Goal: Task Accomplishment & Management: Use online tool/utility

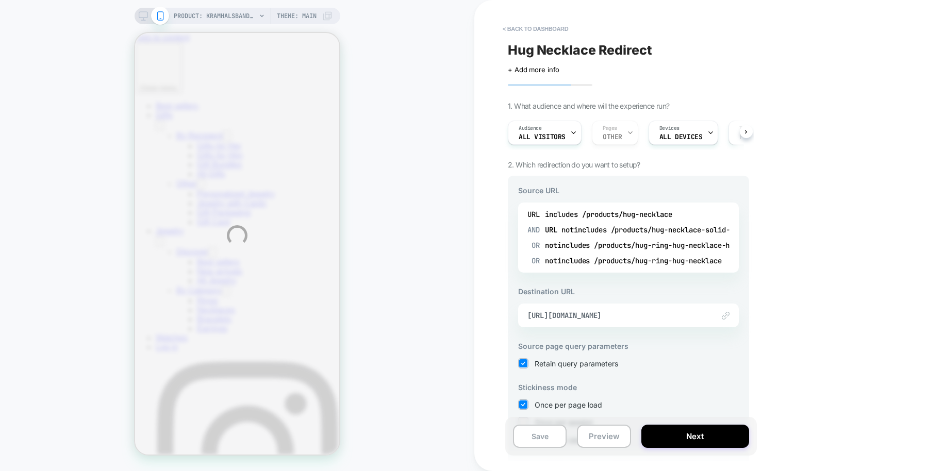
click at [641, 237] on div "PRODUCT: Kramhalsband - Äkta Guld [hug necklace solid gold] PRODUCT: Kramhalsba…" at bounding box center [464, 235] width 928 height 471
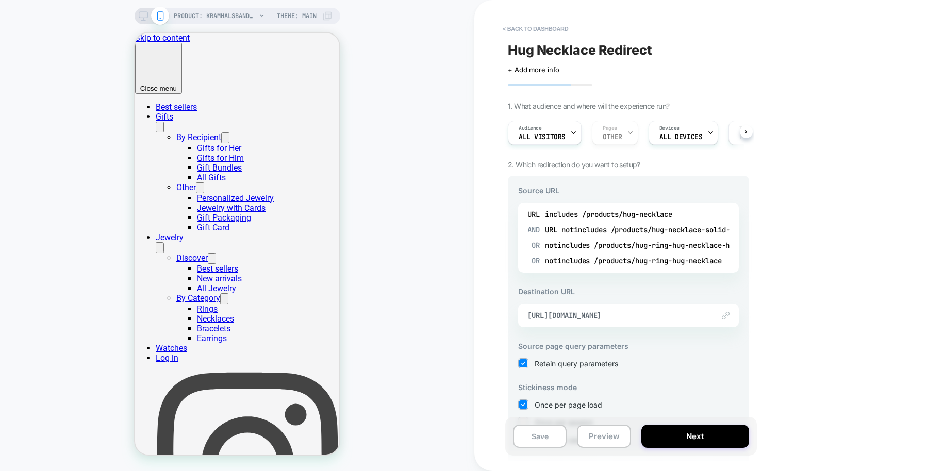
click at [641, 237] on div "notincludes /products/hug-necklace-solid-gold" at bounding box center [667, 229] width 213 height 15
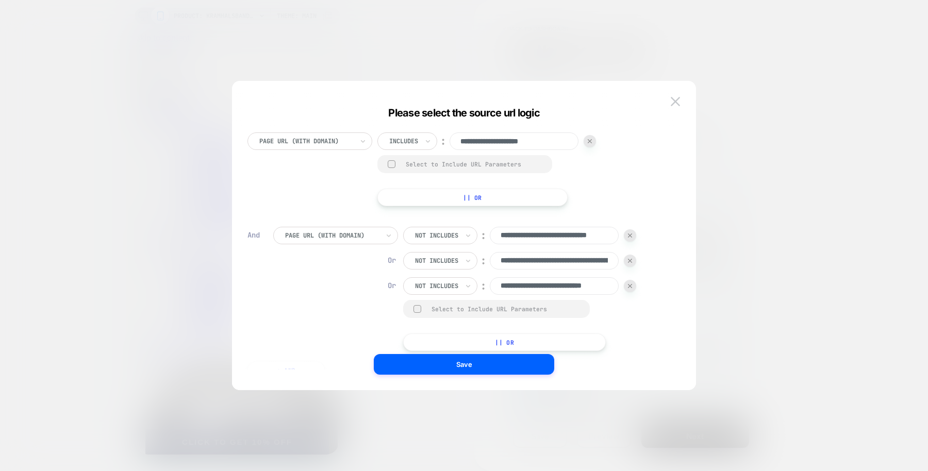
select select "**********"
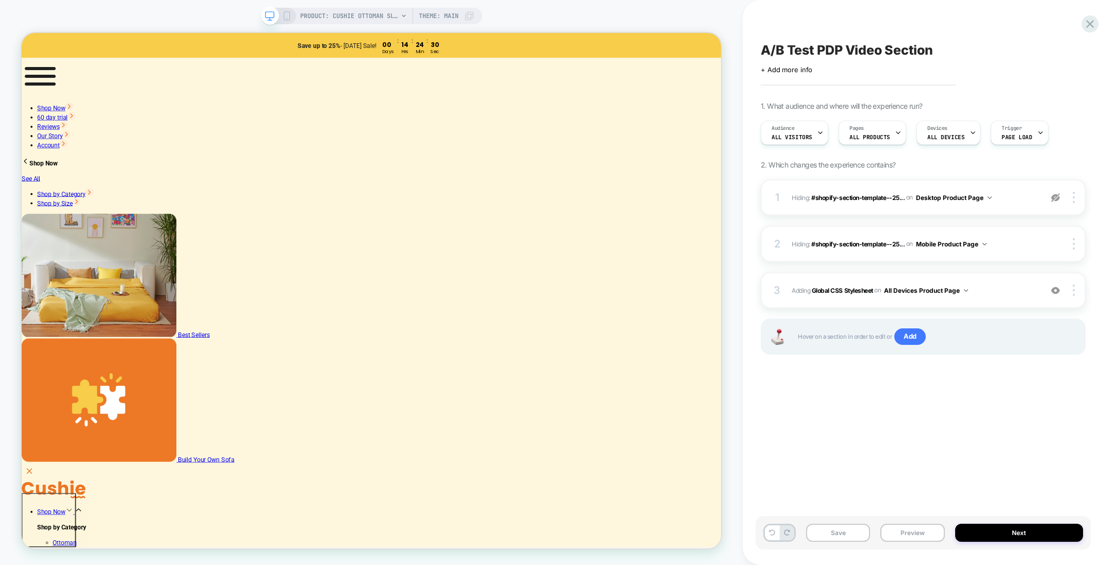
click at [435, 17] on span "Theme: MAIN" at bounding box center [439, 16] width 40 height 16
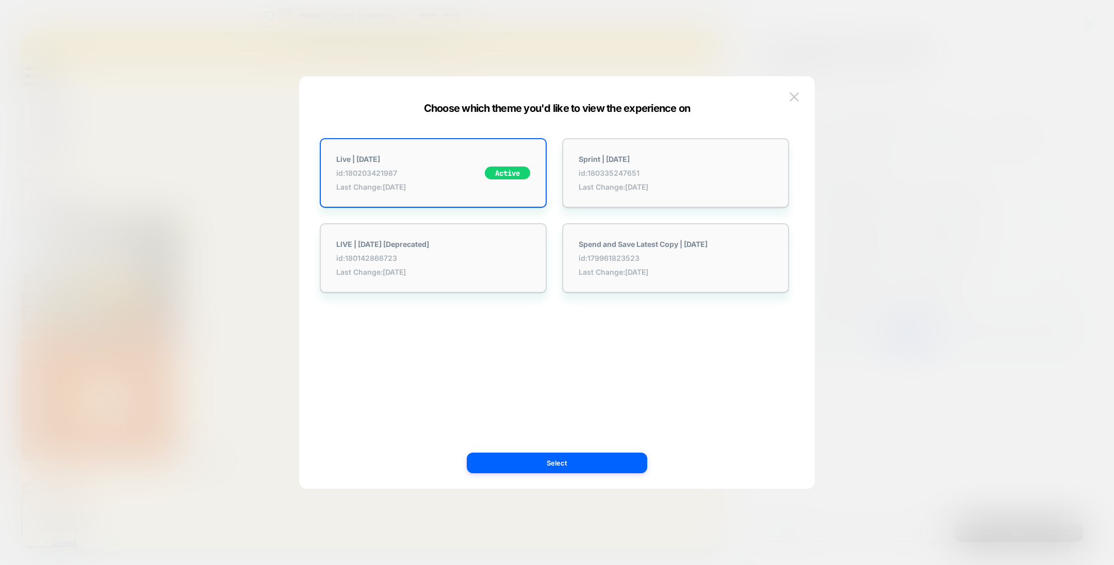
click at [517, 26] on div at bounding box center [557, 282] width 1114 height 565
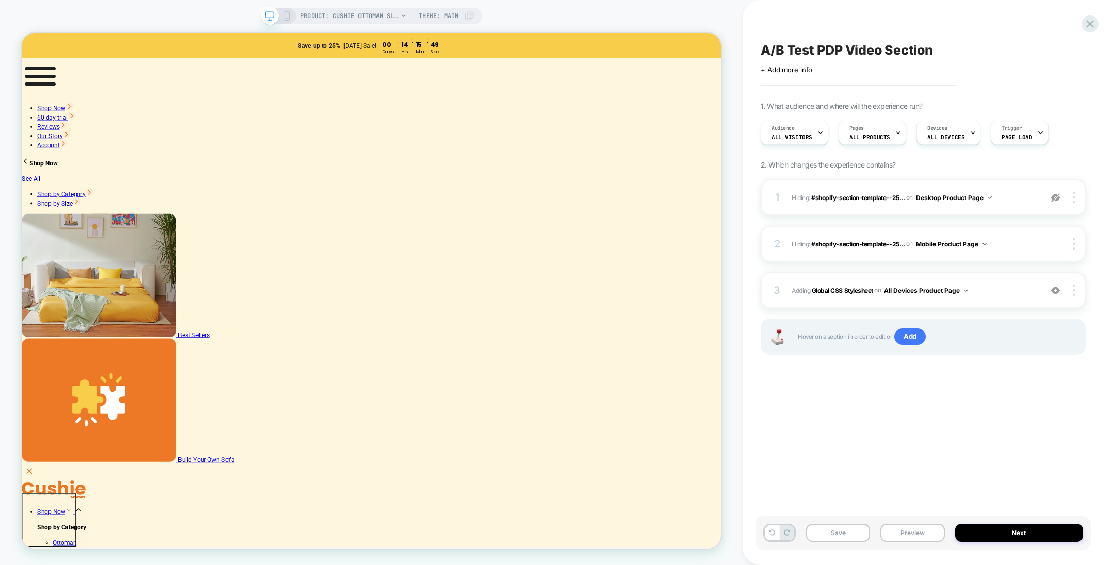
drag, startPoint x: 943, startPoint y: 48, endPoint x: 765, endPoint y: 51, distance: 178.9
click at [765, 51] on div "A/B Test PDP Video Section" at bounding box center [922, 49] width 325 height 15
click at [765, 51] on textarea "**********" at bounding box center [880, 49] width 241 height 15
click at [728, 52] on div "PRODUCT: Cushie Ottoman Sleeper PRODUCT: Cushie Ottoman Sleeper Theme: MAIN" at bounding box center [371, 282] width 742 height 544
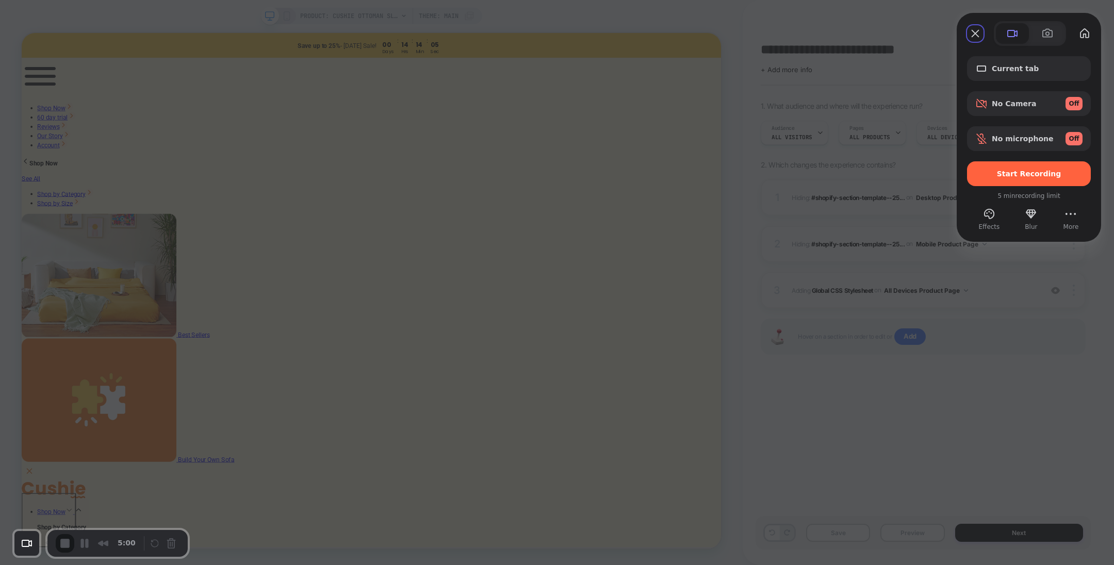
click at [1016, 171] on span "Start Recording" at bounding box center [1029, 174] width 64 height 8
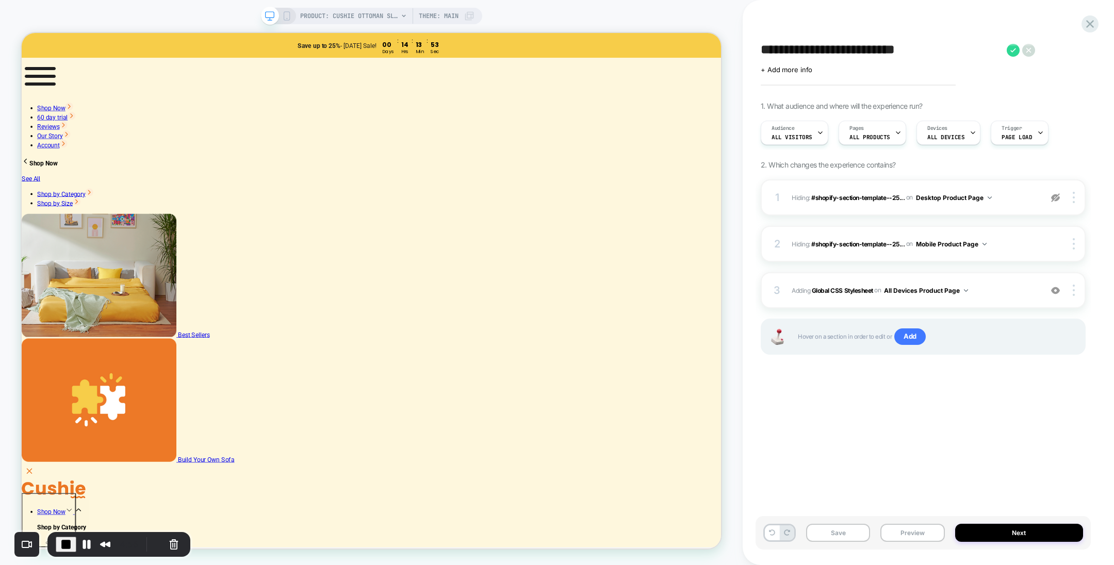
click at [990, 531] on button "Next" at bounding box center [1019, 533] width 128 height 18
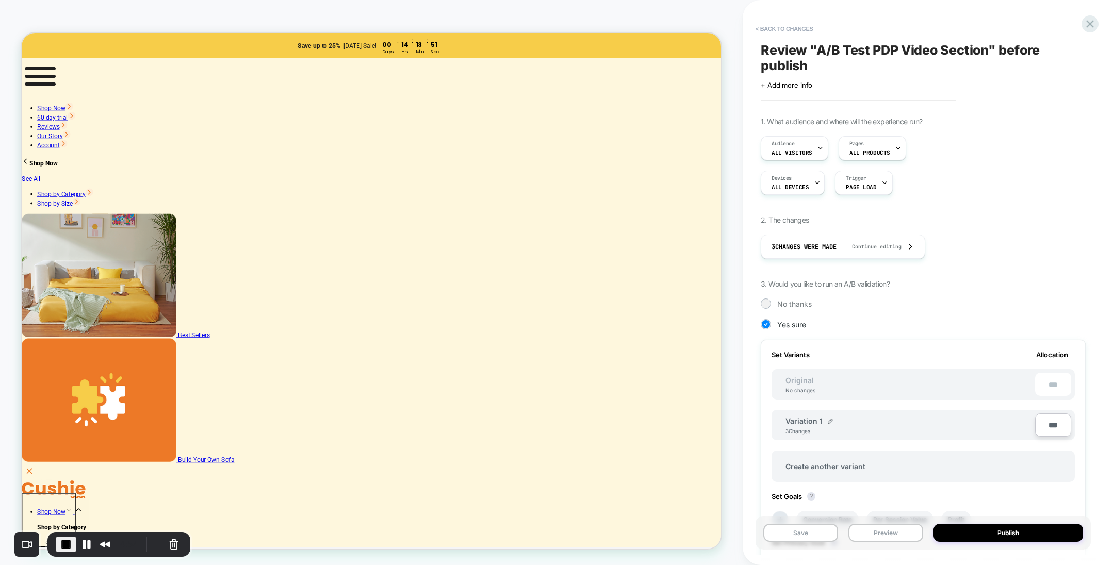
click at [829, 417] on div at bounding box center [829, 421] width 5 height 8
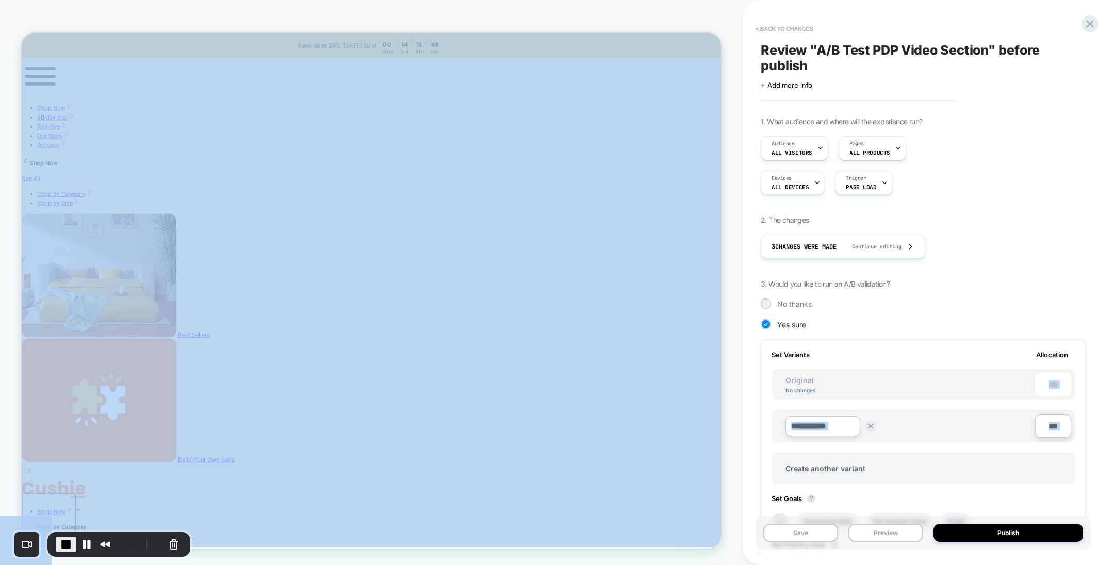
click at [845, 431] on input "**********" at bounding box center [822, 426] width 75 height 20
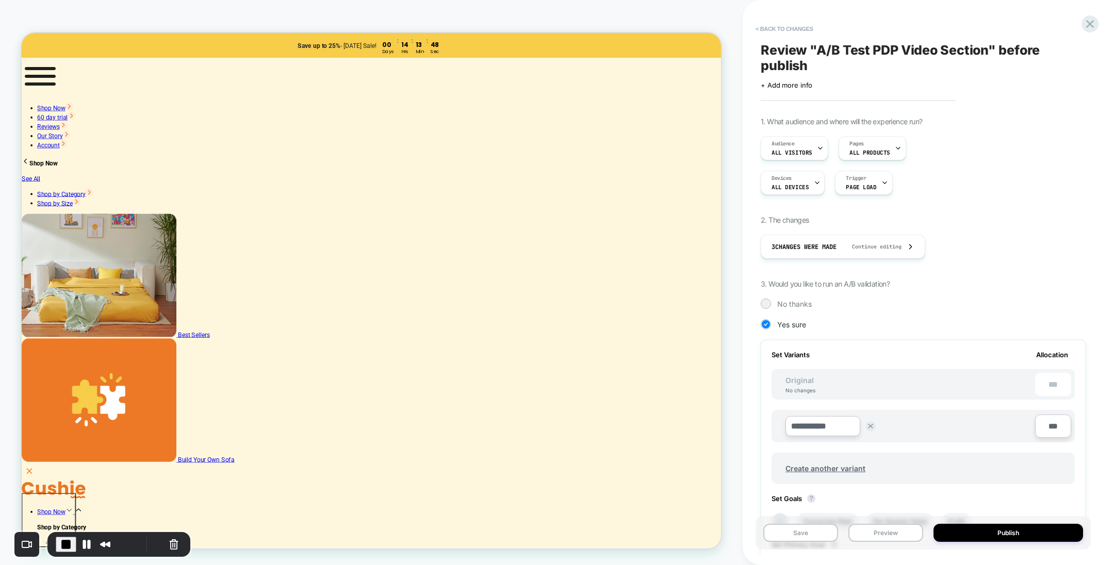
paste input "*"
click at [64, 550] on span "End Recording" at bounding box center [66, 544] width 12 height 12
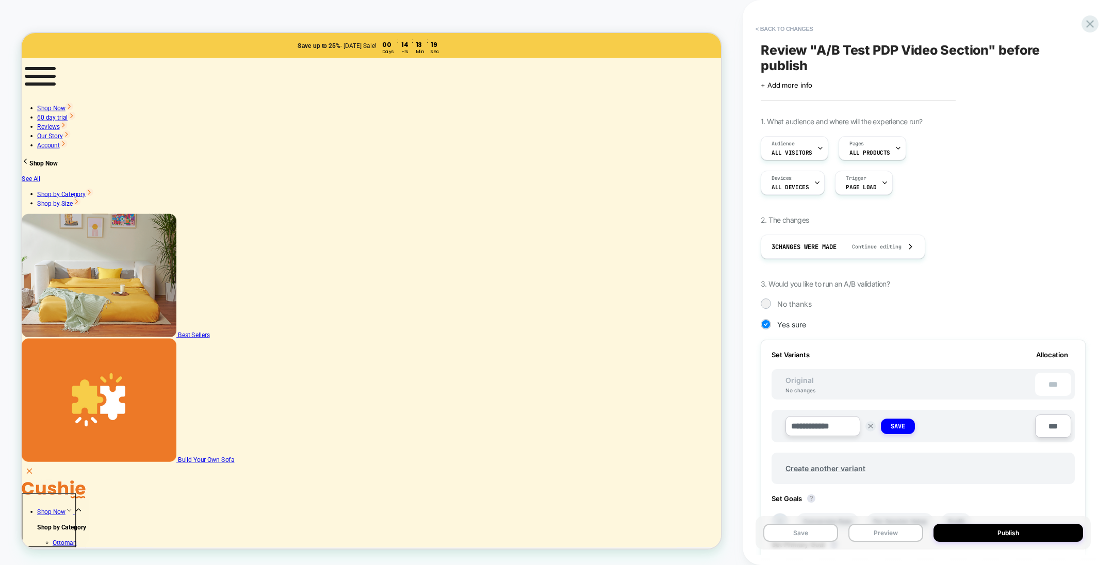
click at [841, 432] on input "**********" at bounding box center [822, 426] width 75 height 20
type input "**********"
click at [899, 425] on strong "Save" at bounding box center [897, 426] width 14 height 8
click at [870, 402] on div "PDPw/NewVar 3 Changes ***" at bounding box center [922, 420] width 303 height 41
click at [1089, 22] on icon at bounding box center [1090, 24] width 14 height 14
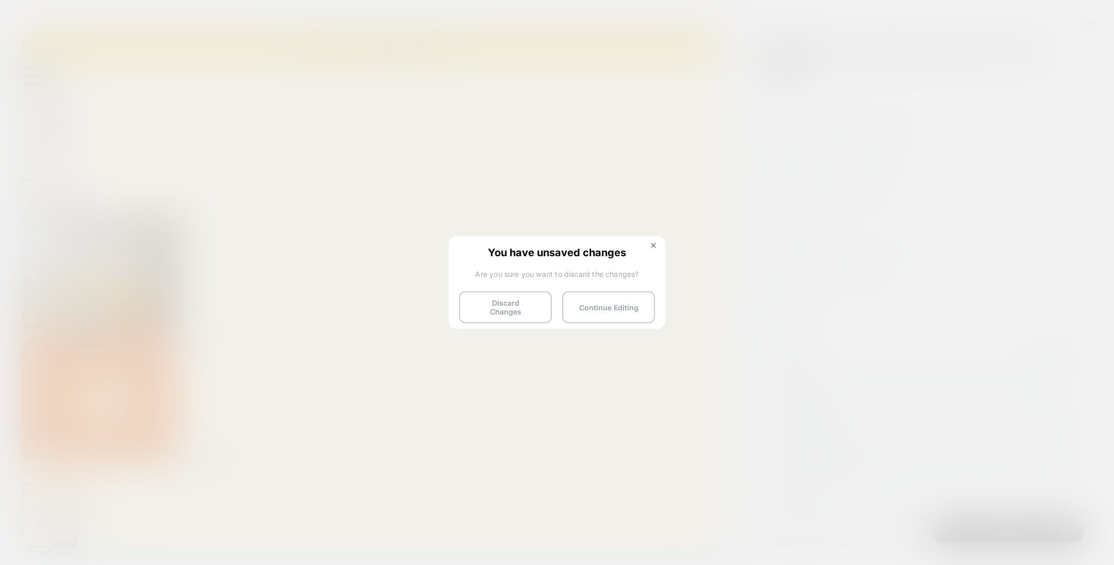
click at [583, 297] on button "Continue Editing" at bounding box center [608, 307] width 93 height 32
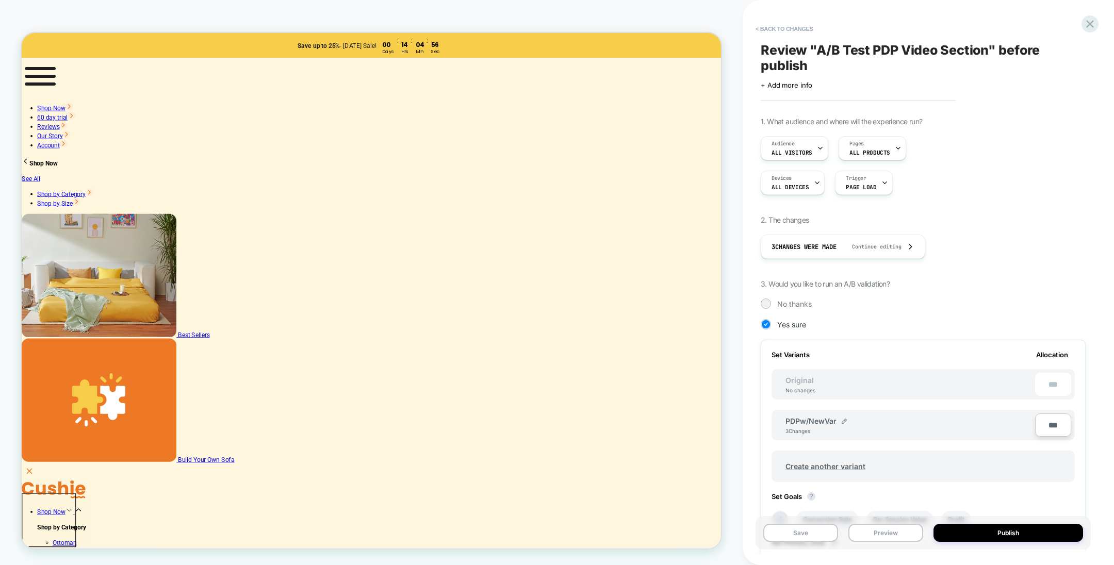
click at [803, 541] on button "Save" at bounding box center [800, 533] width 75 height 18
drag, startPoint x: 781, startPoint y: 20, endPoint x: 782, endPoint y: 27, distance: 6.7
click at [782, 27] on button "< Back to changes" at bounding box center [784, 29] width 68 height 16
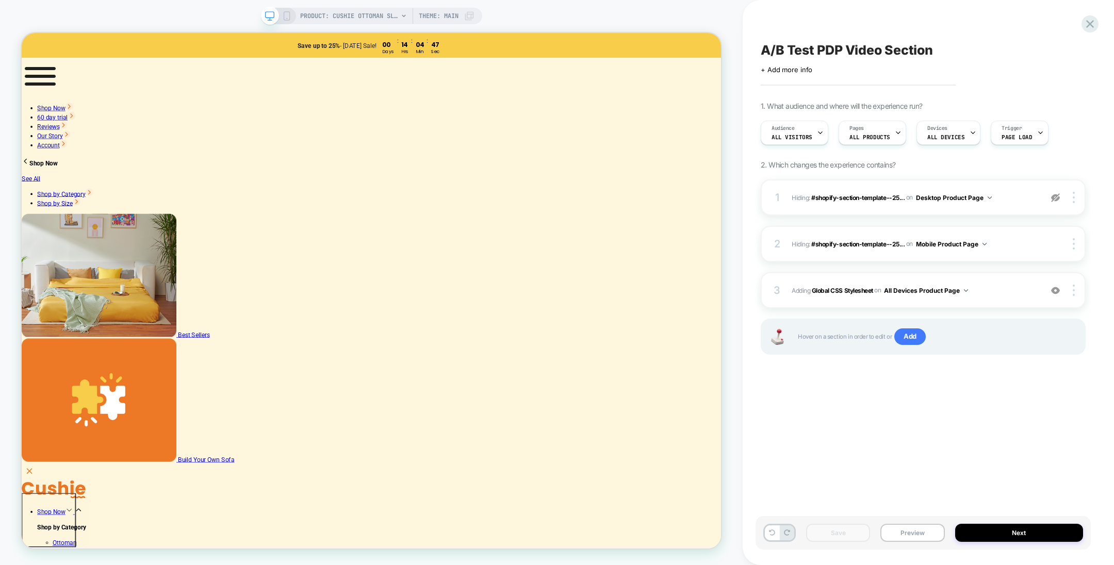
click at [444, 19] on span "Theme: MAIN" at bounding box center [439, 16] width 40 height 16
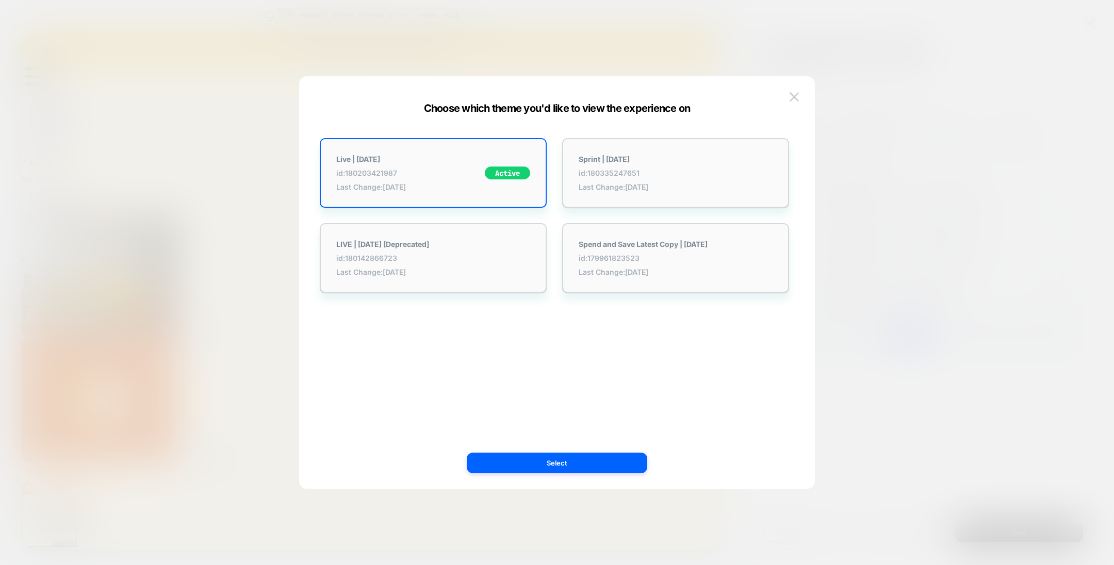
click span "id: 180335247651"
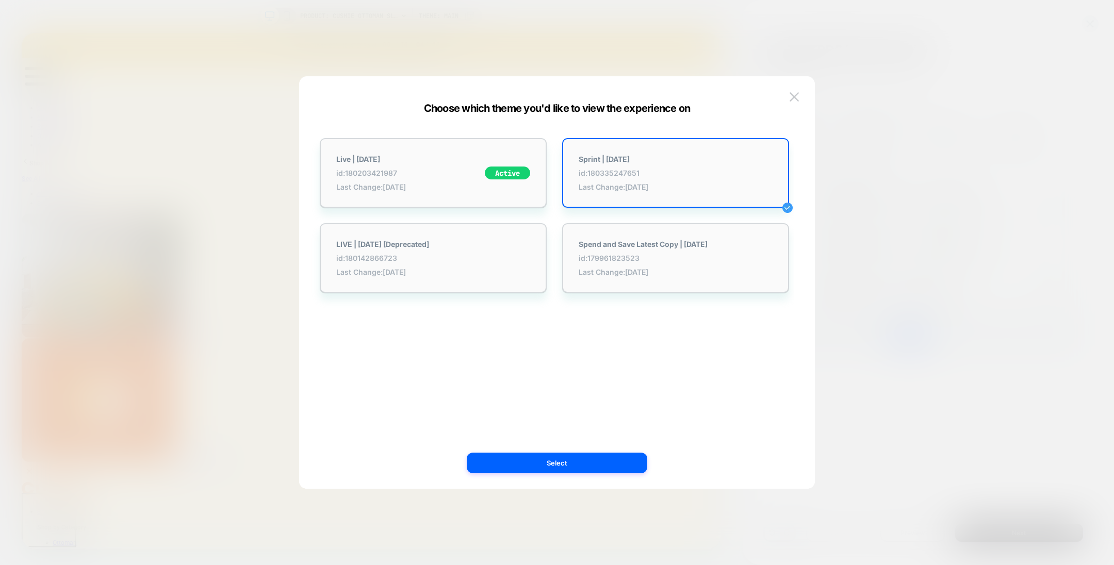
click button "Select"
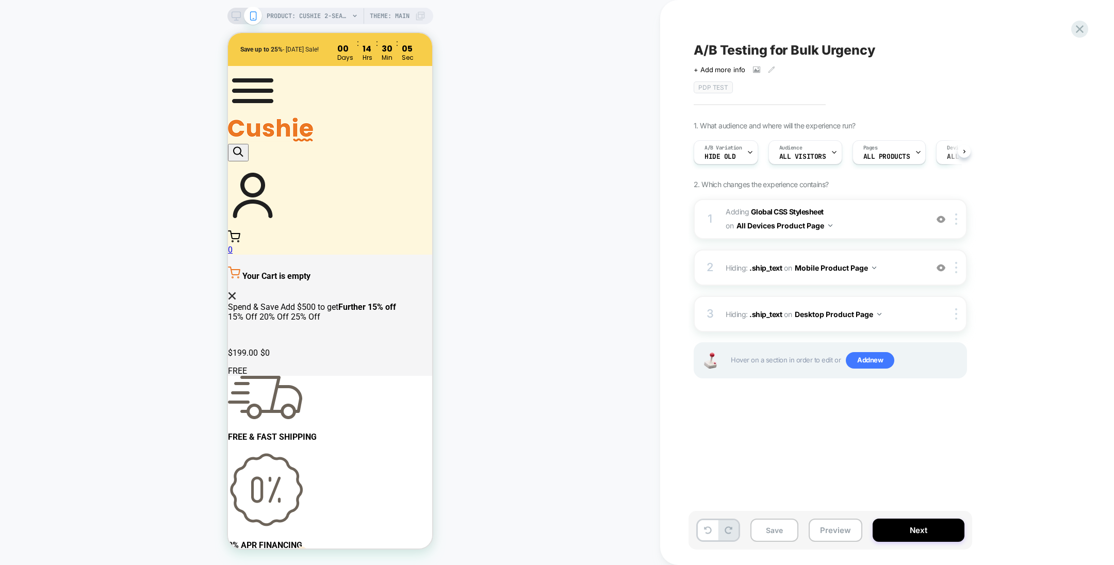
scroll to position [0, 1]
click at [766, 270] on span ".ship_text" at bounding box center [765, 267] width 32 height 9
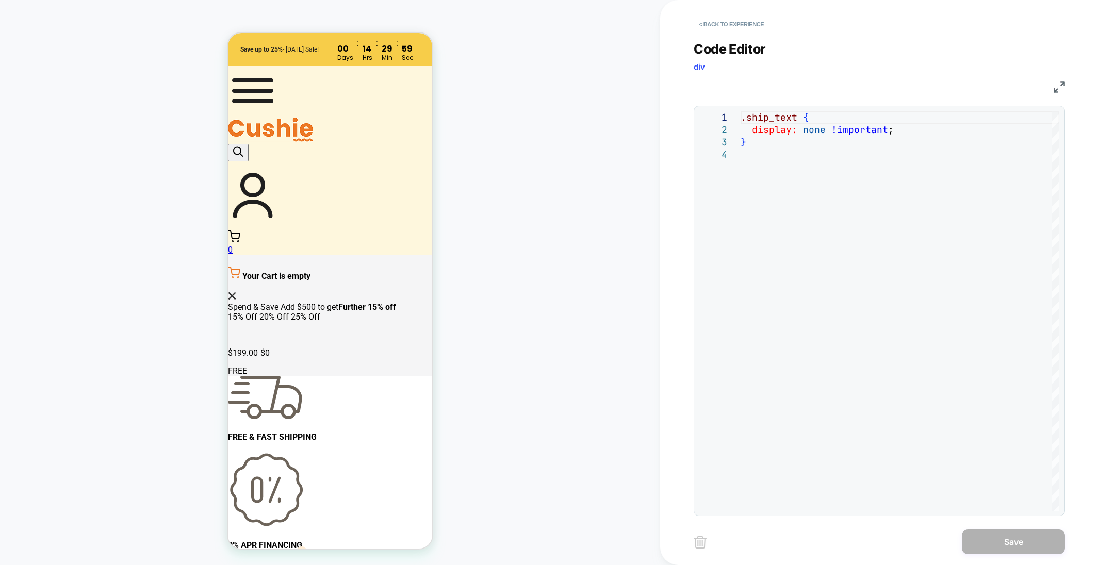
click at [732, 29] on button "< Back to experience" at bounding box center [730, 24] width 75 height 16
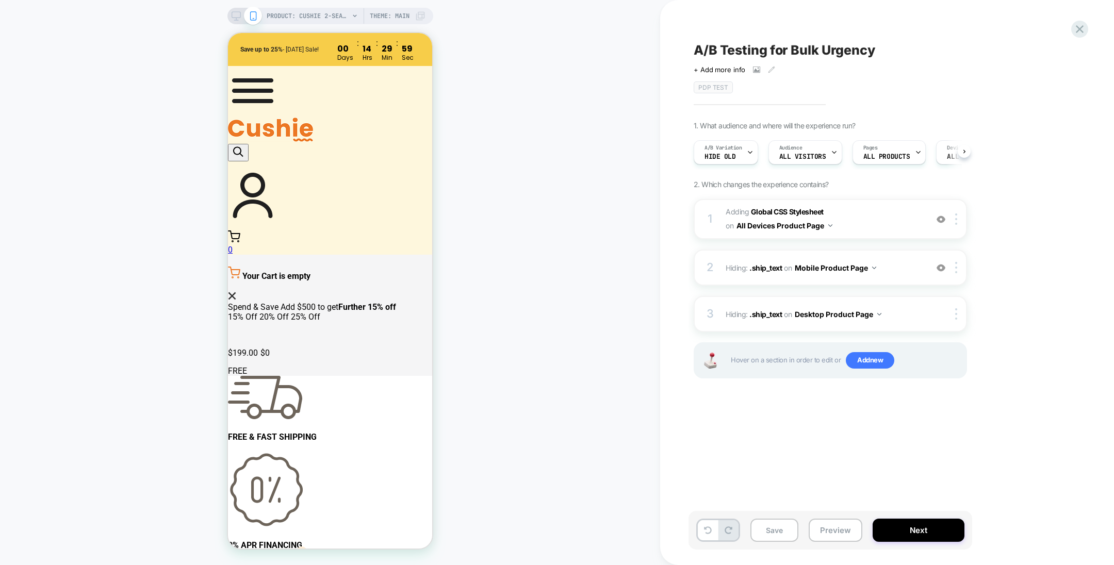
scroll to position [0, 0]
click at [378, 15] on span "Theme: MAIN" at bounding box center [390, 16] width 40 height 16
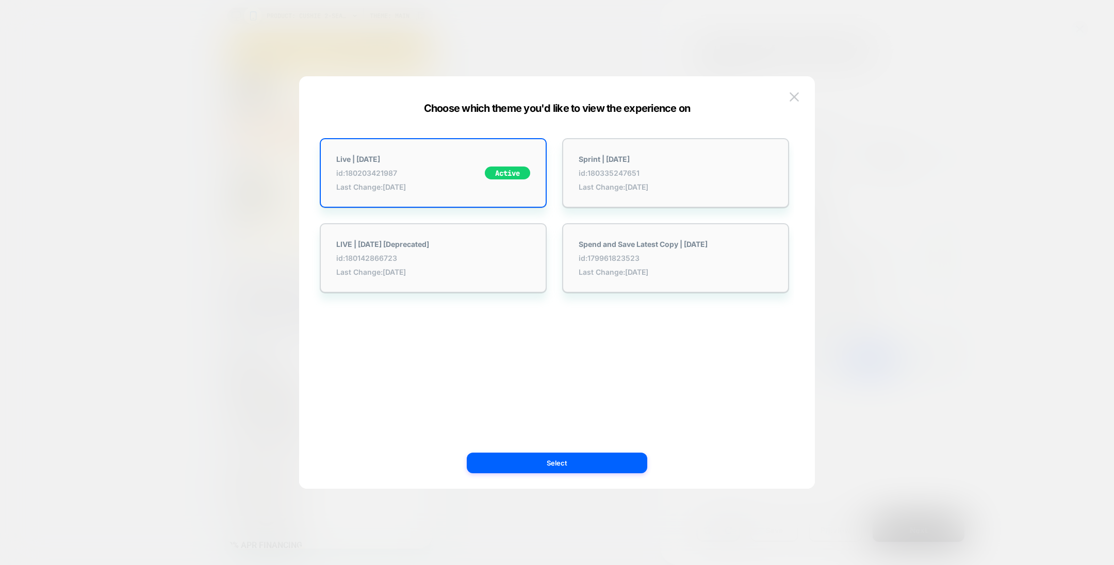
click at [357, 52] on div at bounding box center [557, 282] width 1114 height 565
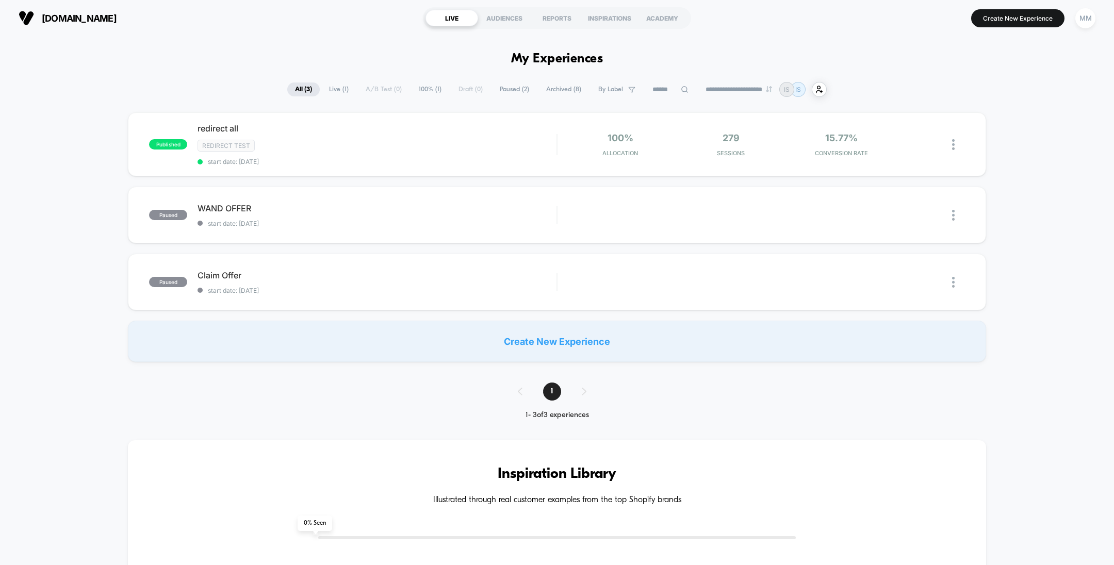
click at [952, 145] on img at bounding box center [953, 144] width 3 height 11
click at [885, 128] on div "Pause" at bounding box center [900, 131] width 93 height 23
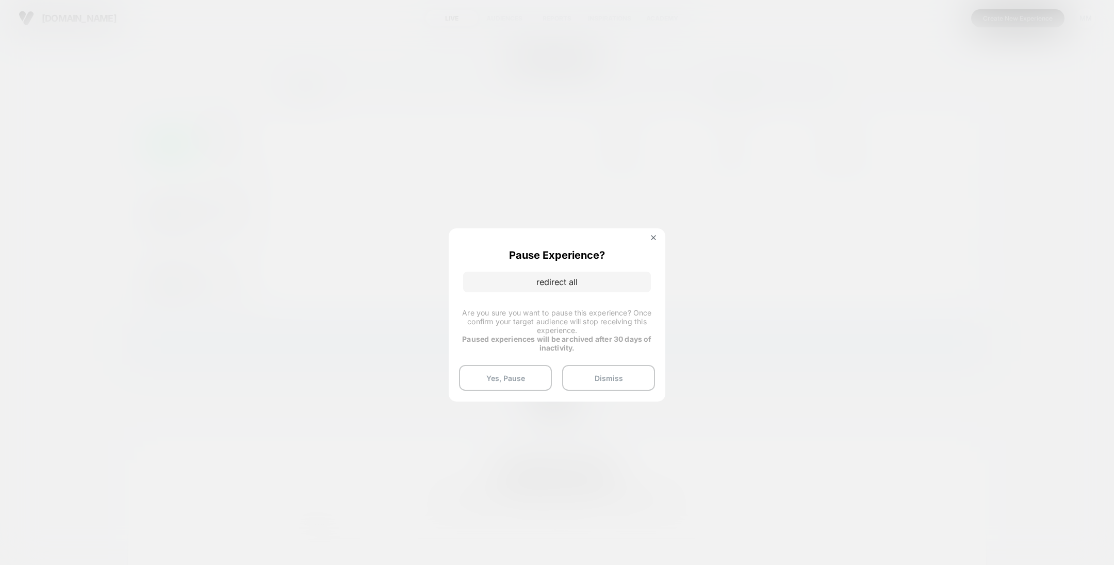
click at [521, 388] on button "Yes, Pause" at bounding box center [505, 378] width 93 height 26
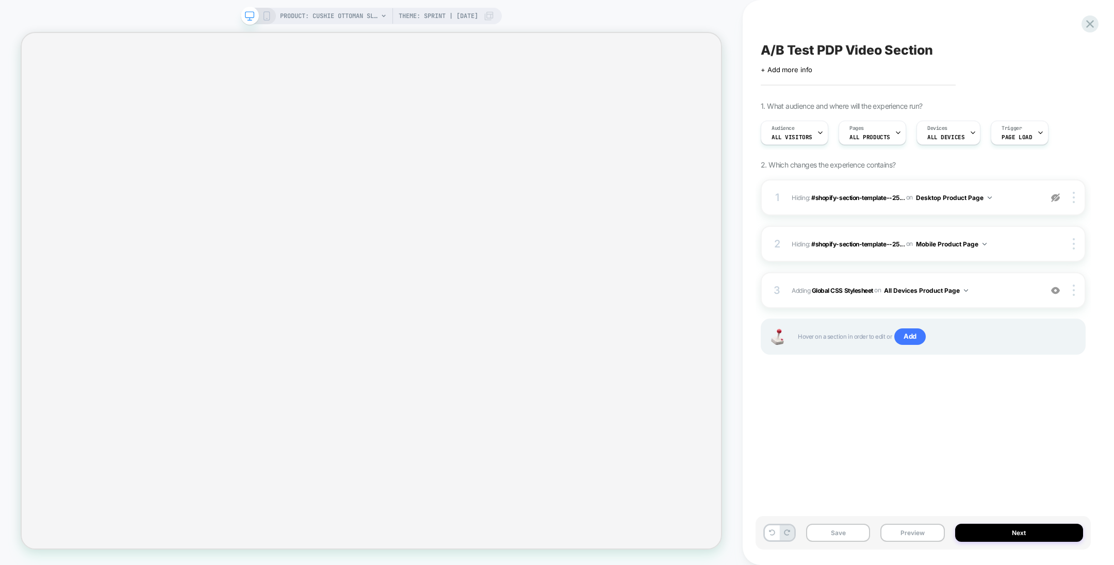
click at [1078, 227] on div "2 Hiding : #shopify-section-template--25... #shopify-section-template--25072806…" at bounding box center [922, 244] width 325 height 36
click at [1052, 198] on img at bounding box center [1055, 197] width 9 height 9
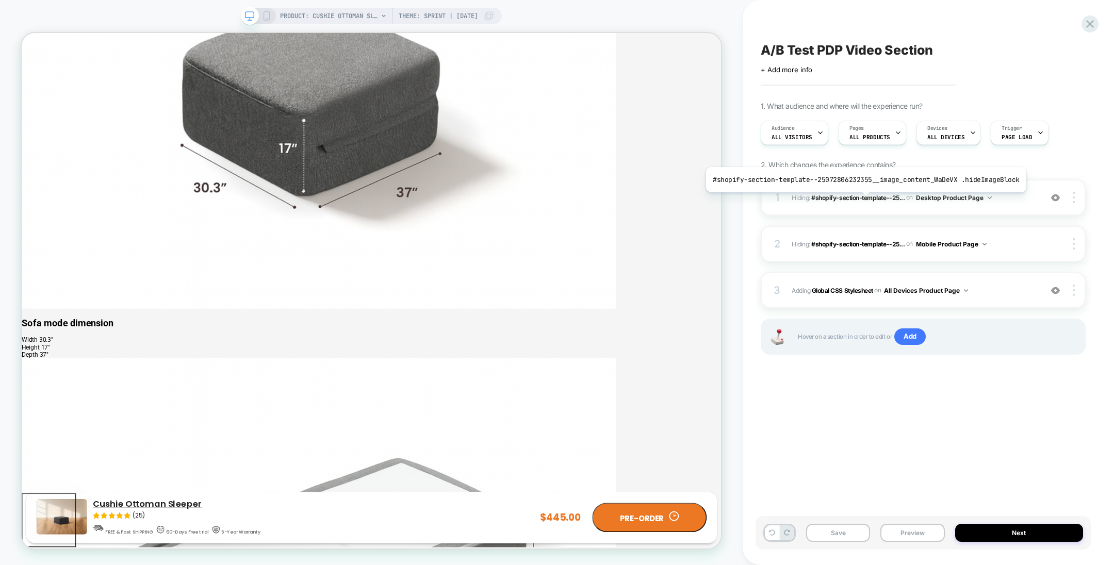
click at [862, 200] on span "#shopify-section-template--25..." at bounding box center [857, 197] width 93 height 8
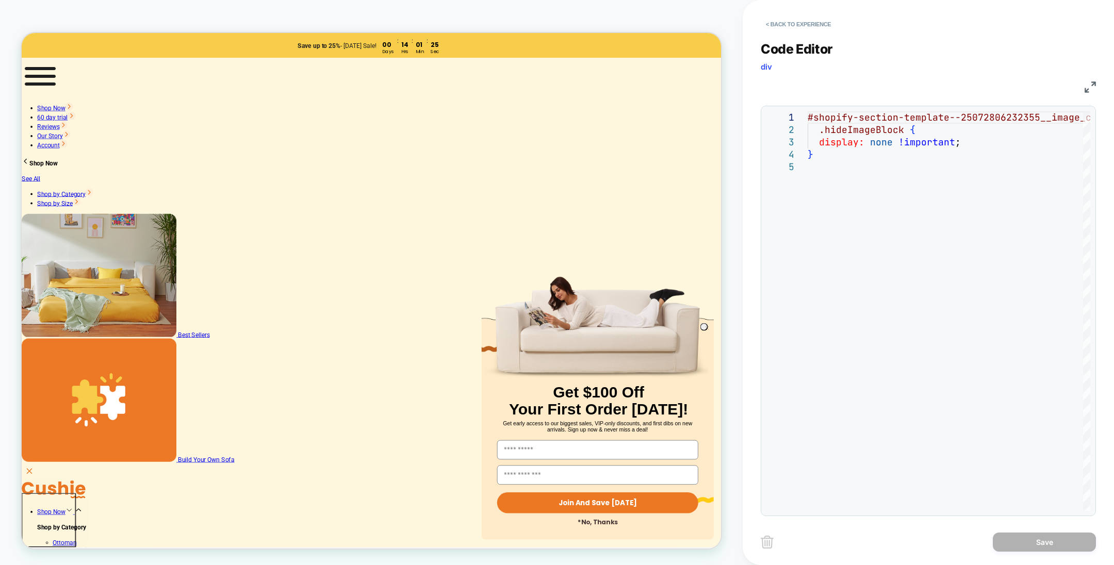
click at [783, 24] on button "< Back to experience" at bounding box center [797, 24] width 75 height 16
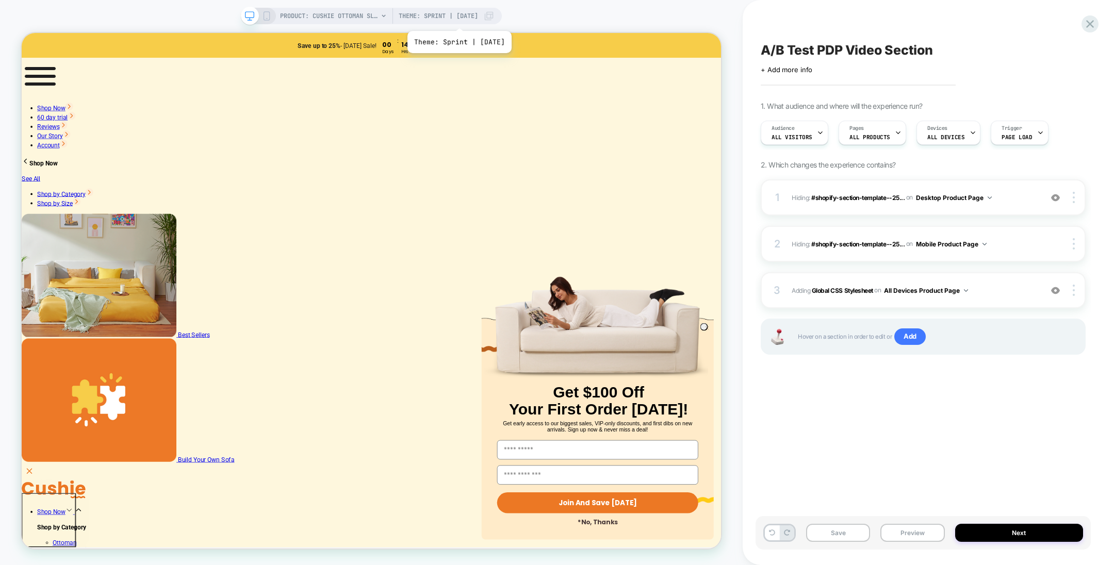
click at [464, 18] on span "Theme: Sprint | 2025-09-3" at bounding box center [438, 16] width 79 height 16
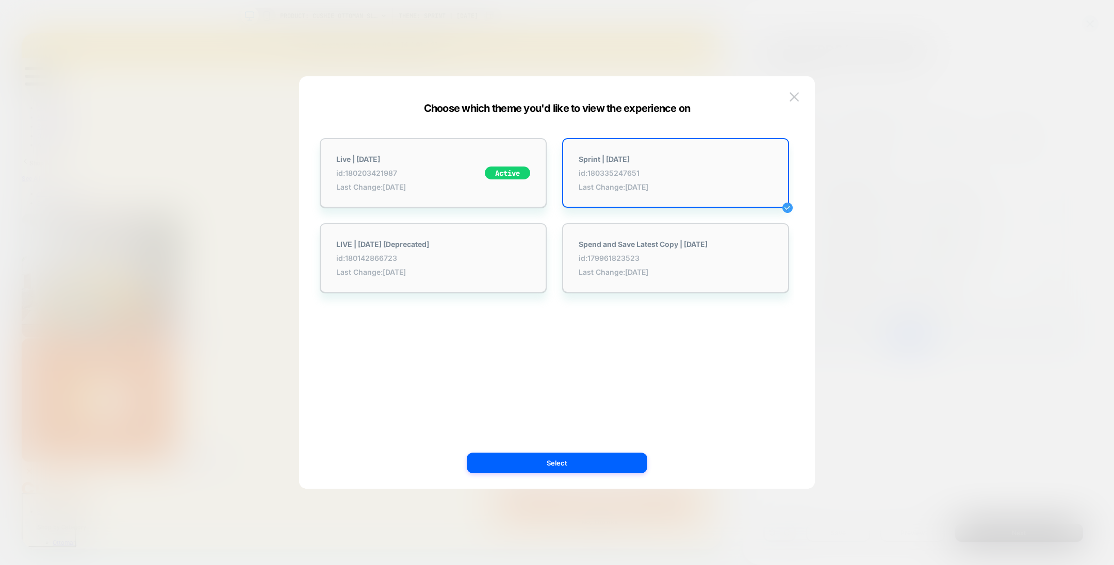
click at [466, 178] on div "Live | 2025-08-28 id: 180203421987 Last Change: 9/2/2025 Active" at bounding box center [433, 173] width 227 height 70
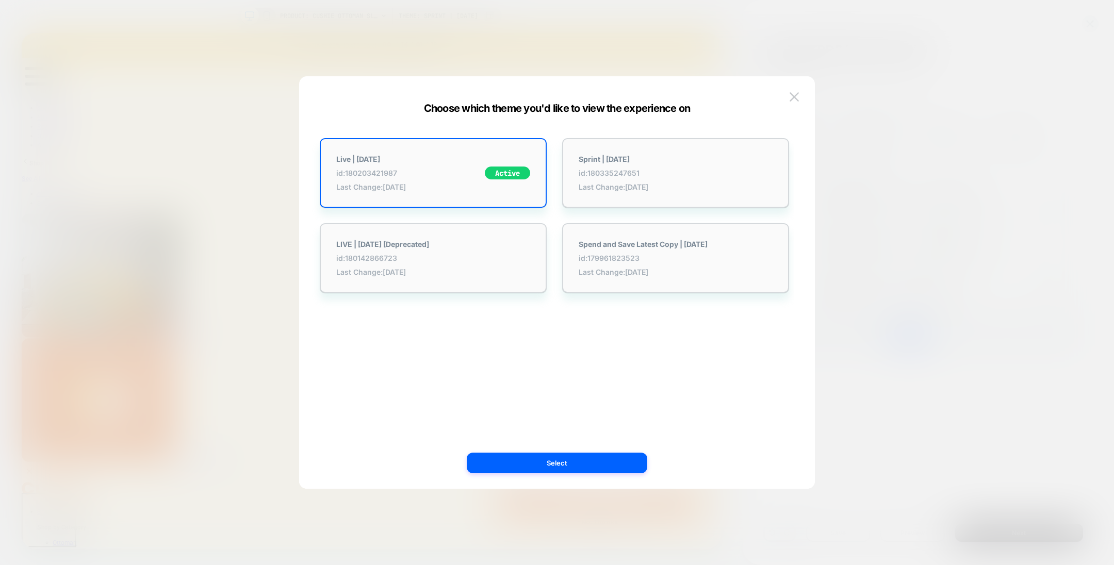
click at [548, 459] on button "Select" at bounding box center [557, 463] width 180 height 21
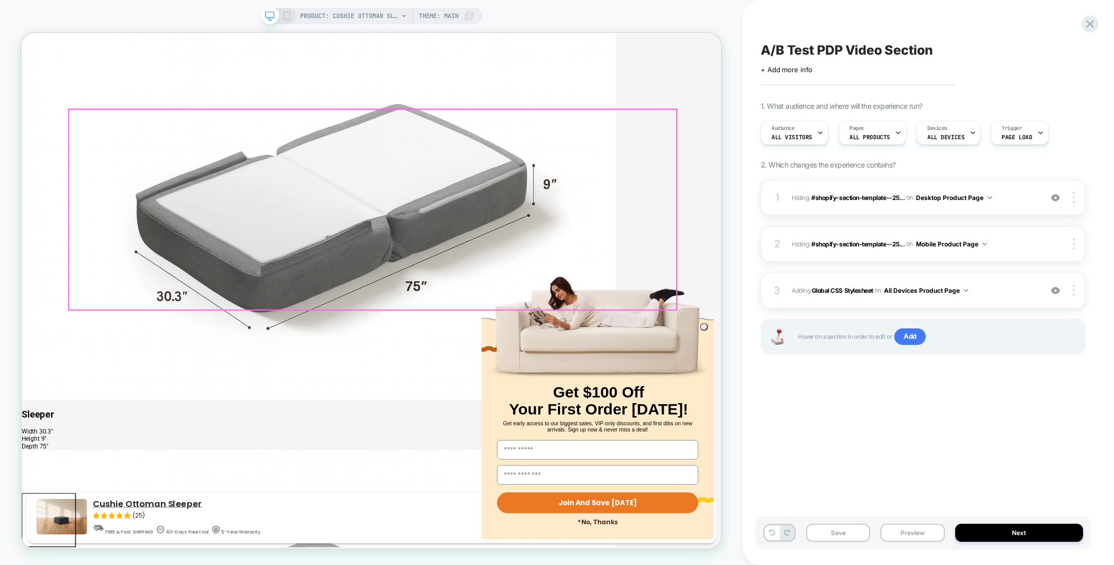
scroll to position [2740, 0]
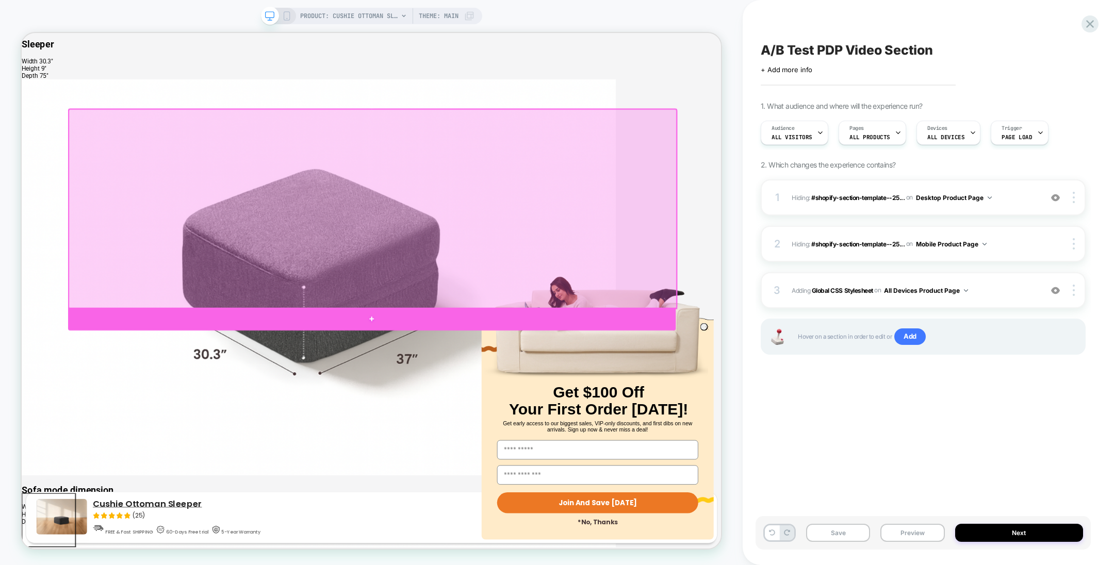
click at [603, 406] on div at bounding box center [489, 415] width 810 height 30
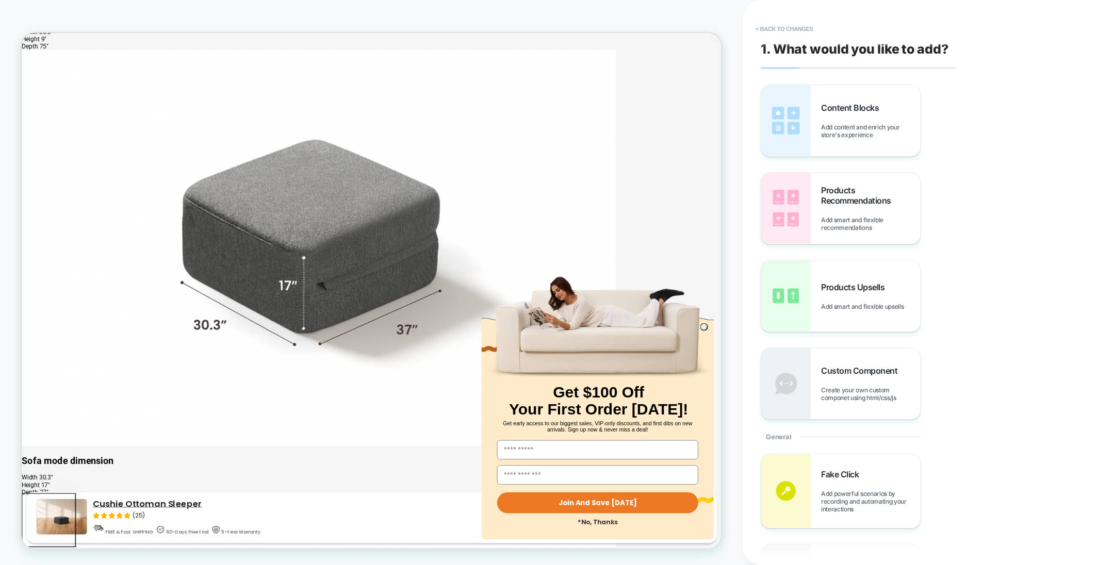
scroll to position [2801, 0]
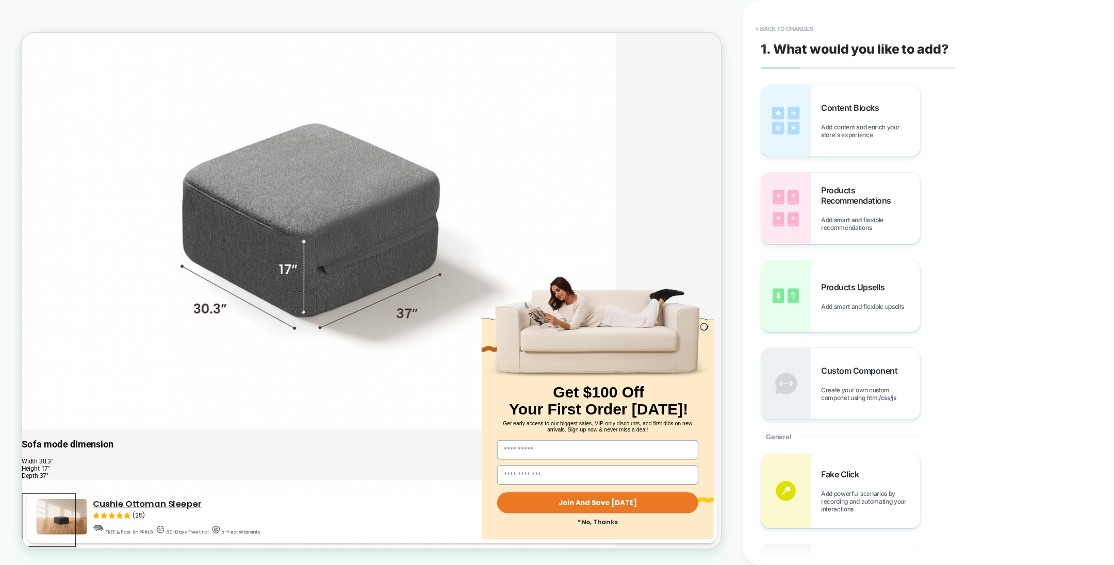
click at [843, 137] on span "Add content and enrich your store's experience" at bounding box center [870, 130] width 99 height 15
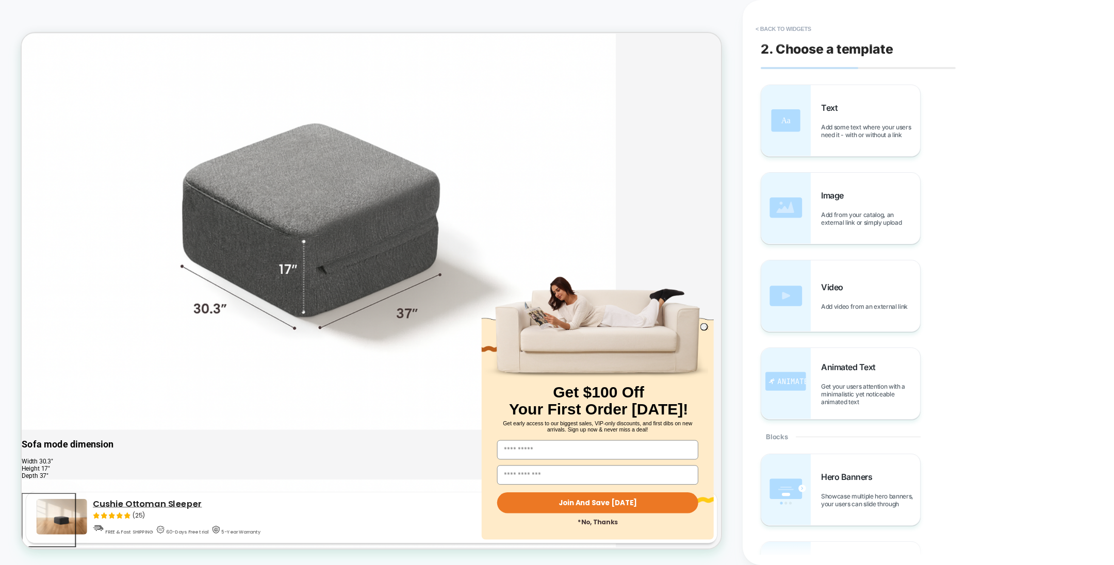
click at [852, 129] on span "Add some text where your users need it - with or without a link" at bounding box center [870, 130] width 99 height 15
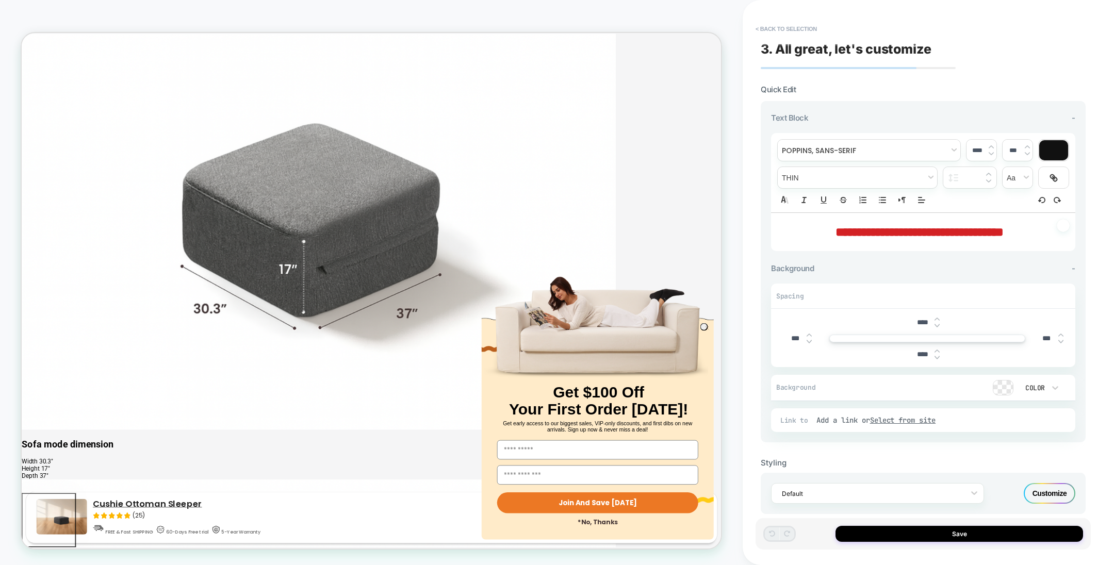
scroll to position [2804, 0]
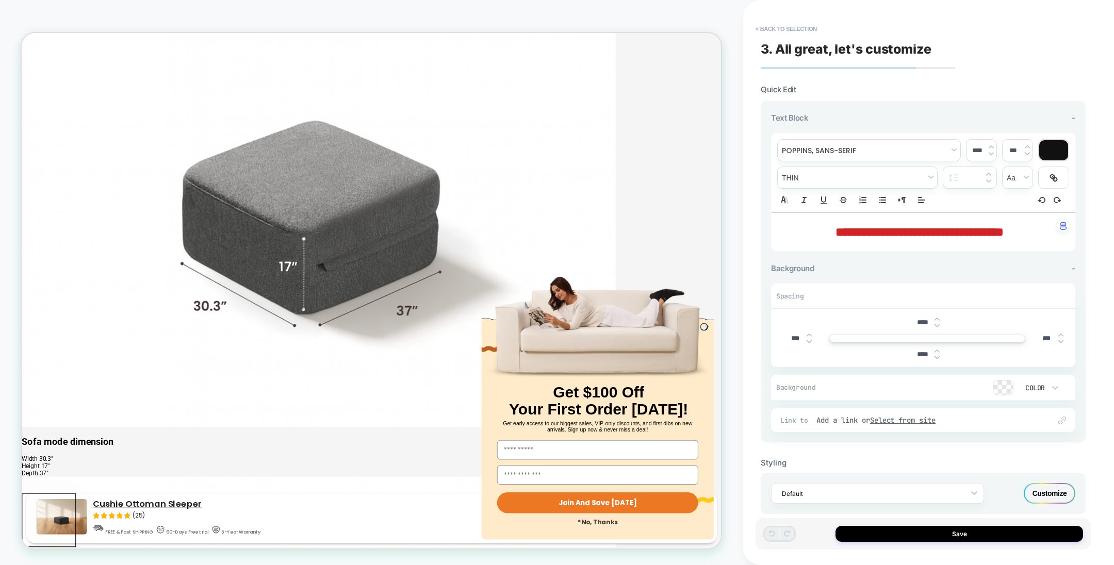
click at [936, 534] on button "Save" at bounding box center [958, 534] width 247 height 16
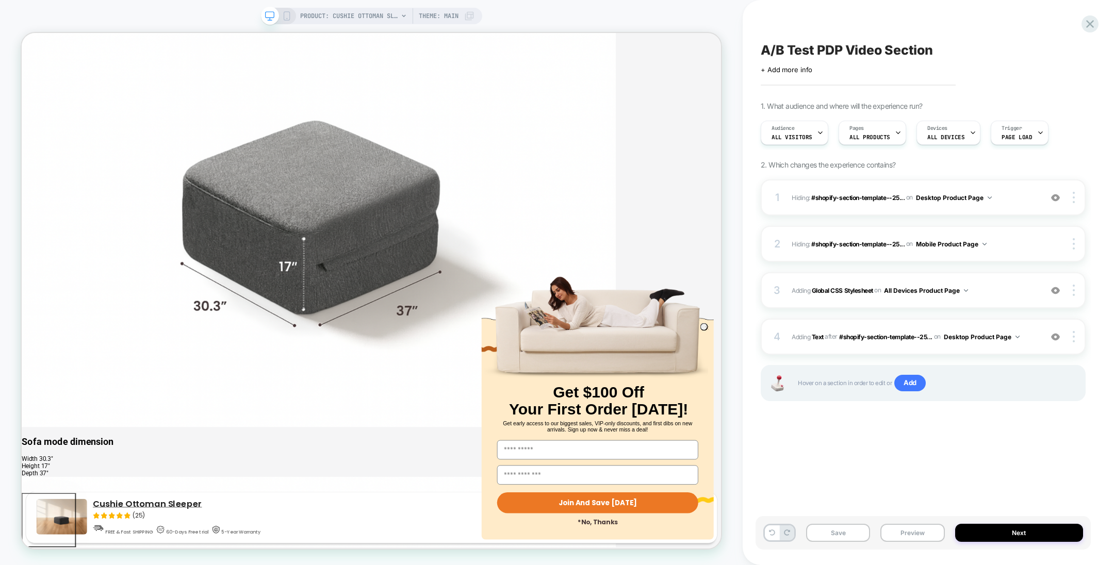
click at [1071, 338] on div at bounding box center [1075, 336] width 20 height 11
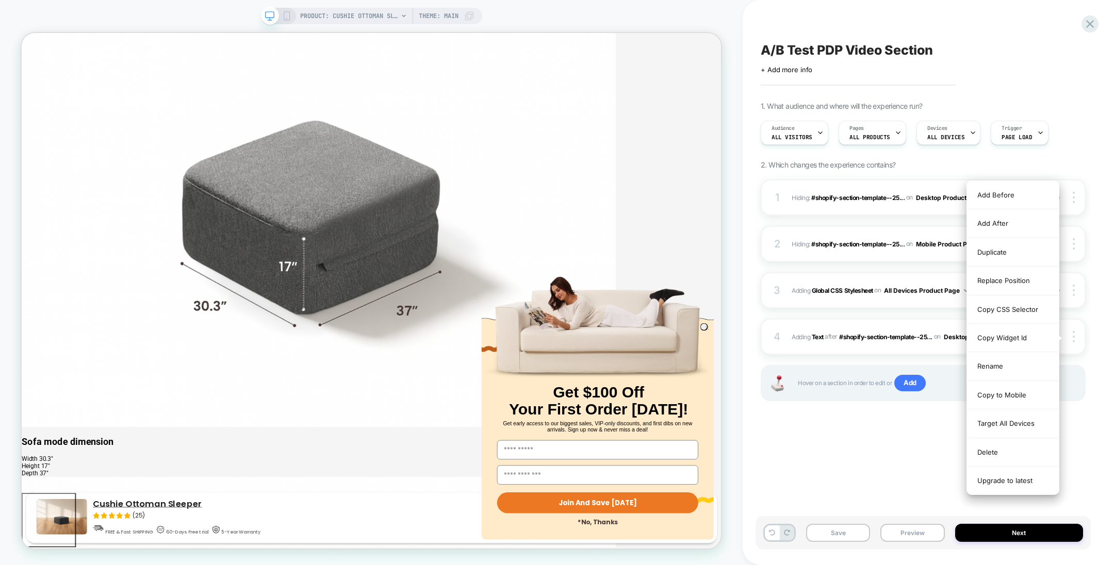
click at [1015, 308] on div "Copy CSS Selector" at bounding box center [1013, 309] width 92 height 28
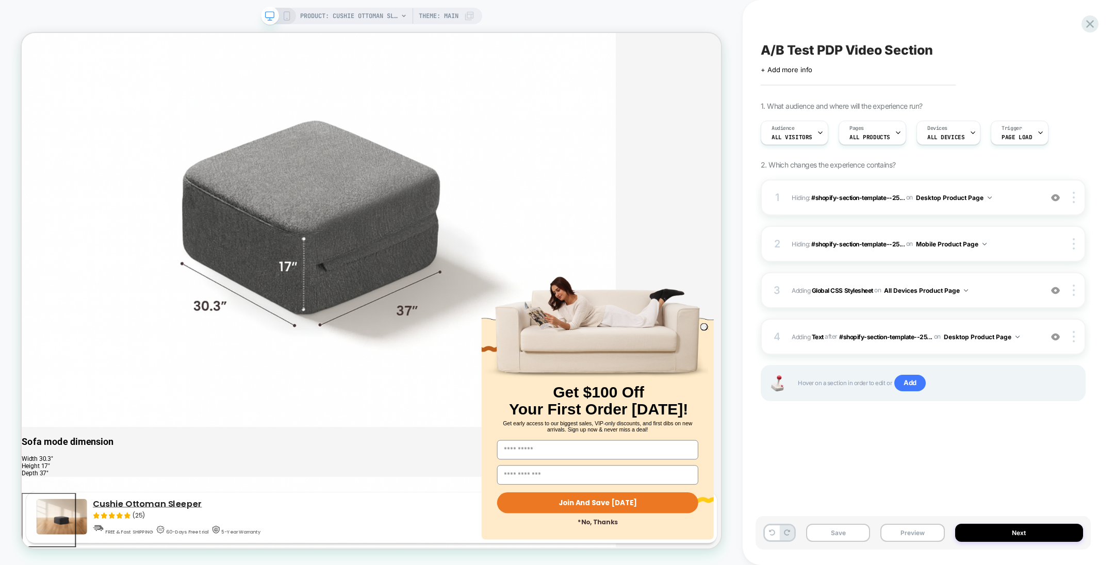
click at [876, 202] on span "Hiding : #shopify-section-template--25... #shopify-section-template--2507280623…" at bounding box center [913, 197] width 245 height 13
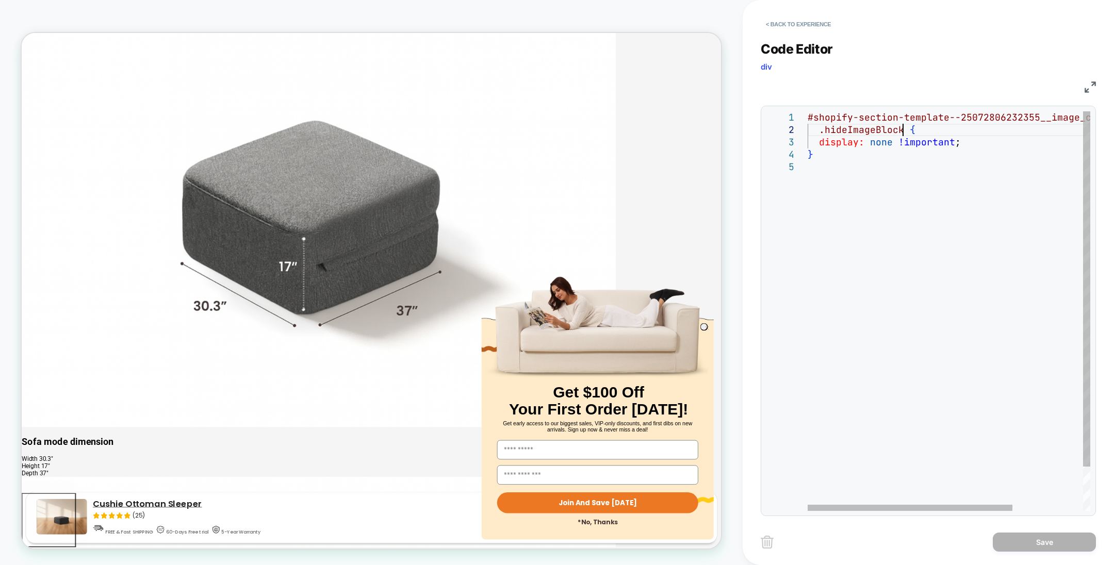
scroll to position [0, 0]
click at [904, 129] on div "#shopify-section-template--25072806232355__image_c ontent_WaDeVX .hideImageBloc…" at bounding box center [997, 335] width 380 height 449
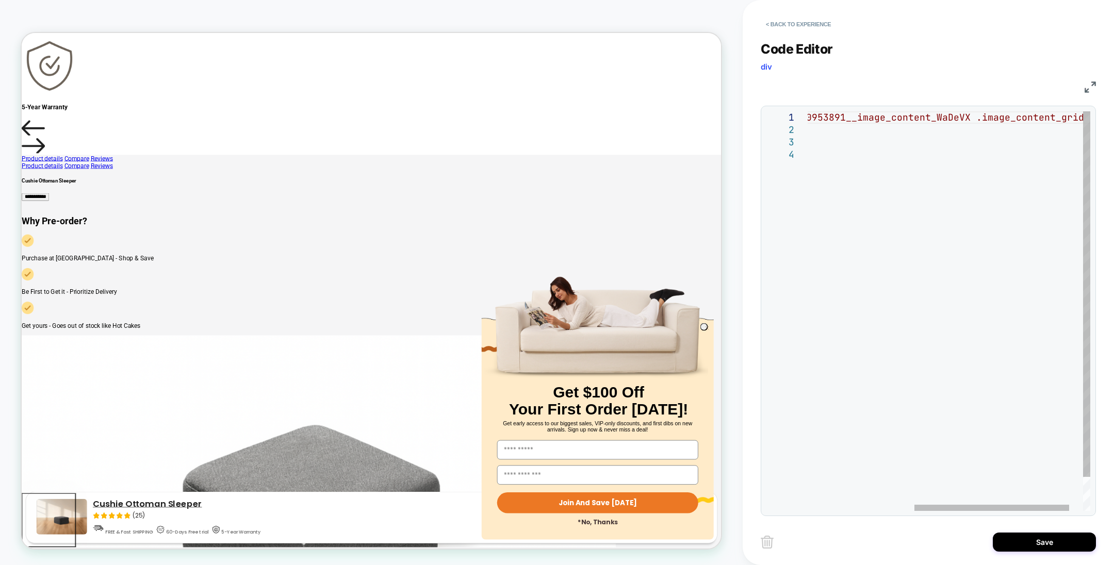
scroll to position [12, 0]
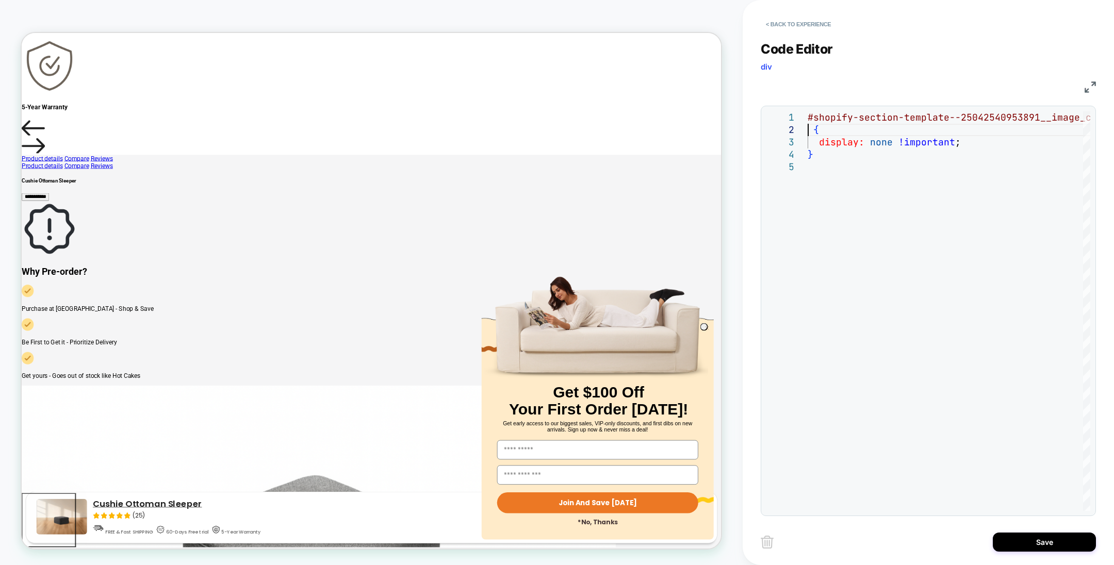
type textarea "**********"
click at [1015, 539] on button "Save" at bounding box center [1043, 542] width 103 height 19
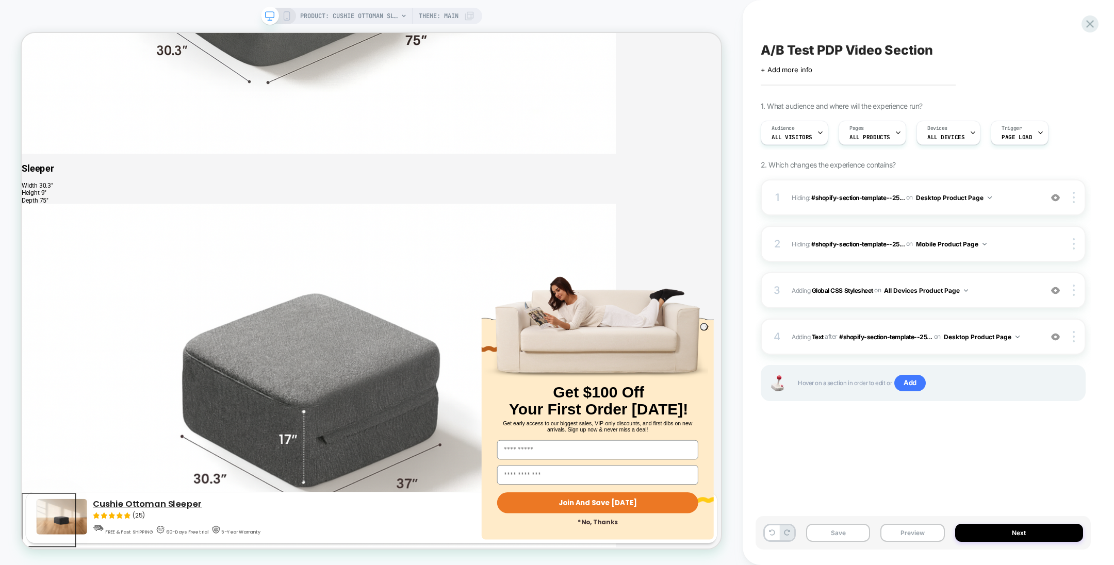
scroll to position [1331, 0]
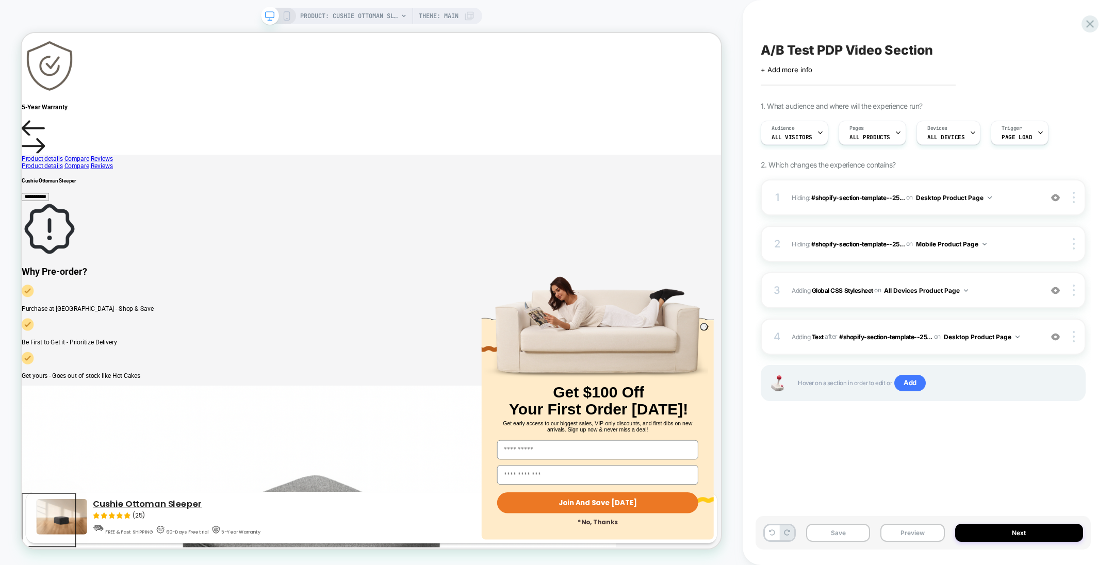
click at [1072, 337] on div at bounding box center [1075, 336] width 20 height 11
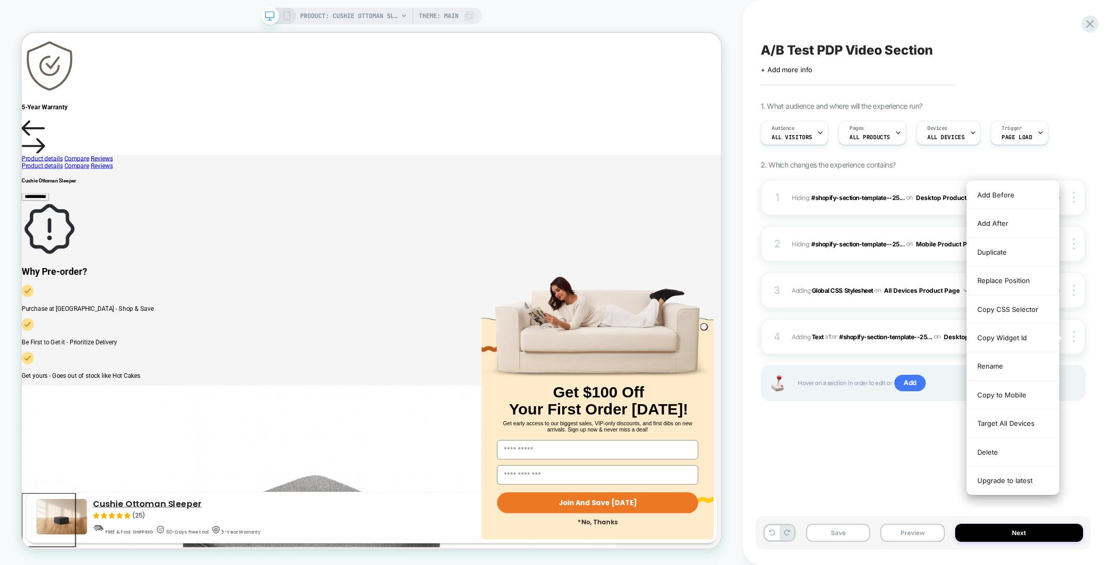
click at [1004, 452] on div "Delete" at bounding box center [1013, 452] width 92 height 28
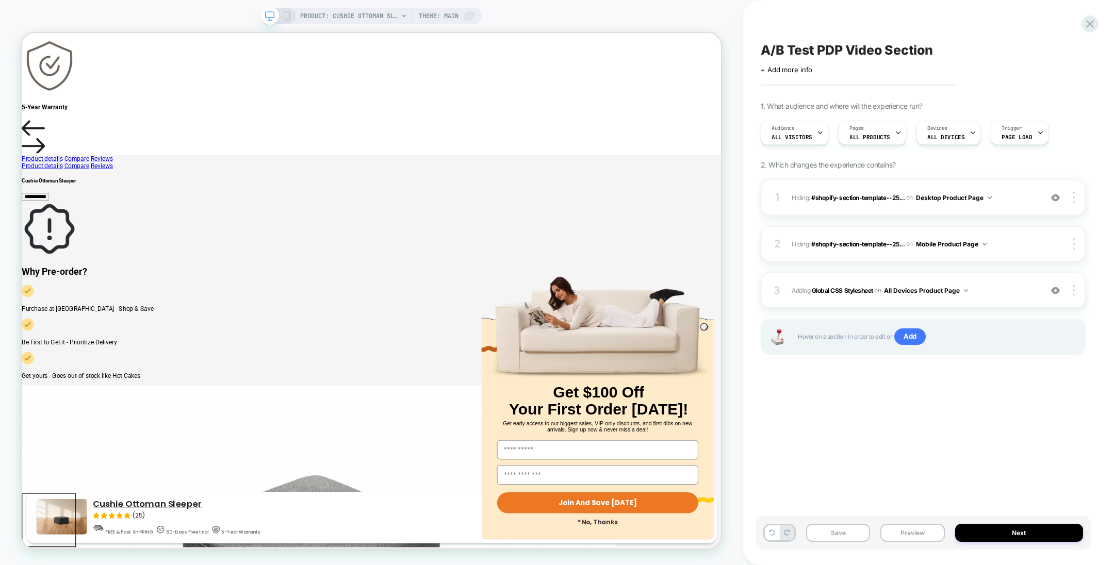
scroll to position [1288, 0]
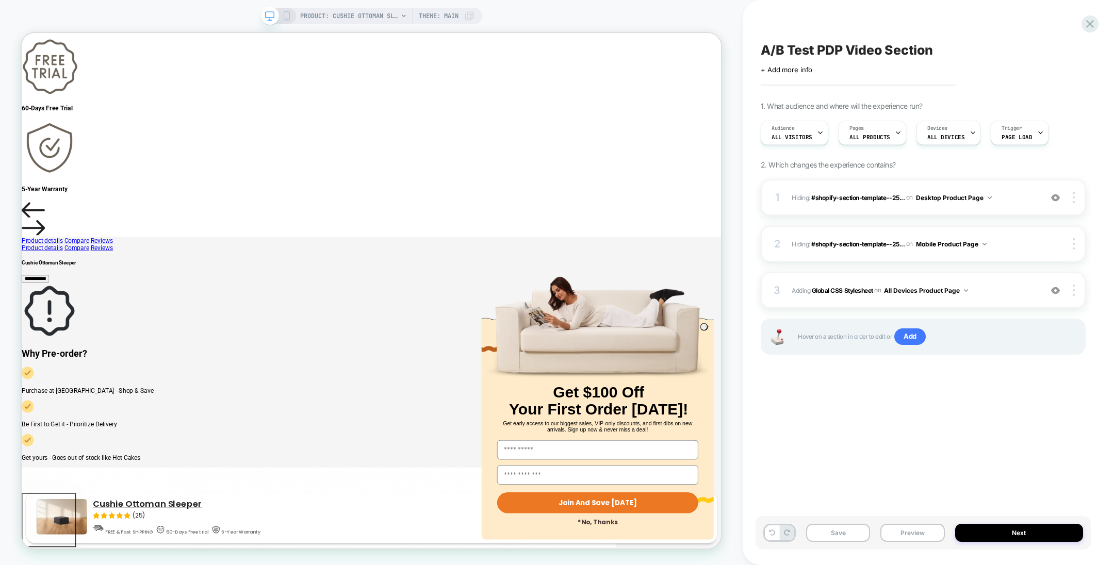
click at [285, 13] on icon at bounding box center [286, 15] width 9 height 9
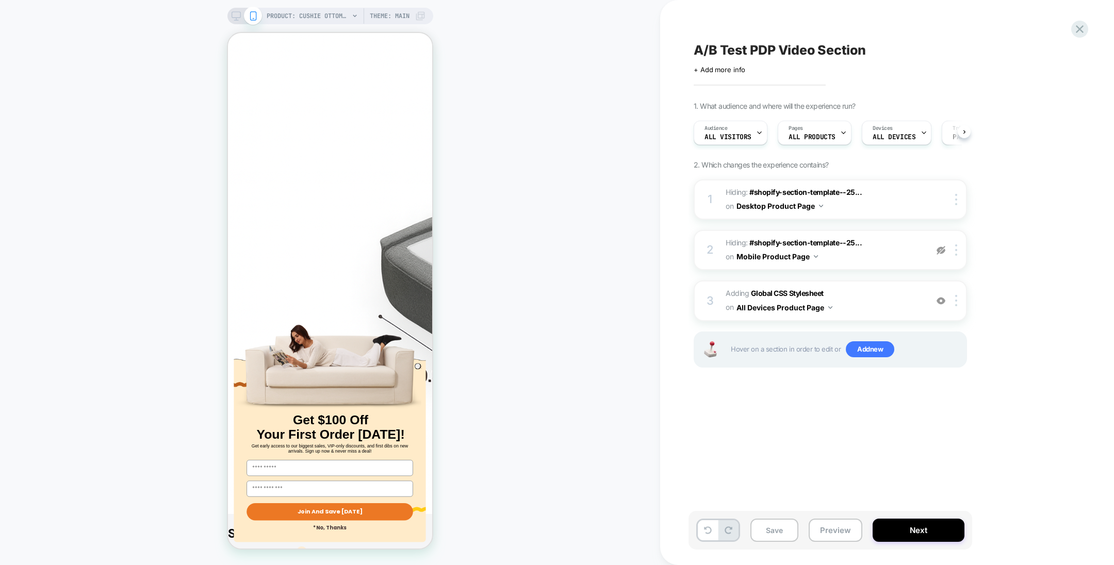
click at [940, 247] on img at bounding box center [940, 250] width 9 height 9
click at [833, 243] on span "#shopify-section-template--25..." at bounding box center [805, 242] width 112 height 9
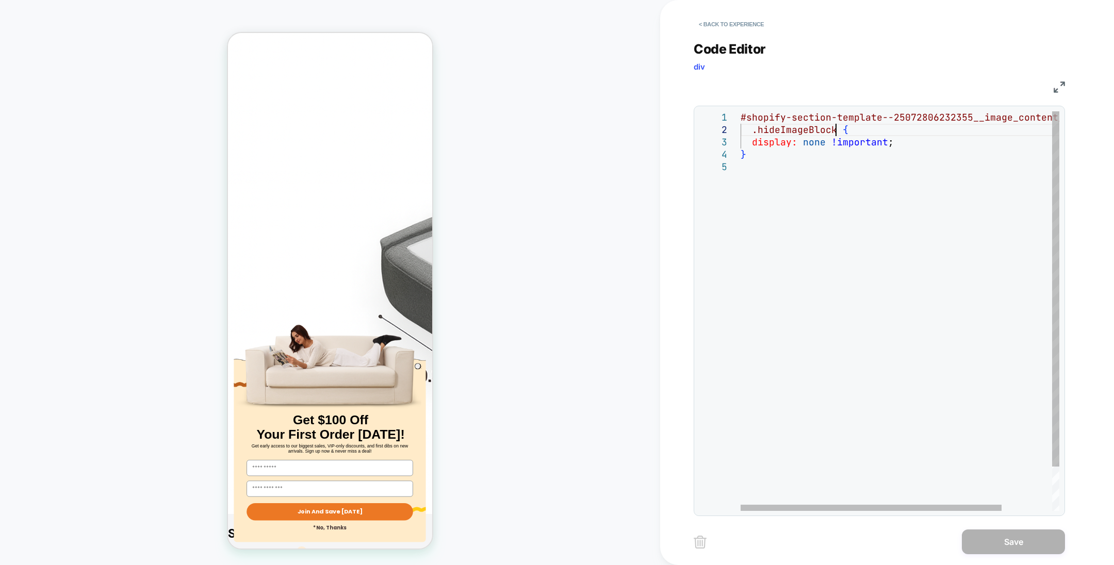
click at [837, 131] on div "#shopify-section-template--25072806232355__image_c ontent_cJzqbQ .hideImageBloc…" at bounding box center [930, 335] width 380 height 449
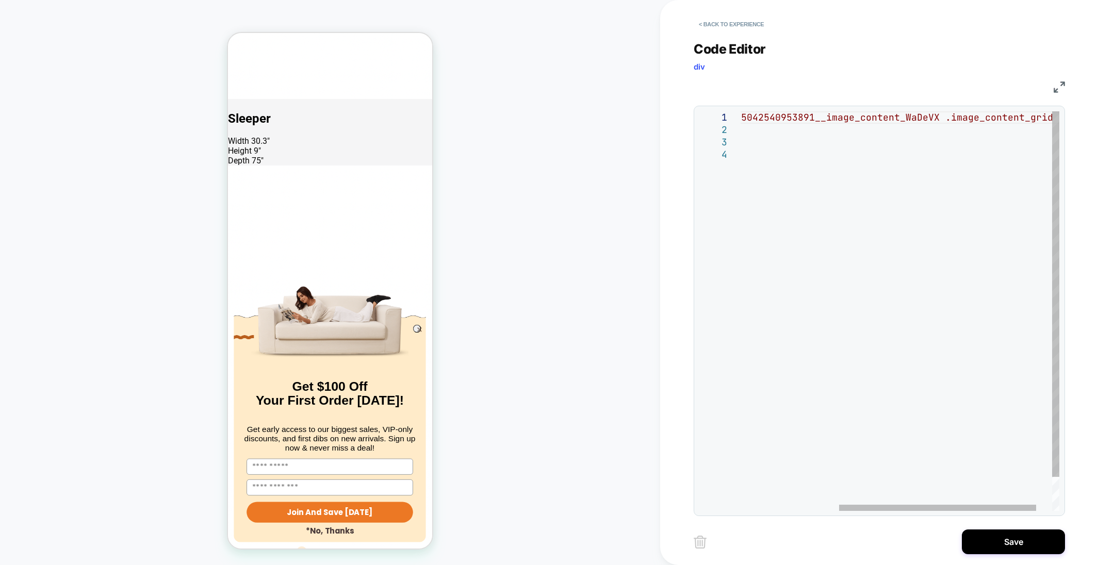
scroll to position [12, 0]
click at [765, 200] on div "#shopify-section-template--25042540953891__image_c ontent_WaDeVX .image_content…" at bounding box center [985, 335] width 491 height 449
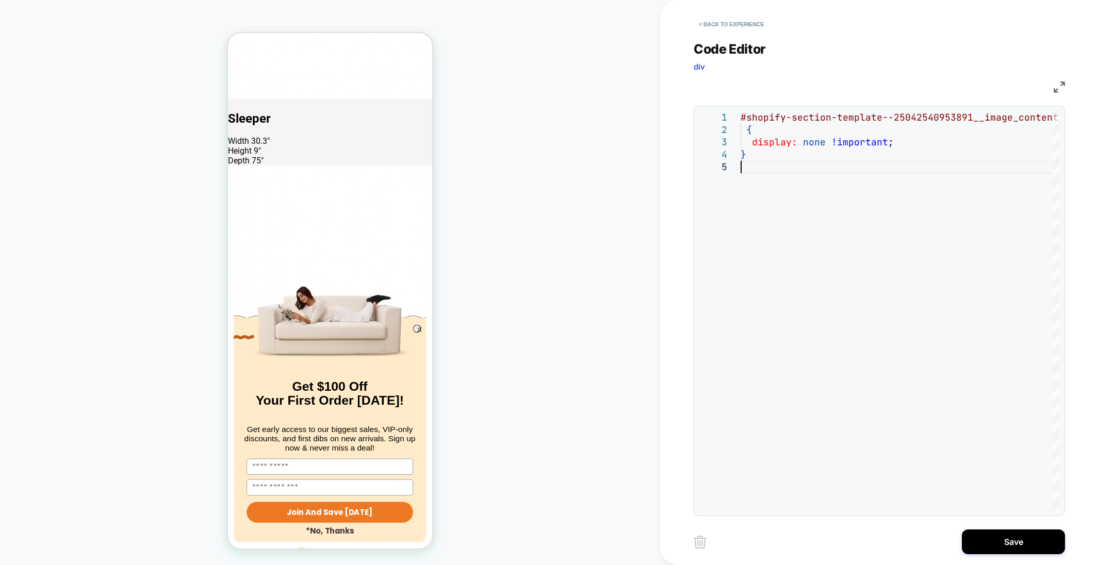
type textarea "**********"
click at [988, 542] on button "Save" at bounding box center [1013, 541] width 103 height 25
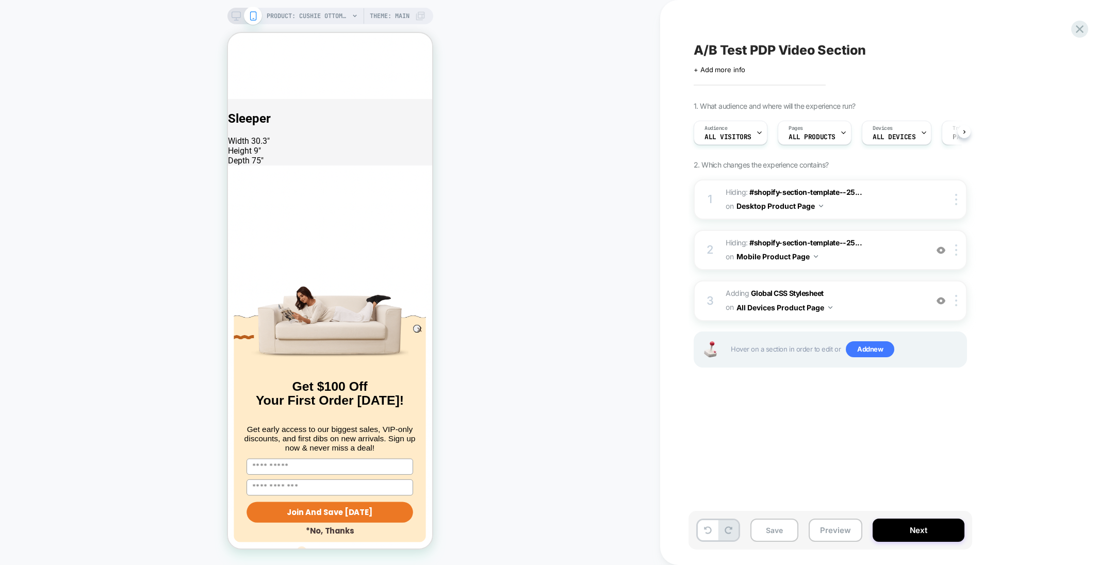
scroll to position [0, 0]
click at [763, 532] on button "Save" at bounding box center [774, 530] width 48 height 23
click at [731, 51] on span "A/B Test PDP Video Section" at bounding box center [779, 49] width 172 height 15
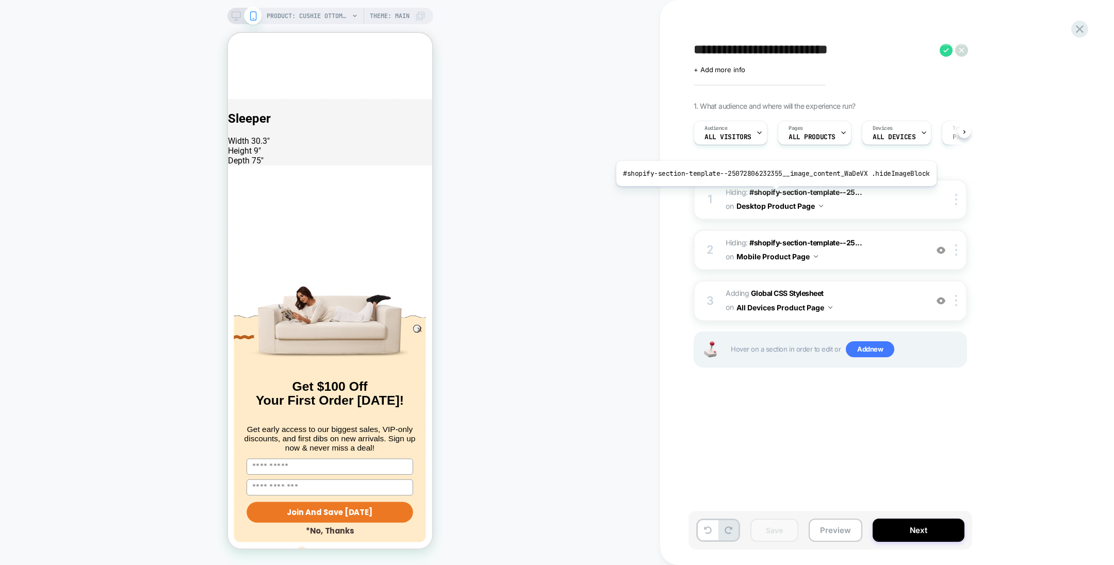
click at [772, 193] on span "#shopify-section-template--25..." at bounding box center [805, 192] width 112 height 9
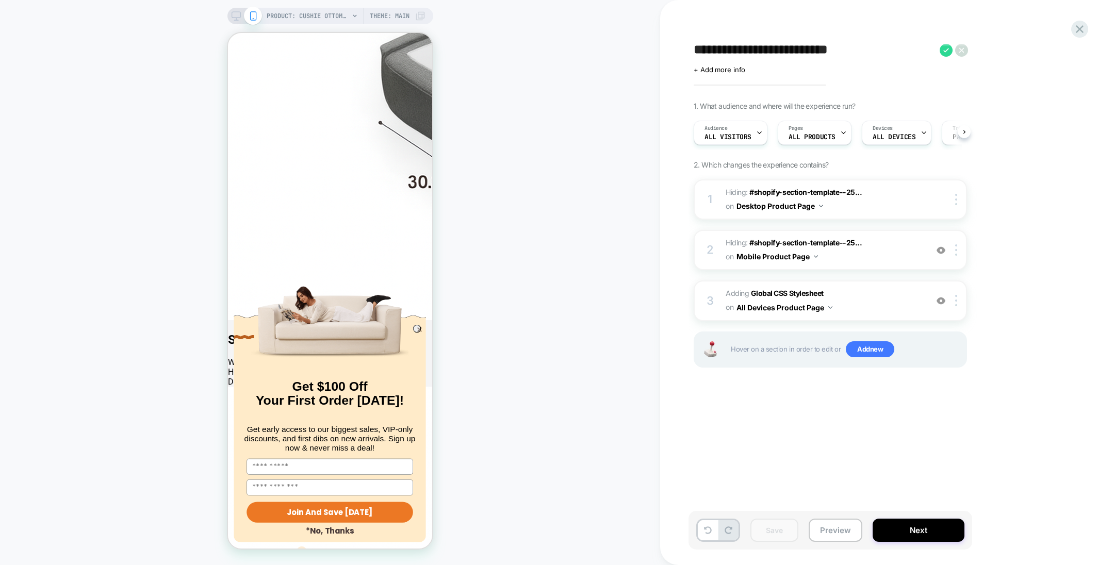
scroll to position [2832, 0]
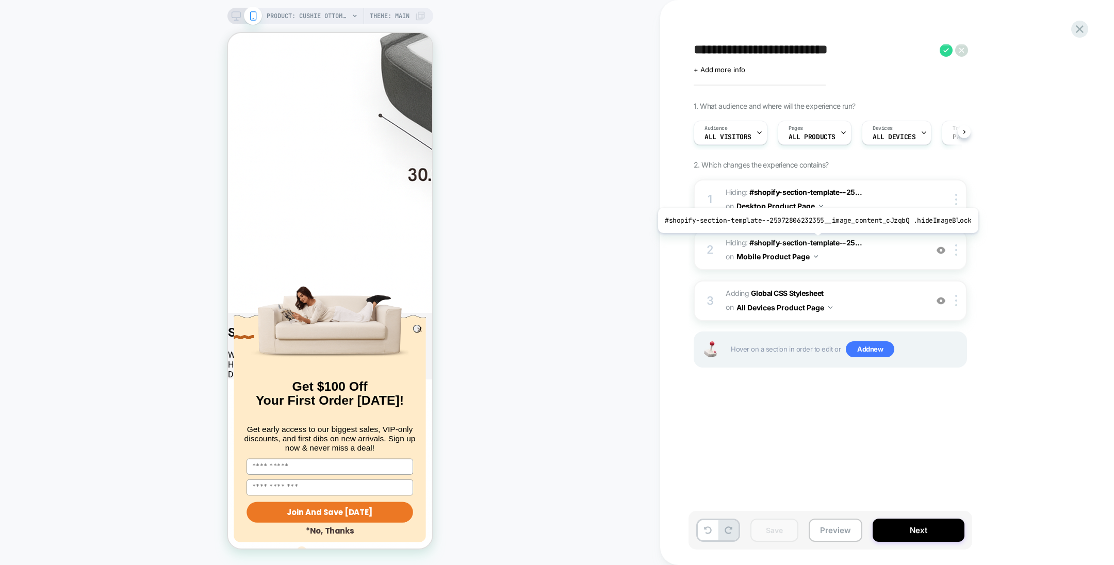
click at [814, 241] on span "#shopify-section-template--25..." at bounding box center [805, 242] width 112 height 9
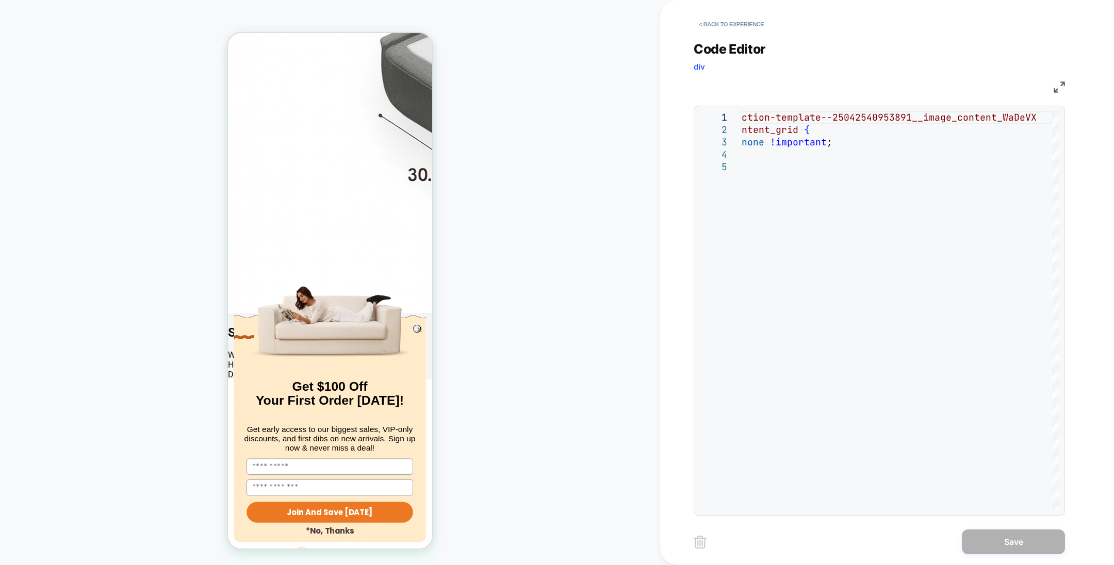
click at [739, 29] on button "< Back to experience" at bounding box center [730, 24] width 75 height 16
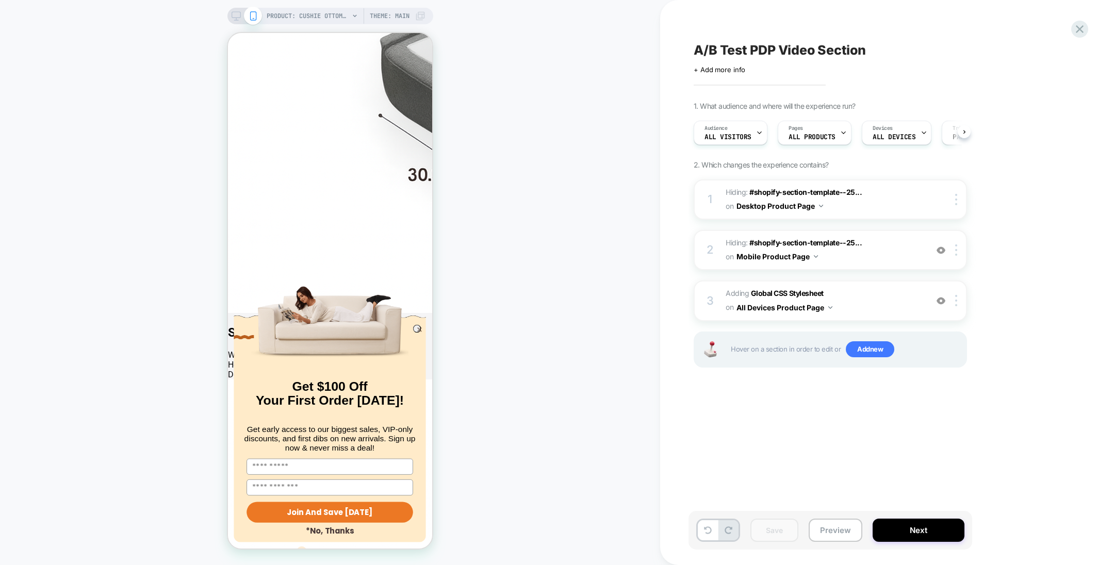
scroll to position [0, 0]
click at [783, 291] on b "Global CSS Stylesheet" at bounding box center [787, 293] width 73 height 9
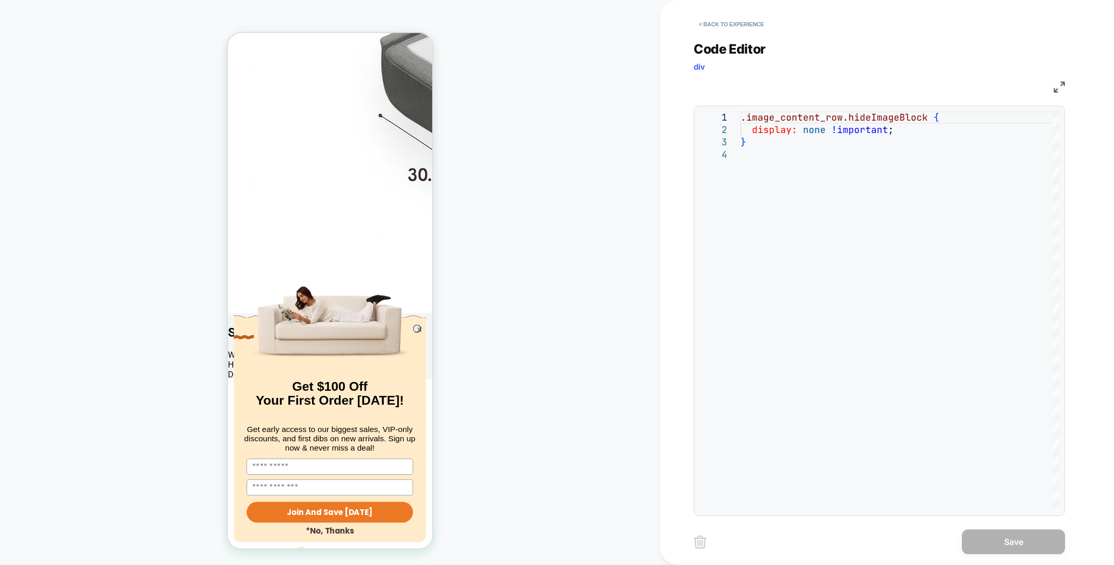
click at [744, 22] on button "< Back to experience" at bounding box center [730, 24] width 75 height 16
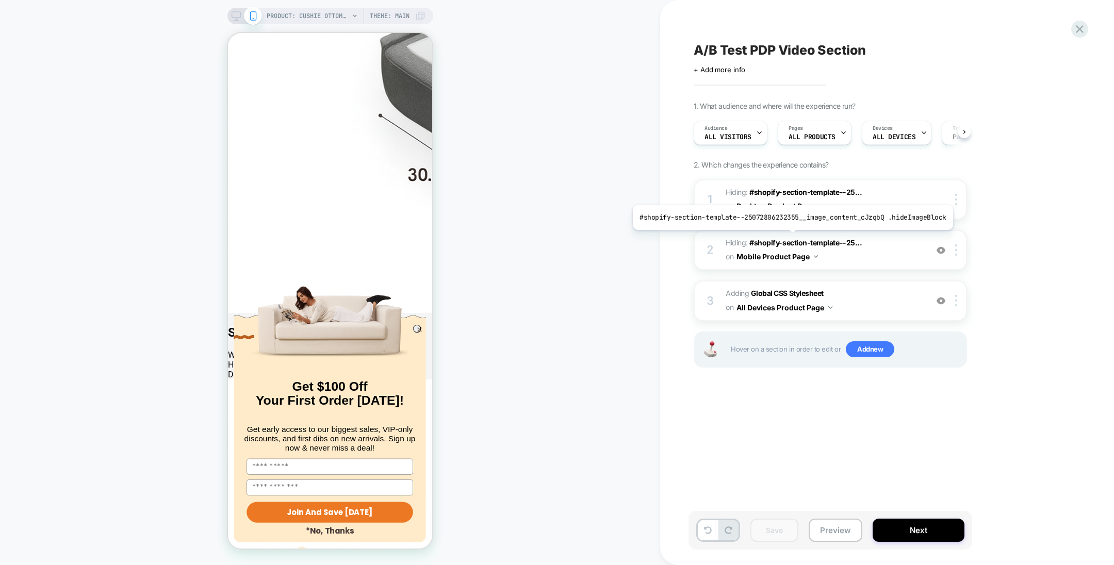
click at [788, 238] on span "#shopify-section-template--25..." at bounding box center [805, 242] width 112 height 9
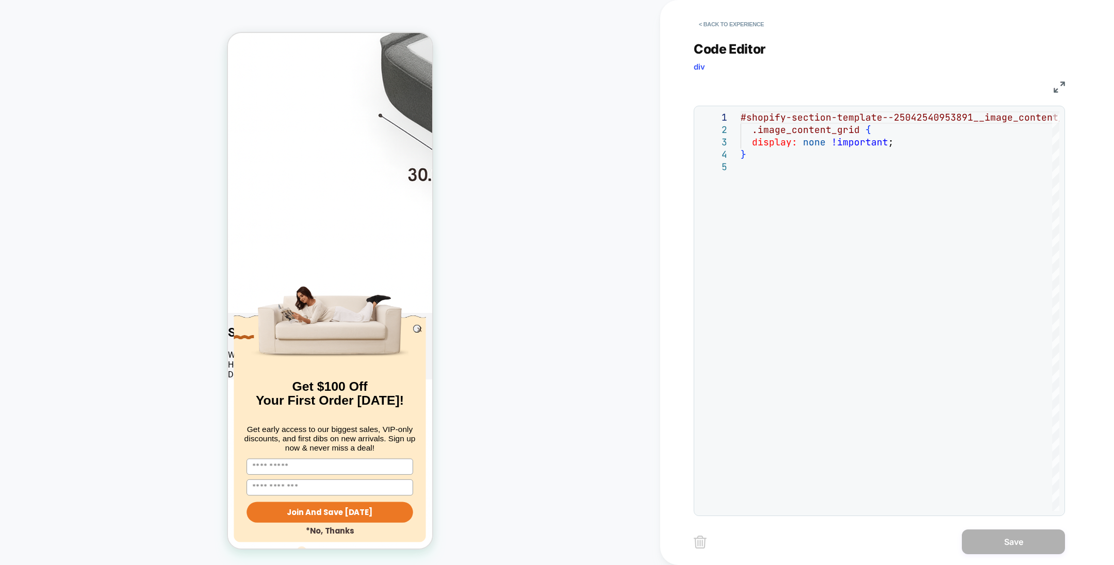
click at [730, 25] on button "< Back to experience" at bounding box center [730, 24] width 75 height 16
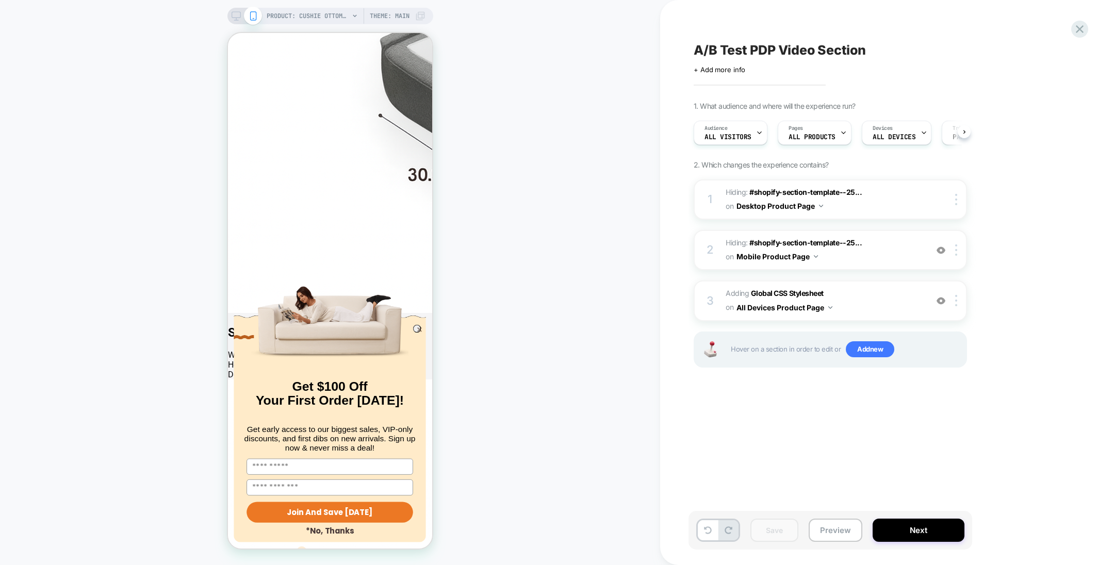
click at [406, 19] on span "Theme: MAIN" at bounding box center [390, 16] width 40 height 16
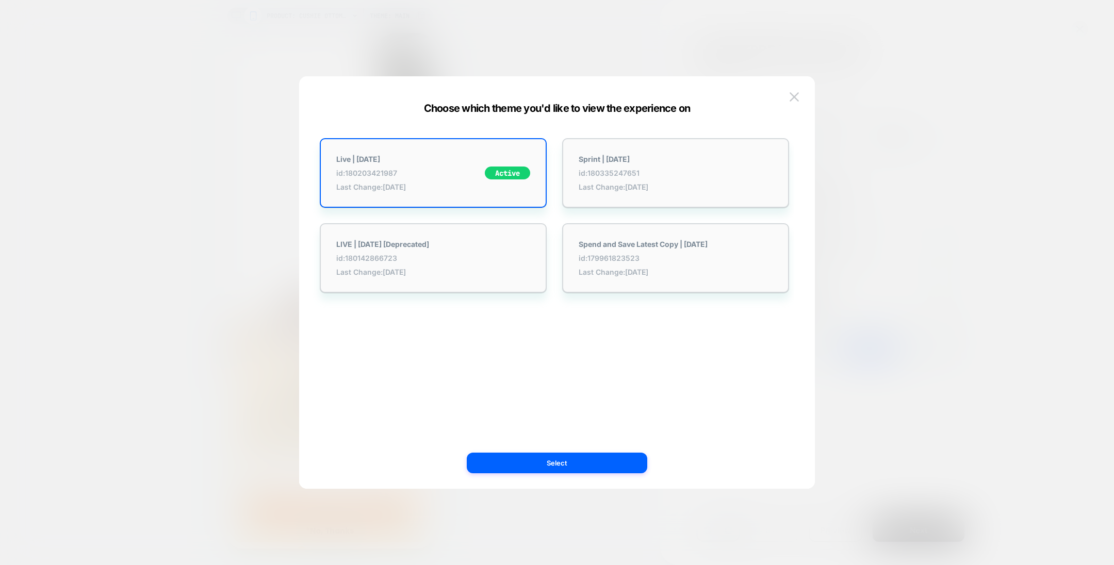
click at [791, 94] on img at bounding box center [793, 96] width 9 height 9
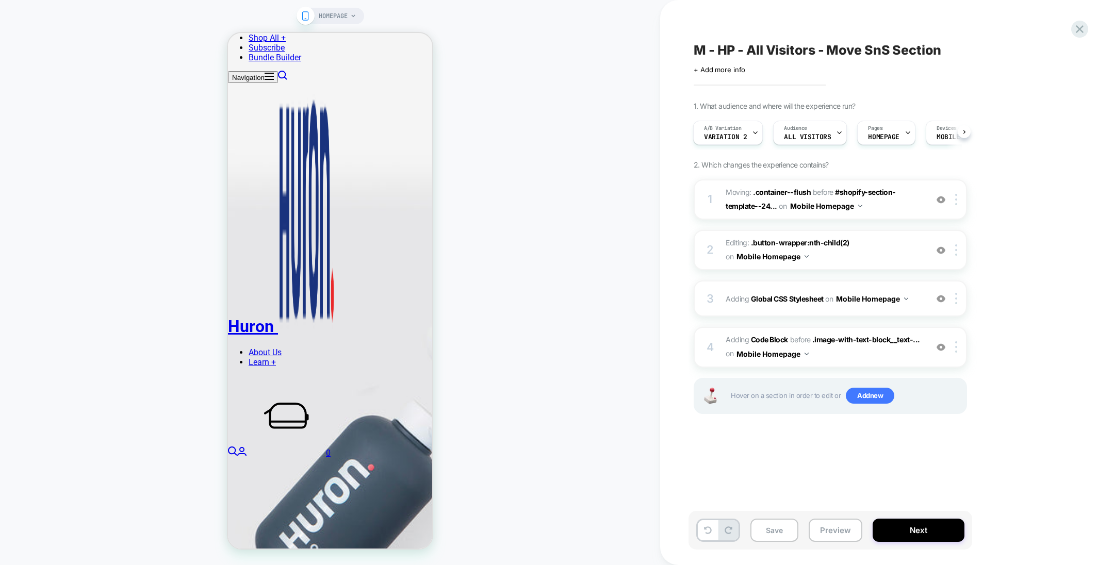
scroll to position [1361, 0]
click at [773, 337] on b "Code Block" at bounding box center [769, 339] width 37 height 9
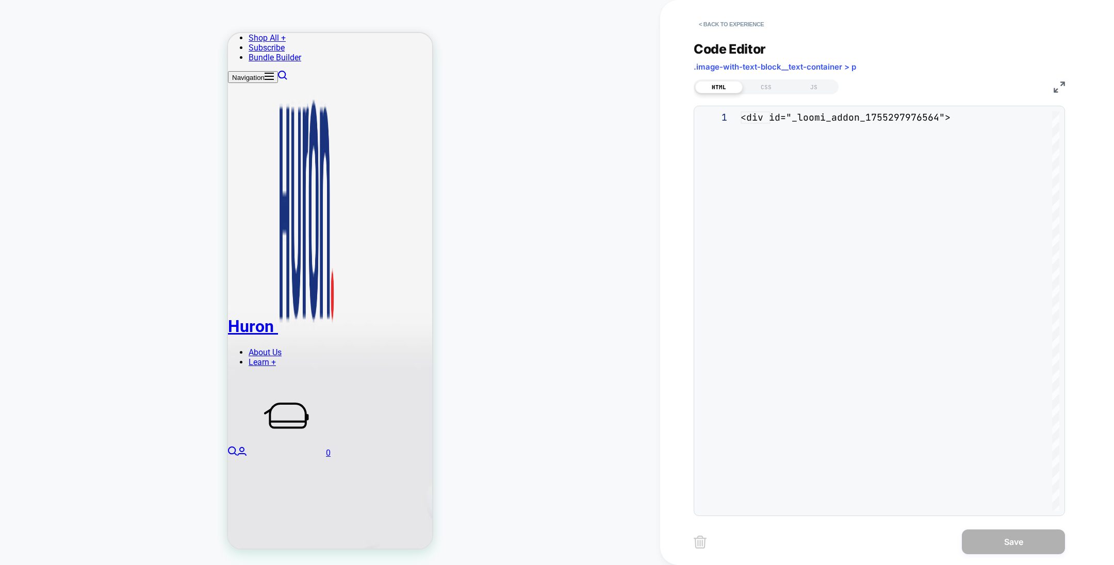
scroll to position [1196, 0]
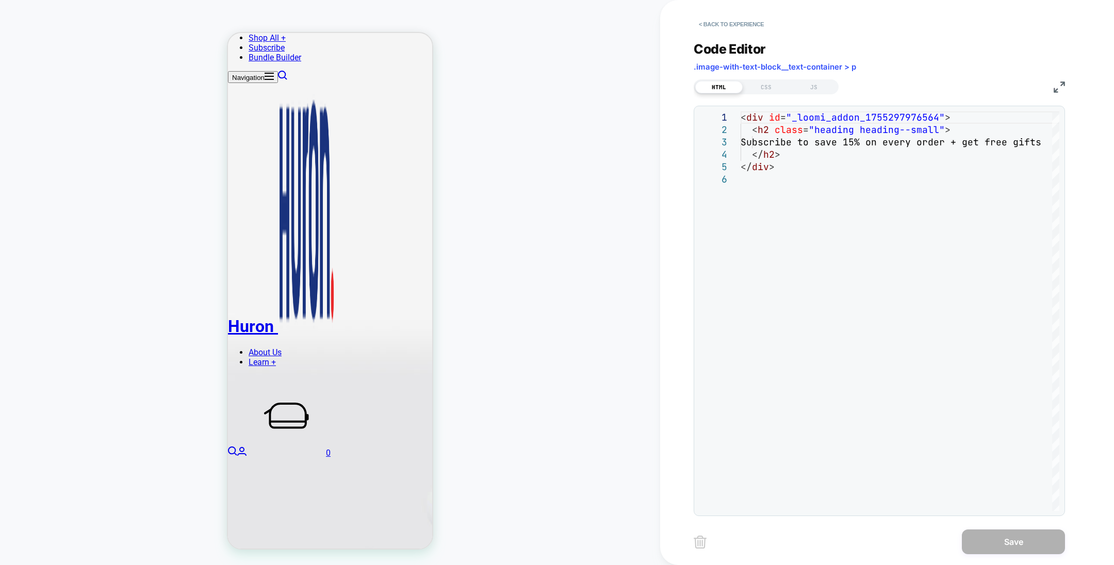
click at [728, 18] on button "< Back to experience" at bounding box center [730, 24] width 75 height 16
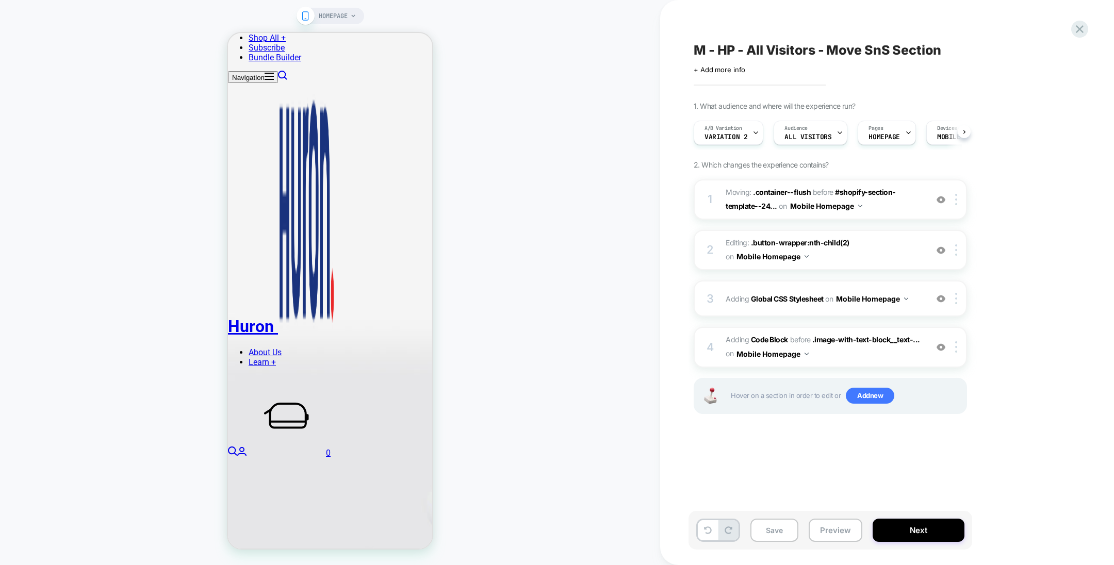
scroll to position [0, 0]
click at [958, 346] on div at bounding box center [957, 346] width 17 height 11
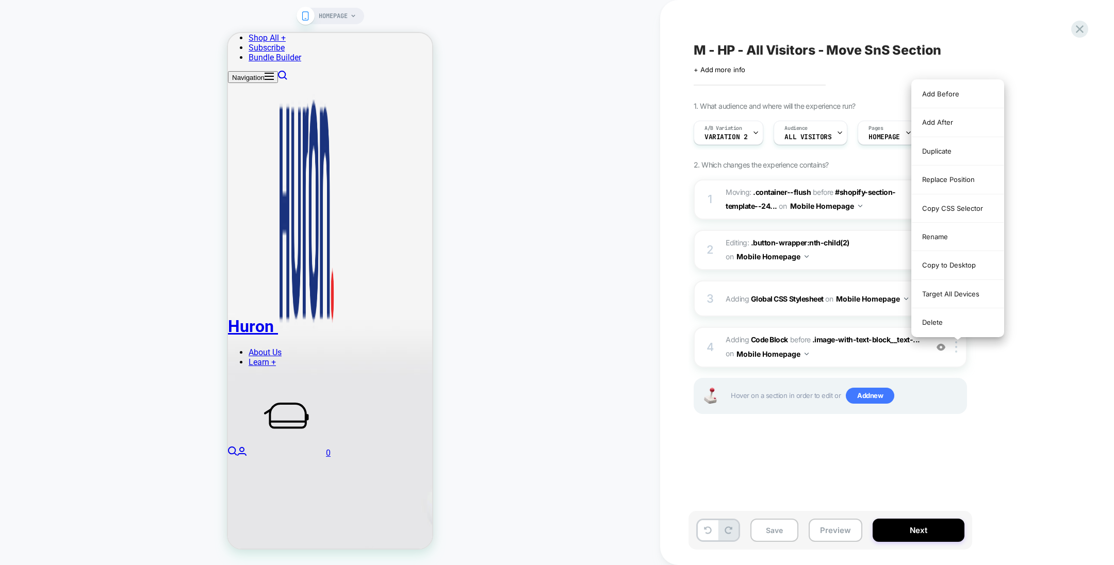
click at [949, 167] on div "Replace Position" at bounding box center [958, 179] width 92 height 28
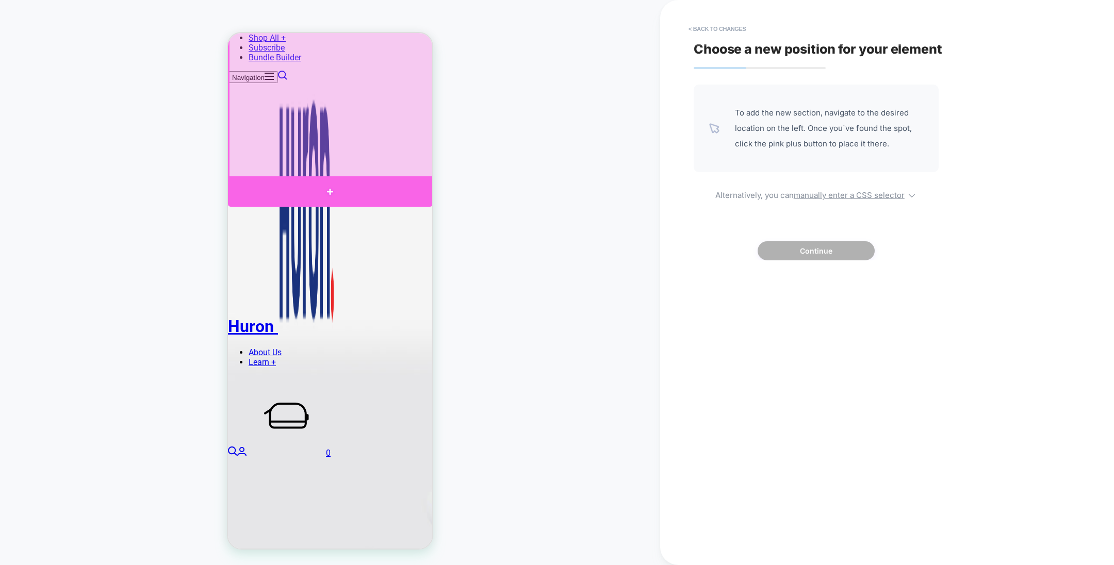
click at [394, 187] on div at bounding box center [330, 191] width 205 height 30
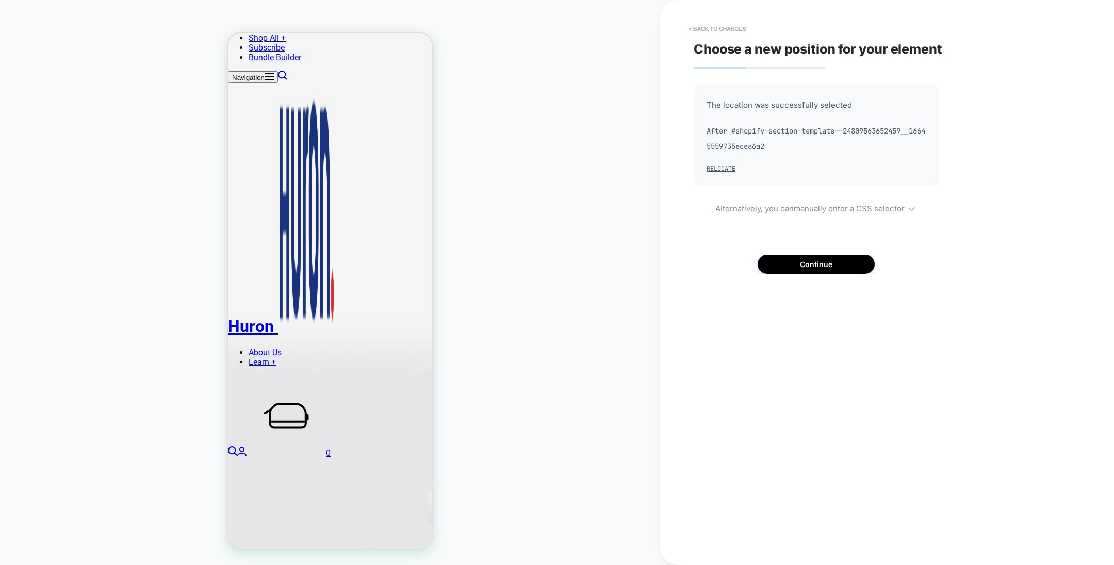
click at [708, 28] on button "< Back to changes" at bounding box center [717, 29] width 68 height 16
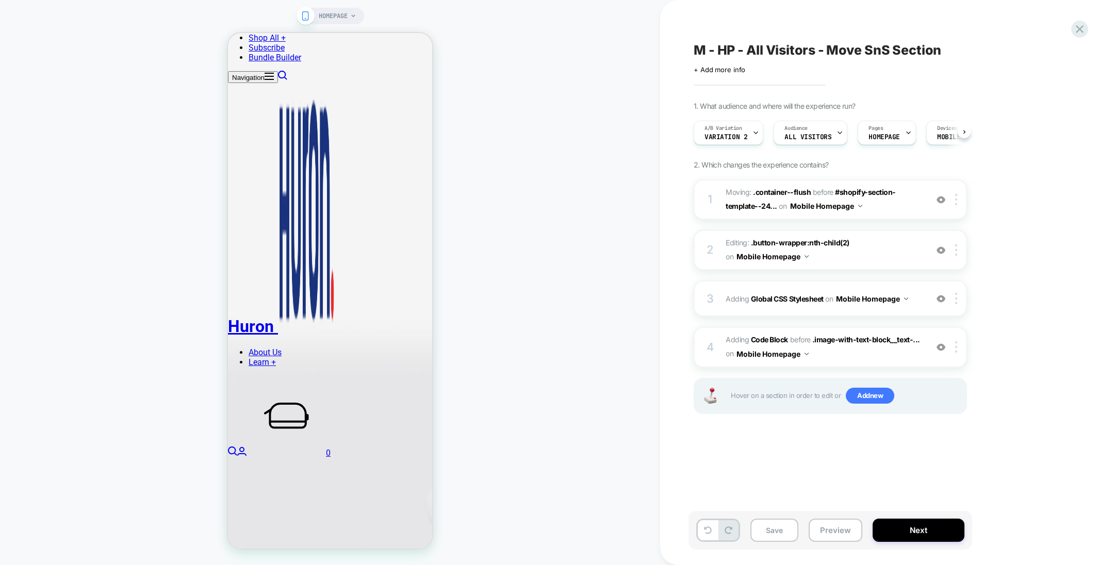
click at [959, 299] on div at bounding box center [957, 298] width 17 height 11
click at [808, 297] on b "Global CSS Stylesheet" at bounding box center [787, 298] width 73 height 9
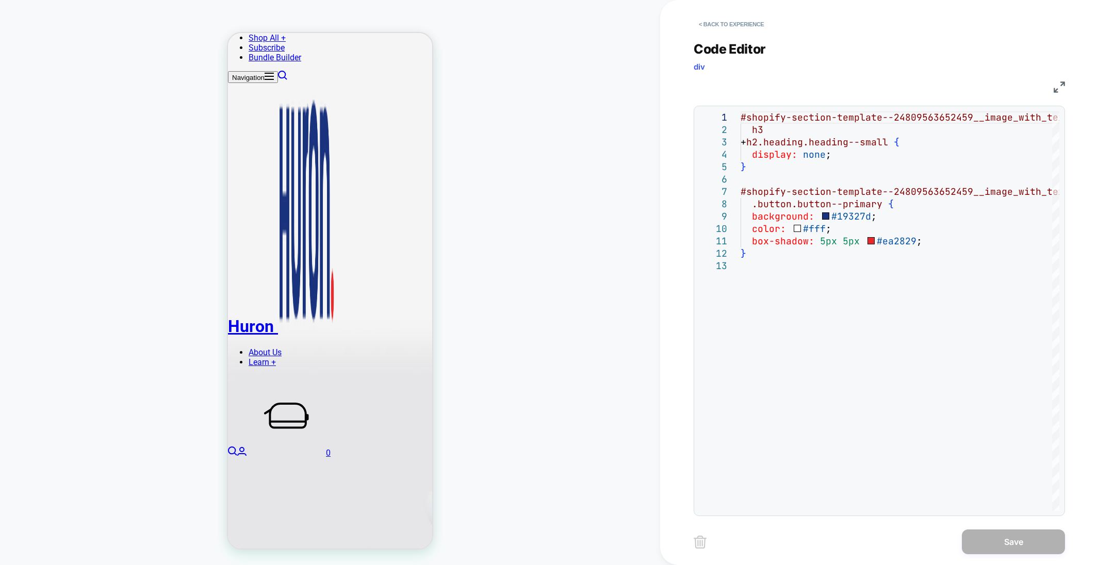
click at [728, 28] on button "< Back to experience" at bounding box center [730, 24] width 75 height 16
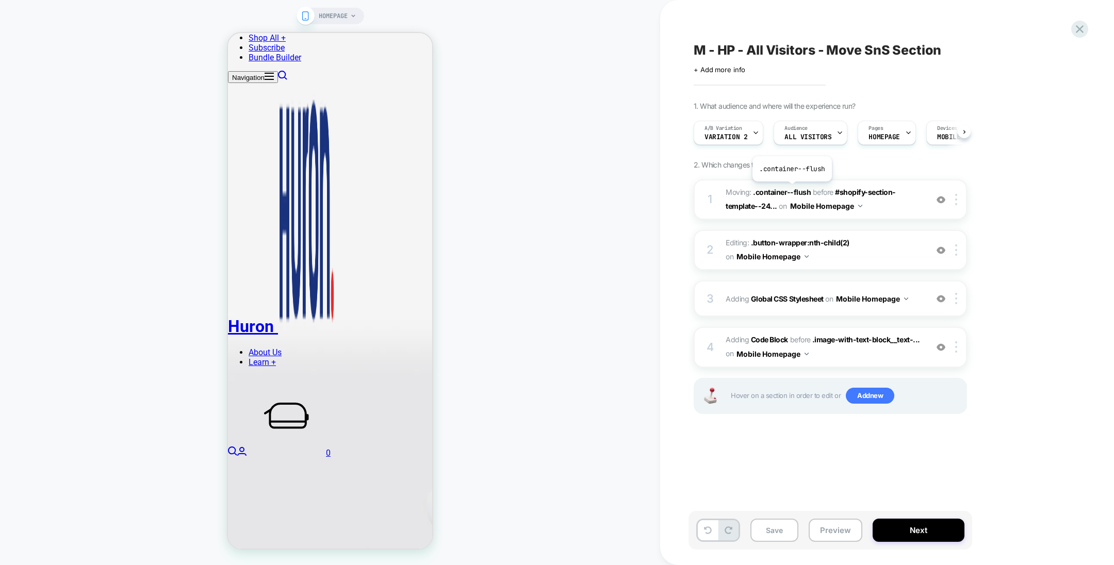
click at [791, 189] on span ".container--flush" at bounding box center [782, 192] width 58 height 9
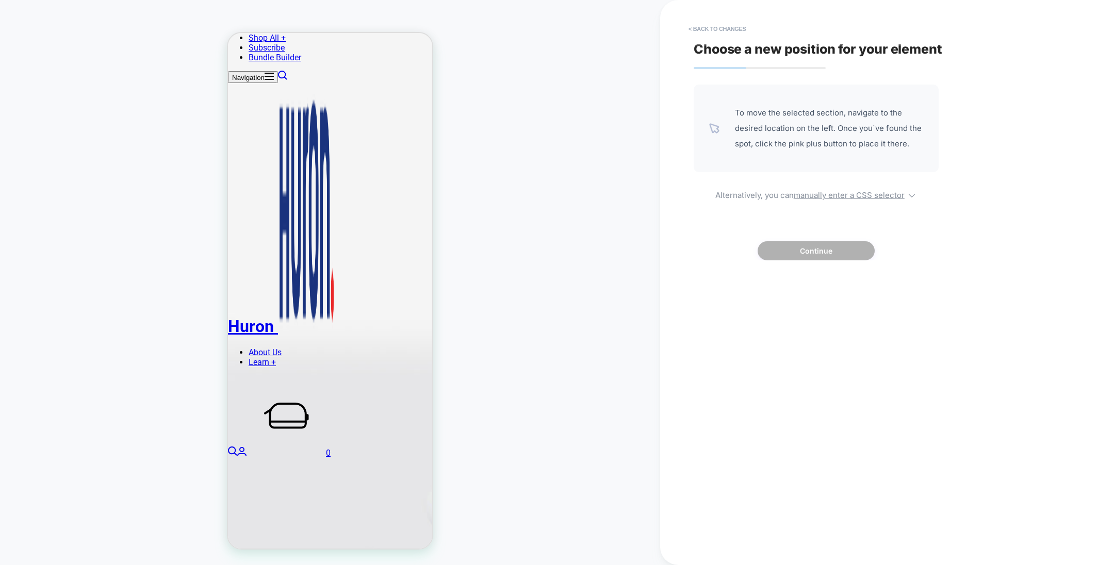
click at [721, 28] on button "< Back to changes" at bounding box center [717, 29] width 68 height 16
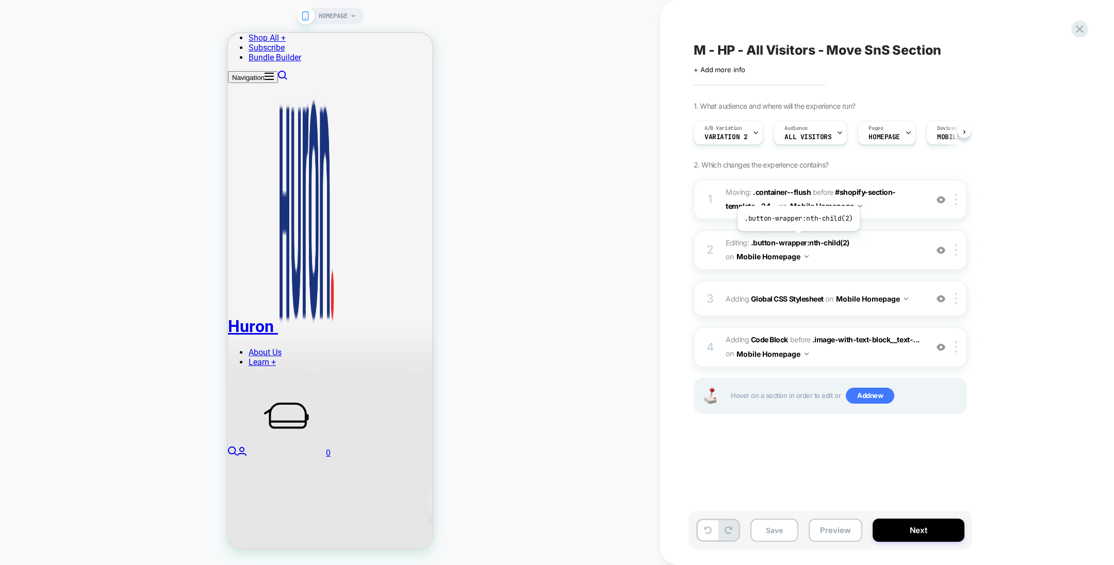
click at [797, 238] on span ".button-wrapper:nth-child(2)" at bounding box center [800, 242] width 98 height 9
click at [803, 240] on span ".button-wrapper:nth-child(2)" at bounding box center [800, 242] width 98 height 9
click at [954, 251] on div at bounding box center [957, 249] width 17 height 11
click at [869, 250] on span "Editing : .button-wrapper:nth-child(2) .button-wrapper:nth-child(2) on Mobile H…" at bounding box center [823, 250] width 196 height 28
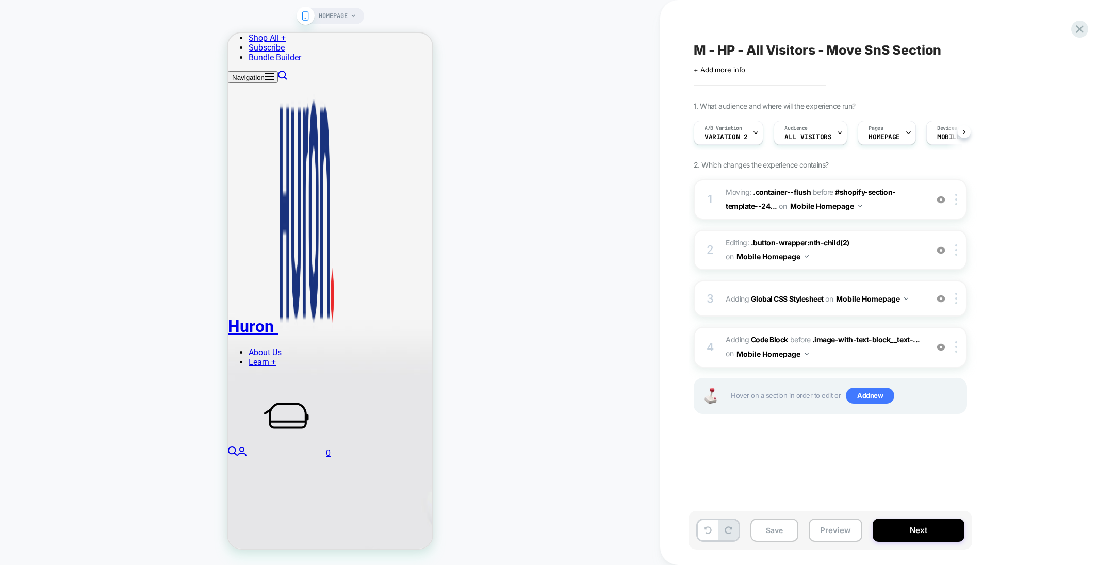
click at [783, 301] on b "Global CSS Stylesheet" at bounding box center [787, 298] width 73 height 9
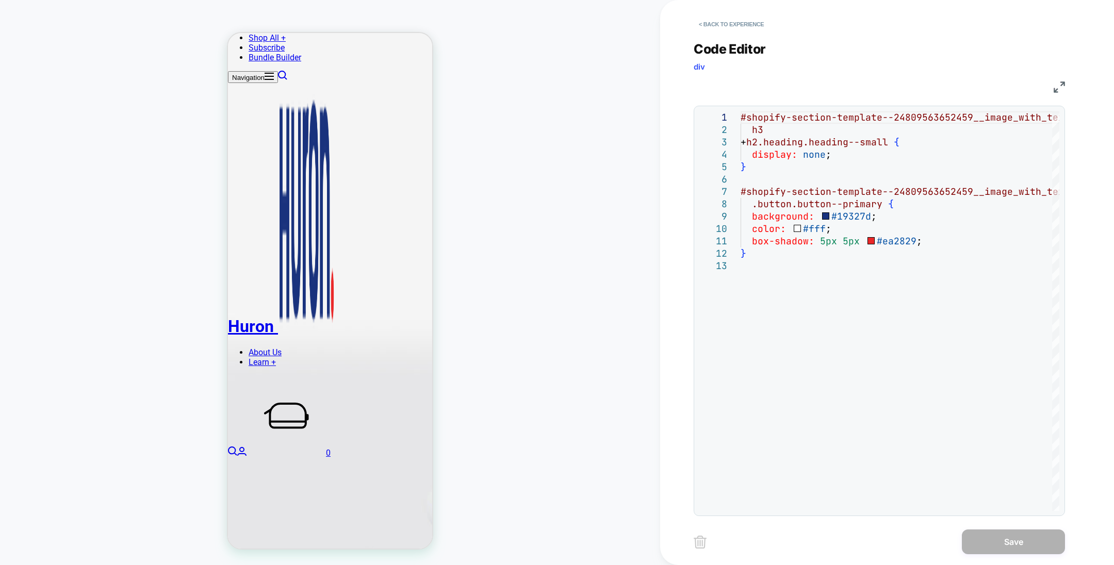
click at [718, 21] on button "< Back to experience" at bounding box center [730, 24] width 75 height 16
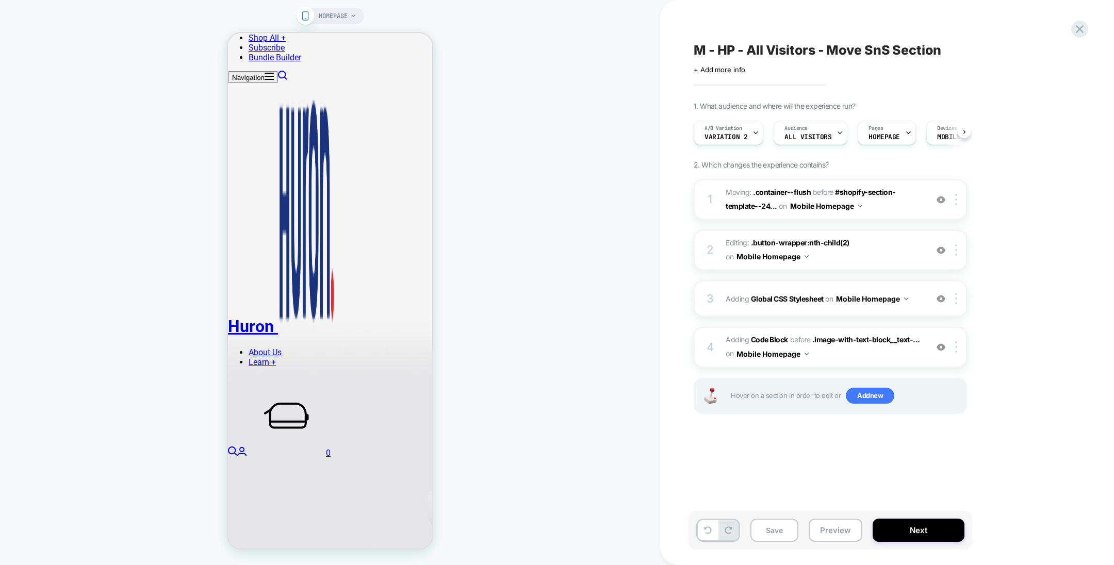
click at [959, 349] on div at bounding box center [957, 346] width 17 height 11
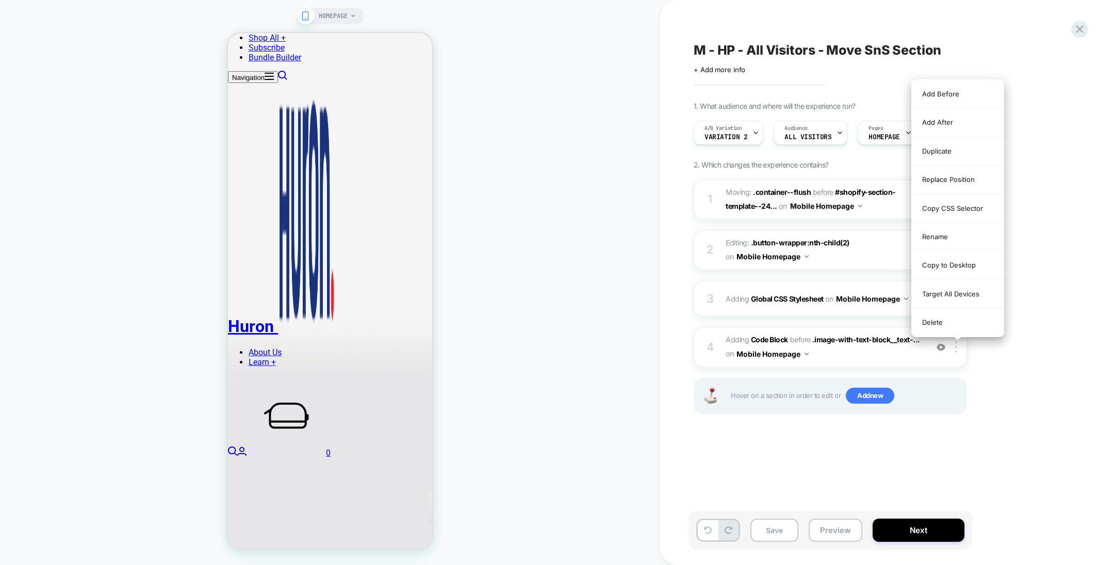
click at [957, 185] on div "Replace Position" at bounding box center [958, 179] width 92 height 28
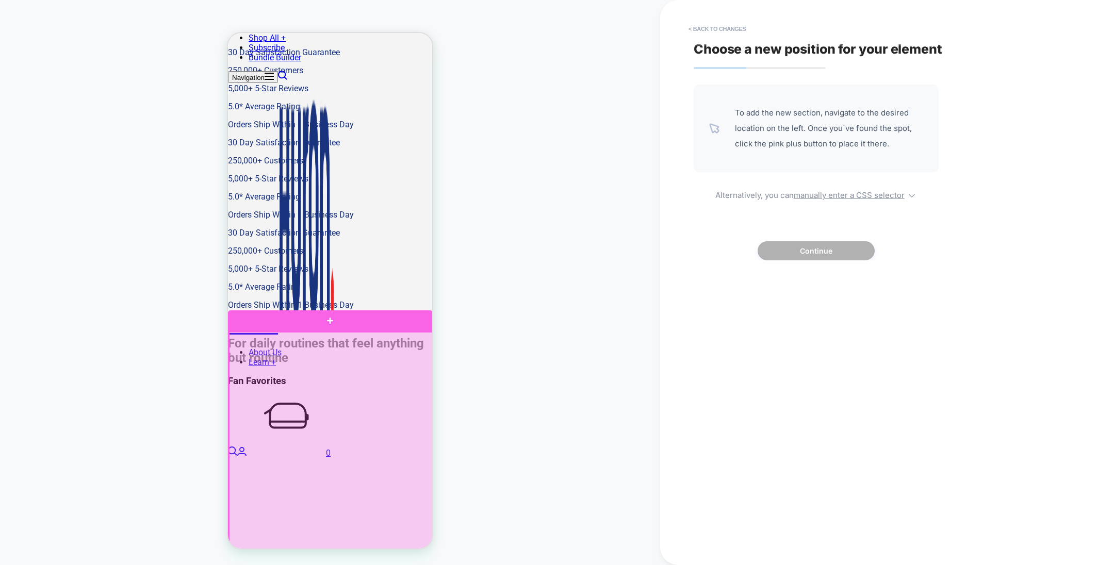
scroll to position [2079, 0]
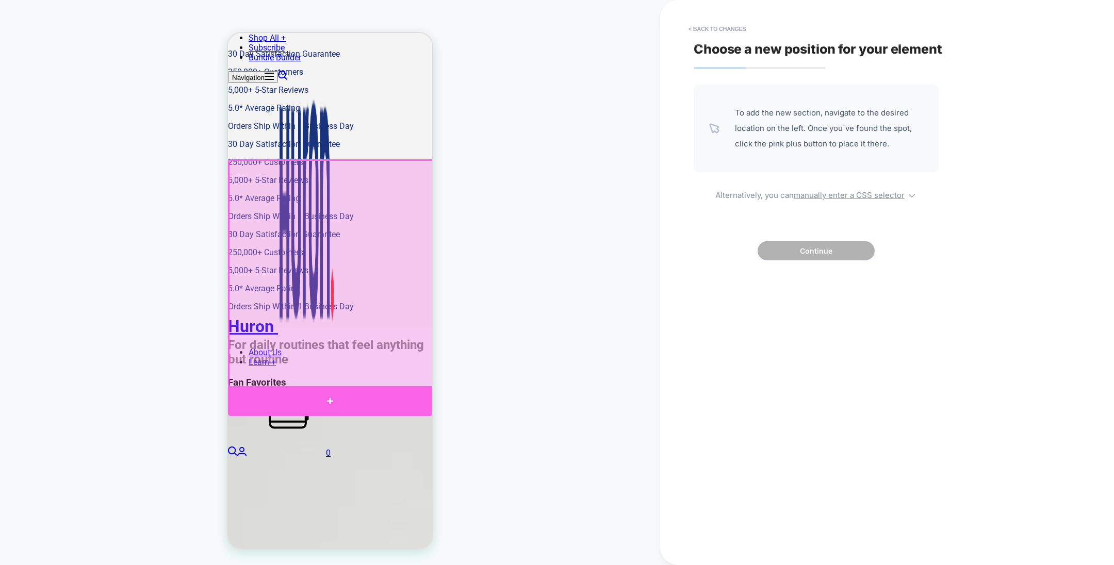
click at [405, 401] on div at bounding box center [330, 401] width 205 height 30
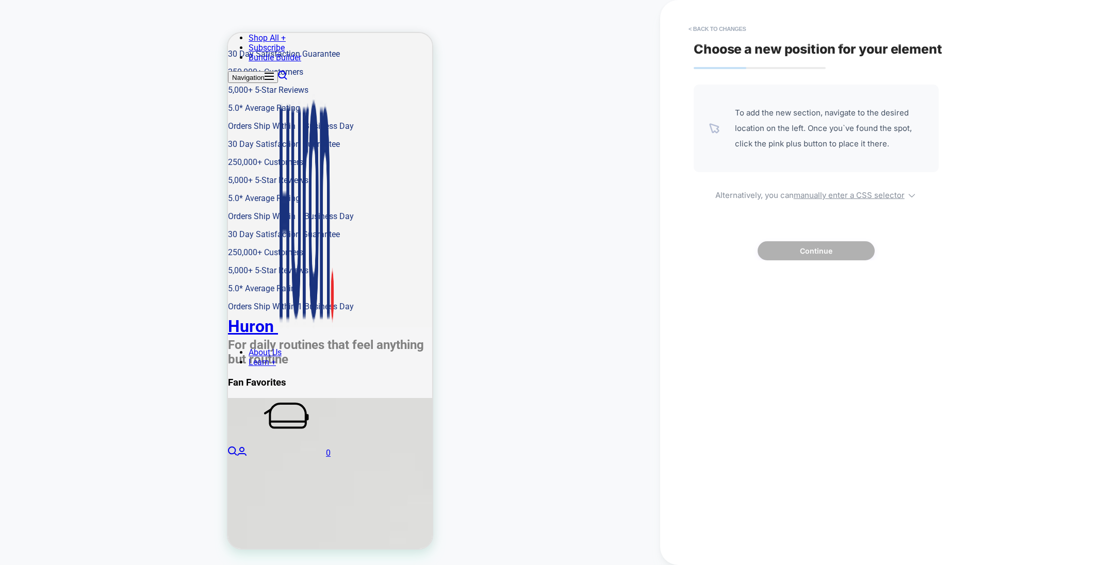
scroll to position [2042, 0]
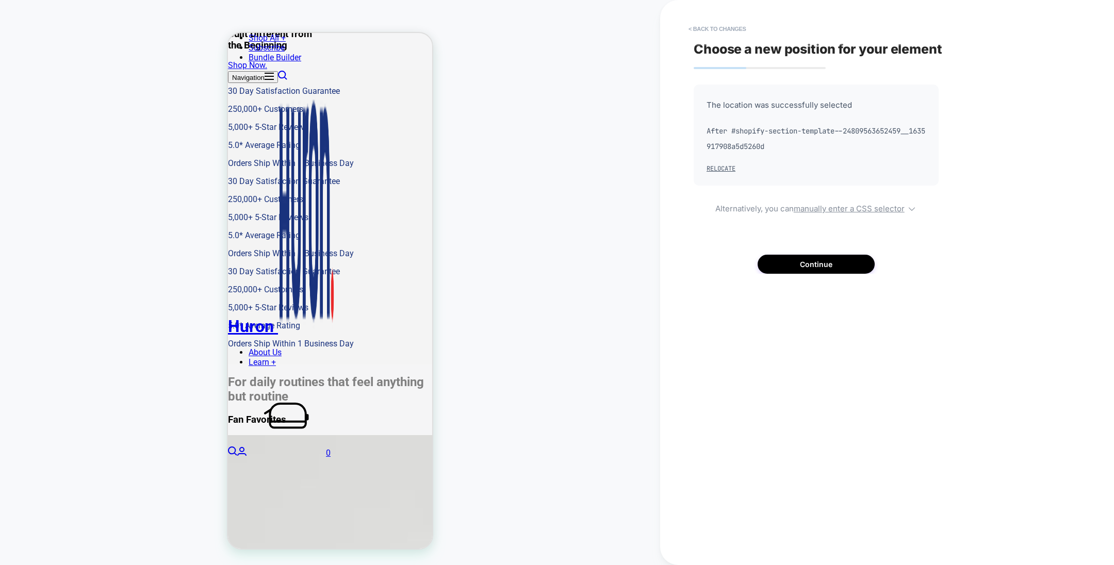
click at [707, 29] on button "< Back to changes" at bounding box center [717, 29] width 68 height 16
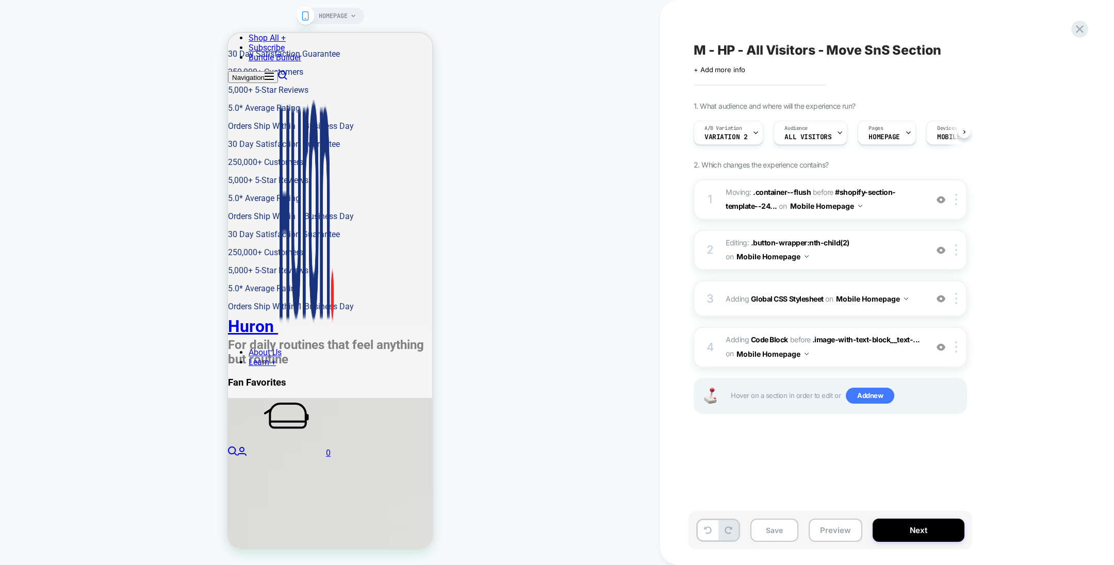
scroll to position [0, 0]
click at [955, 349] on img at bounding box center [956, 346] width 2 height 11
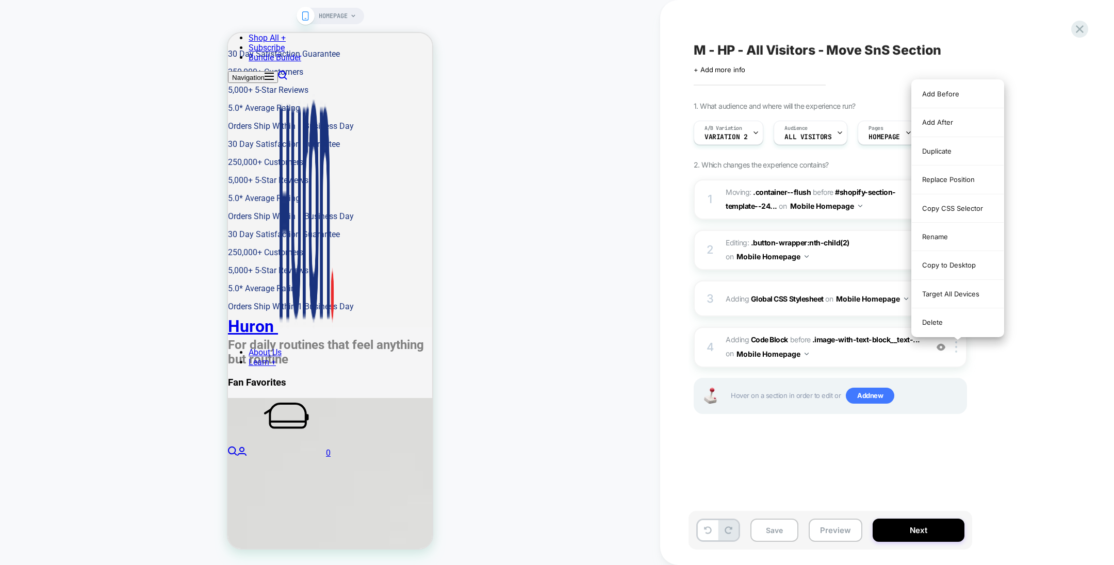
click at [951, 183] on div "Replace Position" at bounding box center [958, 179] width 92 height 28
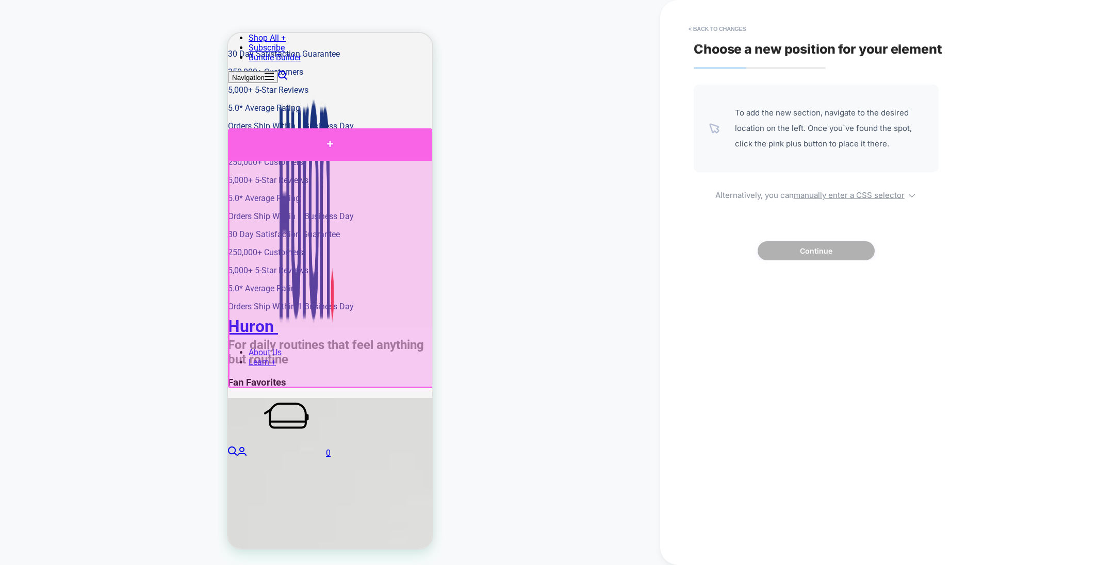
click at [391, 145] on div at bounding box center [330, 143] width 205 height 31
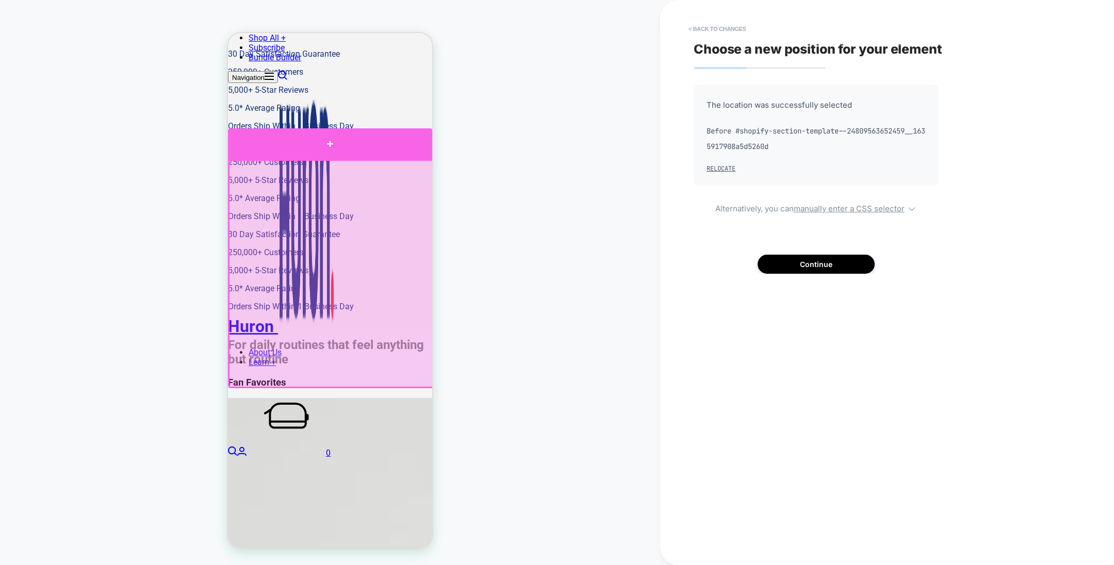
scroll to position [2042, 0]
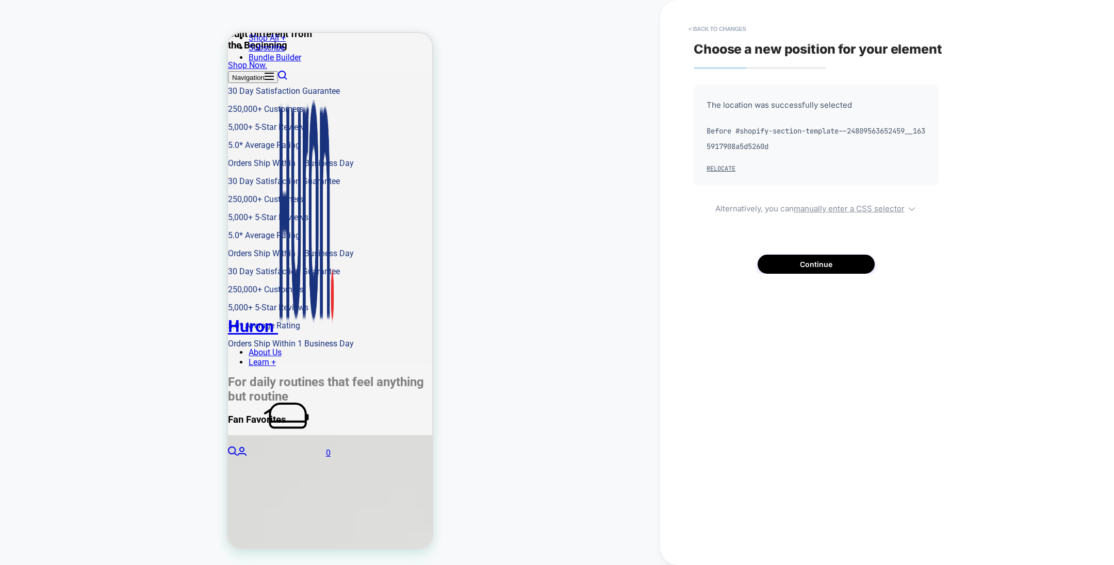
click at [719, 31] on button "< Back to changes" at bounding box center [717, 29] width 68 height 16
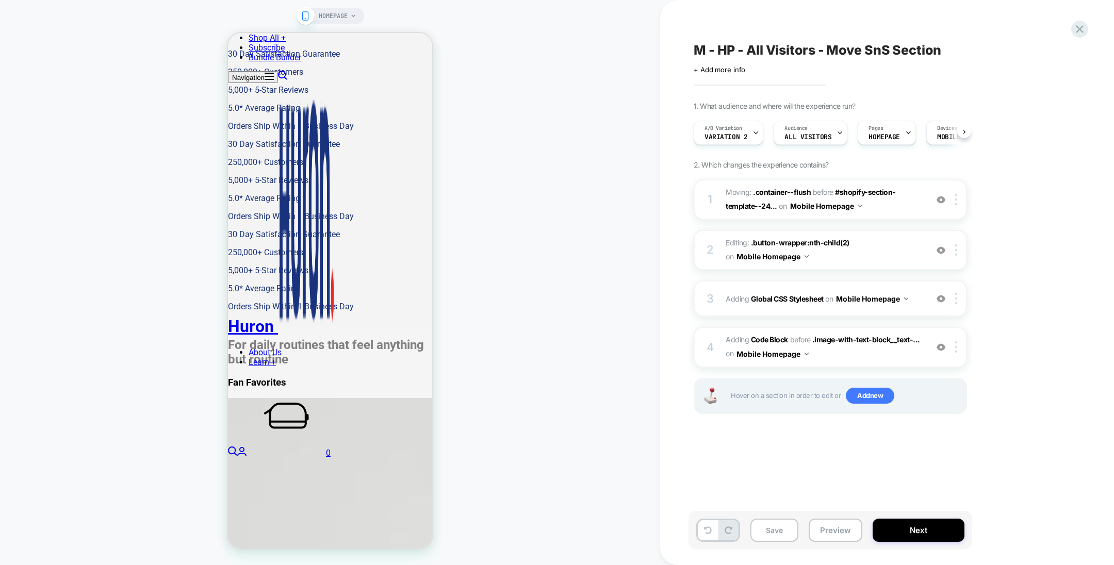
scroll to position [0, 0]
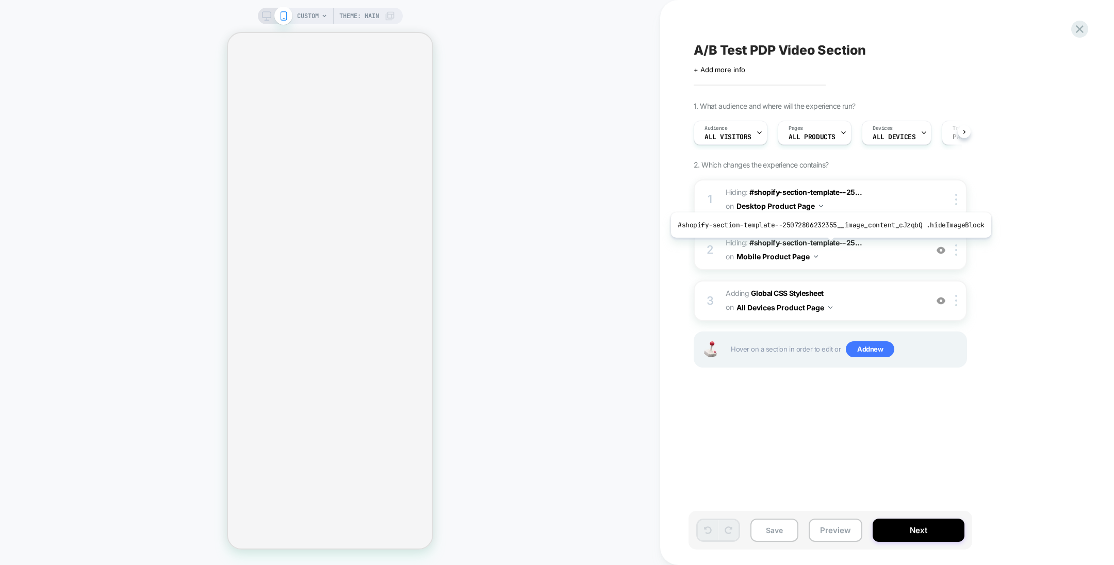
click at [826, 245] on span "#shopify-section-template--25..." at bounding box center [805, 242] width 112 height 9
click at [789, 241] on span "#shopify-section-template--25..." at bounding box center [805, 242] width 112 height 9
click at [804, 292] on b "Global CSS Stylesheet" at bounding box center [787, 293] width 73 height 9
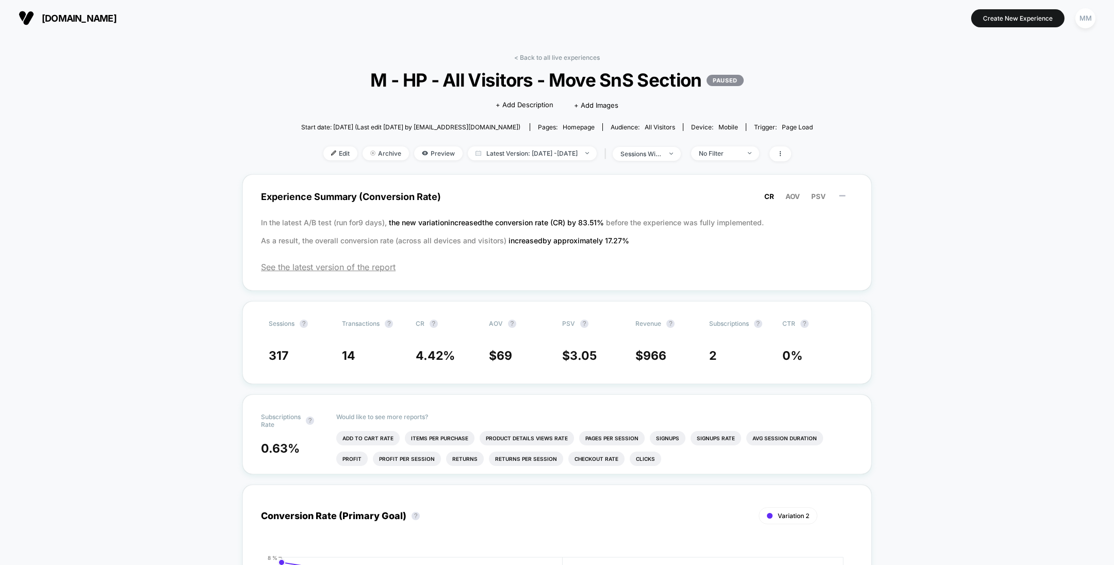
click at [331, 153] on img at bounding box center [333, 153] width 5 height 5
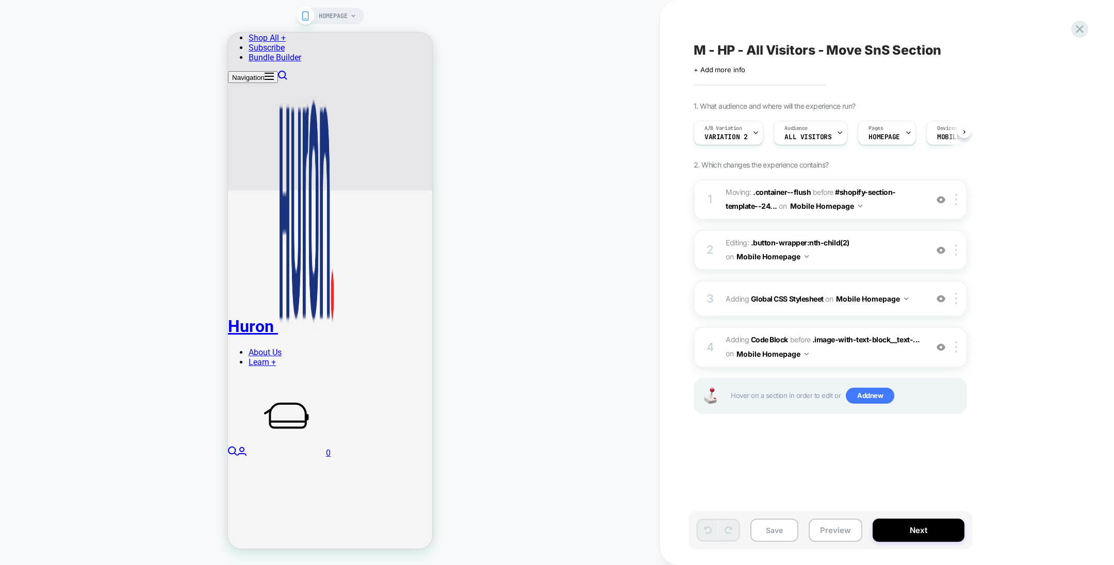
scroll to position [931, 0]
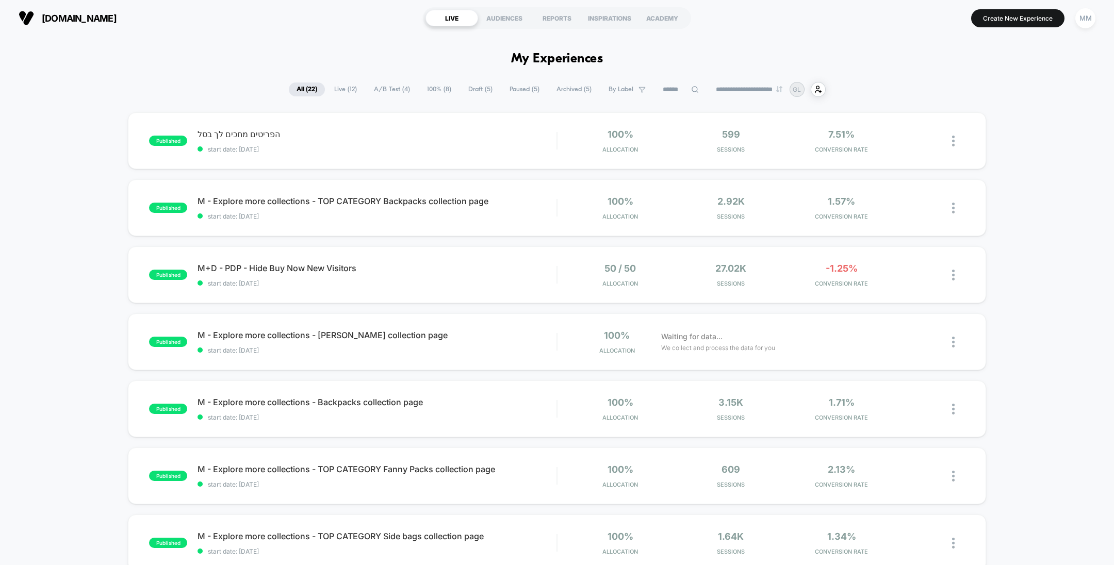
click at [1015, 19] on button "Create New Experience" at bounding box center [1017, 18] width 93 height 18
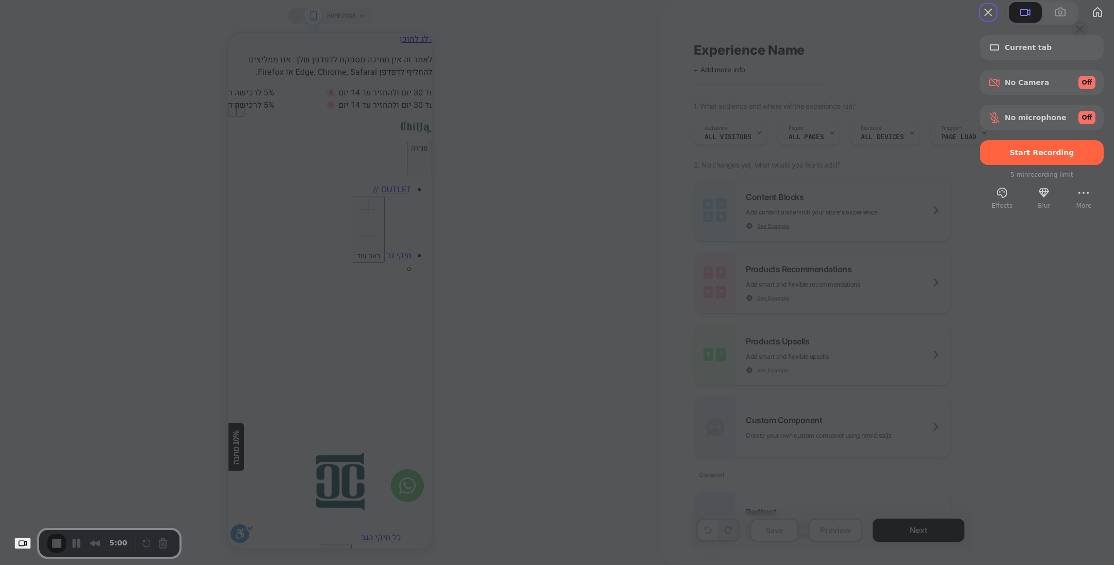
click at [1024, 157] on span "Start Recording" at bounding box center [1041, 152] width 64 height 8
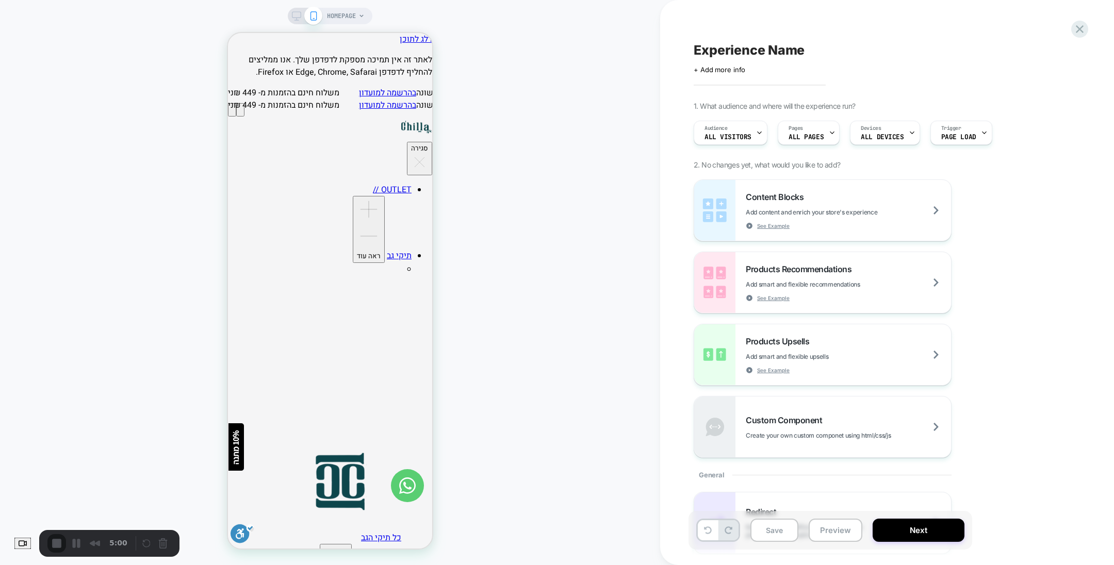
click at [739, 134] on span "All Visitors" at bounding box center [727, 137] width 47 height 7
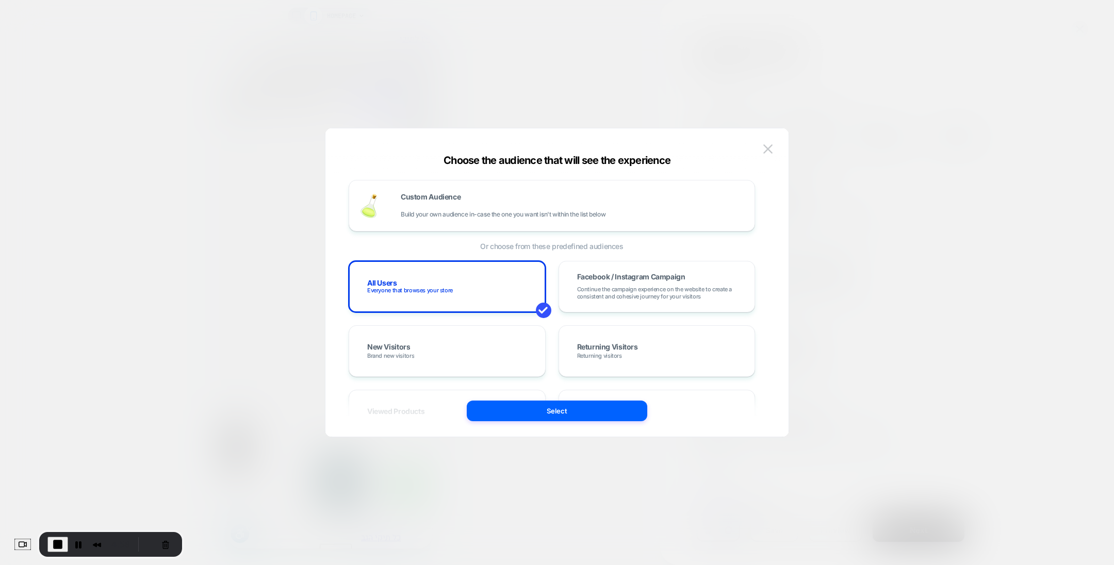
click at [543, 212] on span "Build your own audience in-case the one you want isn't within the list below" at bounding box center [503, 214] width 205 height 7
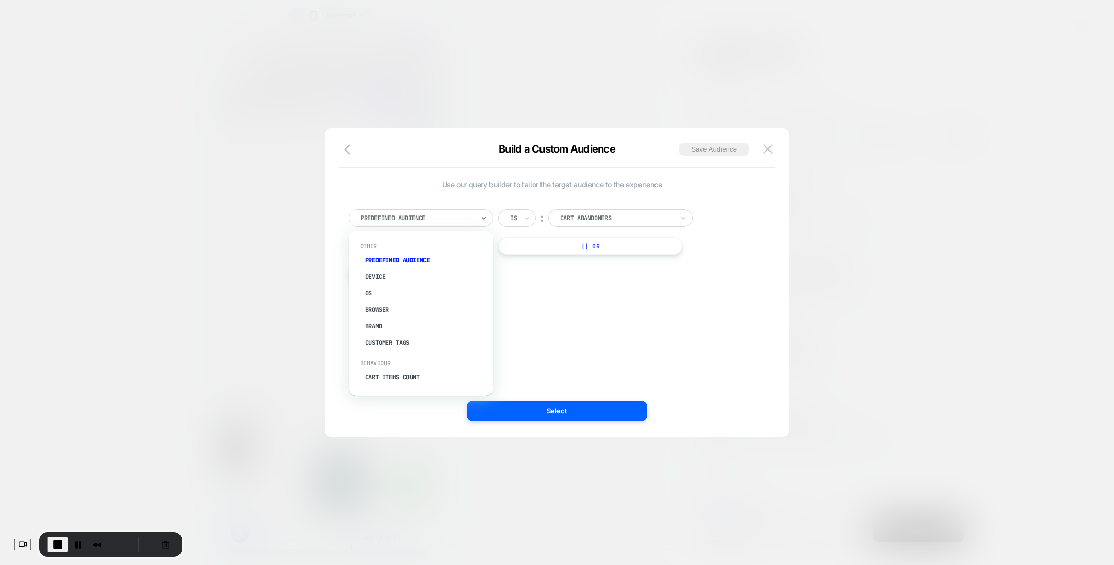
click at [472, 218] on div at bounding box center [416, 217] width 113 height 9
click at [385, 261] on div "UTM Source" at bounding box center [426, 265] width 134 height 16
click at [578, 217] on input at bounding box center [612, 218] width 129 height 18
type input "******"
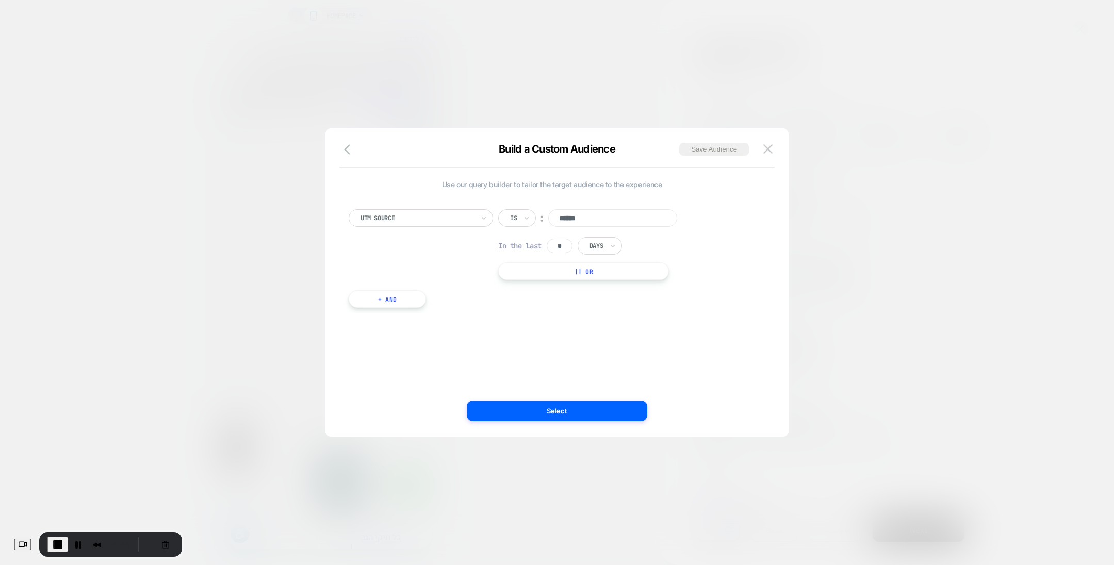
click at [407, 295] on button "+ And" at bounding box center [387, 299] width 77 height 18
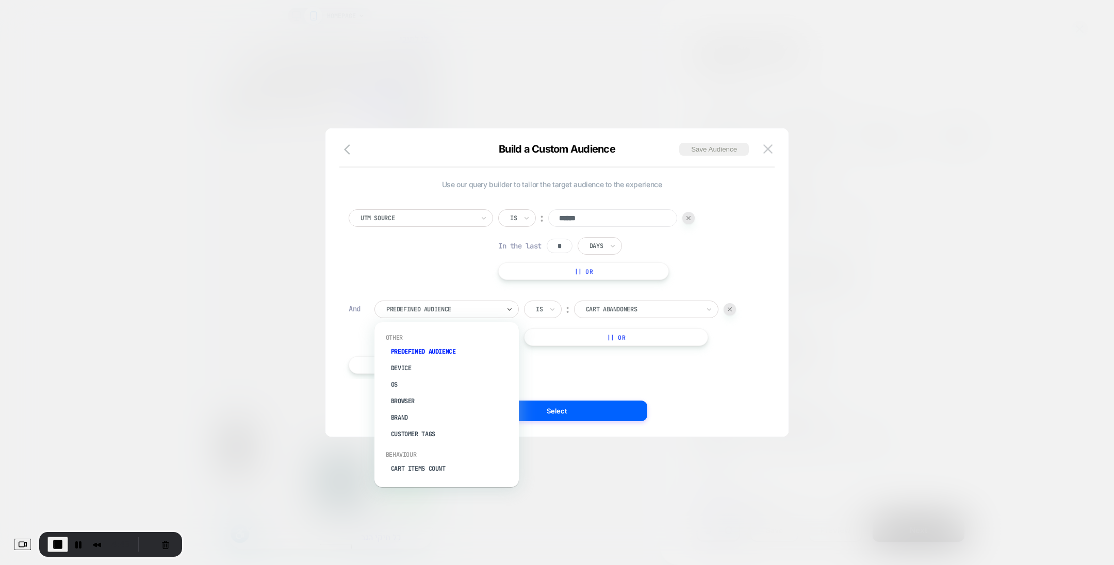
click at [420, 311] on div at bounding box center [442, 309] width 113 height 9
click at [421, 362] on div "UTM Source" at bounding box center [452, 367] width 134 height 16
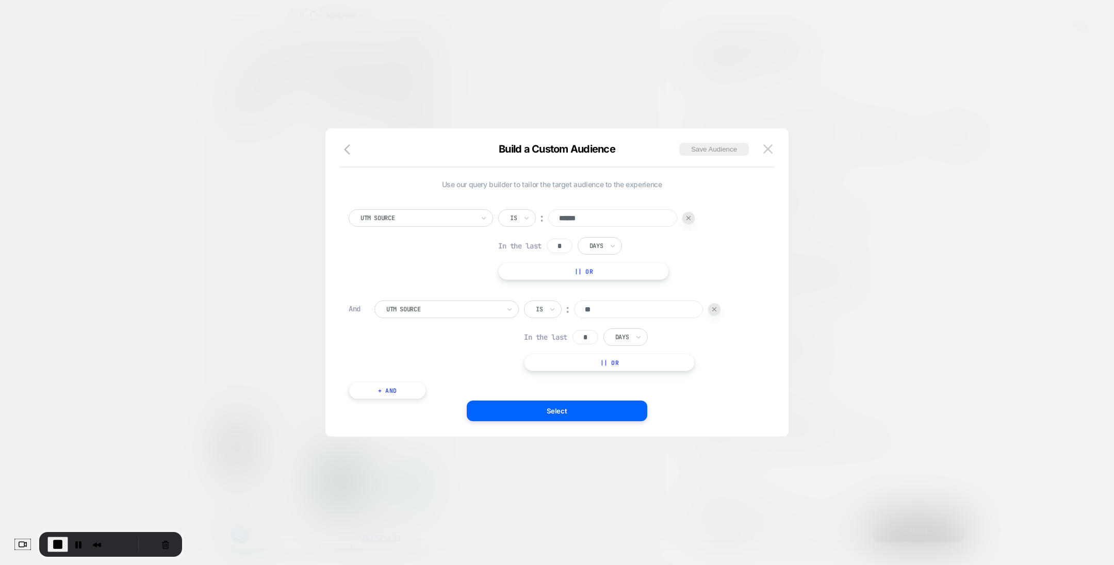
type input "*"
type input "*********"
click at [473, 353] on div "UTM Source Is ︰ ********* In the last * Days || Or" at bounding box center [564, 336] width 380 height 71
click at [404, 376] on button "+ And" at bounding box center [387, 380] width 77 height 18
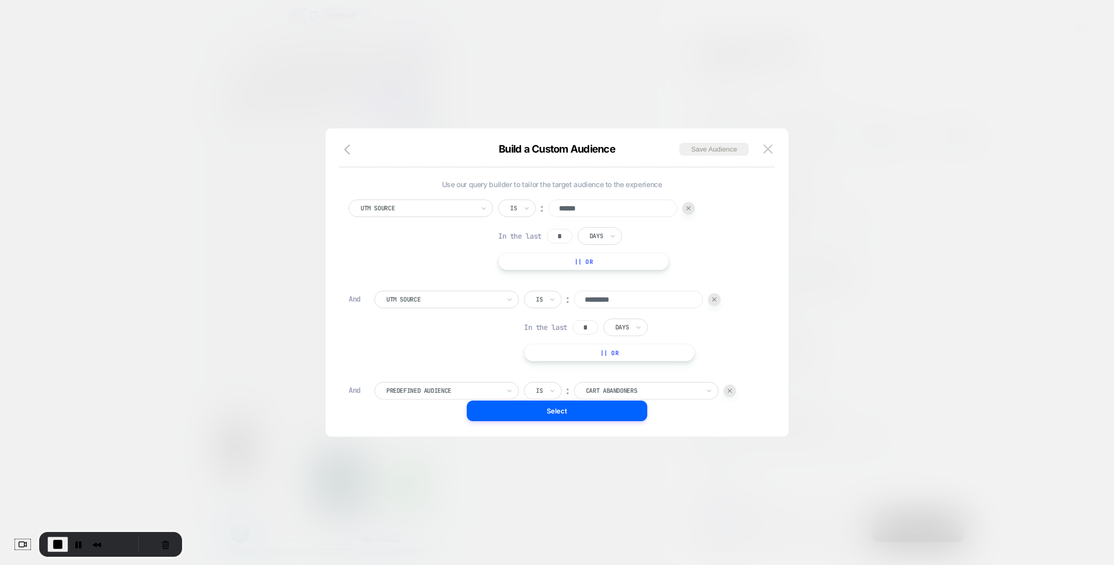
scroll to position [90, 0]
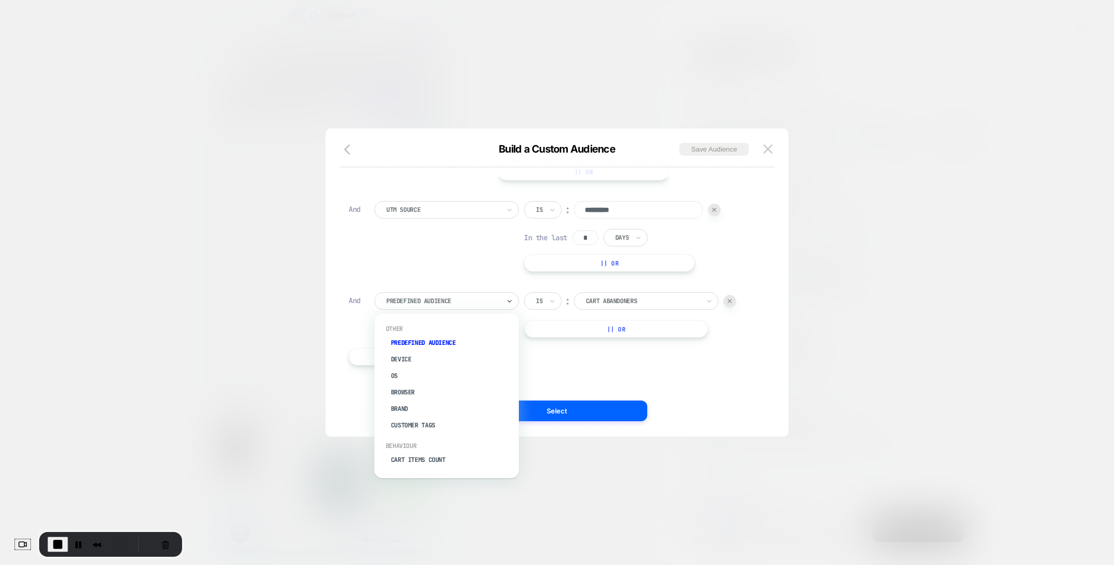
click at [491, 299] on div at bounding box center [442, 300] width 113 height 9
click at [420, 342] on div "UTM Medium" at bounding box center [452, 350] width 134 height 16
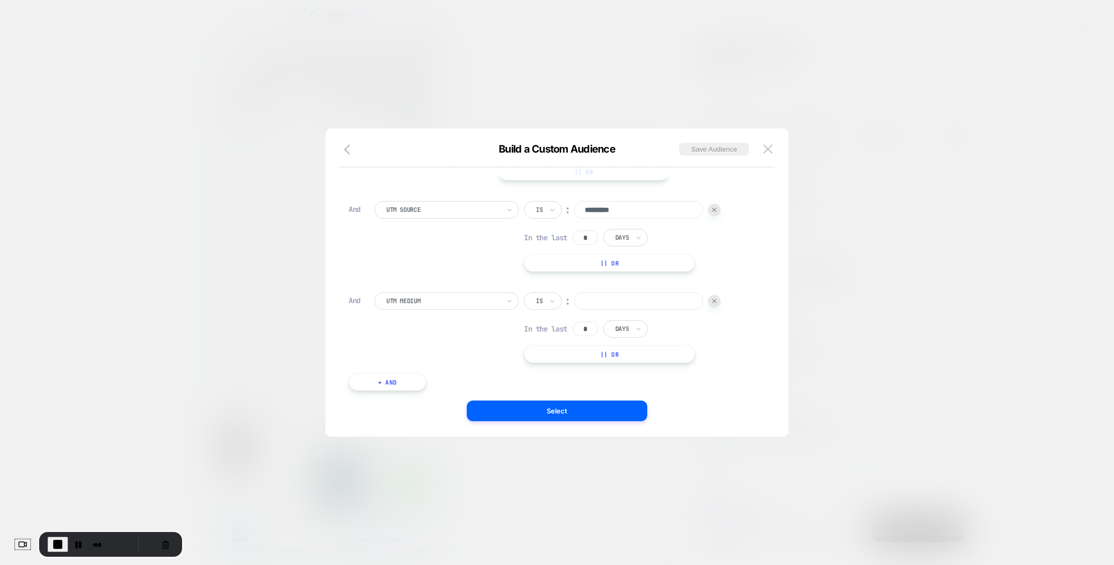
click at [597, 300] on input at bounding box center [638, 301] width 129 height 18
type input "*****"
click at [700, 339] on div "Is ︰ ***** In the last * Days || Or" at bounding box center [622, 327] width 196 height 71
click at [569, 416] on button "Select" at bounding box center [557, 411] width 180 height 21
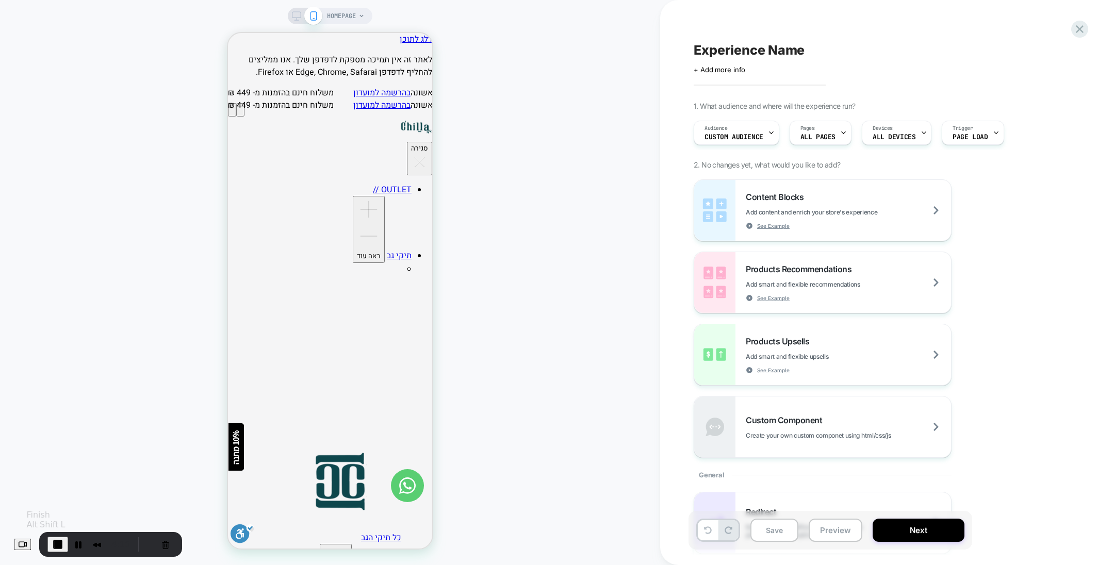
click at [64, 538] on span "End Recording" at bounding box center [58, 544] width 12 height 12
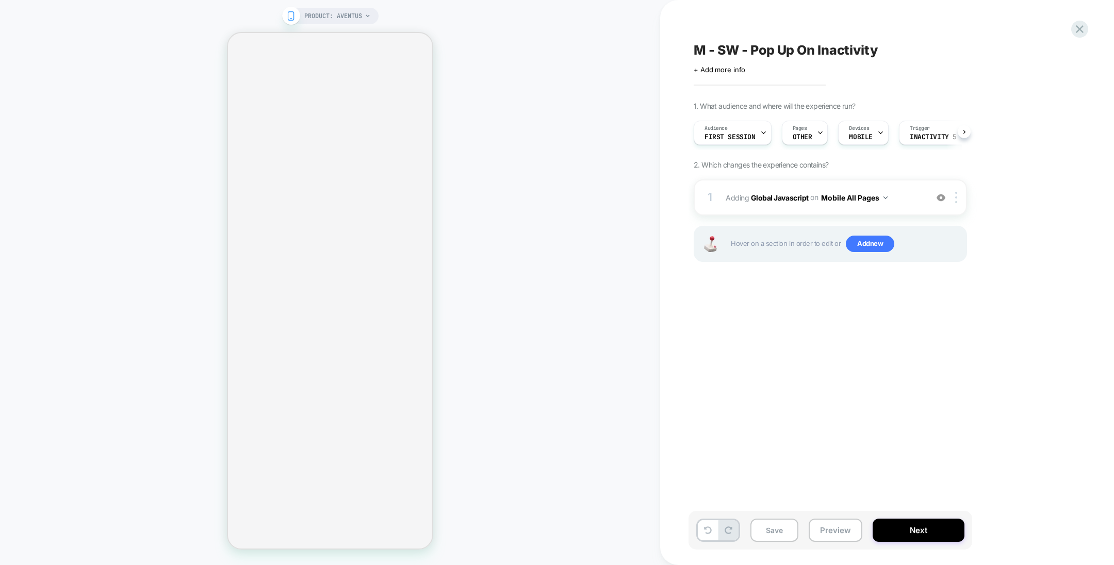
scroll to position [0, 1]
click at [980, 133] on div "1. What audience and where will the experience run? Audience First Session Page…" at bounding box center [881, 195] width 376 height 186
click at [808, 130] on div "Pages OTHER" at bounding box center [802, 132] width 40 height 23
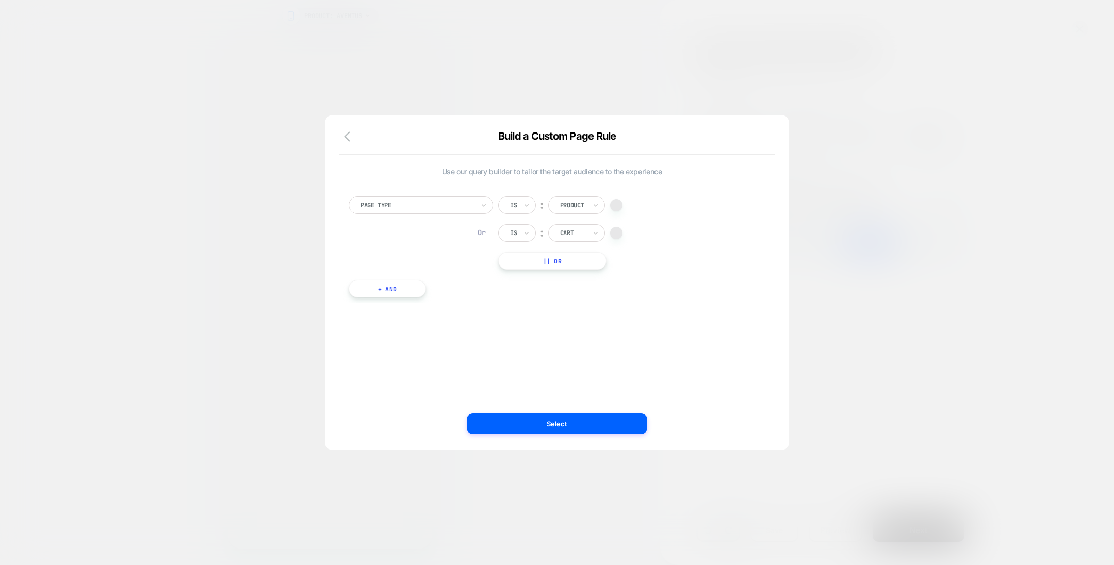
click at [854, 217] on div at bounding box center [557, 282] width 1114 height 565
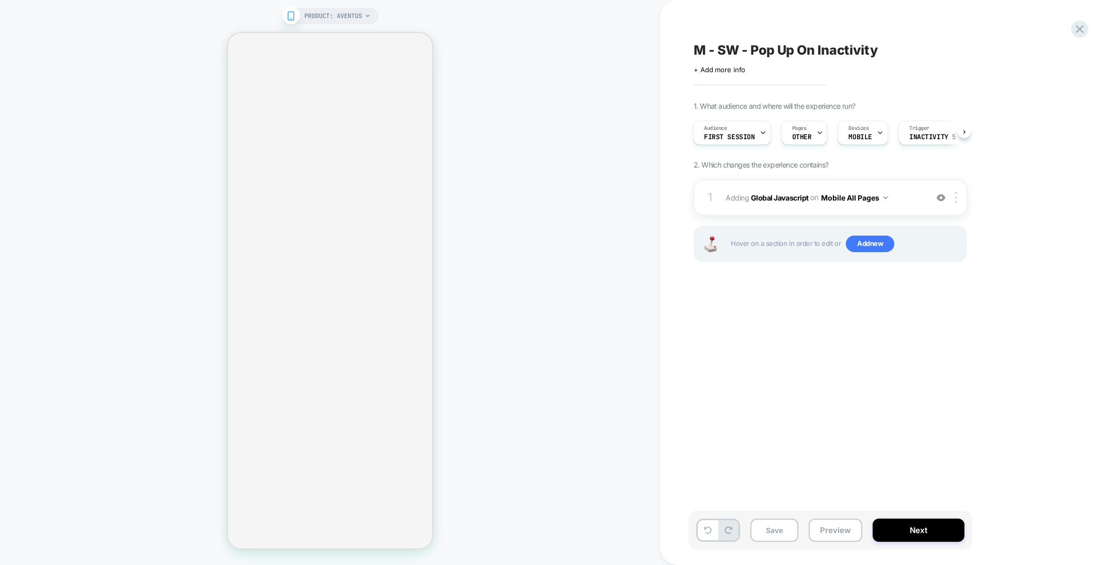
click at [777, 198] on b "Global Javascript" at bounding box center [780, 197] width 58 height 9
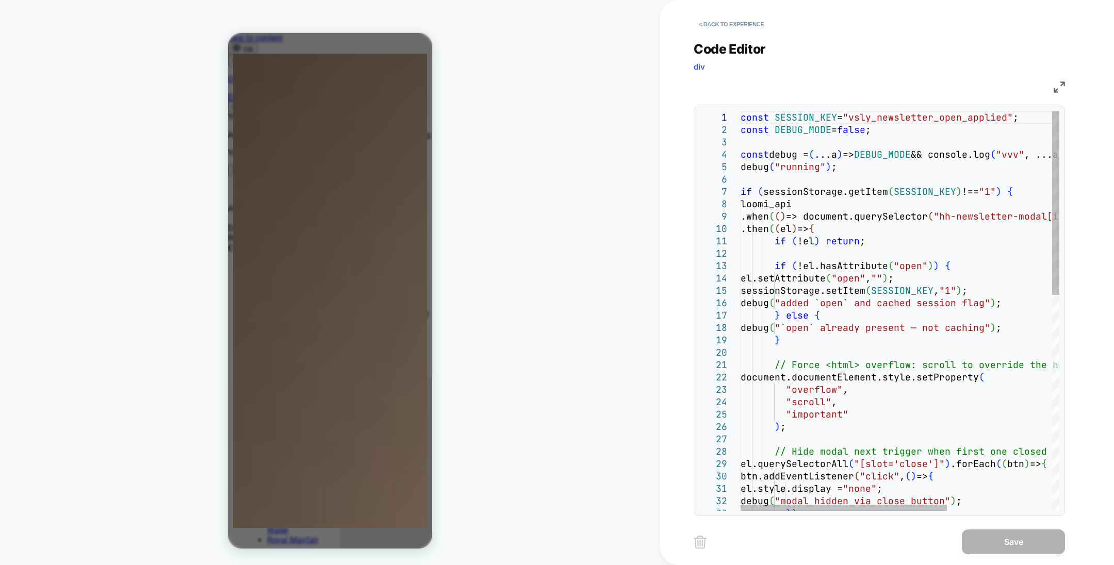
scroll to position [0, 163]
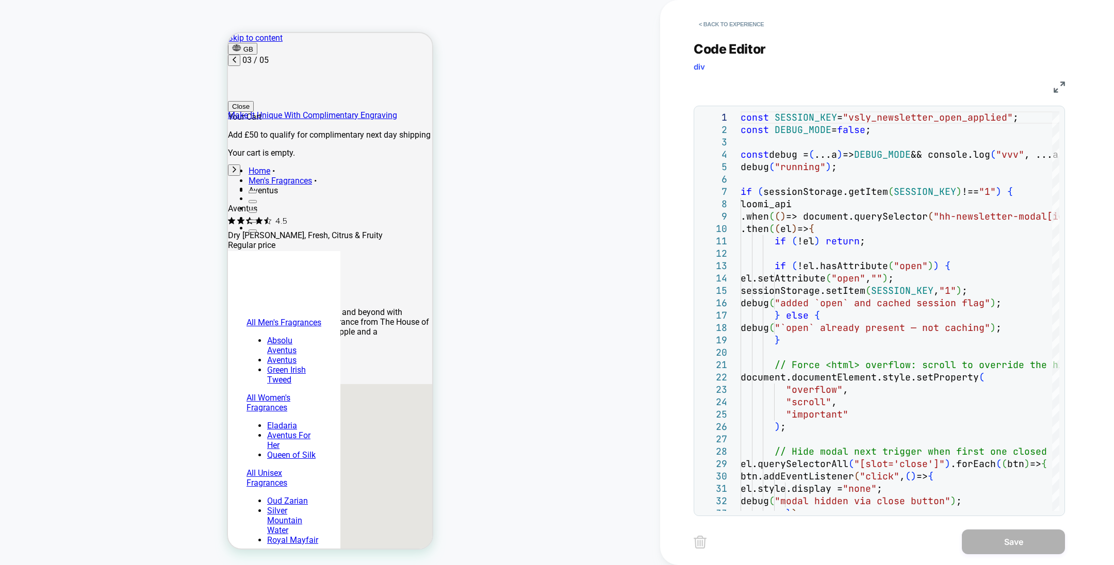
scroll to position [0, 326]
click at [714, 29] on button "< Back to experience" at bounding box center [730, 24] width 75 height 16
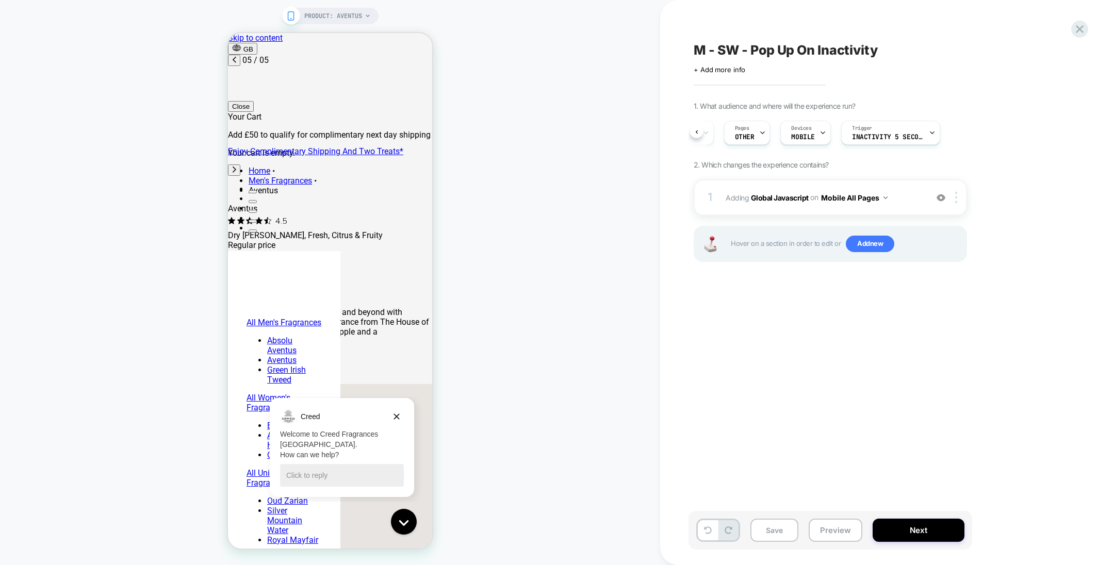
scroll to position [0, 0]
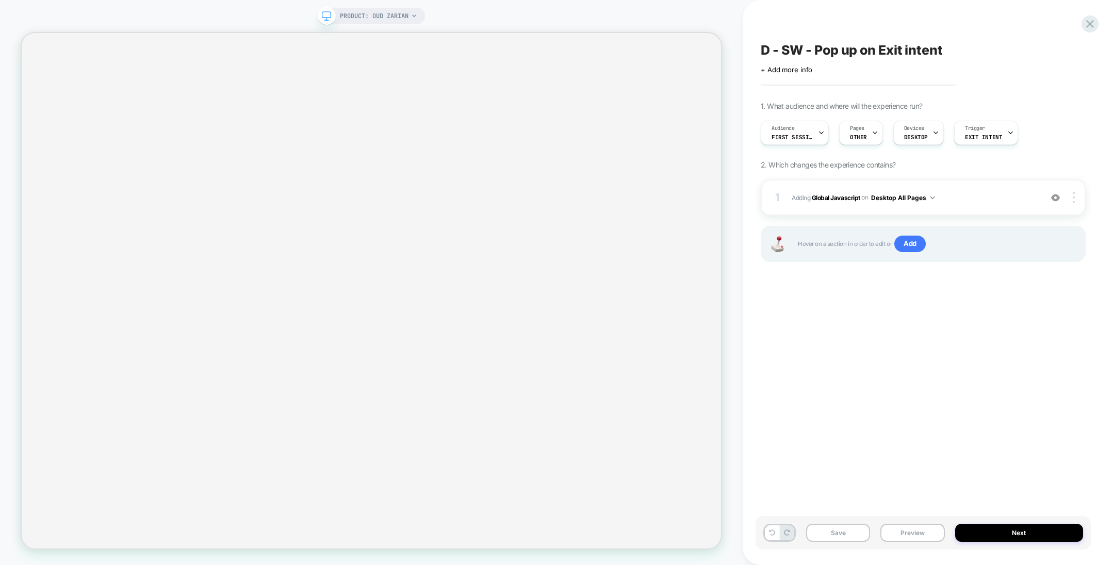
click at [846, 200] on b "Global Javascript" at bounding box center [836, 197] width 48 height 8
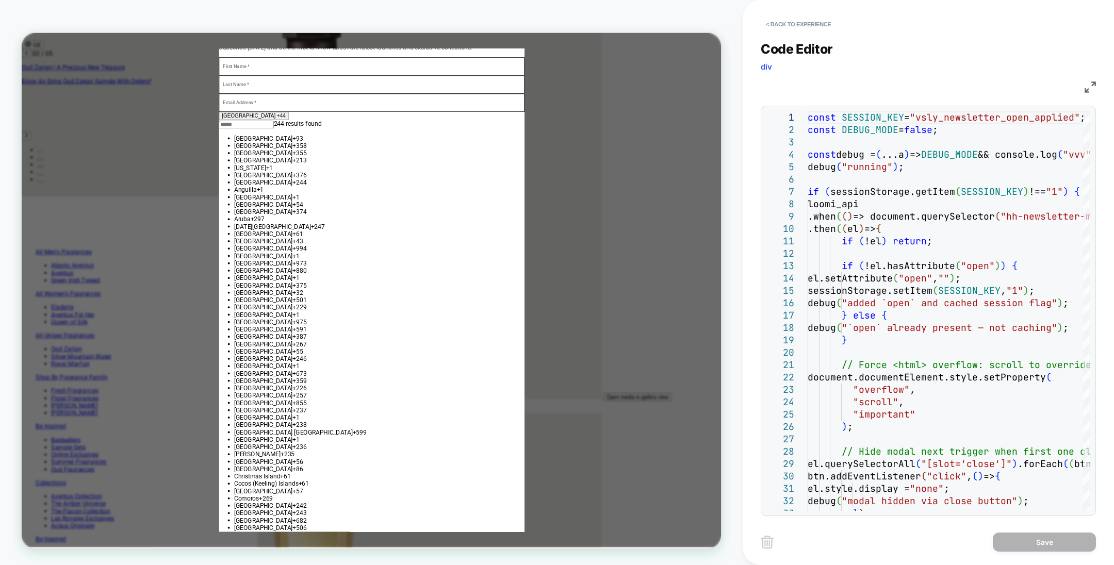
scroll to position [0, 486]
click at [0, 420] on div "PRODUCT: Oud Zarian" at bounding box center [371, 282] width 742 height 544
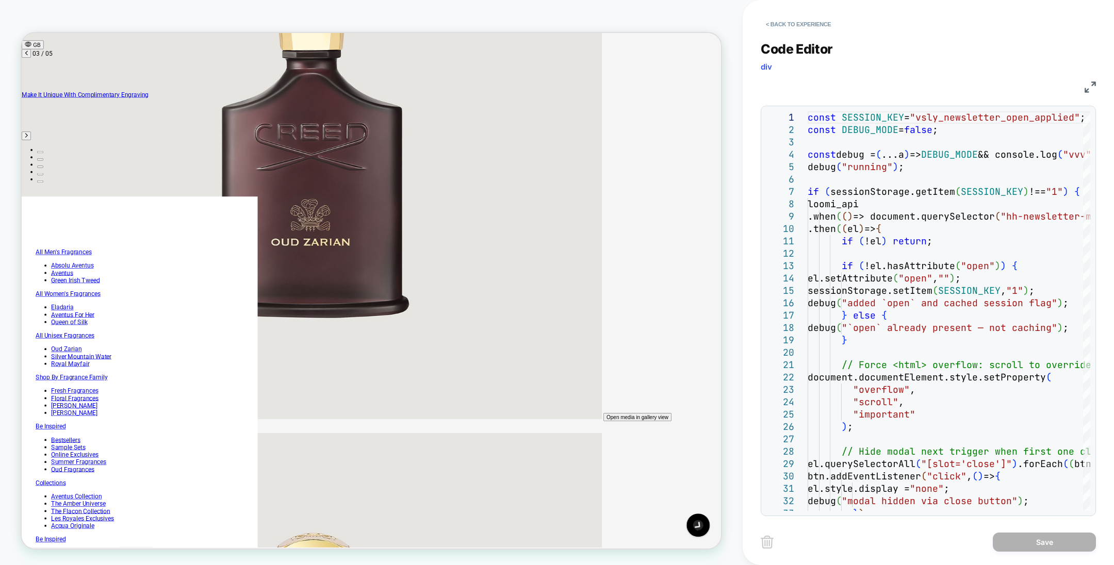
scroll to position [0, 0]
click at [798, 22] on button "< Back to experience" at bounding box center [797, 24] width 75 height 16
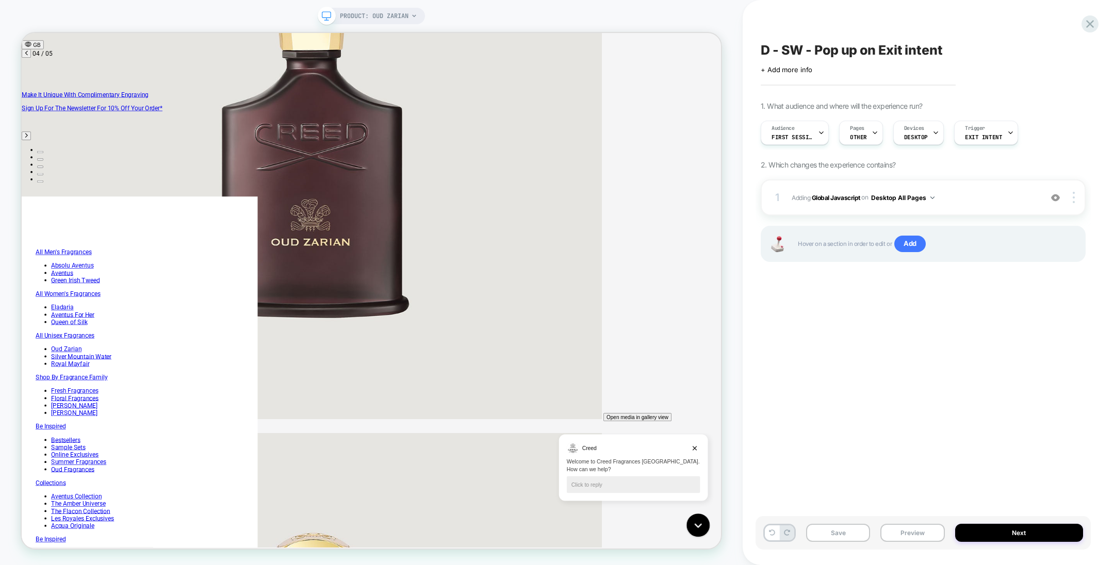
scroll to position [0, 1460]
click at [389, 17] on span "PRODUCT: Oud Zarian" at bounding box center [374, 16] width 69 height 16
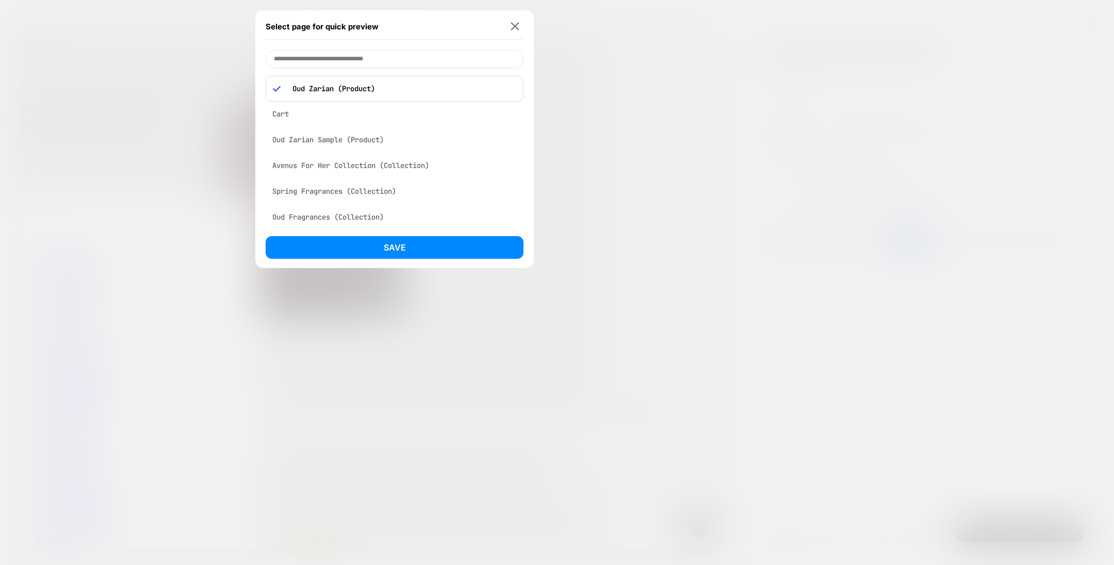
scroll to position [0, 1946]
click at [321, 116] on div "Cart" at bounding box center [395, 114] width 258 height 20
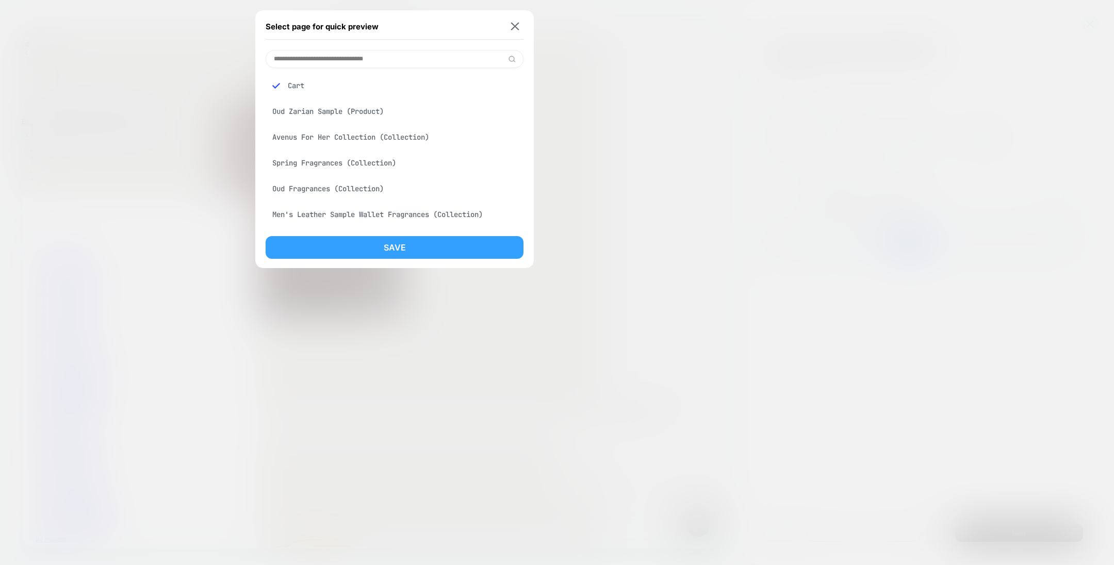
click at [360, 237] on button "Save" at bounding box center [395, 247] width 258 height 23
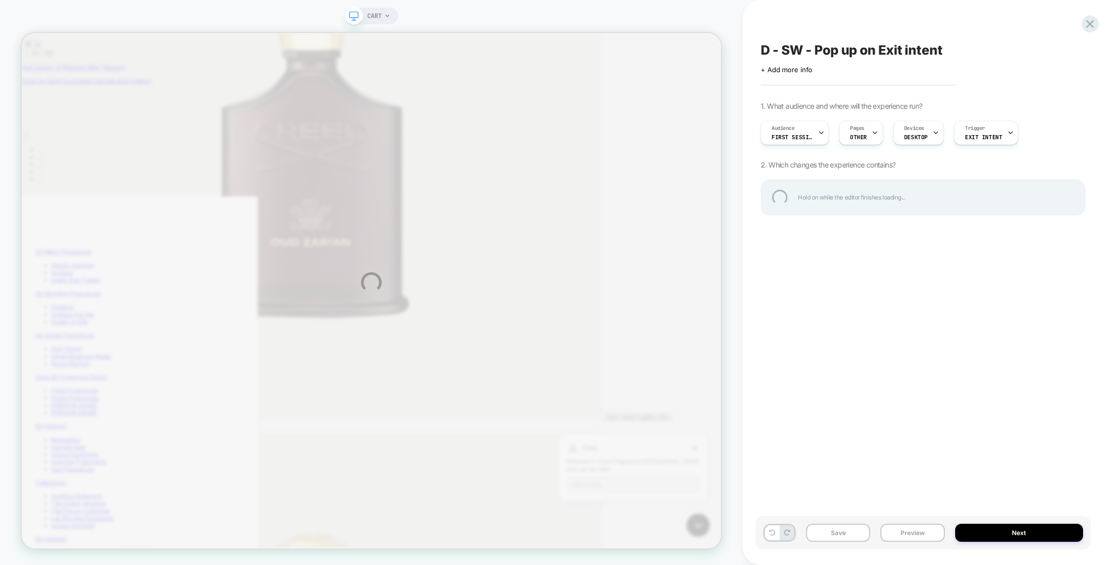
scroll to position [0, 0]
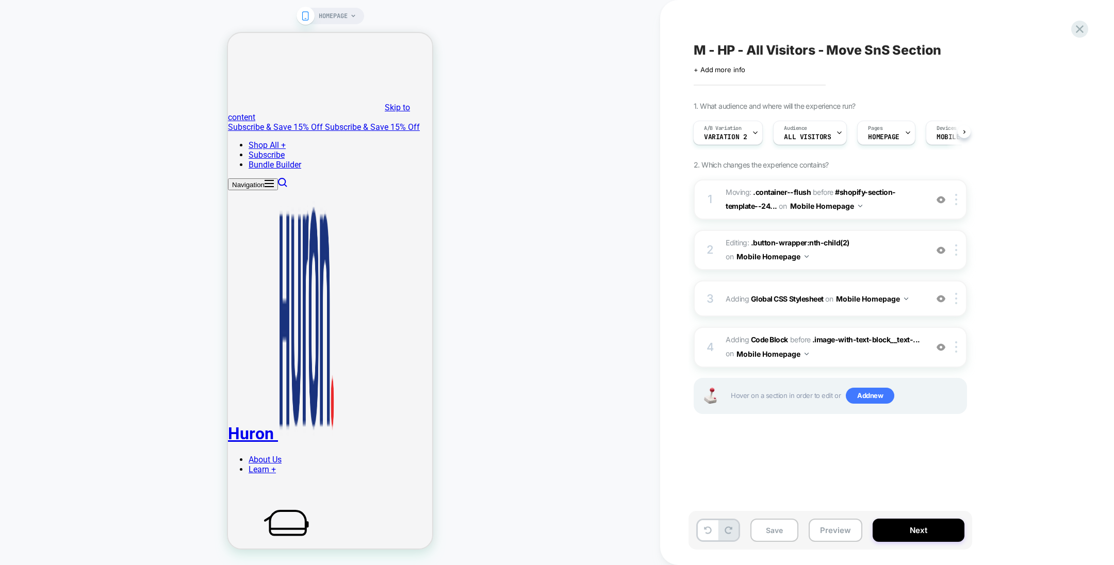
click at [506, 195] on div "HOMEPAGE" at bounding box center [330, 282] width 660 height 544
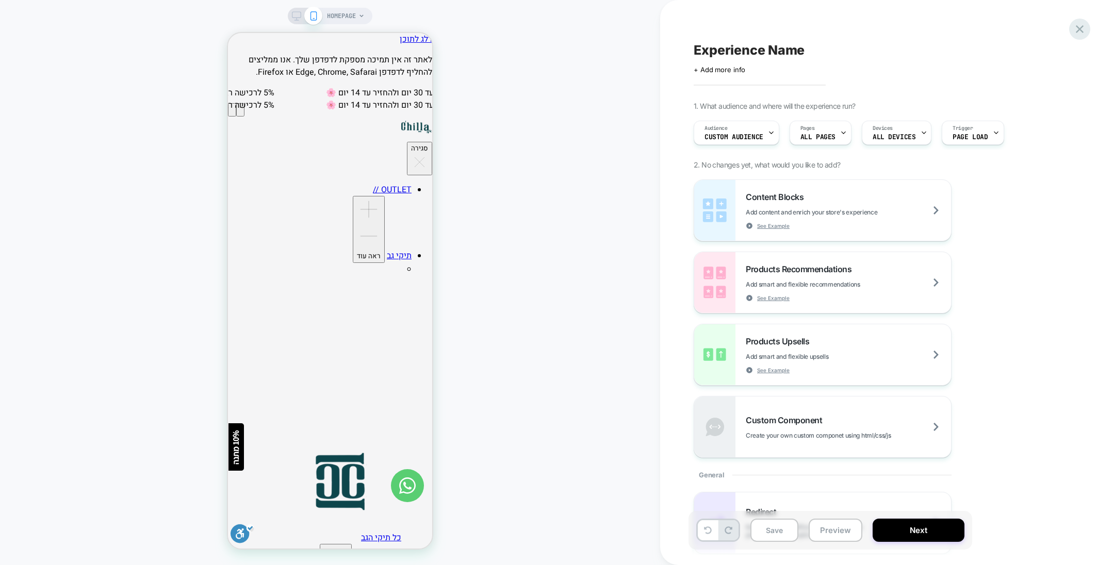
click at [1077, 27] on icon at bounding box center [1079, 29] width 8 height 8
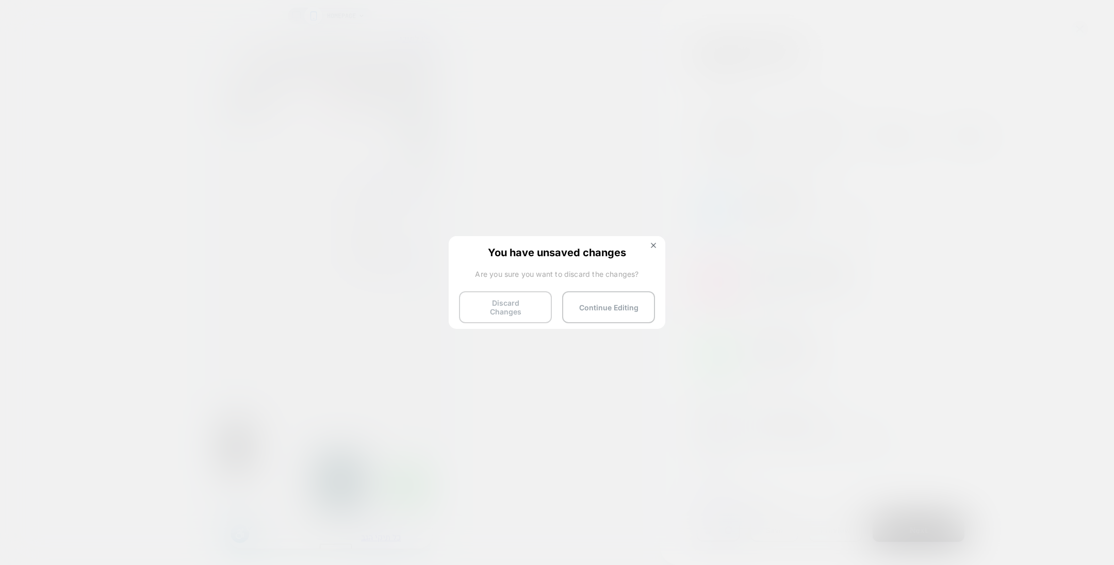
click at [517, 305] on button "Discard Changes" at bounding box center [505, 307] width 93 height 32
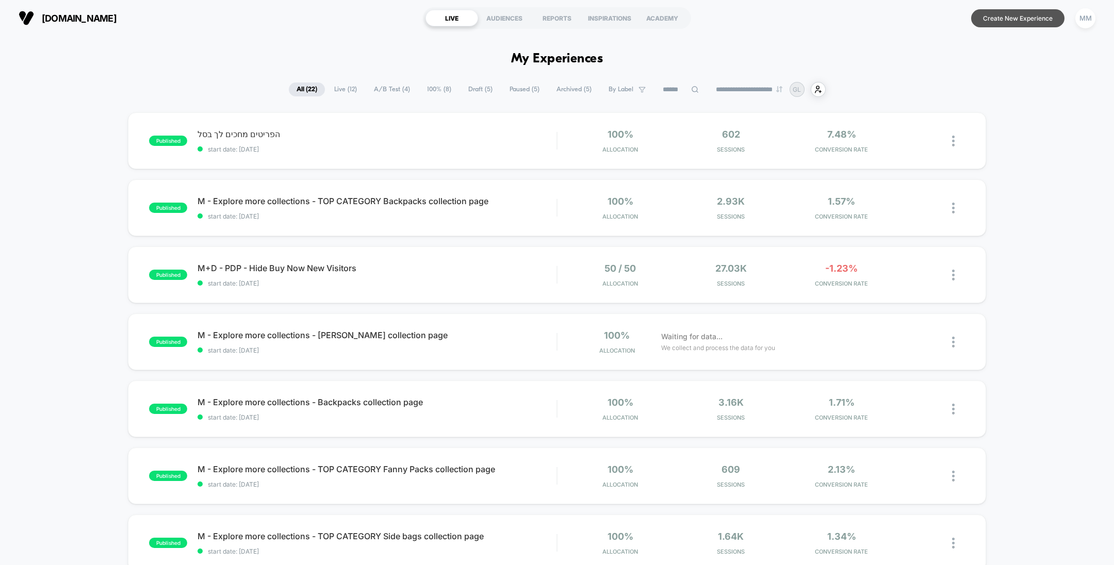
click at [1035, 10] on button "Create New Experience" at bounding box center [1017, 18] width 93 height 18
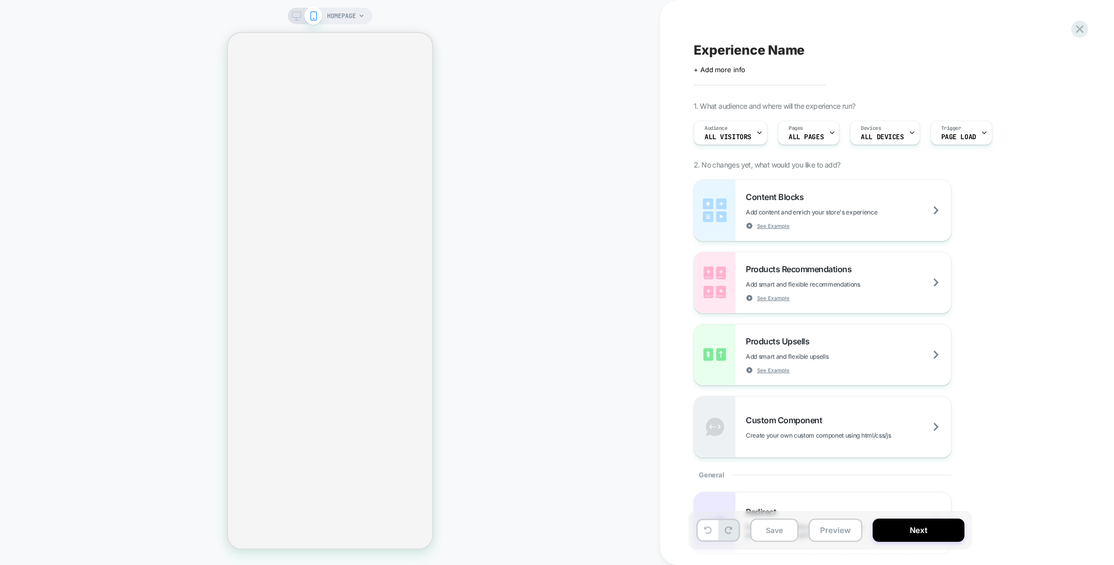
click at [340, 10] on span "HOMEPAGE" at bounding box center [341, 16] width 29 height 16
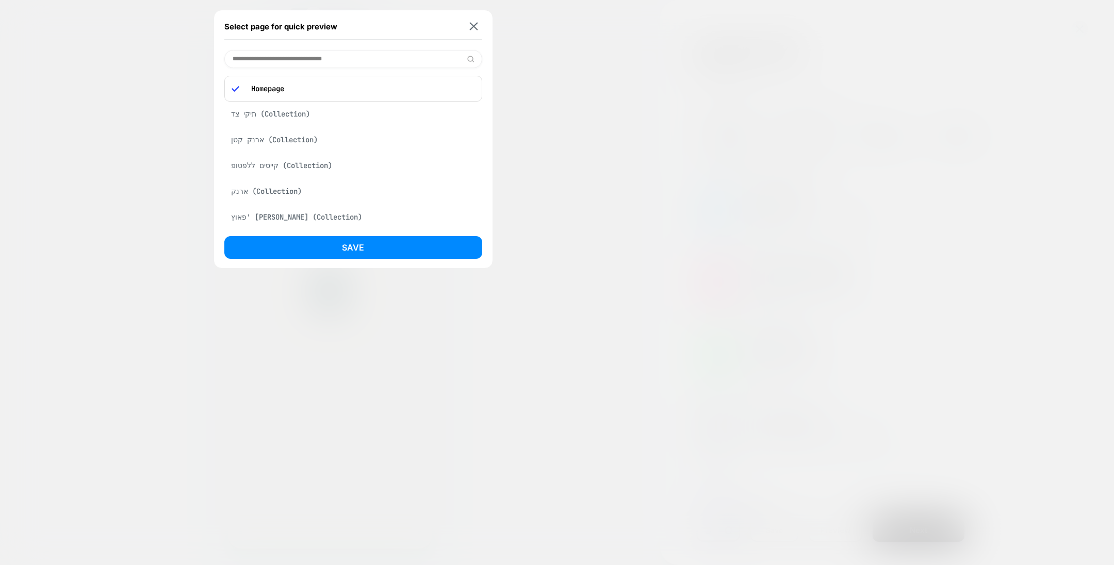
click at [577, 178] on div at bounding box center [557, 282] width 1114 height 565
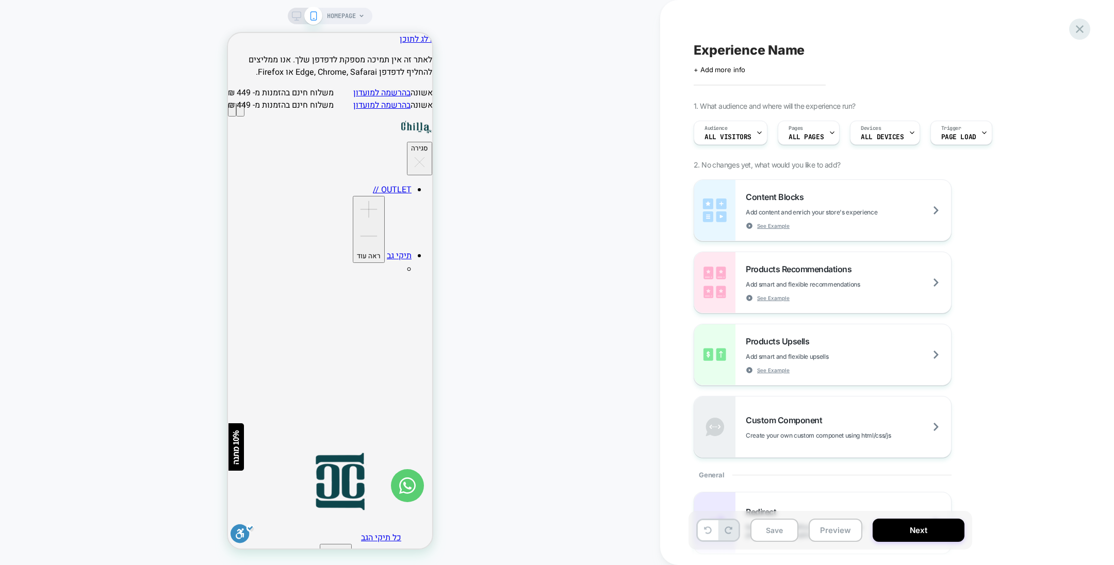
click at [1086, 21] on div "Experience Name Click to edit experience details + Add more info 1. What audien…" at bounding box center [887, 282] width 454 height 565
click at [1078, 32] on icon at bounding box center [1079, 29] width 14 height 14
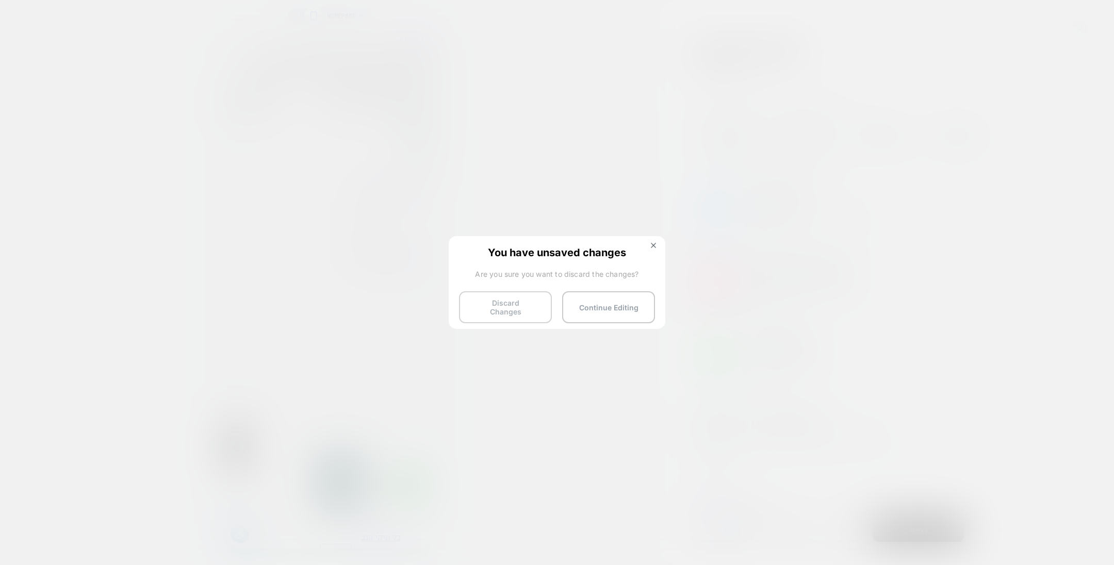
click at [499, 299] on button "Discard Changes" at bounding box center [505, 307] width 93 height 32
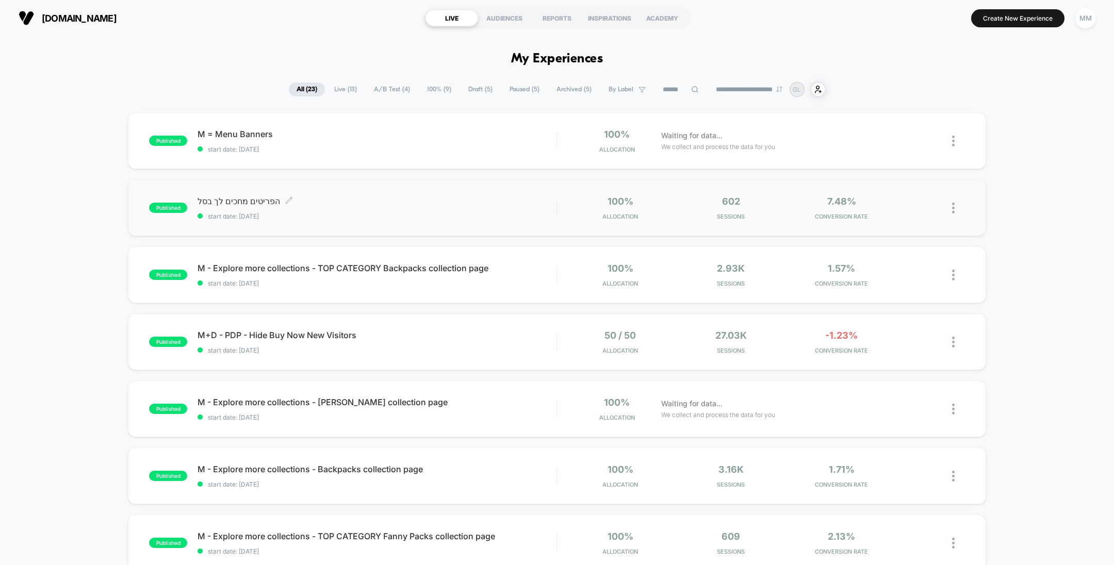
click at [251, 200] on span "הפריטים מחכים לך בסל Click to edit experience details" at bounding box center [376, 201] width 359 height 10
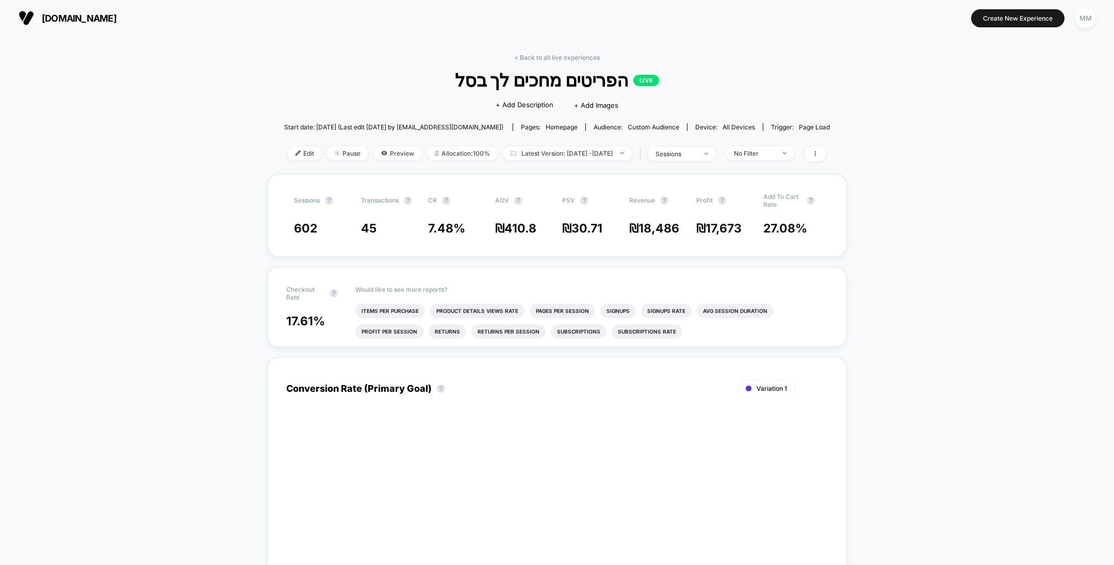
drag, startPoint x: 0, startPoint y: 0, endPoint x: 425, endPoint y: 73, distance: 431.6
click at [425, 73] on span "הפריטים מחכים לך בסל LIVE" at bounding box center [556, 80] width 491 height 22
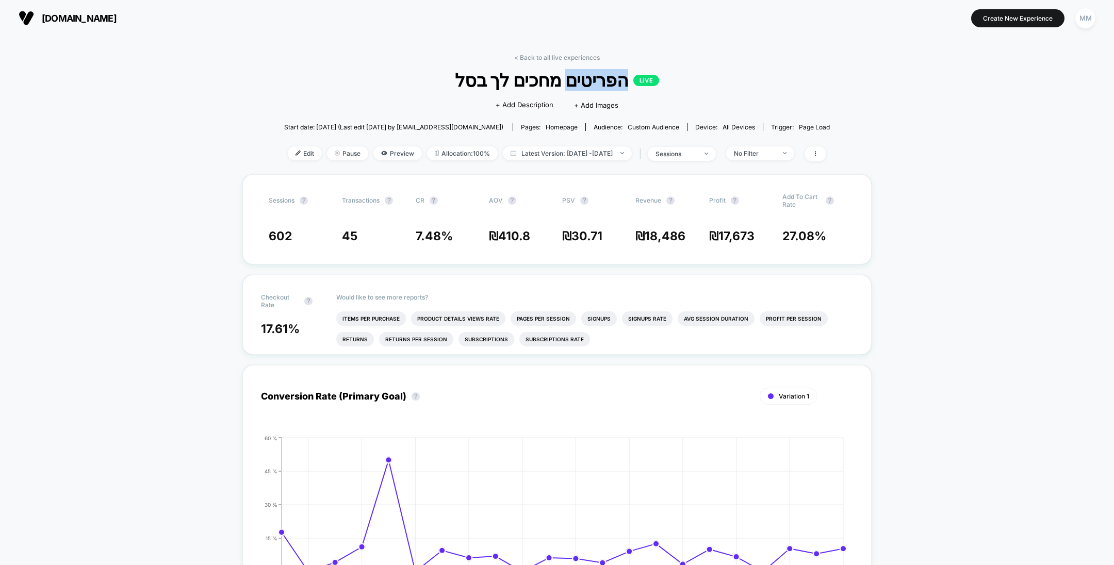
drag, startPoint x: 425, startPoint y: 73, endPoint x: 346, endPoint y: 65, distance: 79.3
click at [346, 65] on div "< Back to all live experiences הפריטים מחכים לך בסל LIVE Click to edit experien…" at bounding box center [556, 114] width 545 height 121
click at [471, 77] on span "הפריטים מחכים לך בסל LIVE" at bounding box center [556, 80] width 491 height 22
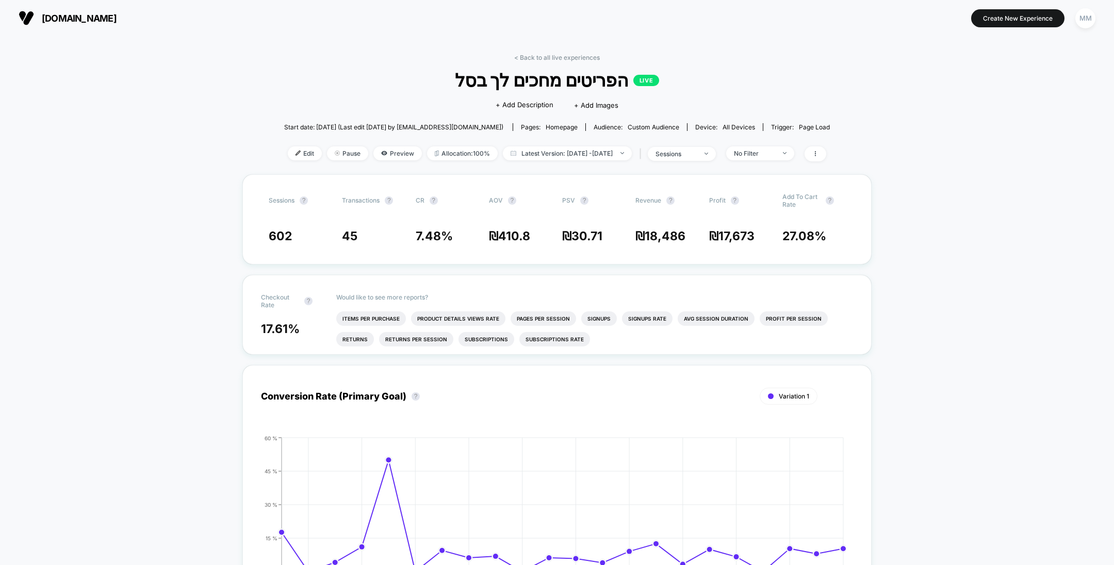
click at [291, 152] on span "Edit" at bounding box center [305, 153] width 34 height 14
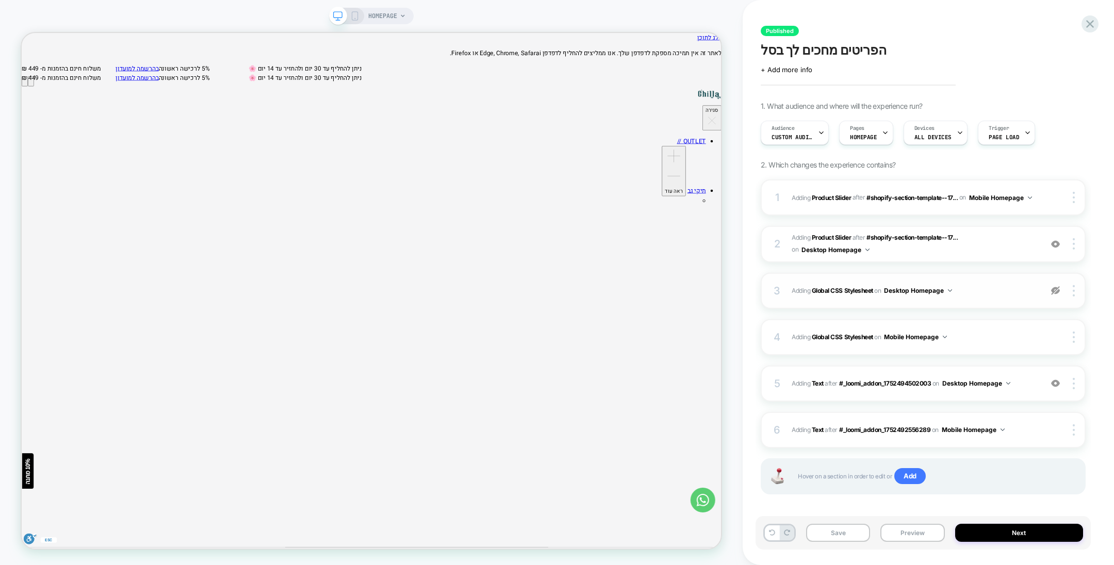
scroll to position [3, 0]
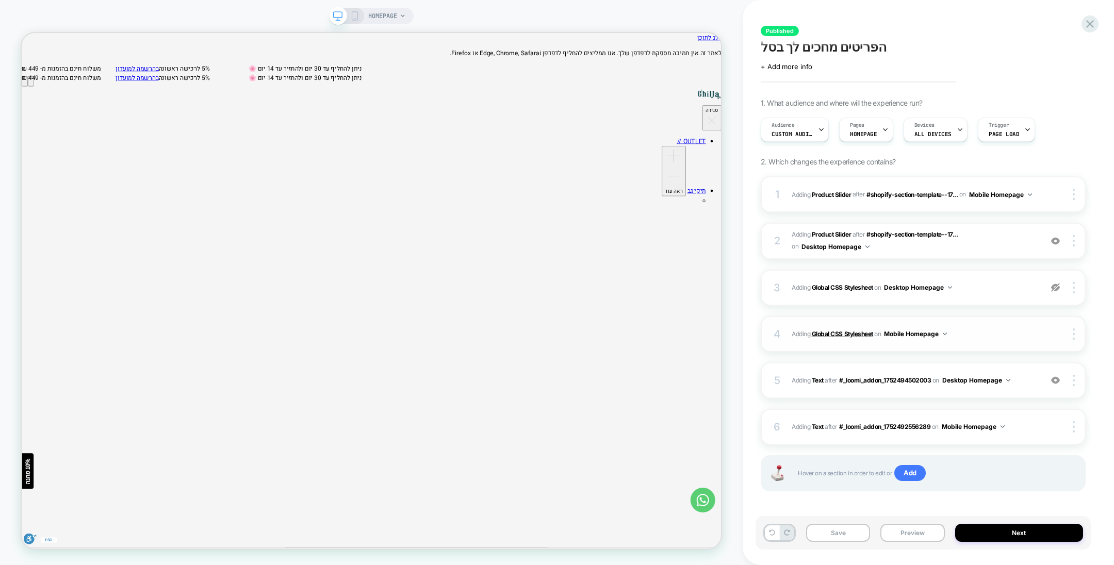
click at [845, 334] on b "Global CSS Stylesheet" at bounding box center [842, 334] width 61 height 8
click at [1055, 288] on img at bounding box center [1055, 287] width 9 height 9
click at [856, 285] on b "Global CSS Stylesheet" at bounding box center [842, 288] width 61 height 8
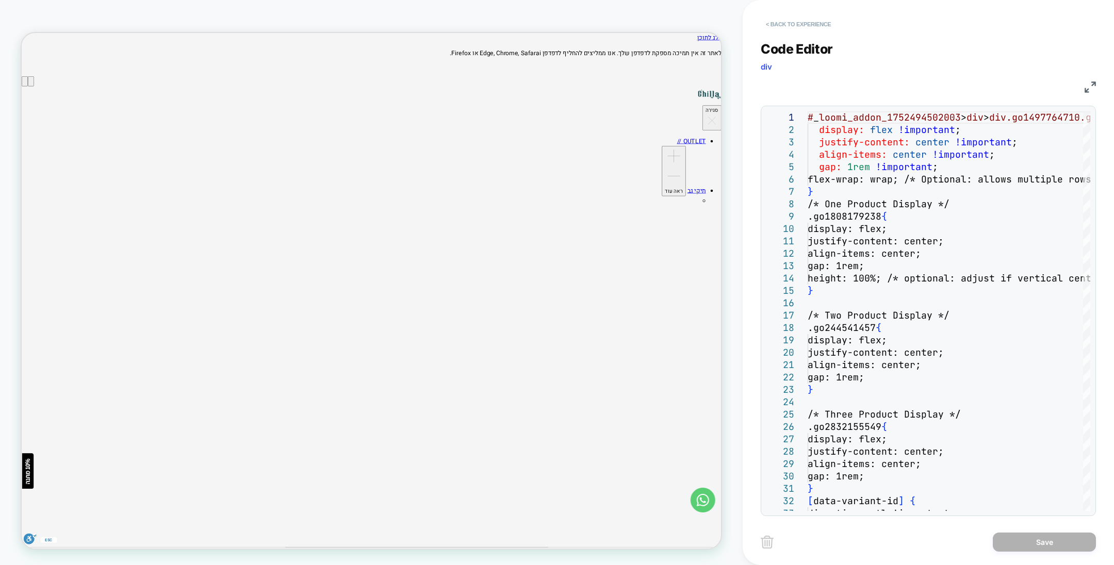
click at [795, 24] on button "< Back to experience" at bounding box center [797, 24] width 75 height 16
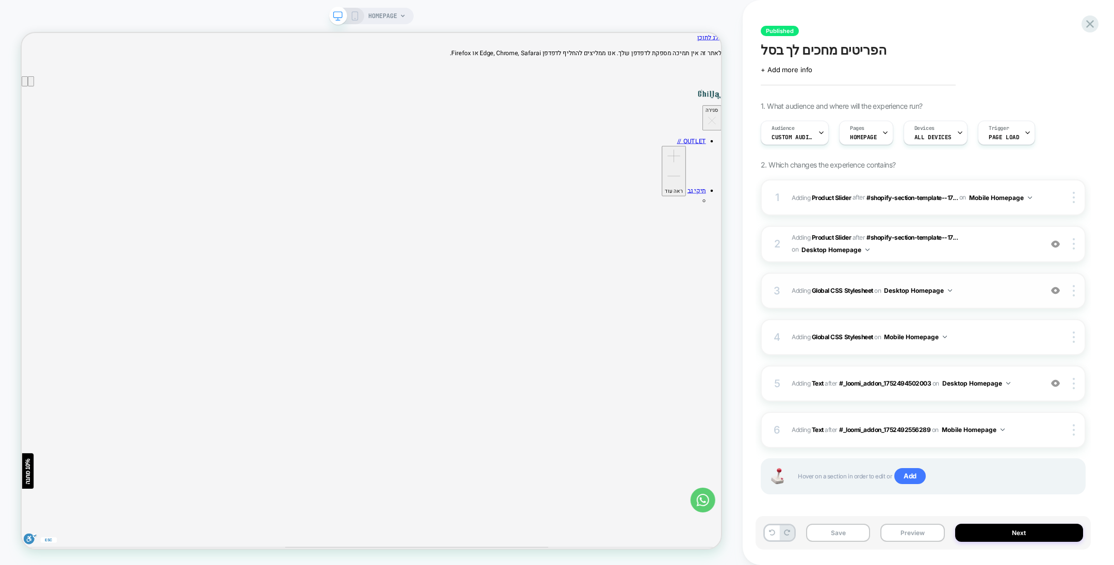
click at [1055, 287] on img at bounding box center [1055, 290] width 9 height 9
click at [354, 18] on icon at bounding box center [354, 15] width 9 height 9
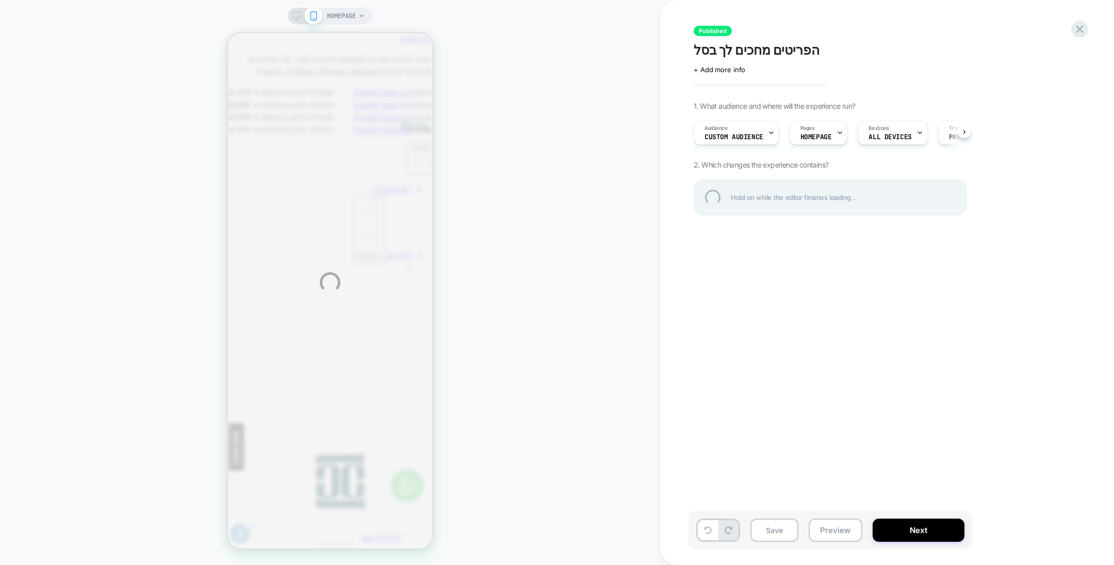
scroll to position [0, -611]
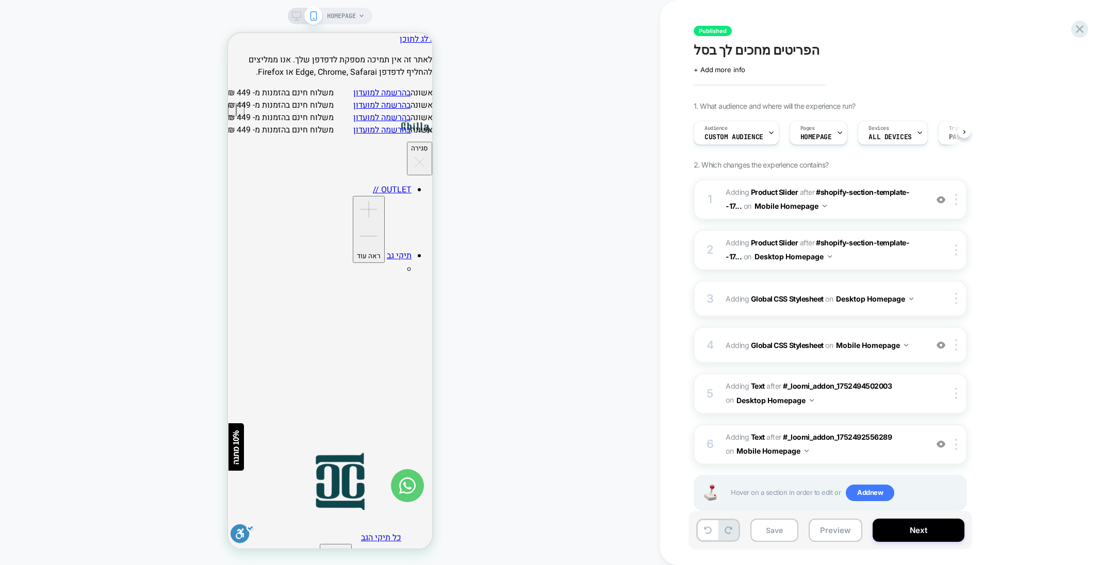
drag, startPoint x: 814, startPoint y: 54, endPoint x: 711, endPoint y: 49, distance: 102.2
click at [711, 49] on div "הפריטים מחכים לך בסל" at bounding box center [881, 49] width 376 height 15
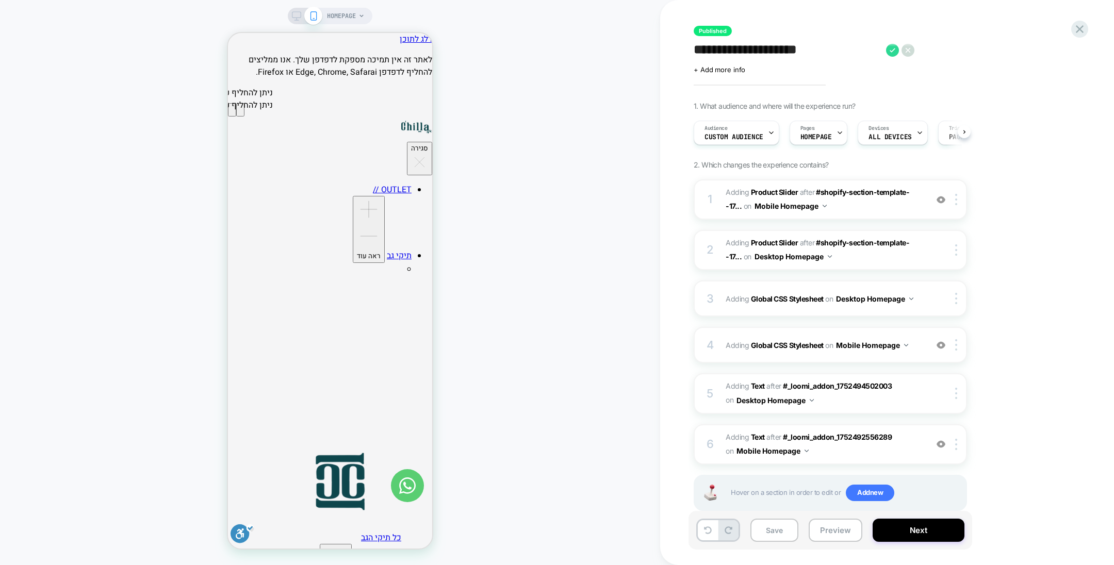
scroll to position [0, 0]
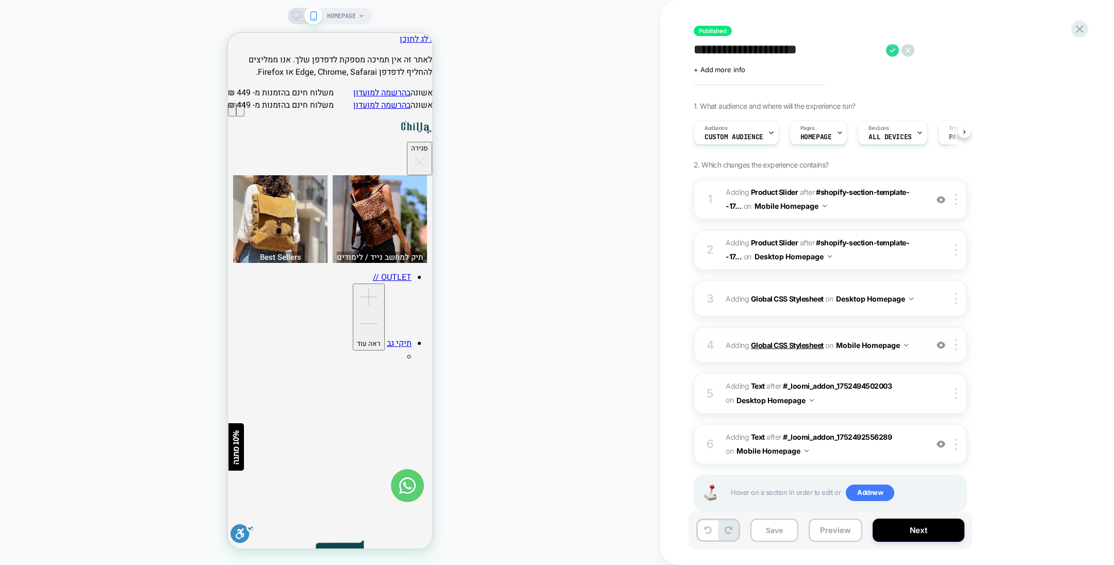
click at [771, 346] on b "Global CSS Stylesheet" at bounding box center [787, 345] width 73 height 9
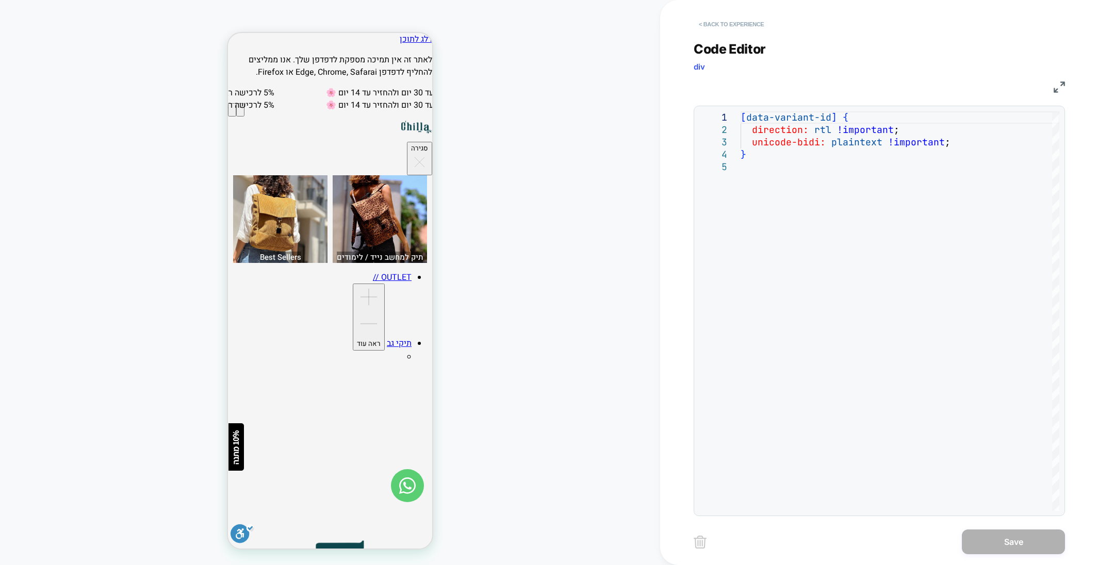
click at [727, 23] on button "< Back to experience" at bounding box center [730, 24] width 75 height 16
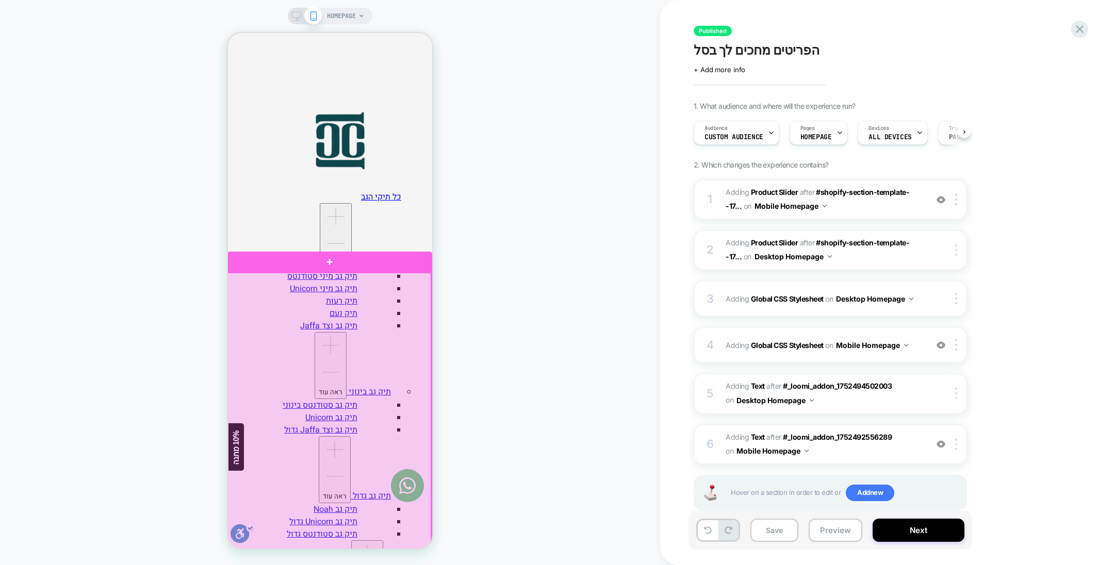
scroll to position [427, 0]
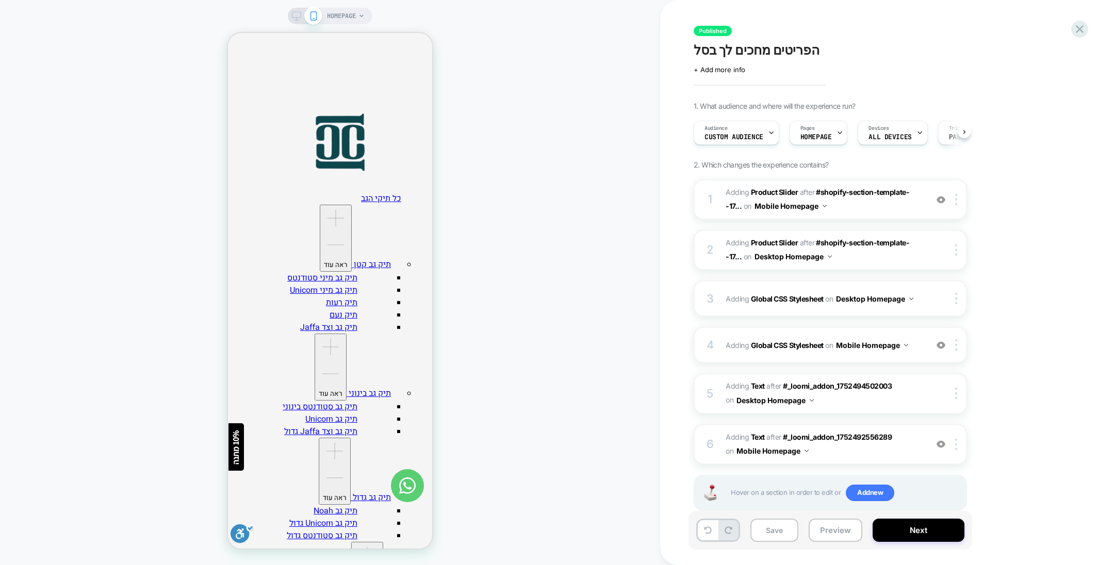
drag, startPoint x: 299, startPoint y: 18, endPoint x: 526, endPoint y: 36, distance: 228.1
click at [299, 18] on icon at bounding box center [296, 15] width 9 height 9
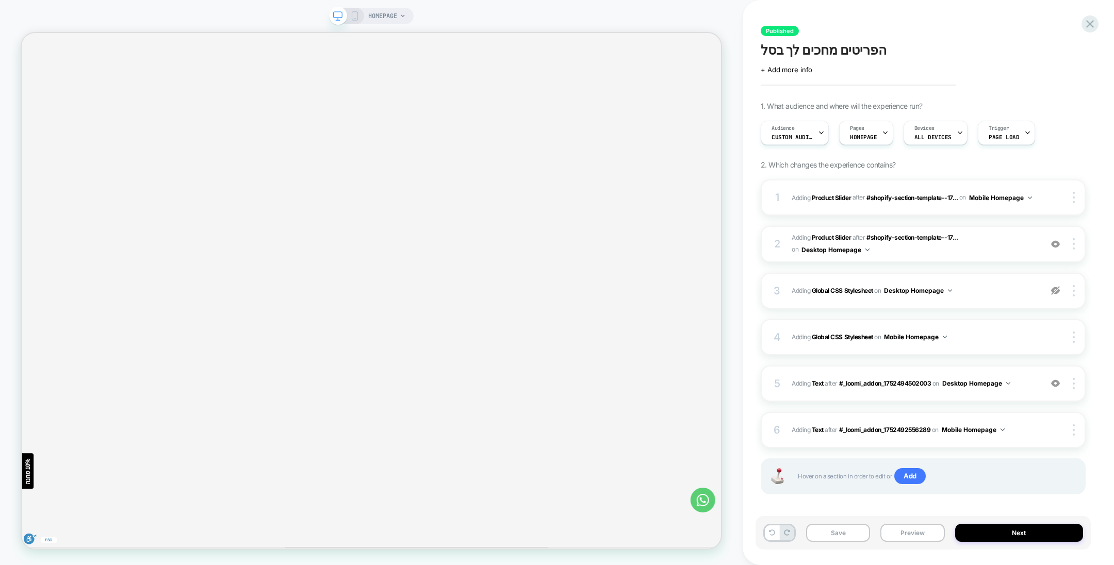
scroll to position [427, 0]
click at [1060, 288] on div at bounding box center [1056, 290] width 20 height 11
click at [845, 293] on b "Global CSS Stylesheet" at bounding box center [842, 291] width 61 height 8
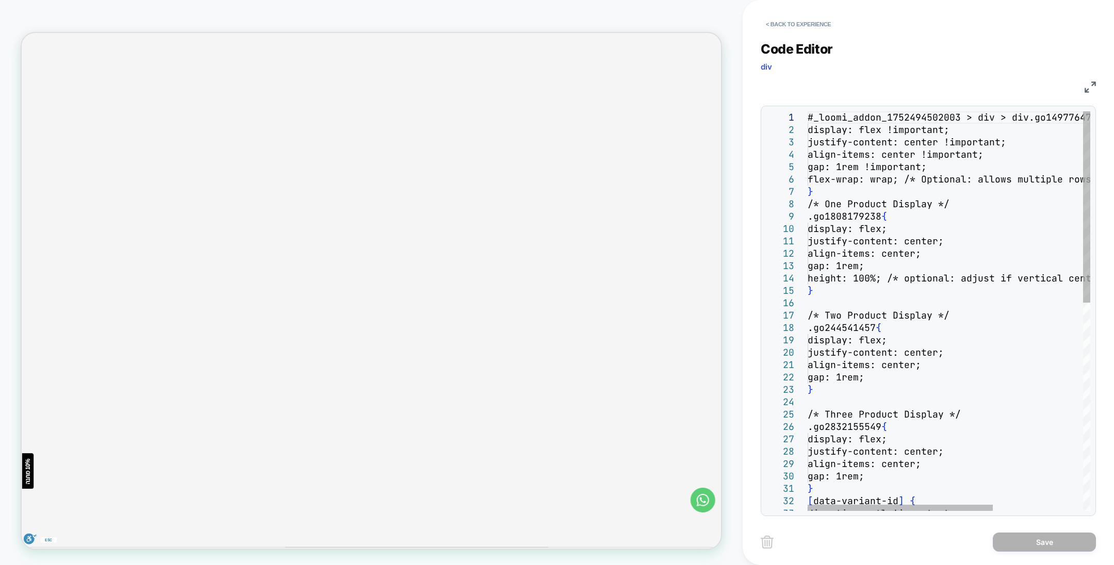
click at [971, 308] on div "#_loomi_addon_1752494502003 > div > div.go14977647 10.go4293751973 { display: f…" at bounding box center [1016, 527] width 419 height 833
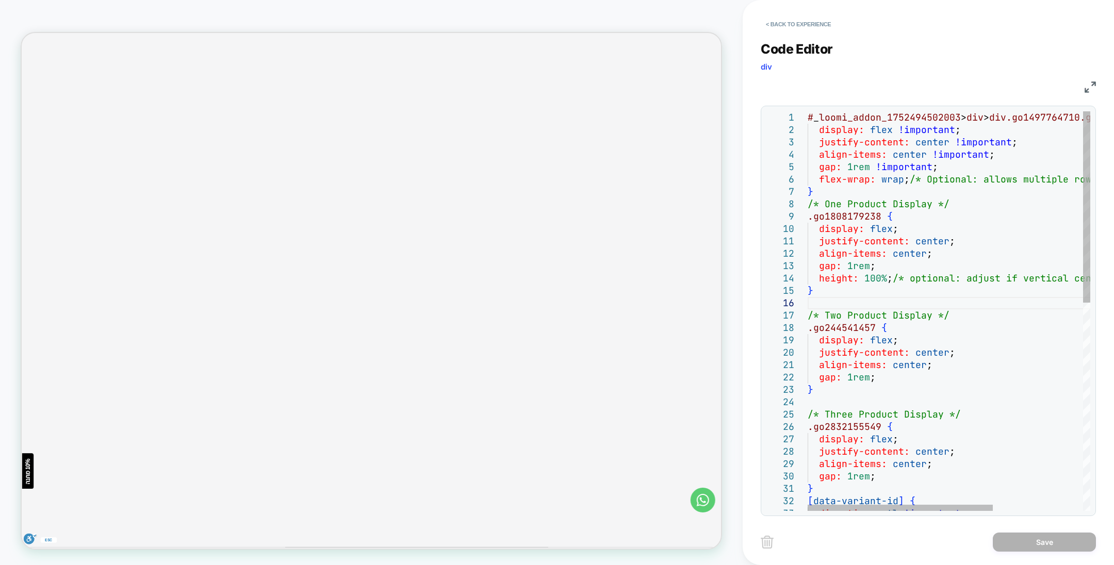
type textarea "**********"
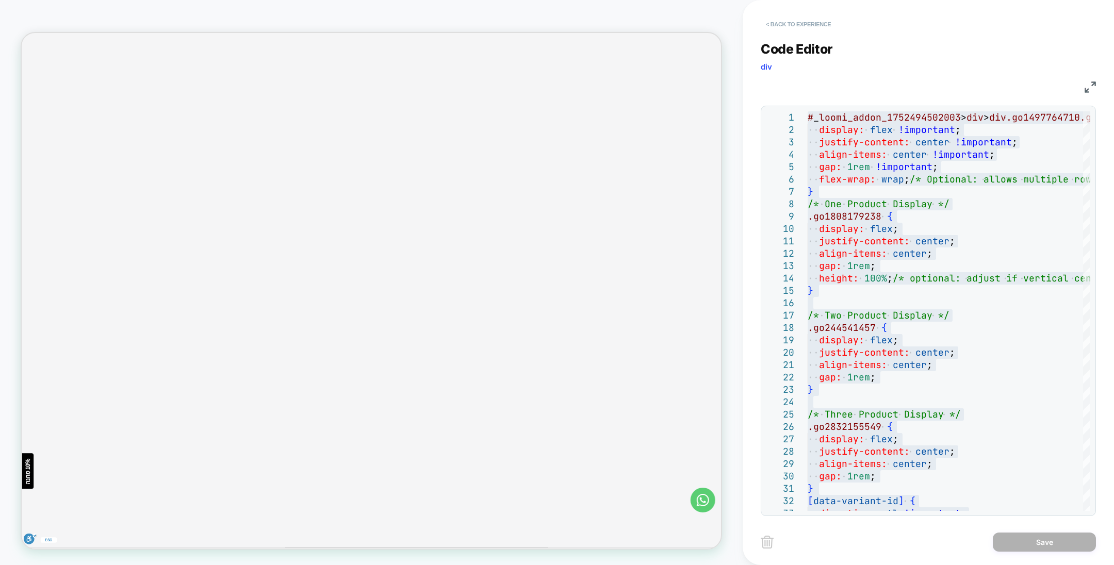
click at [788, 25] on button "< Back to experience" at bounding box center [797, 24] width 75 height 16
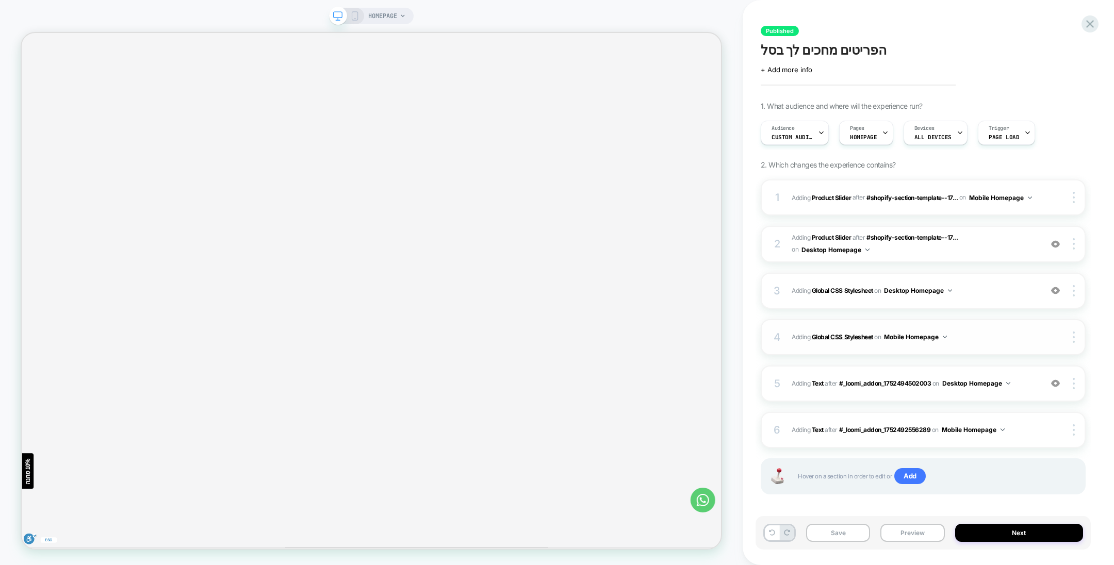
click at [854, 339] on b "Global CSS Stylesheet" at bounding box center [842, 337] width 61 height 8
click at [357, 18] on icon at bounding box center [354, 15] width 9 height 9
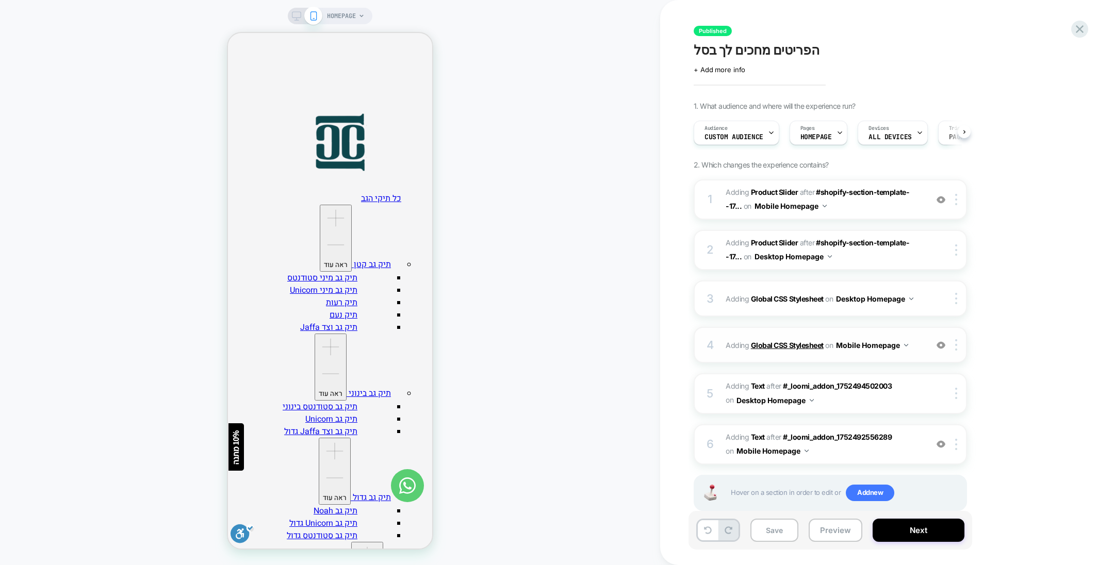
click at [803, 343] on b "Global CSS Stylesheet" at bounding box center [787, 345] width 73 height 9
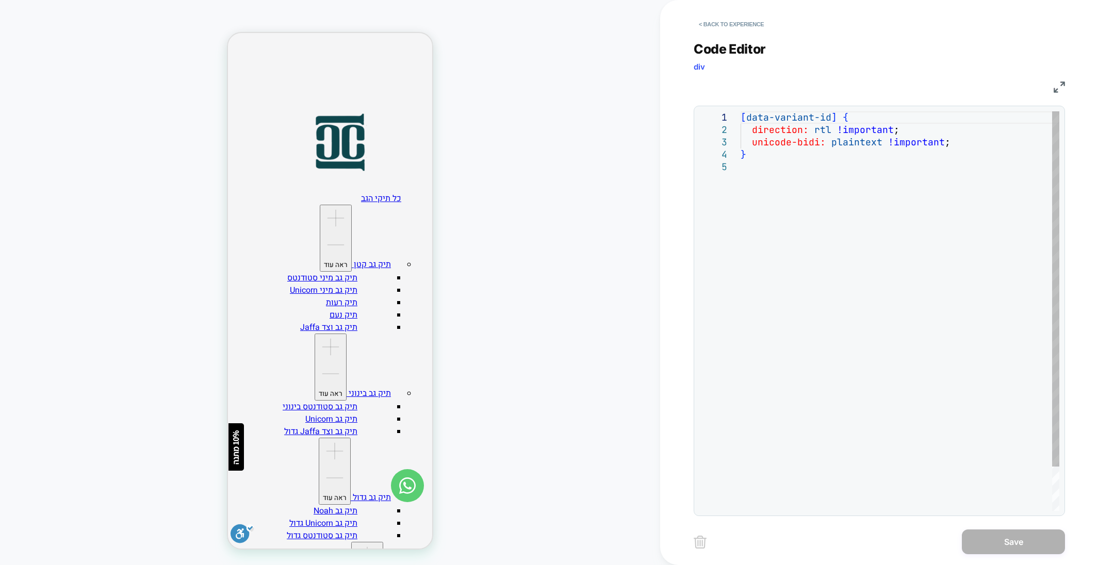
click at [772, 201] on div "[ data-variant-id ] { direction: rtl !important ; unicode-bidi: plaintext !impo…" at bounding box center [899, 335] width 319 height 449
type textarea "**********"
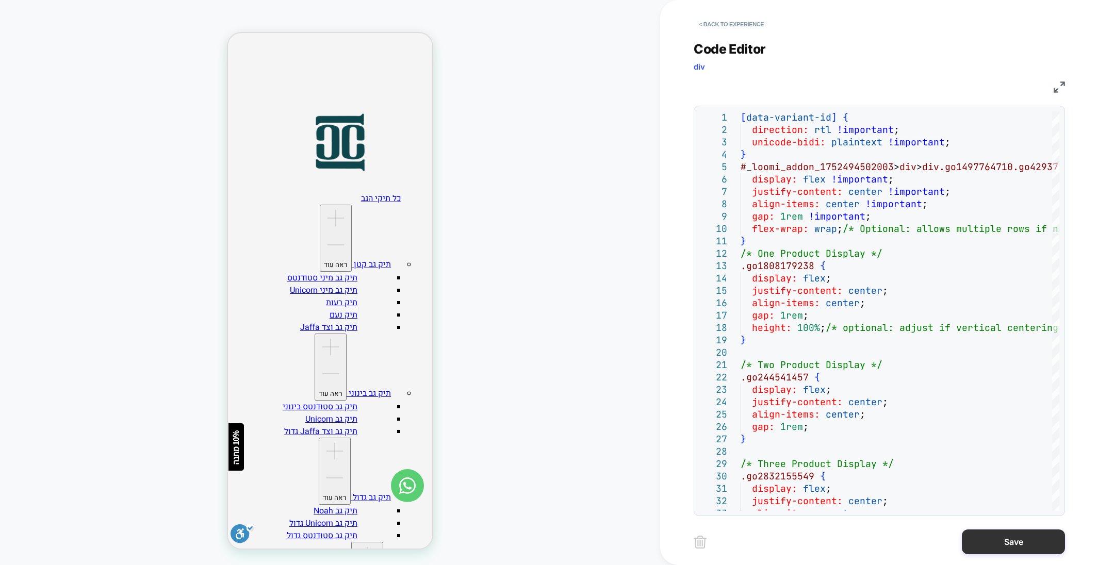
click at [994, 541] on button "Save" at bounding box center [1013, 541] width 103 height 25
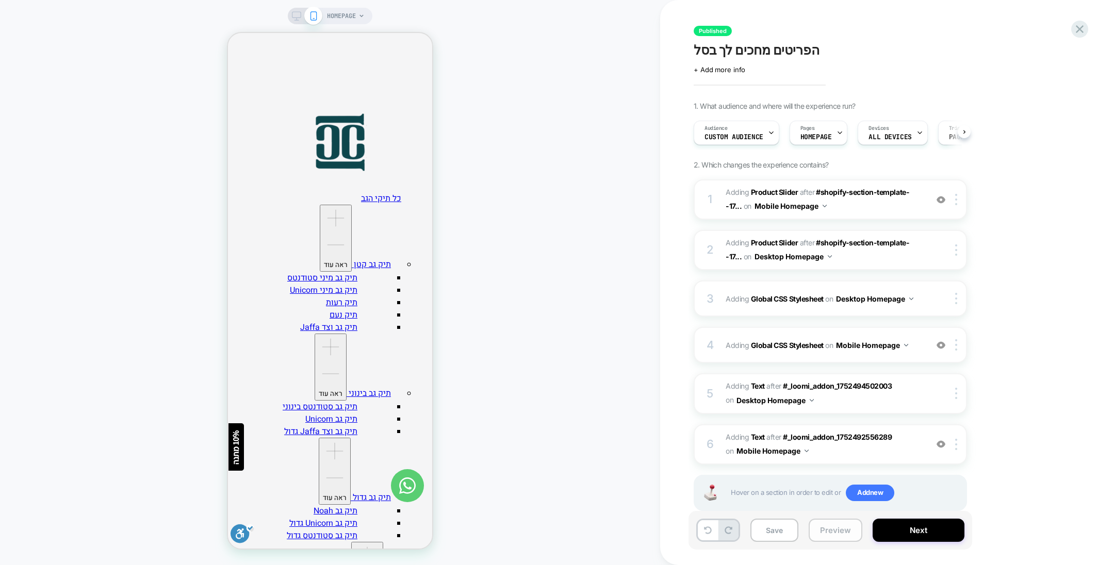
click at [822, 531] on button "Preview" at bounding box center [835, 530] width 54 height 23
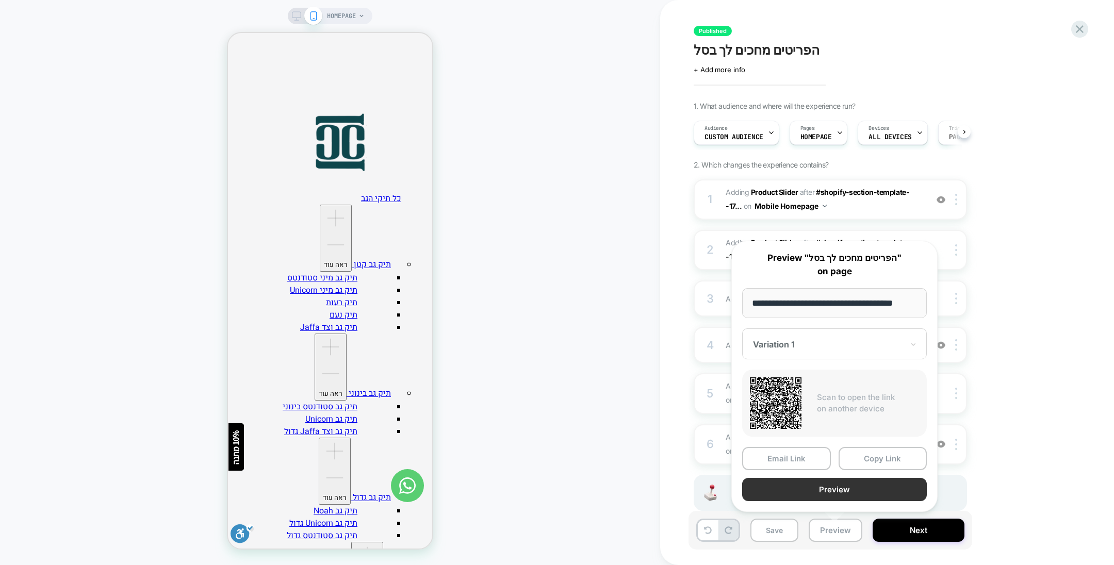
click at [818, 488] on button "Preview" at bounding box center [834, 489] width 185 height 23
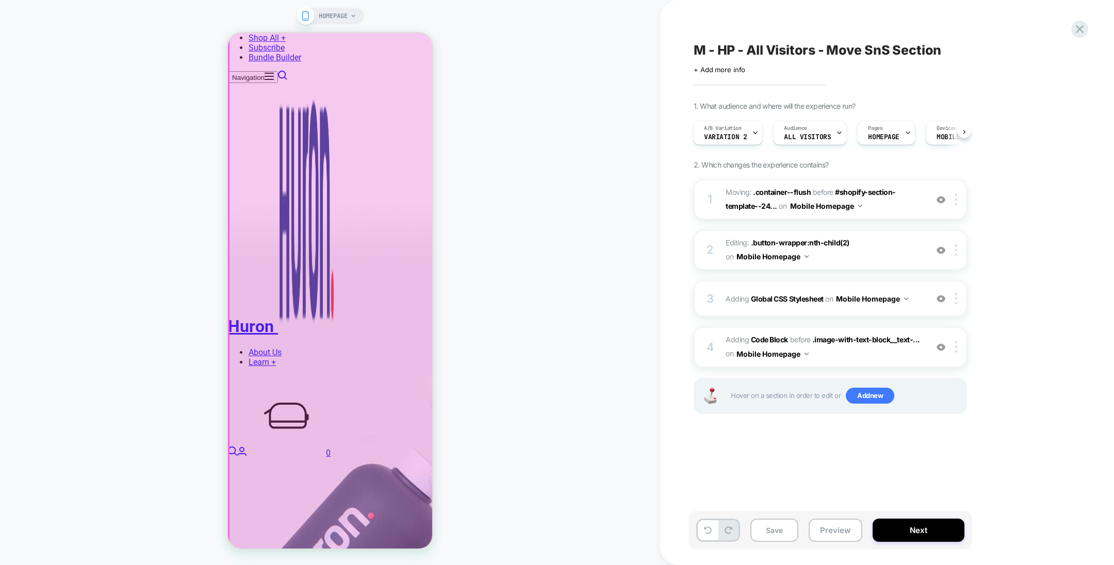
scroll to position [1315, 0]
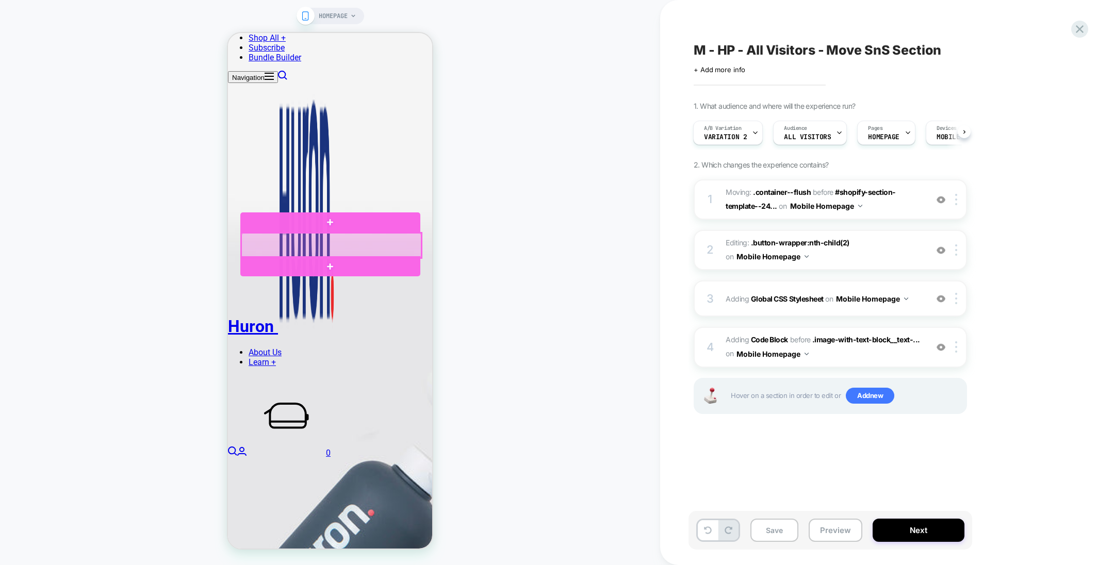
click at [355, 245] on div at bounding box center [331, 245] width 180 height 25
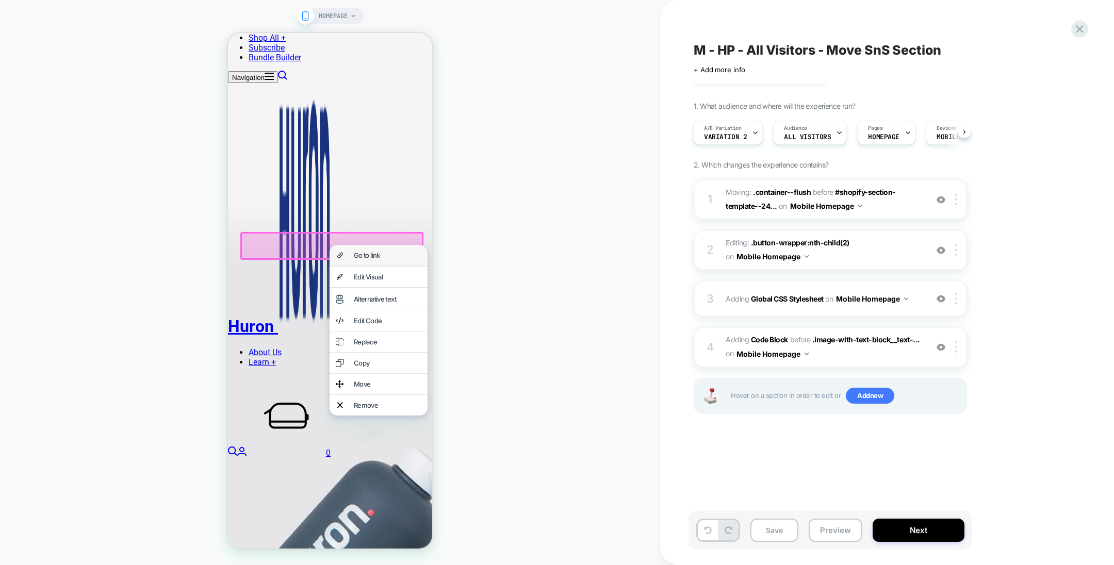
click at [372, 256] on div "Go to link" at bounding box center [388, 255] width 68 height 8
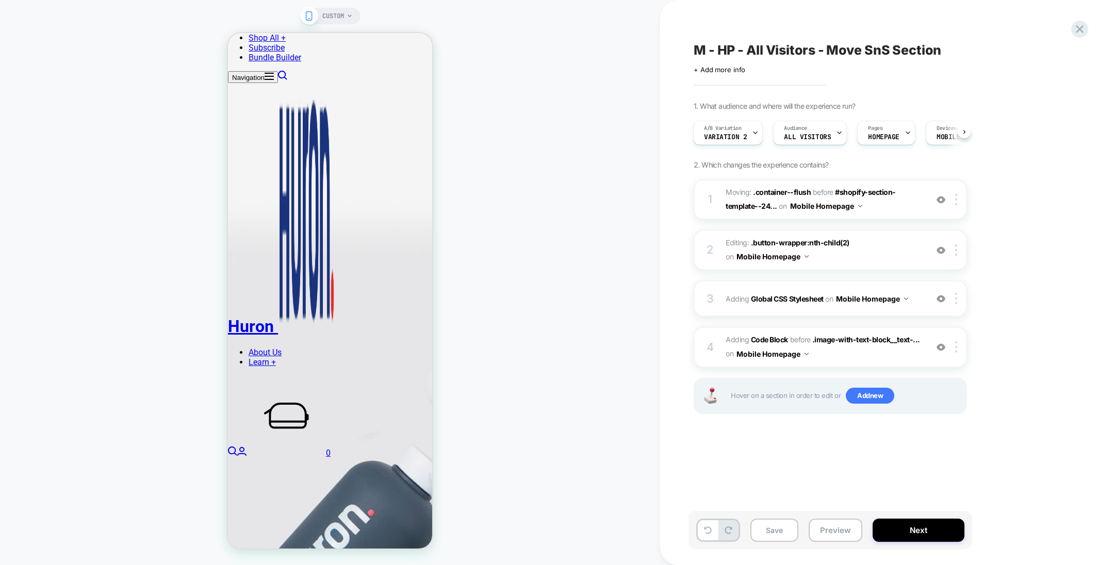
scroll to position [0, 2]
click at [831, 531] on button "Preview" at bounding box center [835, 530] width 54 height 23
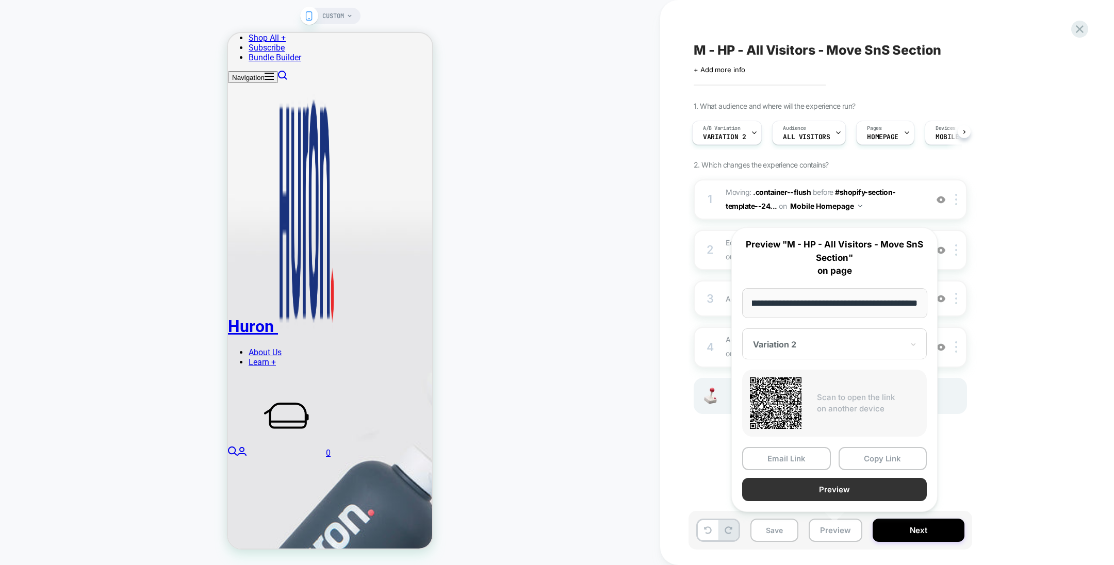
scroll to position [0, 0]
click at [845, 488] on button "Preview" at bounding box center [834, 489] width 185 height 23
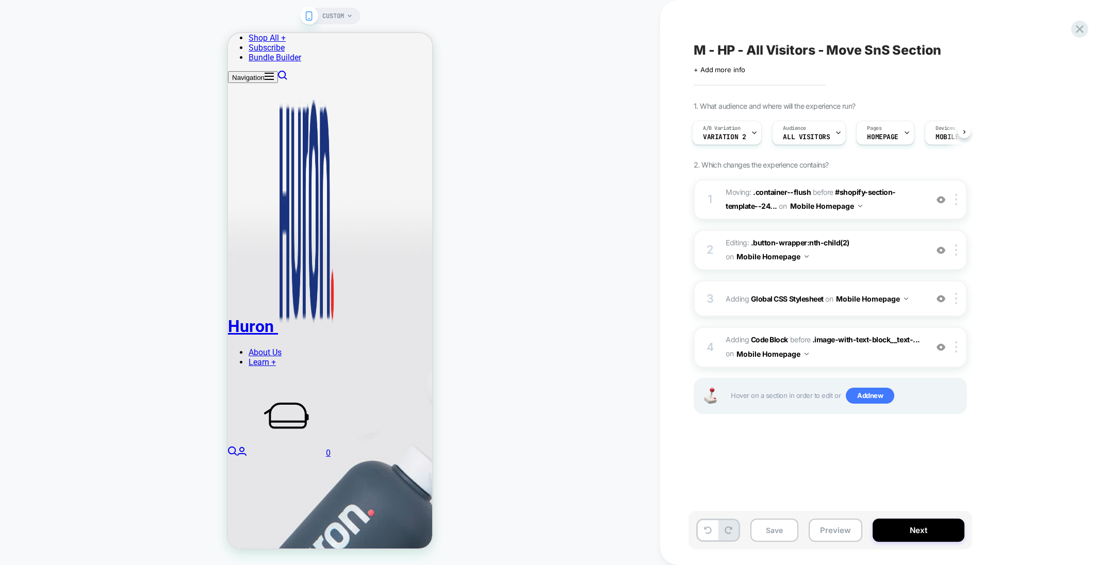
click at [342, 16] on span "CUSTOM" at bounding box center [333, 16] width 22 height 16
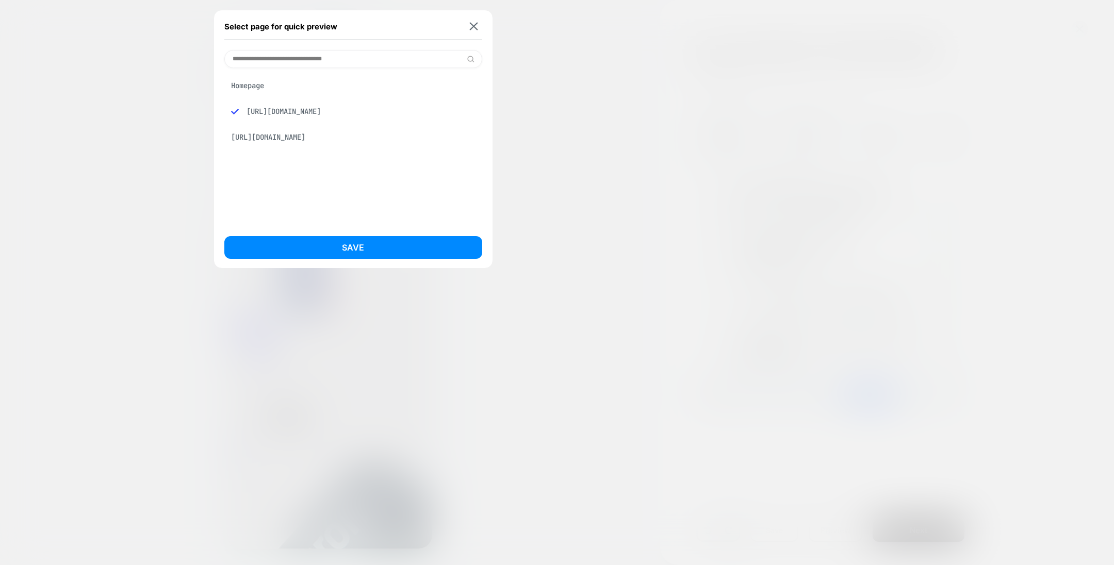
click at [246, 85] on div "Homepage" at bounding box center [353, 86] width 258 height 20
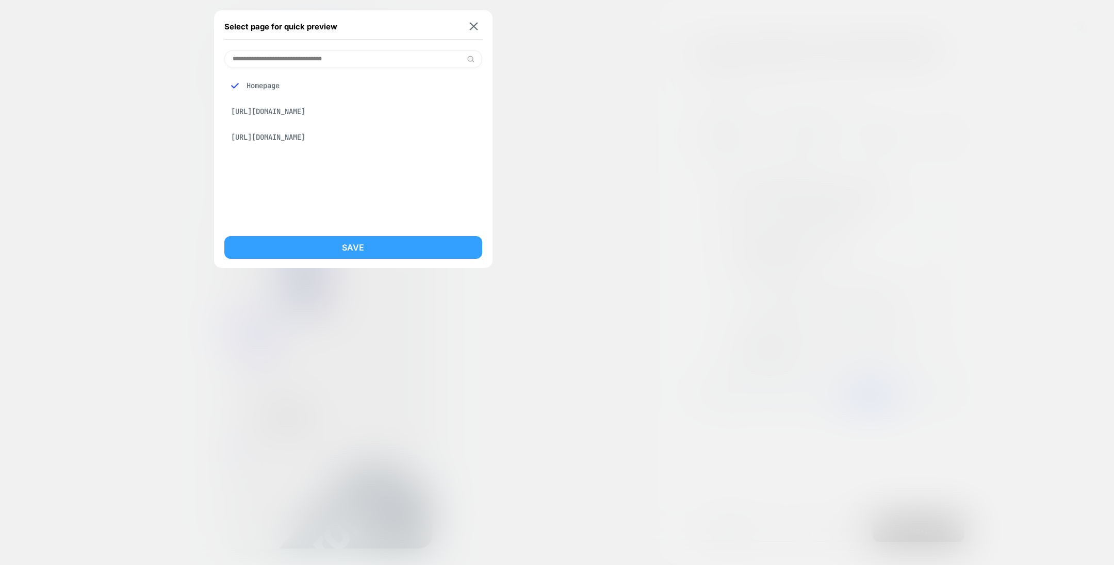
click at [333, 252] on button "Save" at bounding box center [353, 247] width 258 height 23
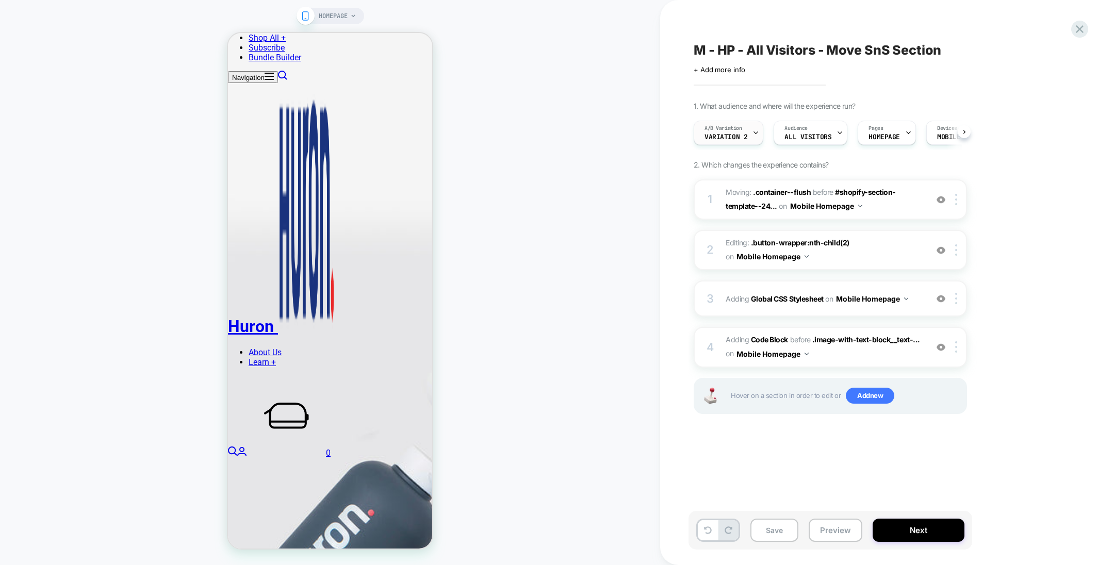
click at [749, 131] on div "A/B Variation Variation 2" at bounding box center [725, 132] width 63 height 23
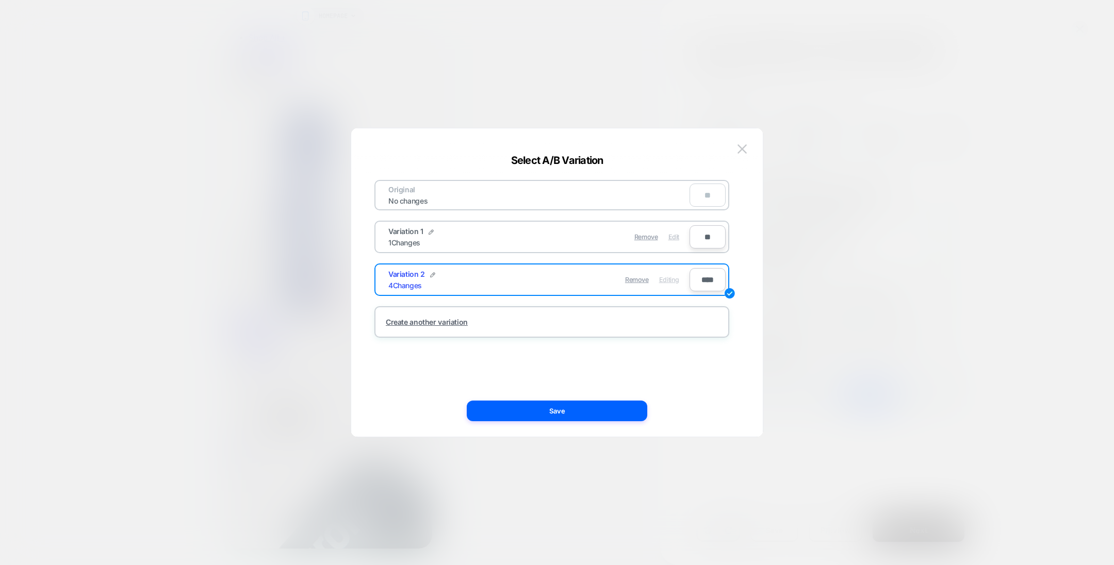
click at [674, 235] on span "Edit" at bounding box center [673, 237] width 11 height 8
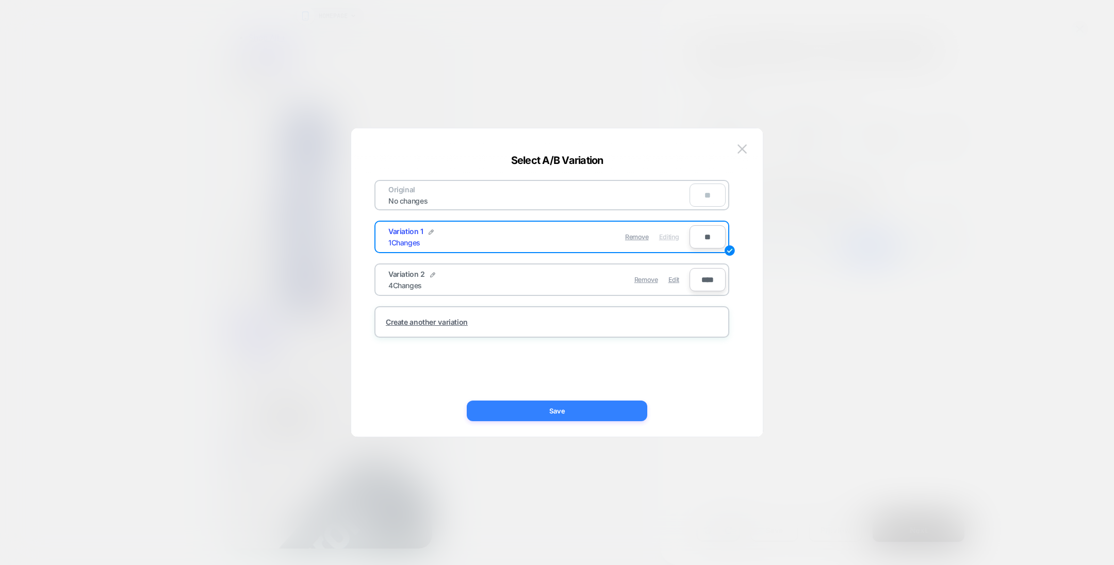
click at [566, 405] on button "Save" at bounding box center [557, 411] width 180 height 21
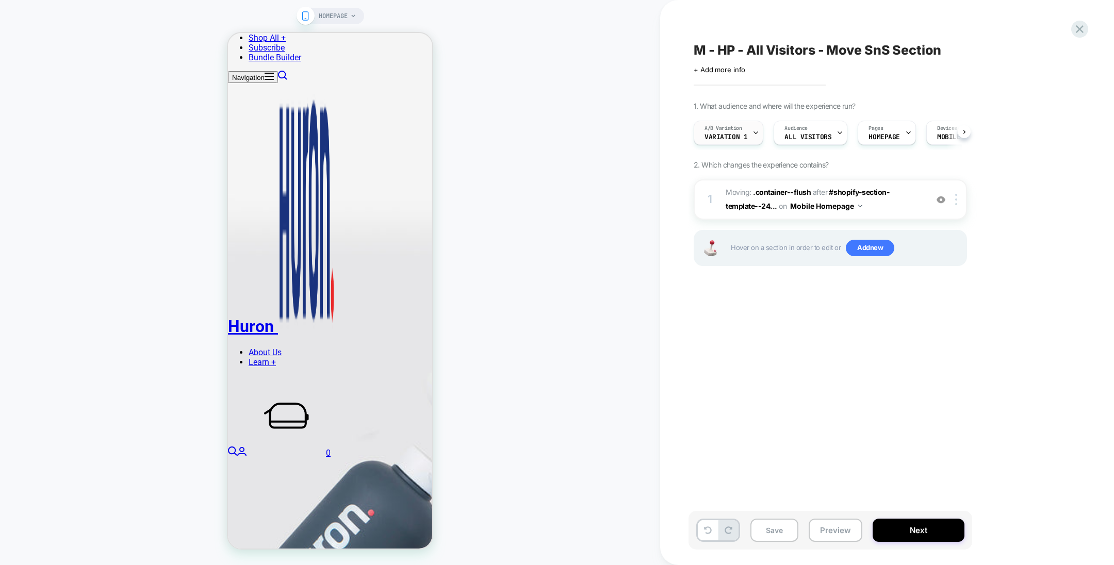
click at [750, 133] on div "A/B Variation Variation 1" at bounding box center [725, 132] width 63 height 23
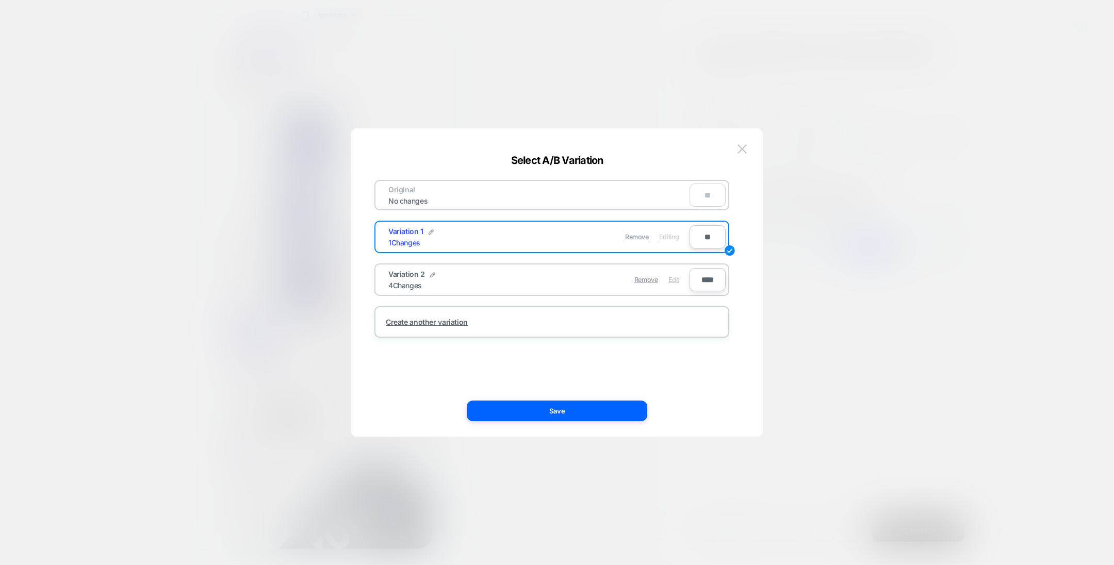
click at [670, 281] on span "Edit" at bounding box center [673, 280] width 11 height 8
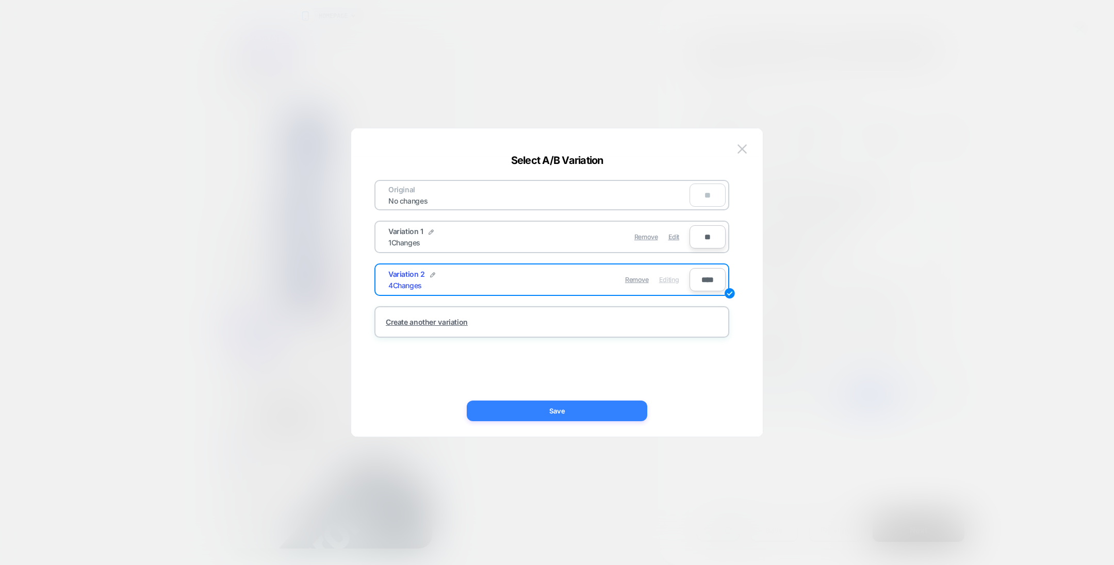
click at [585, 415] on button "Save" at bounding box center [557, 411] width 180 height 21
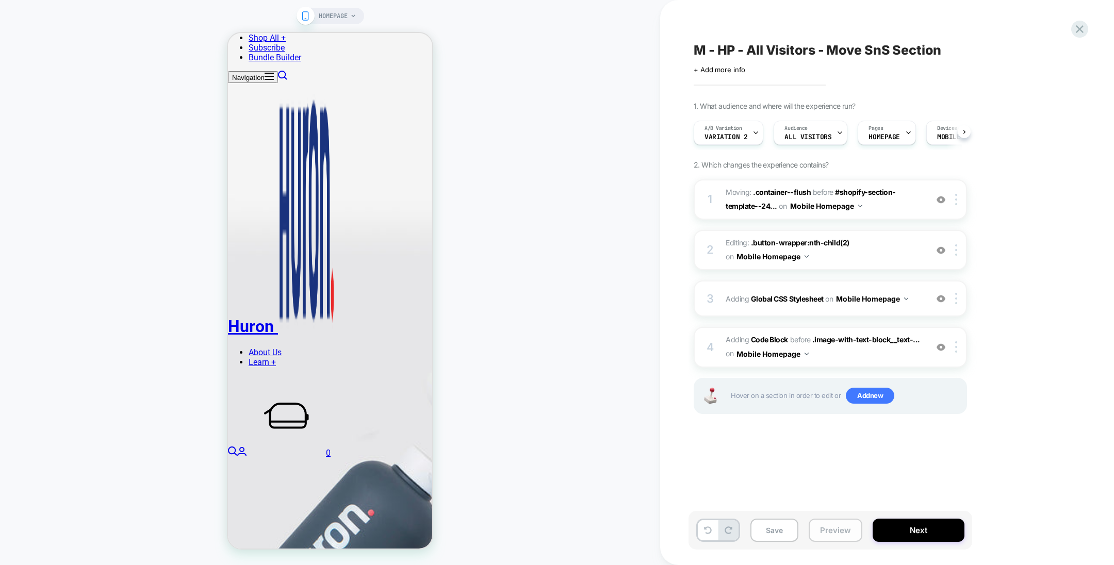
click at [840, 536] on button "Preview" at bounding box center [835, 530] width 54 height 23
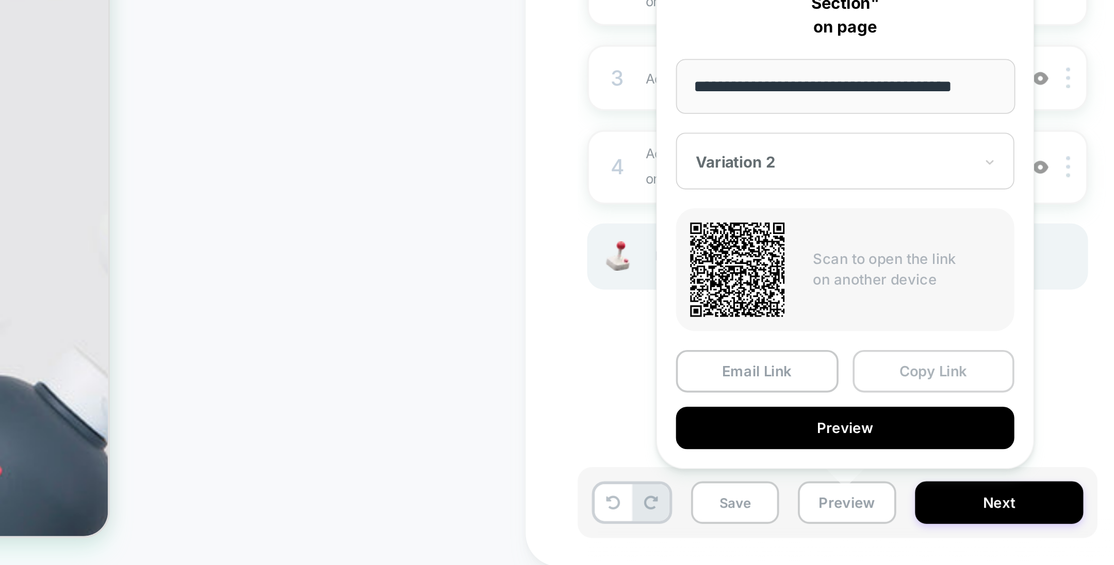
click at [880, 458] on button "Copy Link" at bounding box center [882, 458] width 89 height 23
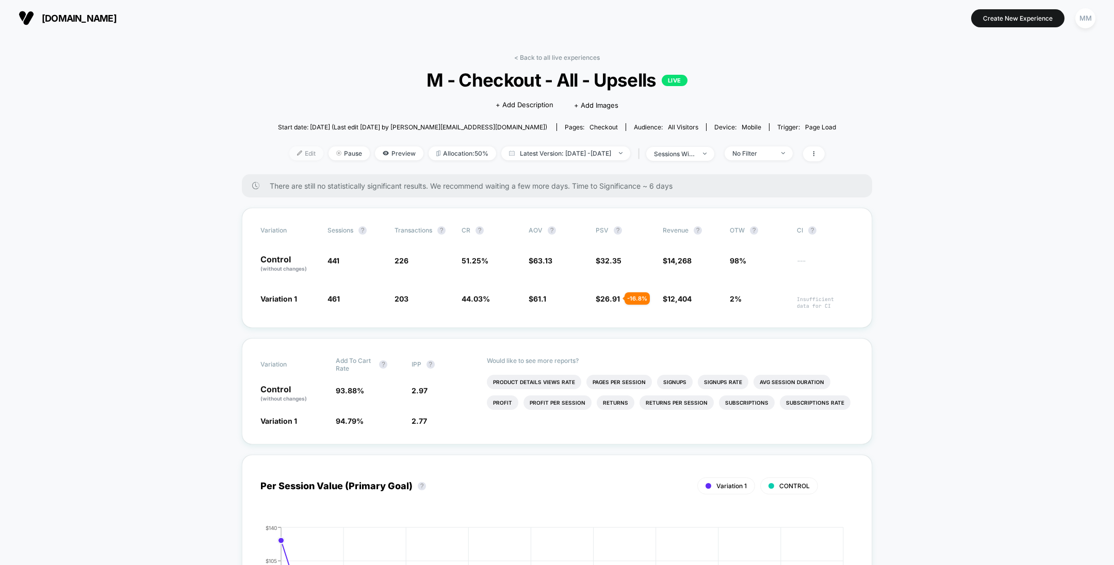
click at [296, 146] on span "Edit" at bounding box center [306, 153] width 34 height 14
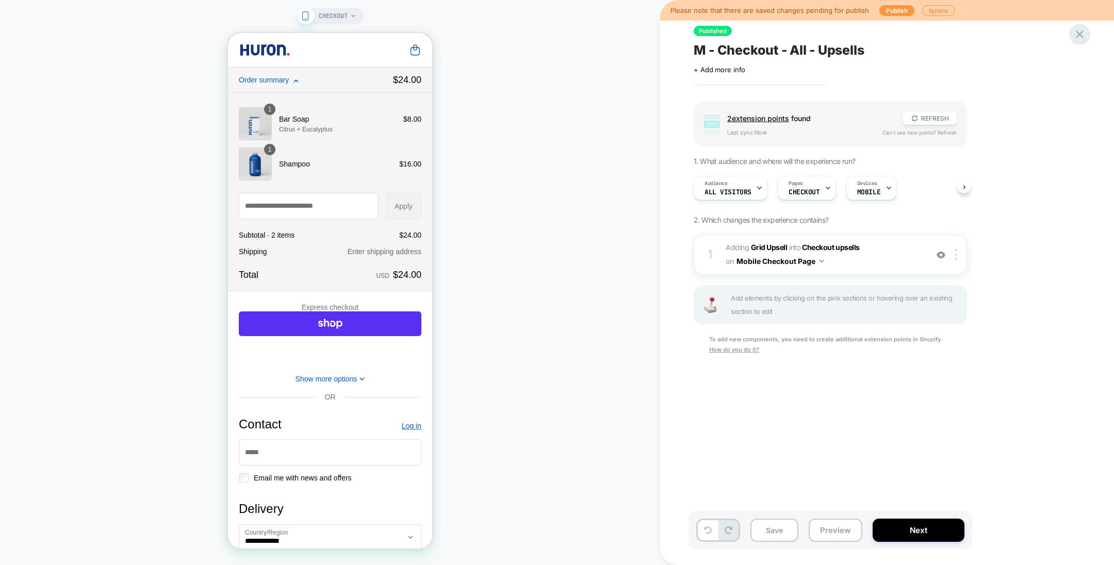
click at [1071, 32] on div at bounding box center [1079, 34] width 21 height 21
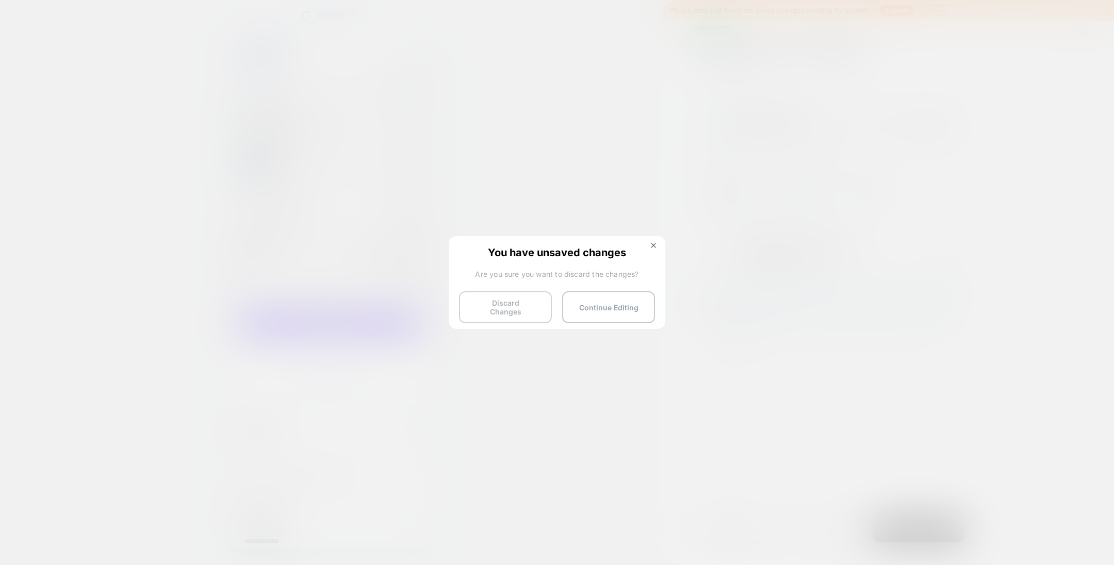
click at [523, 299] on button "Discard Changes" at bounding box center [505, 307] width 93 height 32
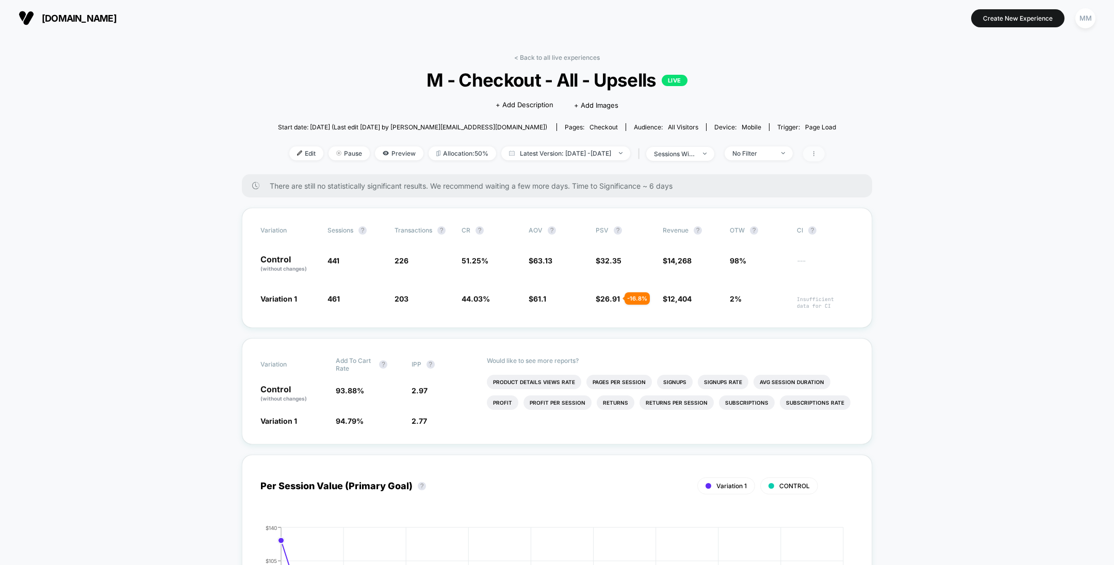
click at [824, 153] on span at bounding box center [814, 153] width 22 height 15
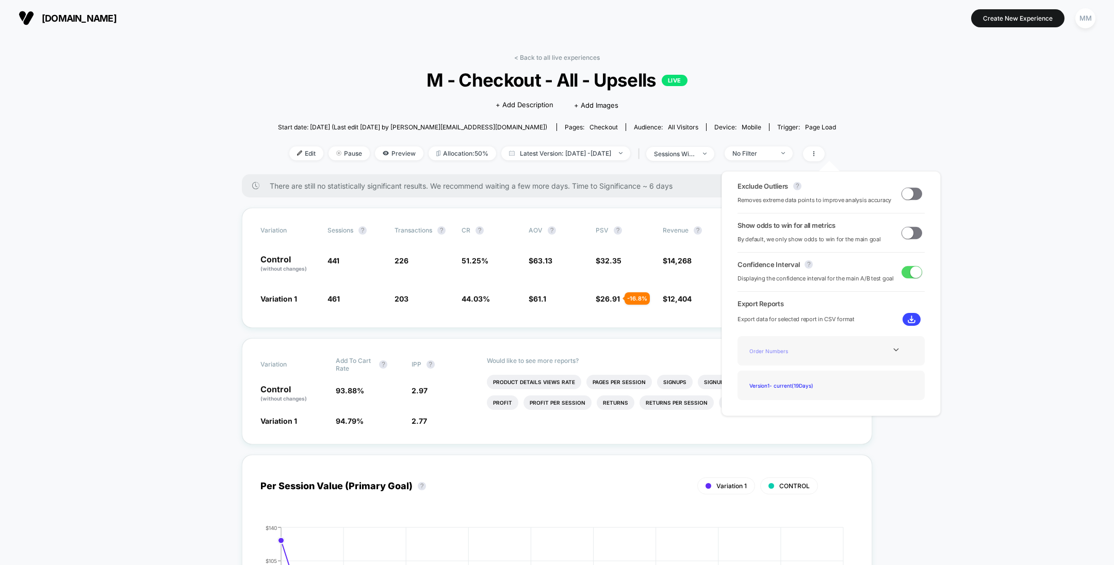
click at [783, 346] on div "Order Numbers" at bounding box center [786, 351] width 82 height 14
click at [893, 347] on icon at bounding box center [896, 350] width 8 height 8
click at [772, 368] on div "Experience Data" at bounding box center [786, 365] width 82 height 14
click at [908, 319] on img at bounding box center [911, 320] width 8 height 8
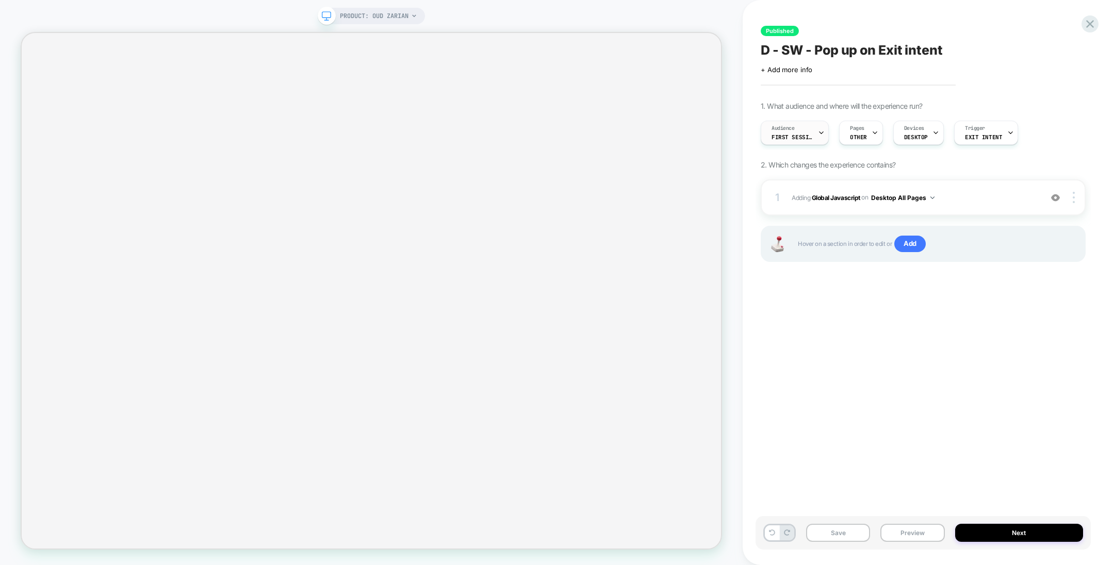
click at [795, 130] on div "Audience First Session" at bounding box center [792, 132] width 62 height 23
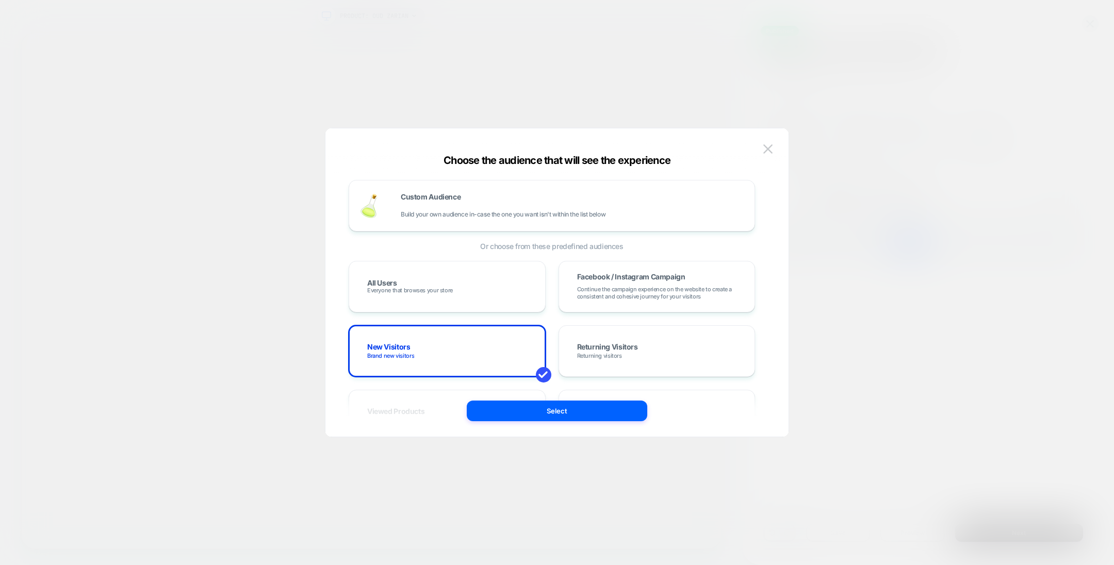
click at [708, 68] on div at bounding box center [557, 282] width 1114 height 565
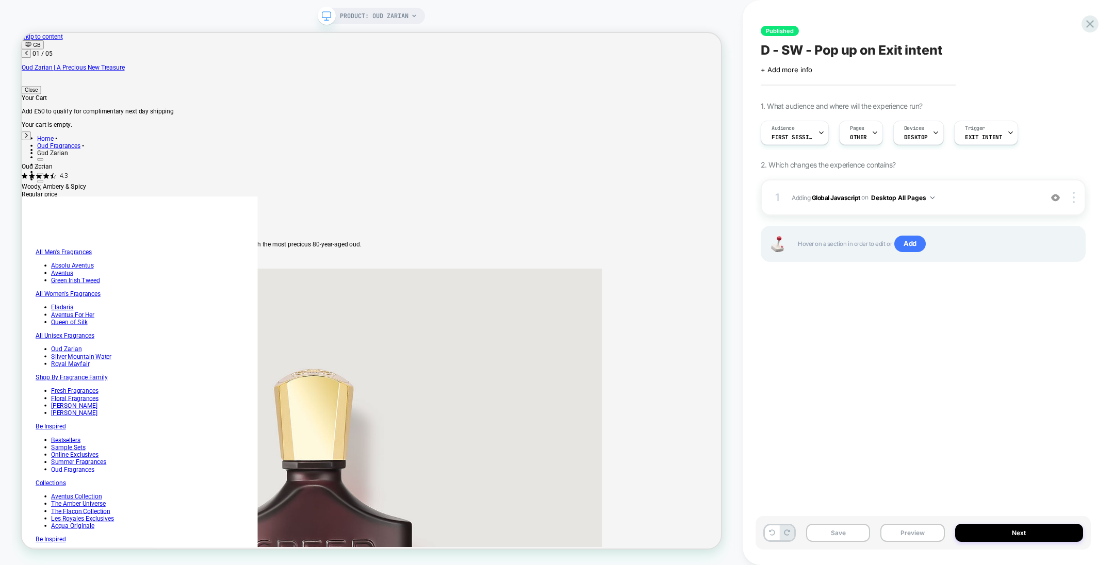
click at [913, 54] on span "D - SW - Pop up on Exit intent" at bounding box center [851, 49] width 182 height 15
click at [872, 54] on textarea "**********" at bounding box center [816, 49] width 112 height 15
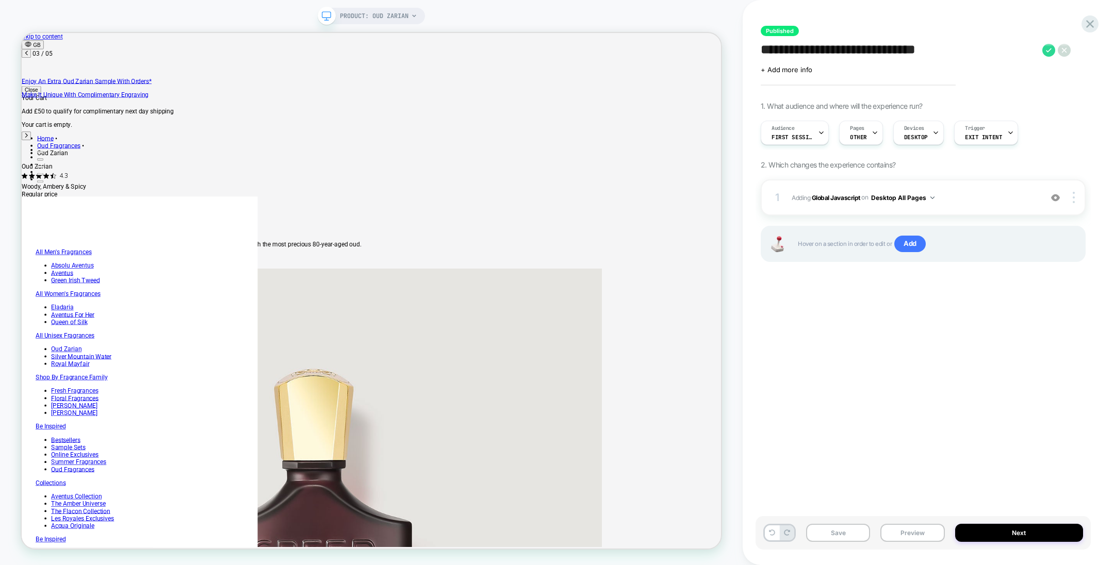
scroll to position [0, 973]
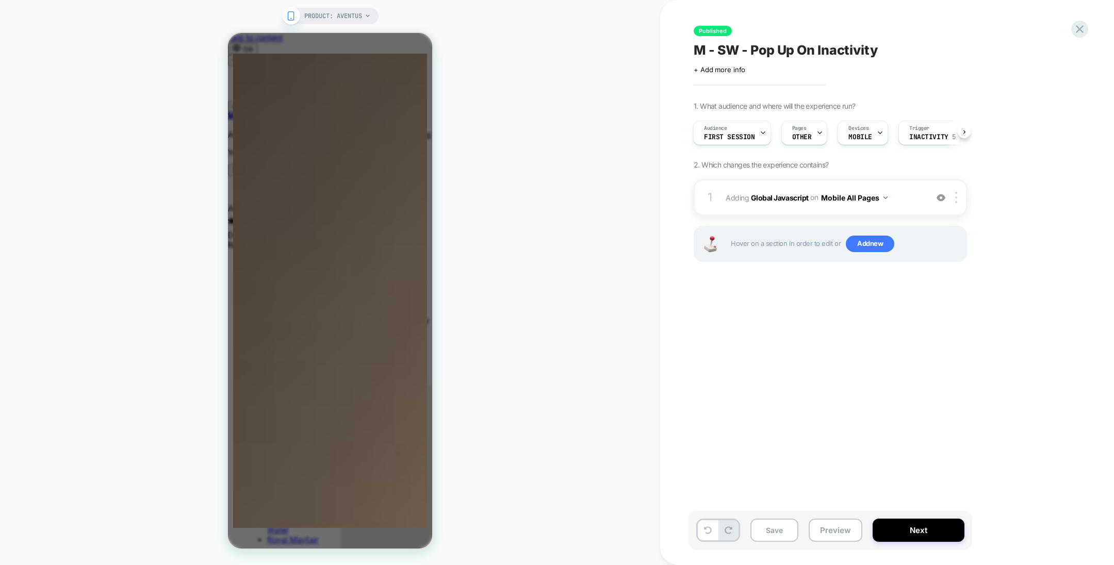
scroll to position [0, 326]
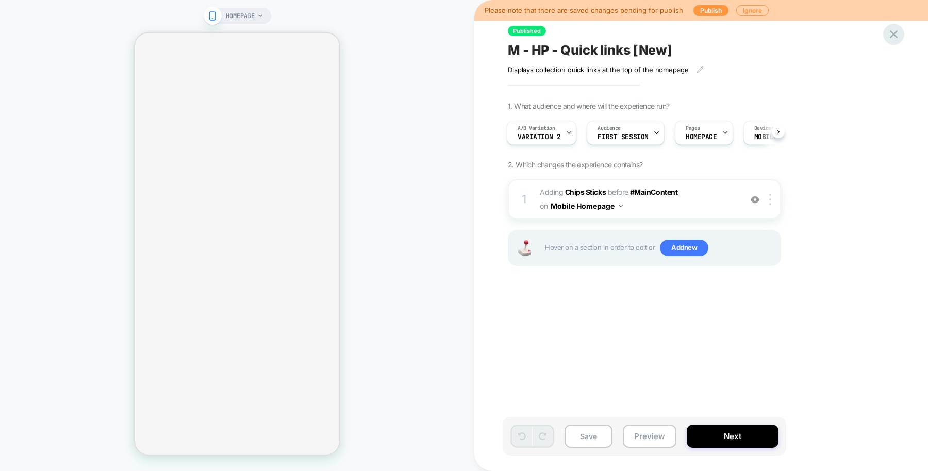
click at [892, 39] on icon at bounding box center [894, 34] width 14 height 14
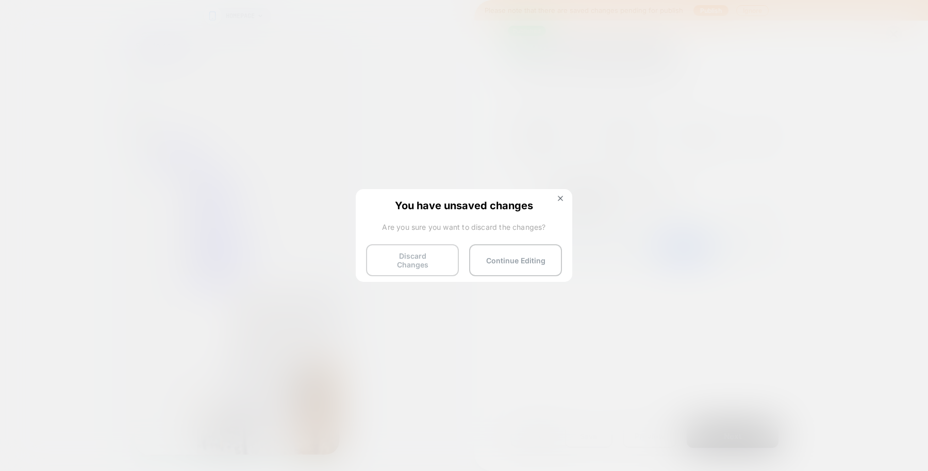
click at [439, 260] on button "Discard Changes" at bounding box center [412, 260] width 93 height 32
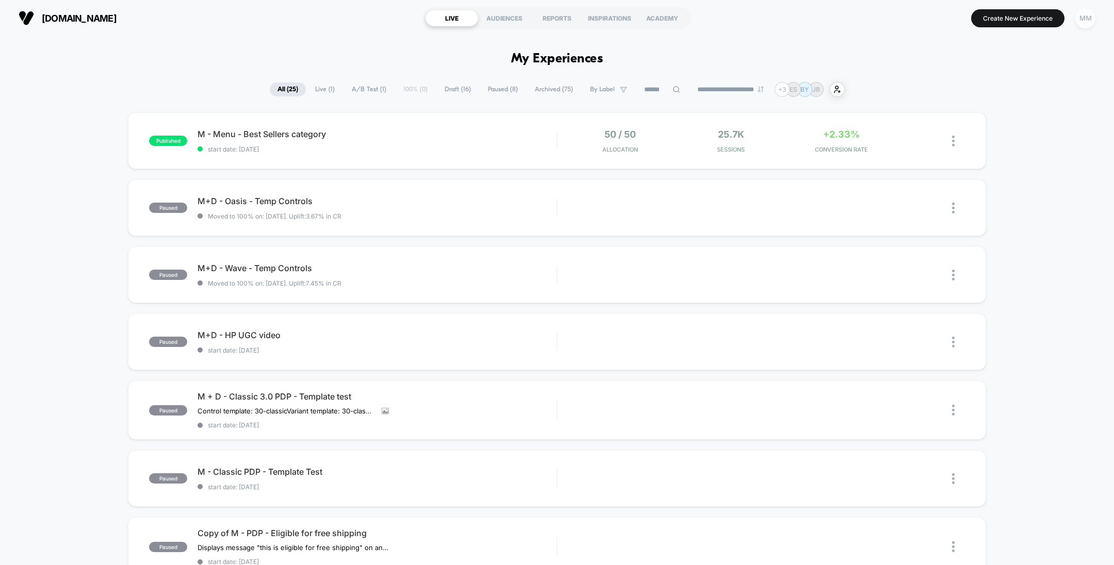
click at [1086, 19] on div "MM" at bounding box center [1085, 18] width 20 height 20
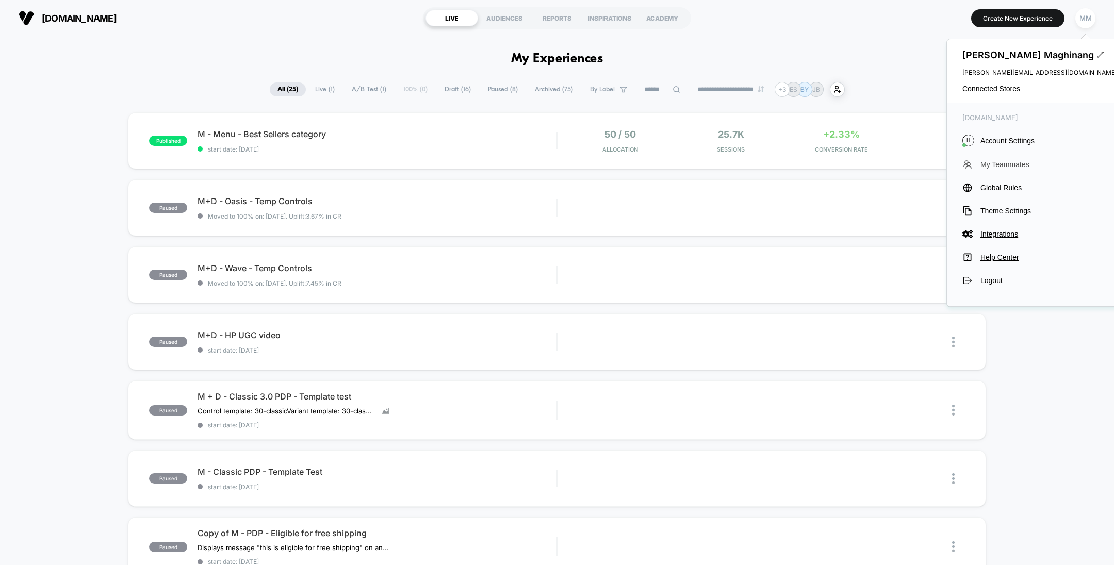
click at [1006, 164] on span "My Teammates" at bounding box center [1048, 164] width 137 height 8
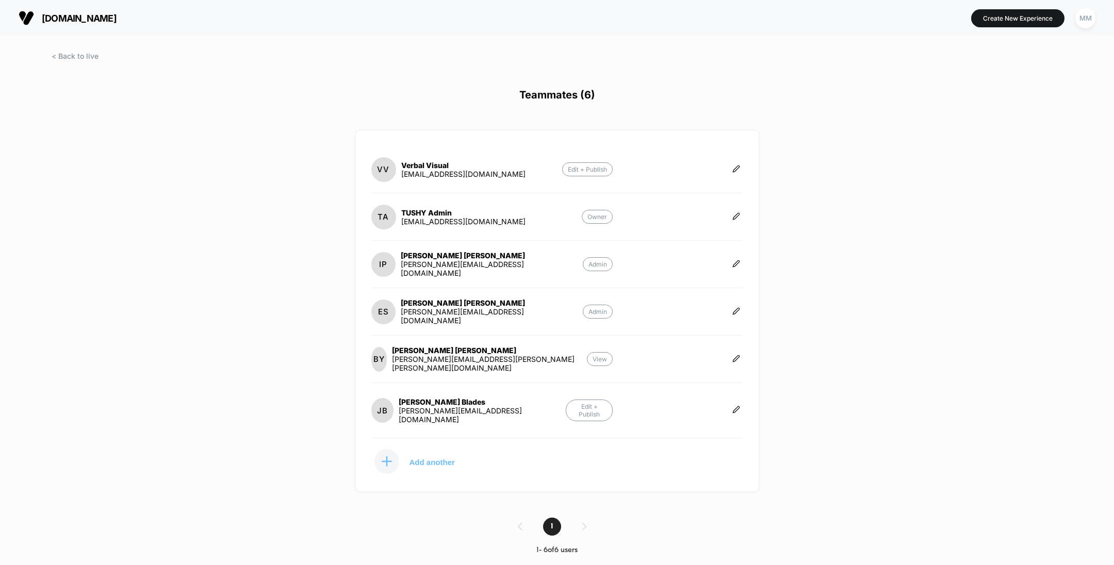
click at [447, 459] on p "Add another" at bounding box center [431, 461] width 45 height 5
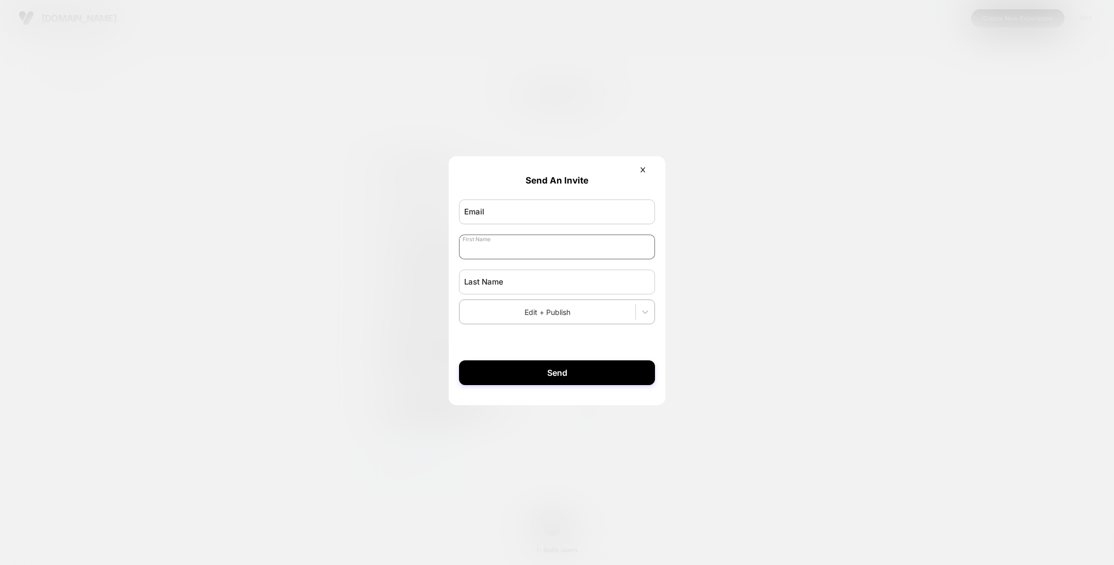
click at [503, 246] on input "text" at bounding box center [557, 247] width 196 height 25
click at [495, 202] on input "email" at bounding box center [557, 212] width 196 height 25
paste input "**********"
type input "**********"
click at [520, 249] on input "text" at bounding box center [557, 247] width 196 height 25
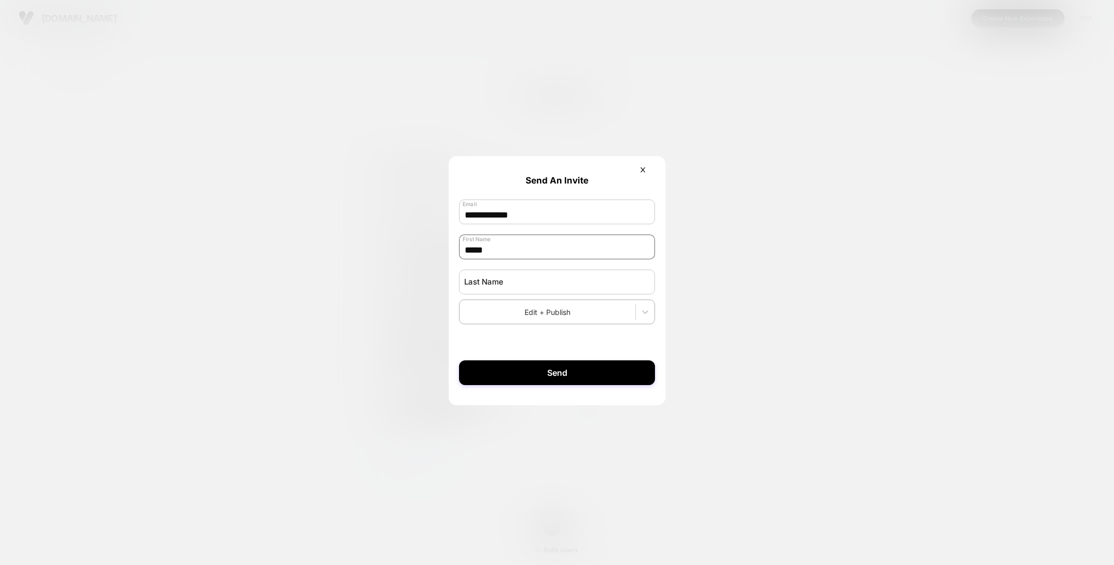
type input "*****"
type input "******"
click at [572, 380] on button "Send" at bounding box center [557, 372] width 196 height 25
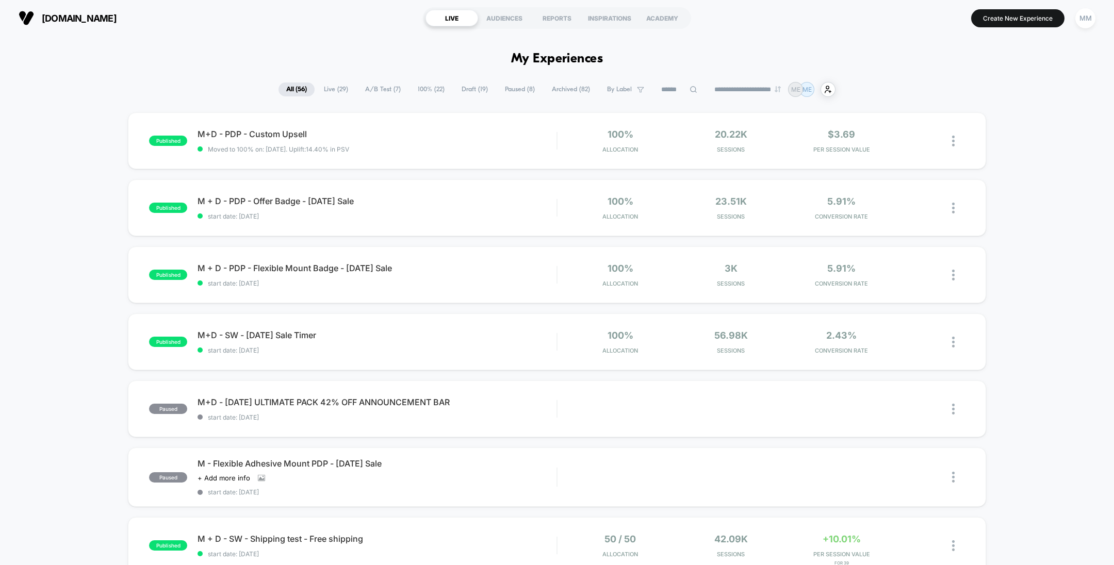
click at [428, 88] on span "100% ( 22 )" at bounding box center [431, 89] width 42 height 14
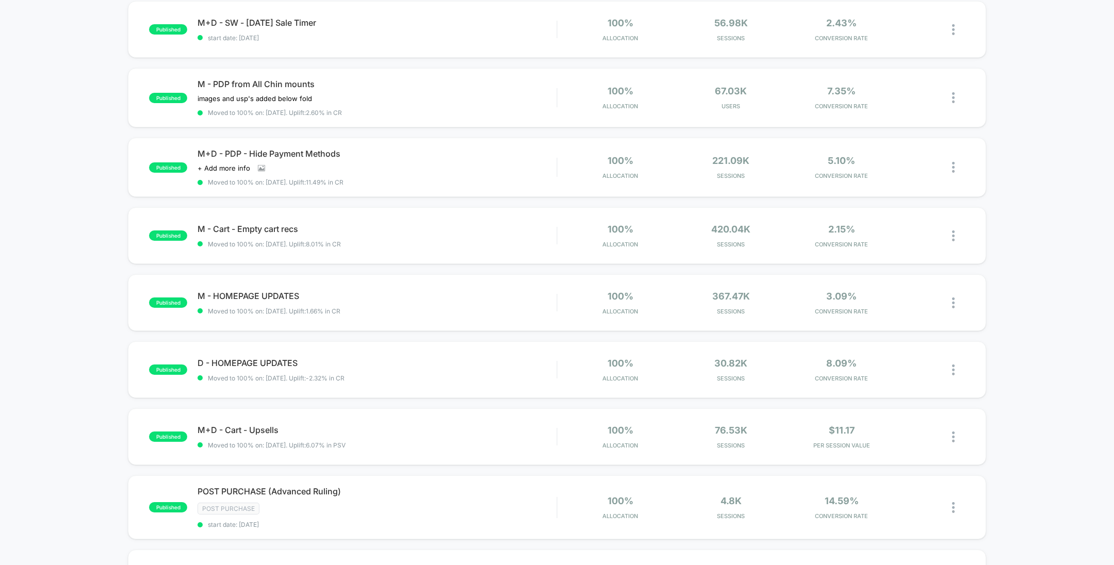
scroll to position [313, 0]
click at [501, 437] on div "M+D - Cart - Upsells Click to edit experience details Click to edit experience …" at bounding box center [376, 436] width 359 height 24
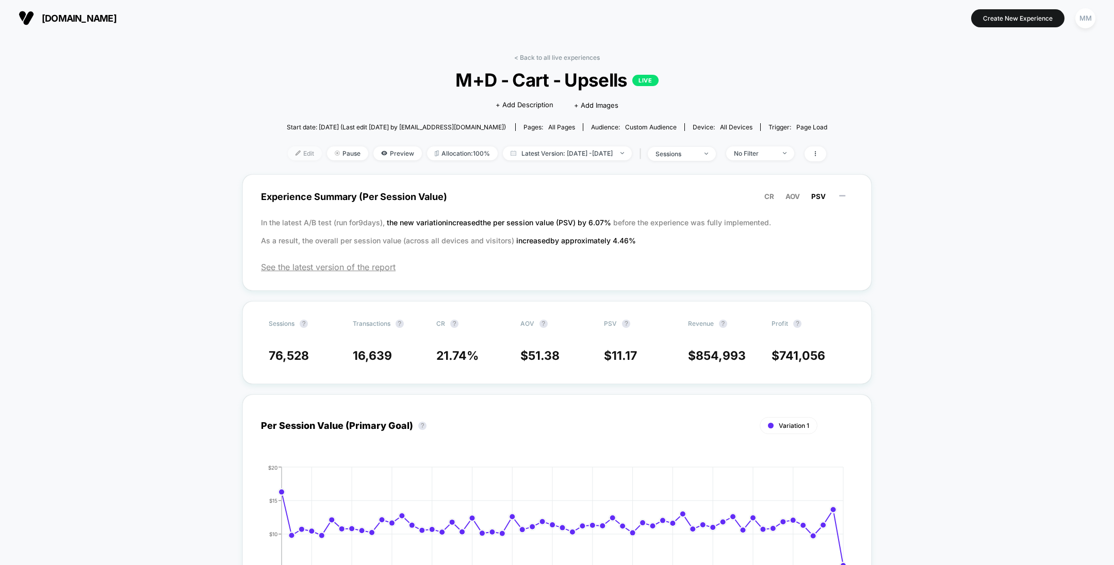
click at [288, 158] on span "Edit" at bounding box center [305, 153] width 34 height 14
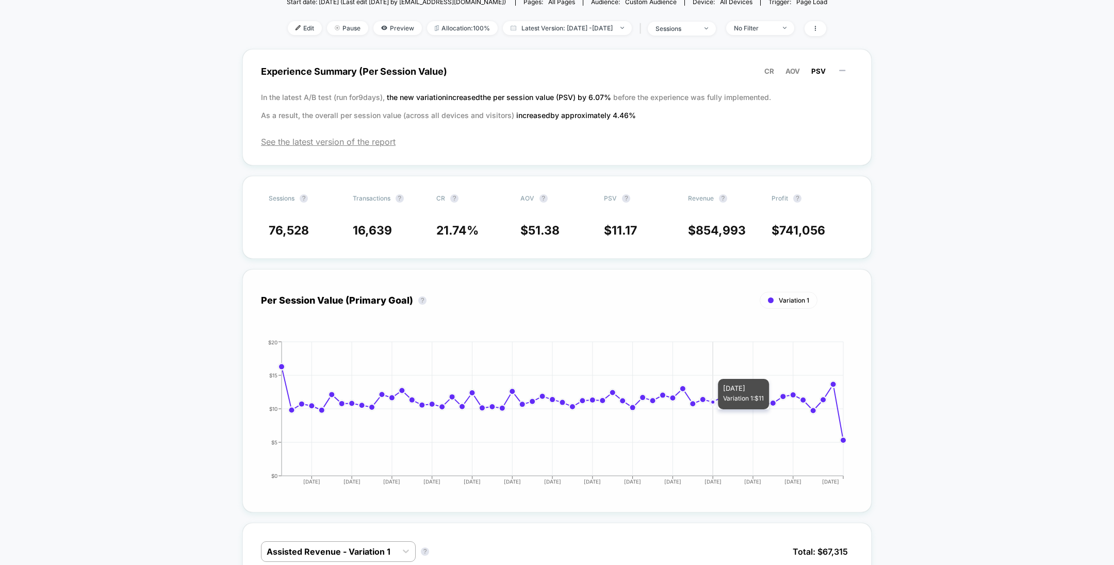
scroll to position [207, 0]
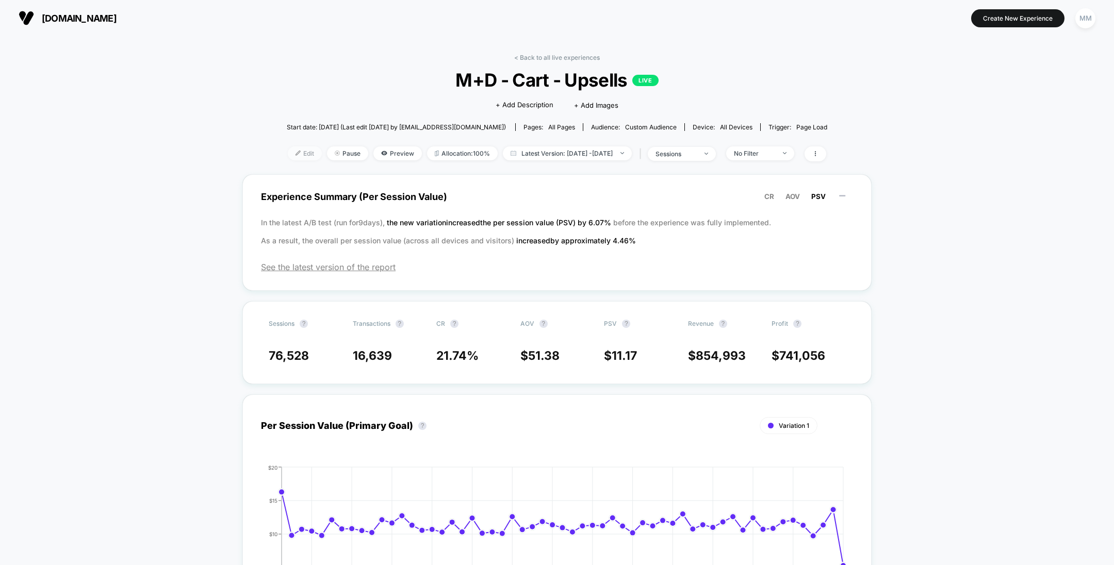
click at [297, 146] on span "Edit" at bounding box center [305, 153] width 34 height 14
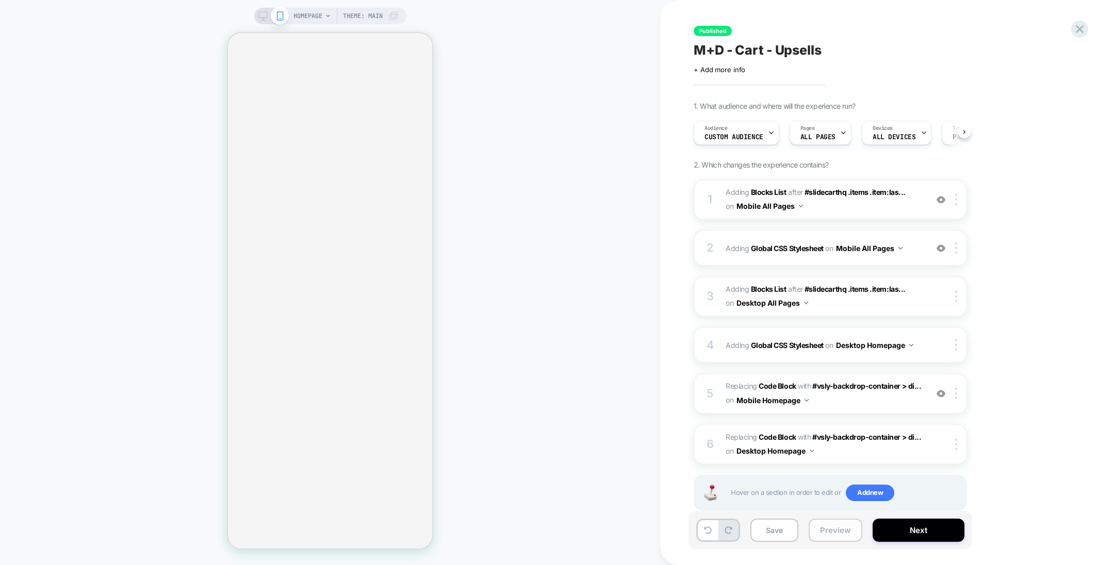
click at [835, 528] on button "Preview" at bounding box center [835, 530] width 54 height 23
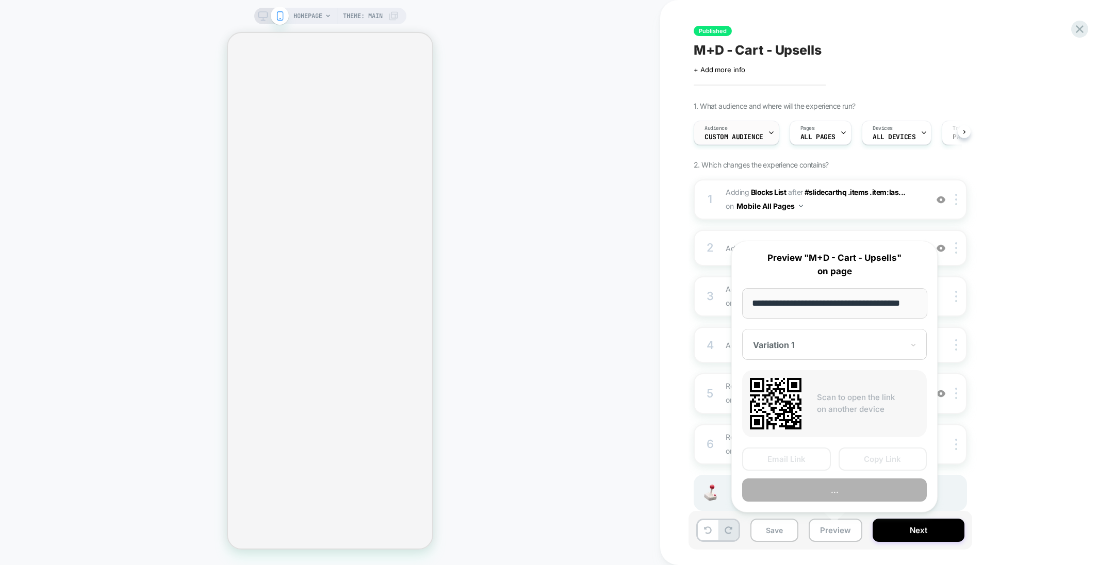
click at [769, 133] on icon at bounding box center [771, 132] width 7 height 7
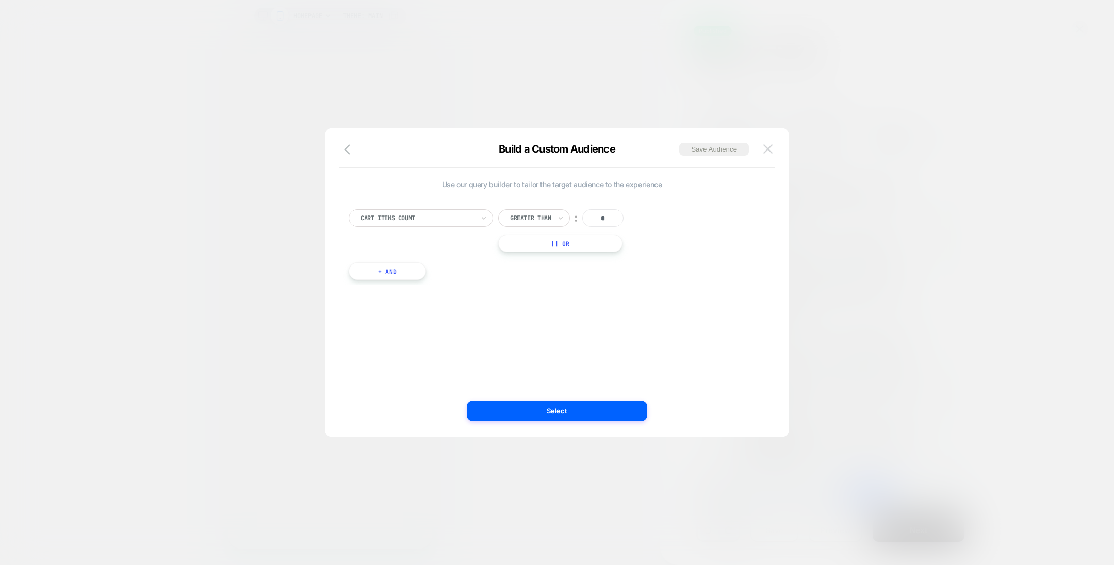
click at [767, 148] on img at bounding box center [767, 148] width 9 height 9
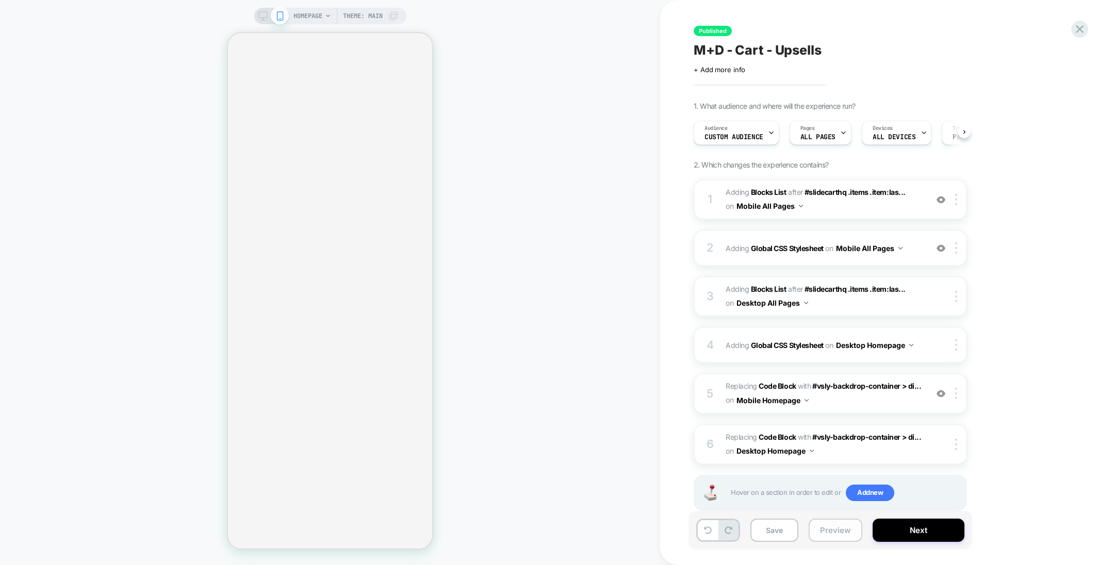
click at [832, 531] on button "Preview" at bounding box center [835, 530] width 54 height 23
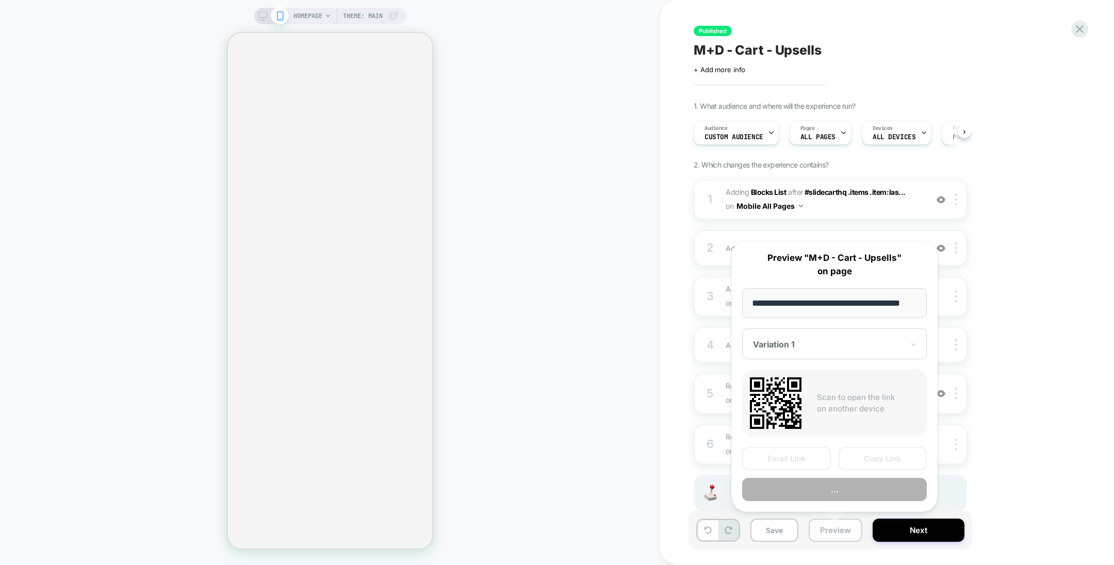
scroll to position [0, 19]
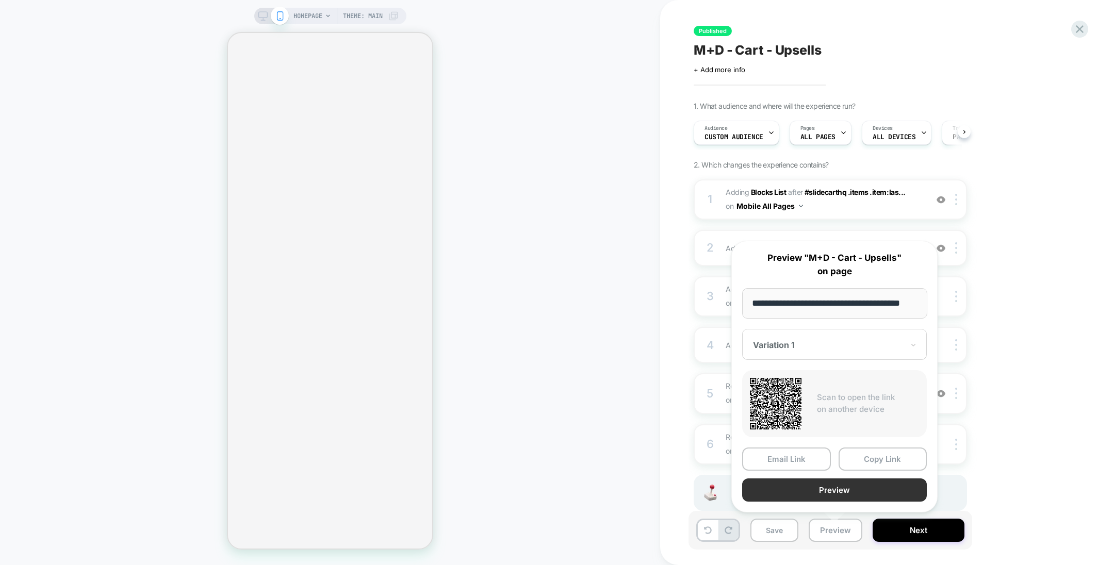
click at [863, 489] on button "Preview" at bounding box center [834, 489] width 185 height 23
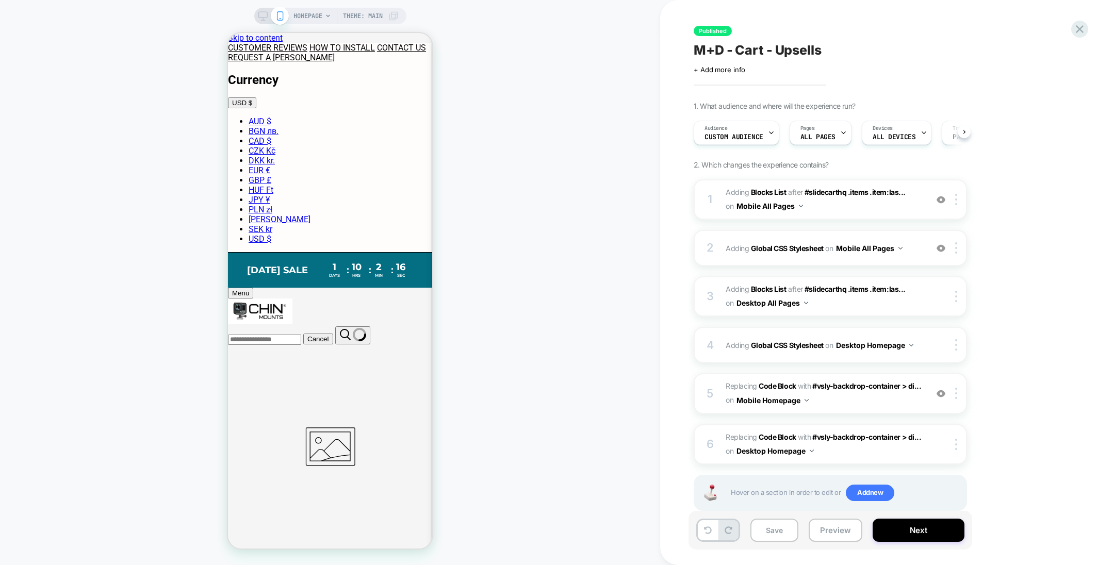
scroll to position [0, 0]
click at [823, 526] on button "Preview" at bounding box center [835, 530] width 54 height 23
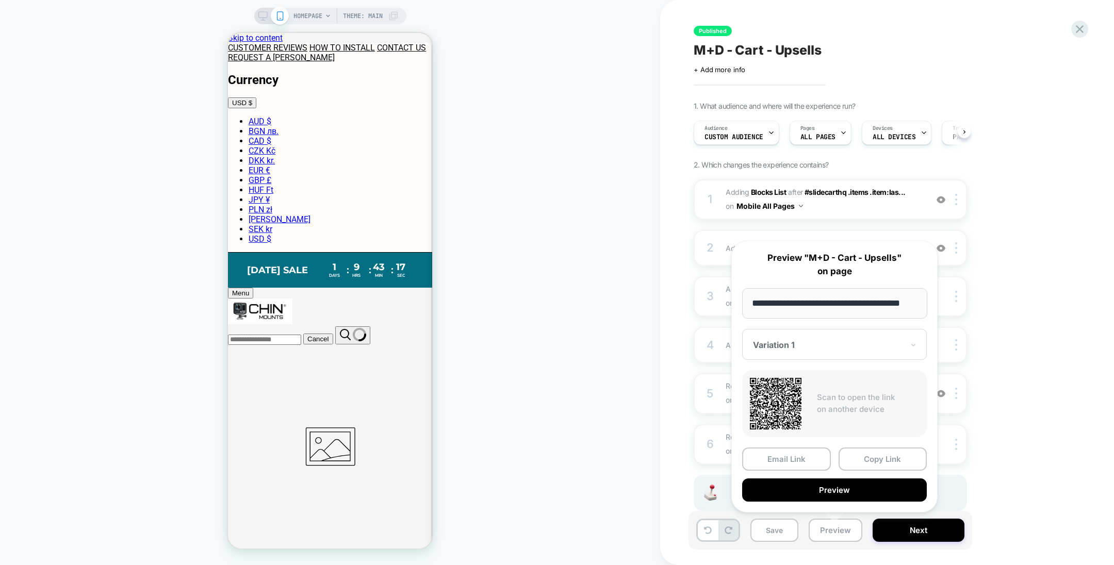
click at [758, 48] on span "M+D - Cart - Upsells" at bounding box center [757, 49] width 128 height 15
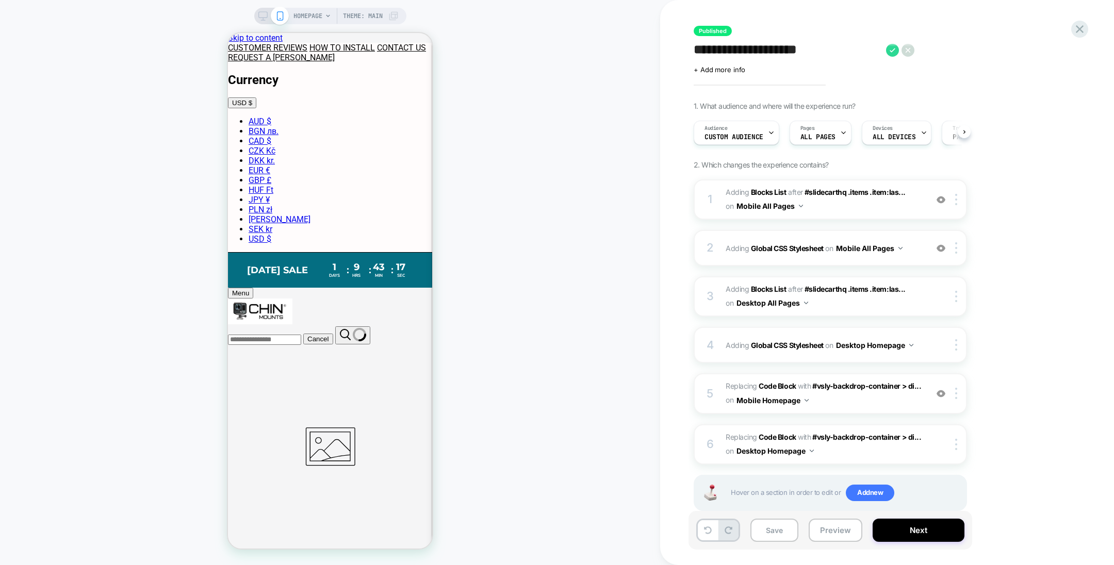
click at [758, 48] on textarea "**********" at bounding box center [786, 49] width 187 height 15
type textarea "**********"
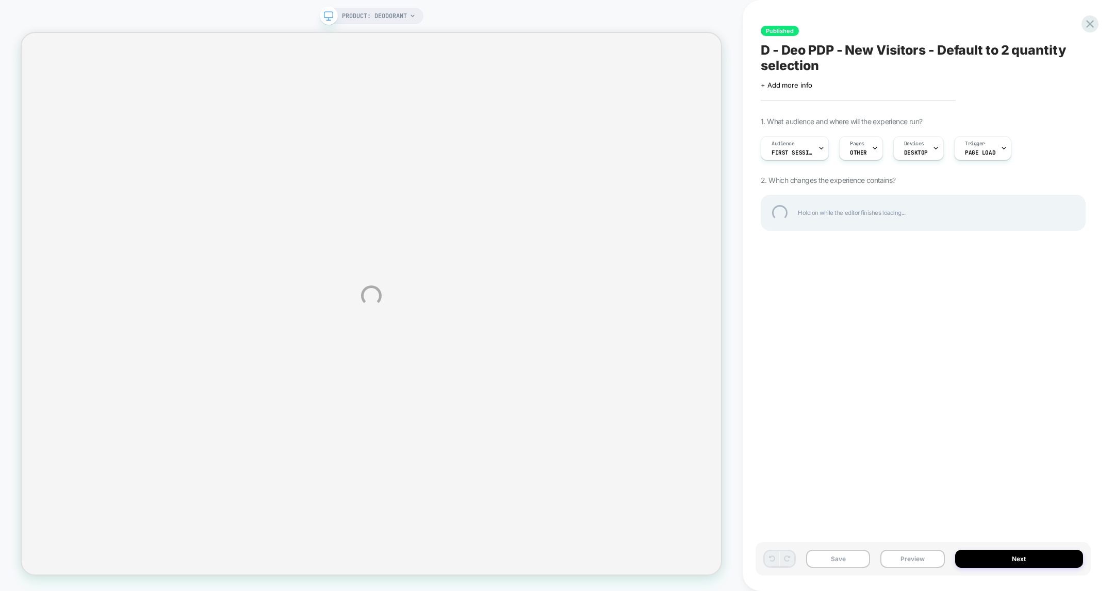
click at [396, 39] on div "PRODUCT: Deodorant Published D - Deo PDP - New Visitors - Default to 2 quantity…" at bounding box center [557, 295] width 1114 height 591
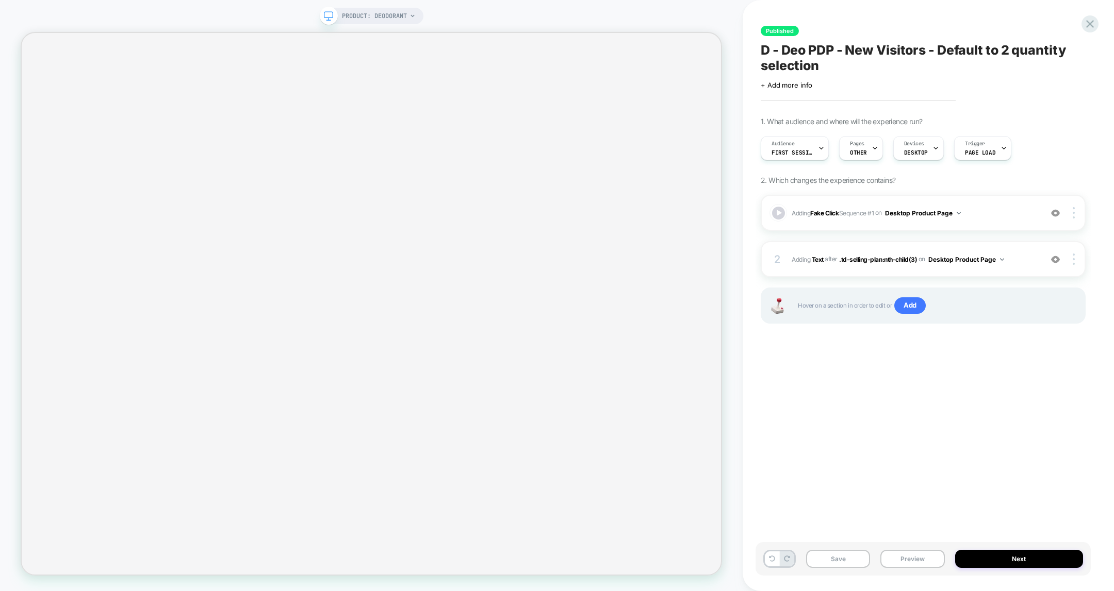
click at [831, 370] on div "Published D - Deo PDP - New Visitors - Default to 2 quantity selection Click to…" at bounding box center [922, 295] width 335 height 571
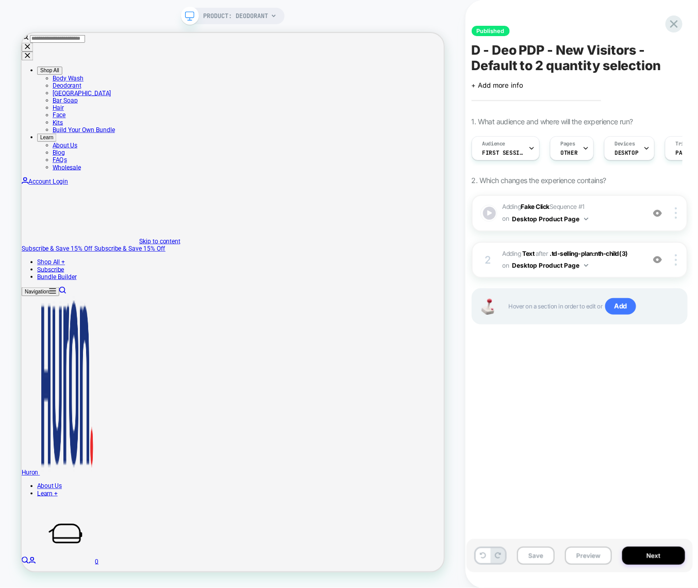
click at [543, 51] on span "D - Deo PDP - New Visitors - Default to 2 quantity selection" at bounding box center [580, 57] width 216 height 31
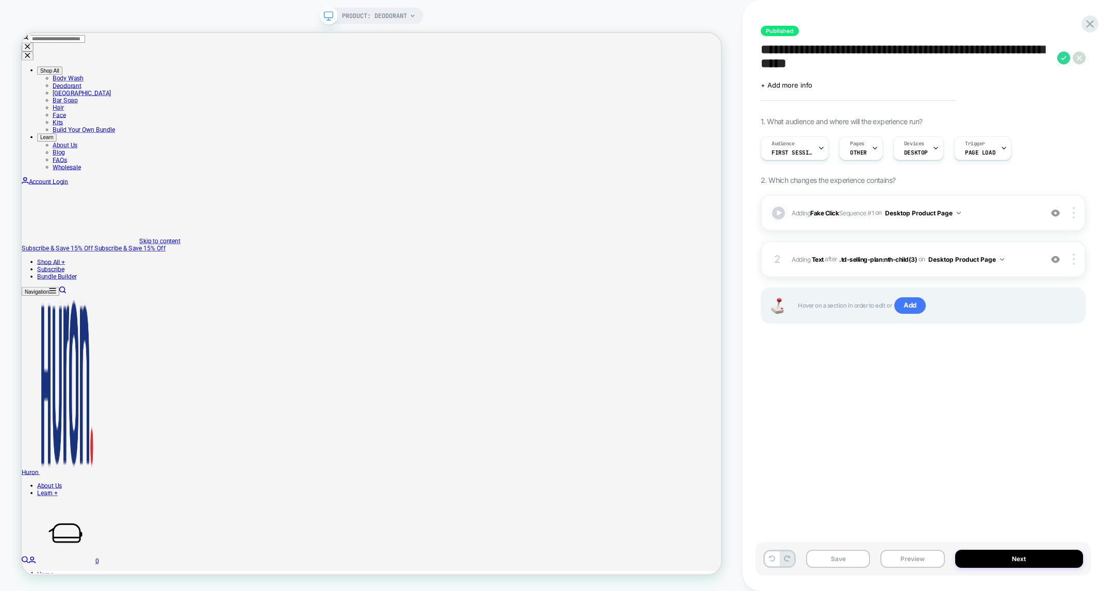
click at [869, 404] on div "**********" at bounding box center [922, 295] width 335 height 571
click at [1089, 22] on icon at bounding box center [1090, 24] width 14 height 14
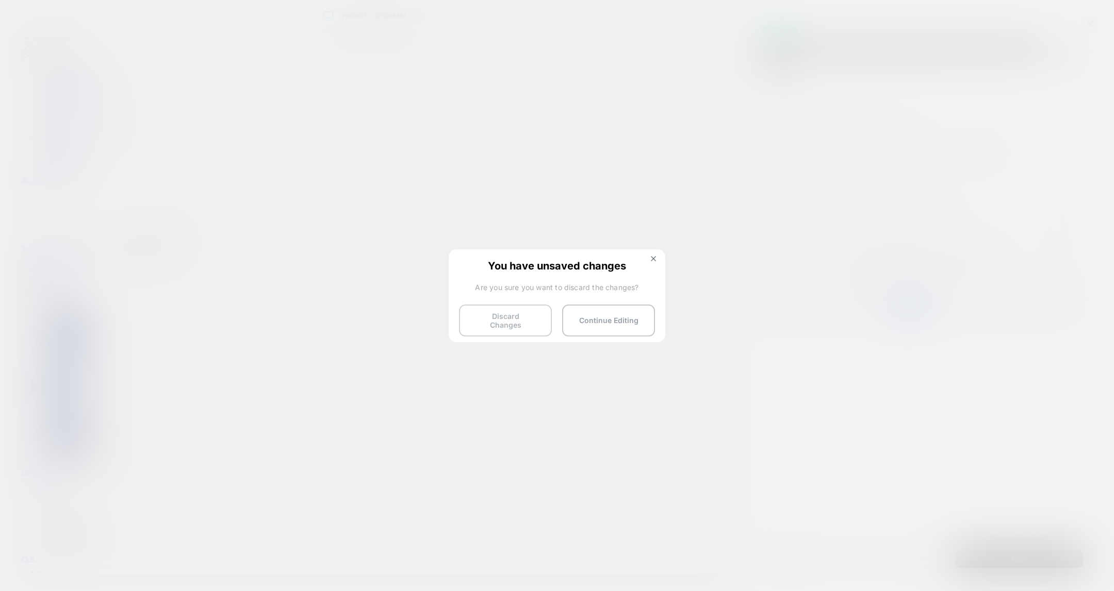
click at [520, 319] on button "Discard Changes" at bounding box center [505, 321] width 93 height 32
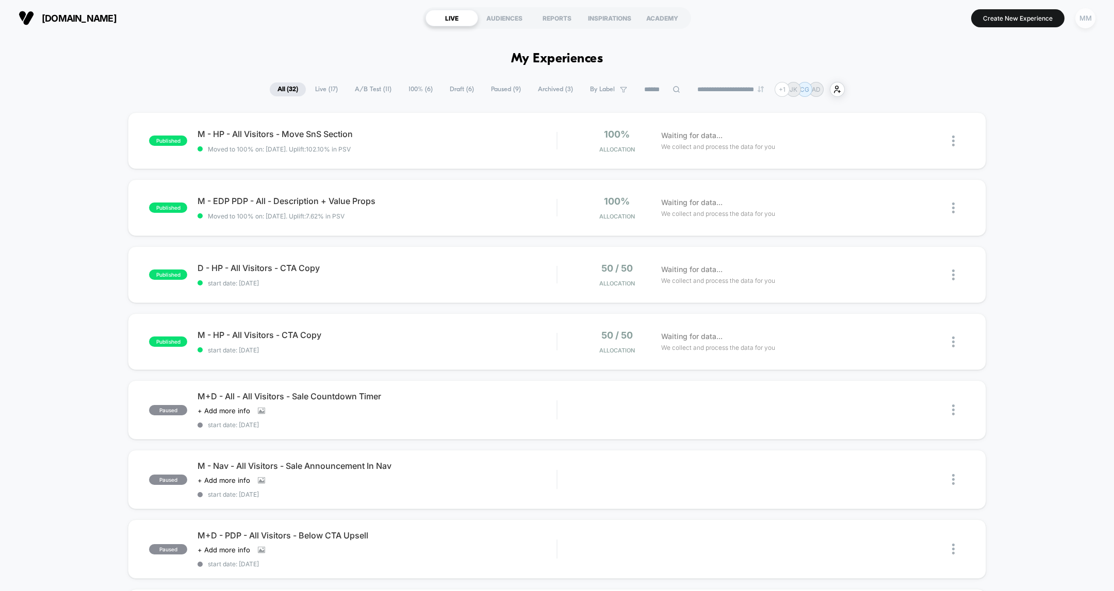
click at [1087, 17] on div "MM" at bounding box center [1085, 18] width 20 height 20
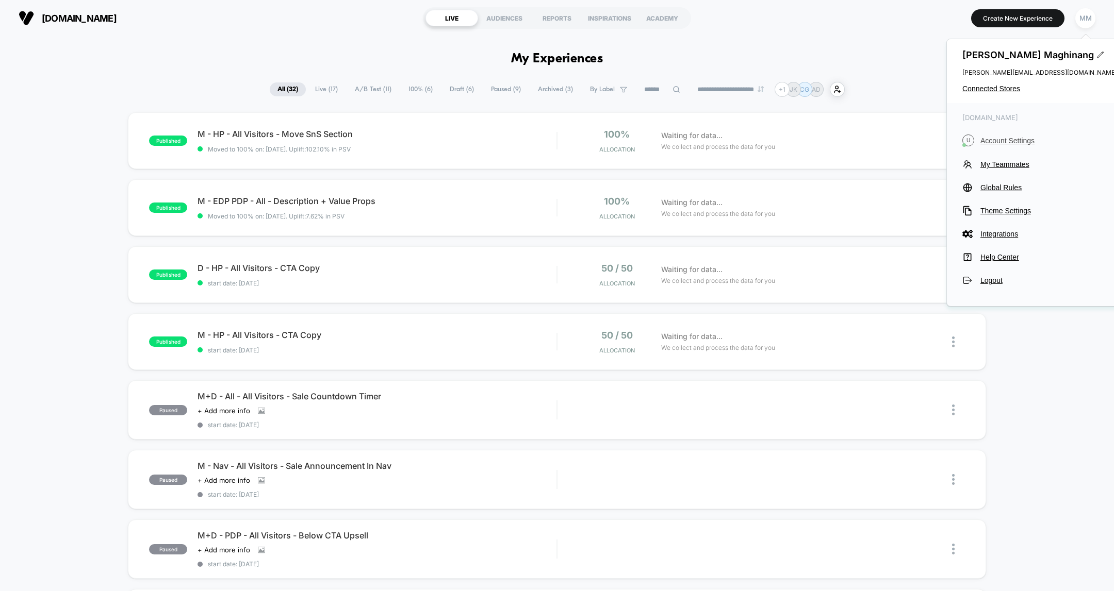
click at [1002, 140] on span "Account Settings" at bounding box center [1048, 141] width 137 height 8
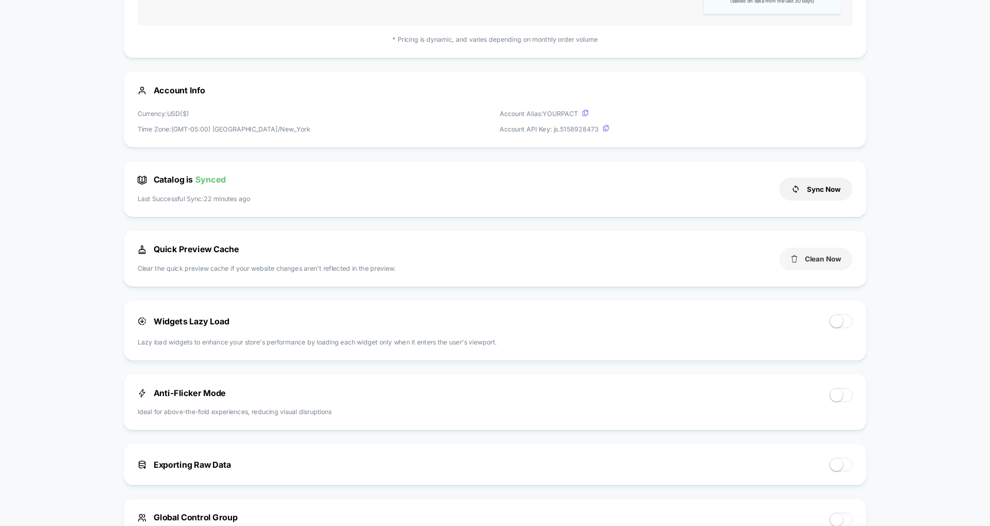
scroll to position [246, 0]
click at [1042, 93] on div "< Back to Homepage usehuron.com Account Settings Your subscription is Active Pr…" at bounding box center [557, 406] width 1114 height 1232
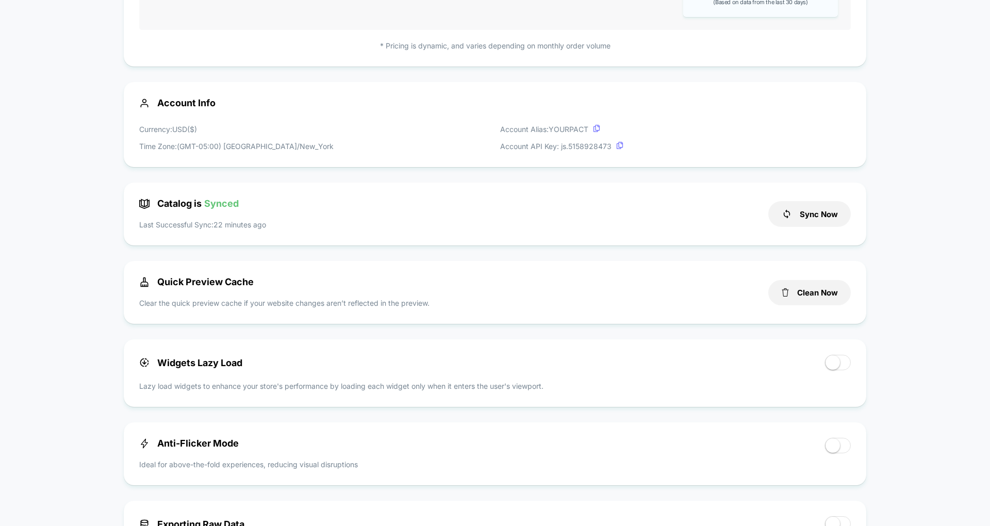
scroll to position [0, 0]
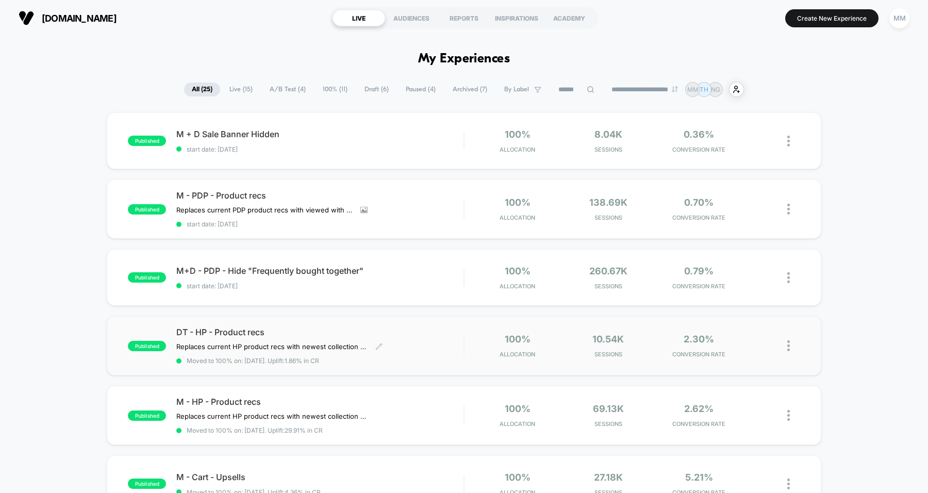
click at [410, 347] on div "DT - HP - Product recs Replaces current HP product recs with newest collection …" at bounding box center [319, 346] width 287 height 38
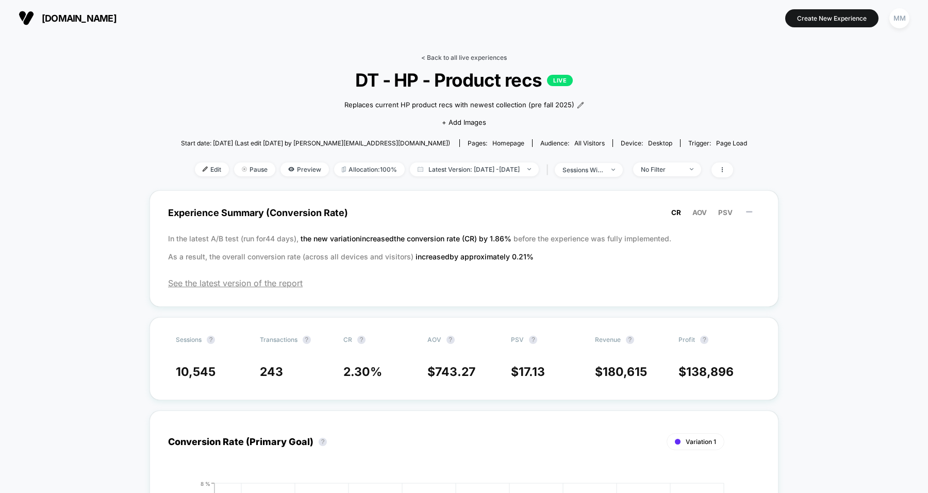
click at [454, 57] on link "< Back to all live experiences" at bounding box center [464, 58] width 86 height 8
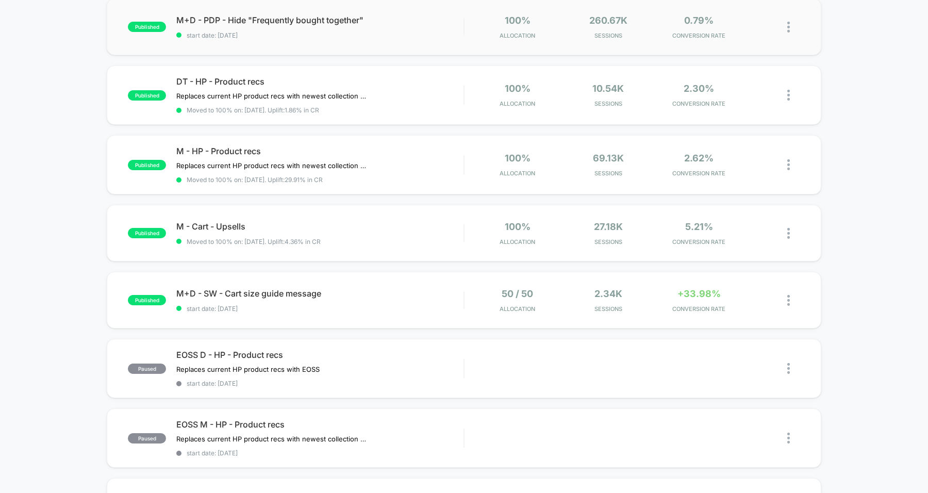
scroll to position [264, 0]
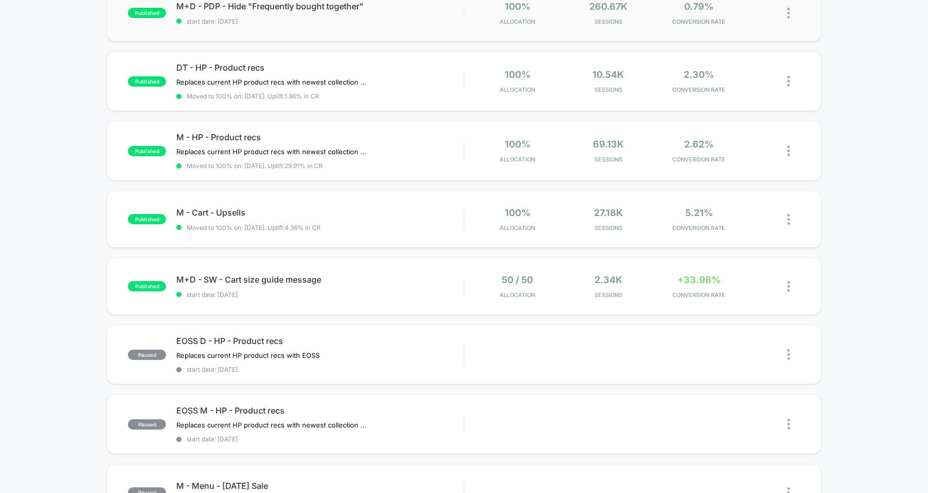
click at [479, 283] on div "50 / 50 Allocation" at bounding box center [518, 286] width 86 height 24
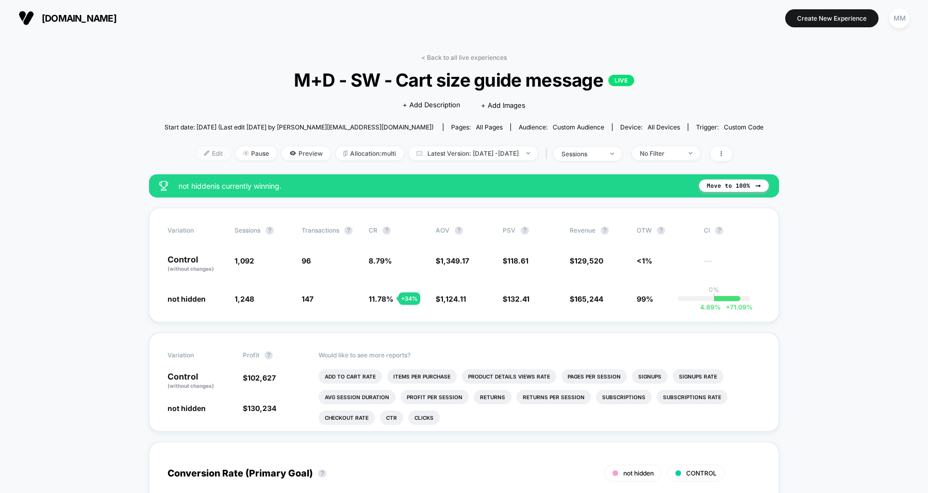
click at [196, 150] on span "Edit" at bounding box center [213, 153] width 34 height 14
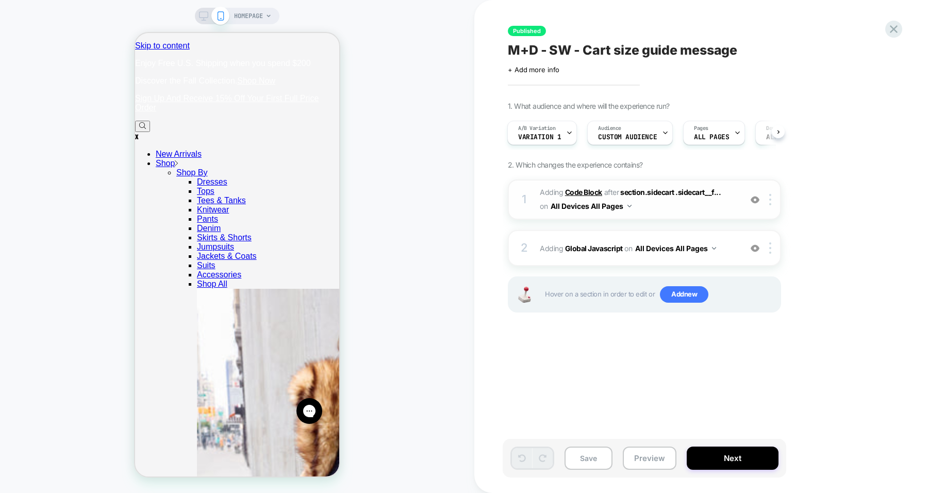
click at [583, 194] on b "Code Block" at bounding box center [583, 192] width 37 height 9
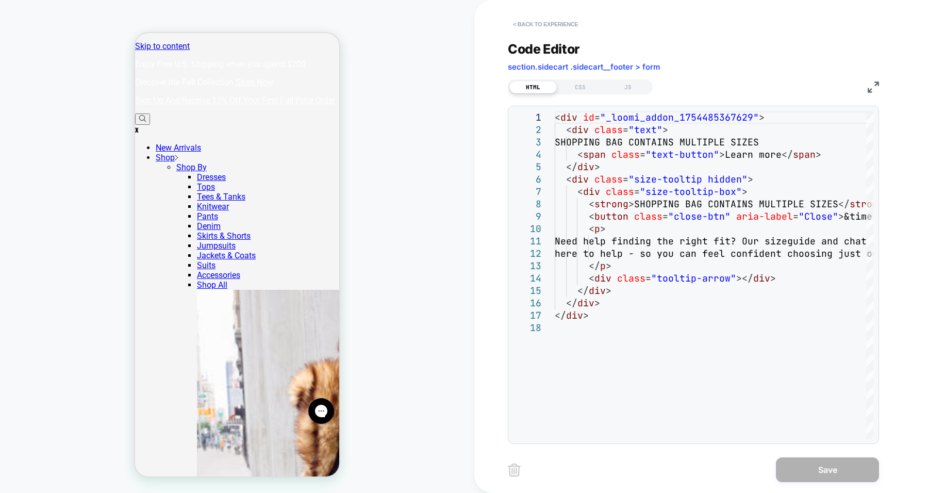
click at [559, 25] on button "< Back to experience" at bounding box center [545, 24] width 75 height 16
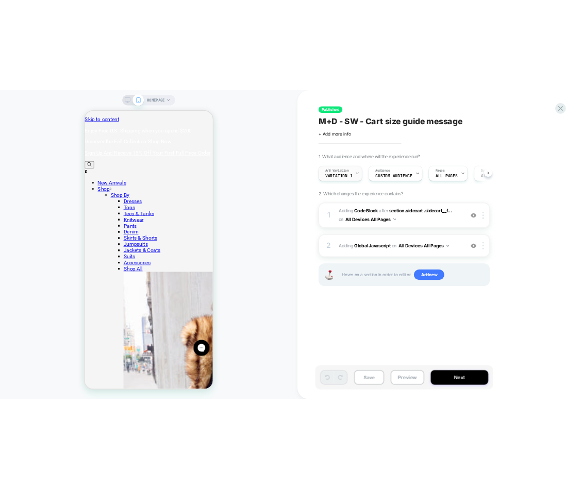
scroll to position [0, 1]
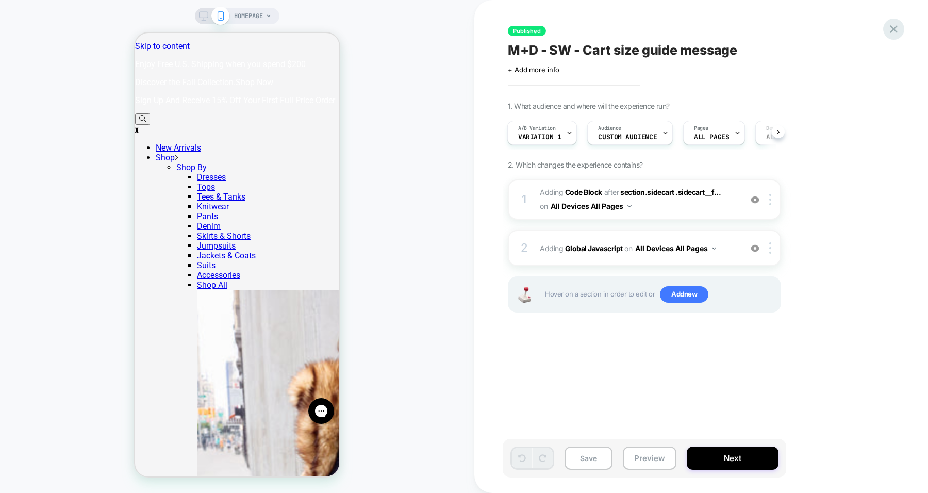
click at [893, 29] on icon at bounding box center [894, 29] width 8 height 8
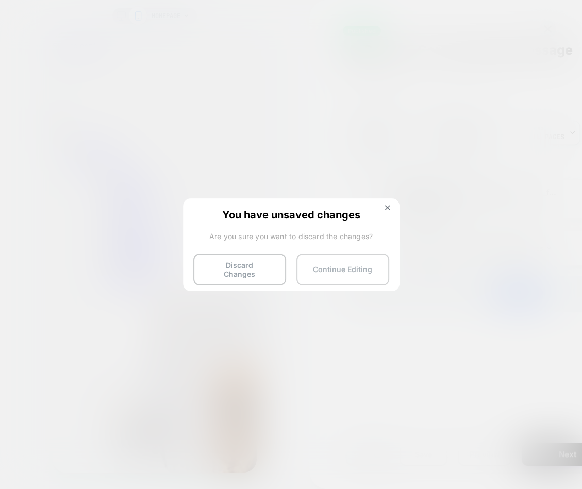
click at [338, 278] on button "Continue Editing" at bounding box center [342, 270] width 93 height 32
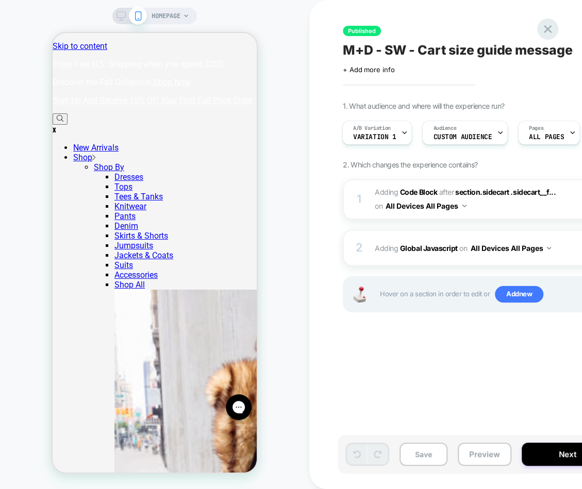
click at [545, 32] on icon at bounding box center [548, 29] width 14 height 14
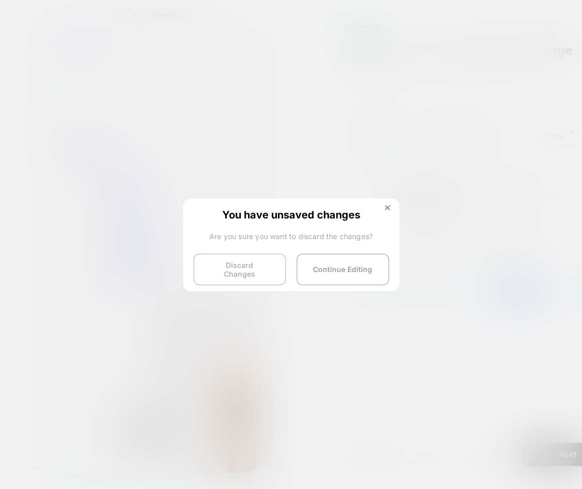
click at [242, 262] on button "Discard Changes" at bounding box center [239, 270] width 93 height 32
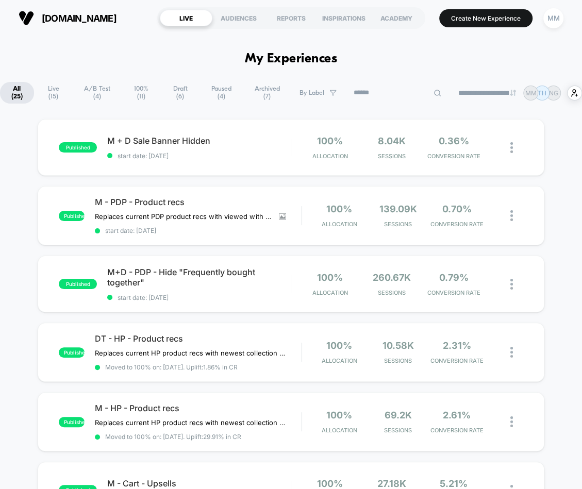
click at [385, 87] on input at bounding box center [397, 93] width 103 height 12
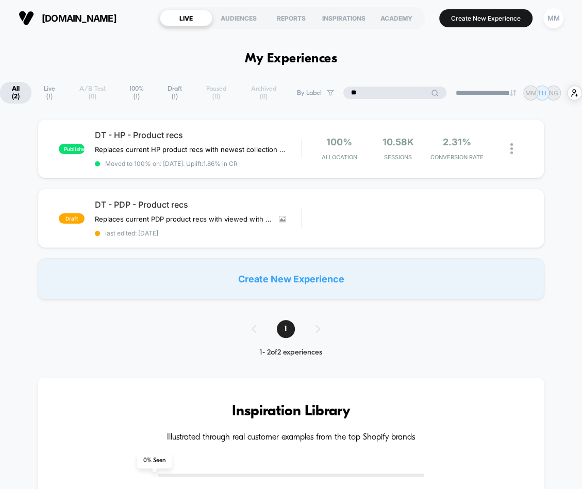
type input "**"
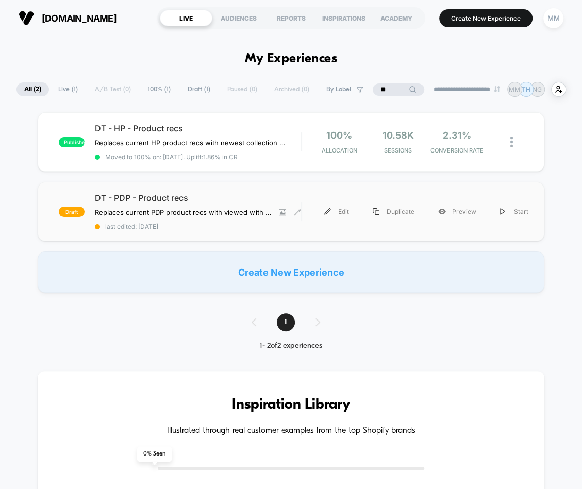
drag, startPoint x: 134, startPoint y: 198, endPoint x: 115, endPoint y: 195, distance: 18.8
click at [115, 195] on span "DT - PDP - Product recs" at bounding box center [198, 198] width 206 height 10
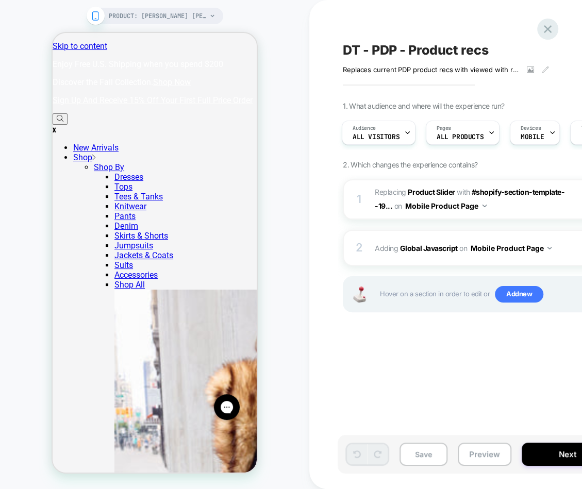
click at [547, 32] on icon at bounding box center [548, 29] width 14 height 14
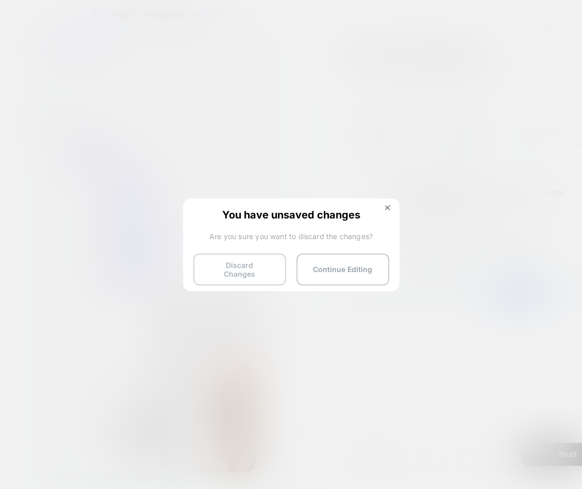
click at [258, 273] on button "Discard Changes" at bounding box center [239, 270] width 93 height 32
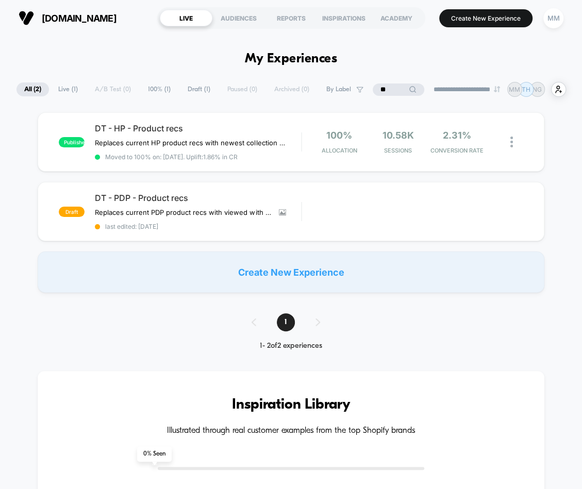
click at [29, 87] on span "All ( 2 )" at bounding box center [32, 89] width 32 height 14
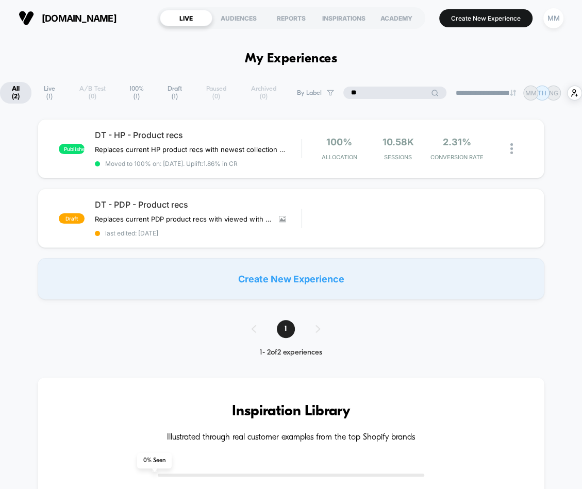
click at [392, 90] on input "**" at bounding box center [394, 93] width 103 height 12
type input "*"
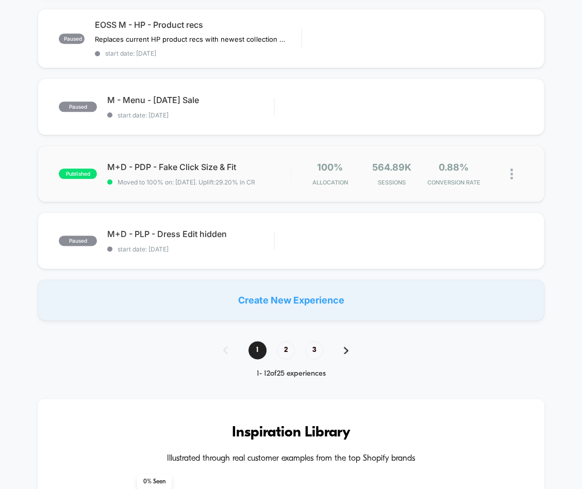
click at [220, 190] on div "published M+D - PDP - Fake Click Size & Fit Moved to 100% on: 7/31/2025 . Uplif…" at bounding box center [291, 173] width 506 height 57
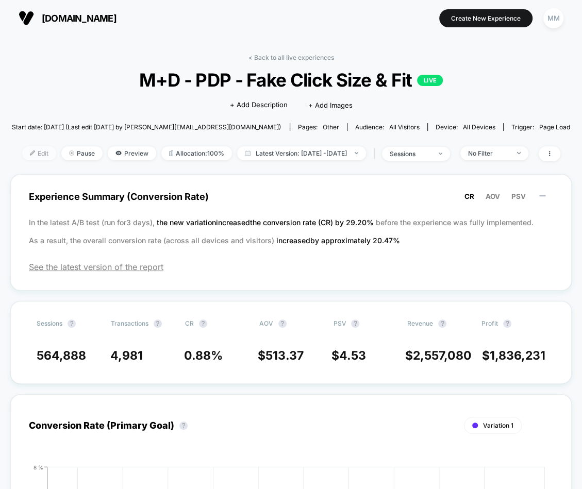
click at [31, 154] on span "Edit" at bounding box center [39, 153] width 34 height 14
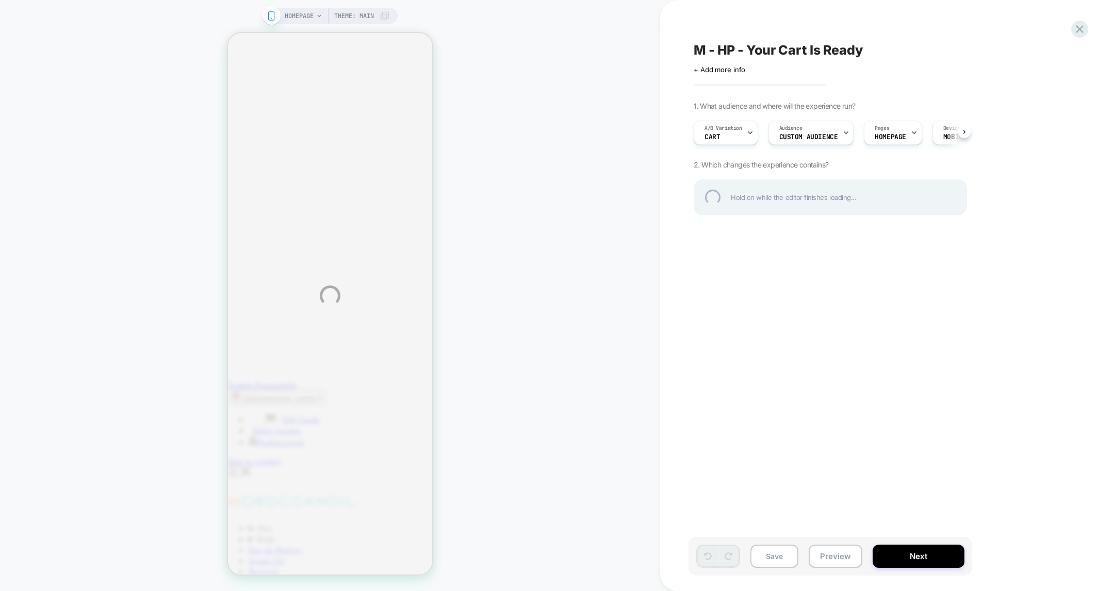
click at [826, 566] on div "HOMEPAGE Theme: MAIN M - HP - Your Cart Is Ready Click to edit experience detai…" at bounding box center [557, 295] width 1114 height 591
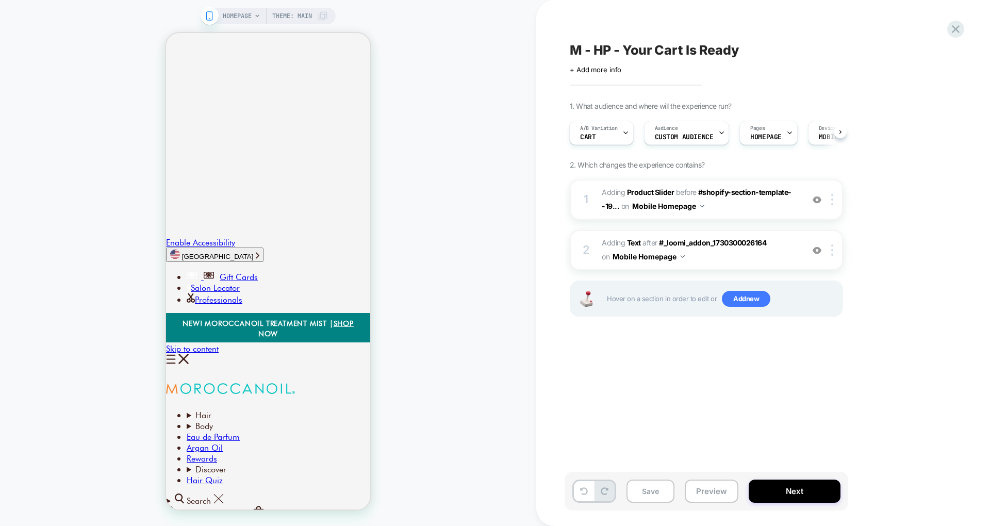
scroll to position [142, 0]
click at [719, 493] on button "Preview" at bounding box center [712, 490] width 54 height 23
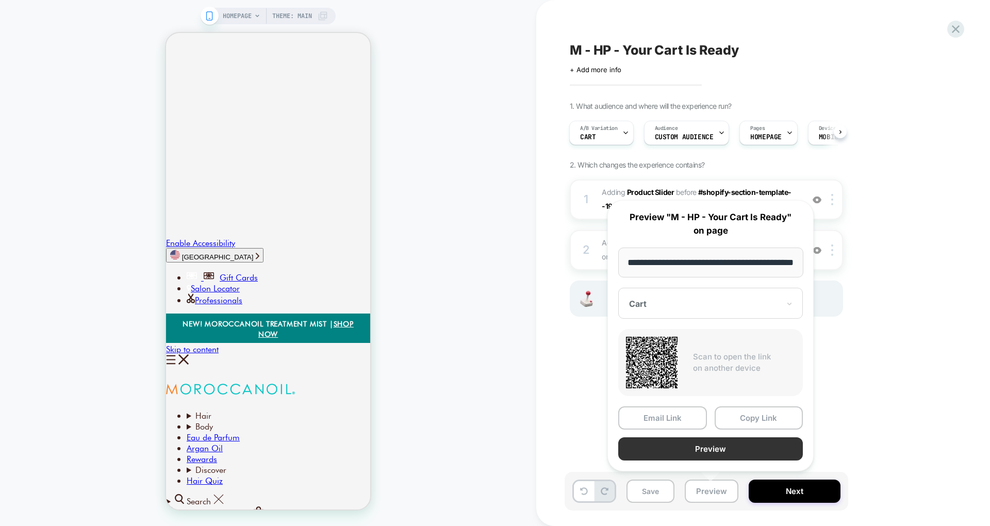
scroll to position [0, 0]
click at [714, 445] on button "Preview" at bounding box center [710, 448] width 185 height 23
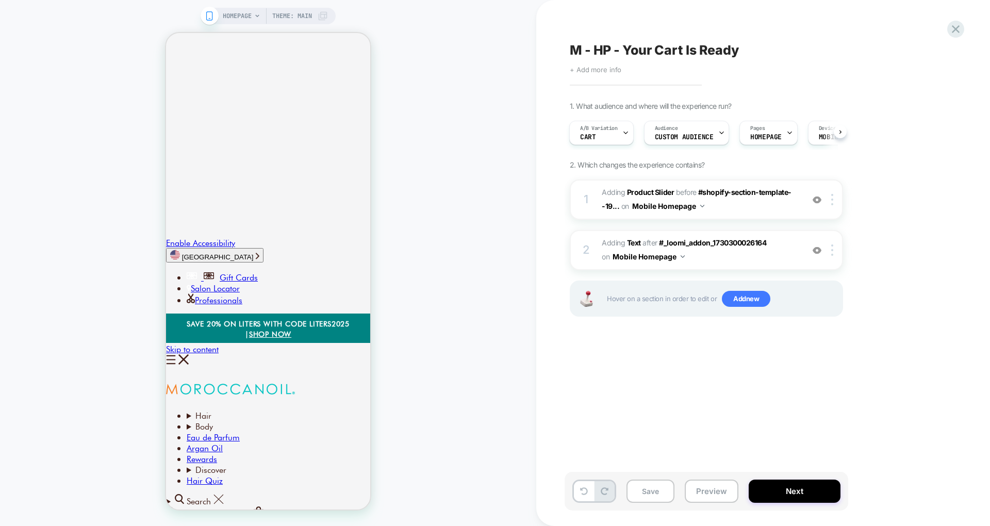
click at [587, 68] on span "+ Add more info" at bounding box center [596, 69] width 52 height 8
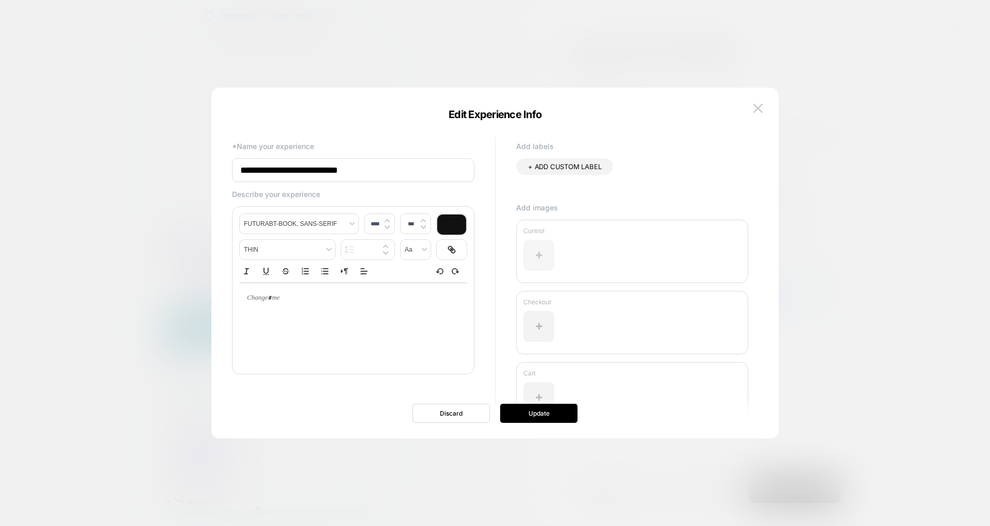
click at [540, 254] on div at bounding box center [538, 255] width 31 height 31
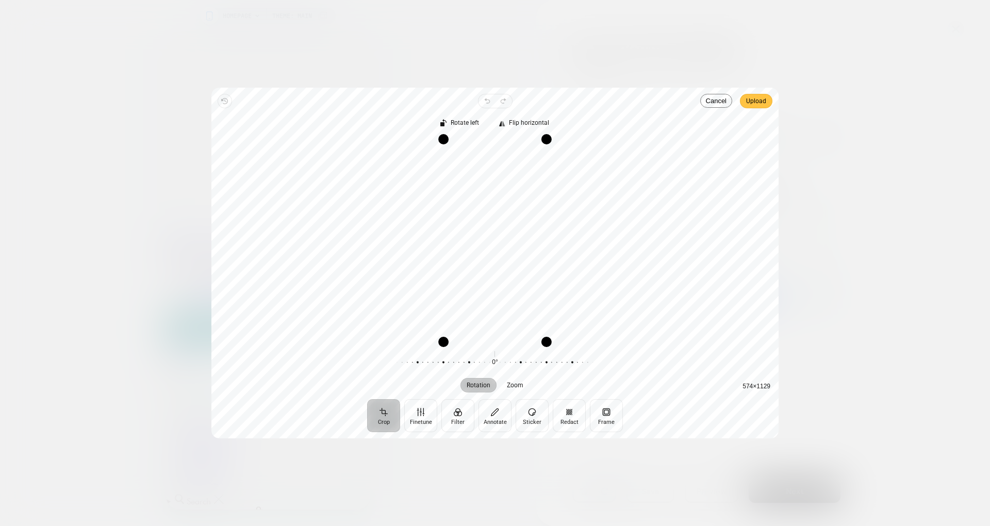
click at [762, 105] on span "Upload" at bounding box center [756, 101] width 20 height 12
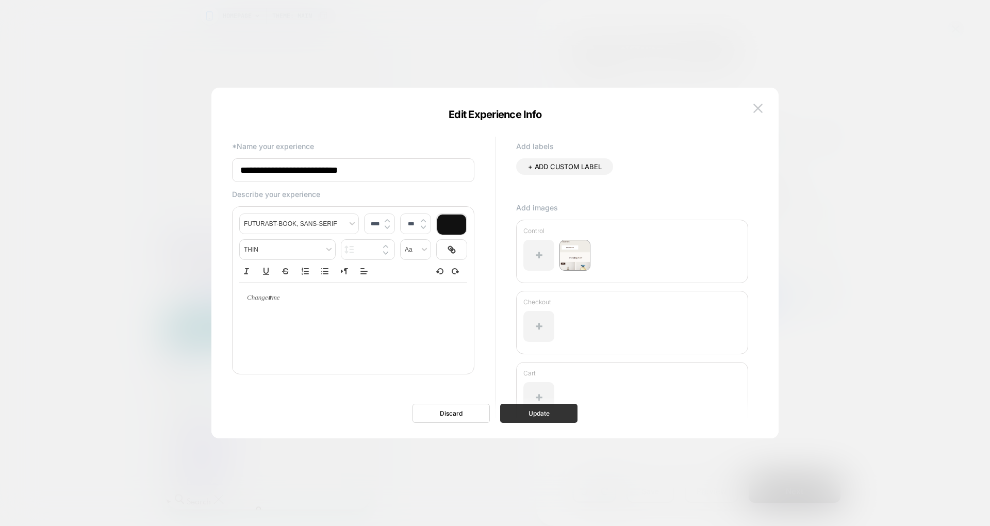
click at [529, 412] on button "Update" at bounding box center [538, 413] width 77 height 19
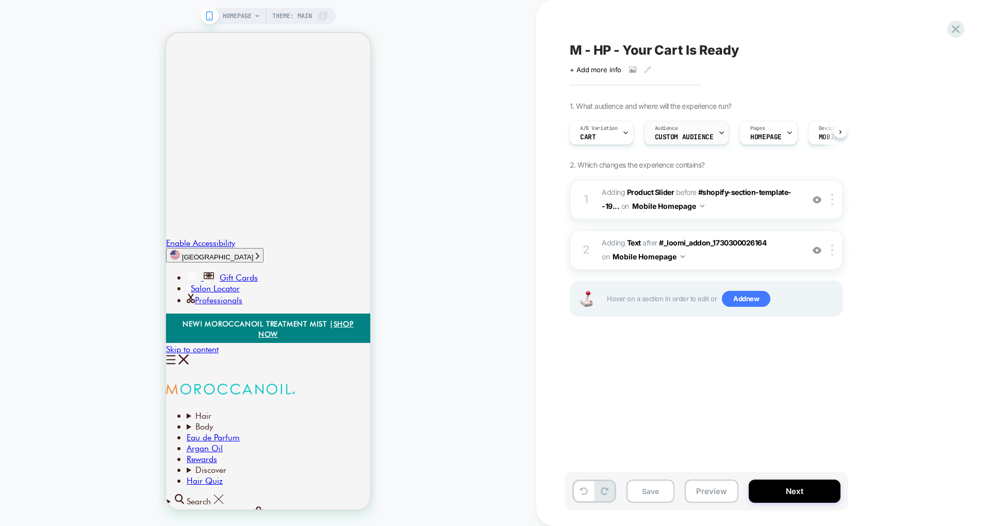
click at [696, 134] on span "Custom Audience" at bounding box center [684, 137] width 59 height 7
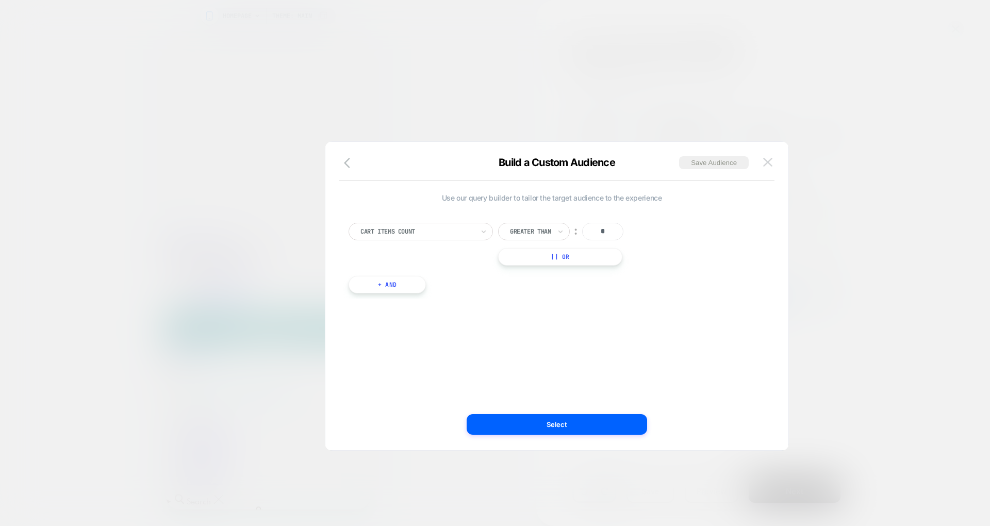
click at [766, 169] on button at bounding box center [767, 162] width 15 height 15
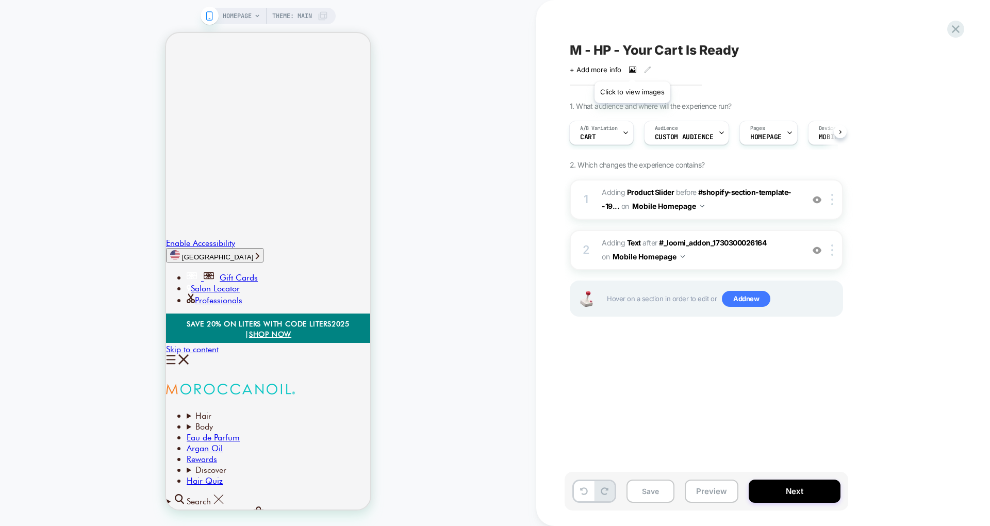
click at [633, 69] on icon at bounding box center [632, 69] width 7 height 7
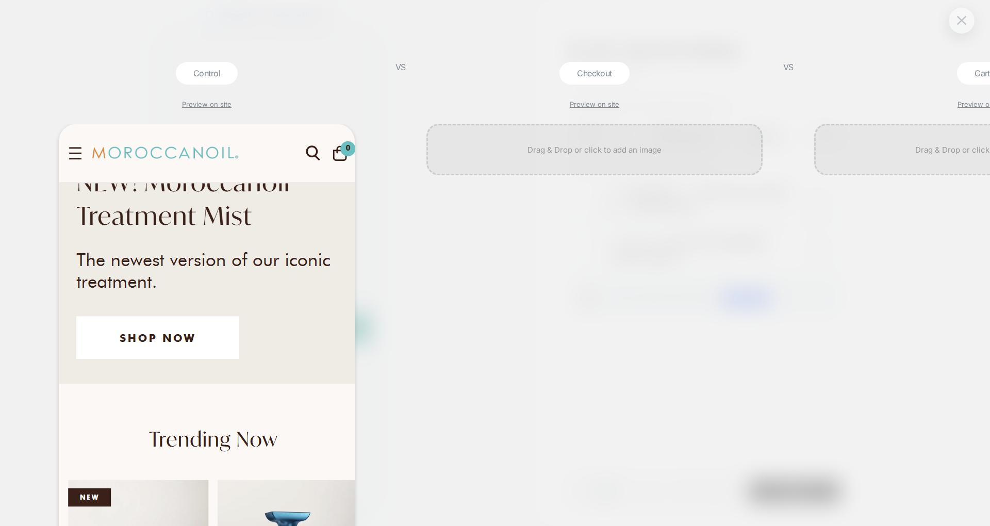
scroll to position [0, 1]
click at [969, 33] on div at bounding box center [962, 28] width 26 height 26
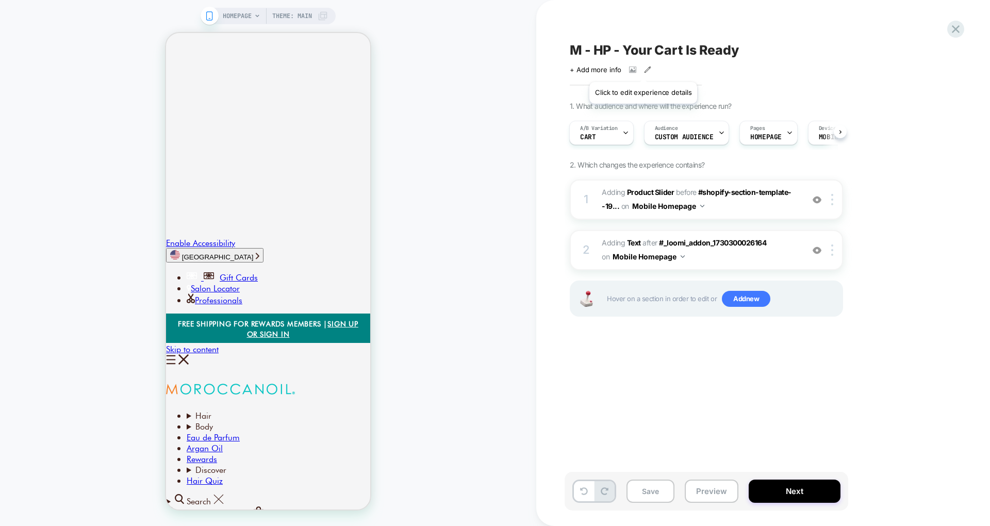
click at [644, 69] on icon at bounding box center [647, 69] width 7 height 7
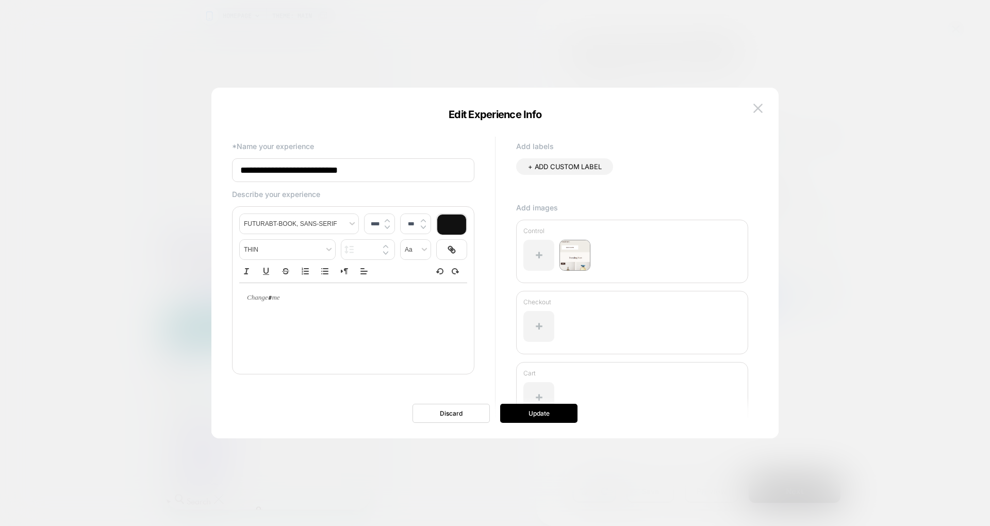
scroll to position [41, 0]
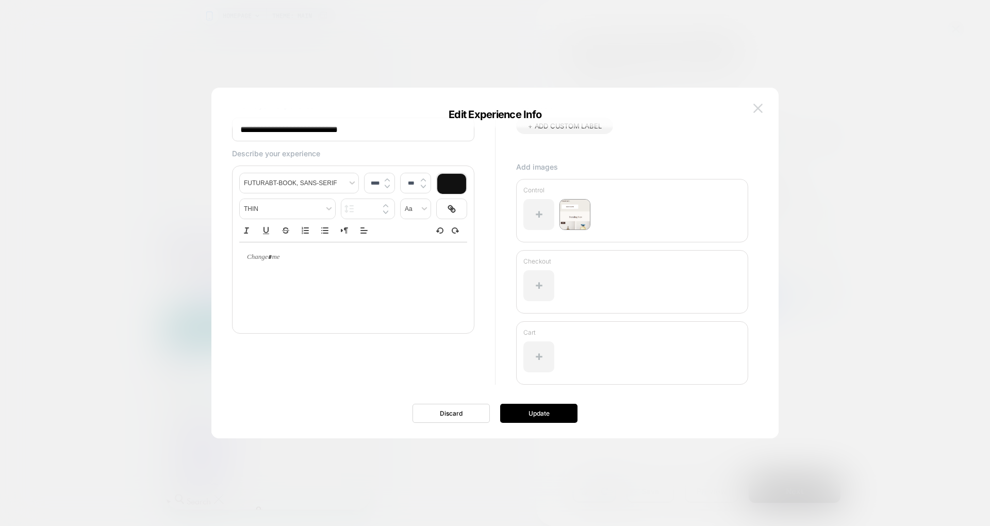
click at [762, 108] on img at bounding box center [757, 108] width 9 height 9
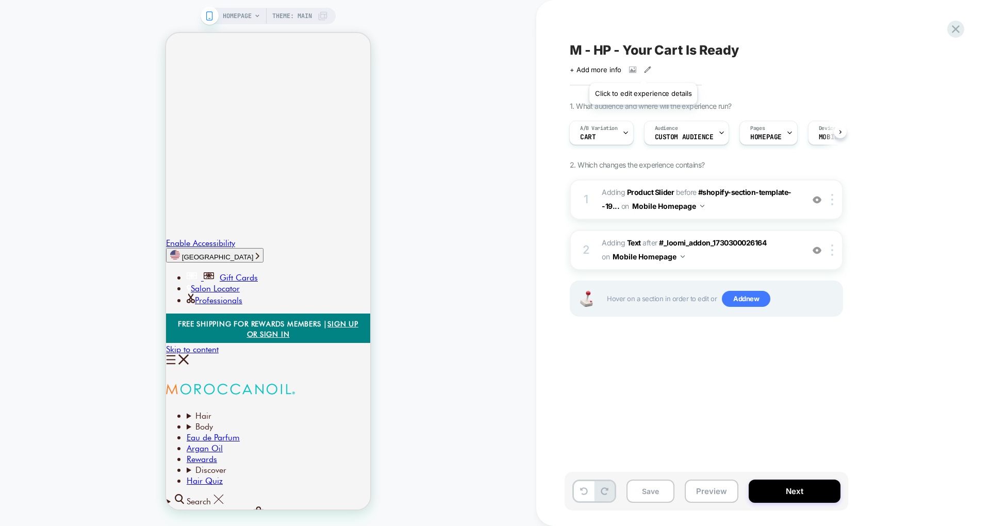
click at [644, 70] on icon at bounding box center [647, 69] width 7 height 7
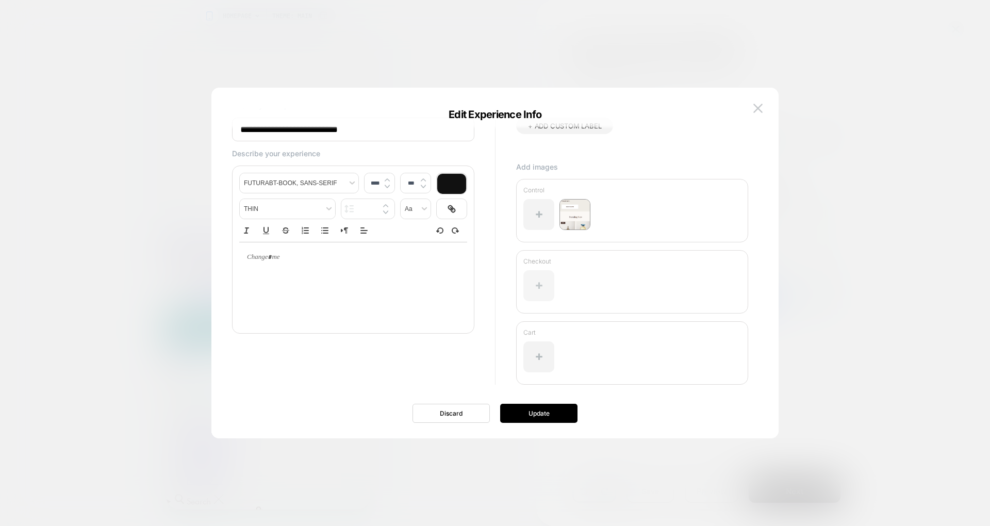
click at [551, 289] on div at bounding box center [538, 285] width 31 height 31
click at [534, 257] on p "Checkout" at bounding box center [632, 261] width 218 height 8
click at [577, 296] on div at bounding box center [632, 289] width 218 height 49
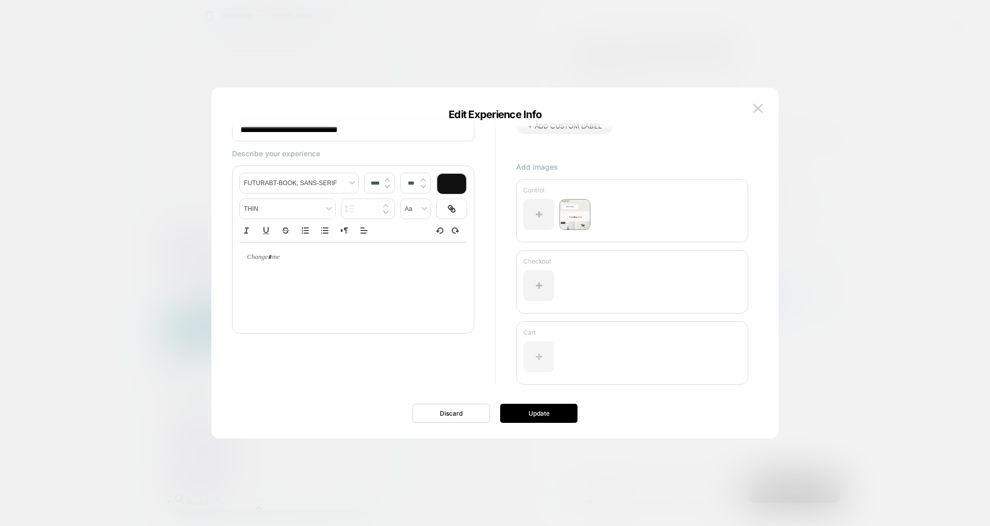
click at [533, 364] on div at bounding box center [538, 356] width 31 height 31
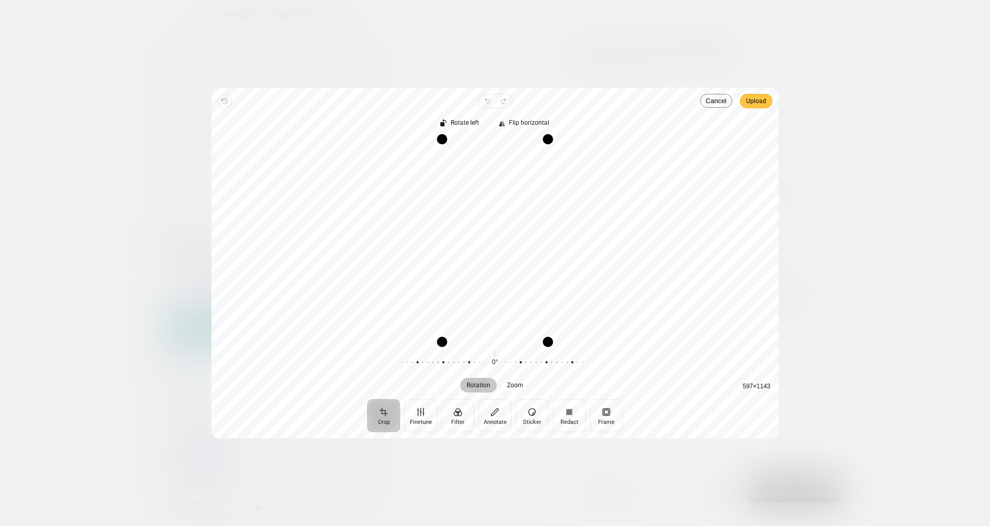
click at [760, 99] on span "Upload" at bounding box center [756, 101] width 20 height 12
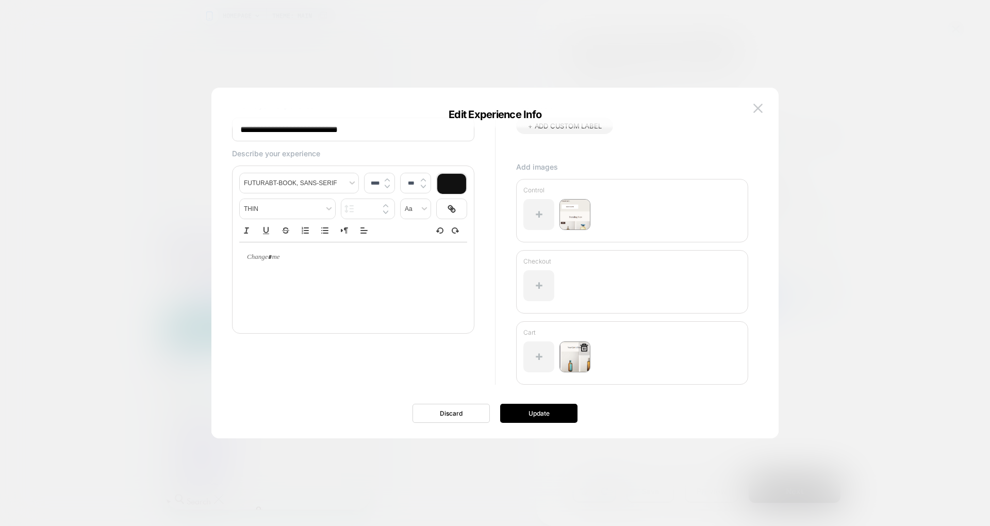
click at [581, 362] on img at bounding box center [574, 356] width 31 height 31
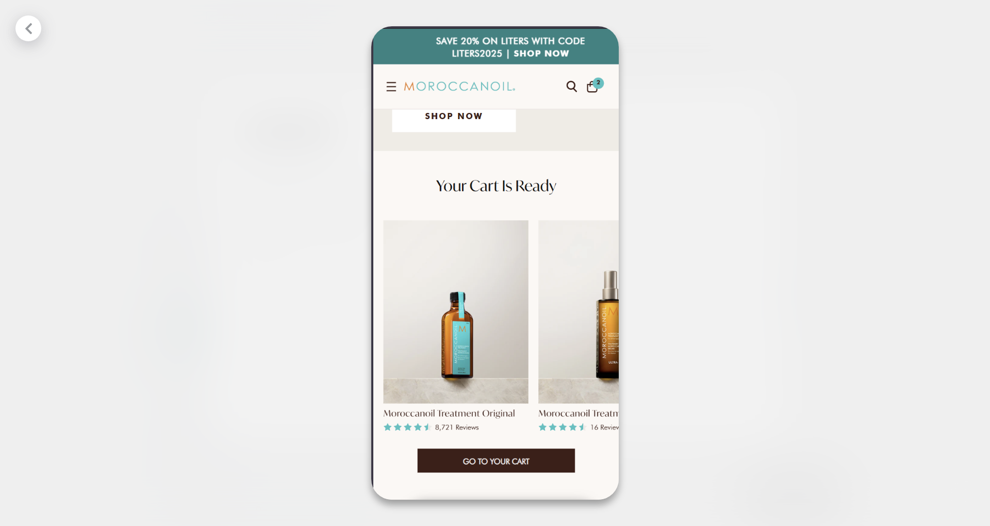
click at [32, 22] on icon at bounding box center [28, 28] width 13 height 13
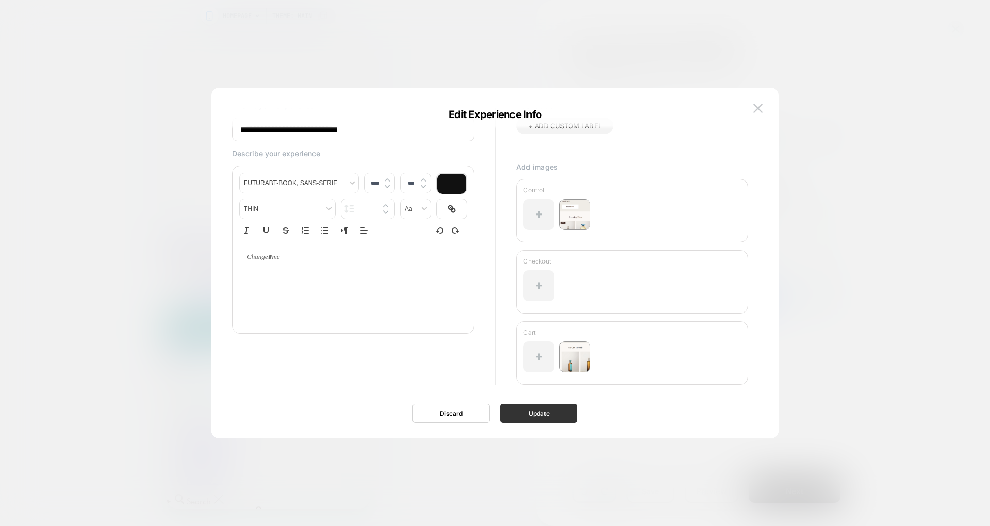
click at [531, 410] on button "Update" at bounding box center [538, 413] width 77 height 19
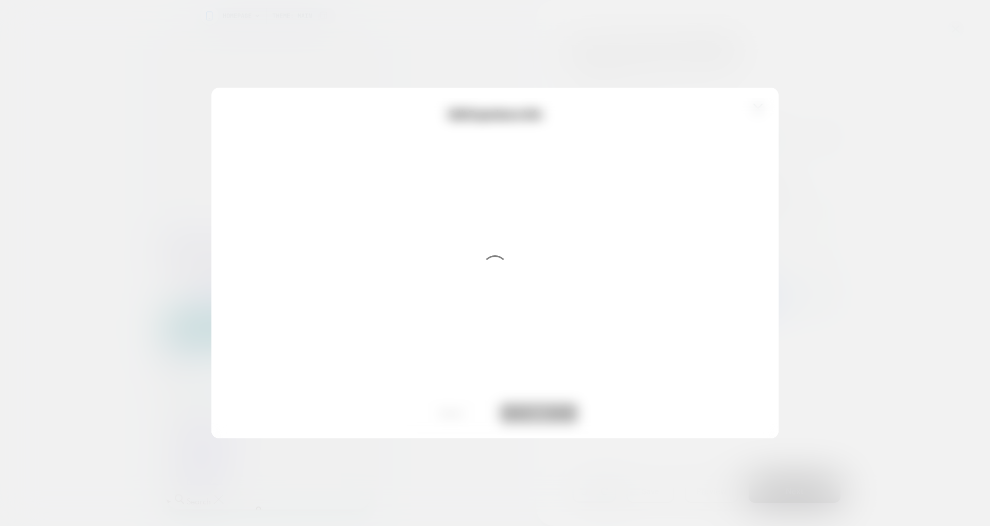
scroll to position [0, 0]
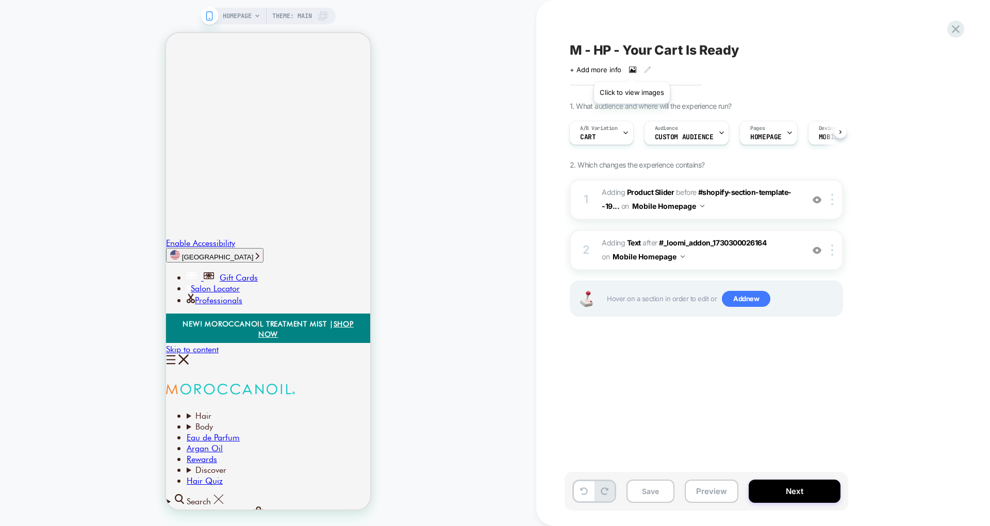
click at [632, 69] on icon at bounding box center [632, 69] width 7 height 7
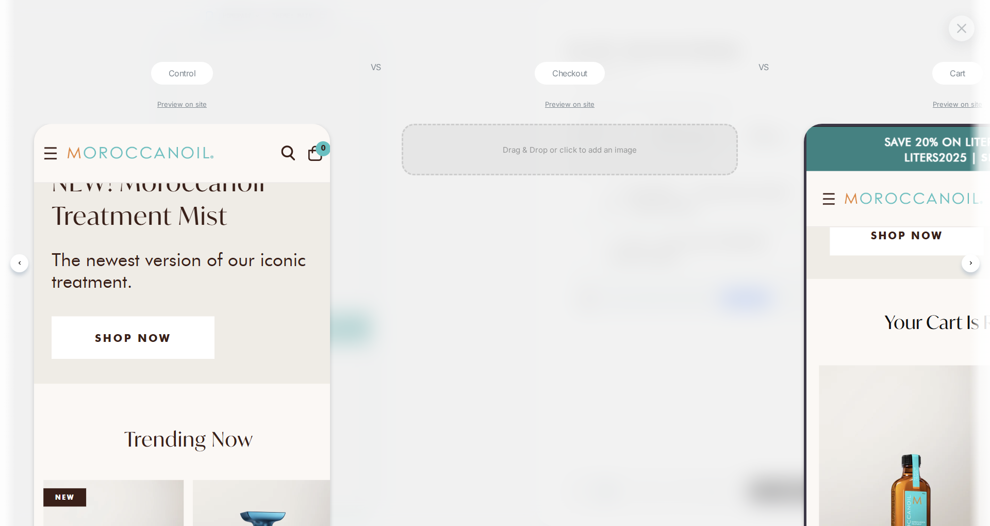
scroll to position [0, 23]
click at [961, 23] on button at bounding box center [961, 28] width 15 height 15
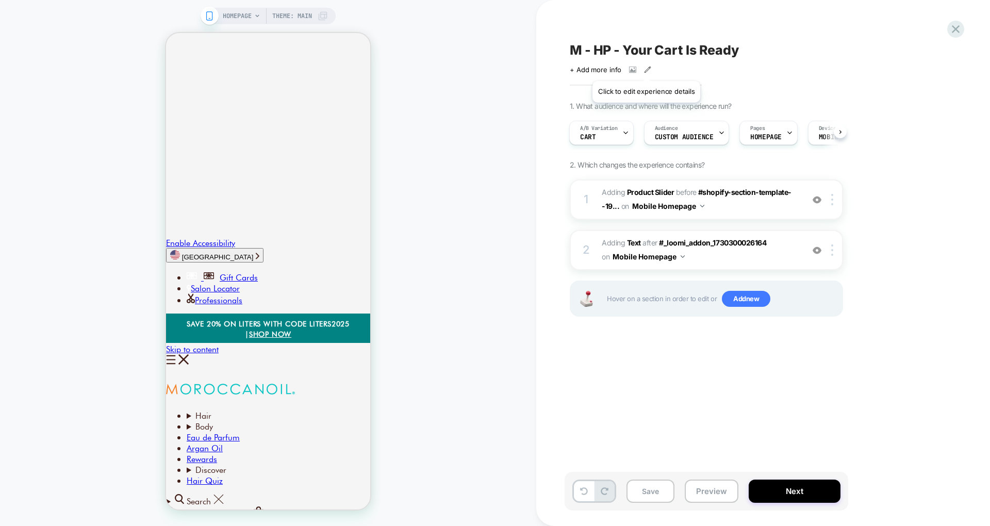
click at [645, 68] on icon at bounding box center [647, 69] width 7 height 7
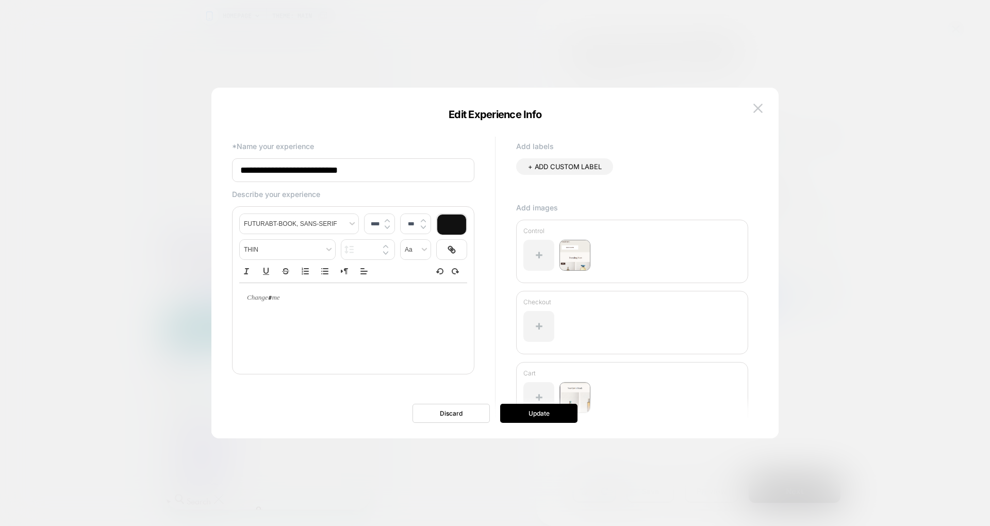
click at [564, 170] on span "+ ADD CUSTOM LABEL" at bounding box center [564, 166] width 73 height 8
click at [610, 165] on icon at bounding box center [612, 167] width 4 height 4
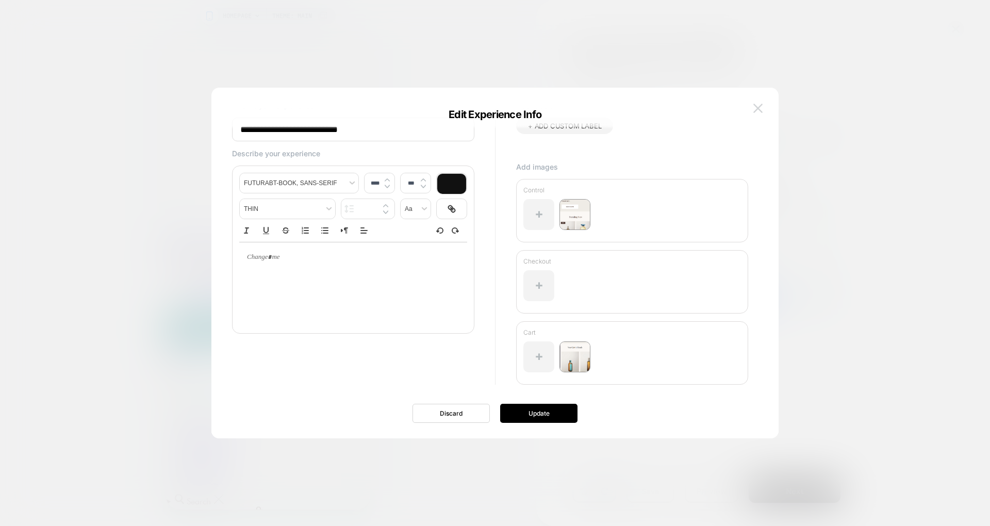
click at [757, 108] on img at bounding box center [757, 108] width 9 height 9
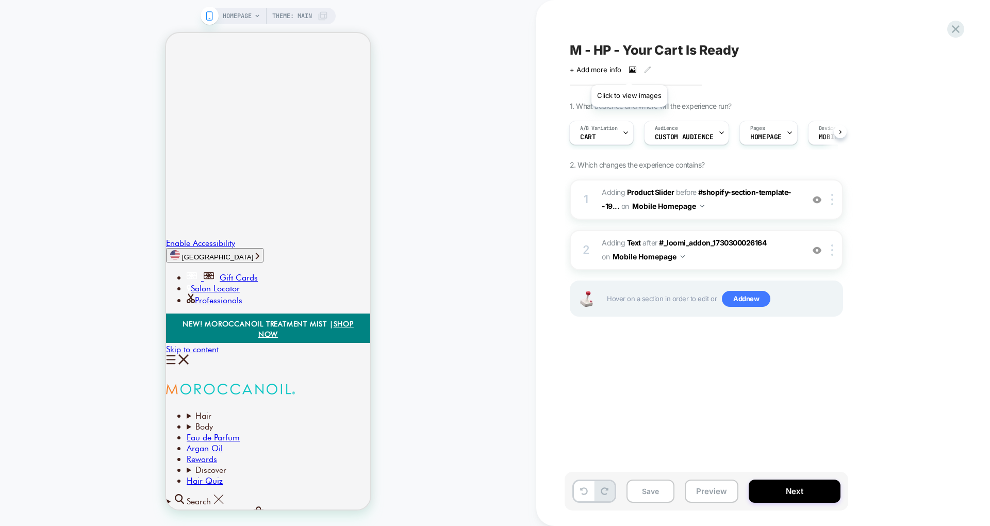
click at [629, 72] on icon at bounding box center [632, 70] width 7 height 6
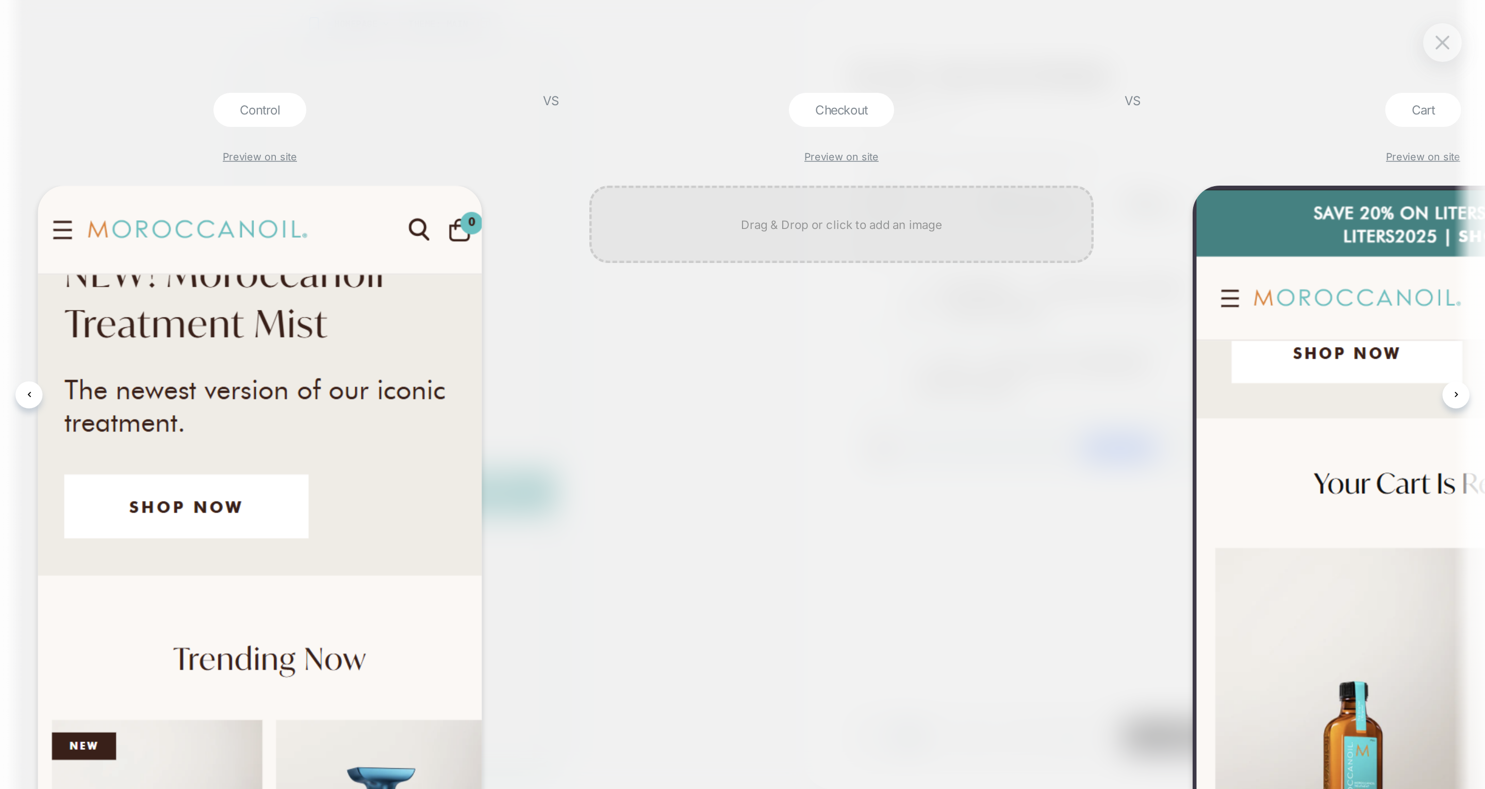
scroll to position [0, 34]
drag, startPoint x: 892, startPoint y: 2, endPoint x: 655, endPoint y: 84, distance: 250.9
click at [655, 84] on div "Checkout Preview on site" at bounding box center [560, 294] width 346 height 464
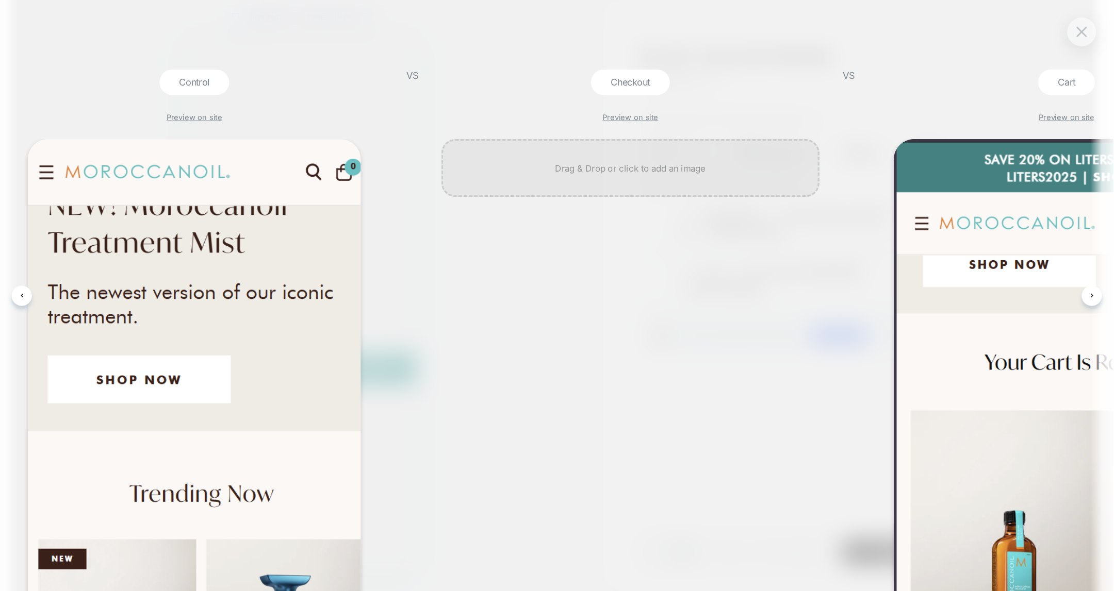
scroll to position [0, 35]
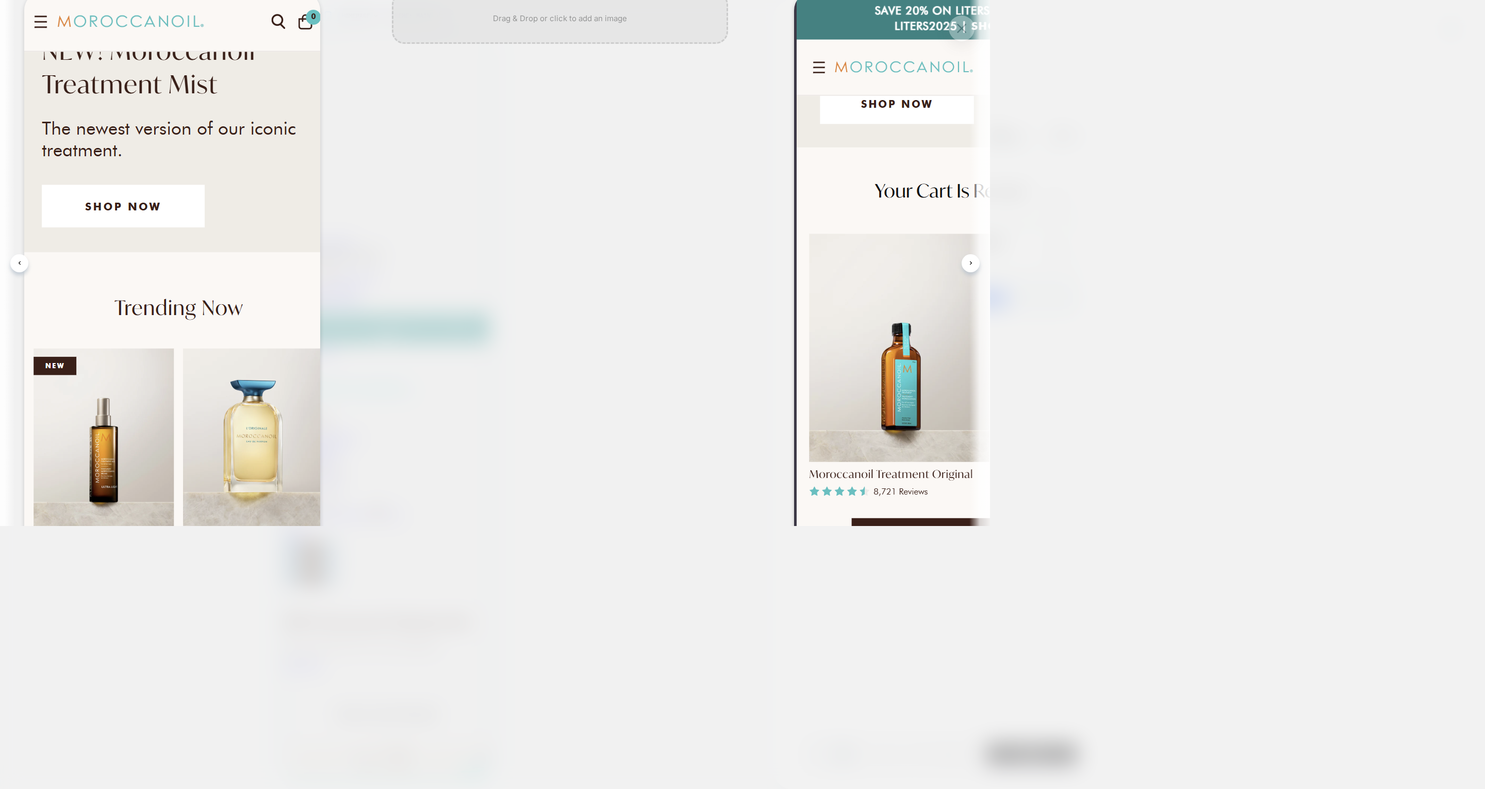
click at [706, 234] on div at bounding box center [560, 324] width 346 height 665
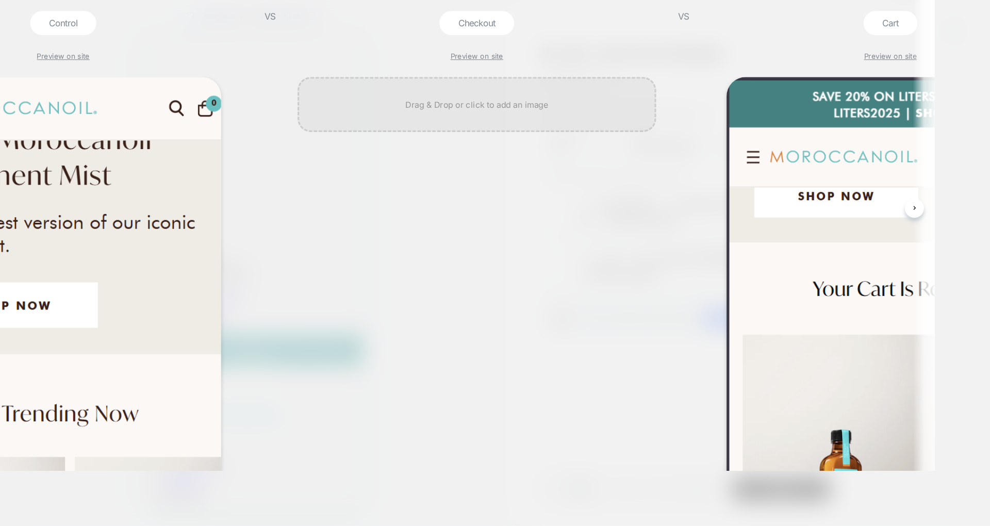
scroll to position [0, 34]
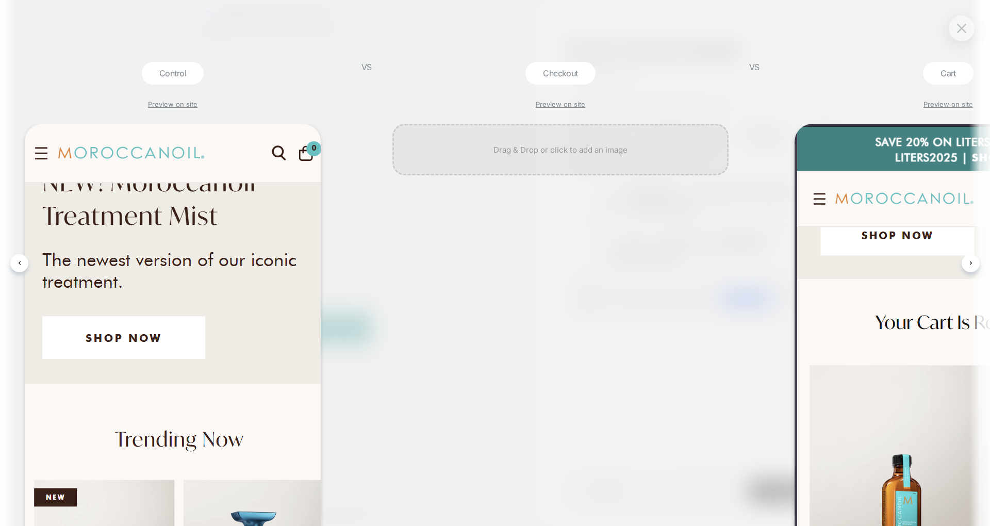
drag, startPoint x: 1408, startPoint y: 1, endPoint x: 666, endPoint y: 338, distance: 814.9
click at [666, 338] on div at bounding box center [560, 325] width 346 height 402
click at [958, 36] on button at bounding box center [961, 28] width 15 height 15
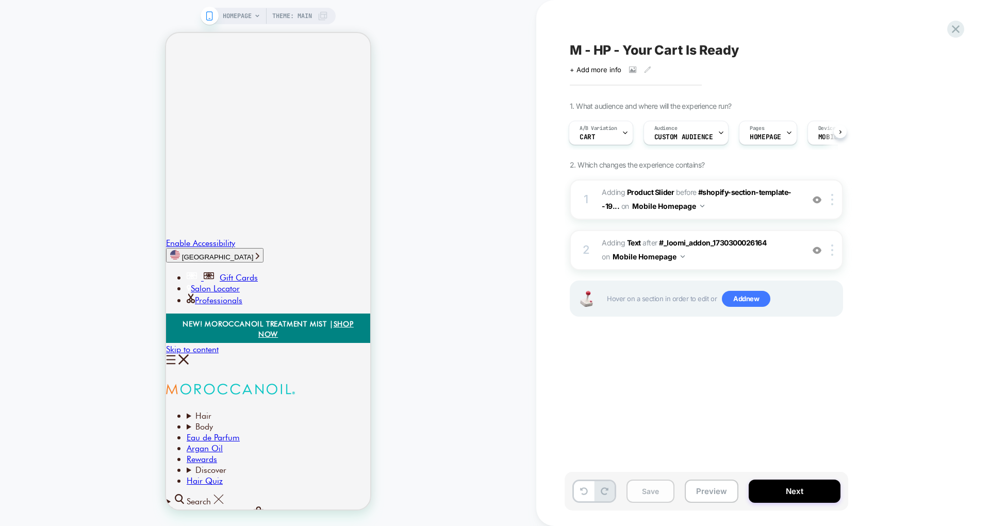
click at [652, 499] on button "Save" at bounding box center [650, 490] width 48 height 23
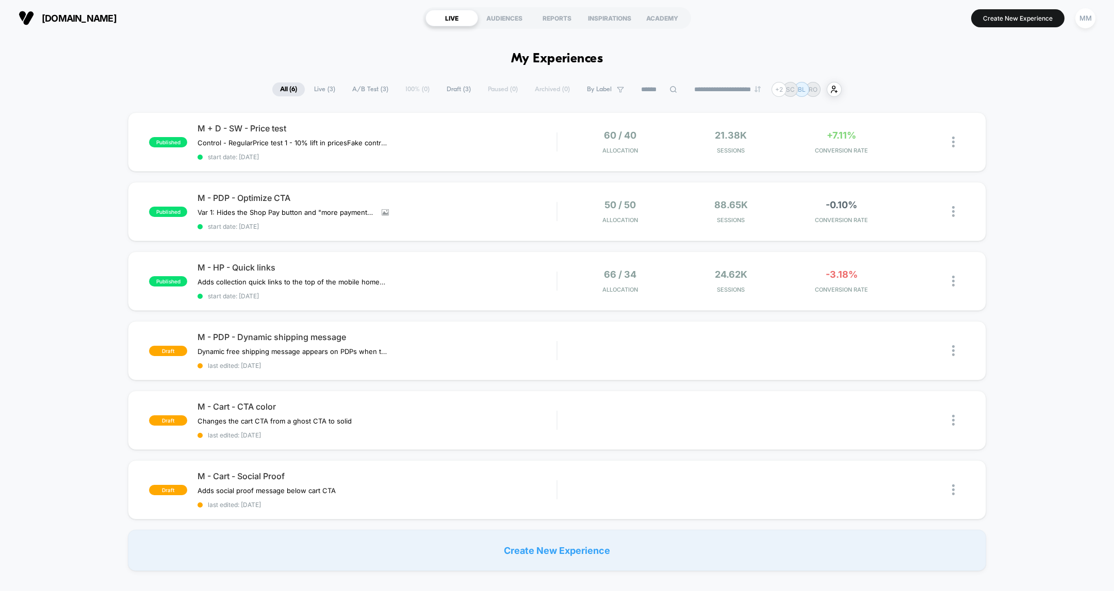
click at [1029, 368] on div "published M + D - SW - Price test Control - Regular Price test 1 - 10% lift in …" at bounding box center [557, 341] width 1114 height 459
click at [496, 146] on div "M + D - SW - Price test Control - Regular Price test 1 - 10% lift in prices Fak…" at bounding box center [376, 142] width 359 height 38
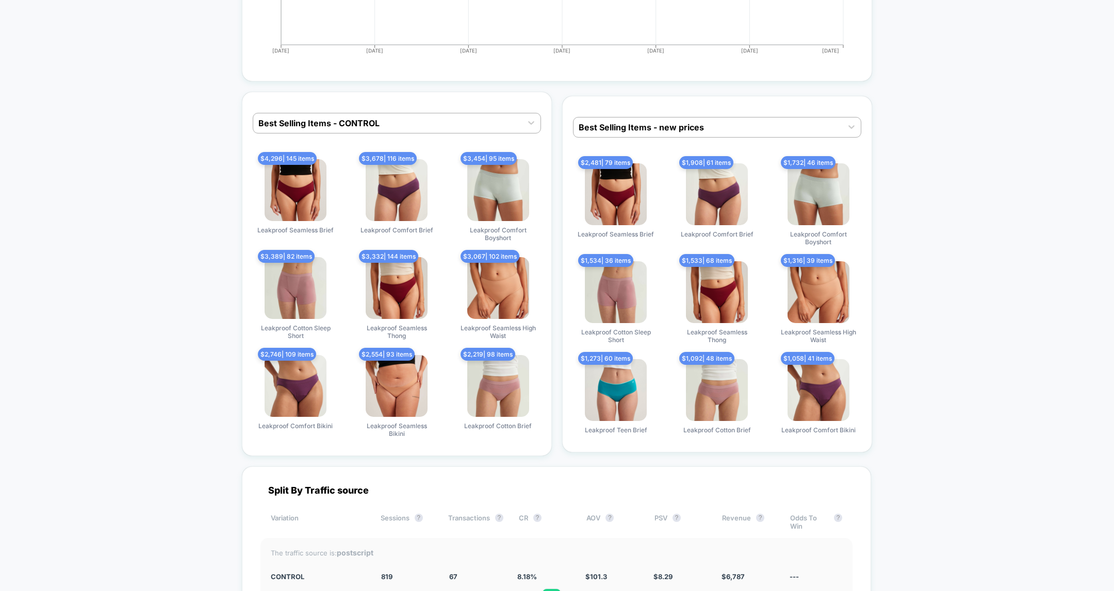
scroll to position [3310, 0]
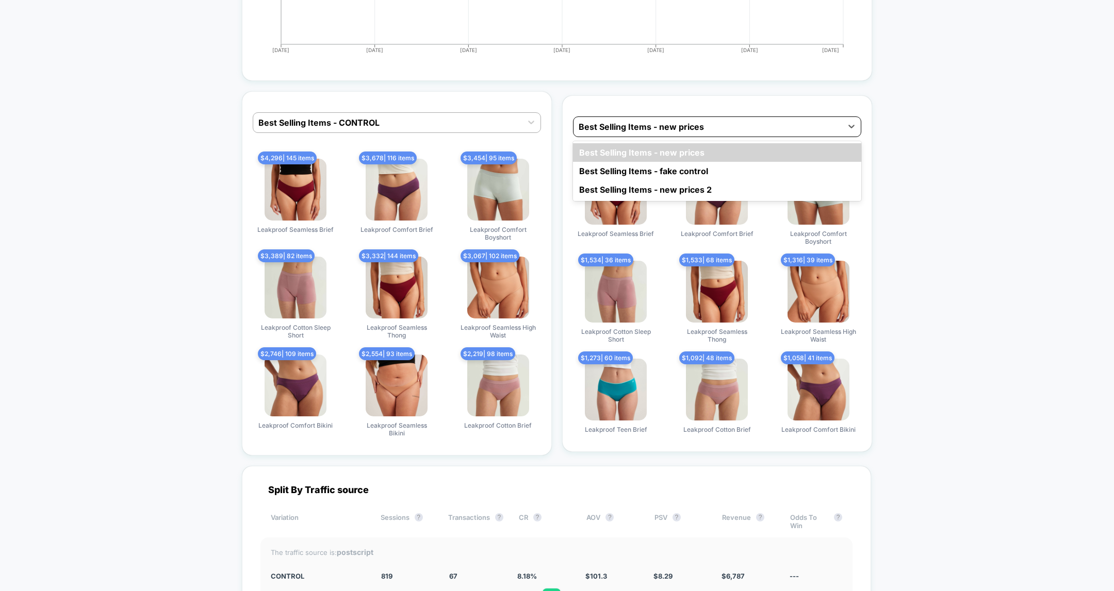
click at [608, 124] on div at bounding box center [707, 127] width 258 height 12
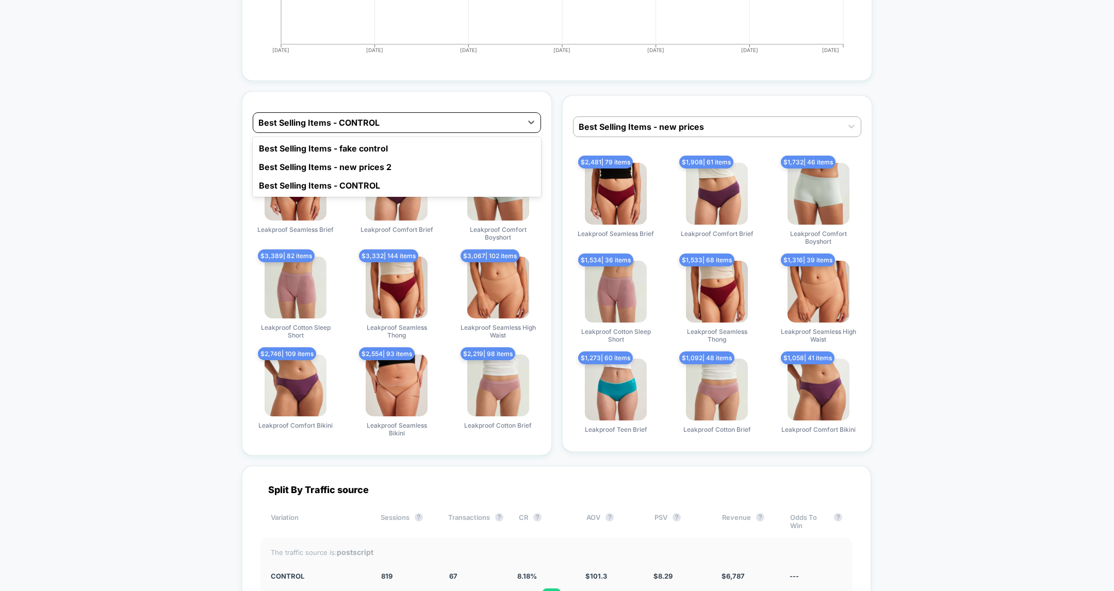
click at [494, 120] on div at bounding box center [387, 123] width 258 height 12
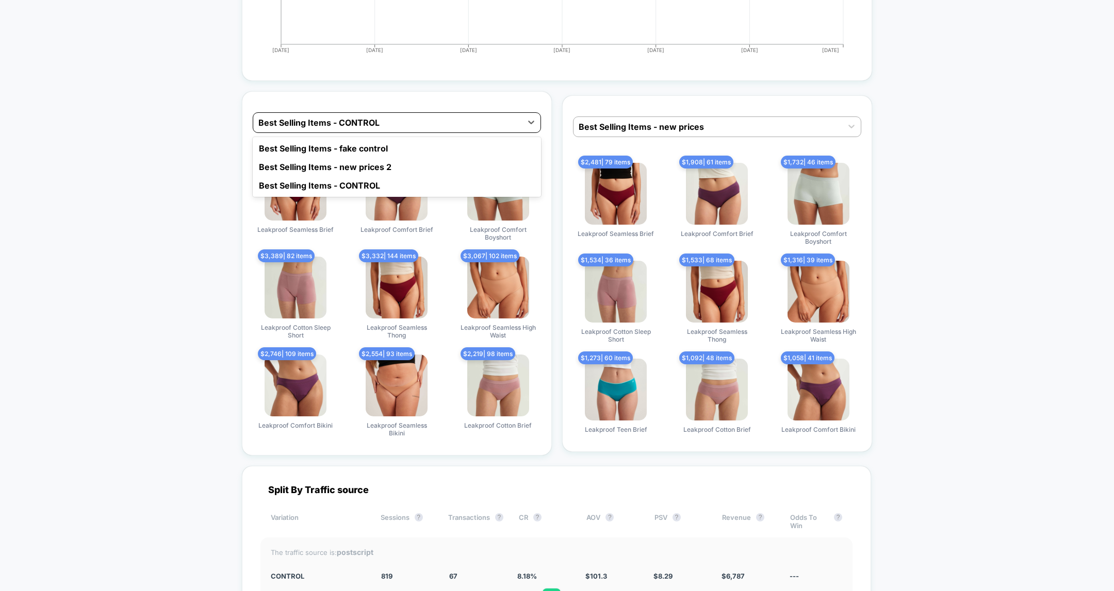
click at [451, 121] on div at bounding box center [387, 123] width 258 height 12
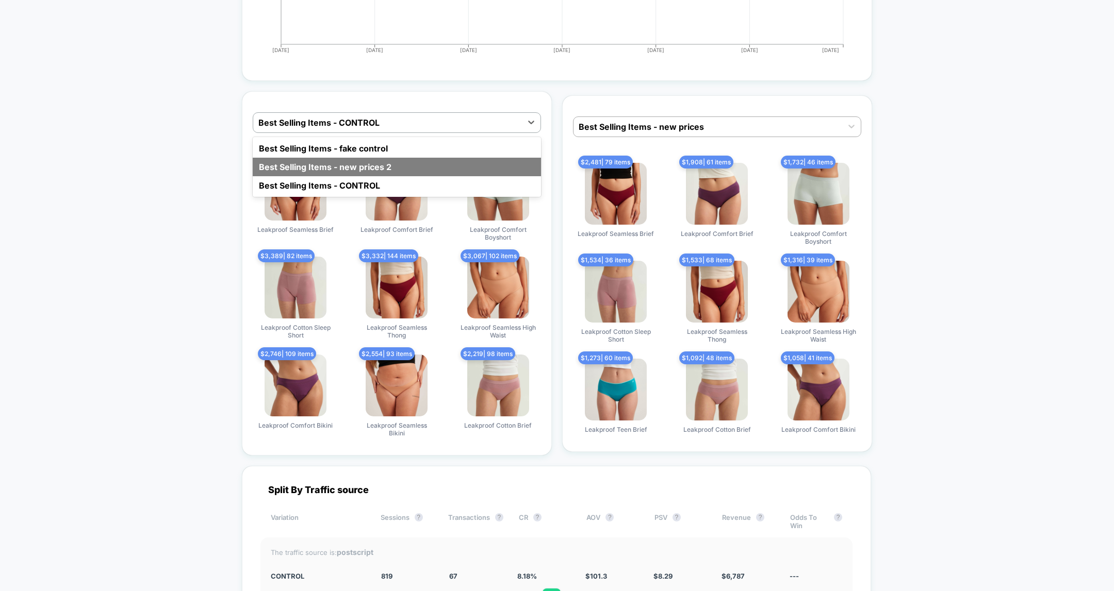
click at [387, 164] on div "Best Selling Items - new prices 2" at bounding box center [397, 167] width 288 height 19
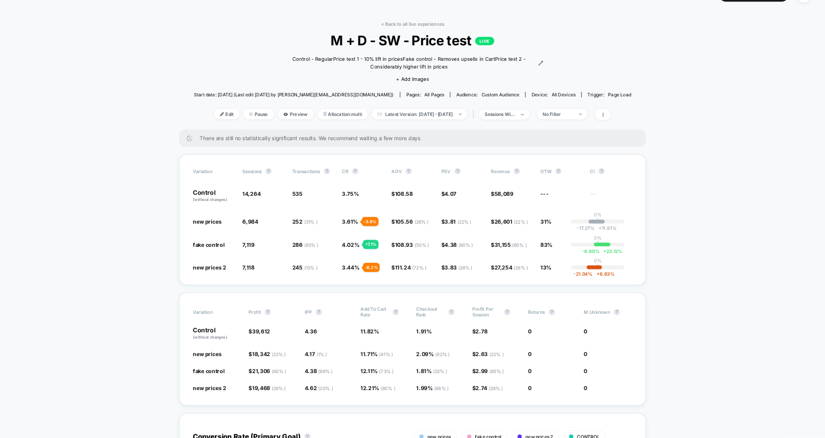
scroll to position [27, 0]
click at [509, 154] on img at bounding box center [512, 152] width 6 height 5
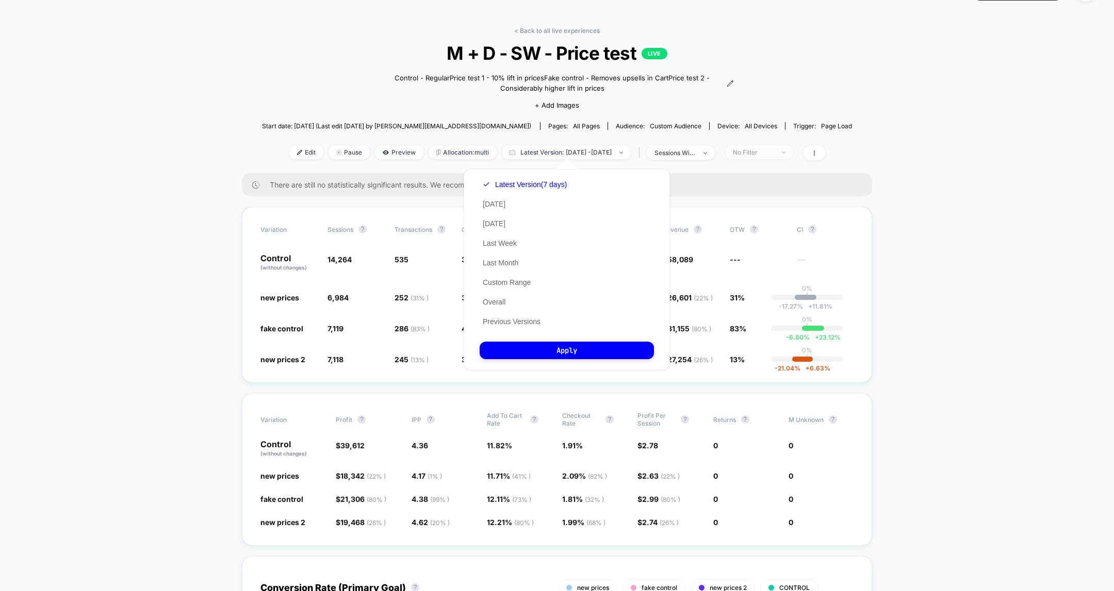
click at [761, 151] on div "No Filter" at bounding box center [753, 152] width 41 height 8
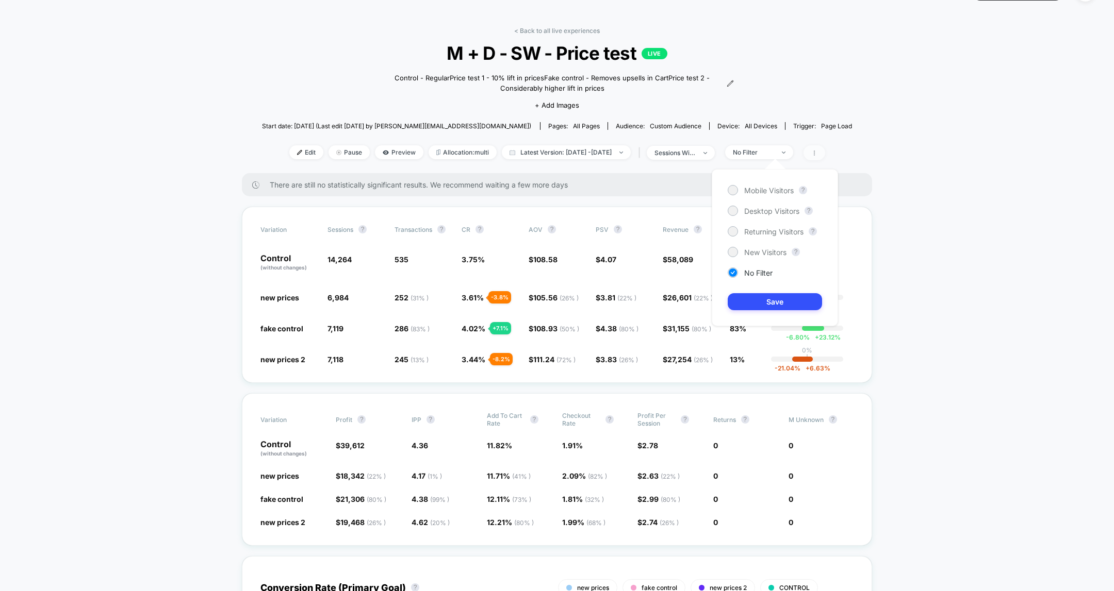
click at [817, 153] on icon at bounding box center [814, 153] width 6 height 6
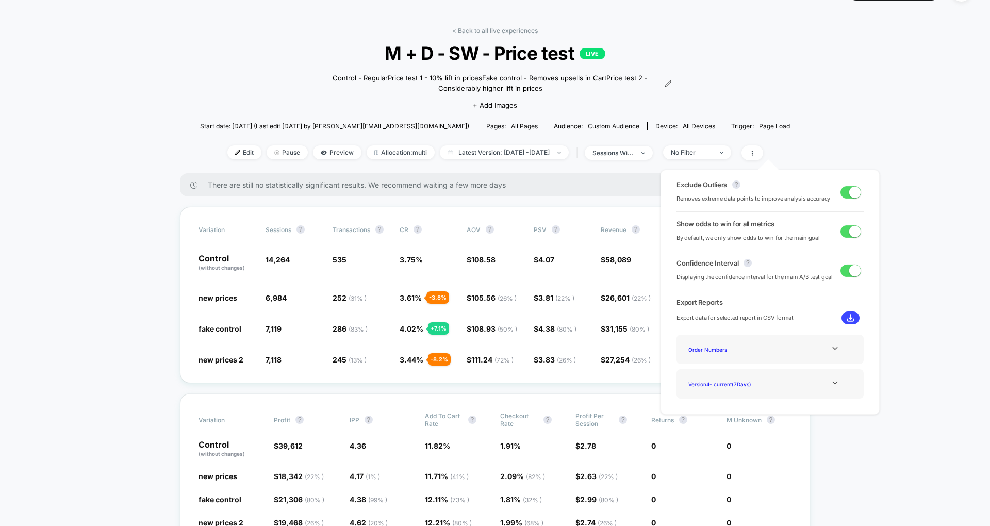
drag, startPoint x: 1066, startPoint y: 0, endPoint x: 720, endPoint y: 56, distance: 351.0
click at [720, 56] on span "M + D - SW - Price test LIVE" at bounding box center [494, 53] width 531 height 22
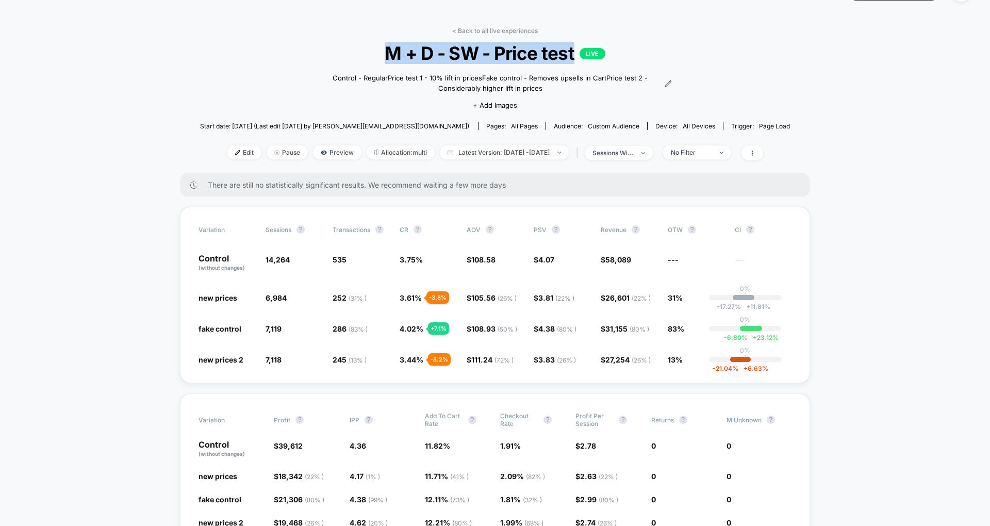
drag, startPoint x: 572, startPoint y: 54, endPoint x: 386, endPoint y: 53, distance: 186.6
click at [386, 53] on span "M + D - SW - Price test LIVE" at bounding box center [494, 53] width 531 height 22
copy span "M + D - SW - Price test"
click at [269, 67] on div "< Back to all live experiences M + D - SW - Price test LIVE Control - Regular P…" at bounding box center [495, 100] width 590 height 146
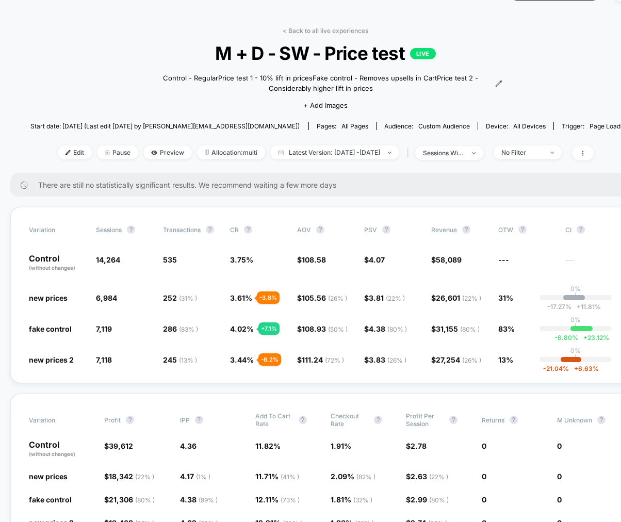
click at [522, 28] on div "< Back to all live experiences M + D - SW - Price test LIVE Control - Regular P…" at bounding box center [325, 100] width 590 height 146
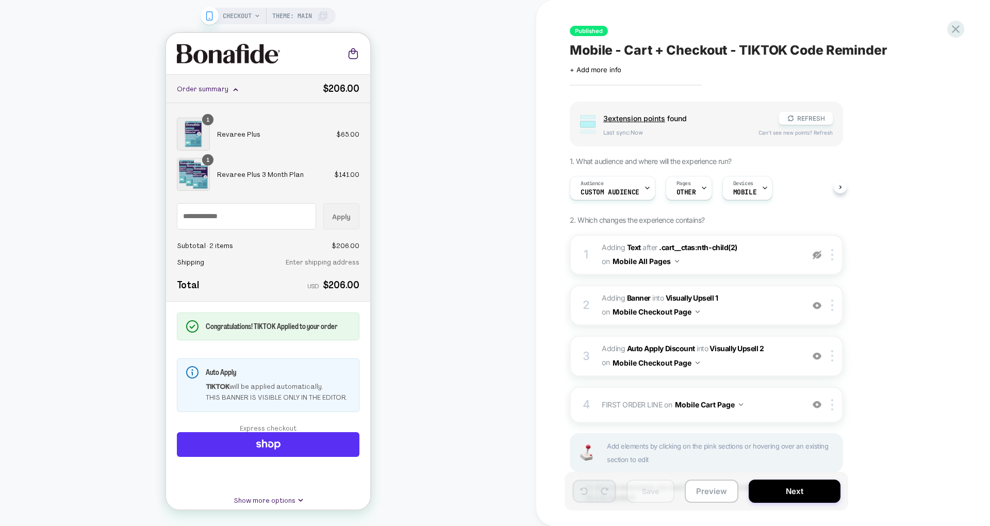
click at [436, 34] on div "CHECKOUT Theme: MAIN" at bounding box center [268, 262] width 536 height 505
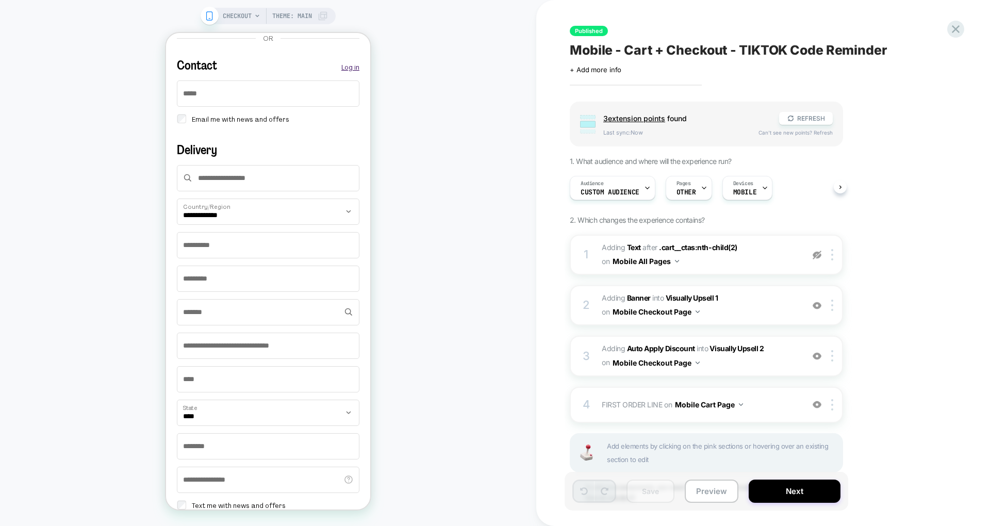
scroll to position [595, 0]
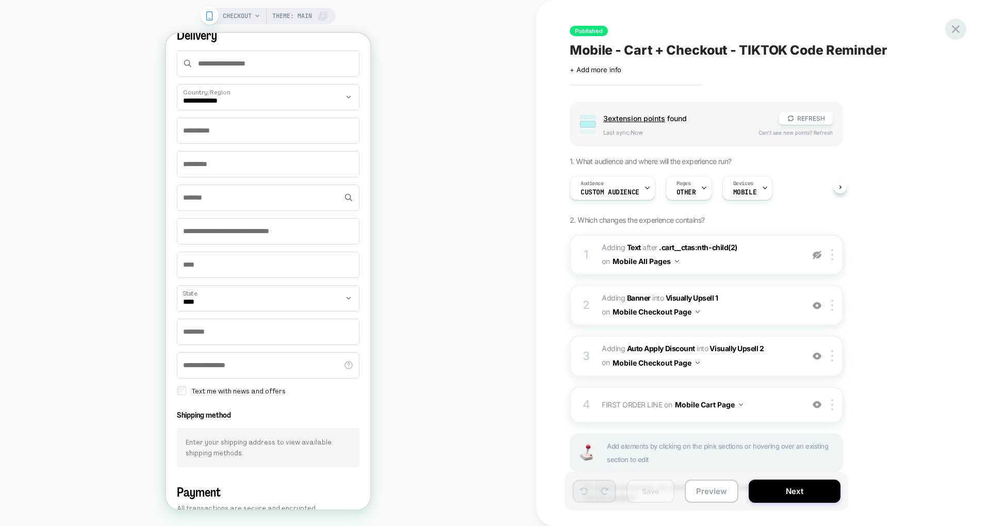
click at [620, 37] on div at bounding box center [955, 29] width 21 height 21
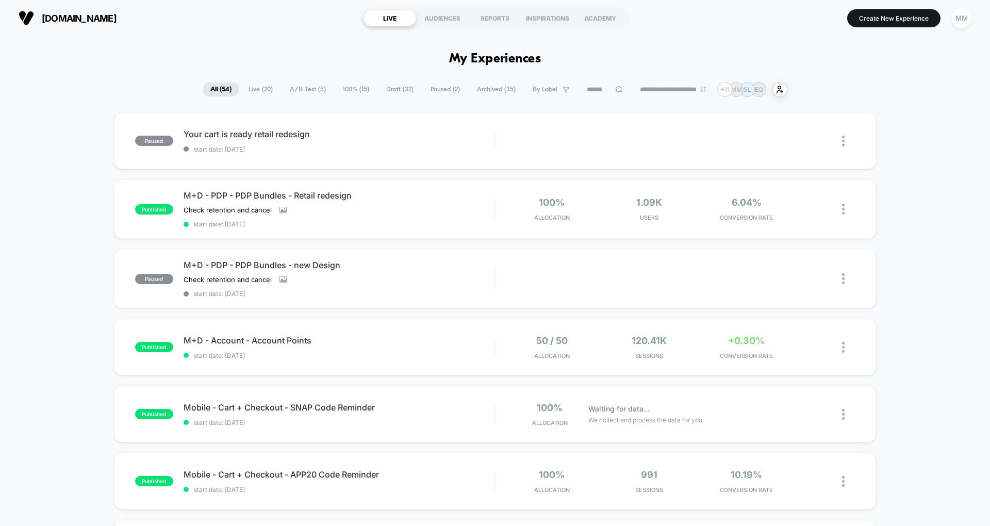
click at [311, 87] on span "A/B Test ( 5 )" at bounding box center [308, 89] width 52 height 14
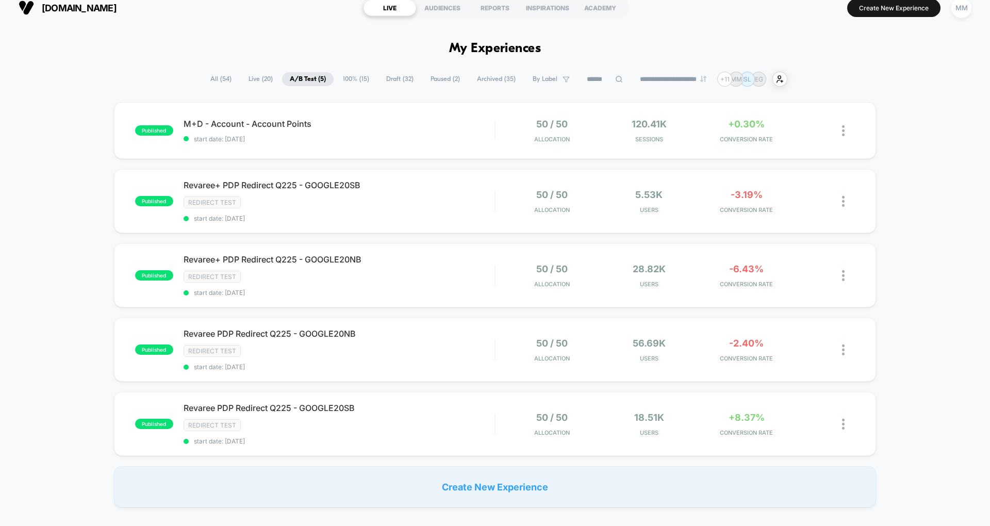
scroll to position [13, 0]
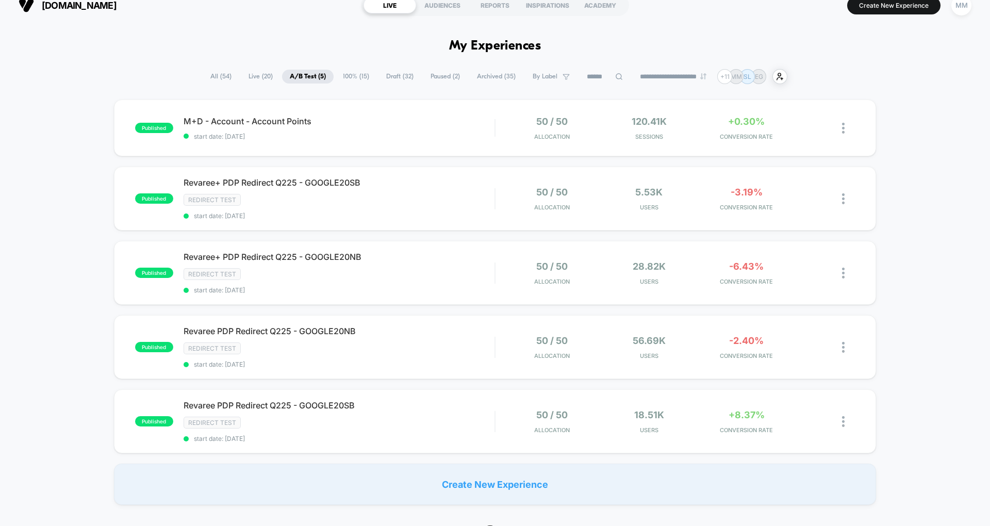
click at [346, 73] on span "100% ( 15 )" at bounding box center [356, 77] width 42 height 14
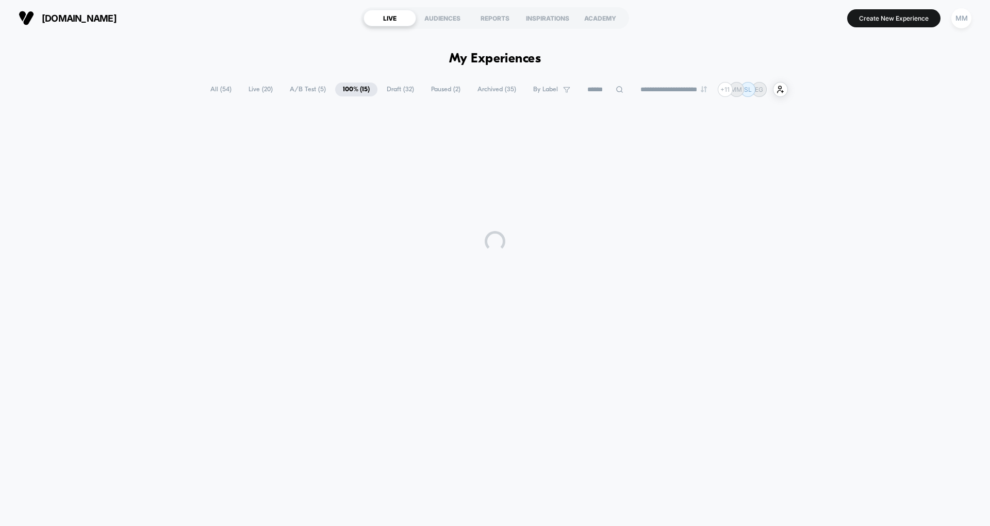
scroll to position [0, 0]
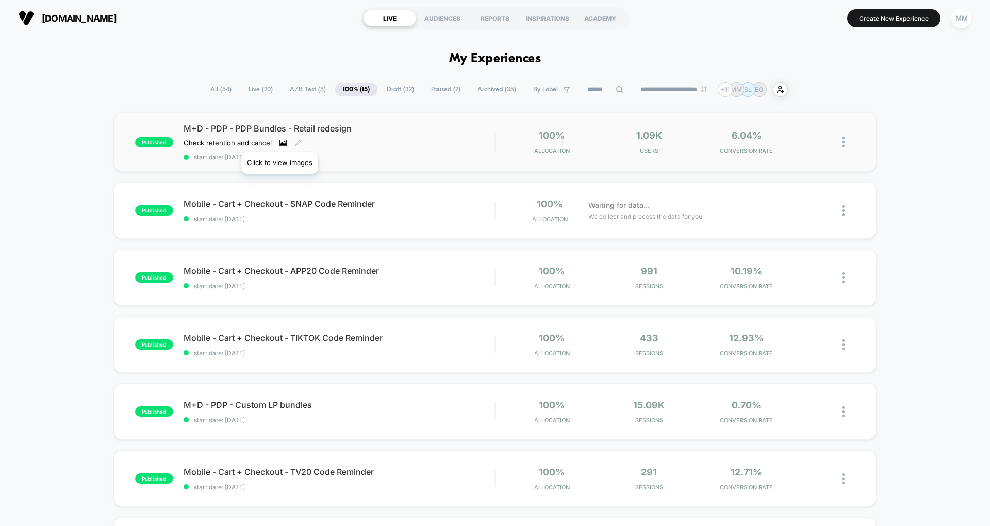
click at [279, 140] on icon at bounding box center [282, 143] width 7 height 6
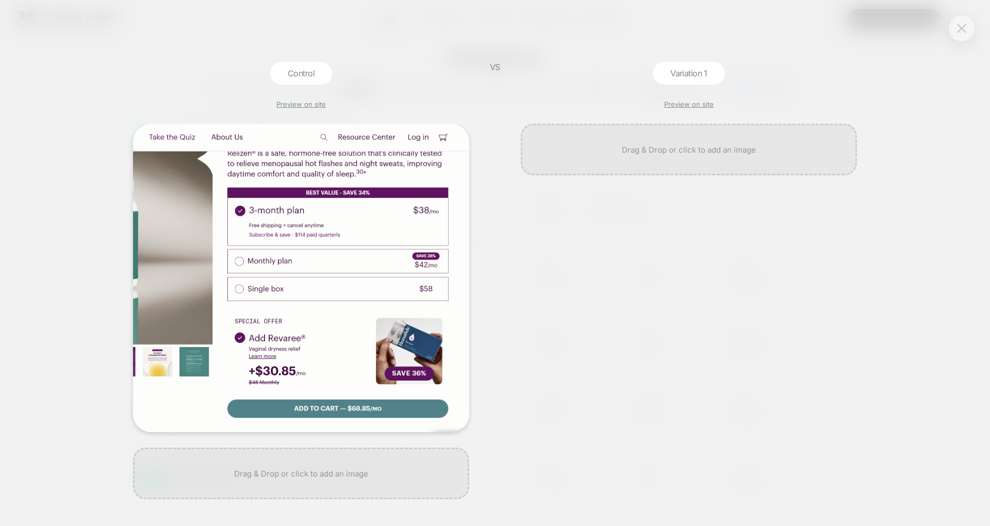
click at [620, 31] on img at bounding box center [961, 28] width 9 height 9
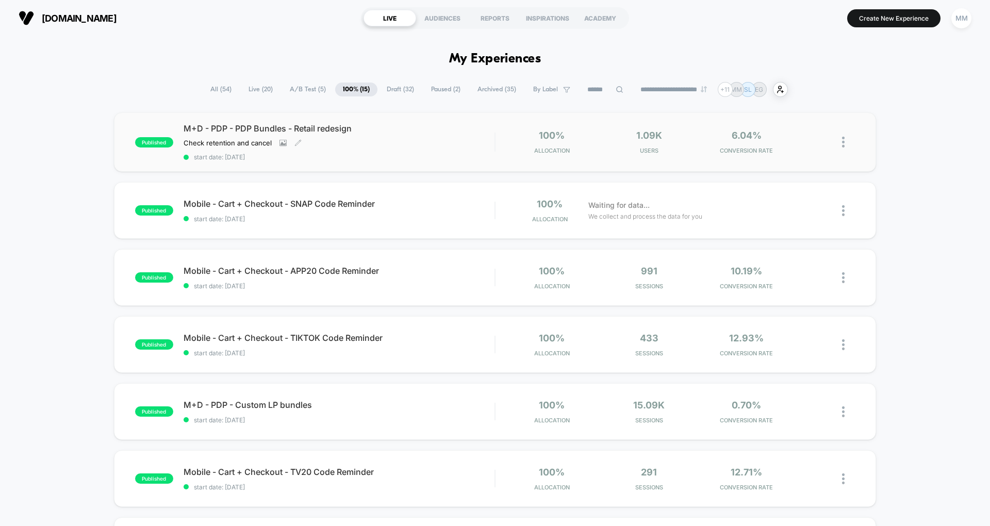
click at [483, 148] on div "M+D - PDP - PDP Bundles - Retail redesign Check retention and cancel Click to v…" at bounding box center [339, 142] width 311 height 38
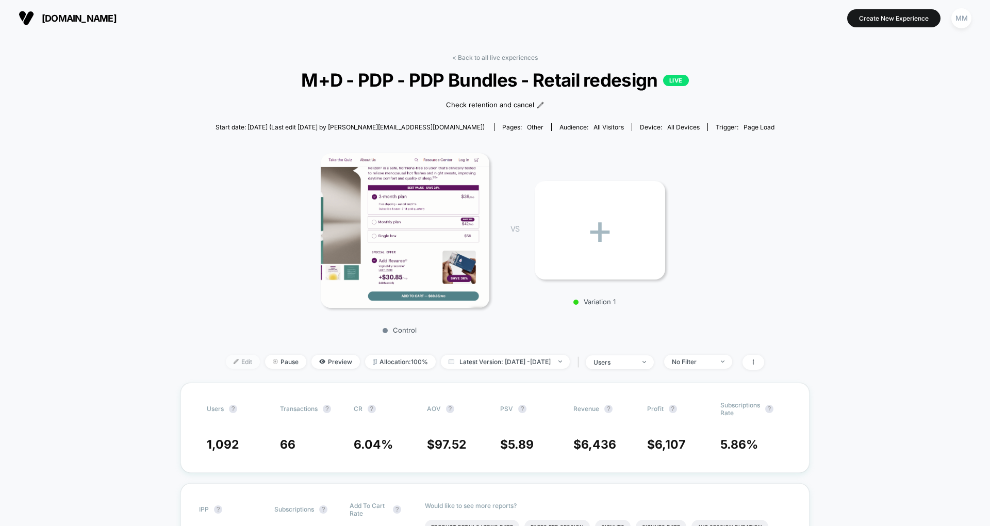
click at [229, 362] on span "Edit" at bounding box center [243, 362] width 34 height 14
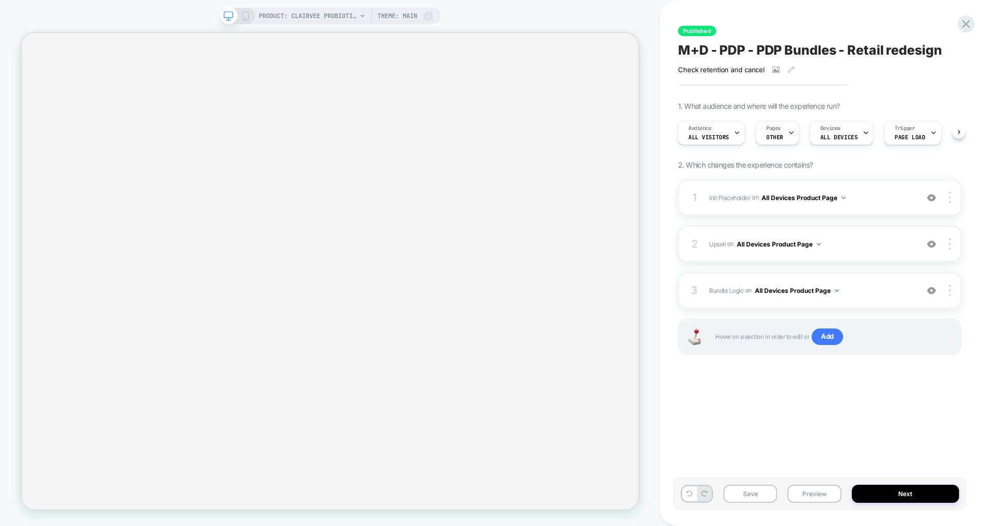
scroll to position [0, 1]
click at [620, 194] on button "All Devices Product Page" at bounding box center [803, 197] width 84 height 13
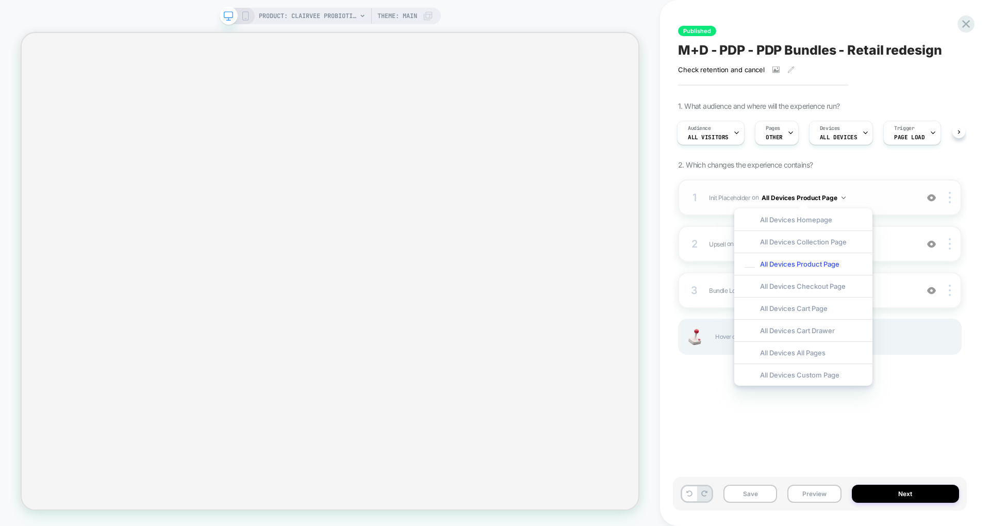
click at [620, 196] on img at bounding box center [931, 197] width 9 height 9
click at [620, 193] on span "Init Placeholder" at bounding box center [729, 197] width 41 height 8
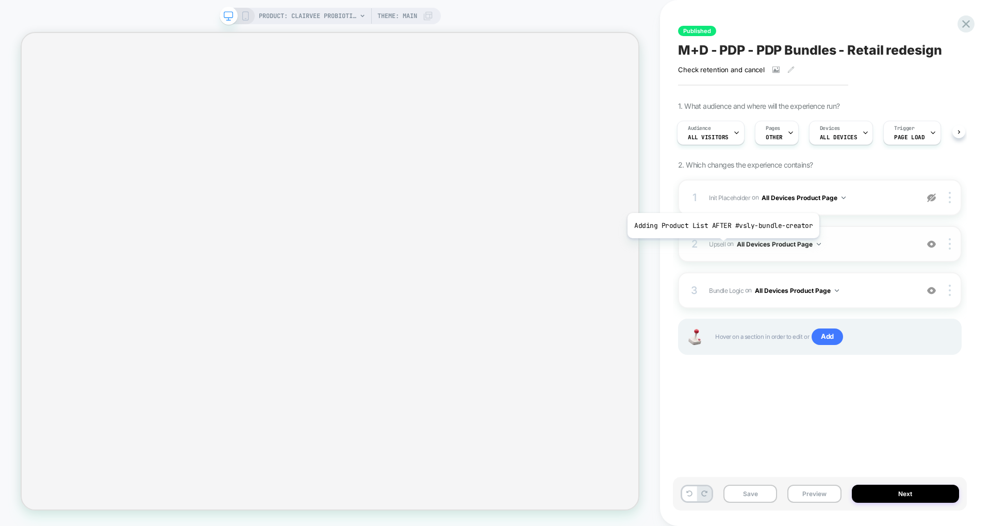
click at [620, 245] on span "Upsell" at bounding box center [717, 244] width 16 height 8
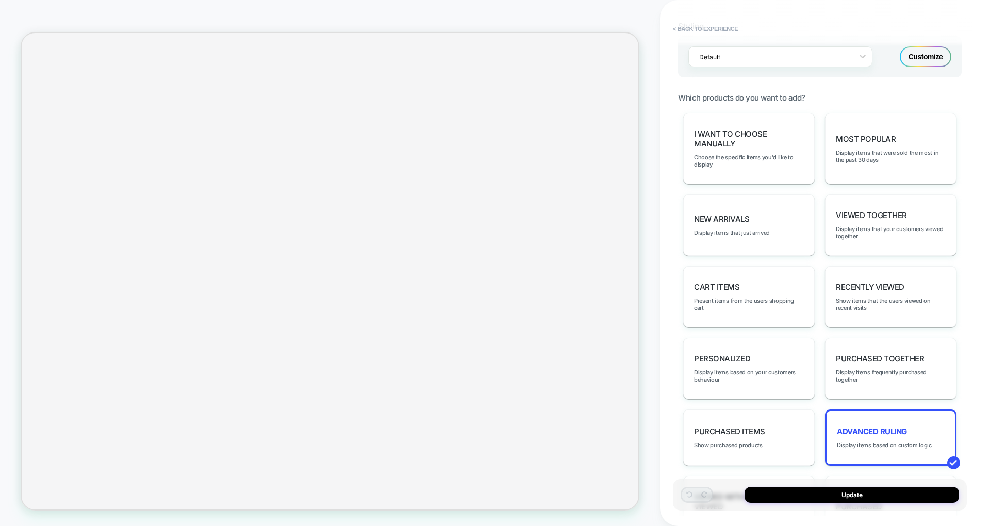
scroll to position [0, 0]
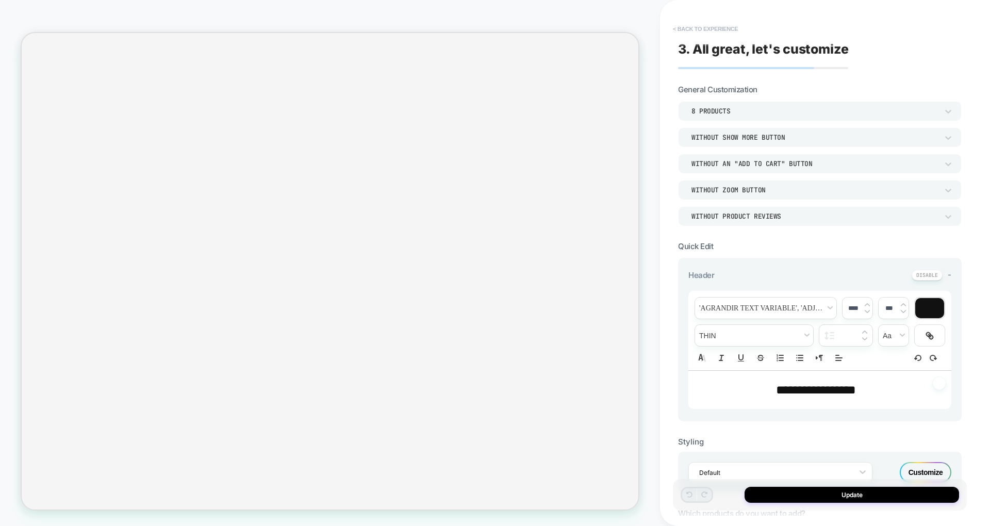
click at [620, 28] on button "< Back to experience" at bounding box center [705, 29] width 75 height 16
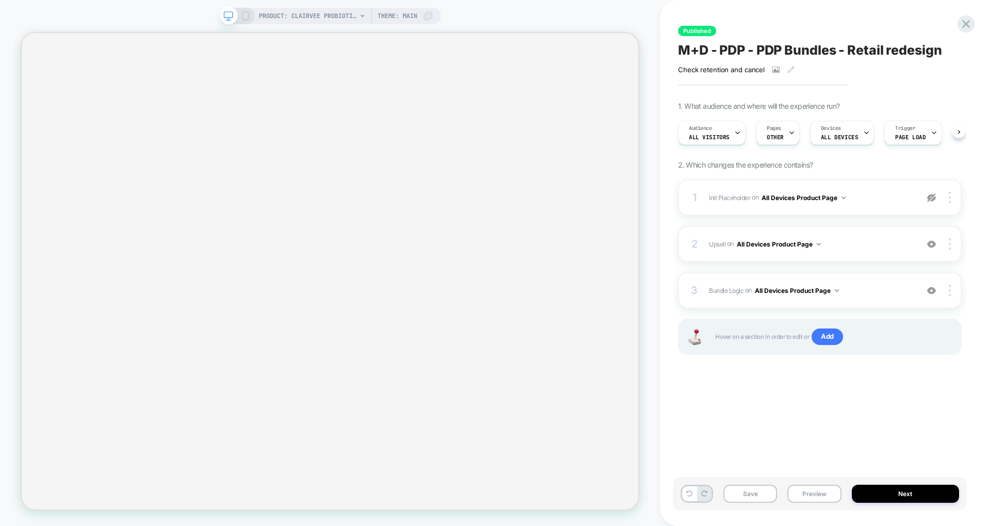
click at [324, 20] on span "PRODUCT: Clairvee Probiotic [capsule]" at bounding box center [308, 16] width 98 height 16
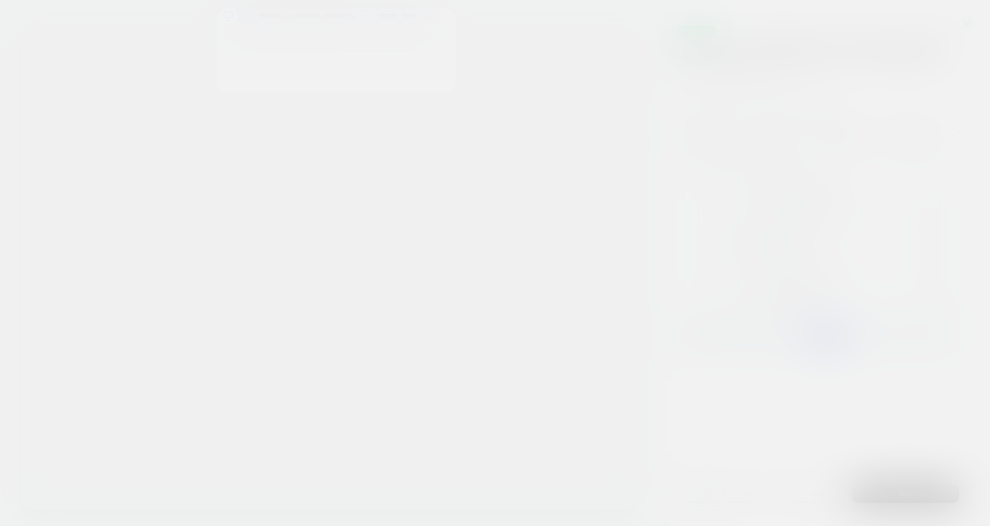
scroll to position [0, 1]
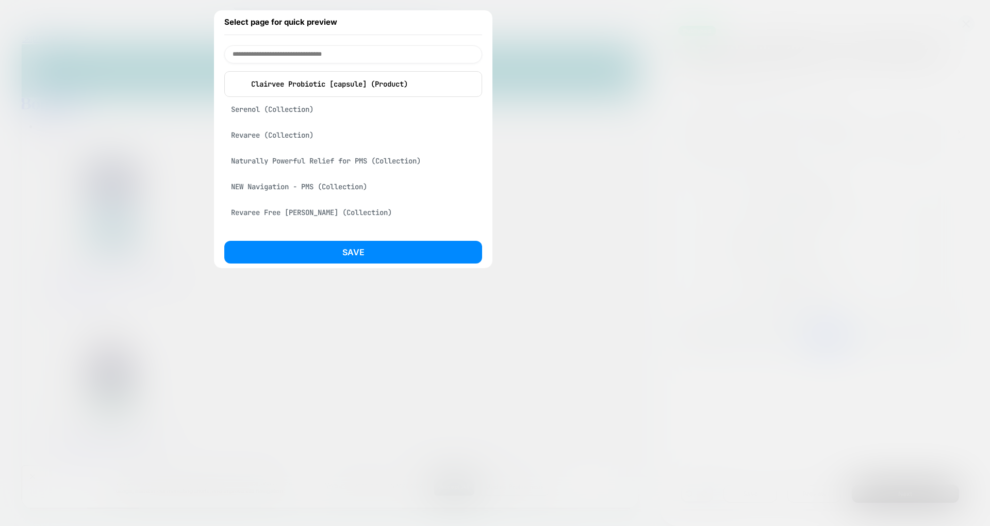
click at [620, 135] on div at bounding box center [495, 263] width 990 height 526
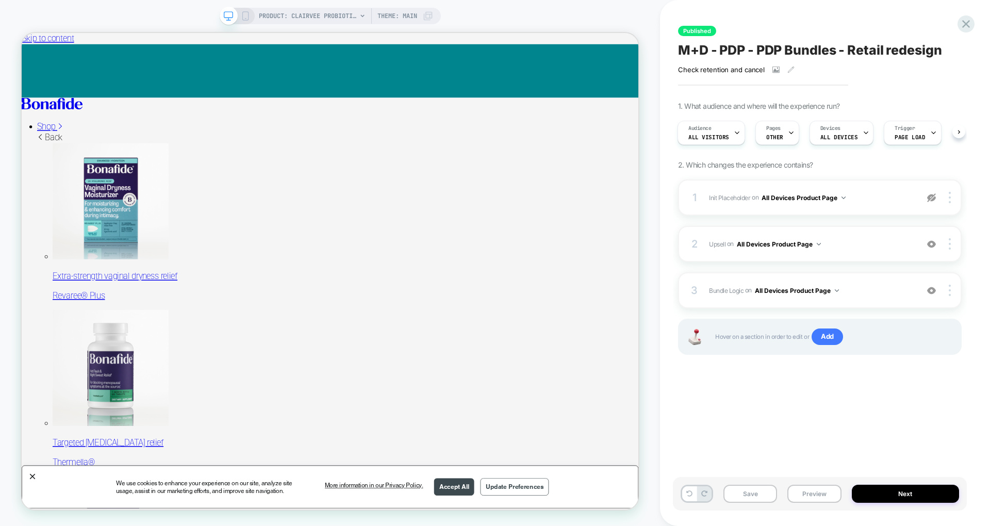
scroll to position [0, 0]
click at [620, 133] on icon at bounding box center [791, 132] width 7 height 7
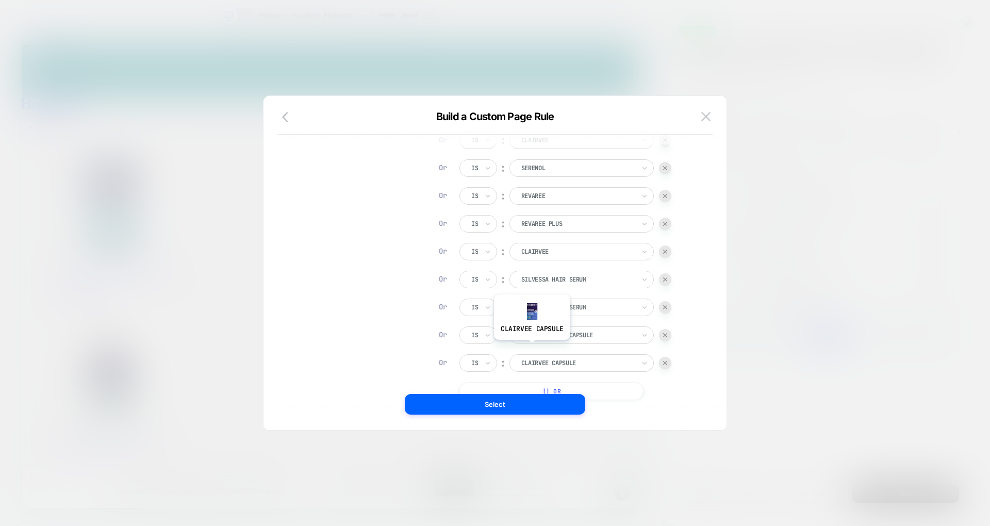
scroll to position [207, 0]
click at [620, 118] on img at bounding box center [705, 116] width 9 height 9
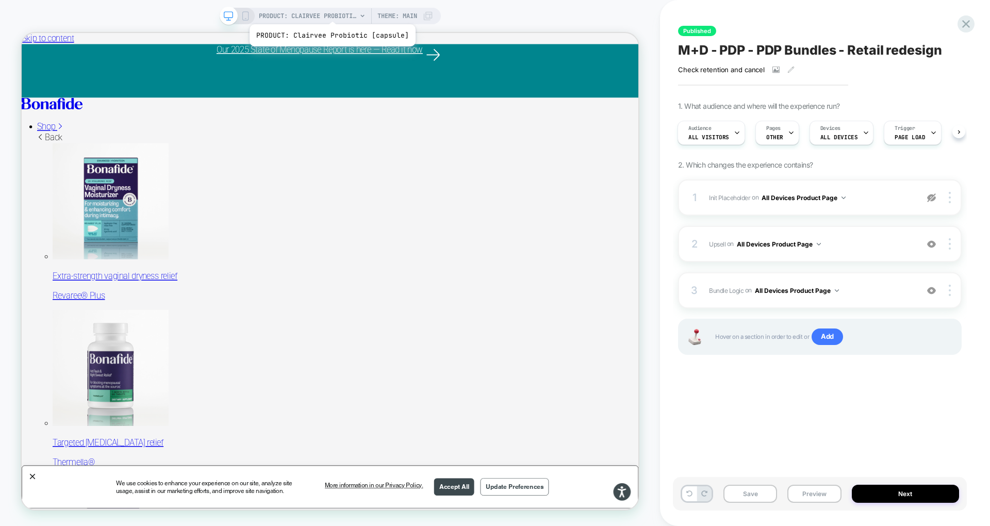
click at [330, 11] on span "PRODUCT: Clairvee Probiotic [capsule]" at bounding box center [308, 16] width 98 height 16
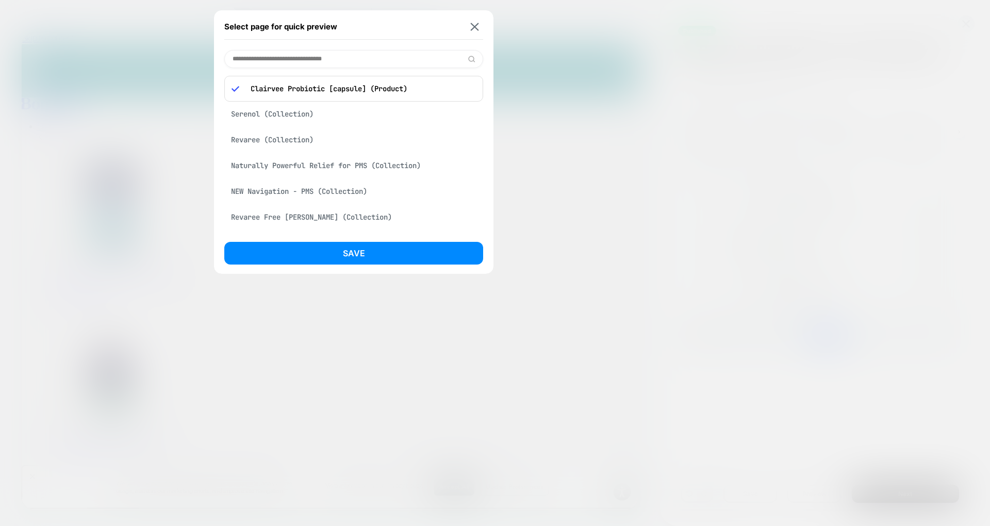
click at [334, 58] on input at bounding box center [353, 59] width 259 height 18
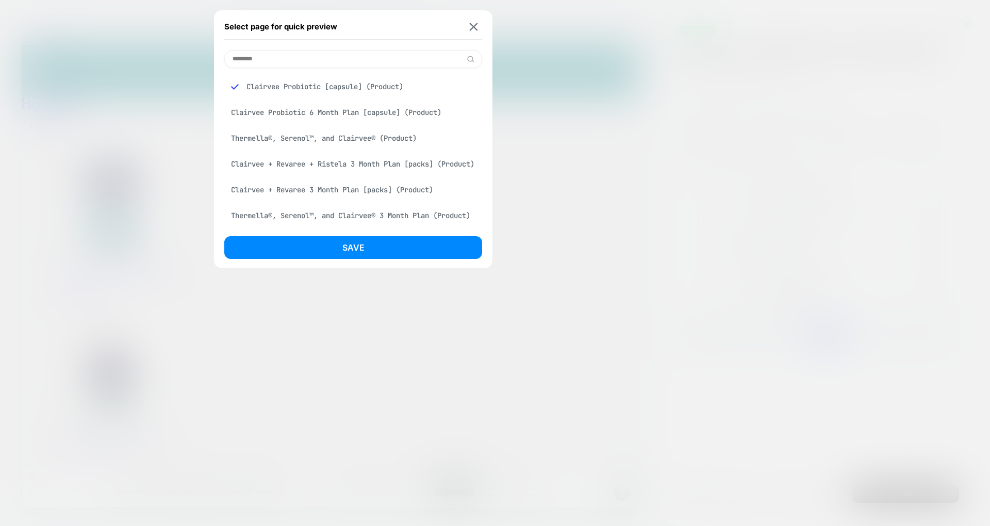
scroll to position [149, 0]
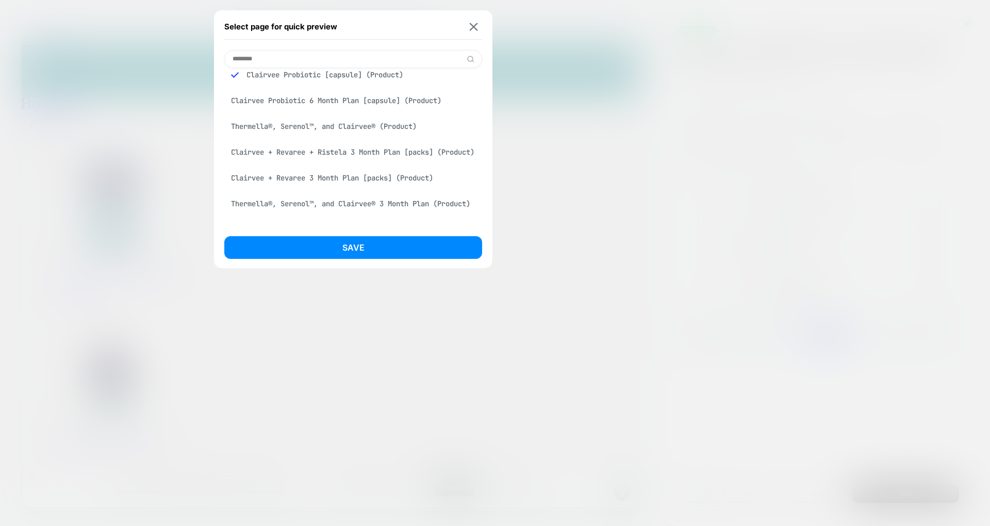
type input "********"
click at [473, 27] on img at bounding box center [474, 27] width 8 height 8
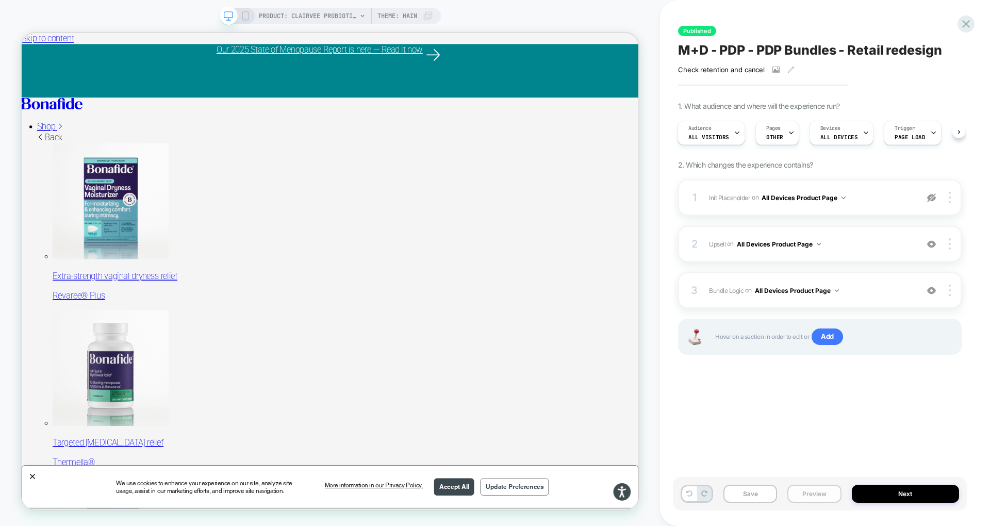
click at [620, 496] on button "Preview" at bounding box center [814, 494] width 54 height 18
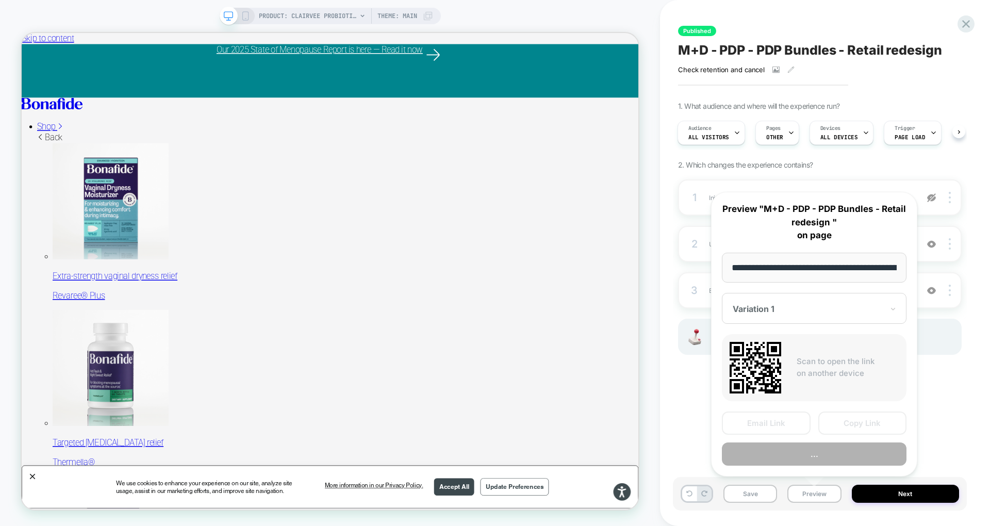
scroll to position [0, 0]
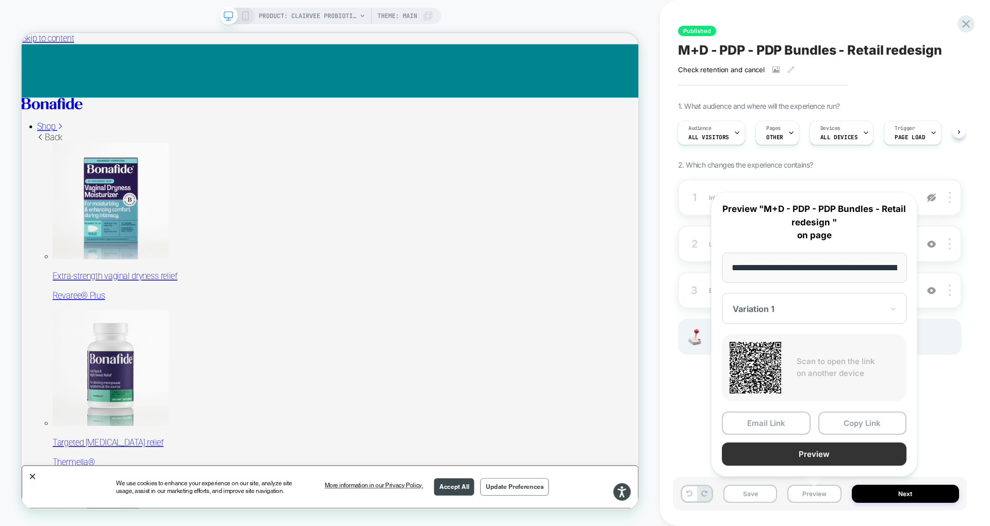
click at [620, 451] on button "Preview" at bounding box center [814, 453] width 185 height 23
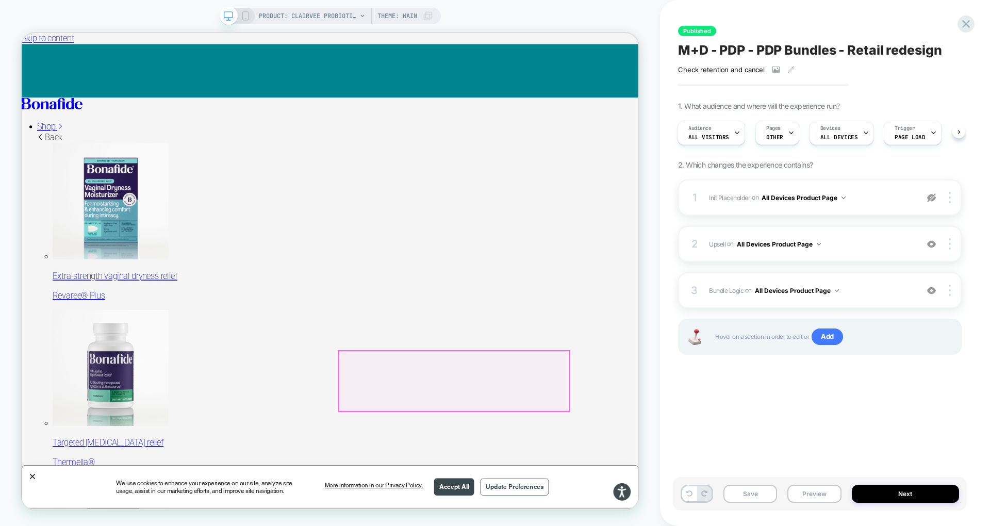
scroll to position [66, 0]
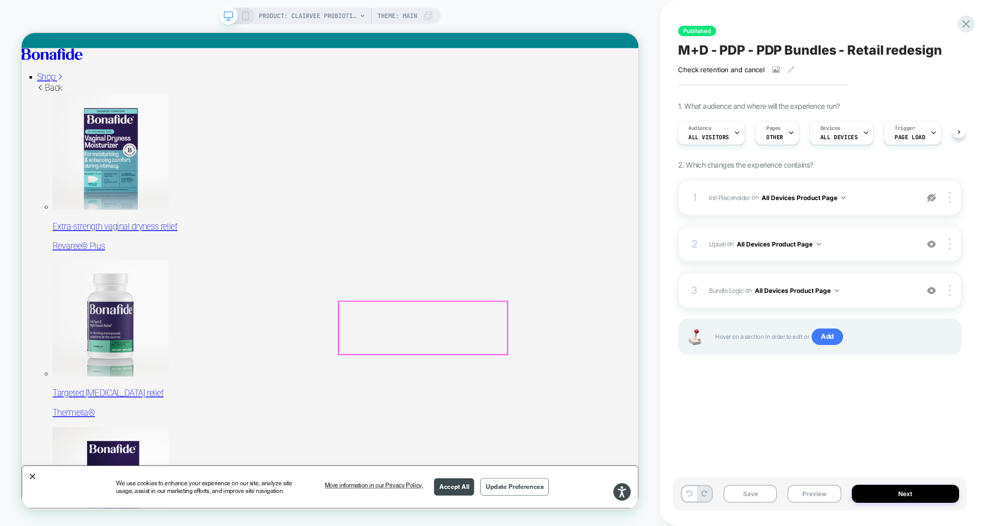
click at [620, 249] on div "PRODUCT: Clairvee Probiotic [capsule] PRODUCT: Clairvee Probiotic [capsule] The…" at bounding box center [330, 262] width 660 height 505
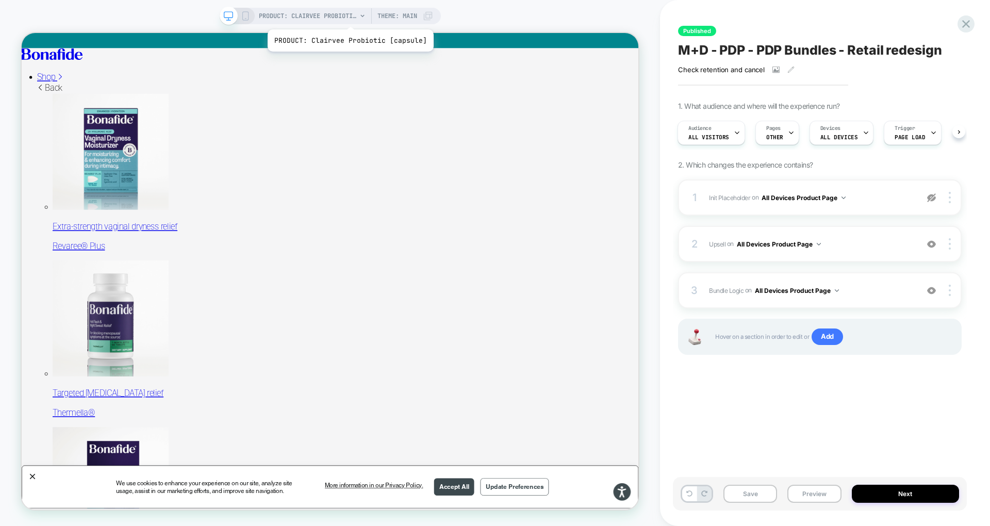
click at [349, 16] on span "PRODUCT: Clairvee Probiotic [capsule]" at bounding box center [308, 16] width 98 height 16
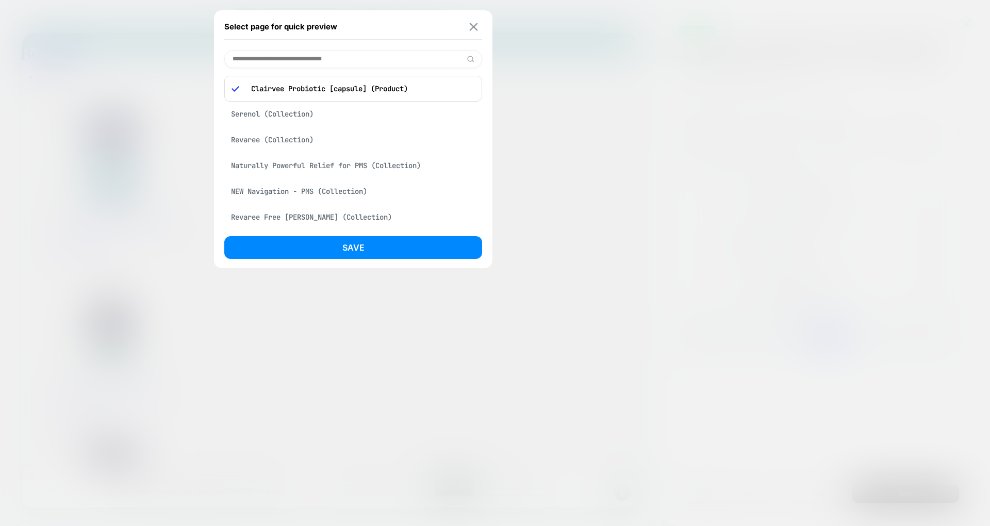
click at [474, 29] on img at bounding box center [474, 27] width 8 height 8
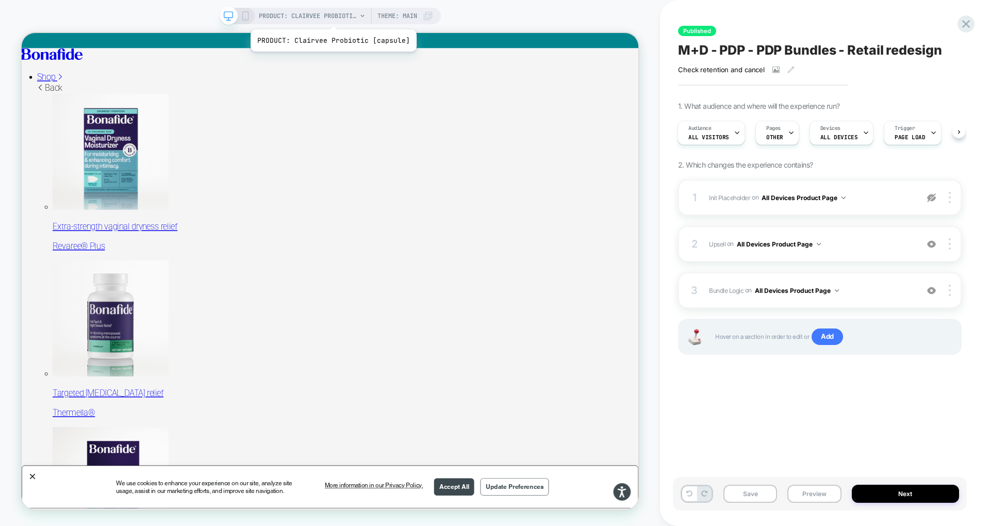
click at [332, 16] on span "PRODUCT: Clairvee Probiotic [capsule]" at bounding box center [308, 16] width 98 height 16
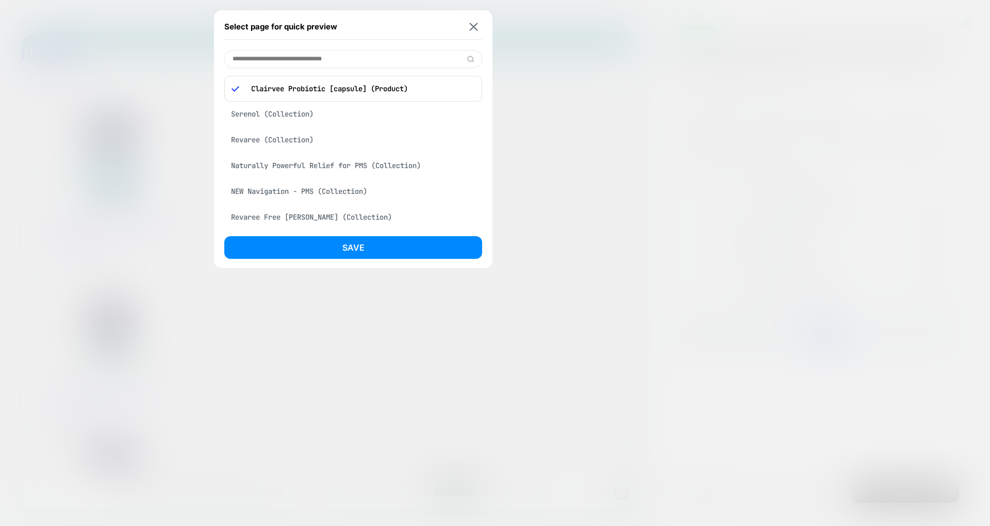
click at [311, 62] on input at bounding box center [353, 59] width 258 height 18
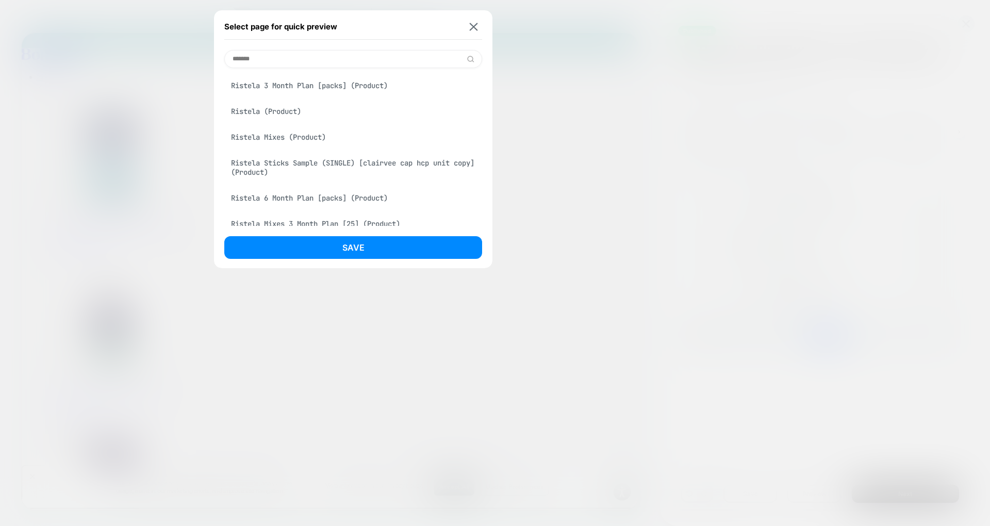
type input "*******"
click at [269, 112] on div "Ristela (Product)" at bounding box center [353, 112] width 258 height 20
click at [278, 136] on div "Ristela Mixes (Product)" at bounding box center [353, 137] width 258 height 20
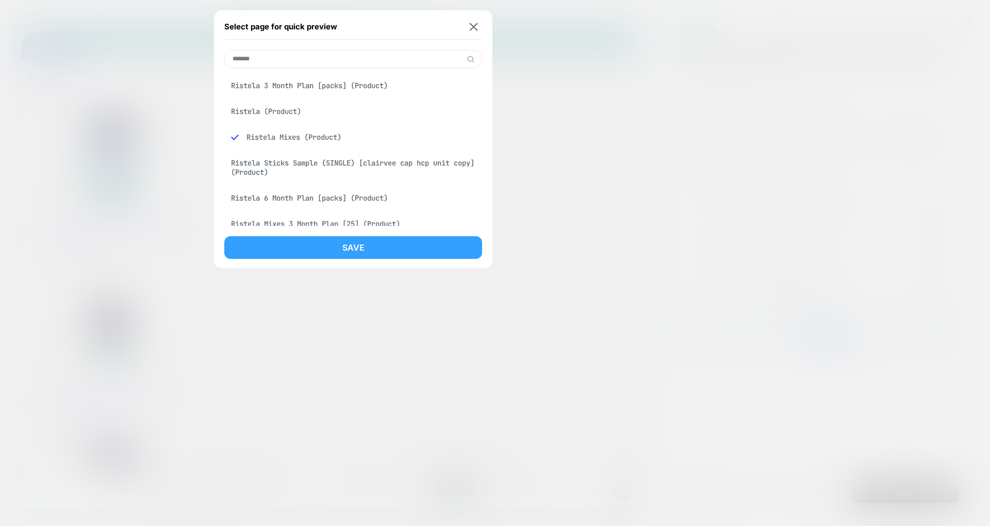
click at [344, 247] on button "Save" at bounding box center [353, 247] width 258 height 23
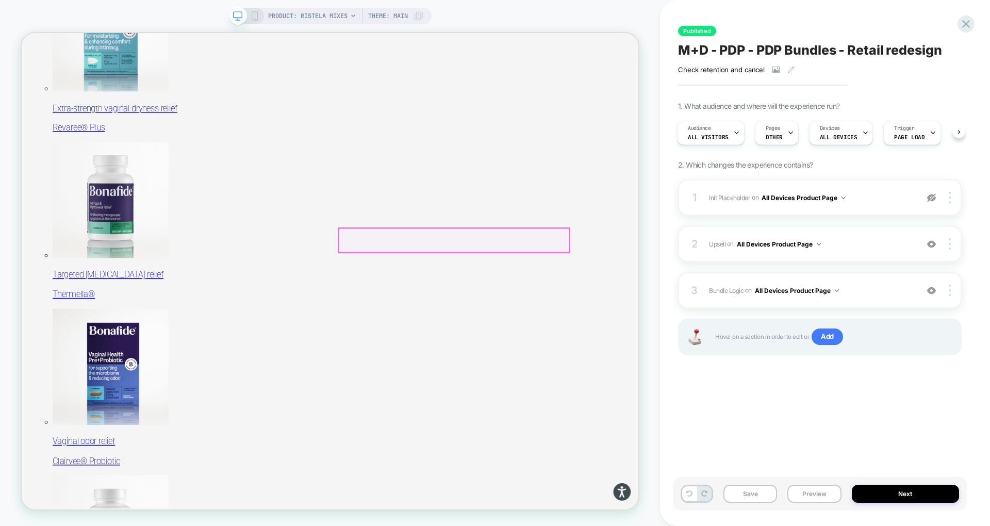
scroll to position [225, 0]
click at [323, 16] on span "PRODUCT: Ristela Mixes" at bounding box center [307, 16] width 79 height 16
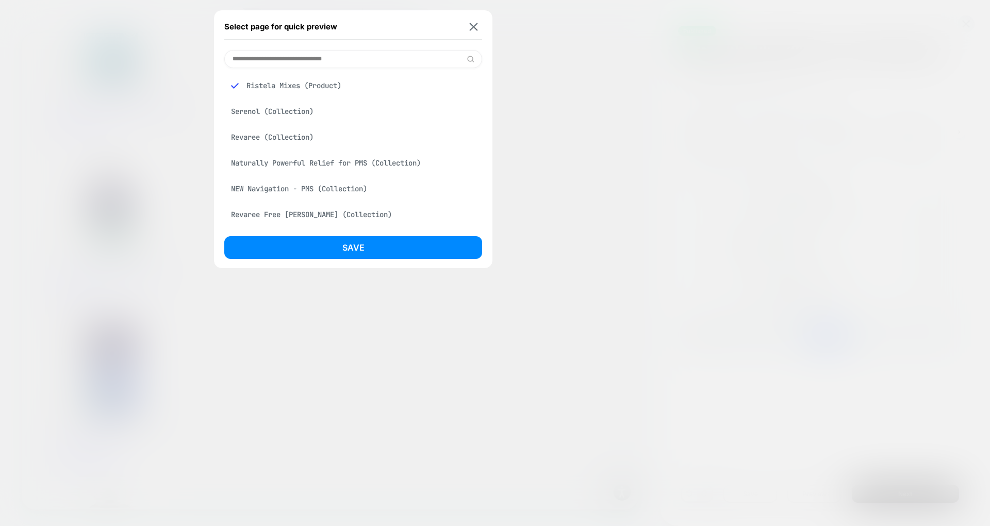
click at [310, 65] on input at bounding box center [353, 59] width 258 height 18
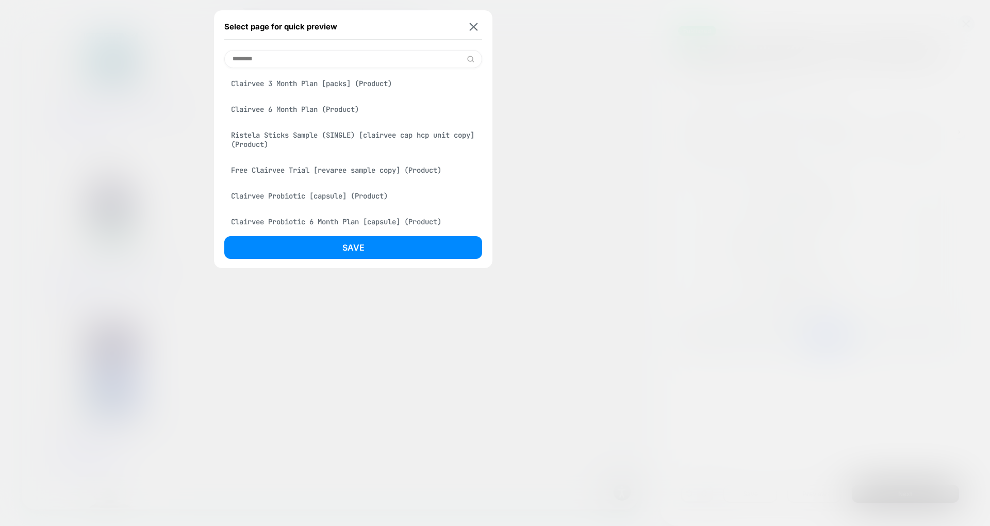
scroll to position [31, 0]
type input "********"
click at [324, 187] on div "Clairvee Probiotic [capsule] (Product)" at bounding box center [353, 193] width 258 height 20
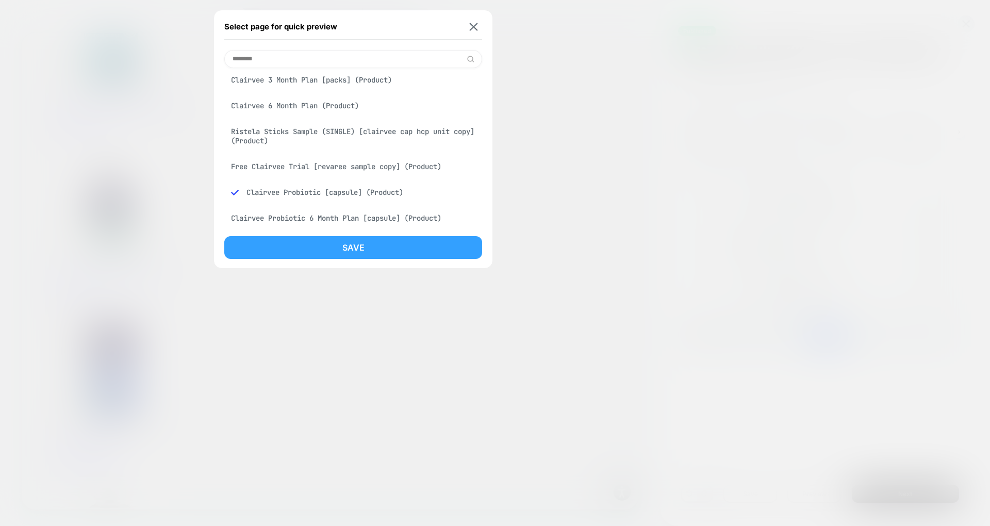
click at [354, 243] on button "Save" at bounding box center [353, 247] width 258 height 23
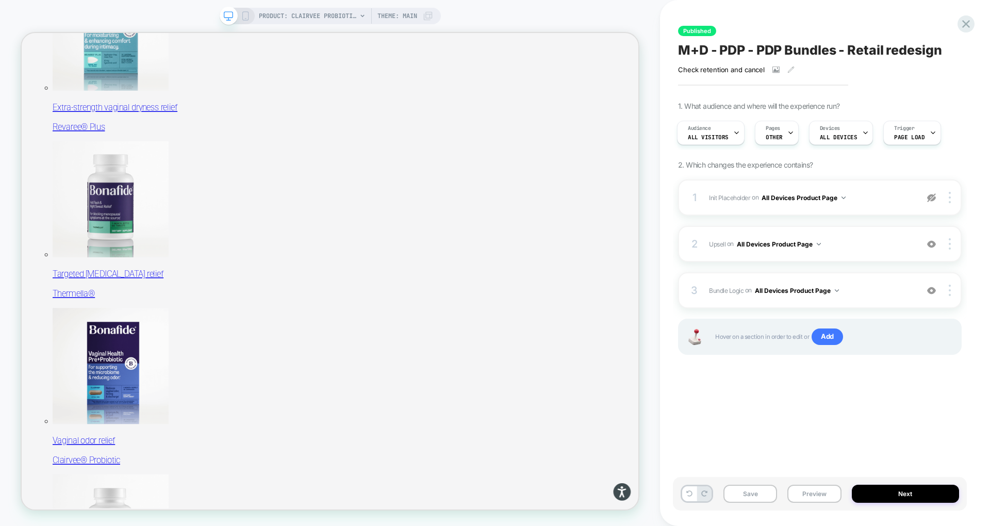
scroll to position [0, 2]
click at [620, 52] on span "M+D - PDP - PDP Bundles - Retail redesign" at bounding box center [810, 49] width 264 height 15
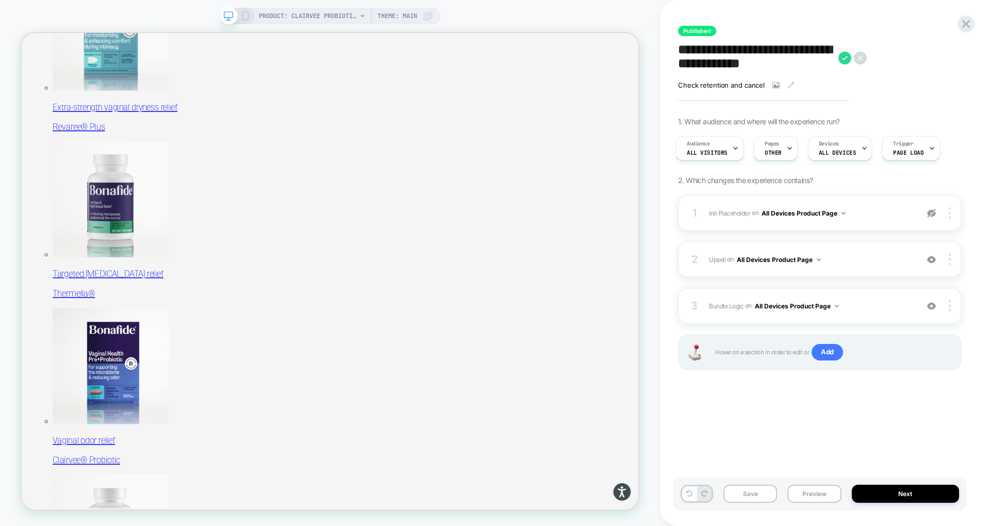
click at [620, 52] on textarea "**********" at bounding box center [755, 57] width 155 height 31
click at [620, 67] on textarea "**********" at bounding box center [803, 57] width 250 height 31
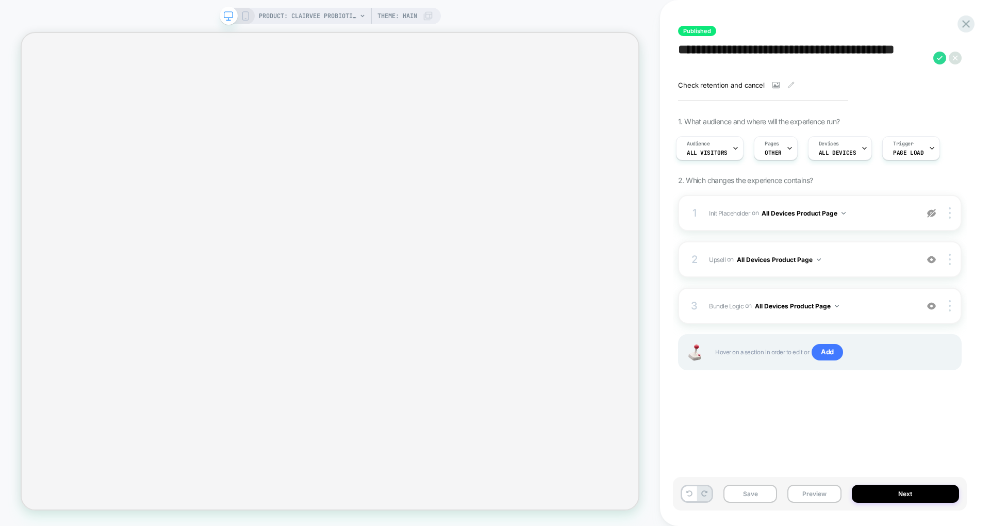
click at [620, 55] on icon at bounding box center [955, 58] width 13 height 13
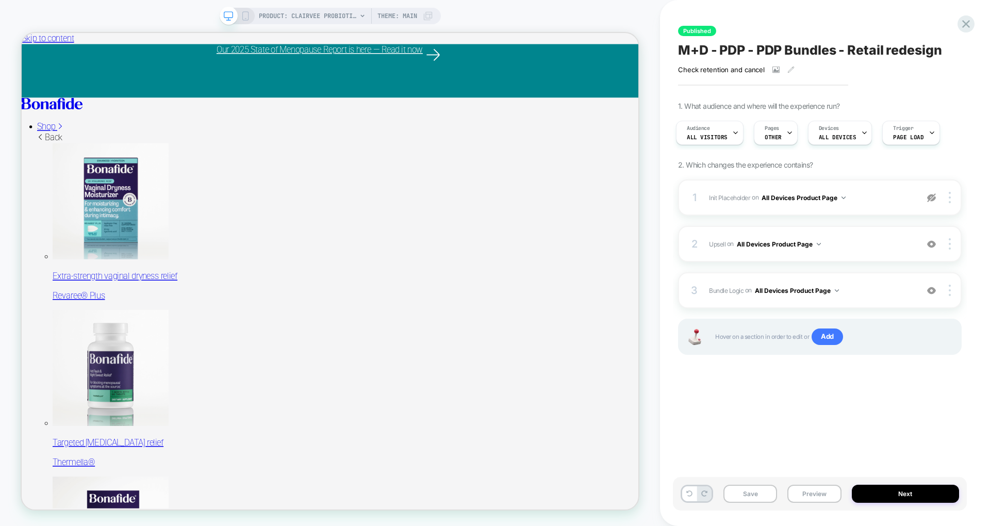
scroll to position [0, 0]
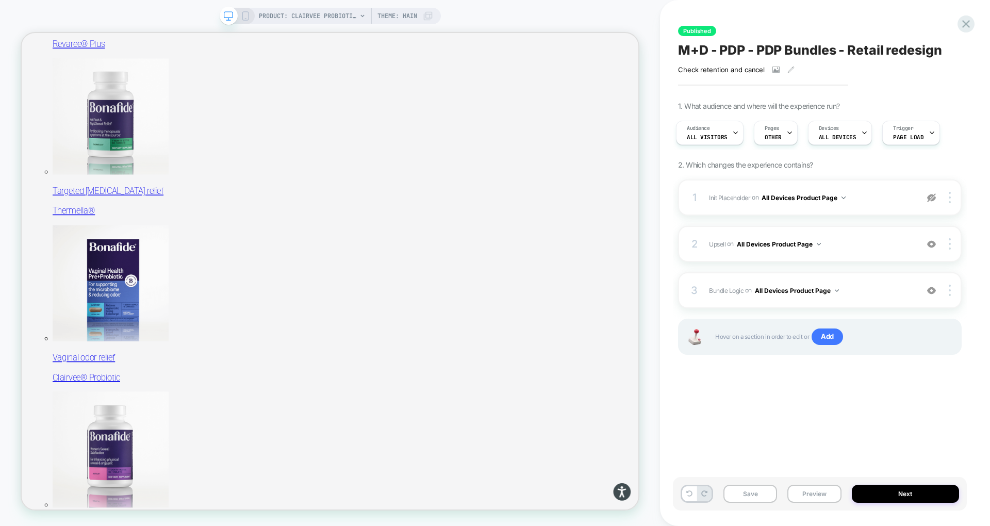
scroll to position [316, 0]
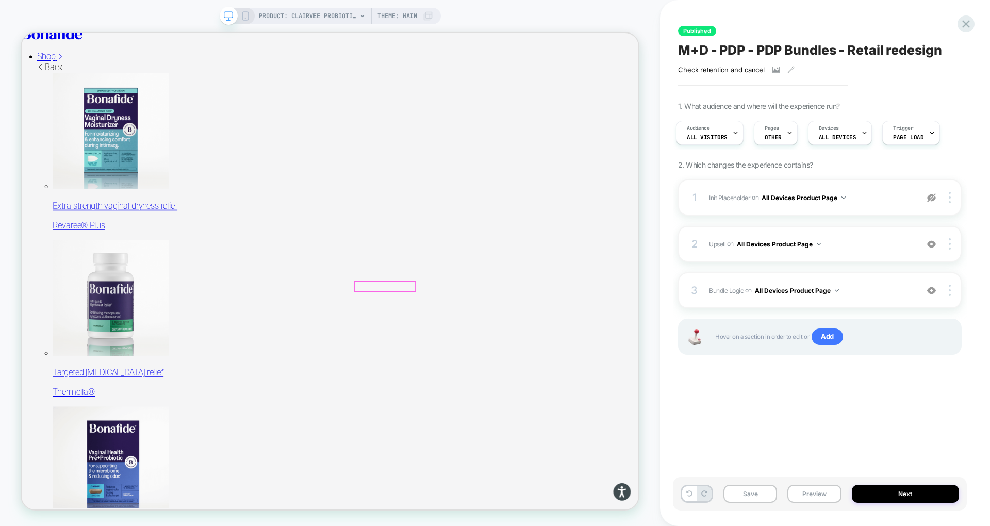
scroll to position [77, 0]
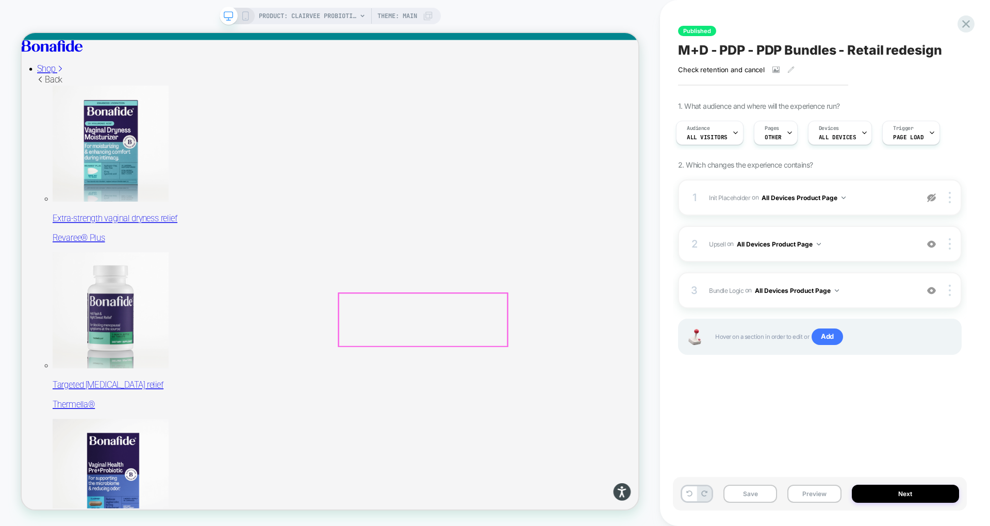
click at [22, 33] on div at bounding box center [22, 33] width 0 height 0
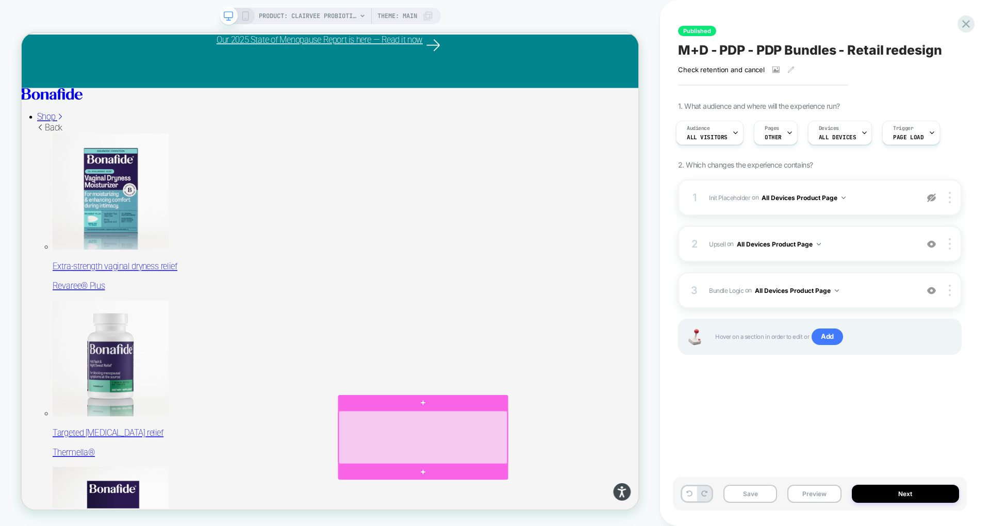
scroll to position [14, 0]
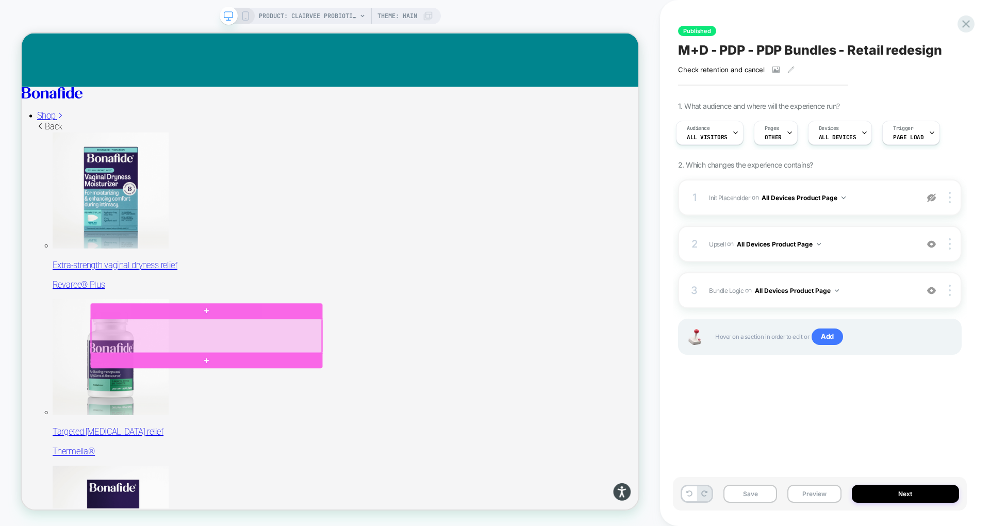
click at [402, 439] on div at bounding box center [267, 436] width 307 height 45
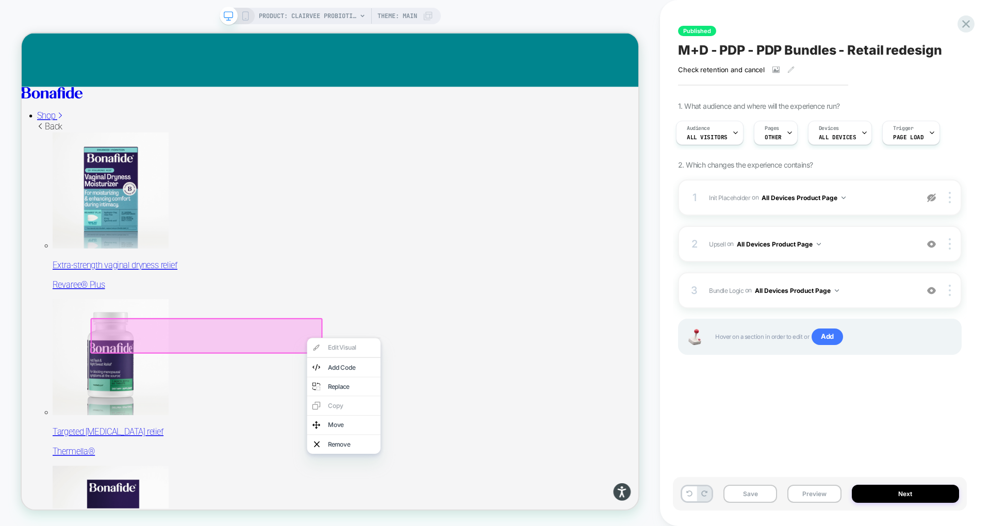
click at [382, 431] on div at bounding box center [267, 436] width 309 height 47
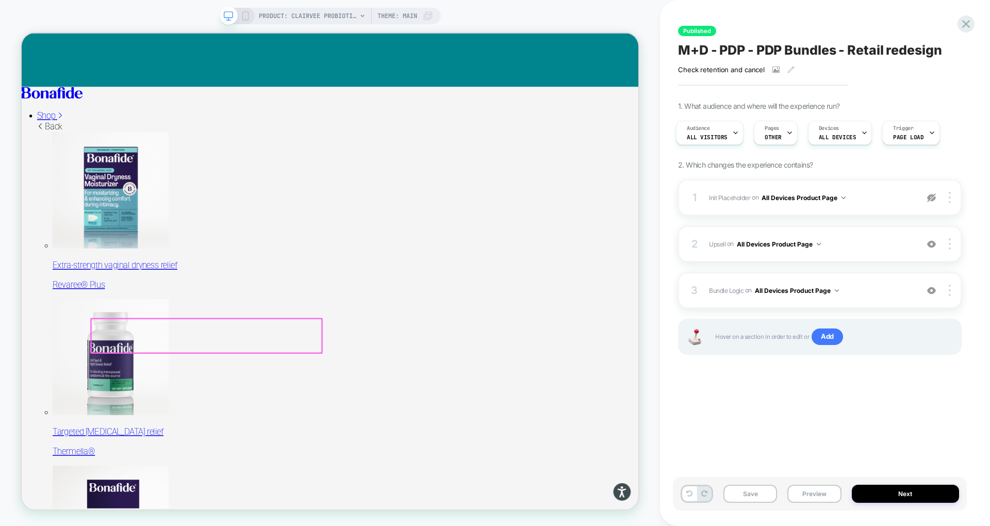
click at [382, 431] on div at bounding box center [267, 436] width 307 height 45
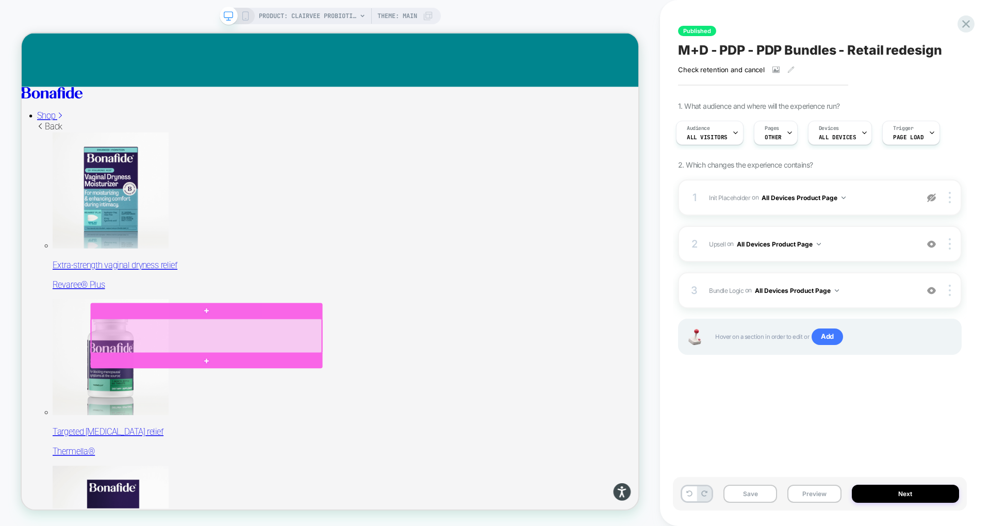
click at [250, 434] on div at bounding box center [267, 436] width 307 height 45
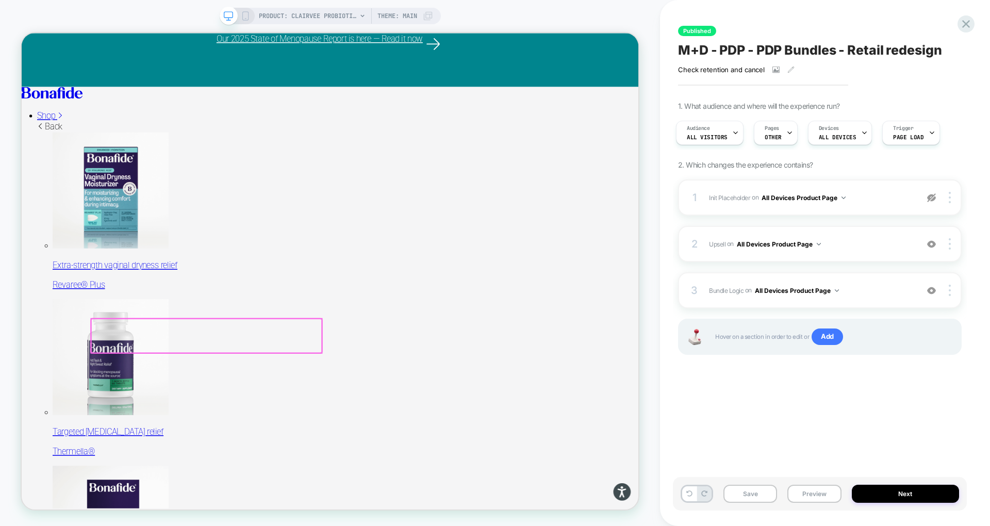
click at [237, 434] on div at bounding box center [267, 436] width 307 height 45
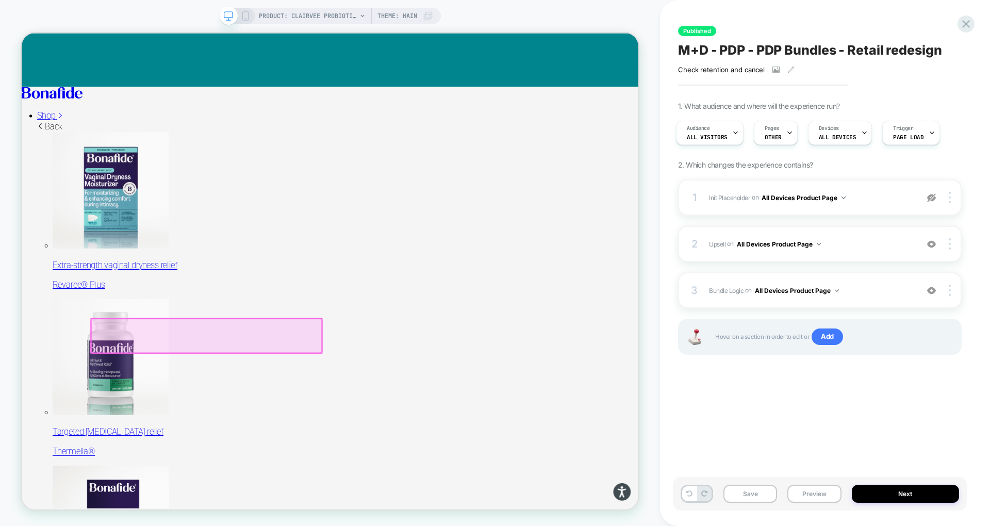
click at [238, 445] on div at bounding box center [267, 436] width 307 height 45
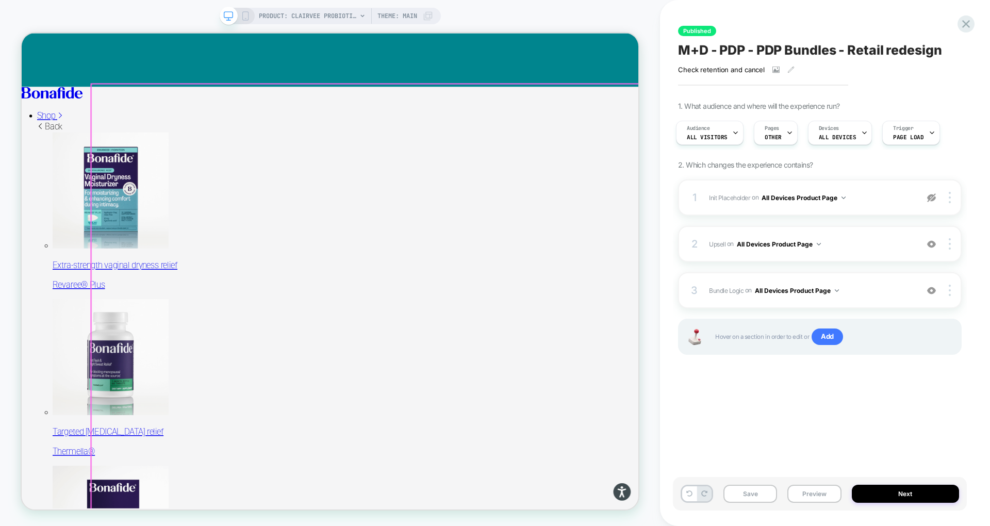
click at [172, 440] on div at bounding box center [499, 486] width 771 height 771
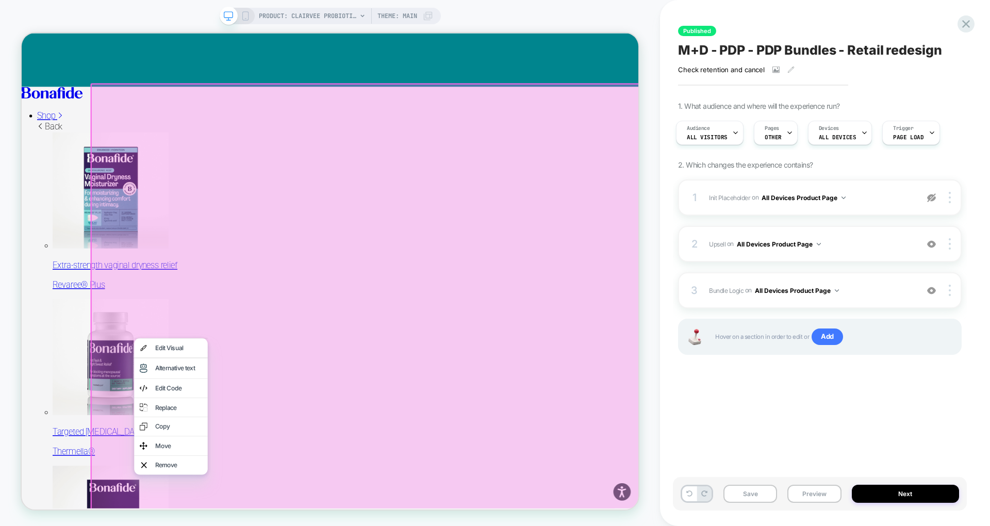
click at [558, 521] on div at bounding box center [499, 486] width 773 height 773
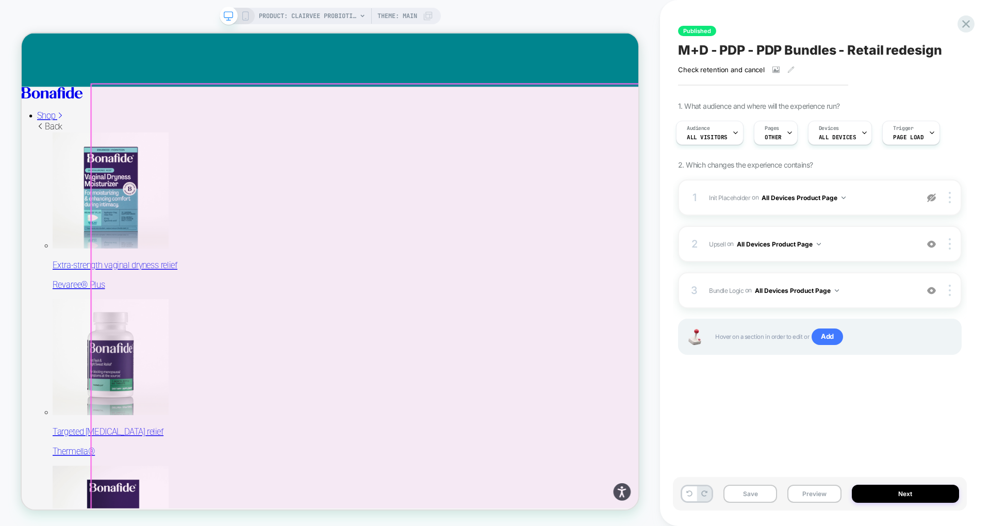
click at [254, 435] on div at bounding box center [499, 486] width 771 height 771
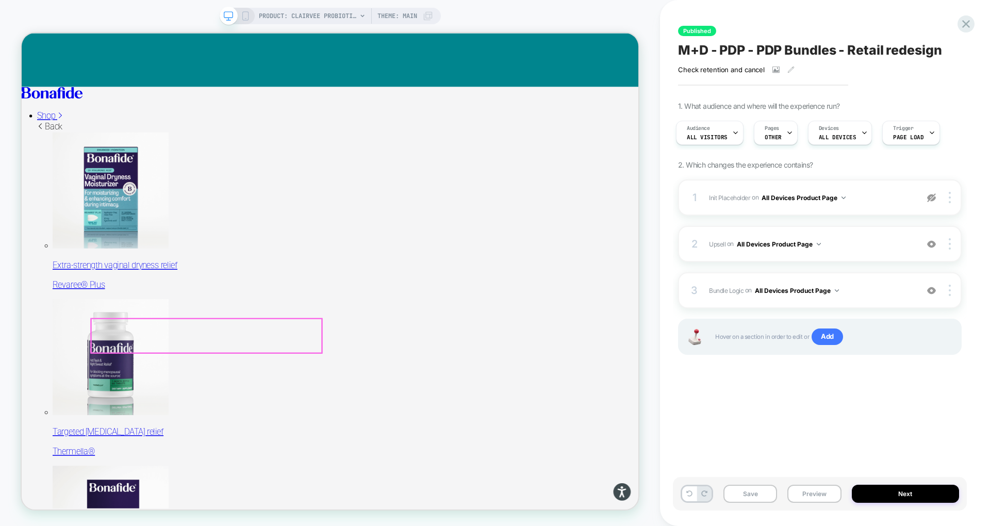
click at [620, 310] on div "Published M+D - PDP - PDP Bundles - Retail redesign Check retention and cancel …" at bounding box center [825, 263] width 330 height 526
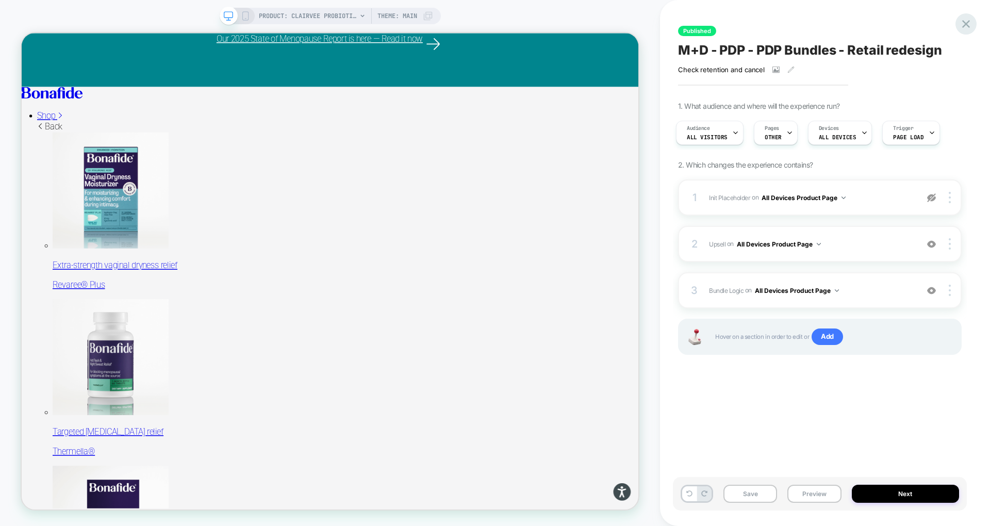
click at [620, 26] on icon at bounding box center [966, 24] width 14 height 14
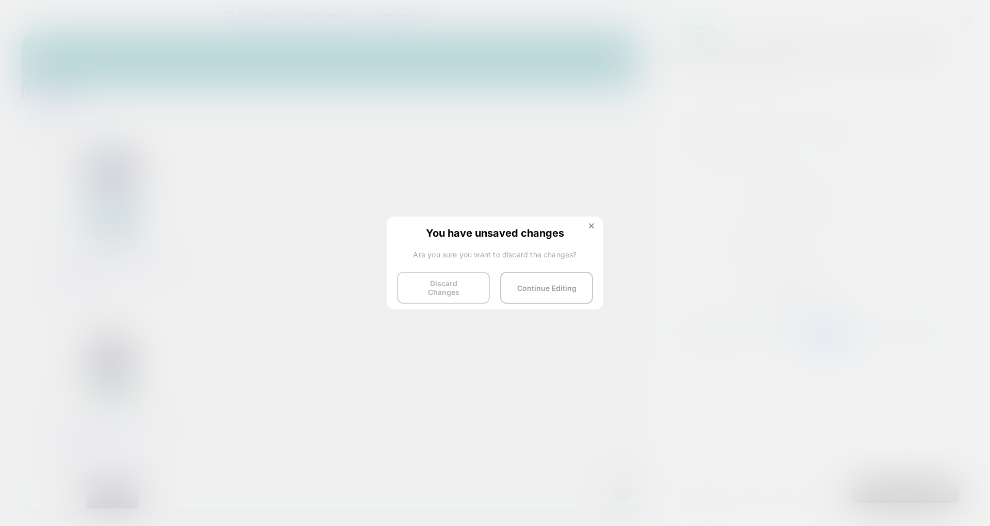
click at [443, 287] on button "Discard Changes" at bounding box center [443, 288] width 93 height 32
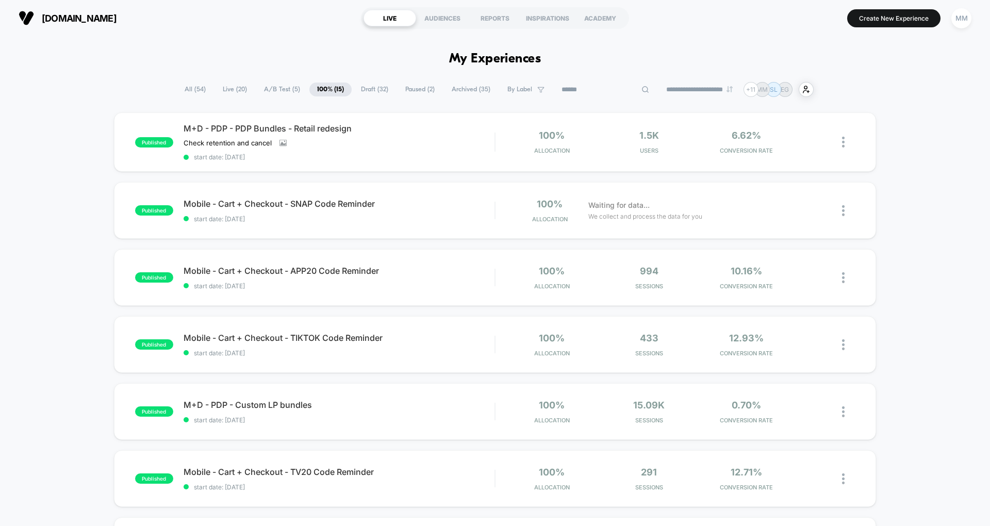
click at [594, 91] on input at bounding box center [605, 90] width 103 height 12
type input "****"
click at [379, 89] on span "Draft ( 32 )" at bounding box center [400, 89] width 43 height 14
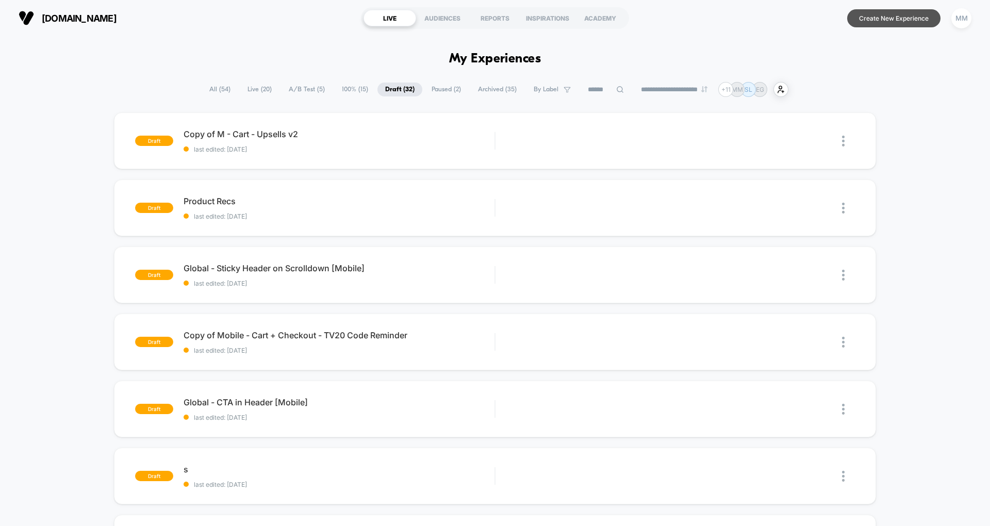
click at [620, 21] on button "Create New Experience" at bounding box center [893, 18] width 93 height 18
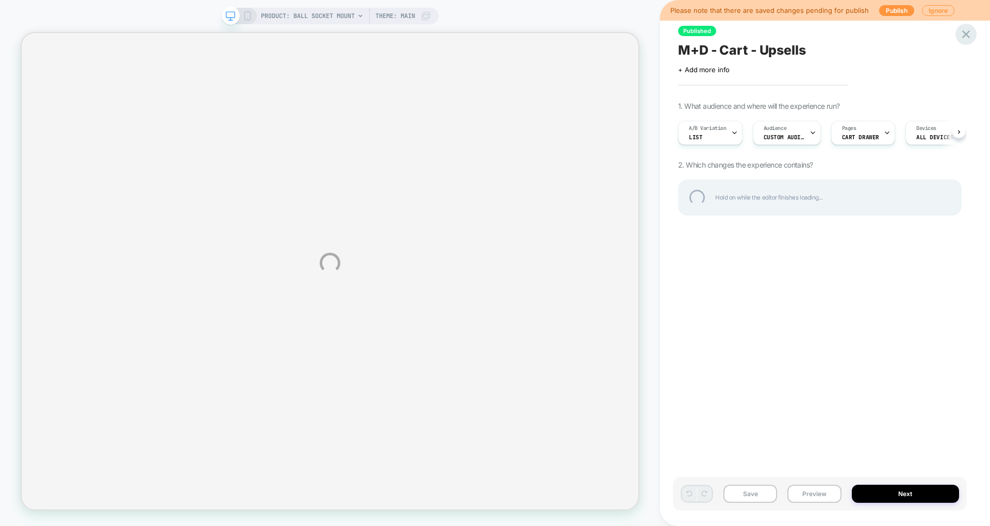
click at [962, 36] on div at bounding box center [965, 34] width 21 height 21
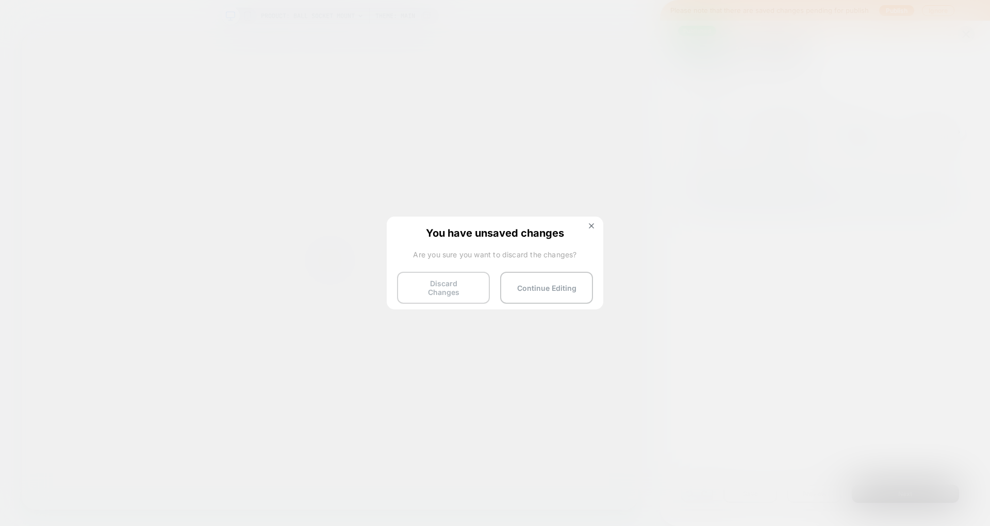
click at [454, 283] on button "Discard Changes" at bounding box center [443, 288] width 93 height 32
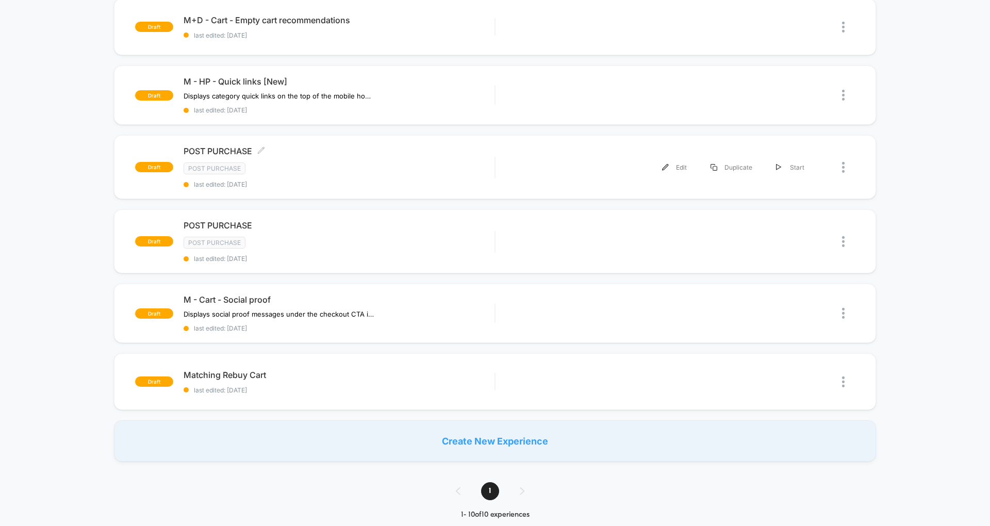
scroll to position [395, 0]
click at [412, 162] on div "Post Purchase" at bounding box center [339, 168] width 311 height 12
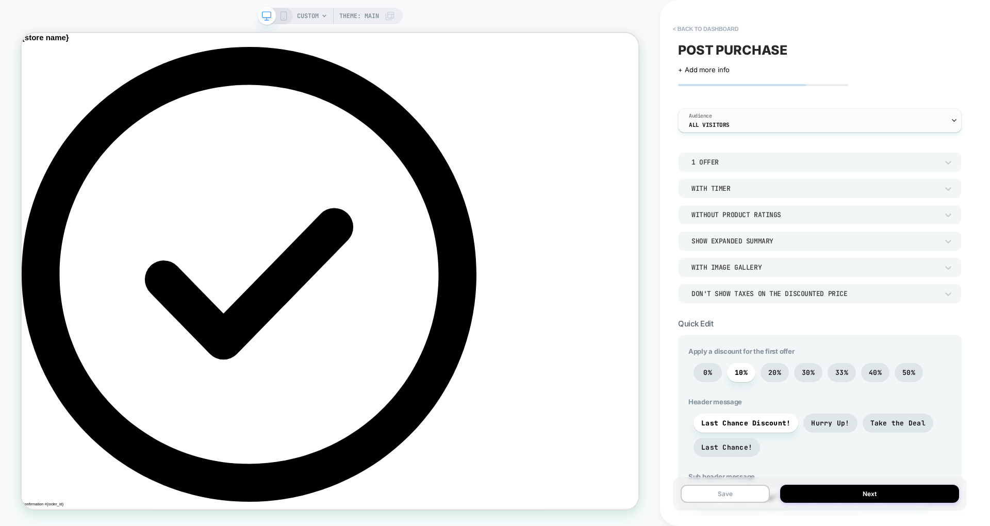
click at [722, 119] on div "Audience All Visitors" at bounding box center [816, 120] width 277 height 23
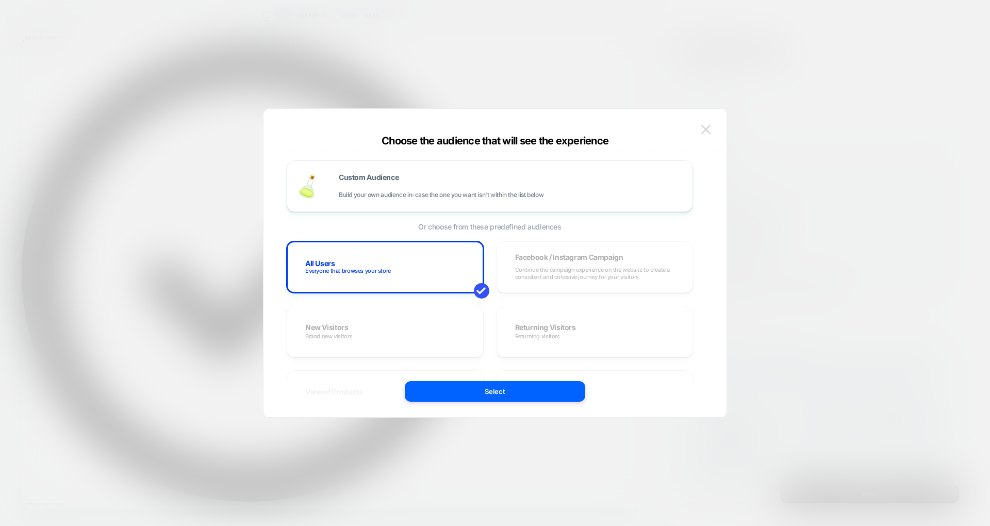
click at [705, 134] on button at bounding box center [705, 129] width 15 height 15
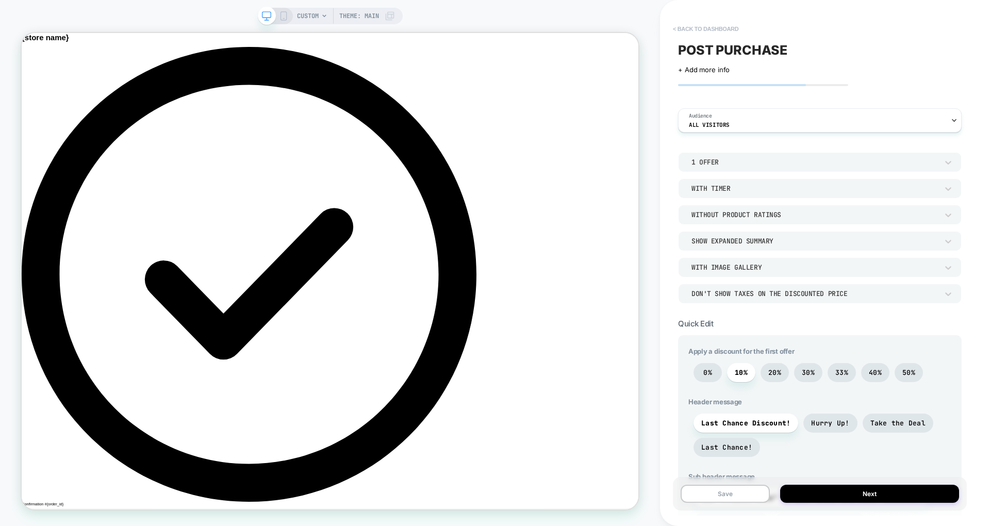
click at [714, 32] on button "< back to dashboard" at bounding box center [706, 29] width 76 height 16
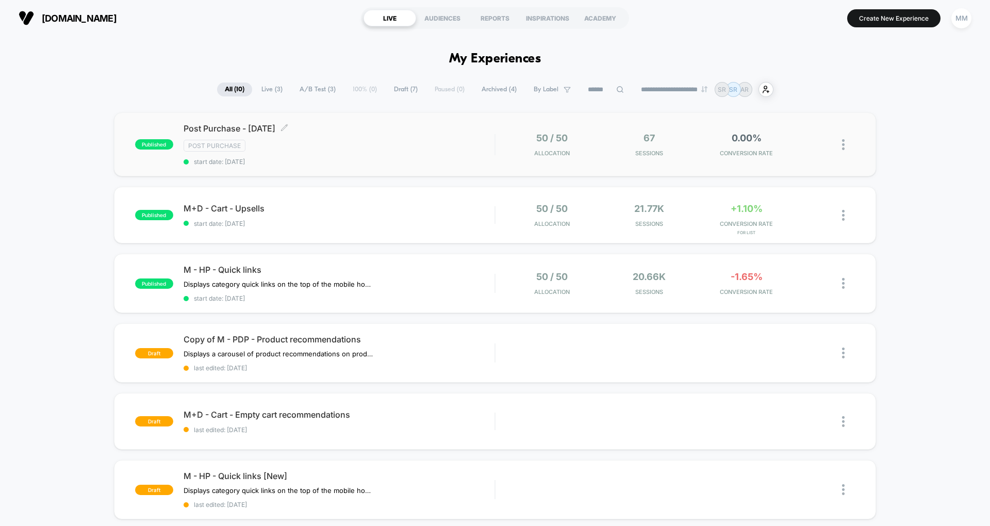
click at [338, 132] on span "Post Purchase - Labor Day 2025 Click to edit experience details" at bounding box center [339, 128] width 311 height 10
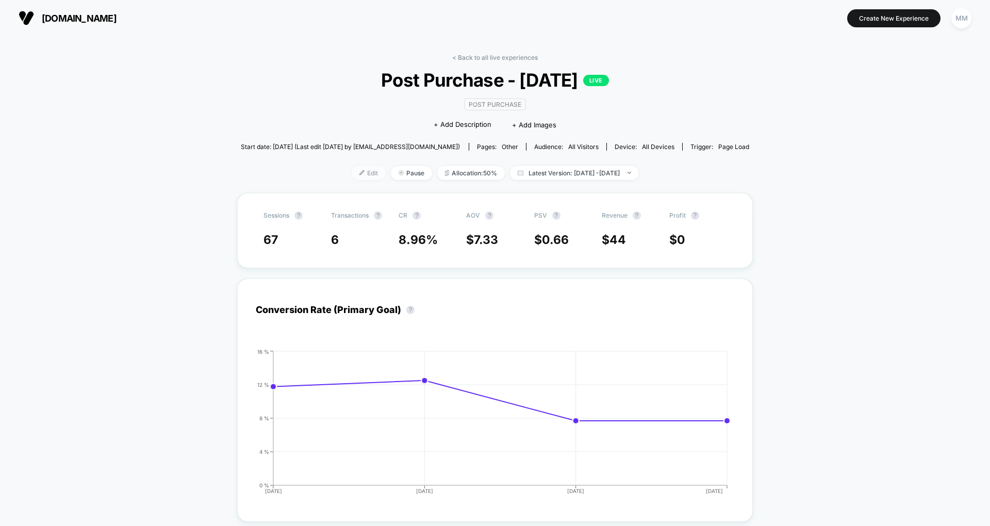
click at [355, 172] on span "Edit" at bounding box center [369, 173] width 34 height 14
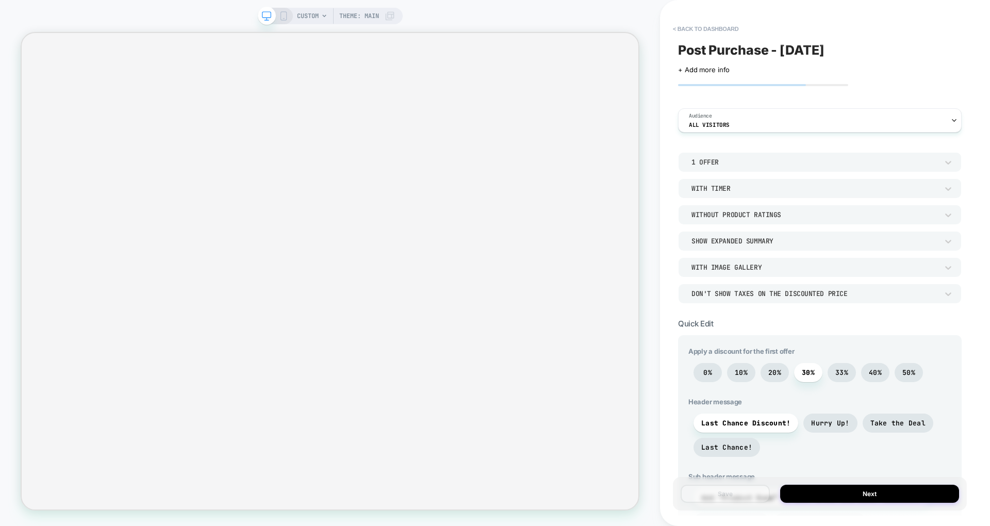
click at [730, 323] on div "Post Purchase - Labor Day 2025 Click to edit experience details + Add more info…" at bounding box center [820, 262] width 294 height 505
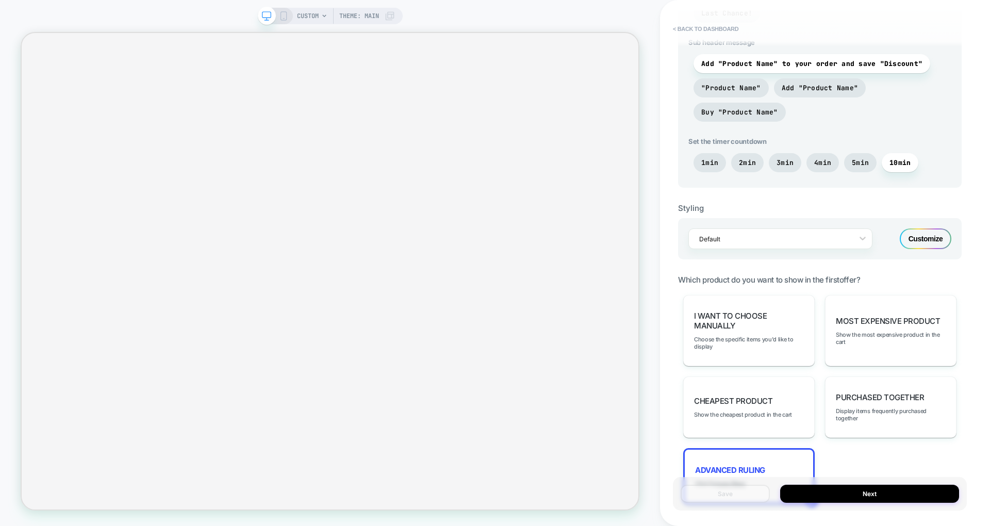
scroll to position [510, 0]
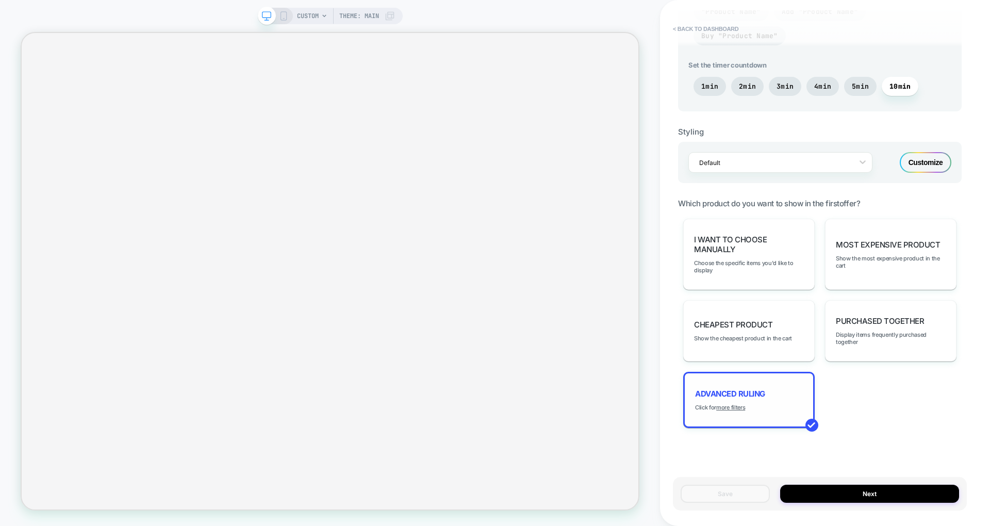
click at [732, 406] on div "Advanced Ruling Click for more filters" at bounding box center [748, 400] width 131 height 56
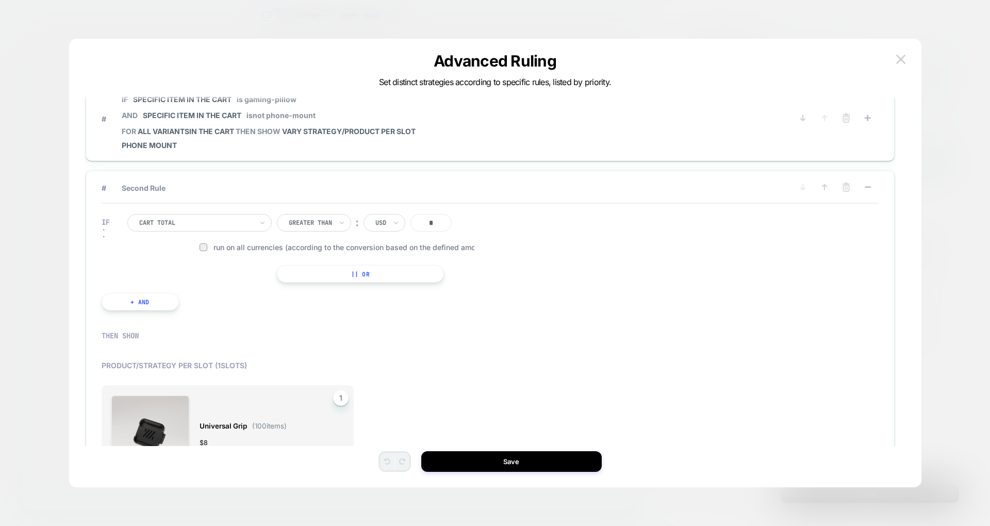
scroll to position [0, 0]
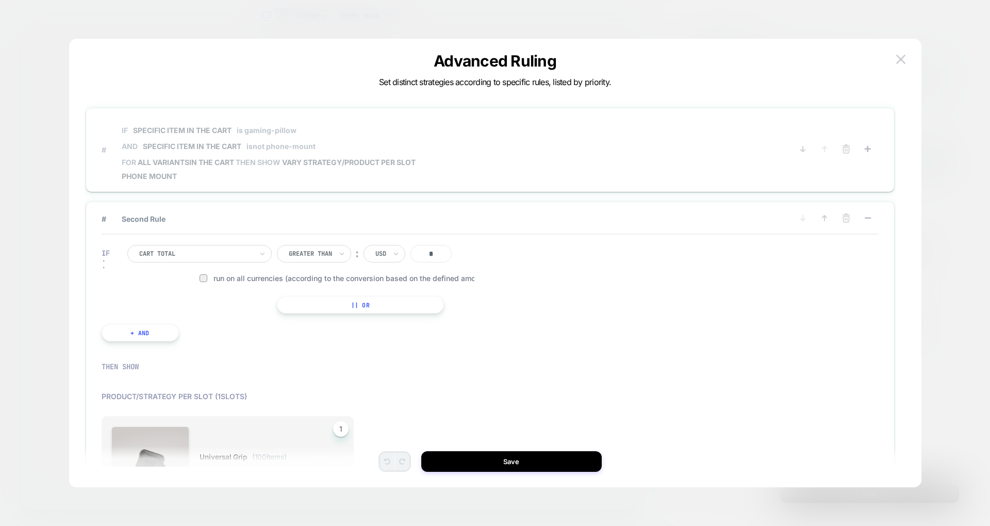
click at [493, 142] on span "# IF Specific item in the cart is gaming-pillow AND Specific item in the cart i…" at bounding box center [444, 150] width 684 height 62
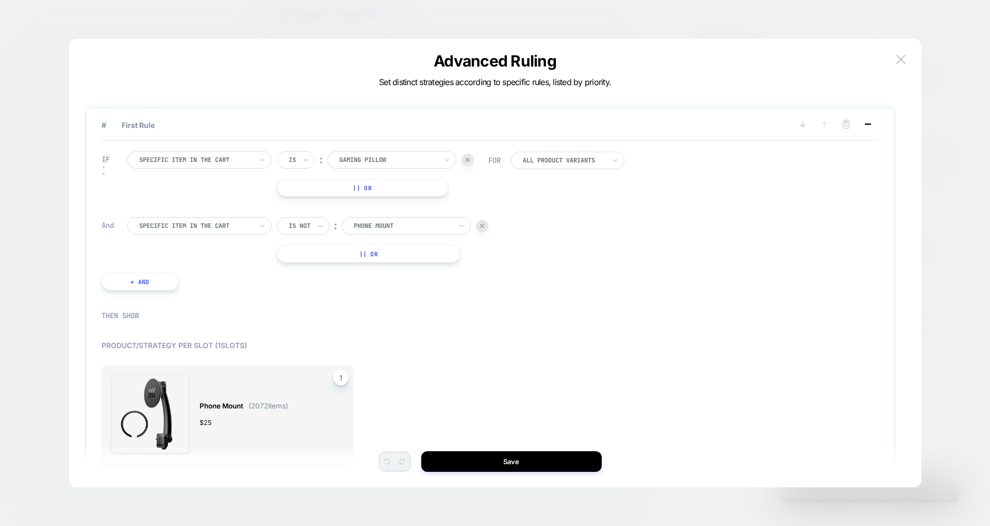
click at [867, 124] on rect at bounding box center [868, 124] width 6 height 2
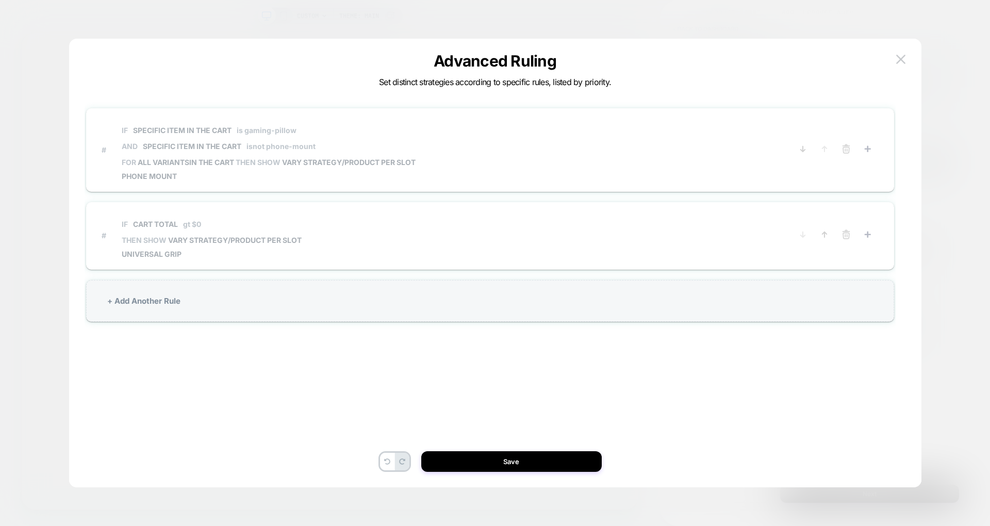
click at [509, 250] on span "# IF Cart Total gt $0 THEN SHOW VARY STRATEGY/PRODUCT PER SLOT Universal Grip" at bounding box center [444, 235] width 684 height 46
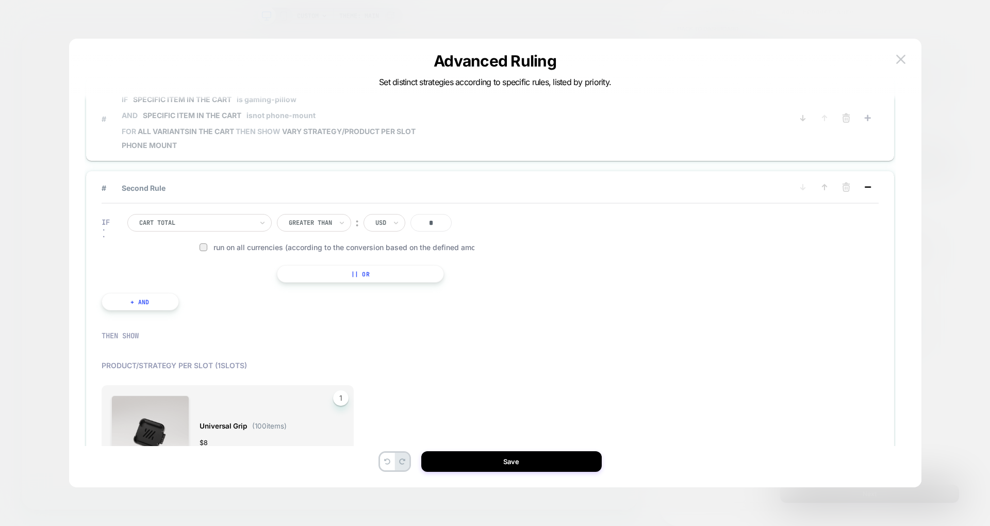
click at [870, 187] on rect at bounding box center [868, 187] width 6 height 2
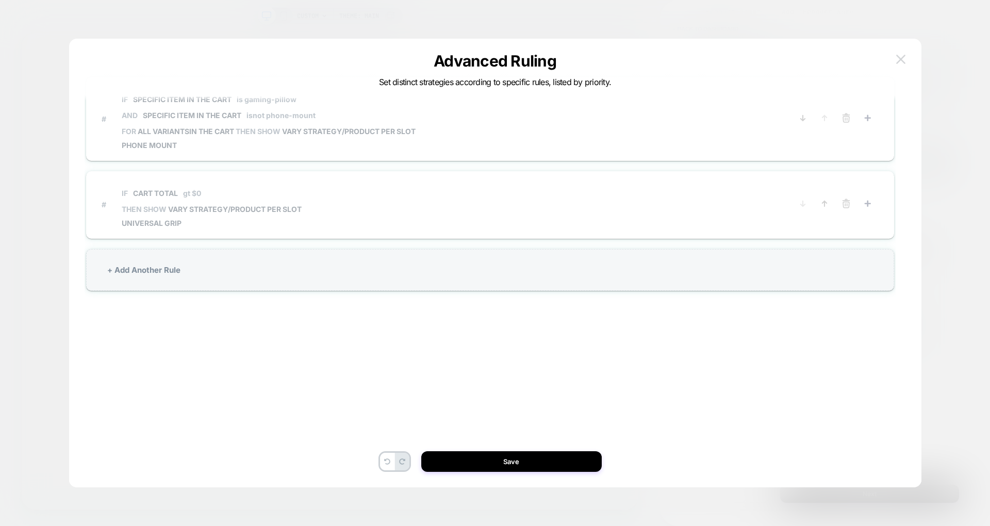
click at [896, 55] on img at bounding box center [900, 59] width 9 height 9
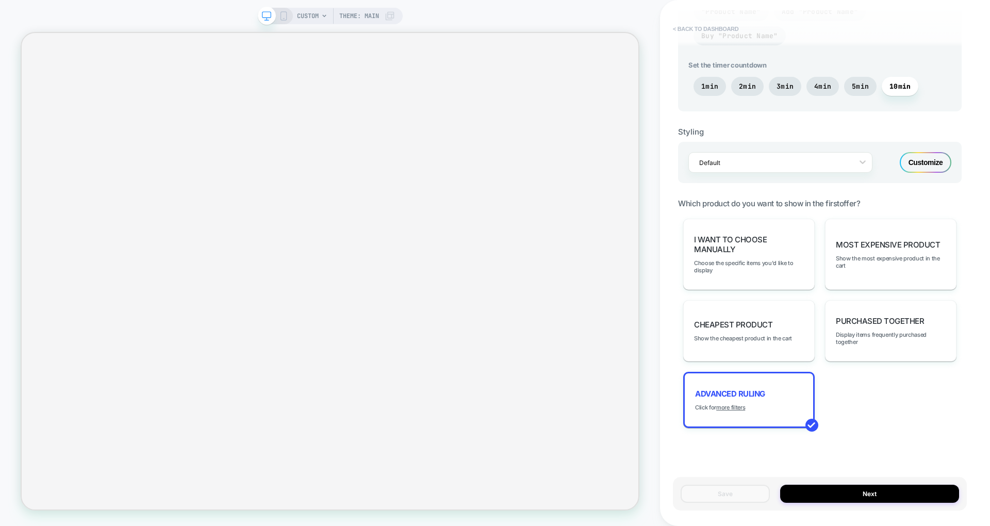
click at [702, 28] on button "< back to dashboard" at bounding box center [706, 29] width 76 height 16
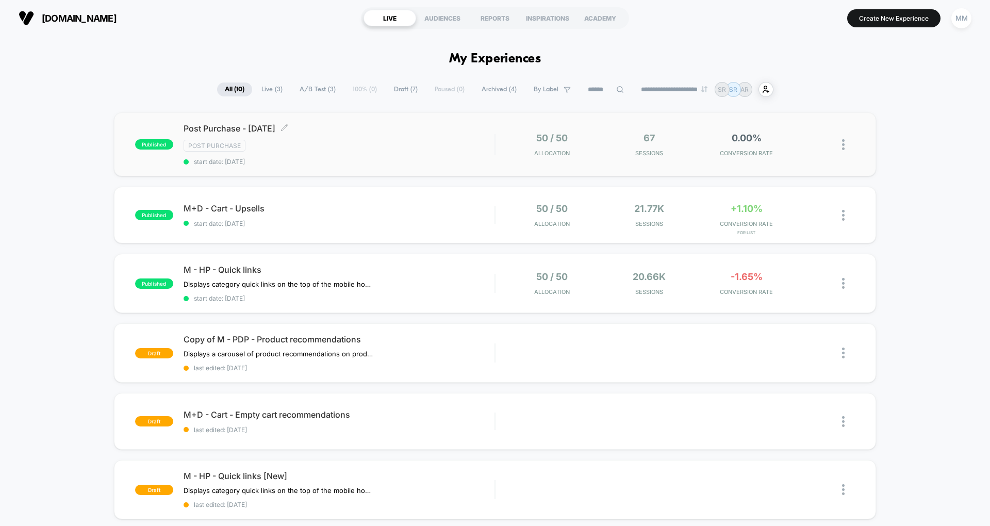
click at [360, 132] on span "Post Purchase - Labor Day 2025 Click to edit experience details" at bounding box center [339, 128] width 311 height 10
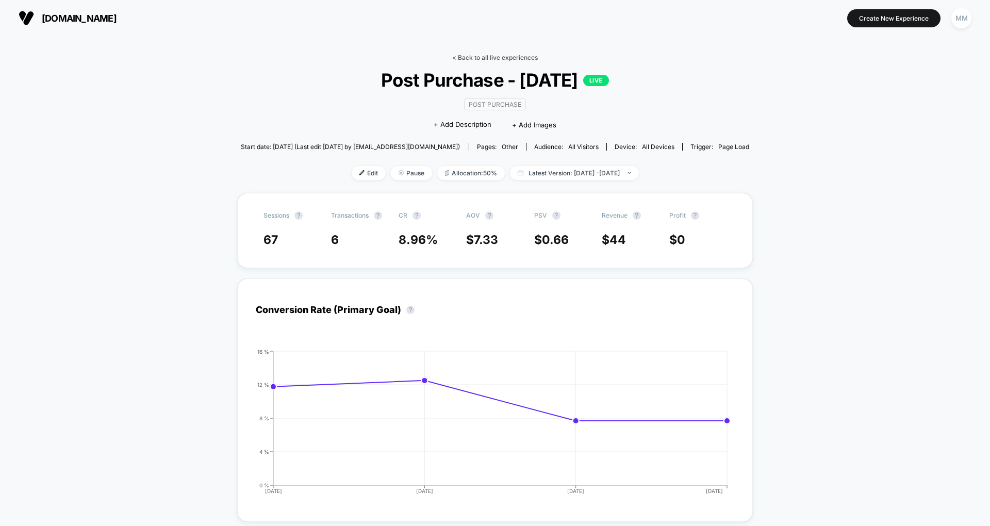
click at [484, 58] on link "< Back to all live experiences" at bounding box center [495, 58] width 86 height 8
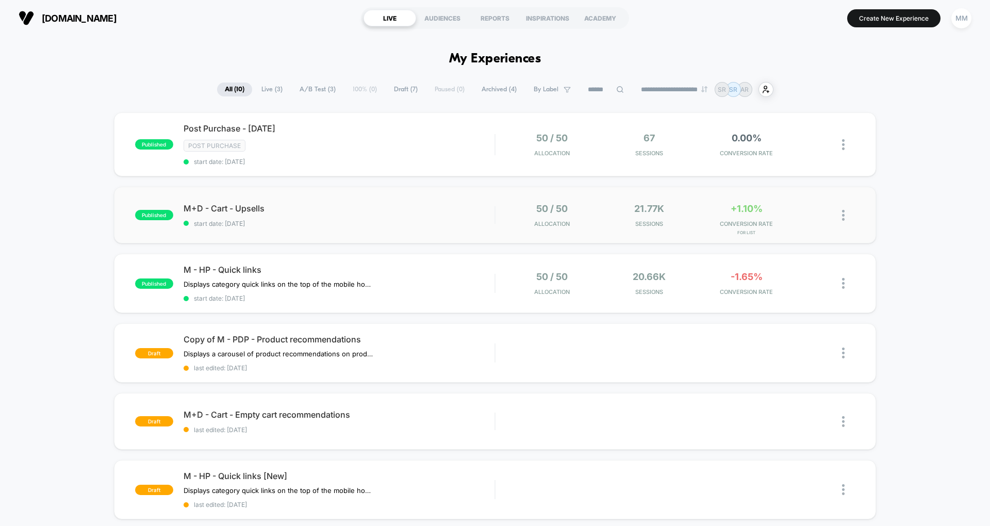
click at [360, 226] on div "published M+D - Cart - Upsells start date: 6/25/2025 50 / 50 Allocation 21.77k …" at bounding box center [495, 215] width 762 height 57
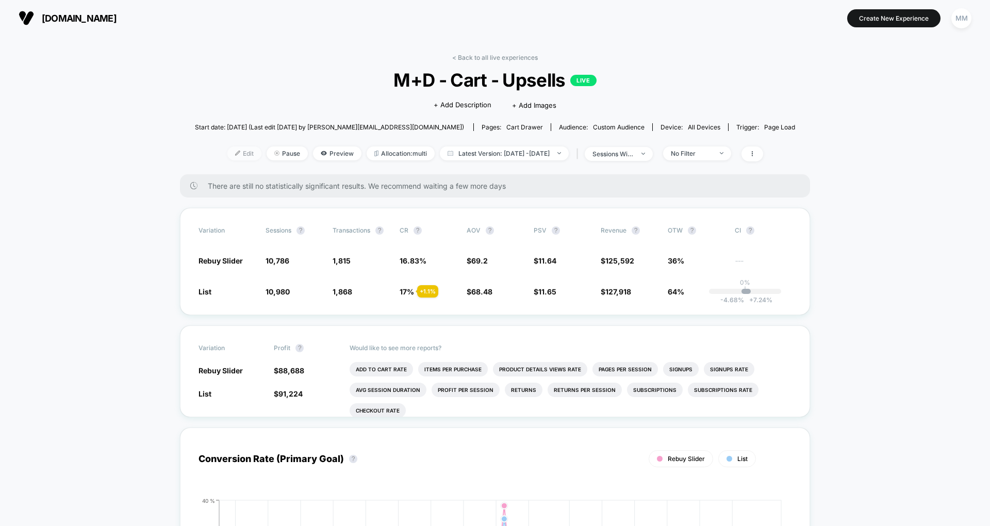
click at [227, 152] on span "Edit" at bounding box center [244, 153] width 34 height 14
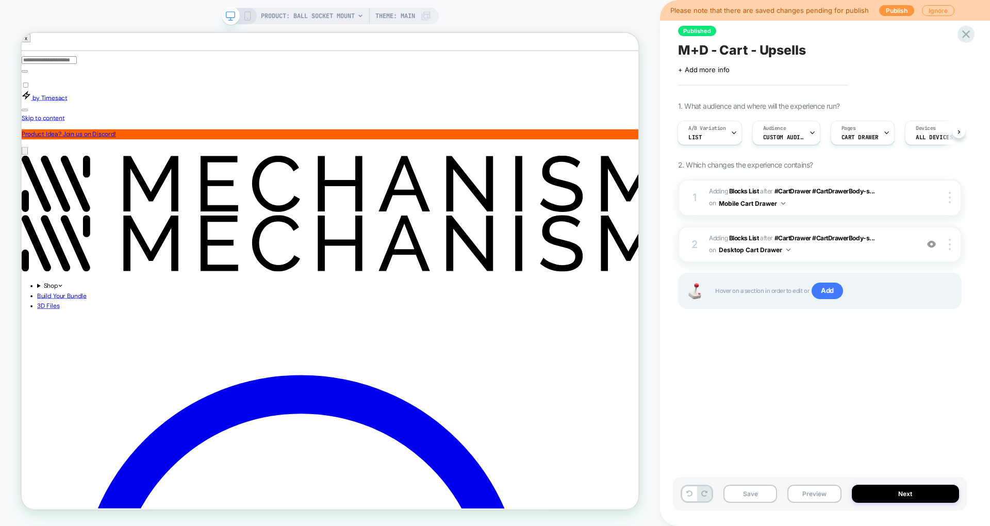
scroll to position [0, 1]
click at [718, 53] on span "M+D - Cart - Upsells" at bounding box center [742, 49] width 128 height 15
click at [718, 53] on textarea "**********" at bounding box center [716, 49] width 76 height 15
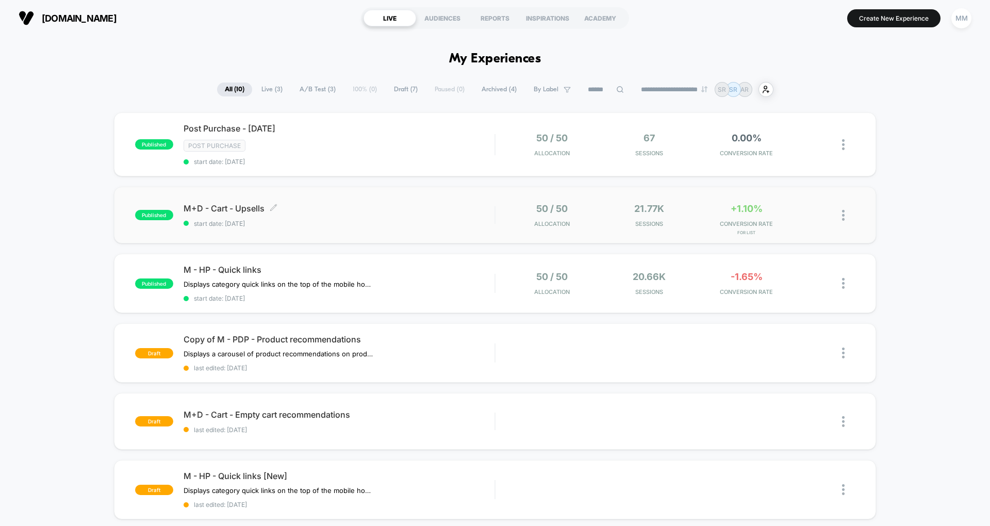
click at [351, 221] on span "start date: [DATE]" at bounding box center [339, 224] width 311 height 8
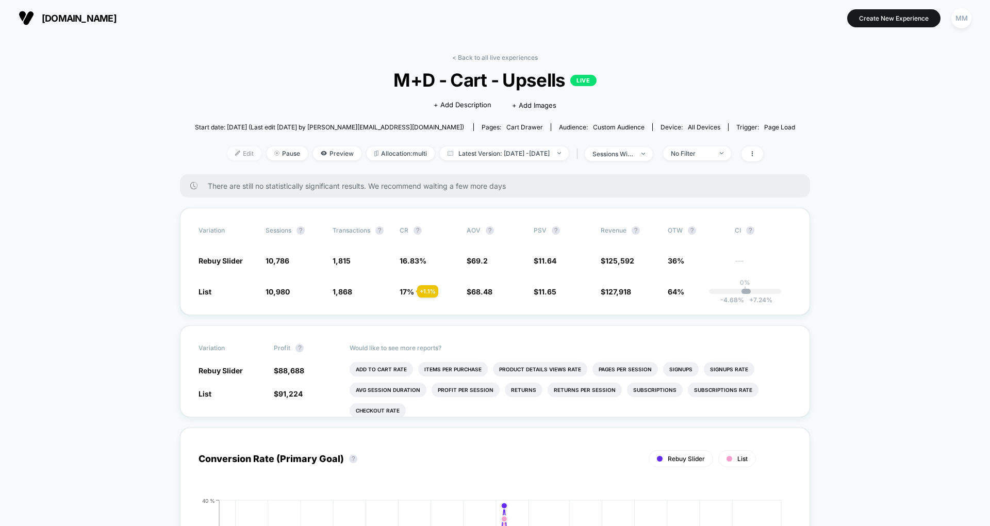
click at [233, 153] on span "Edit" at bounding box center [244, 153] width 34 height 14
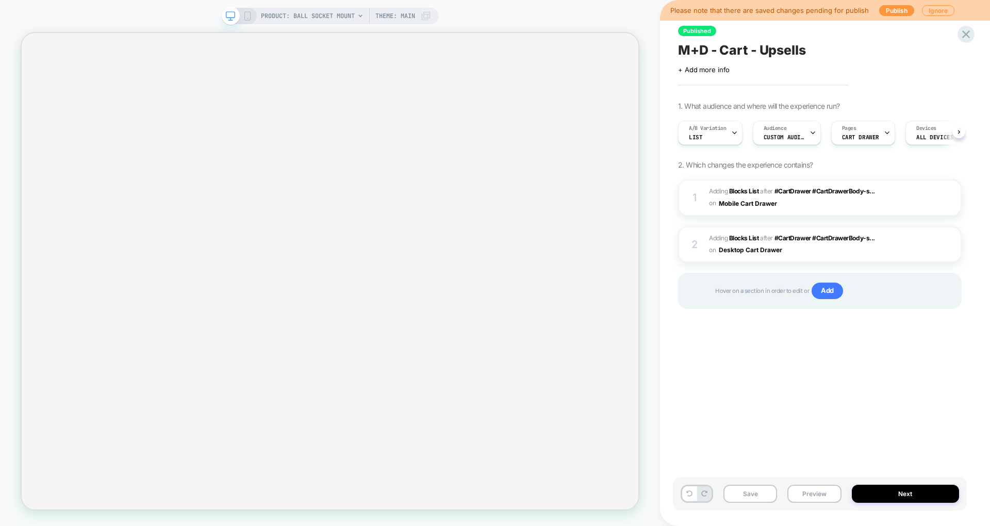
scroll to position [0, 1]
click at [962, 34] on icon at bounding box center [966, 34] width 14 height 14
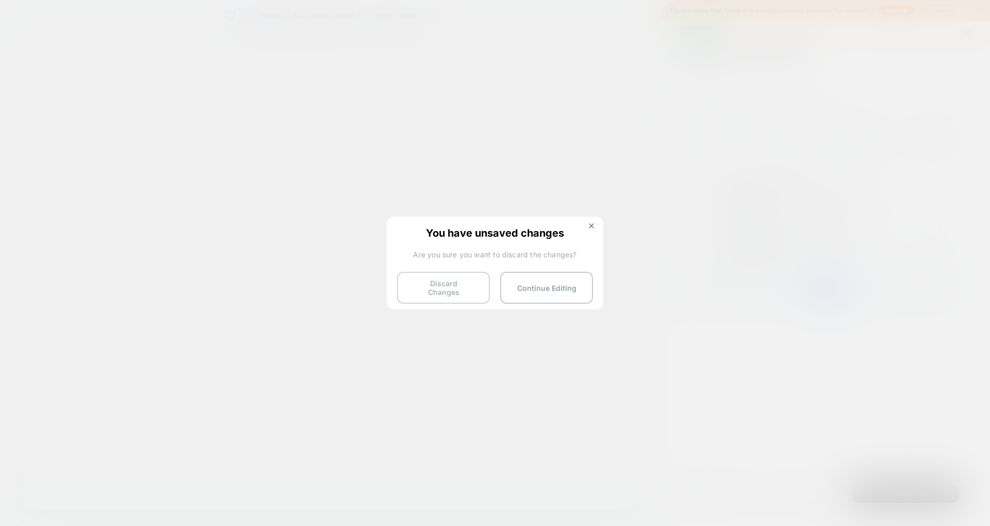
click at [448, 273] on button "Discard Changes" at bounding box center [443, 288] width 93 height 32
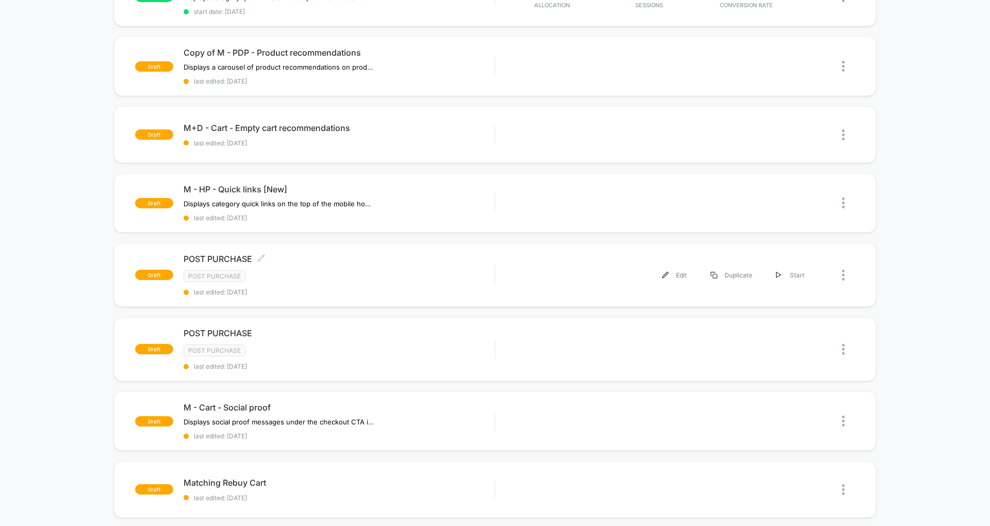
scroll to position [287, 0]
click at [458, 344] on div "Post Purchase" at bounding box center [339, 350] width 311 height 12
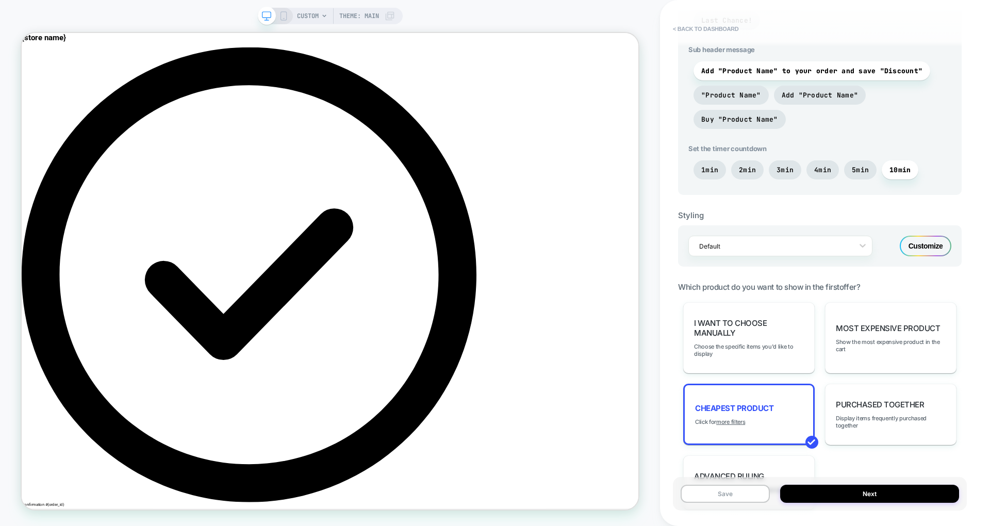
scroll to position [508, 0]
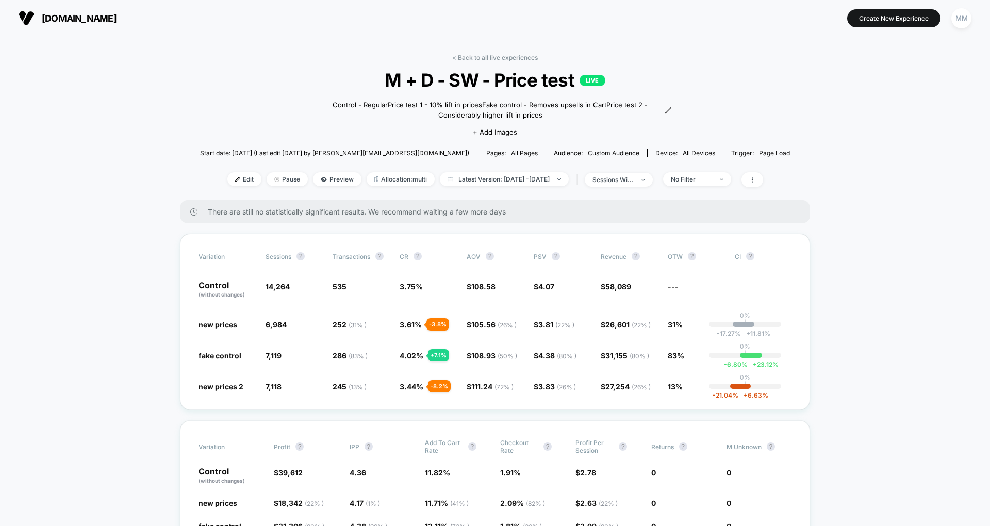
scroll to position [27, 0]
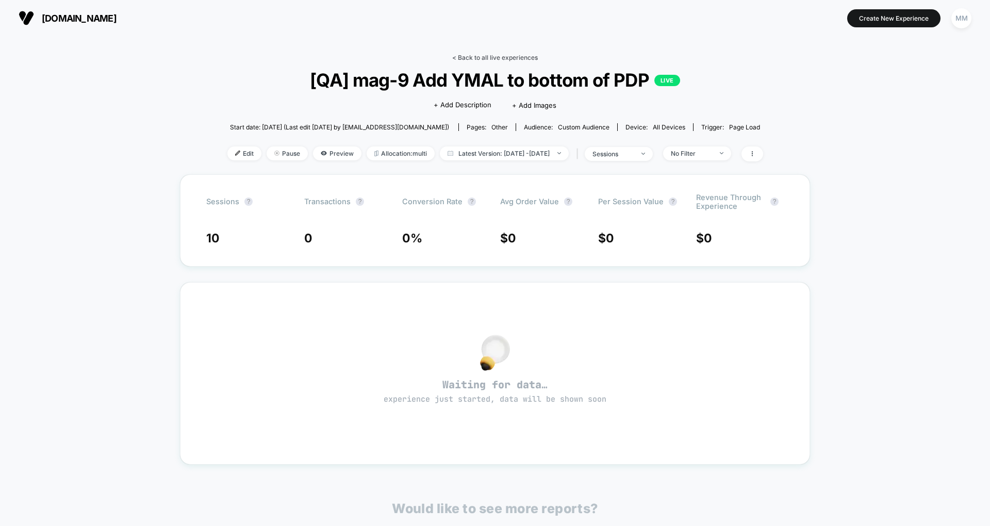
click at [484, 56] on link "< Back to all live experiences" at bounding box center [495, 58] width 86 height 8
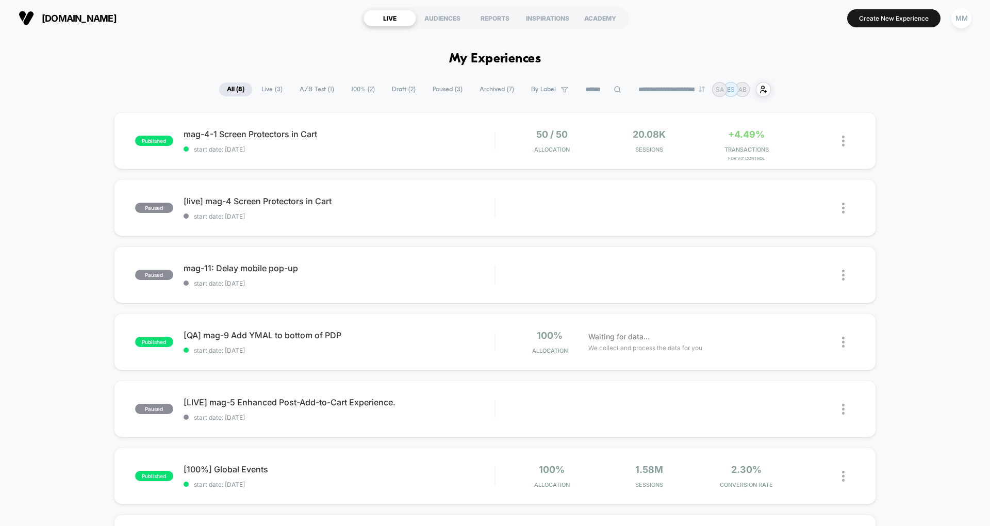
click at [393, 88] on span "Draft ( 2 )" at bounding box center [403, 89] width 39 height 14
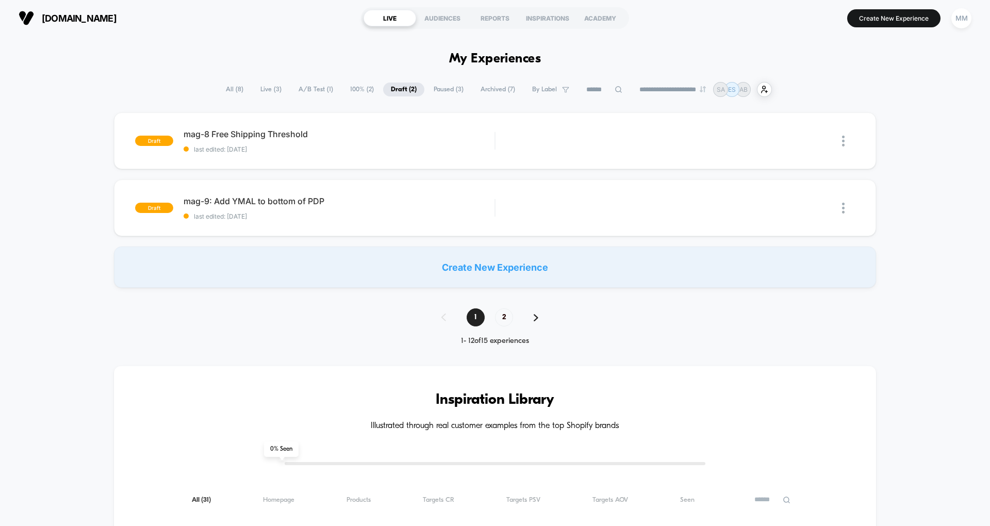
click at [356, 87] on span "100% ( 2 )" at bounding box center [361, 89] width 39 height 14
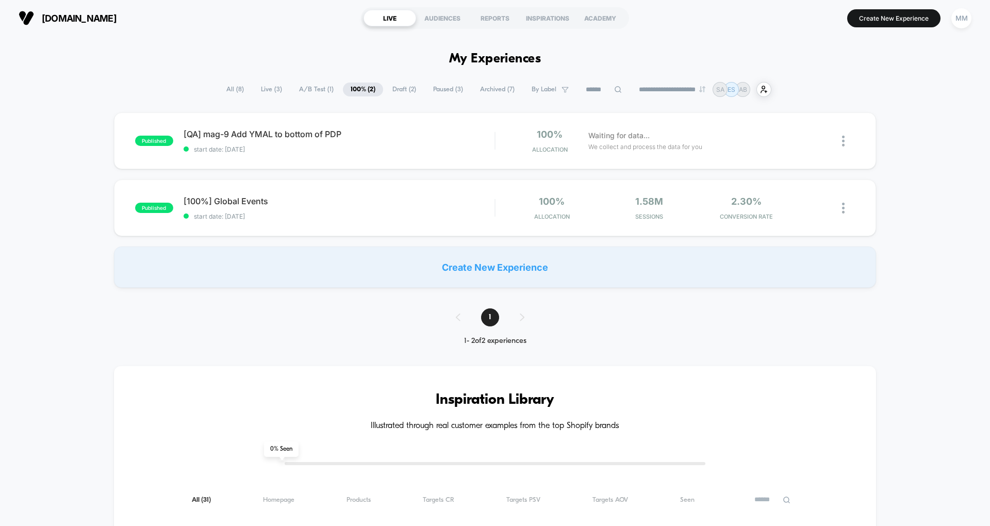
click at [233, 90] on span "All ( 8 )" at bounding box center [235, 89] width 33 height 14
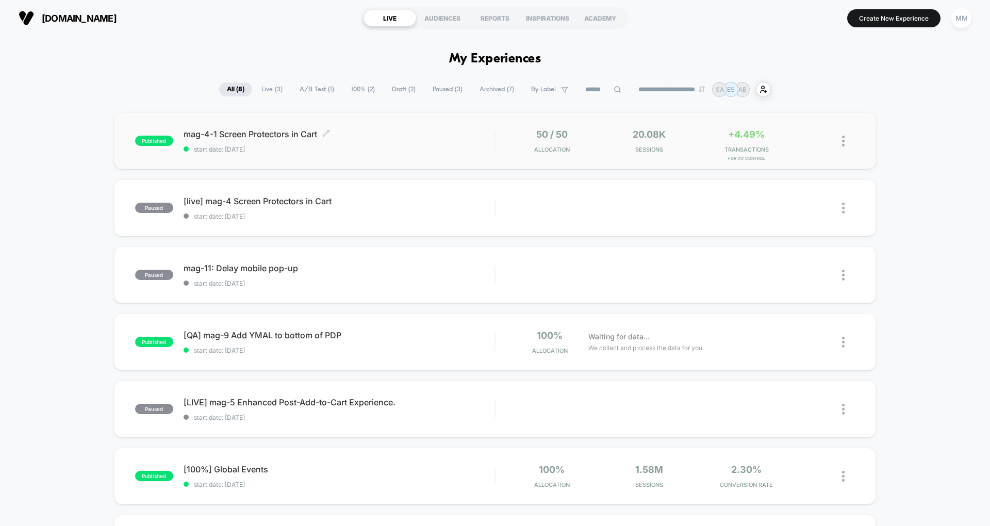
click at [272, 135] on span "mag-4-1 Screen Protectors in Cart Click to edit experience details" at bounding box center [339, 134] width 311 height 10
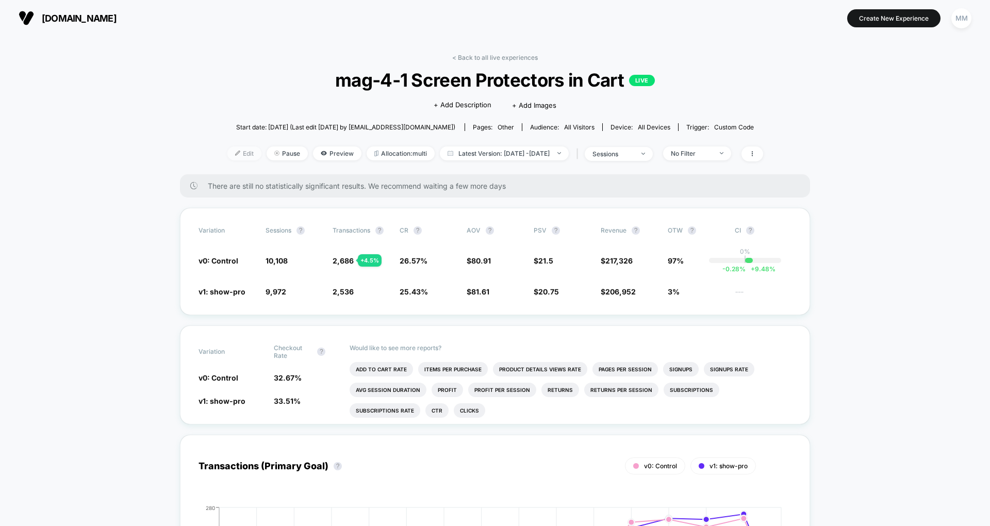
click at [236, 158] on span "Edit" at bounding box center [244, 153] width 34 height 14
click at [889, 21] on button "Create New Experience" at bounding box center [893, 18] width 93 height 18
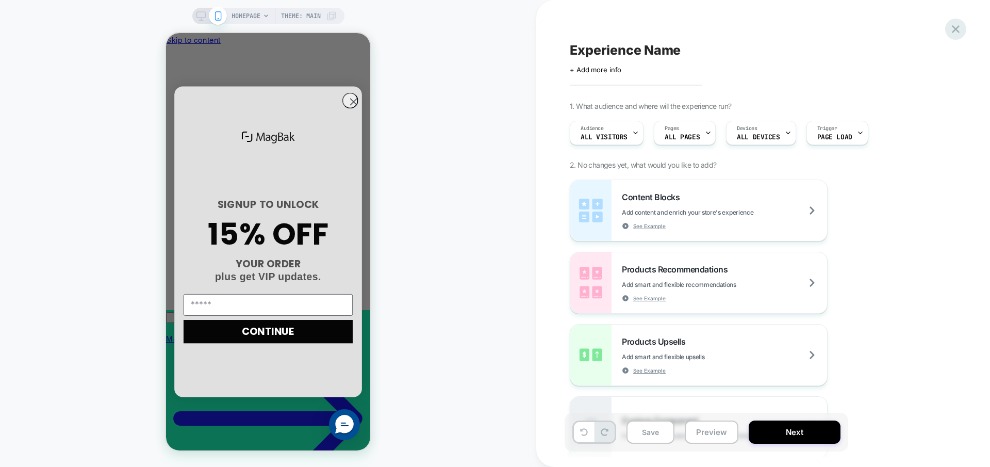
scroll to position [0, 147]
click at [636, 51] on span "Experience Name" at bounding box center [625, 49] width 111 height 15
type textarea "**********"
click at [347, 103] on circle "Close dialog" at bounding box center [353, 101] width 15 height 15
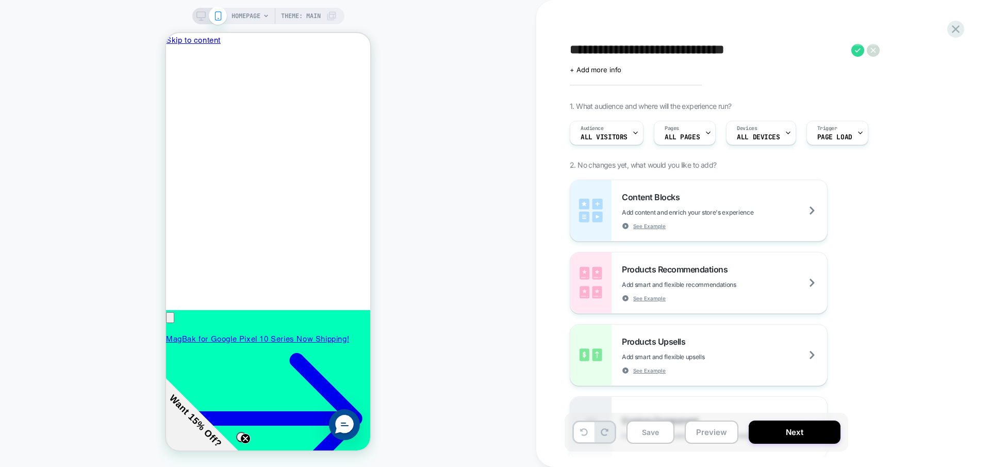
click at [256, 11] on span "HOMEPAGE" at bounding box center [245, 16] width 29 height 16
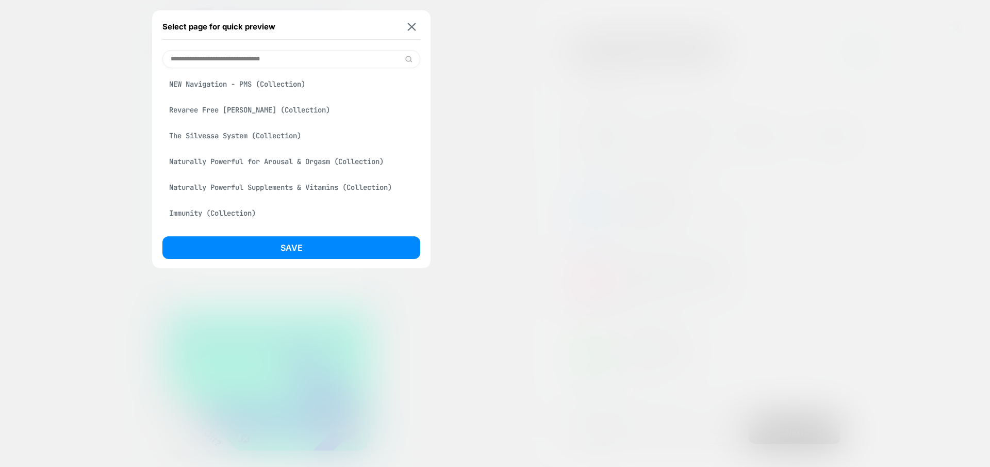
scroll to position [108, 0]
click at [416, 24] on button at bounding box center [411, 26] width 13 height 9
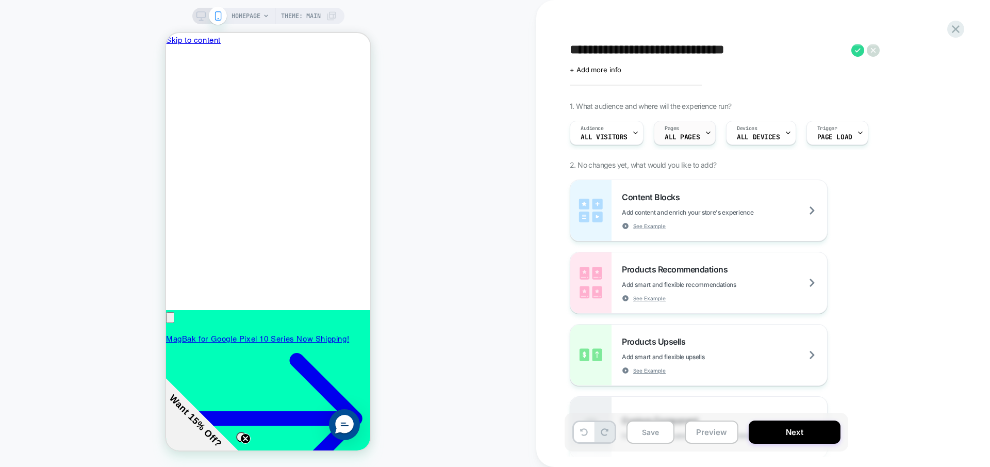
scroll to position [0, 0]
click at [705, 133] on icon at bounding box center [708, 132] width 7 height 7
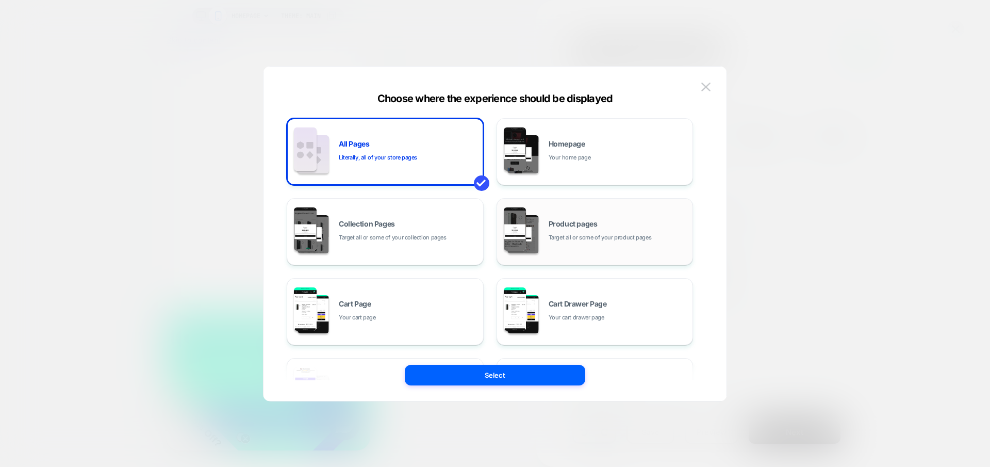
click at [549, 237] on span "Target all or some of your product pages" at bounding box center [600, 238] width 103 height 10
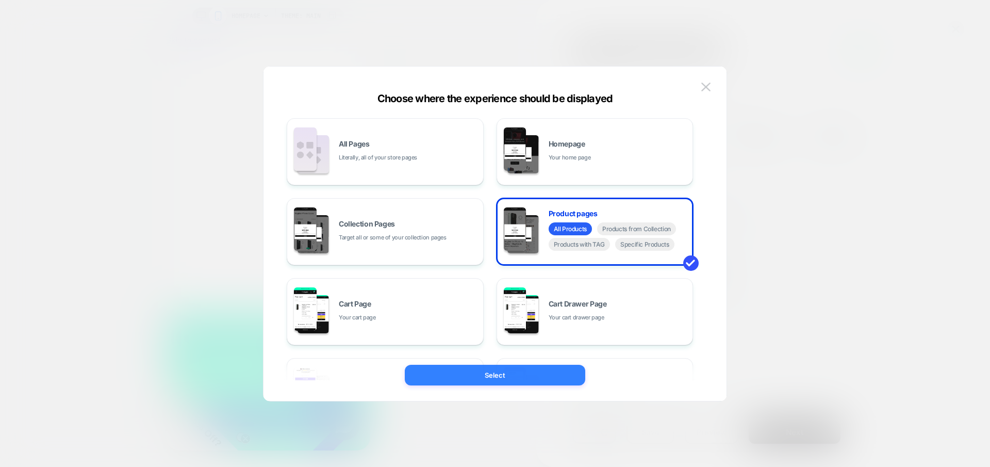
click at [509, 373] on button "Select" at bounding box center [495, 375] width 180 height 21
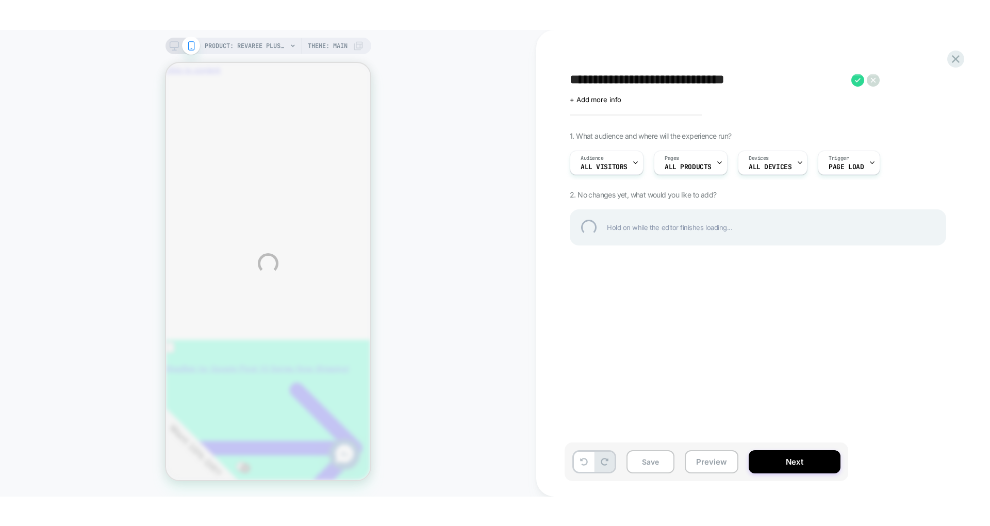
scroll to position [0, 0]
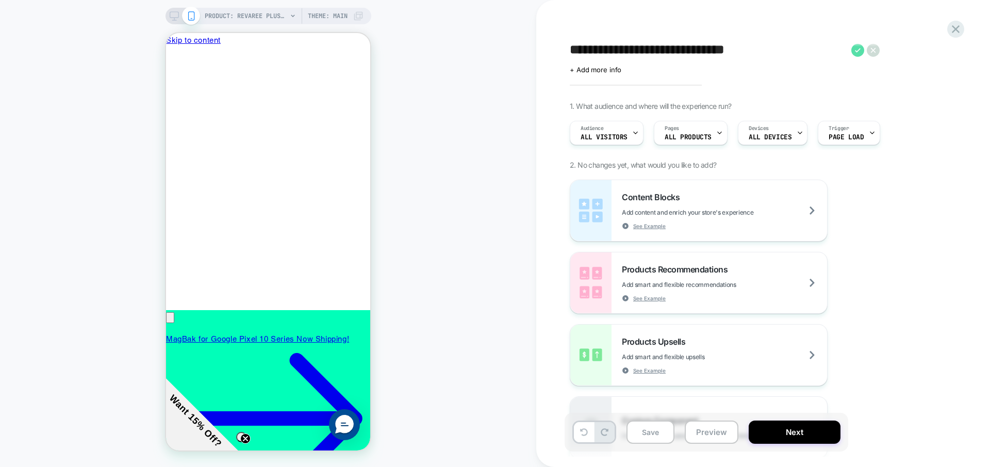
click at [855, 49] on icon at bounding box center [857, 50] width 13 height 13
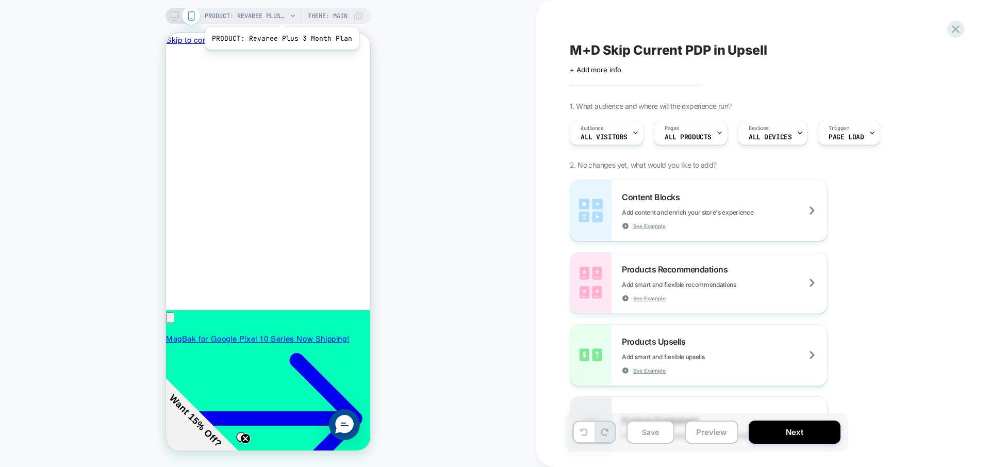
click at [279, 14] on span "PRODUCT: Revaree Plus 3 Month Plan" at bounding box center [246, 16] width 82 height 16
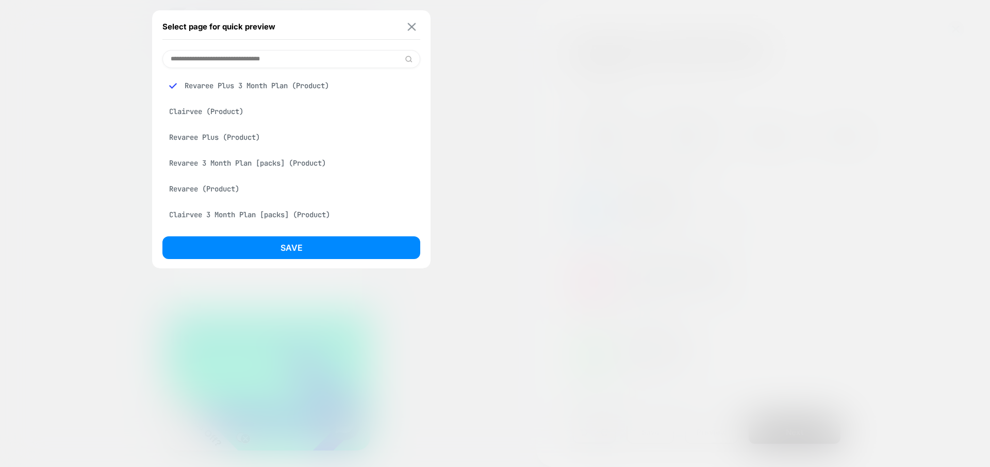
click at [416, 22] on div "Select page for quick preview" at bounding box center [291, 27] width 258 height 26
click at [409, 26] on img at bounding box center [412, 27] width 8 height 8
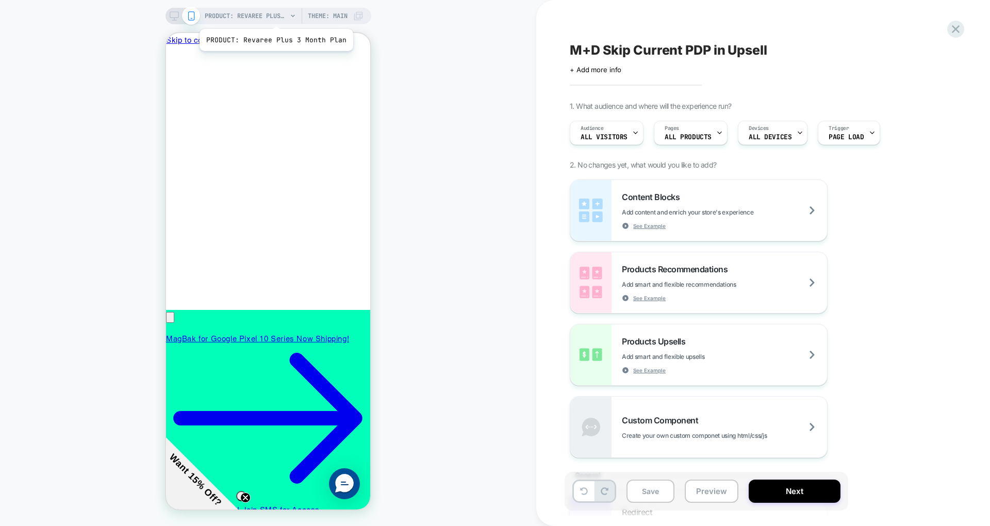
click at [274, 16] on span "PRODUCT: Revaree Plus 3 Month Plan" at bounding box center [246, 16] width 82 height 16
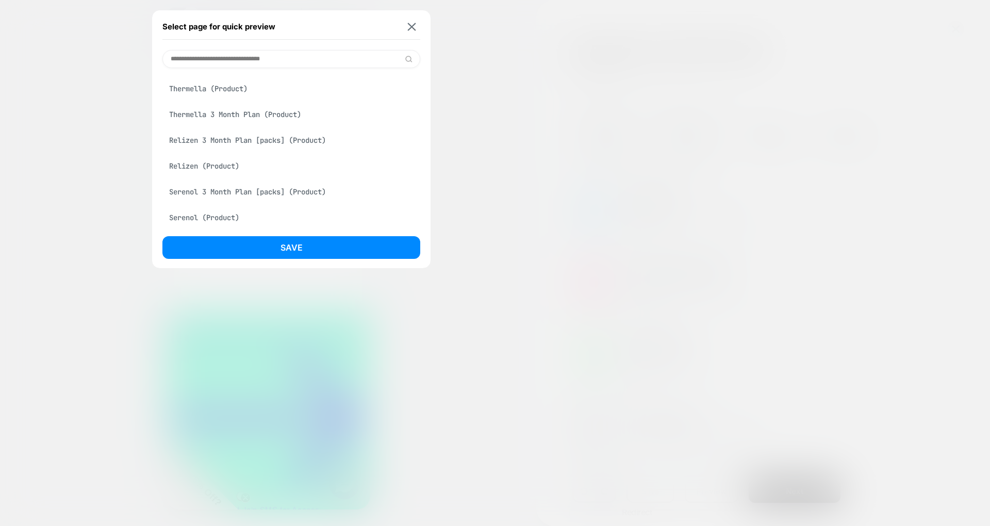
scroll to position [205, 0]
click at [411, 23] on img at bounding box center [412, 27] width 8 height 8
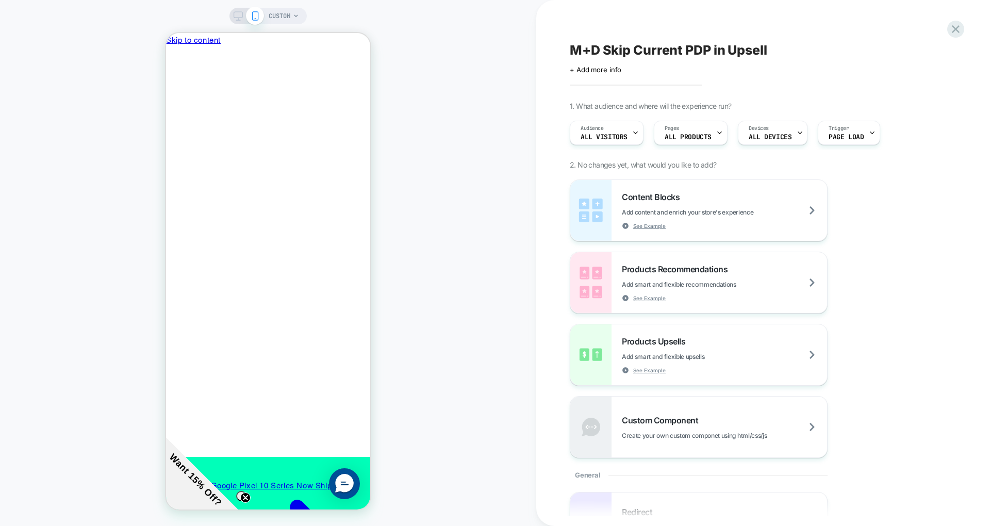
scroll to position [0, 147]
click at [680, 130] on div "Pages ALL PRODUCTS" at bounding box center [688, 132] width 68 height 23
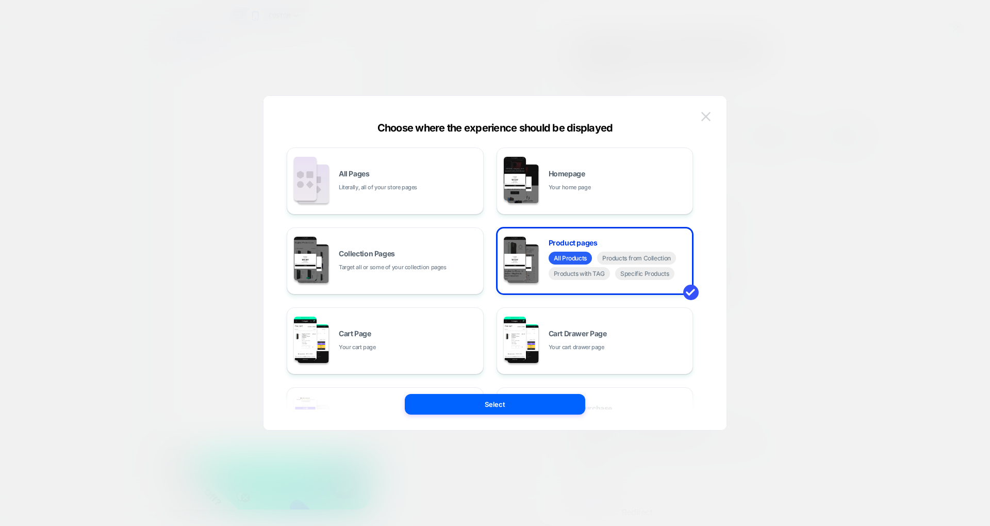
scroll to position [0, 0]
click at [709, 115] on img at bounding box center [705, 116] width 9 height 9
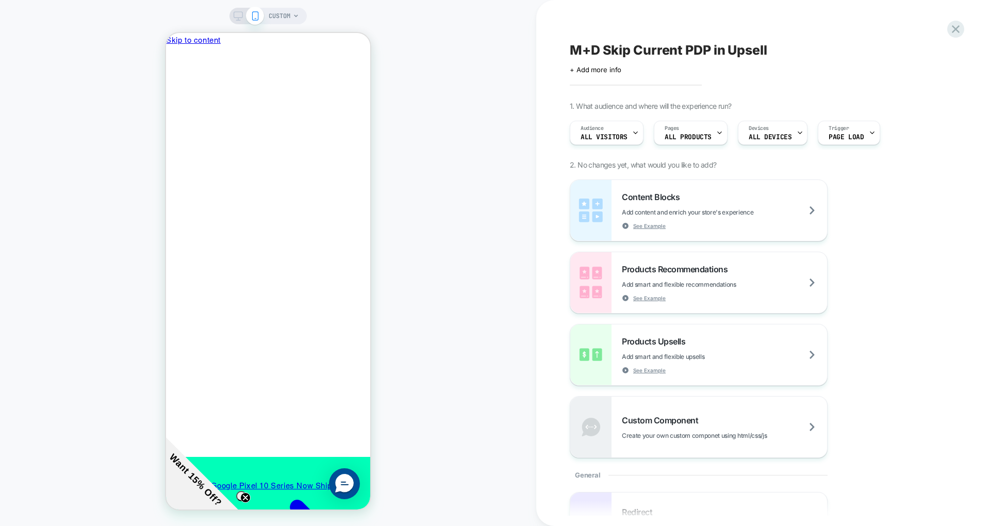
click at [290, 13] on span "CUSTOM" at bounding box center [280, 16] width 22 height 16
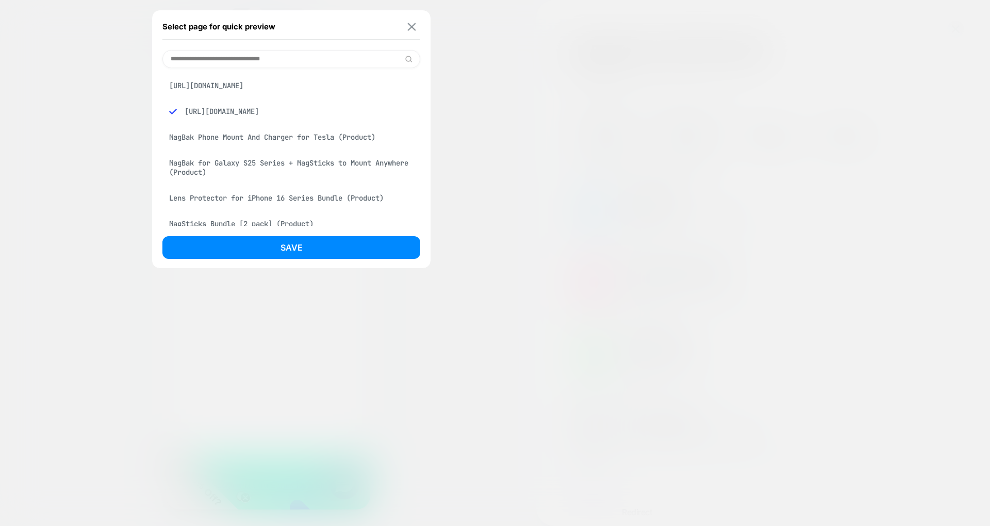
click at [411, 29] on img at bounding box center [412, 27] width 8 height 8
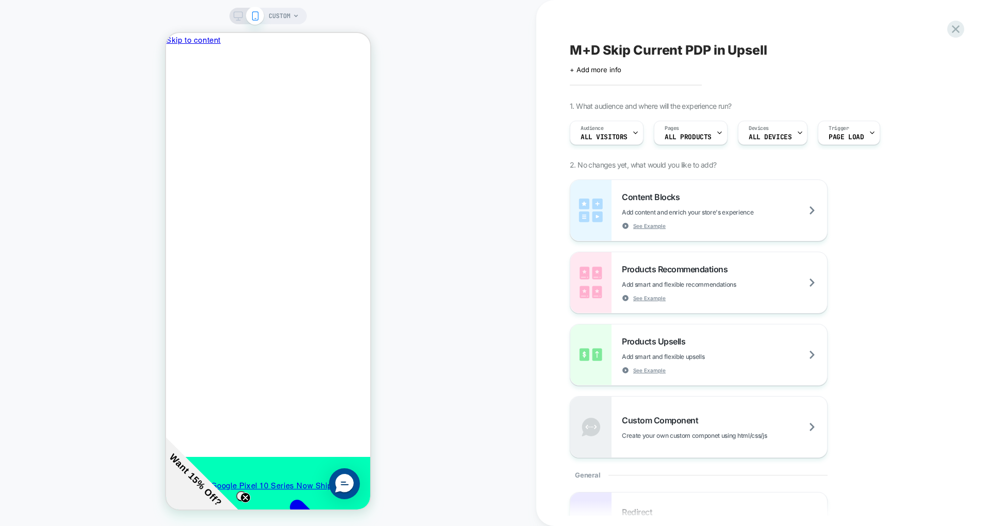
click at [495, 146] on div "CUSTOM" at bounding box center [268, 262] width 536 height 505
click at [265, 19] on div "CUSTOM" at bounding box center [267, 16] width 77 height 16
drag, startPoint x: 265, startPoint y: 19, endPoint x: 290, endPoint y: 15, distance: 25.5
click at [290, 15] on div "CUSTOM" at bounding box center [267, 16] width 77 height 16
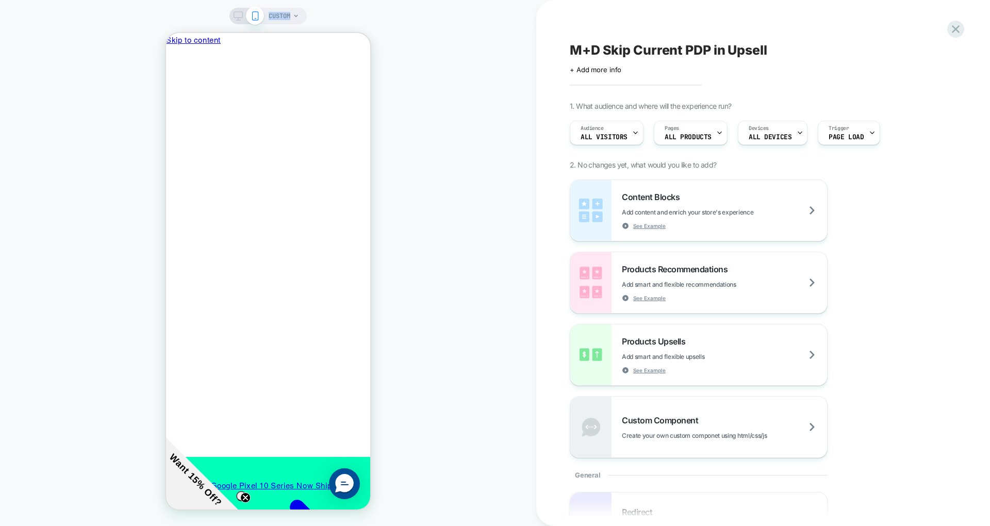
click at [290, 15] on span "CUSTOM" at bounding box center [280, 16] width 22 height 16
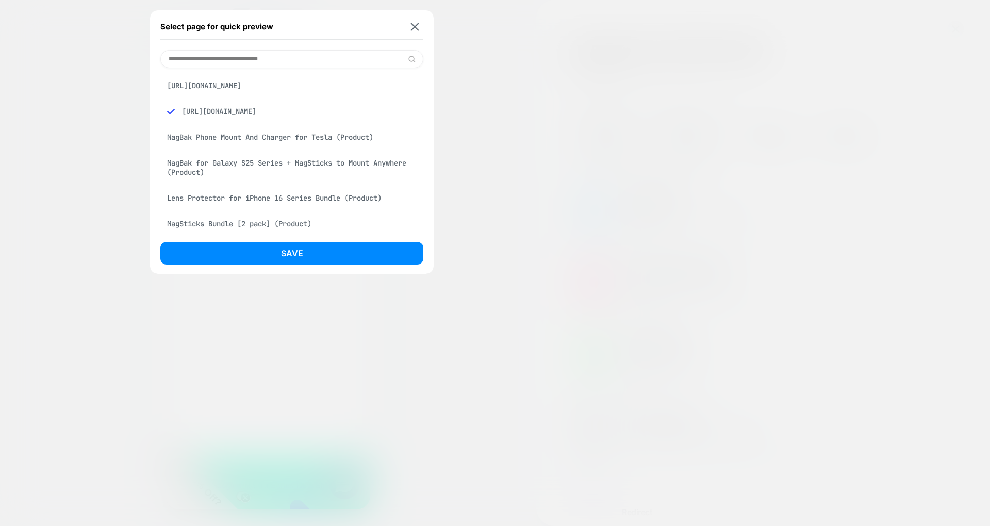
click at [290, 15] on div "Select page for quick preview" at bounding box center [291, 27] width 262 height 26
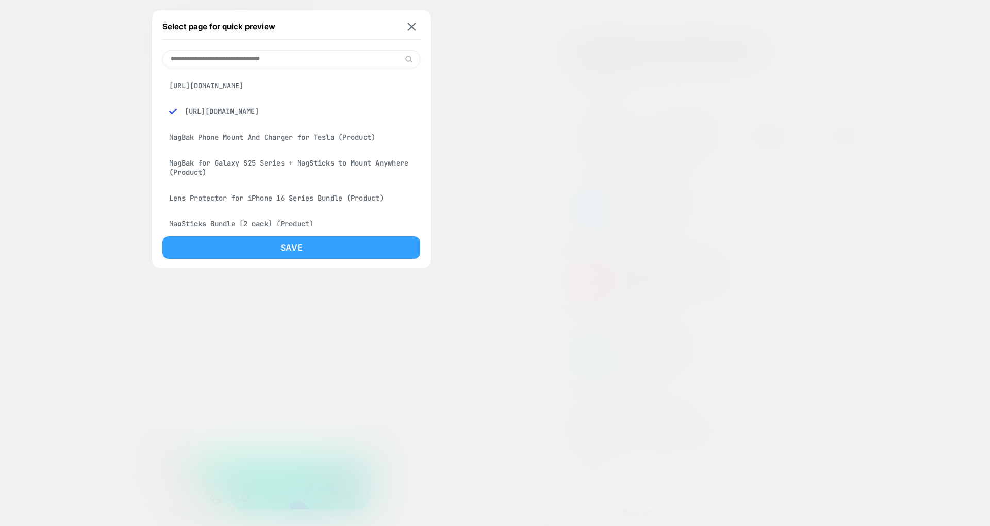
click at [334, 247] on button "Save" at bounding box center [291, 247] width 258 height 23
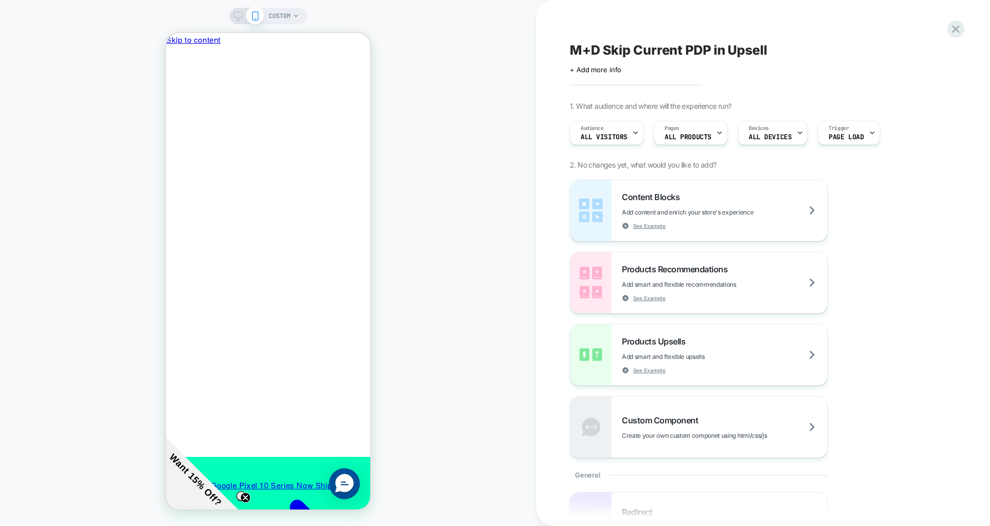
click at [292, 14] on div "CUSTOM" at bounding box center [284, 16] width 30 height 16
click at [280, 15] on span "CUSTOM" at bounding box center [280, 16] width 22 height 16
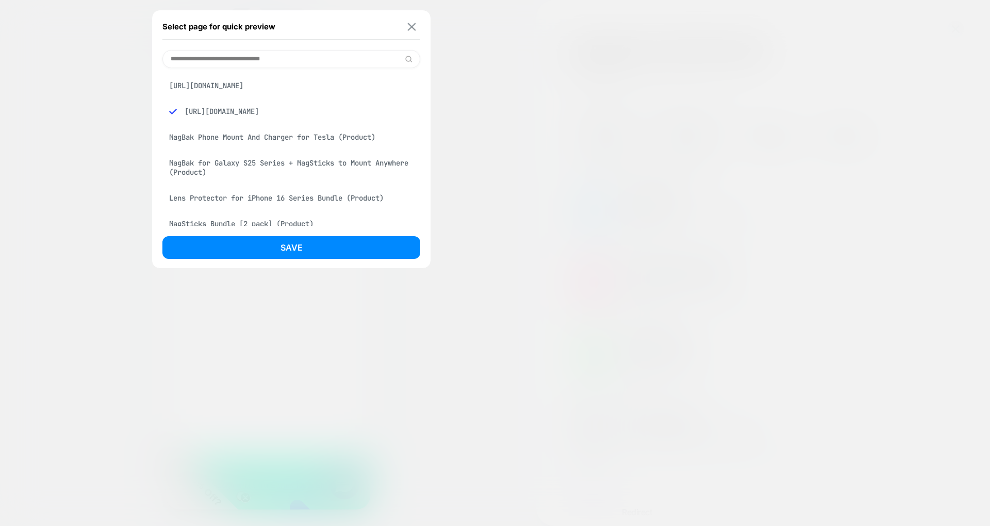
scroll to position [0, 0]
click at [415, 30] on button at bounding box center [411, 26] width 13 height 9
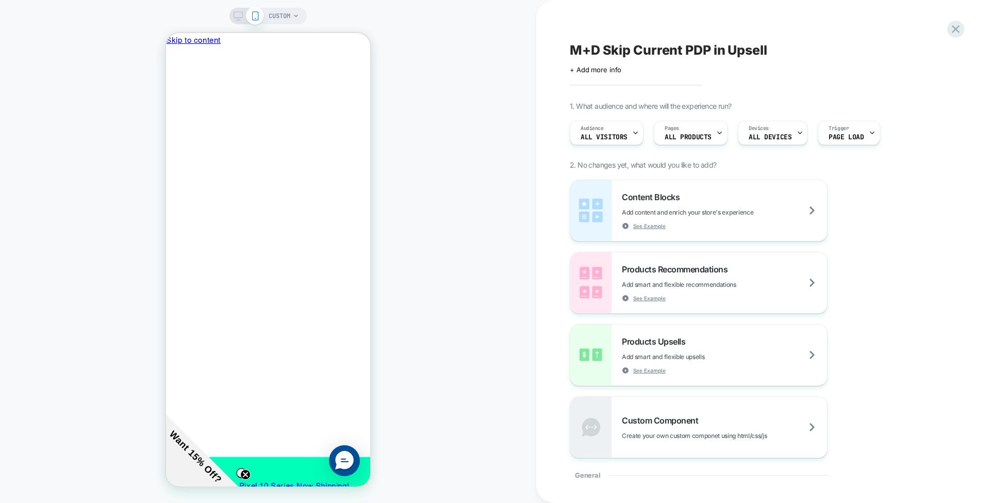
click at [292, 19] on div "CUSTOM" at bounding box center [284, 16] width 30 height 16
click at [287, 13] on span "CUSTOM" at bounding box center [280, 16] width 22 height 16
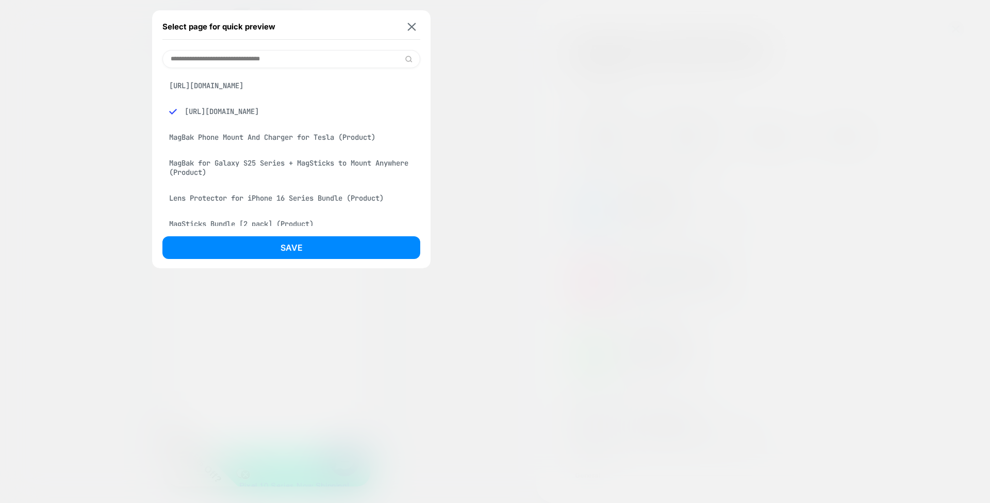
click at [297, 179] on div "MagBak for Galaxy S25 Series + MagSticks to Mount Anywhere (Product)" at bounding box center [291, 167] width 258 height 29
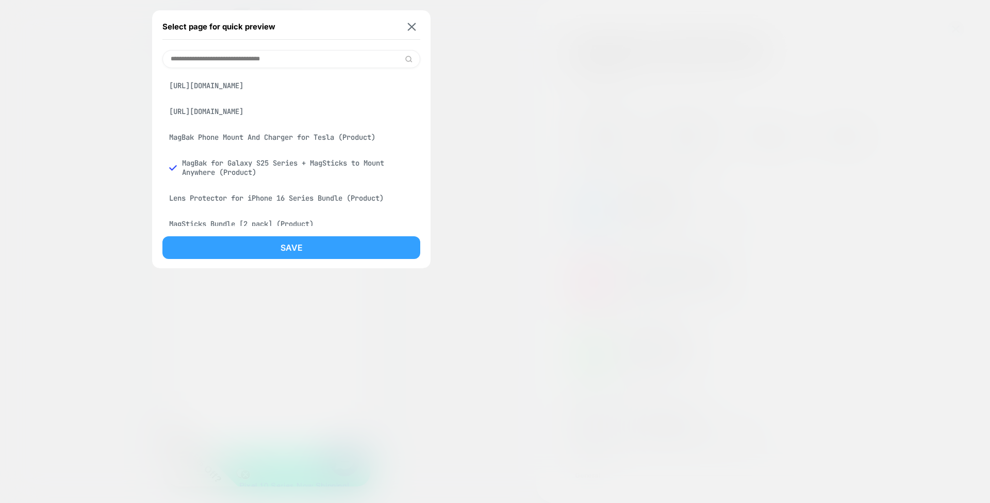
click at [279, 244] on button "Save" at bounding box center [291, 247] width 258 height 23
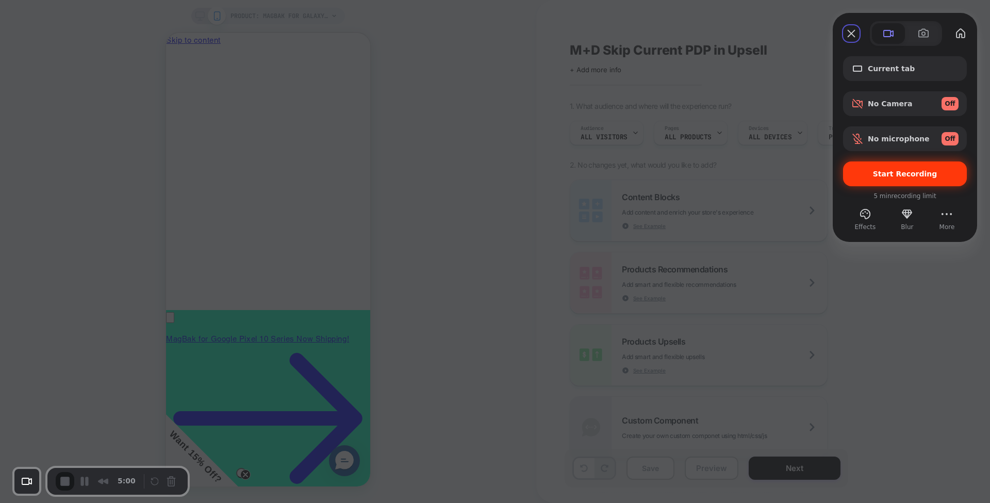
click at [904, 173] on span "Start Recording" at bounding box center [905, 174] width 64 height 8
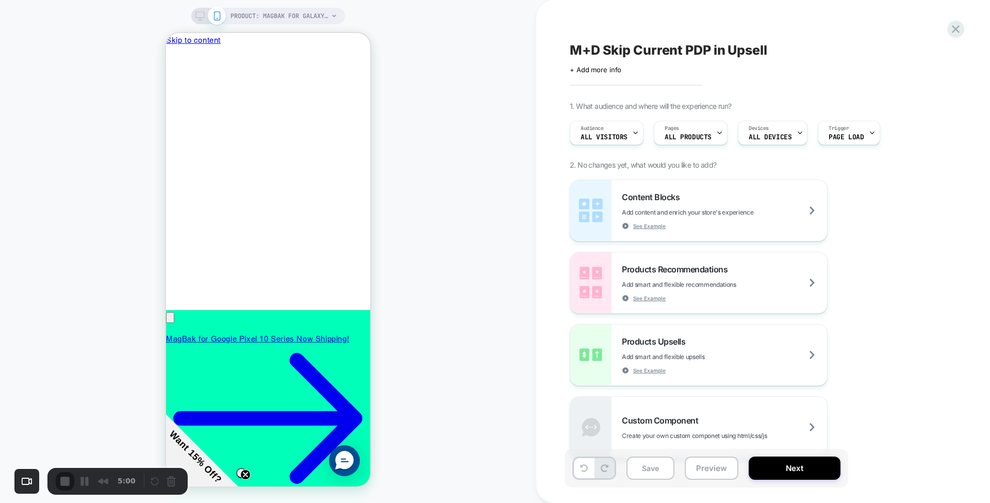
scroll to position [0, 147]
click at [635, 286] on span "Add smart and flexible recommendations" at bounding box center [705, 284] width 166 height 8
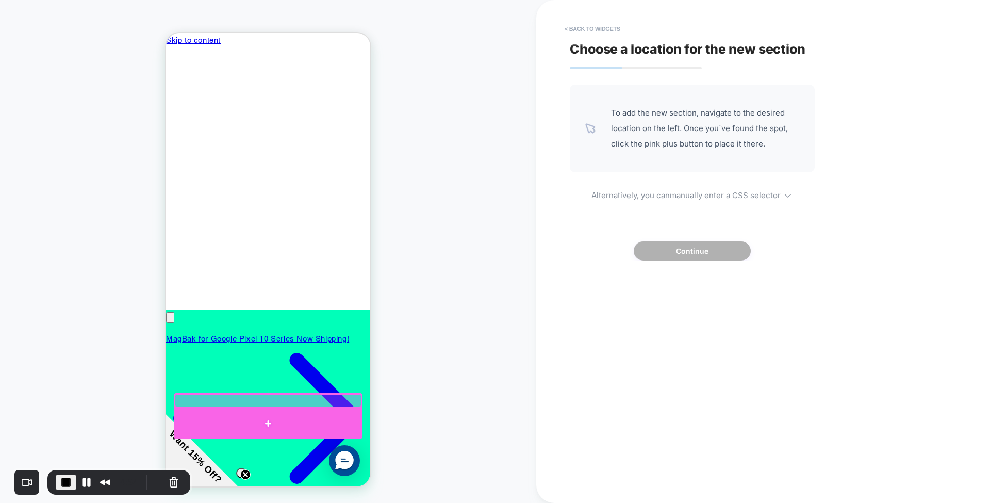
click at [290, 421] on div at bounding box center [268, 423] width 189 height 31
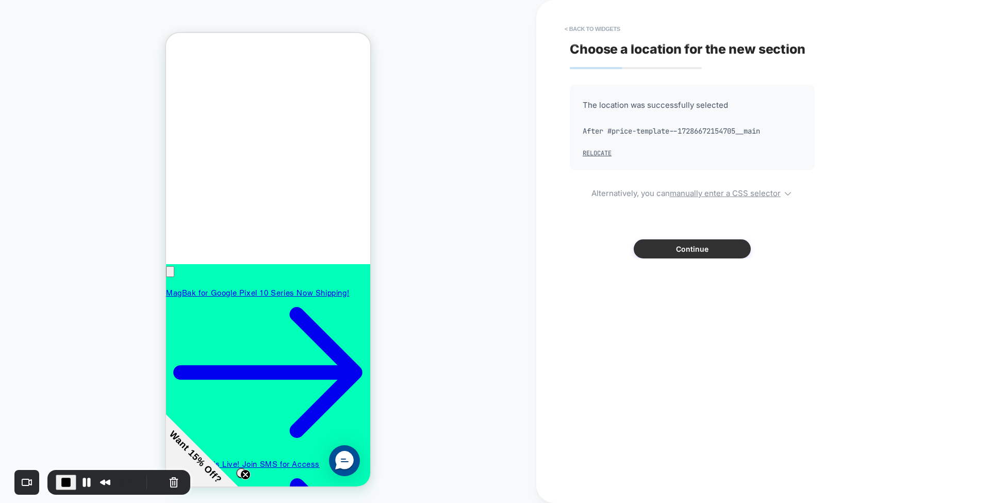
scroll to position [165, 0]
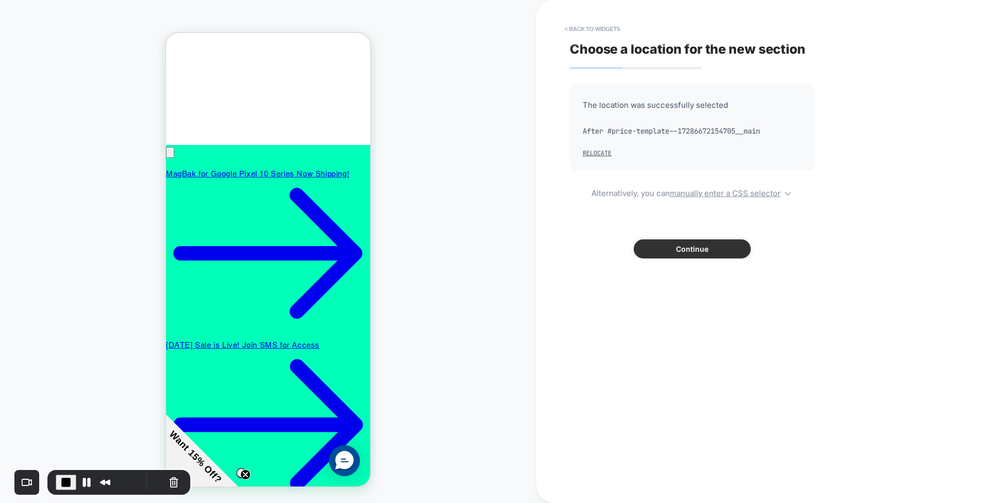
click at [695, 242] on button "Continue" at bounding box center [692, 248] width 117 height 19
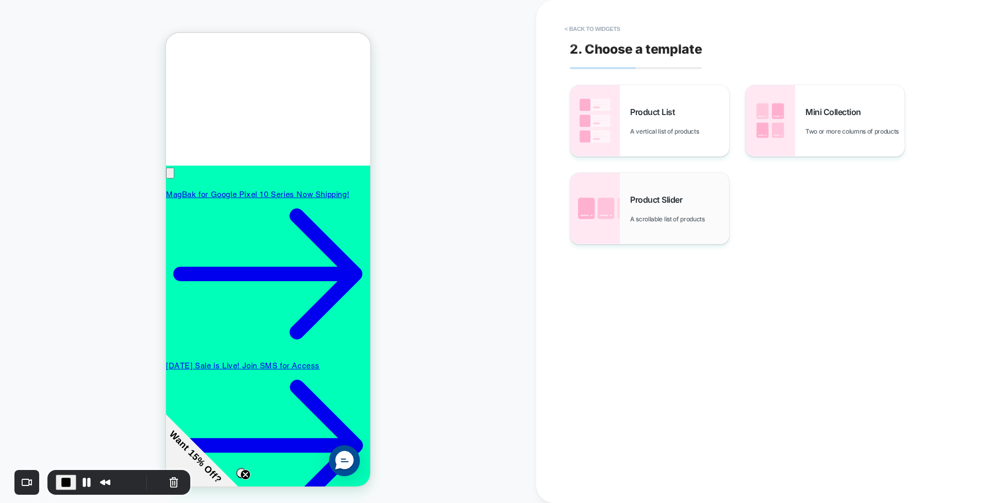
scroll to position [140, 0]
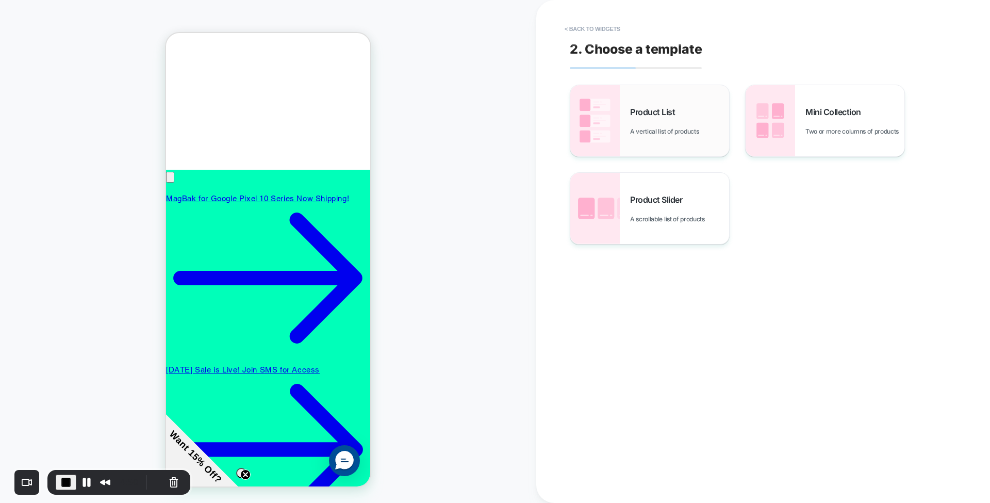
click at [684, 123] on div "Product List A vertical list of products" at bounding box center [679, 121] width 99 height 28
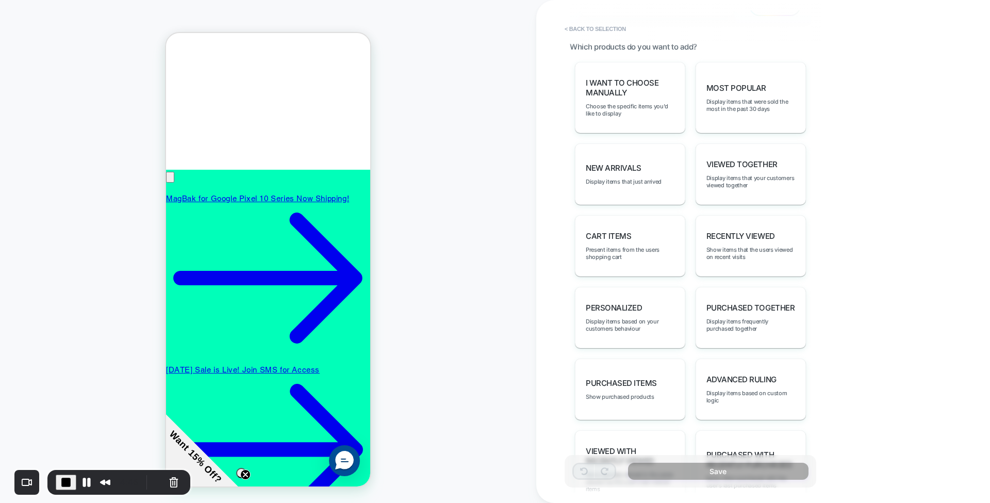
scroll to position [514, 0]
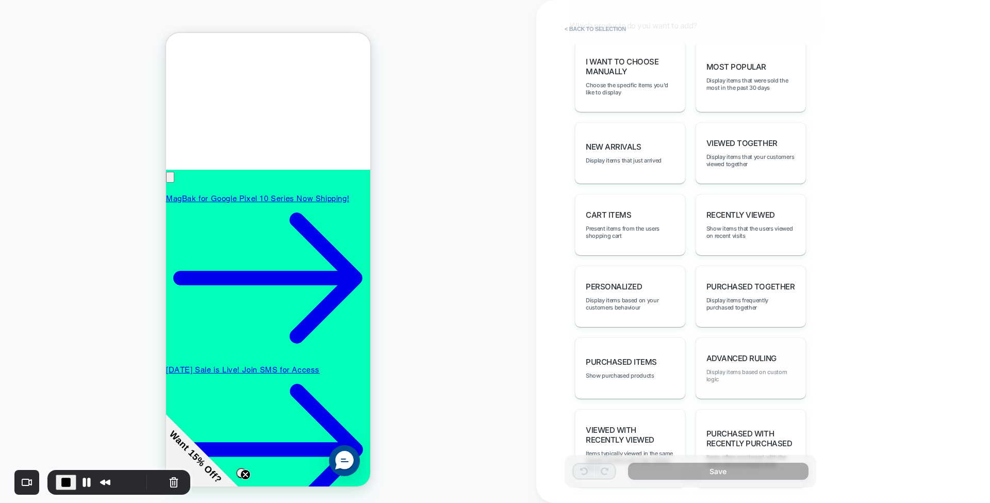
click at [738, 368] on span "Display items based on custom logic" at bounding box center [750, 375] width 89 height 14
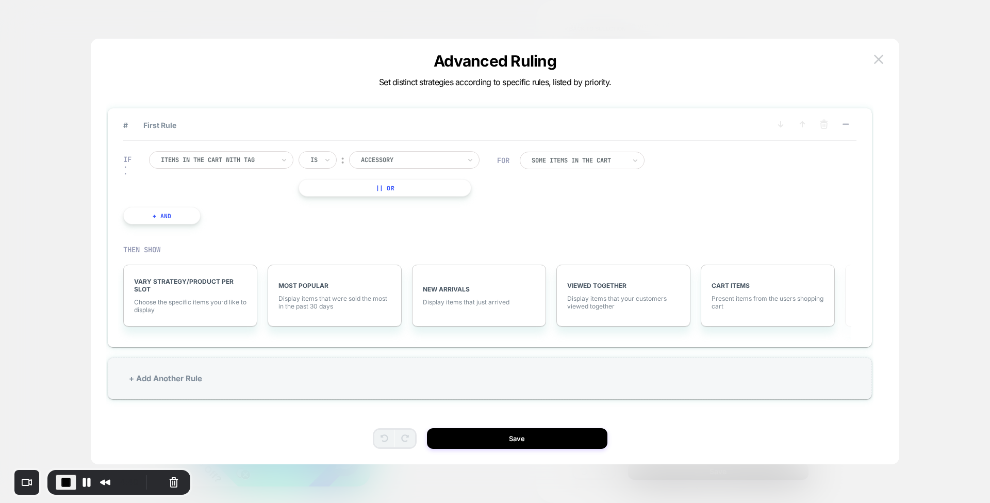
scroll to position [0, 0]
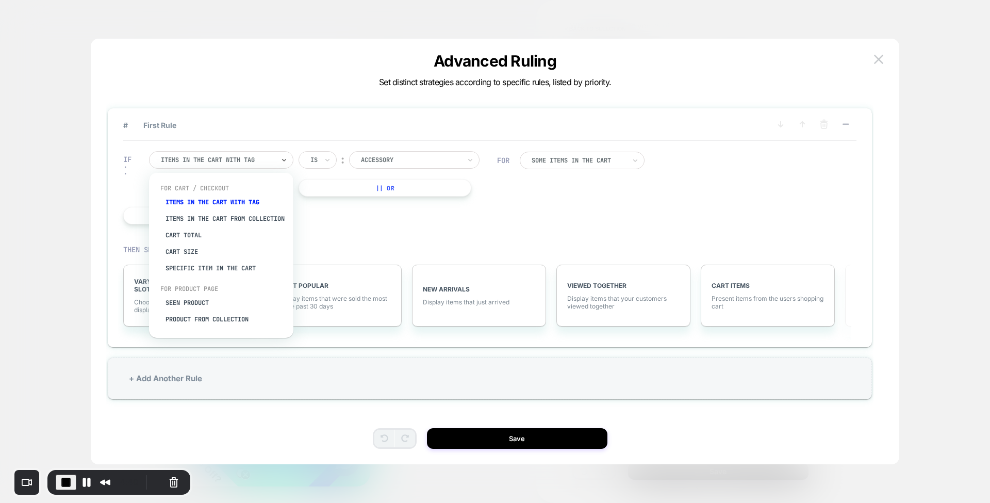
click at [254, 161] on div at bounding box center [217, 159] width 113 height 9
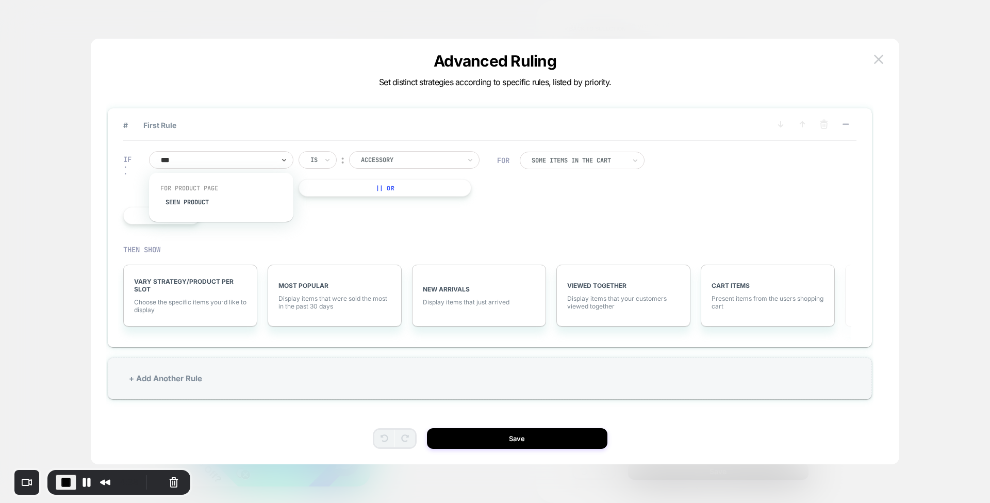
type input "****"
click at [222, 206] on div "Seen Product" at bounding box center [226, 202] width 134 height 16
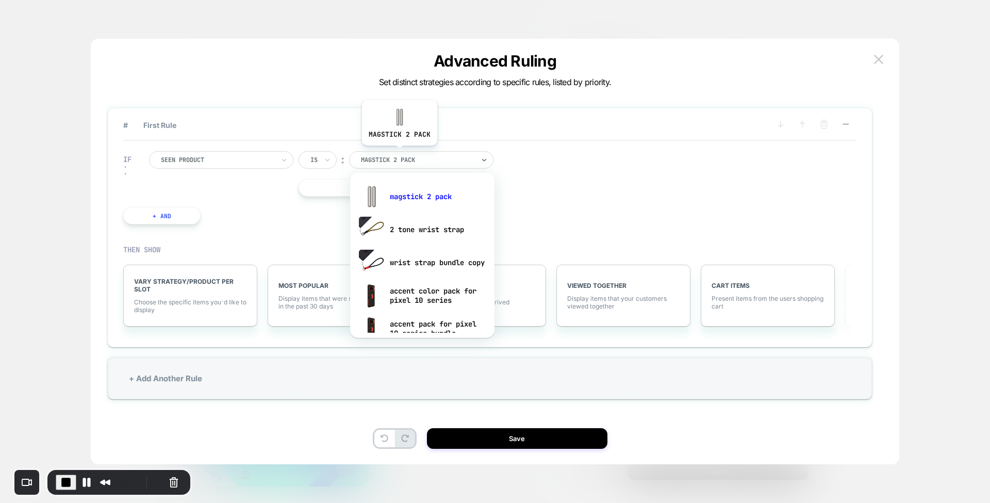
click at [399, 153] on div "magstick 2 pack" at bounding box center [421, 160] width 144 height 18
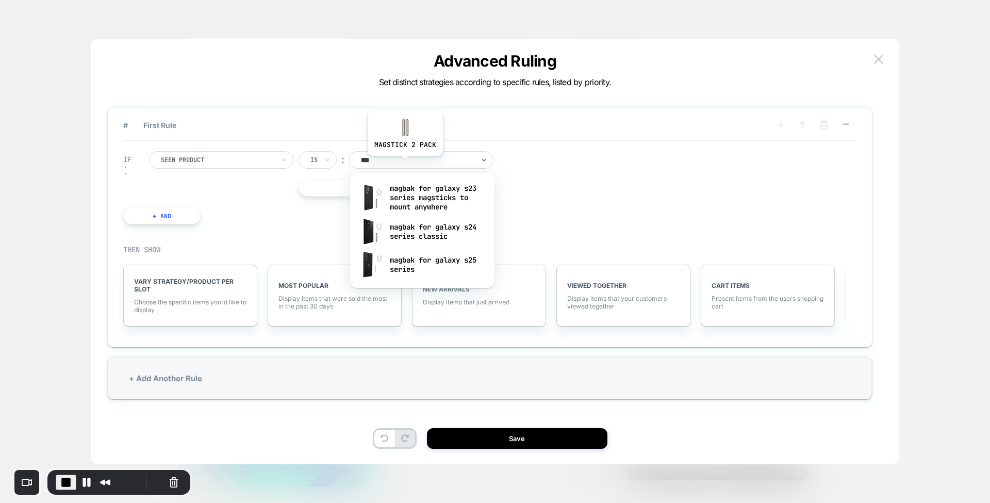
type input "****"
click at [417, 257] on div "magbak for galaxy s25 series" at bounding box center [422, 264] width 134 height 33
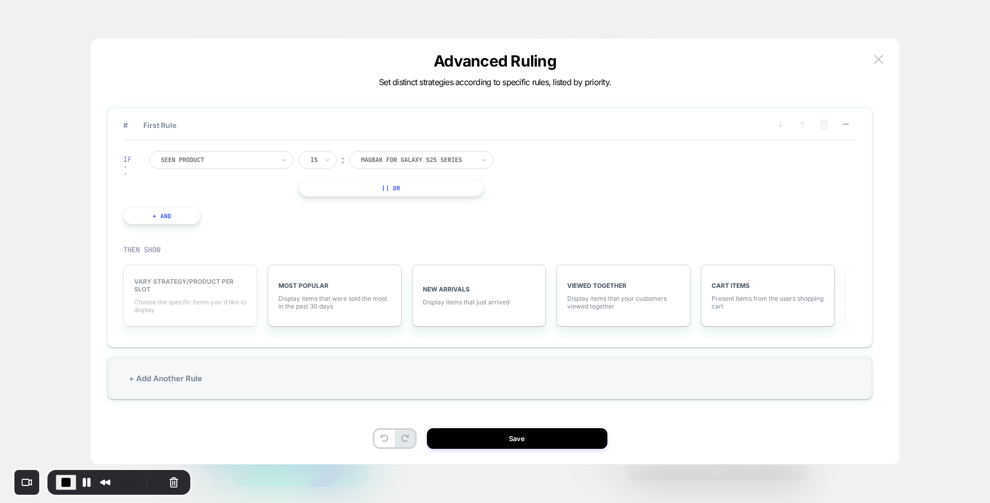
click at [191, 286] on span "VARY STRATEGY/PRODUCT PER SLOT" at bounding box center [190, 284] width 112 height 15
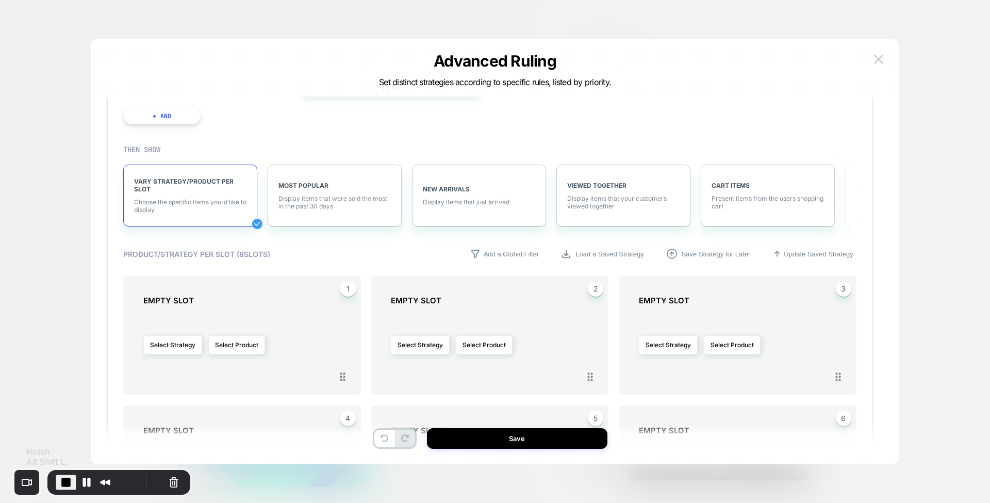
click at [62, 477] on span "End Recording" at bounding box center [66, 482] width 12 height 12
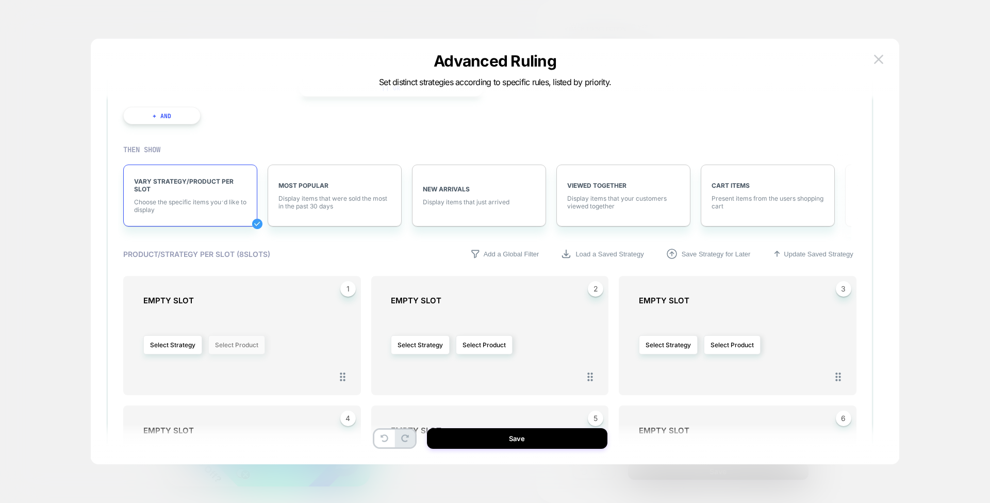
click at [247, 343] on button "Select Product" at bounding box center [236, 344] width 57 height 19
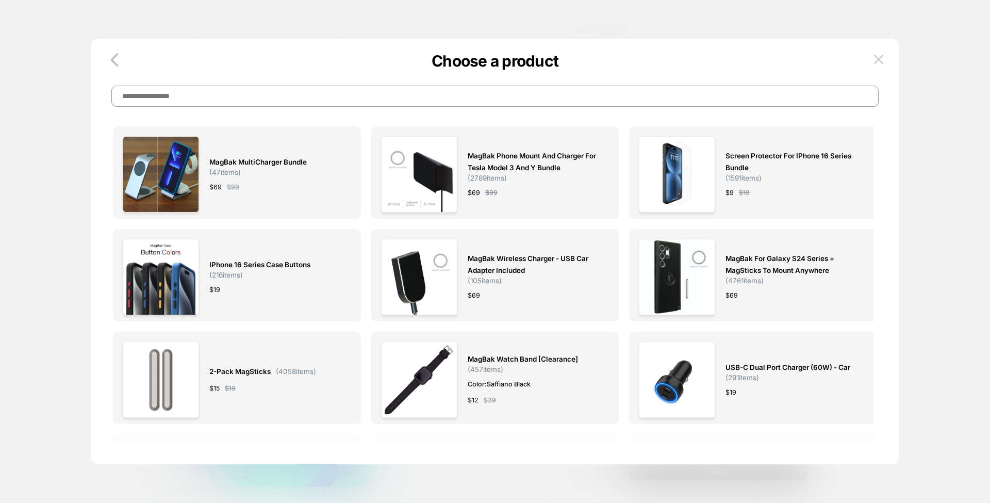
scroll to position [0, 147]
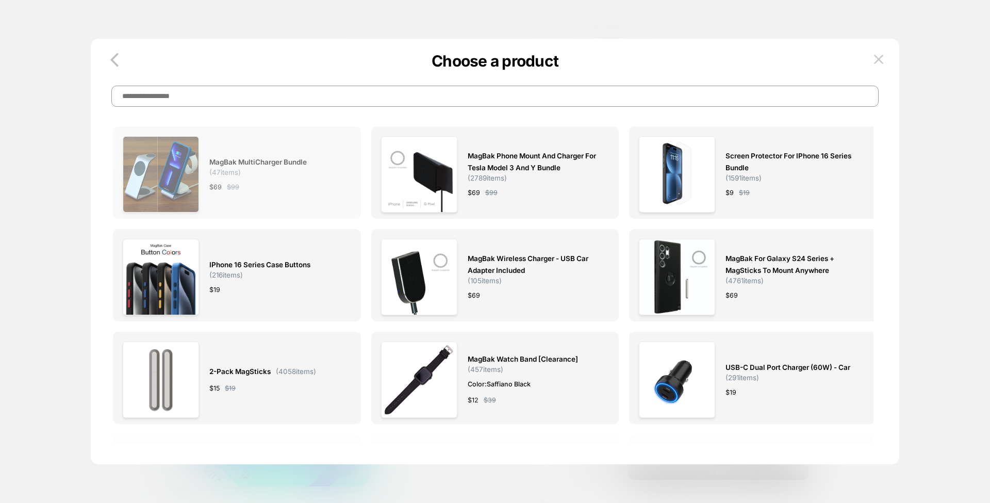
click at [325, 178] on div "MagBak MultiCharger Bundle ( 47 items) $ 69 $ 99" at bounding box center [274, 174] width 131 height 76
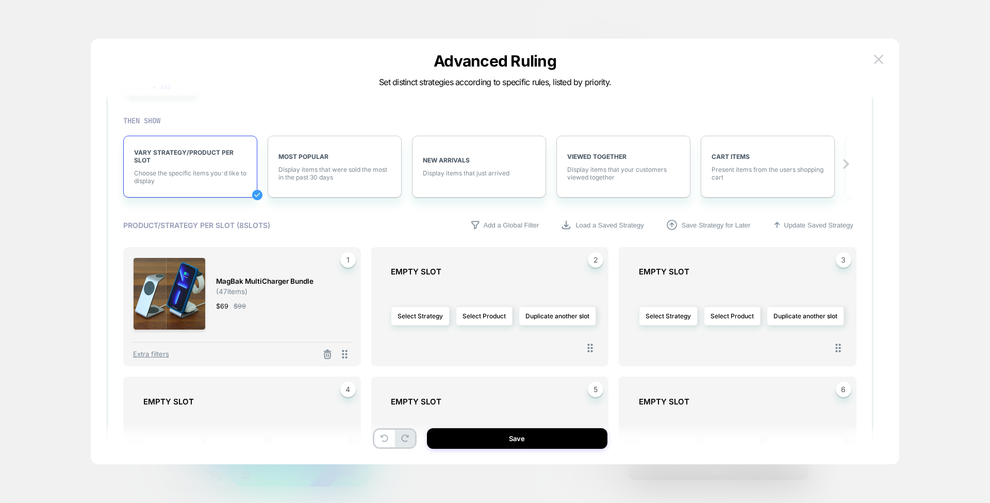
scroll to position [130, 0]
click at [148, 353] on div "Extra filters" at bounding box center [242, 350] width 219 height 19
click at [148, 353] on span "Extra filters" at bounding box center [151, 353] width 36 height 8
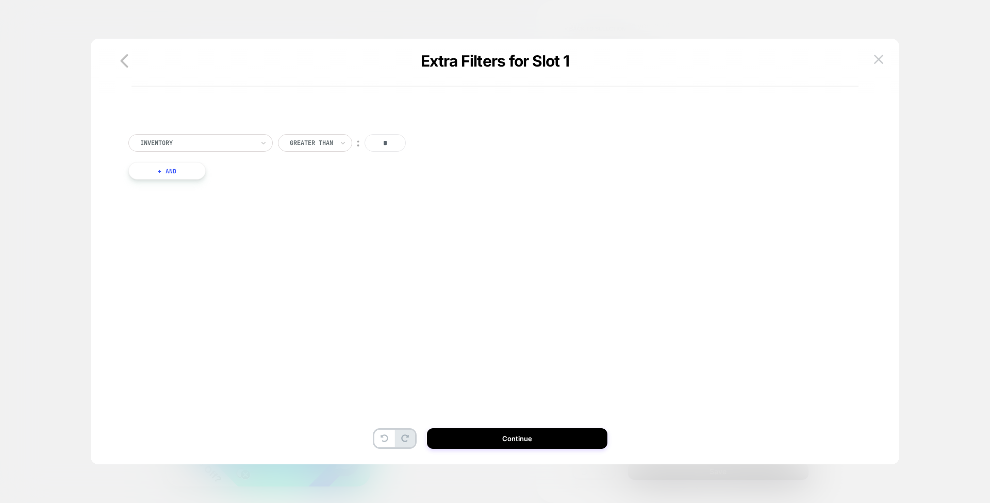
scroll to position [0, 147]
click at [193, 170] on button "+ And" at bounding box center [166, 171] width 77 height 18
click at [257, 183] on div at bounding box center [222, 180] width 113 height 9
click at [123, 63] on icon "button" at bounding box center [124, 60] width 8 height 13
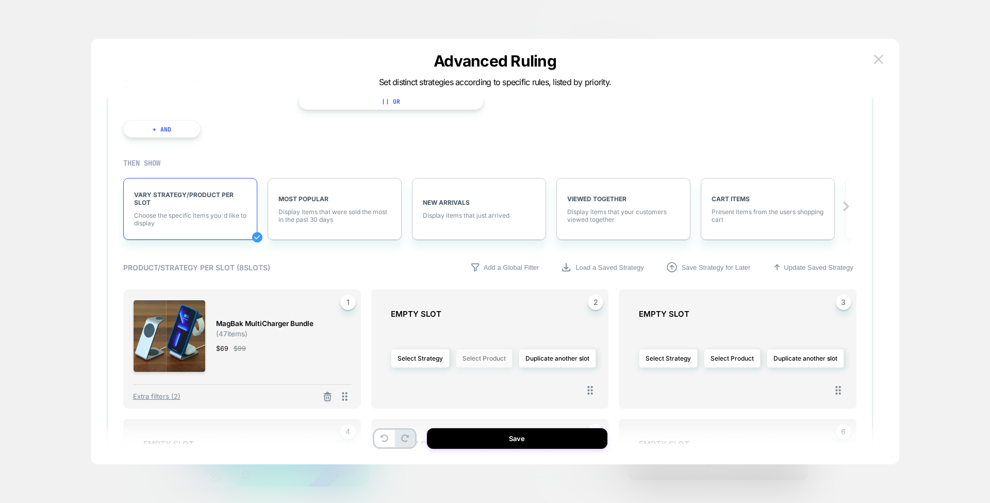
scroll to position [0, 0]
click at [485, 351] on button "Select Product" at bounding box center [484, 358] width 57 height 19
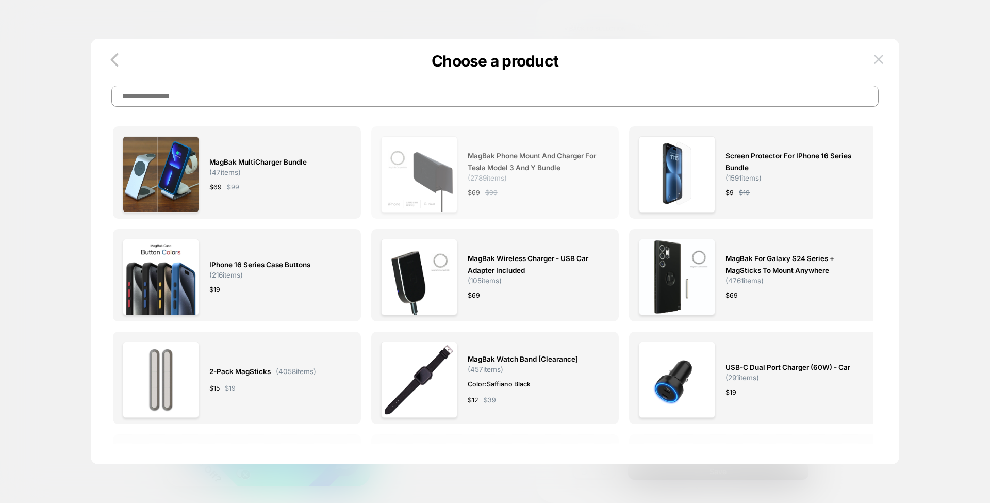
scroll to position [0, 147]
click at [523, 94] on input at bounding box center [494, 96] width 767 height 21
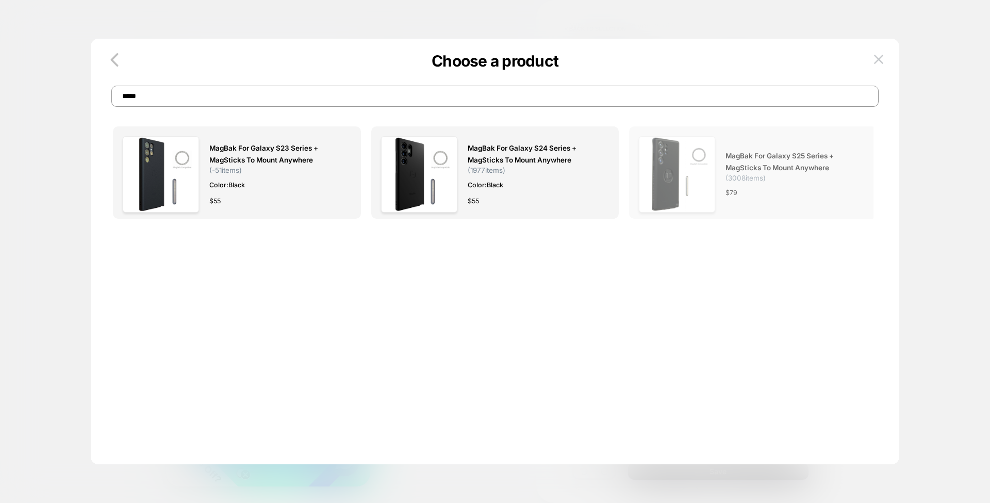
type input "*****"
click at [724, 175] on div "MagBak for Galaxy S25 Series + MagSticks to Mount Anywhere ( 3008 items) $ 79" at bounding box center [753, 174] width 228 height 76
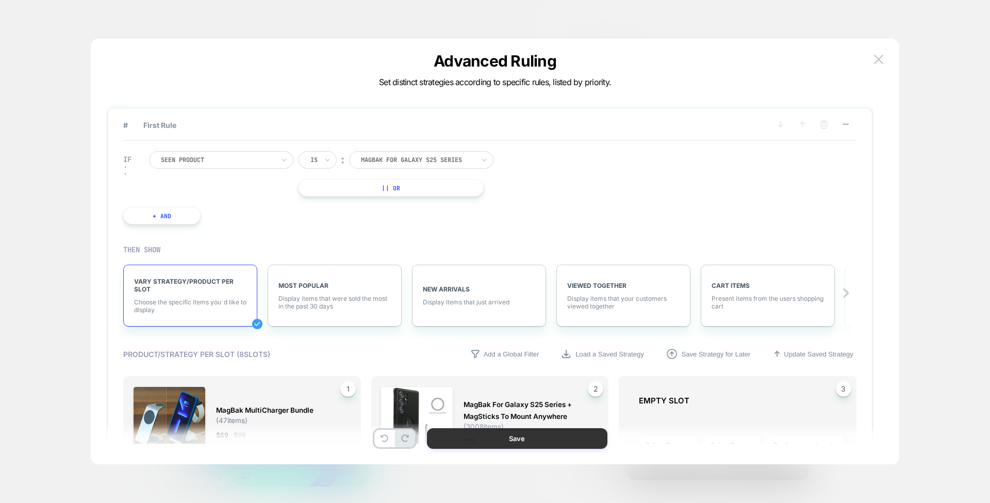
click at [530, 434] on button "Save" at bounding box center [517, 438] width 180 height 21
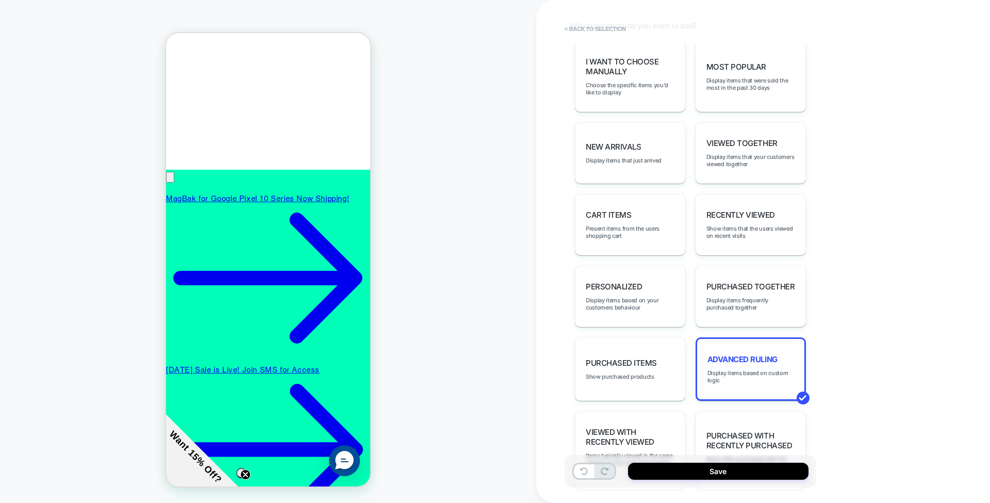
scroll to position [0, 0]
click at [731, 354] on span "Advanced Ruling" at bounding box center [742, 359] width 70 height 10
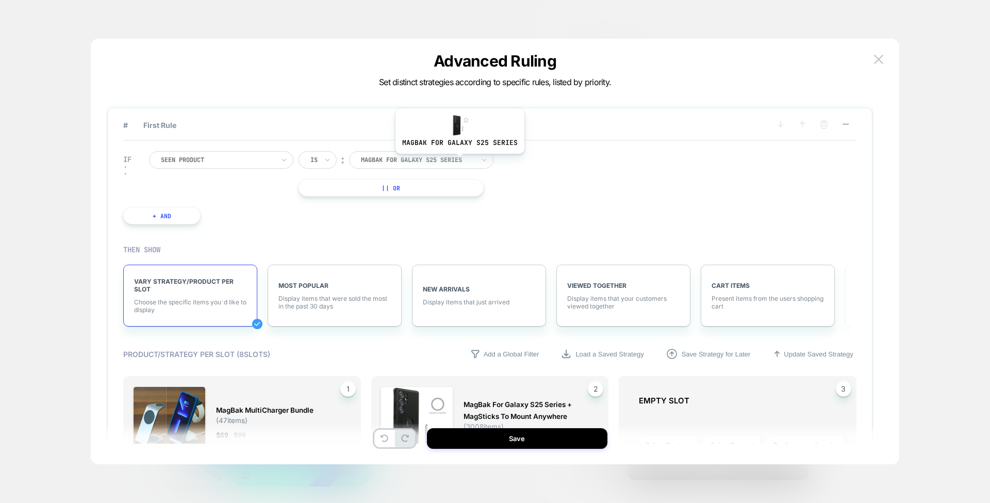
click at [458, 161] on div at bounding box center [417, 159] width 113 height 9
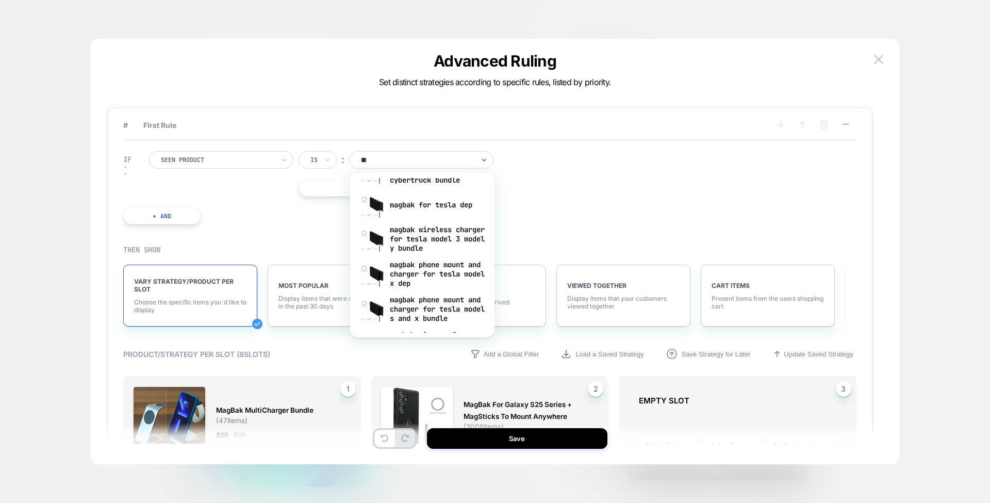
scroll to position [291, 0]
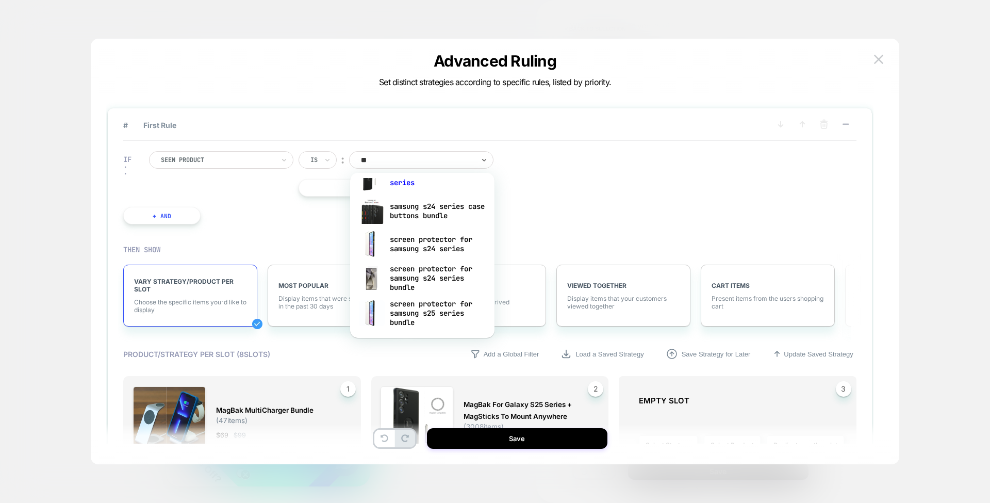
type input "***"
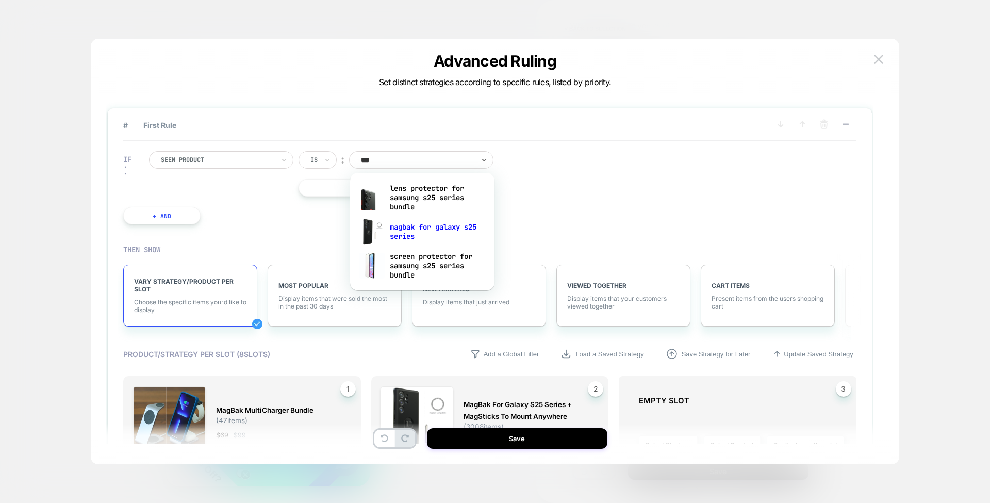
scroll to position [0, 147]
click at [459, 225] on div "magbak for galaxy s25 series" at bounding box center [422, 231] width 134 height 33
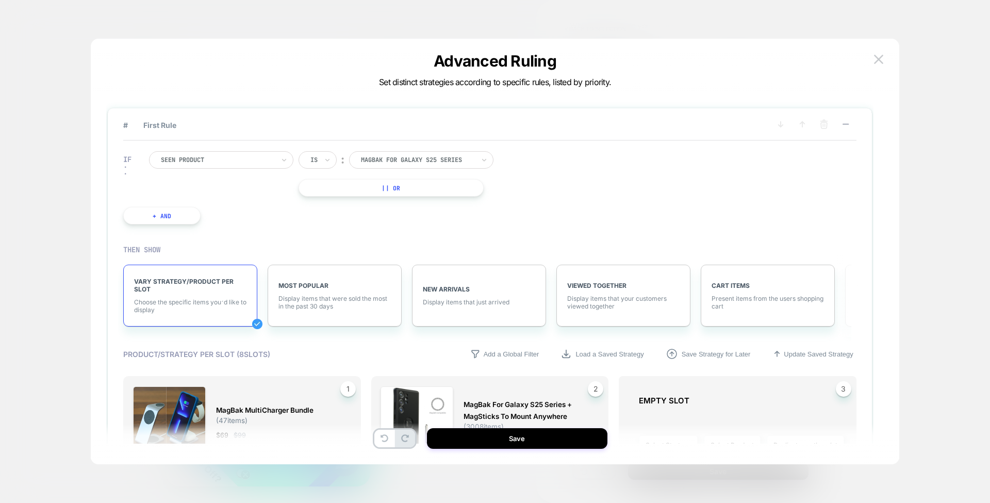
scroll to position [0, 0]
click at [626, 226] on div "IF Seen Product Is ︰ magbak for galaxy s25 series MAGBAK FOR GALAXY S25 SERIES …" at bounding box center [489, 188] width 733 height 94
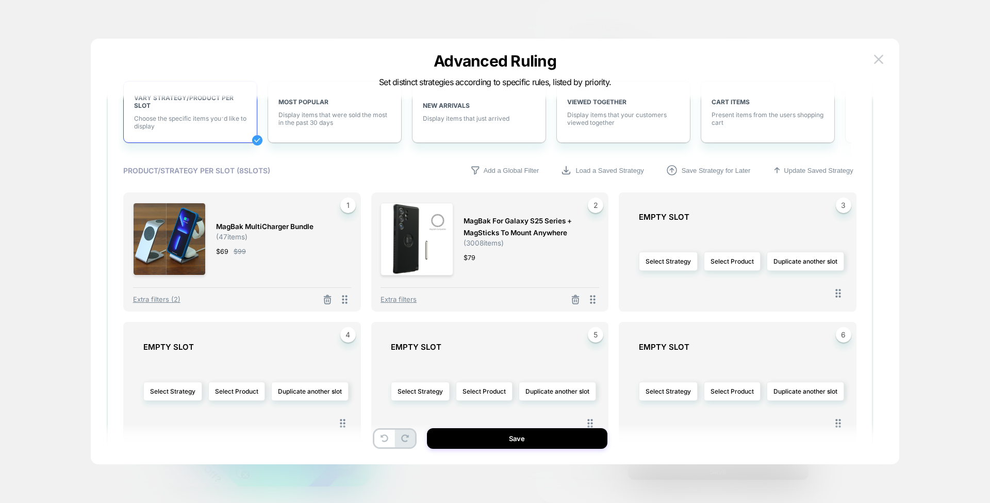
scroll to position [0, 147]
click at [451, 257] on img at bounding box center [416, 239] width 73 height 73
click at [571, 298] on icon at bounding box center [575, 299] width 10 height 10
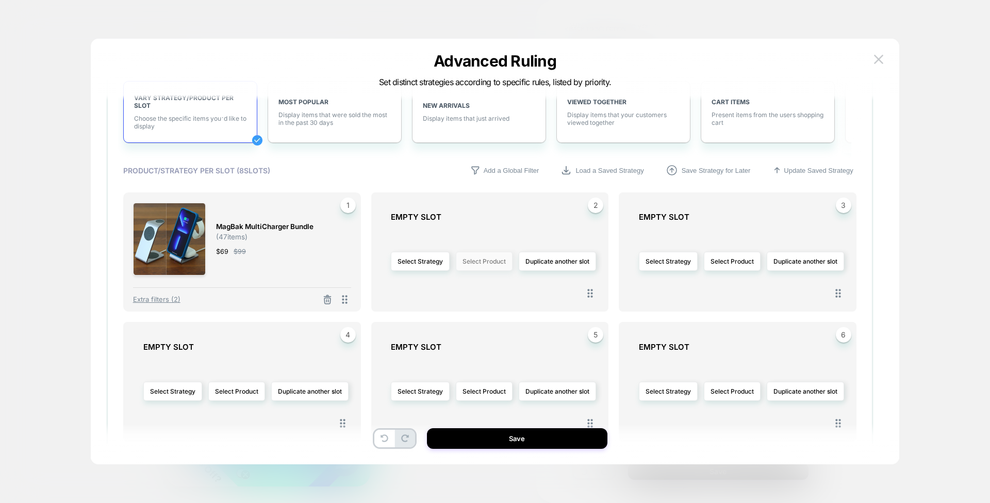
scroll to position [0, 147]
click at [465, 266] on button "Select Product" at bounding box center [484, 261] width 57 height 19
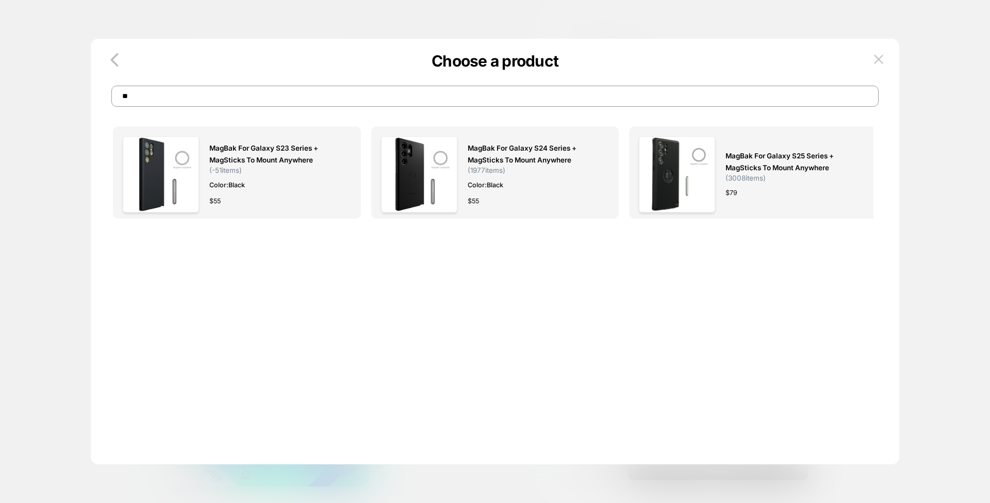
scroll to position [0, 0]
type input "*"
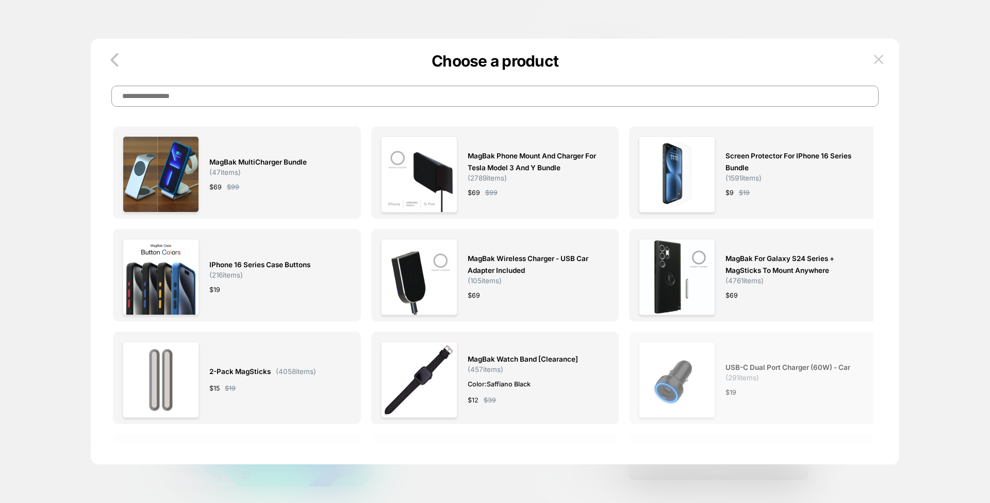
click at [737, 364] on span "USB-C Dual Port Charger (60W) - Car" at bounding box center [787, 367] width 125 height 12
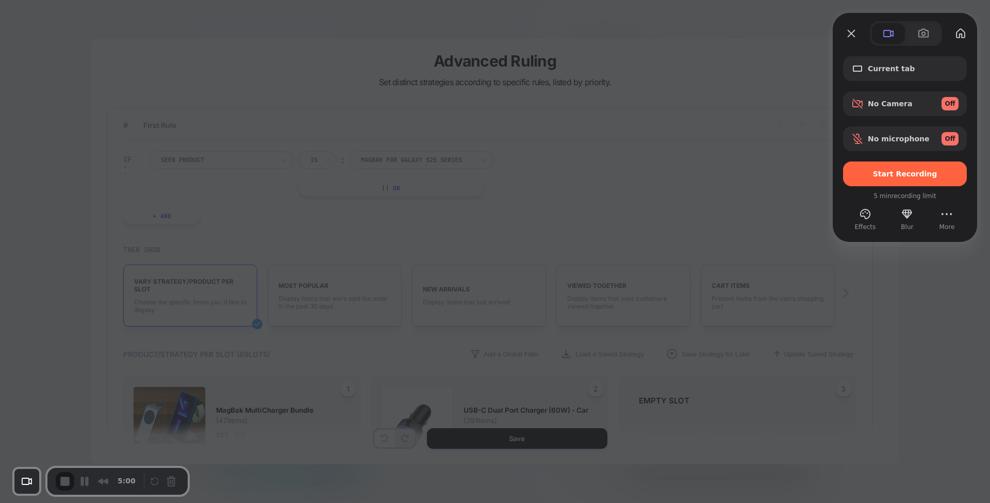
scroll to position [0, 147]
click at [903, 168] on div "Start Recording" at bounding box center [905, 173] width 124 height 25
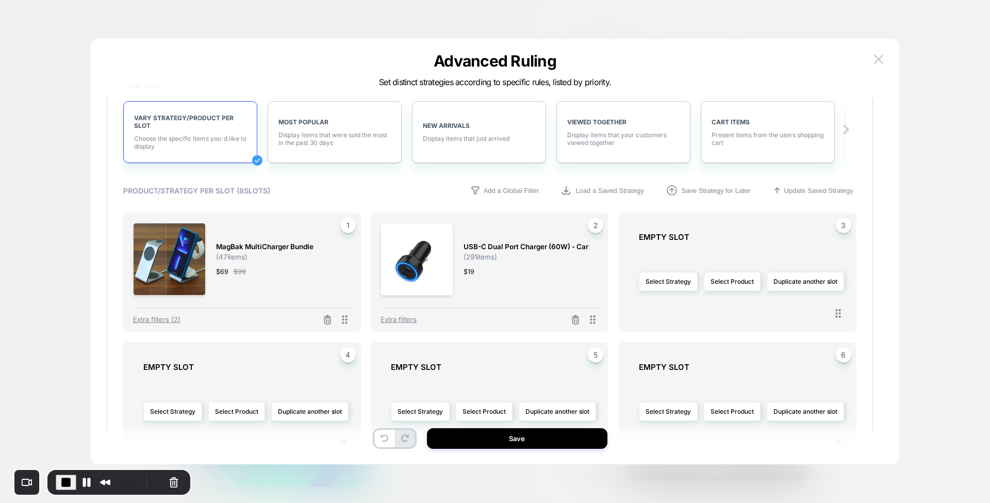
scroll to position [178, 0]
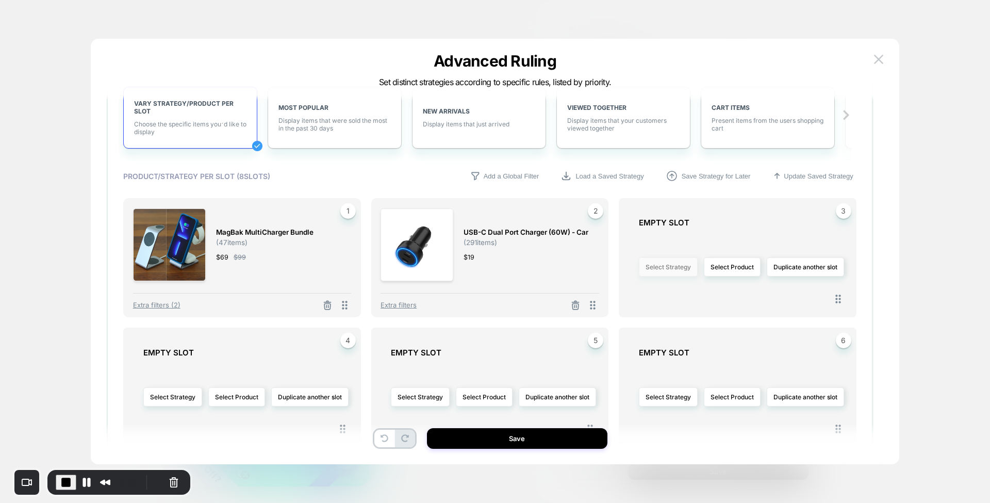
click at [671, 268] on button "Select Strategy" at bounding box center [668, 266] width 59 height 19
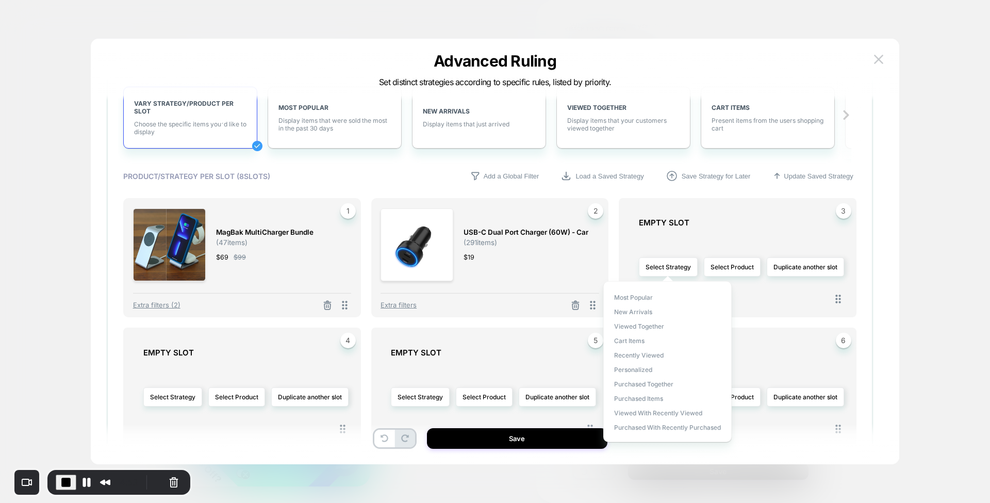
scroll to position [0, 0]
click at [637, 298] on span "Most Popular" at bounding box center [633, 297] width 39 height 8
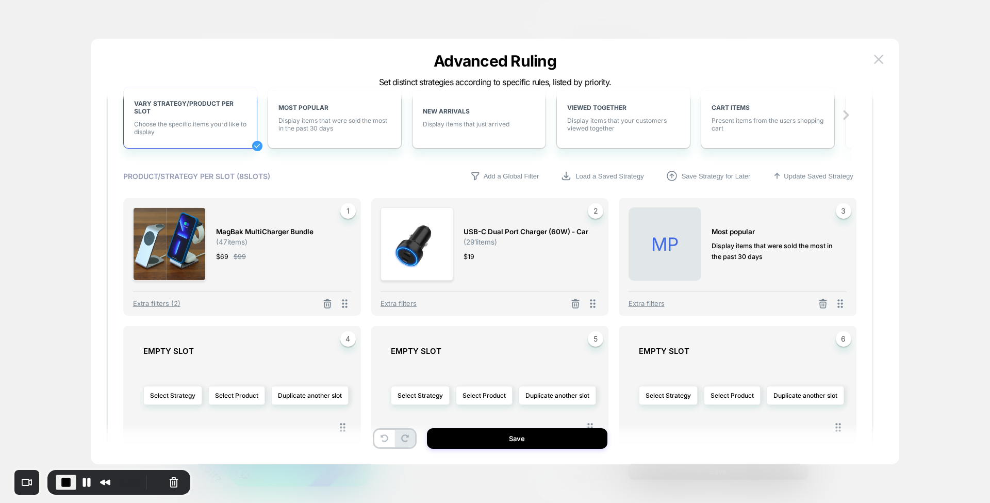
scroll to position [0, 147]
click at [648, 301] on span "Extra filters" at bounding box center [646, 303] width 36 height 8
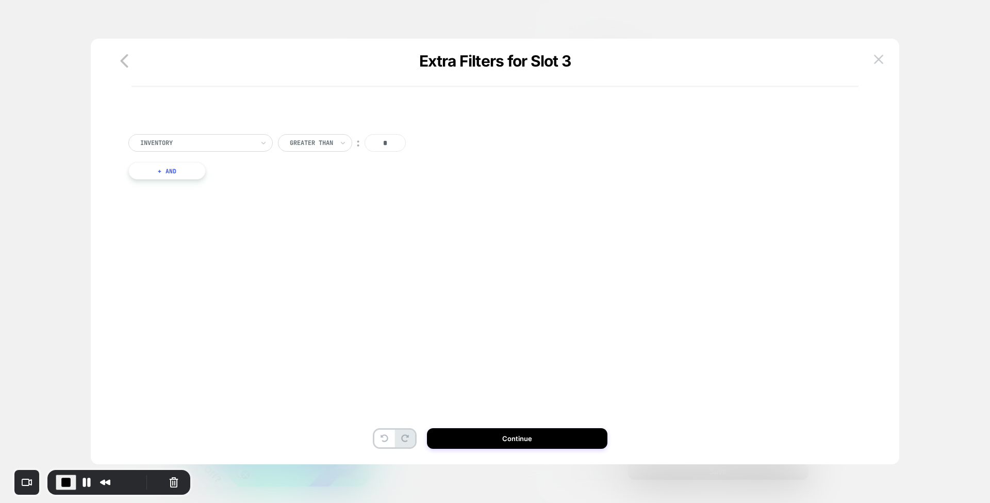
scroll to position [0, 0]
click at [176, 169] on button "+ And" at bounding box center [166, 171] width 77 height 18
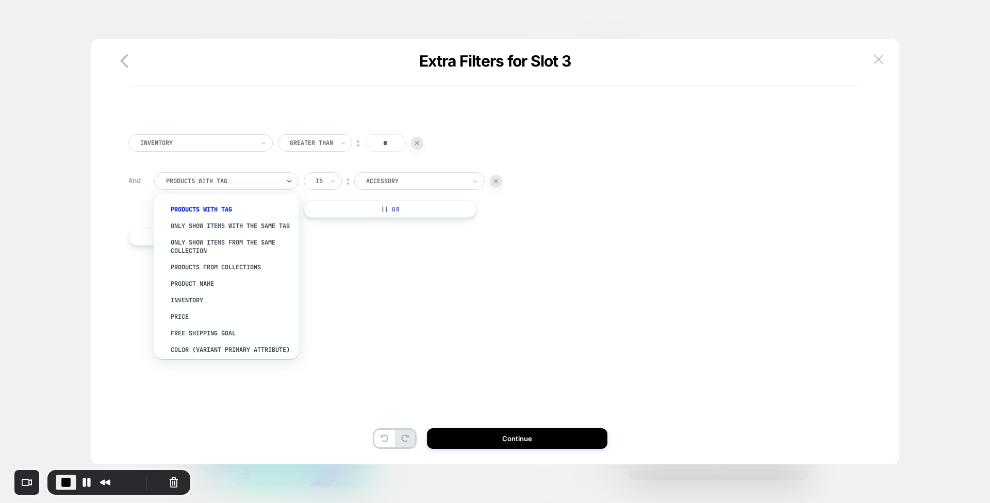
click at [230, 184] on div at bounding box center [222, 180] width 113 height 9
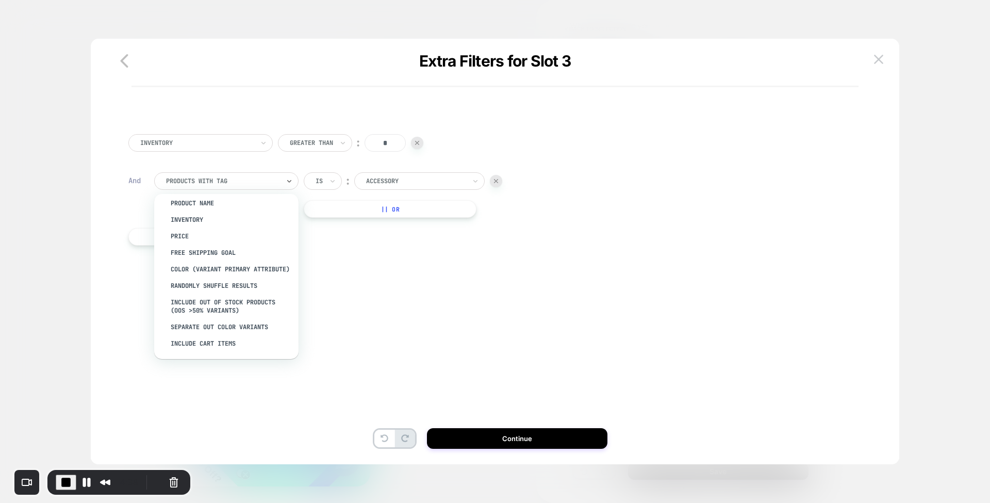
scroll to position [0, 147]
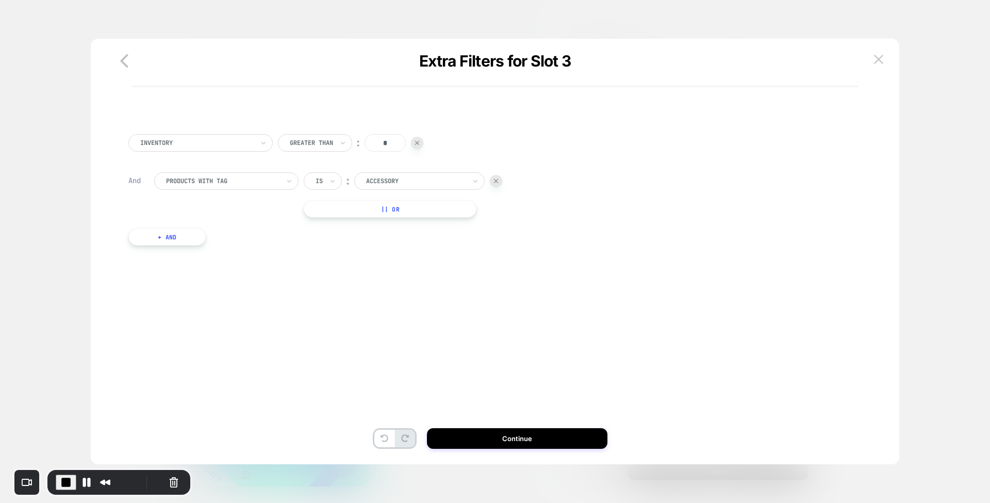
click at [352, 275] on div "Inventory Greater Than ︰ * And PRODUCTS WITH TAG Is ︰ Accessory || Or + And" at bounding box center [489, 200] width 733 height 163
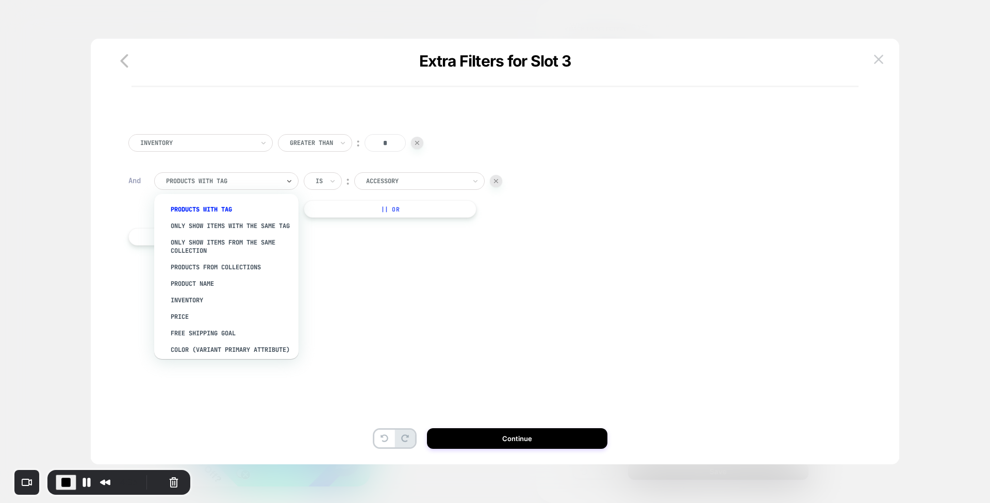
click at [272, 182] on div at bounding box center [222, 180] width 113 height 9
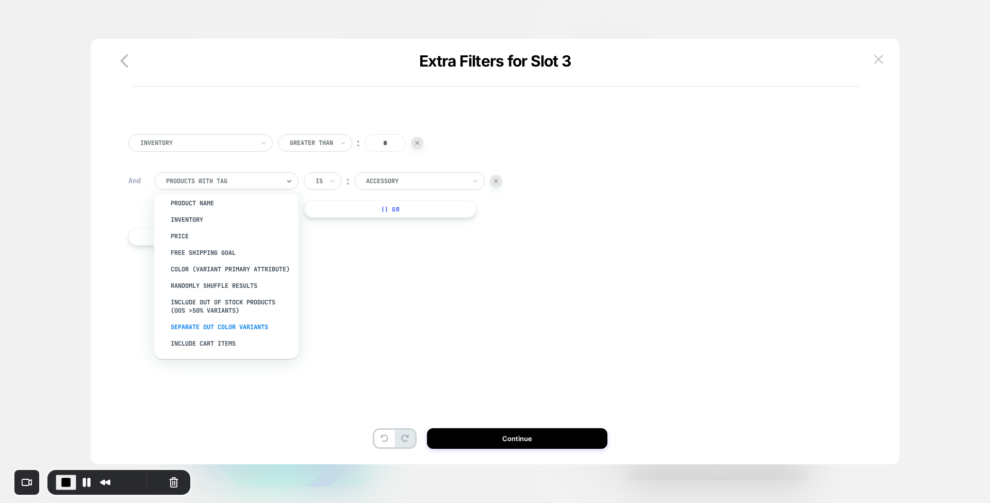
click at [224, 323] on div "Separate out color variants" at bounding box center [231, 327] width 134 height 16
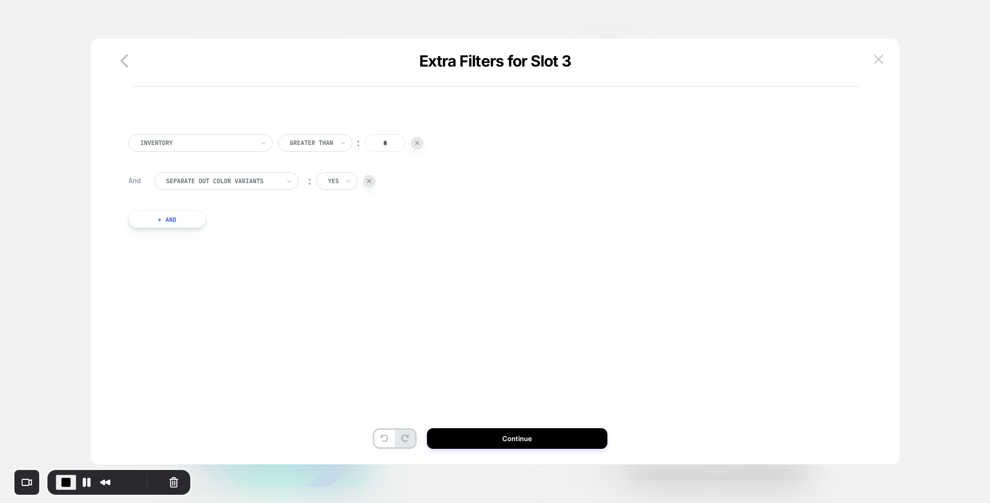
click at [180, 224] on button "+ And" at bounding box center [166, 219] width 77 height 18
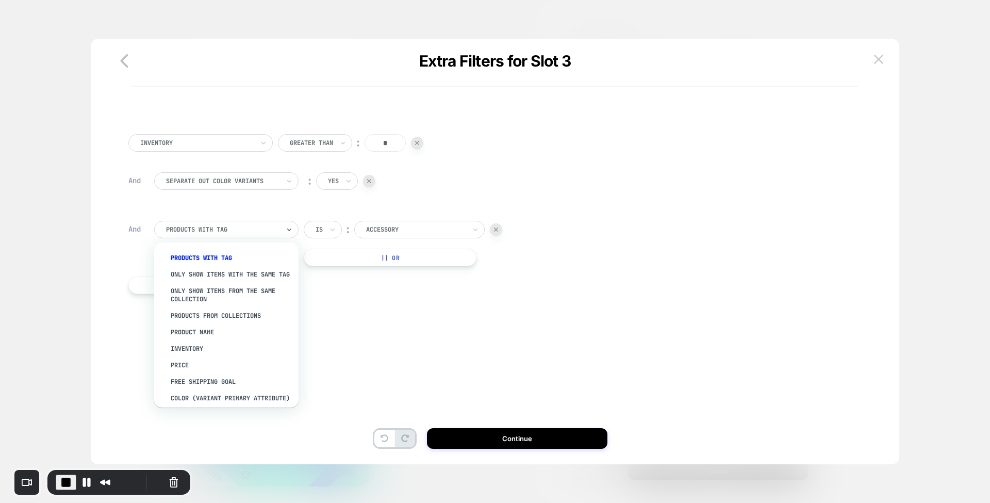
click at [260, 230] on div at bounding box center [222, 229] width 113 height 9
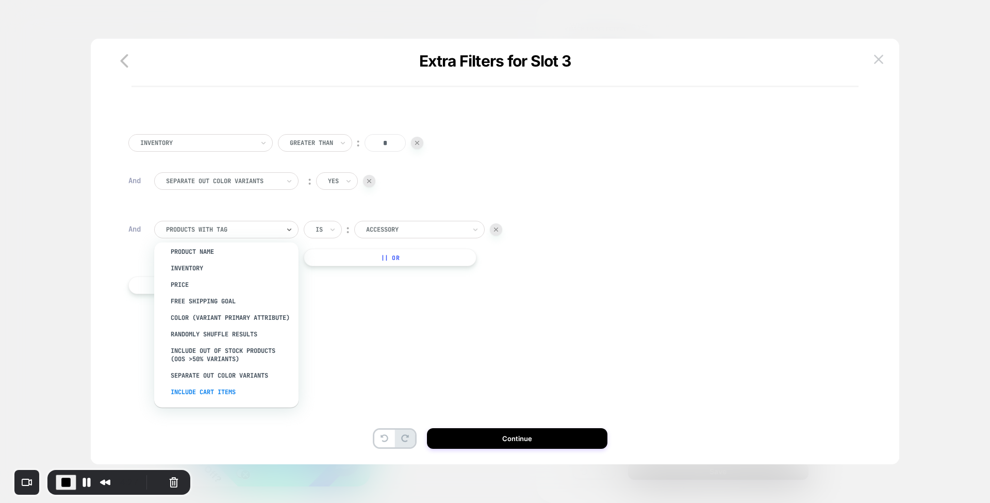
click at [215, 394] on div "Include Cart Items" at bounding box center [231, 392] width 134 height 16
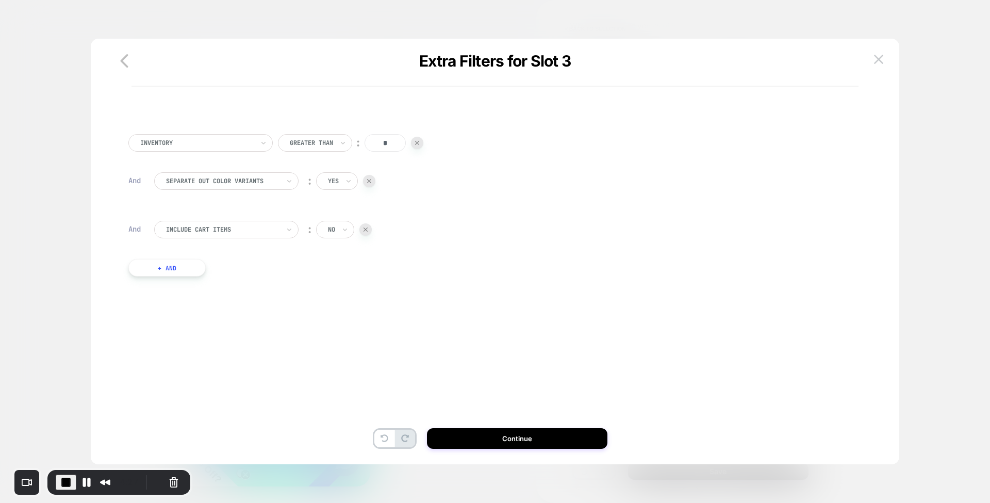
scroll to position [0, 147]
click at [339, 233] on div "no" at bounding box center [335, 230] width 38 height 18
click at [343, 276] on div "yes" at bounding box center [360, 274] width 67 height 16
click at [347, 235] on div at bounding box center [348, 229] width 7 height 16
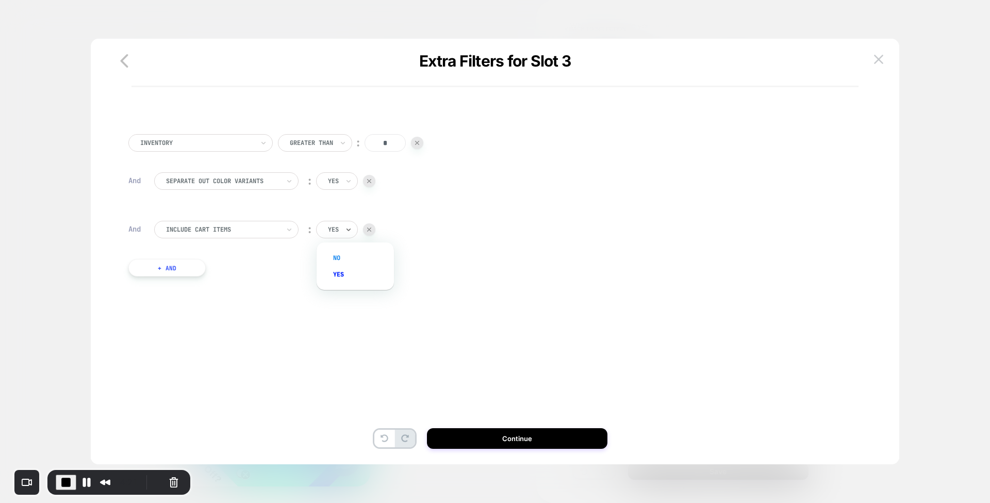
scroll to position [0, 147]
click at [341, 257] on div "no" at bounding box center [360, 258] width 67 height 16
click at [181, 264] on button "+ And" at bounding box center [166, 268] width 77 height 18
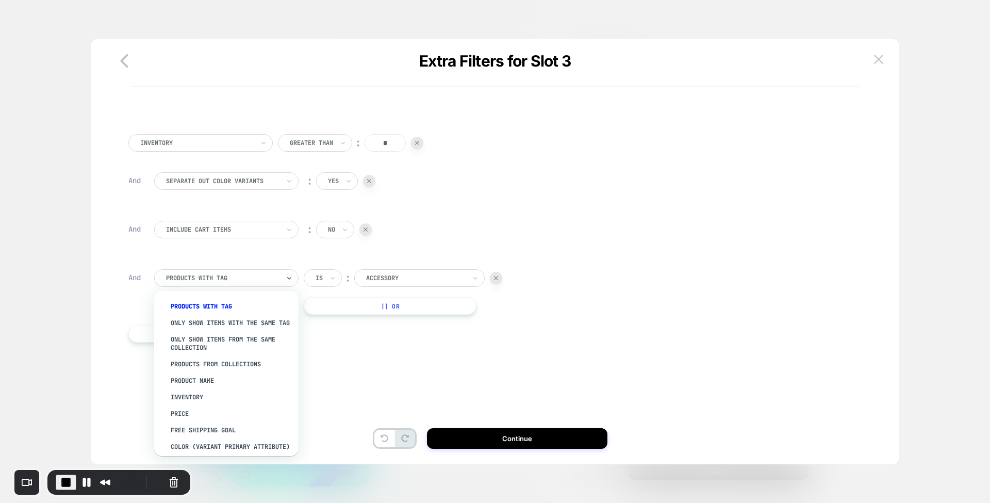
click at [204, 282] on div at bounding box center [222, 277] width 113 height 9
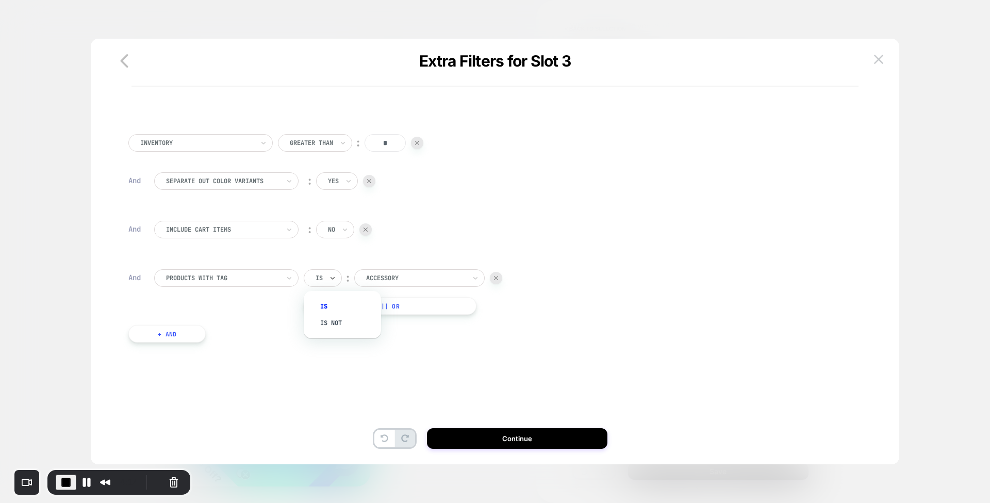
click at [322, 276] on div at bounding box center [319, 277] width 7 height 9
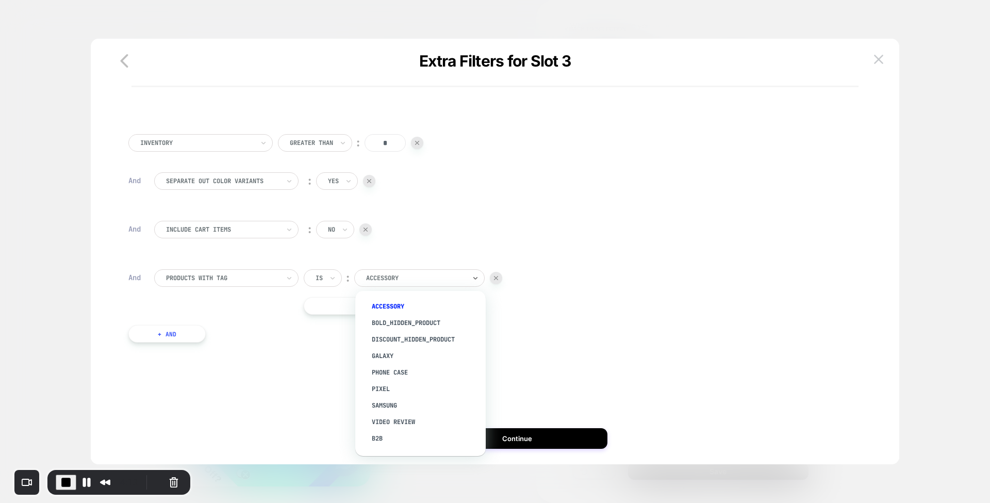
click at [406, 277] on div at bounding box center [416, 277] width 100 height 9
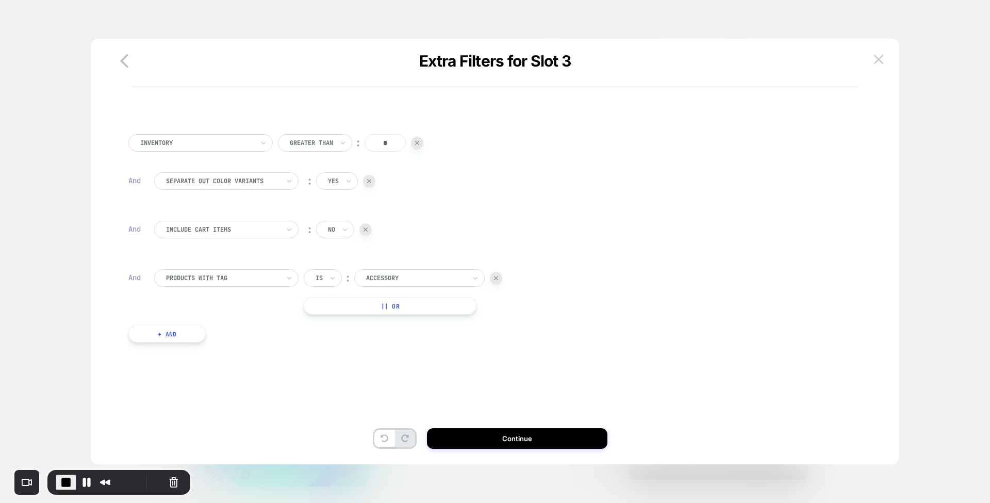
click at [303, 381] on div "Inventory Greater Than ︰ * And Separate out color variants ︰ yes And Include Ca…" at bounding box center [490, 248] width 764 height 280
click at [482, 441] on button "Continue" at bounding box center [517, 438] width 180 height 21
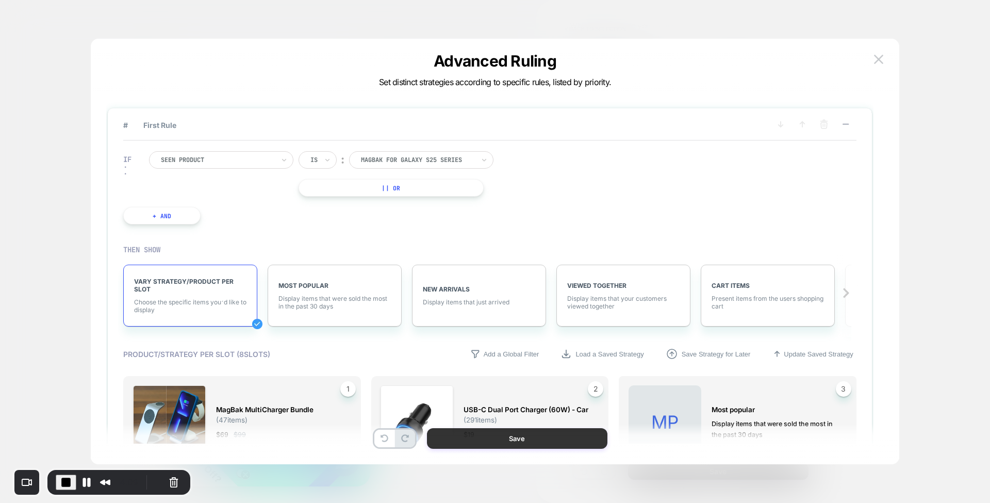
scroll to position [0, 147]
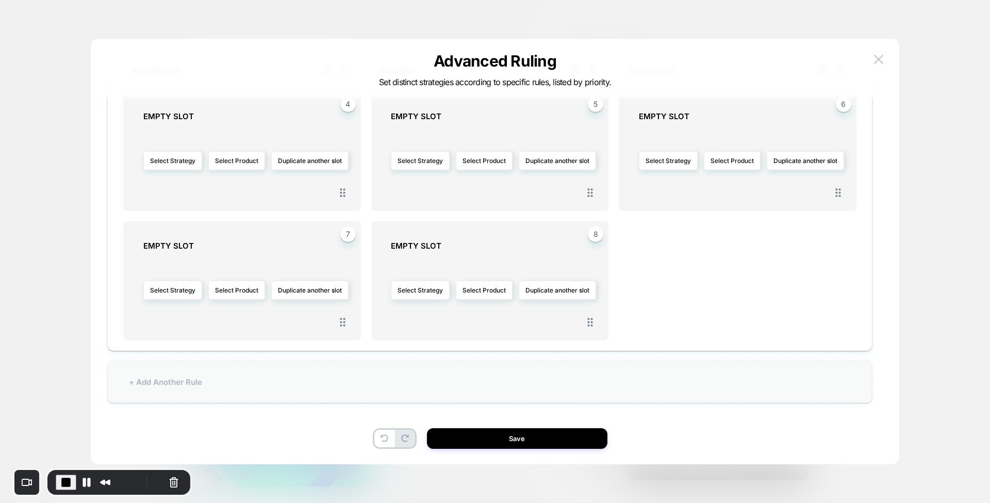
click at [212, 384] on div "+ Add Another Rule" at bounding box center [490, 382] width 764 height 42
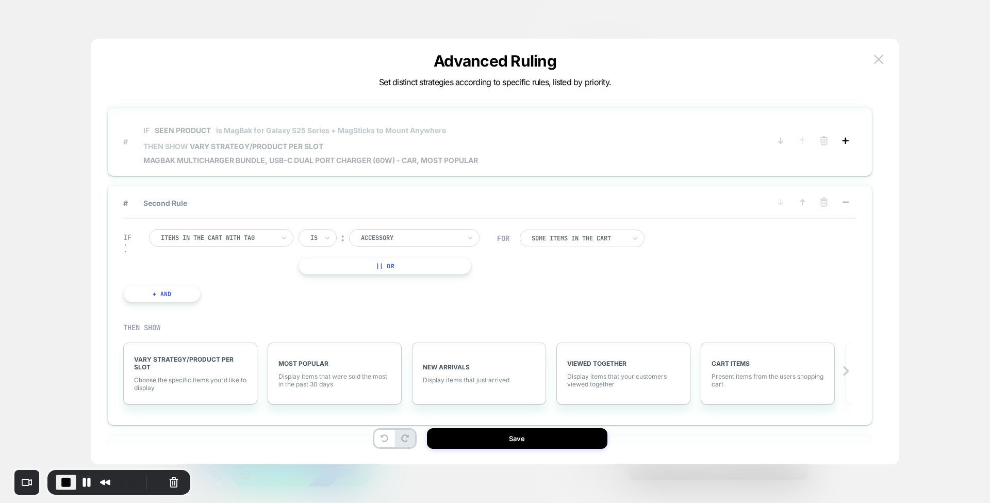
click at [847, 142] on icon at bounding box center [845, 141] width 10 height 10
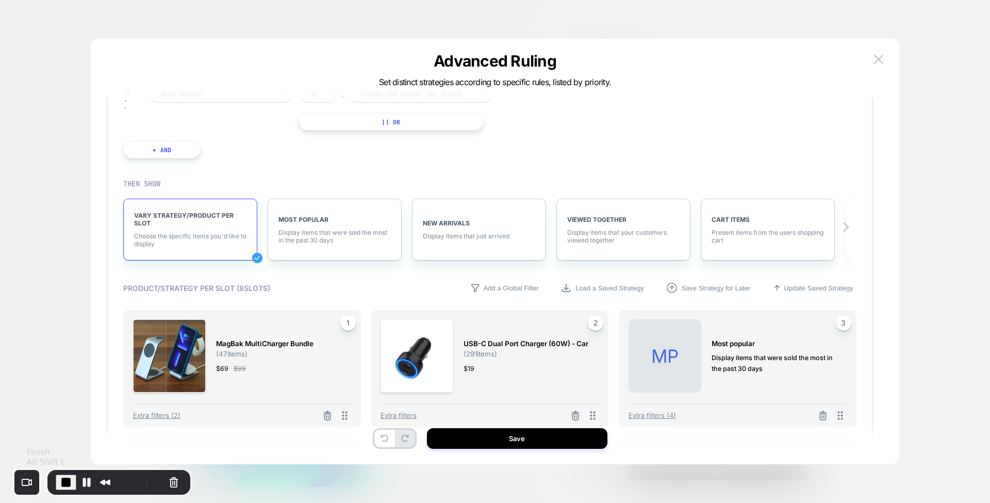
click at [68, 478] on span "End Recording" at bounding box center [66, 482] width 12 height 12
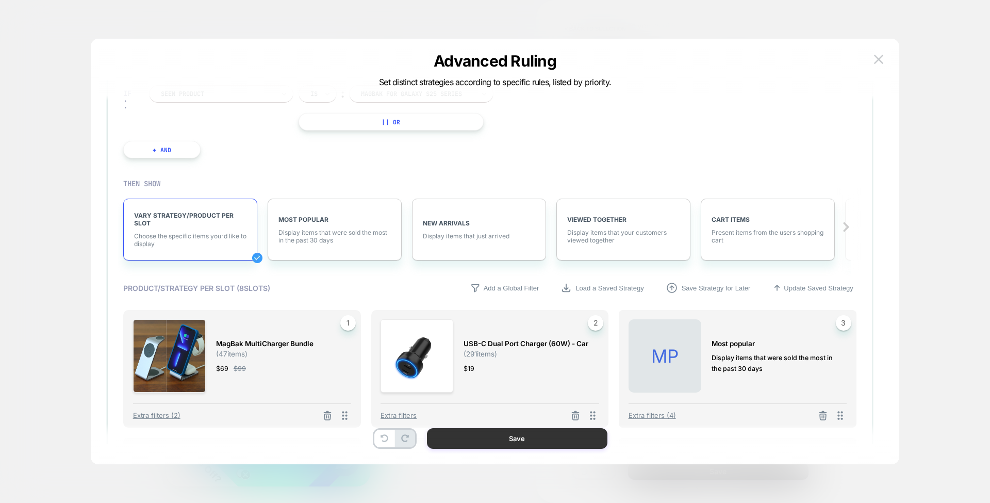
click at [515, 442] on button "Save" at bounding box center [517, 438] width 180 height 21
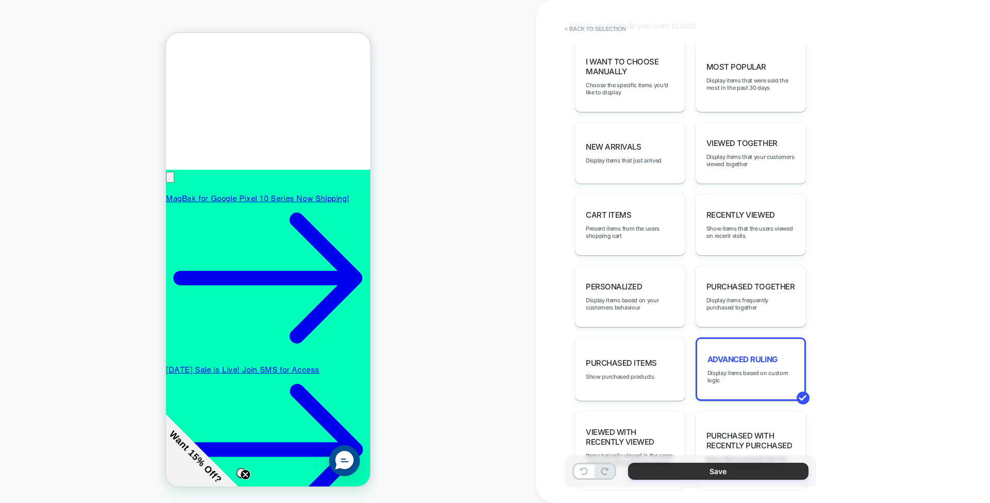
click at [654, 474] on button "Save" at bounding box center [718, 470] width 180 height 17
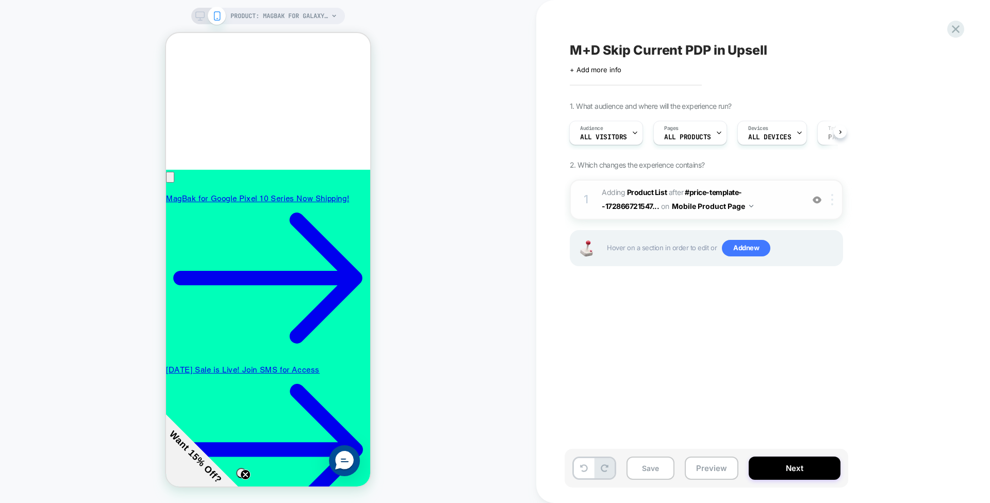
click at [833, 203] on img at bounding box center [832, 199] width 2 height 11
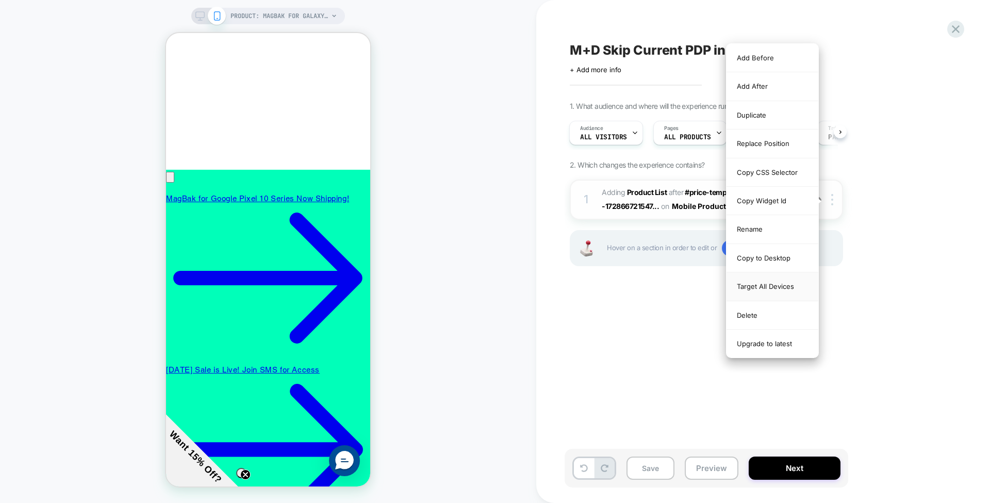
scroll to position [0, 0]
click at [785, 281] on div "Target All Devices" at bounding box center [772, 286] width 92 height 28
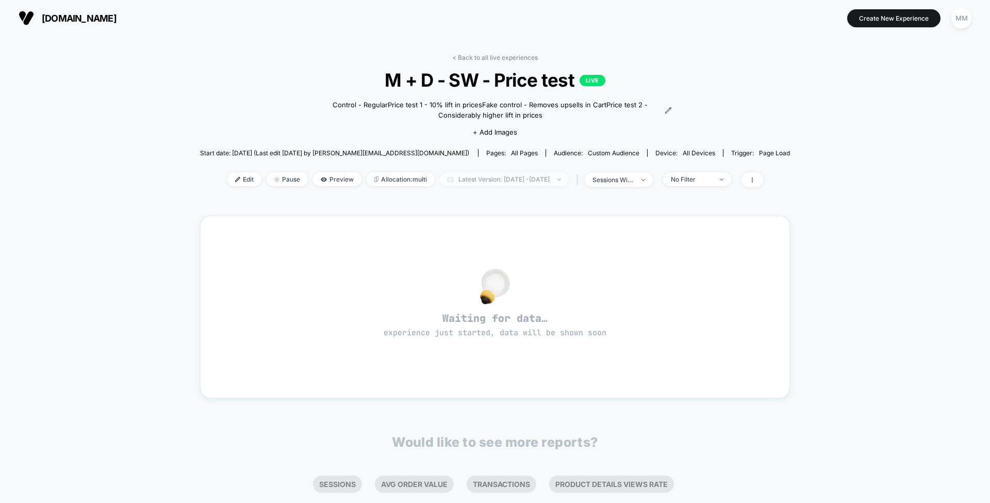
click at [488, 180] on span "Latest Version: [DATE] - [DATE]" at bounding box center [504, 179] width 129 height 14
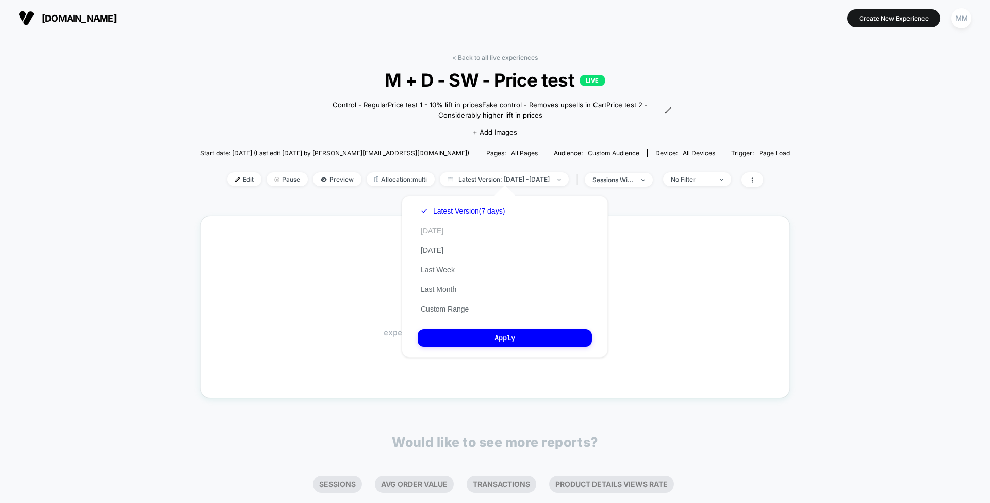
click at [438, 231] on button "[DATE]" at bounding box center [432, 230] width 29 height 9
click at [497, 329] on button "Apply" at bounding box center [505, 338] width 174 height 18
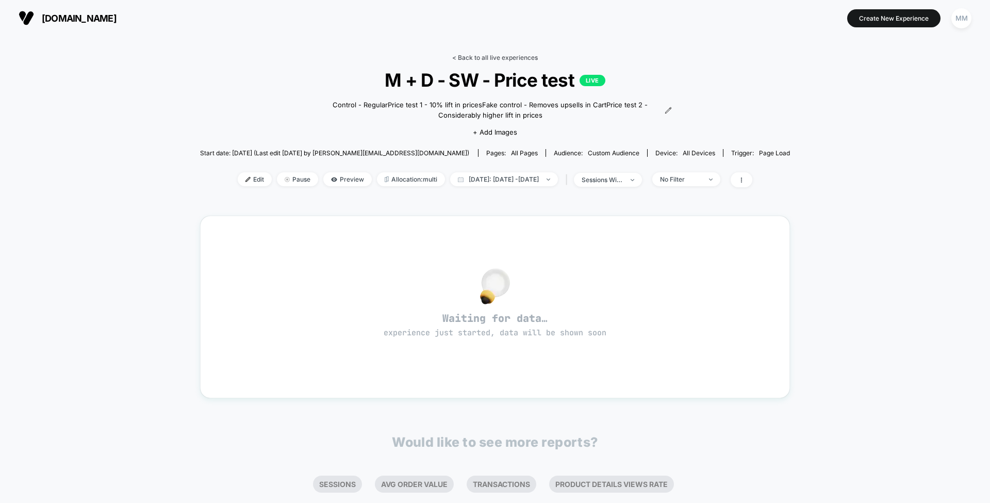
click at [498, 60] on link "< Back to all live experiences" at bounding box center [495, 58] width 86 height 8
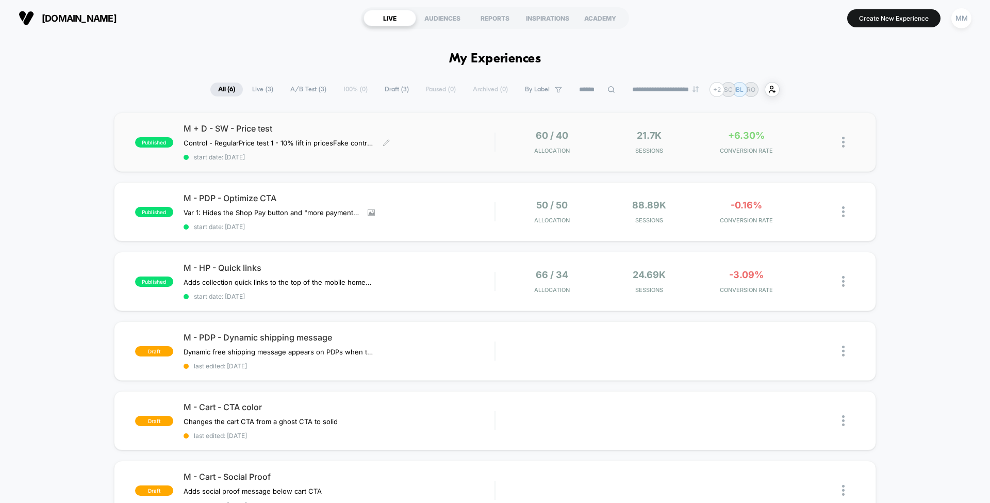
click at [475, 129] on span "M + D - SW - Price test" at bounding box center [339, 128] width 311 height 10
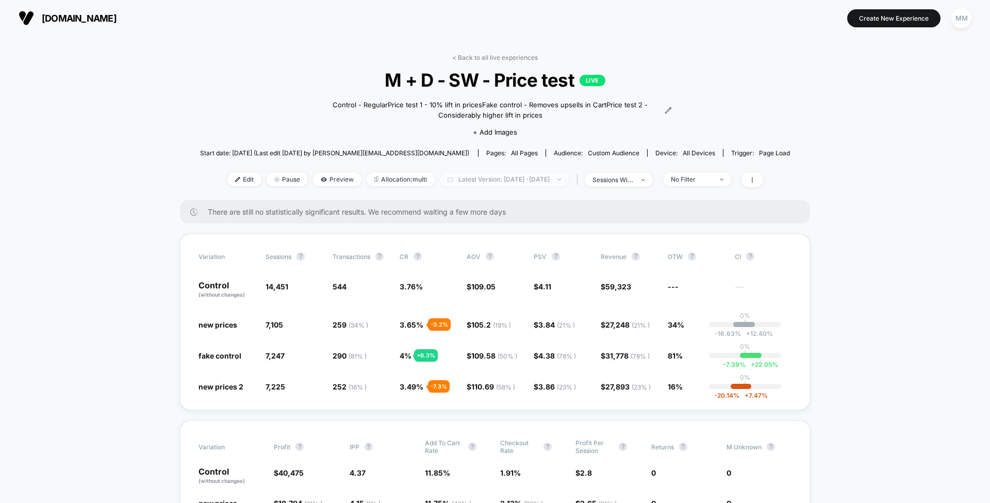
click at [534, 181] on span "Latest Version: [DATE] - [DATE]" at bounding box center [504, 179] width 129 height 14
select select "*"
select select "****"
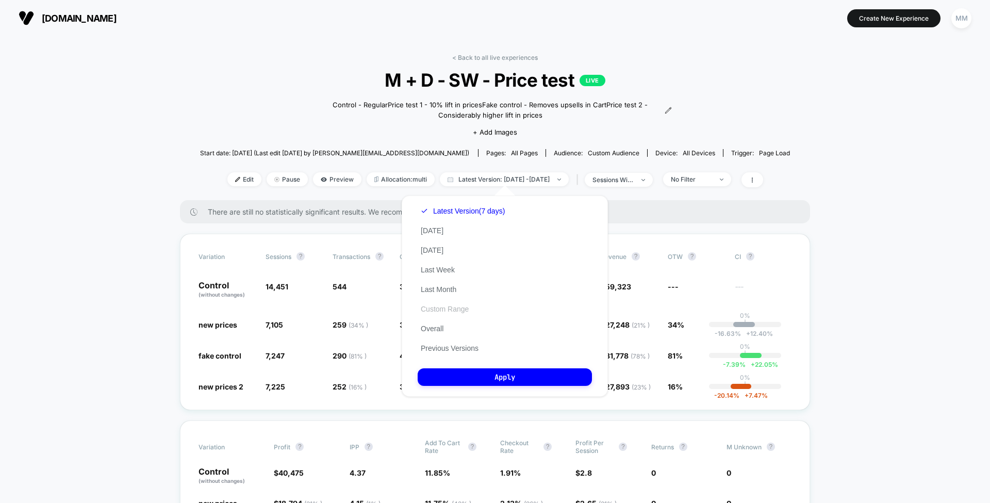
click at [452, 312] on button "Custom Range" at bounding box center [445, 308] width 54 height 9
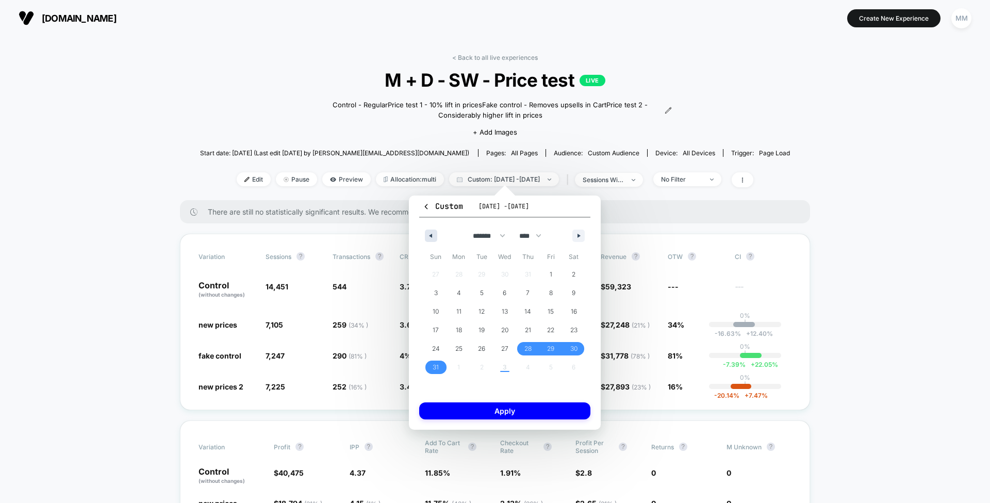
click at [432, 236] on button "button" at bounding box center [431, 235] width 12 height 12
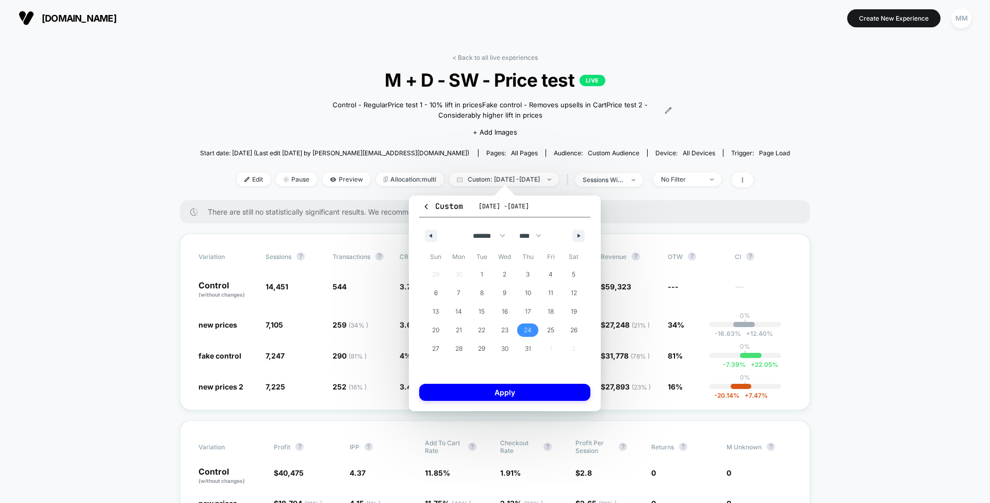
click at [532, 327] on span "24" at bounding box center [527, 329] width 23 height 13
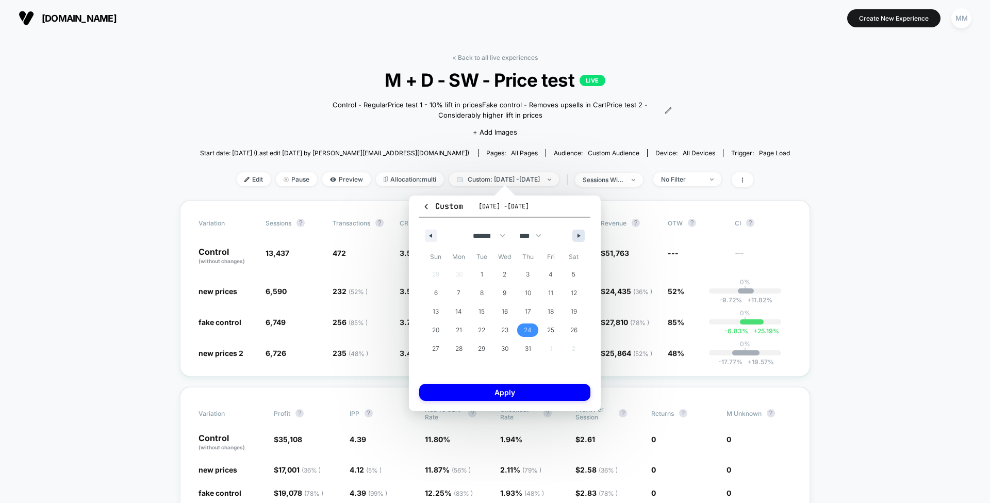
click at [575, 235] on button "button" at bounding box center [578, 235] width 12 height 12
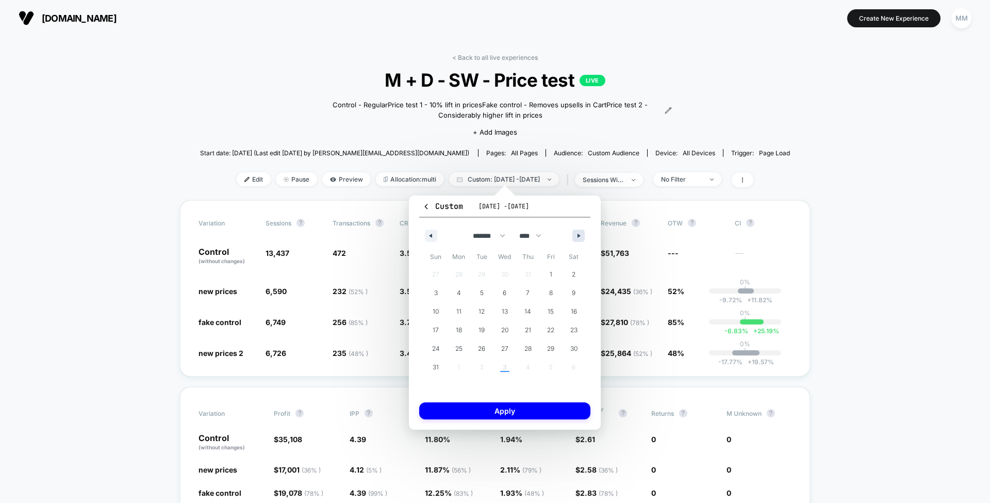
click at [575, 235] on button "button" at bounding box center [578, 235] width 12 height 12
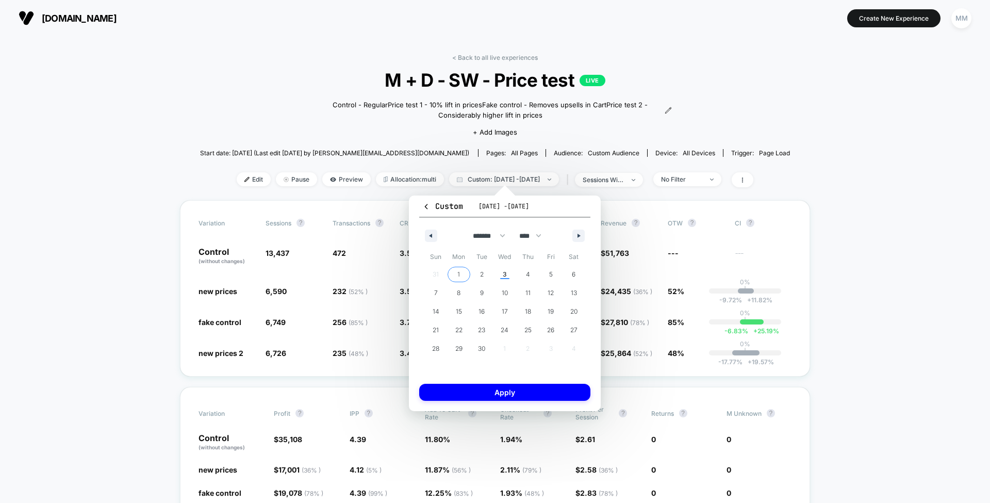
click at [465, 273] on span "1" at bounding box center [459, 274] width 23 height 13
select select "*"
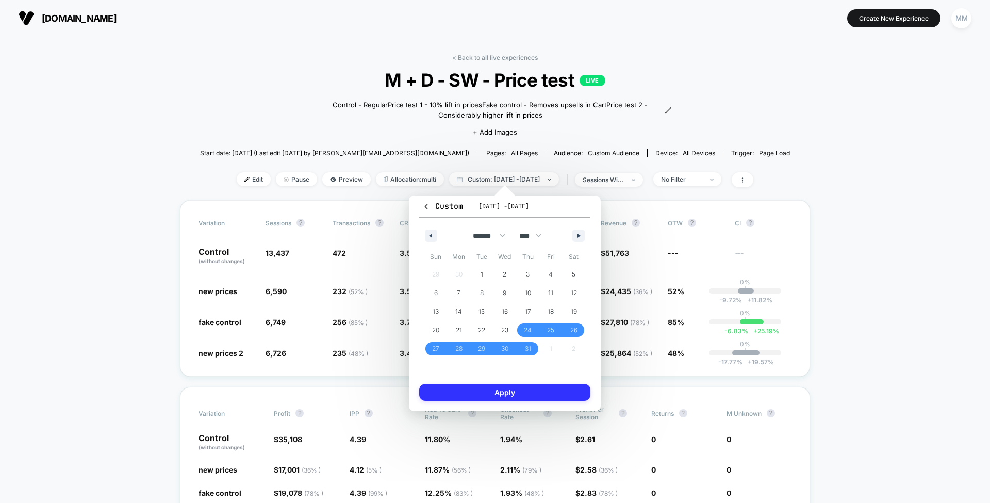
click at [531, 391] on button "Apply" at bounding box center [504, 392] width 171 height 17
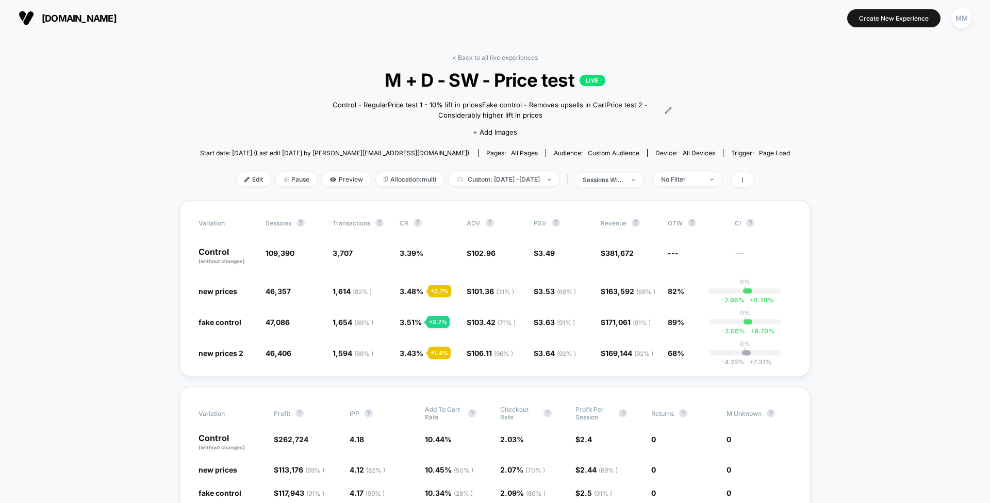
click at [507, 82] on span "M + D - SW - Price test LIVE" at bounding box center [494, 80] width 531 height 22
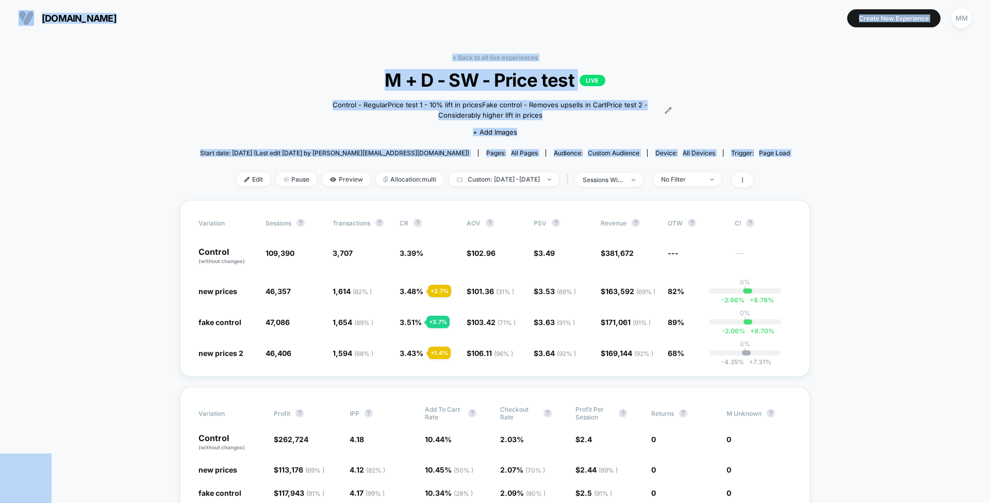
click at [507, 82] on span "M + D - SW - Price test LIVE" at bounding box center [494, 80] width 531 height 22
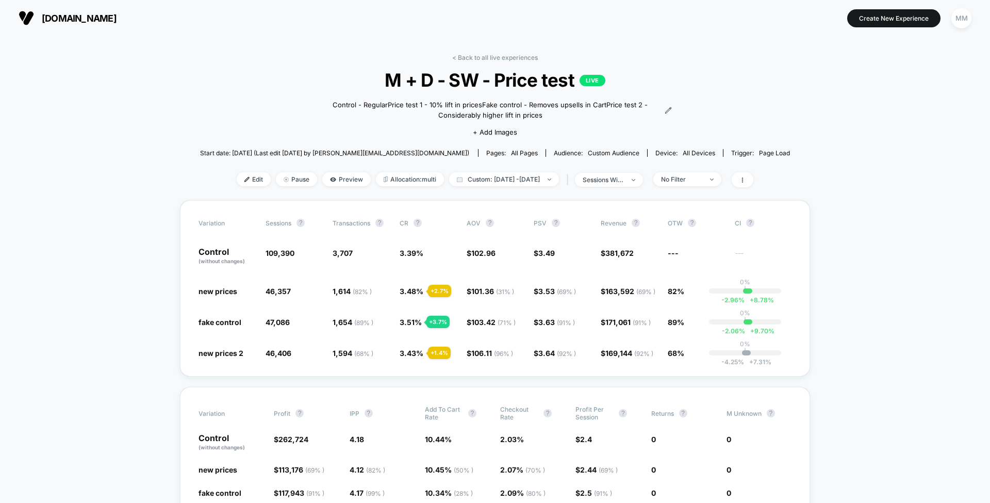
click at [507, 82] on span "M + D - SW - Price test LIVE" at bounding box center [494, 80] width 531 height 22
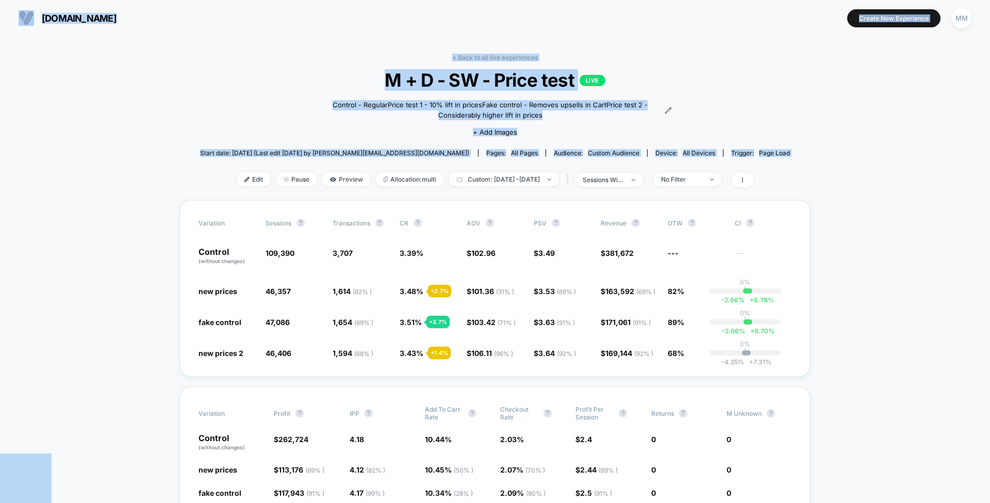
click at [507, 82] on span "M + D - SW - Price test LIVE" at bounding box center [494, 80] width 531 height 22
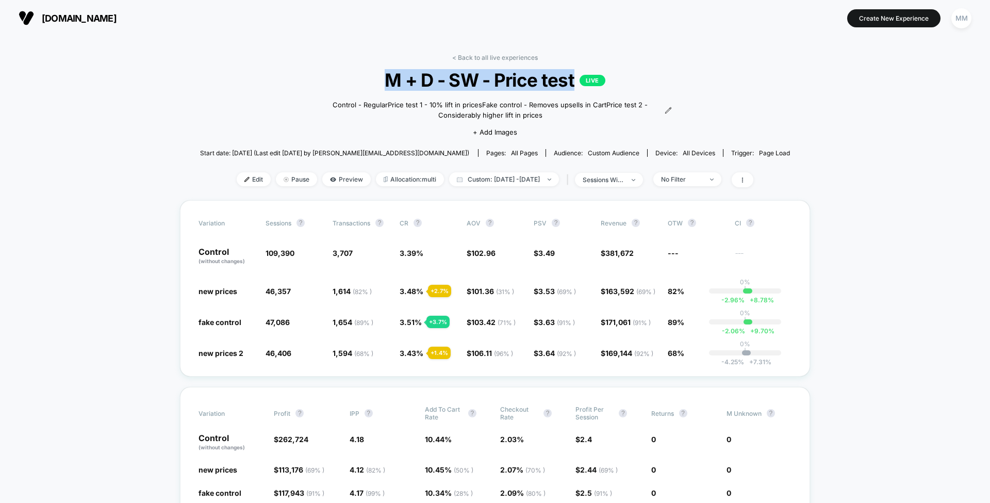
drag, startPoint x: 575, startPoint y: 79, endPoint x: 390, endPoint y: 77, distance: 185.6
click at [390, 77] on span "M + D - SW - Price test LIVE" at bounding box center [494, 80] width 531 height 22
copy span "M + D - SW - Price test"
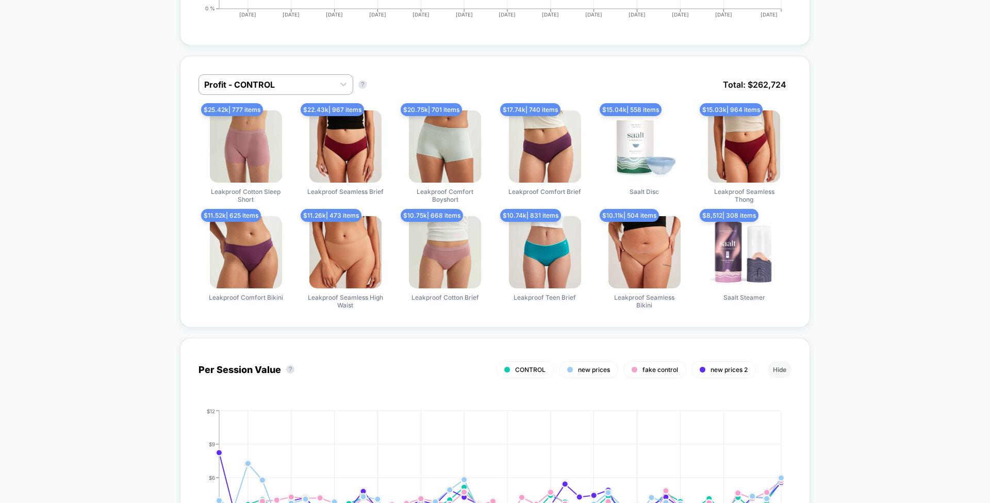
scroll to position [728, 0]
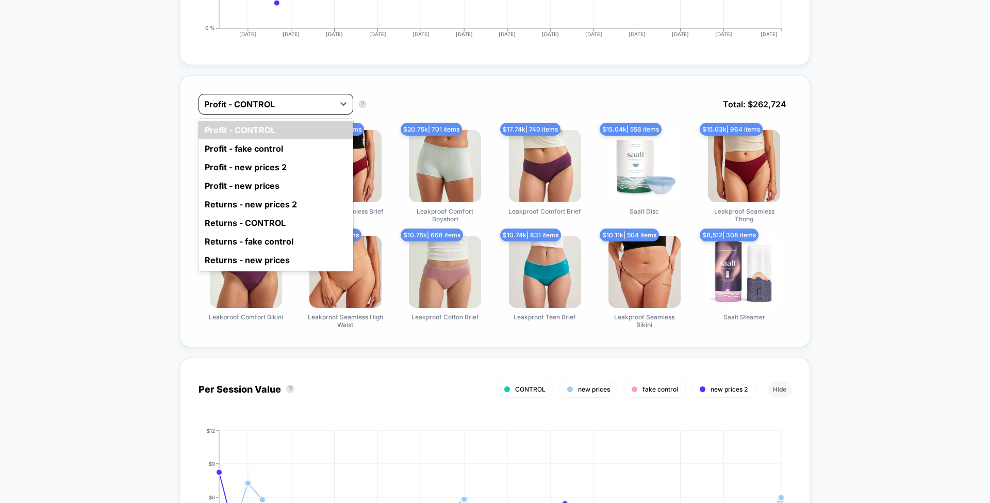
click at [304, 98] on div at bounding box center [266, 104] width 125 height 12
click at [269, 162] on div "Profit - new prices 2" at bounding box center [275, 167] width 155 height 19
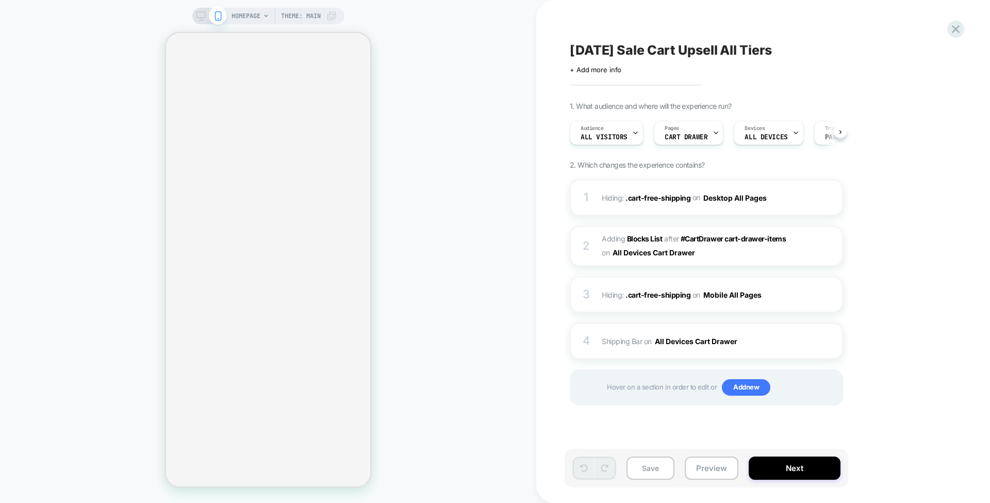
scroll to position [0, 1]
click at [678, 53] on span "[DATE] Sale Cart Upsell All Tiers" at bounding box center [671, 49] width 202 height 15
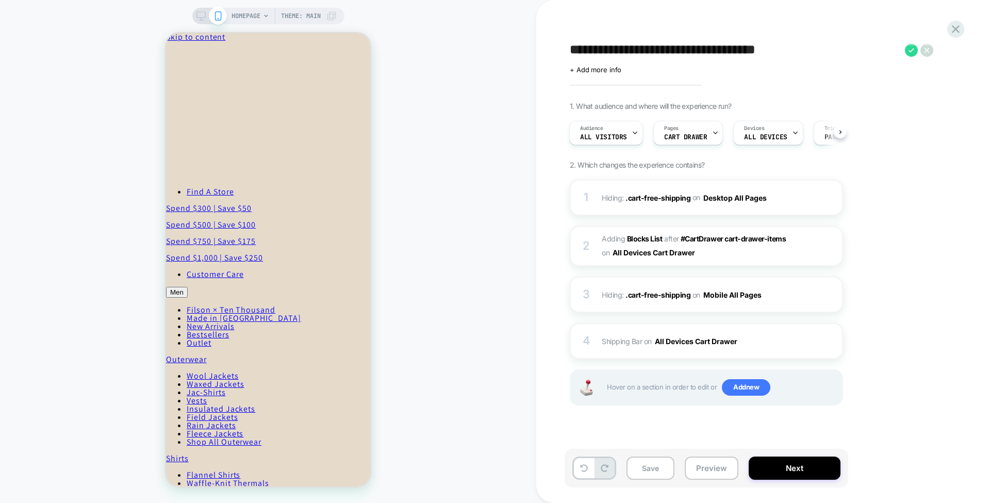
scroll to position [0, 0]
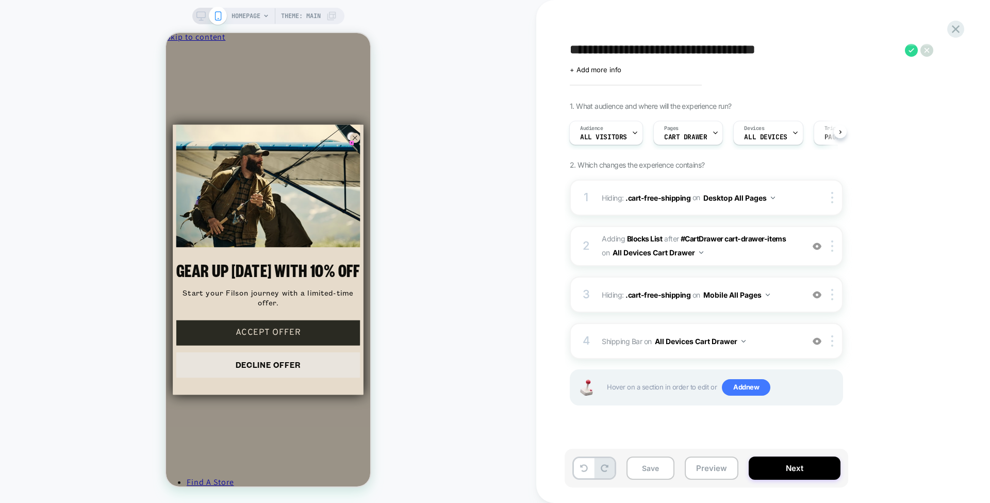
click at [353, 143] on circle "Close dialog" at bounding box center [355, 138] width 10 height 10
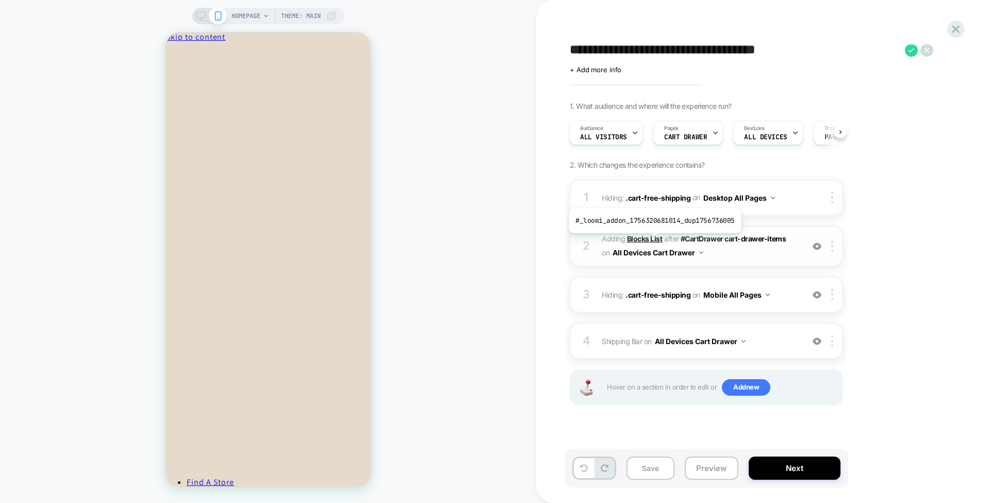
click at [653, 240] on b "Blocks List" at bounding box center [645, 238] width 36 height 9
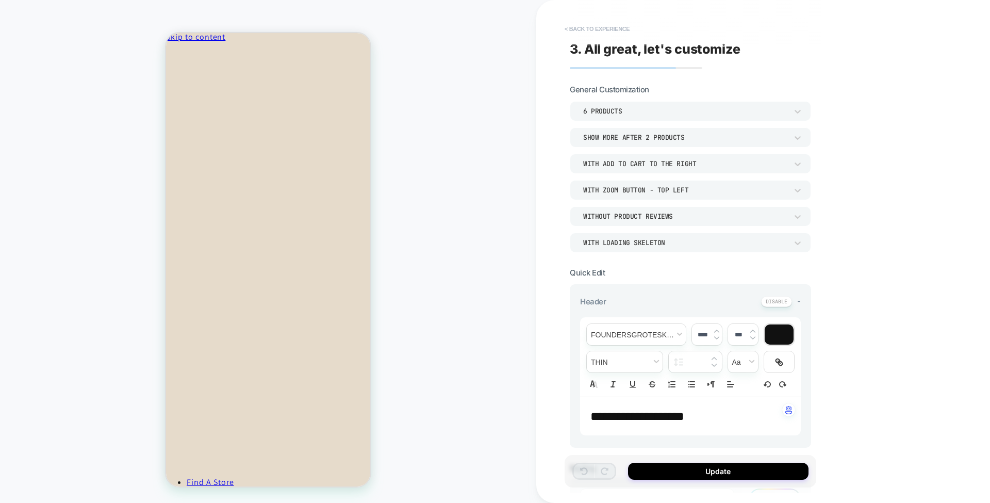
click at [600, 26] on button "< Back to experience" at bounding box center [596, 29] width 75 height 16
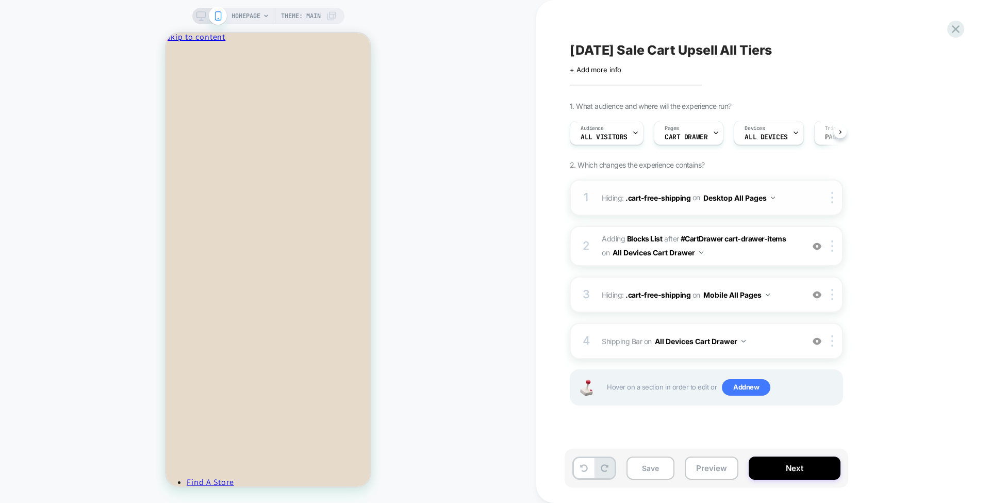
scroll to position [0, 1]
click at [670, 342] on button "All Devices Cart Drawer" at bounding box center [700, 341] width 91 height 15
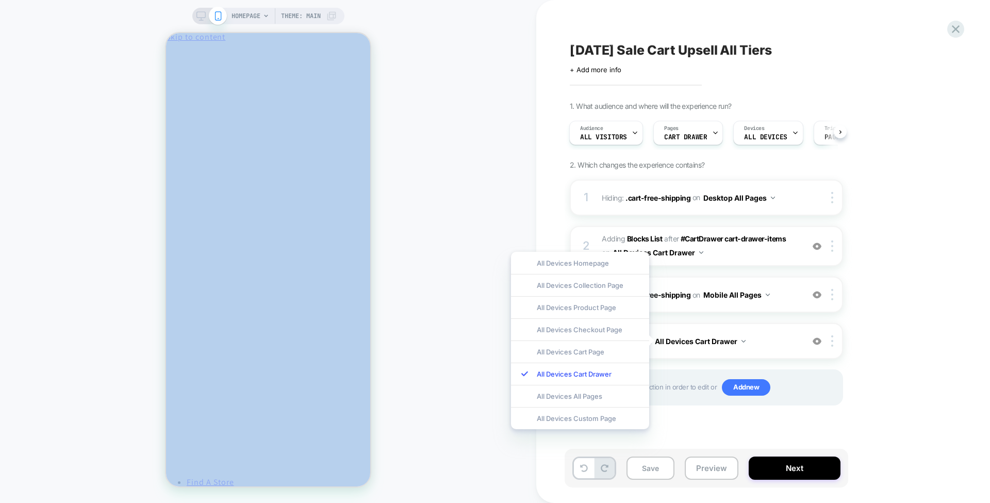
drag, startPoint x: 692, startPoint y: 321, endPoint x: 478, endPoint y: 295, distance: 214.9
click at [478, 295] on div "HOMEPAGE Theme: MAIN Labor Day Sale Cart Upsell All Tiers Click to edit experie…" at bounding box center [495, 251] width 990 height 503
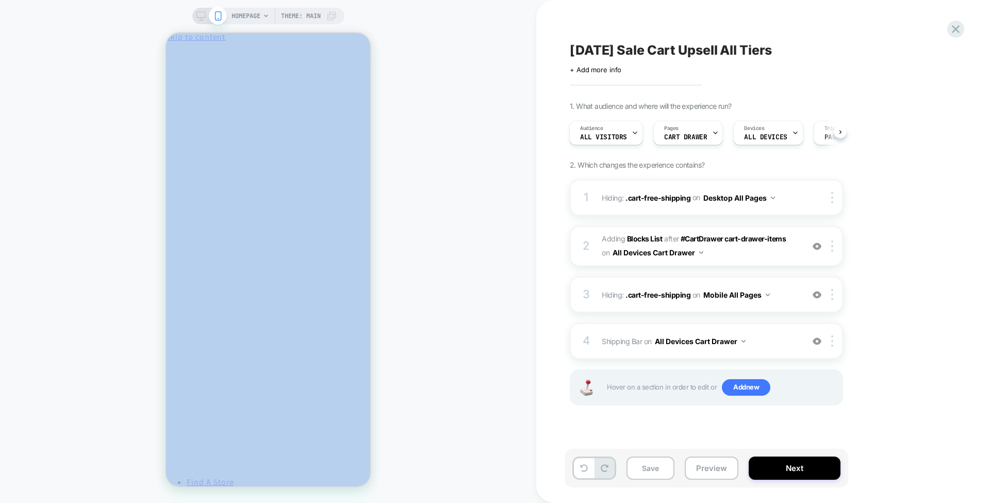
click at [478, 295] on div "HOMEPAGE Theme: MAIN" at bounding box center [268, 251] width 536 height 482
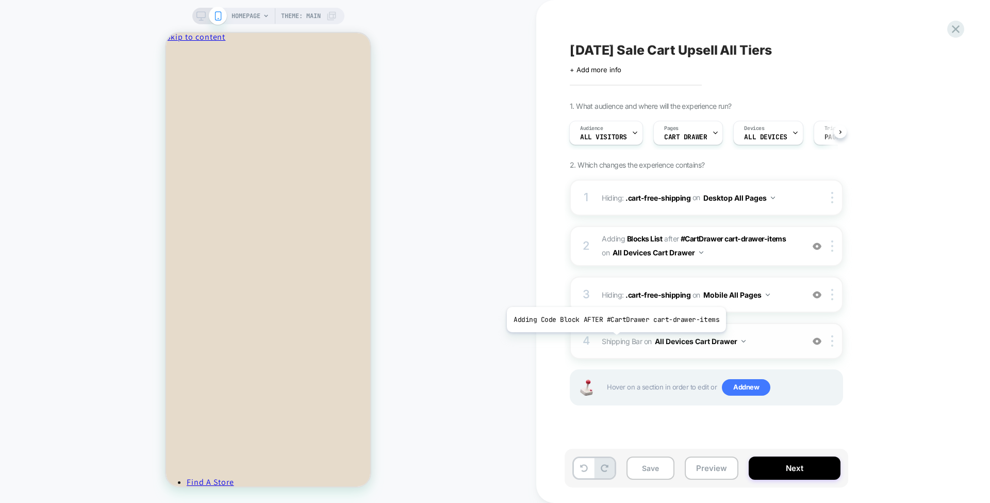
click at [613, 339] on span "Shipping Bar" at bounding box center [622, 341] width 40 height 9
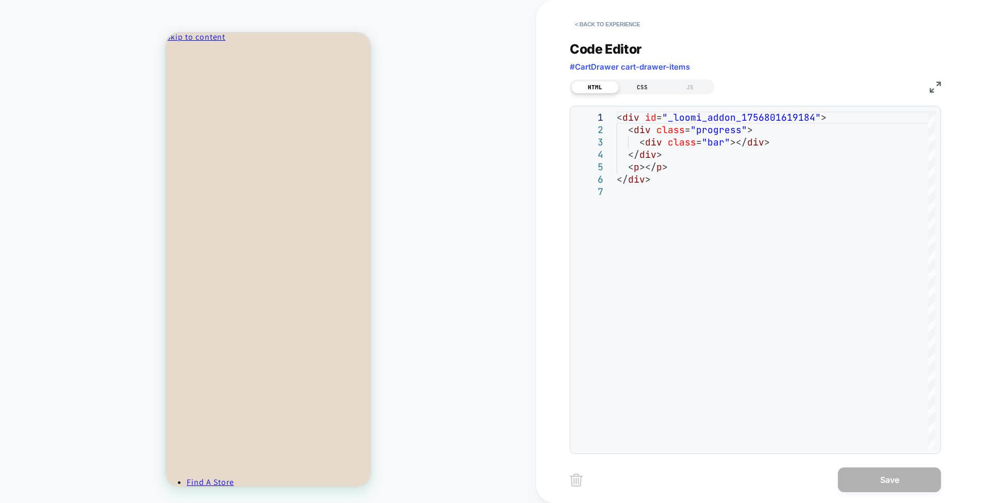
click at [642, 86] on div "CSS" at bounding box center [642, 87] width 47 height 12
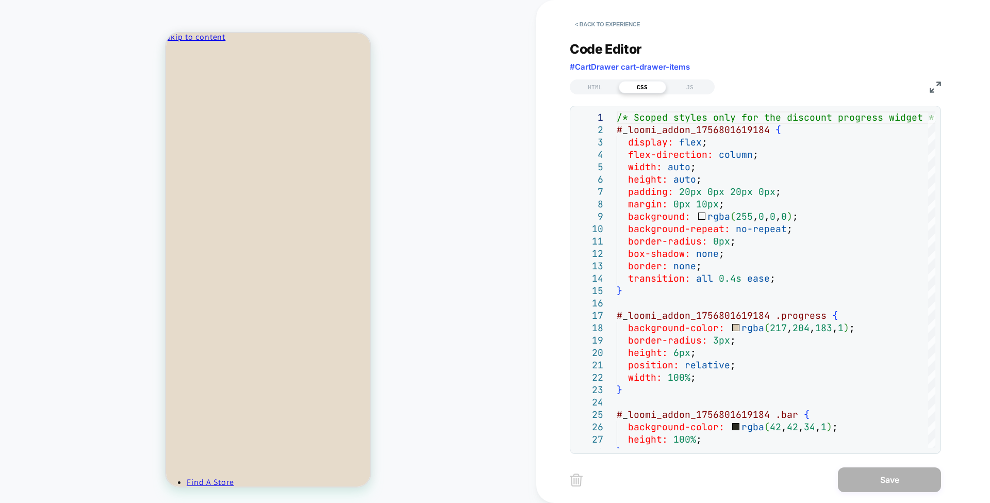
click at [352, 264] on span "ADD" at bounding box center [361, 272] width 18 height 16
click at [352, 368] on span "ADD" at bounding box center [361, 376] width 18 height 16
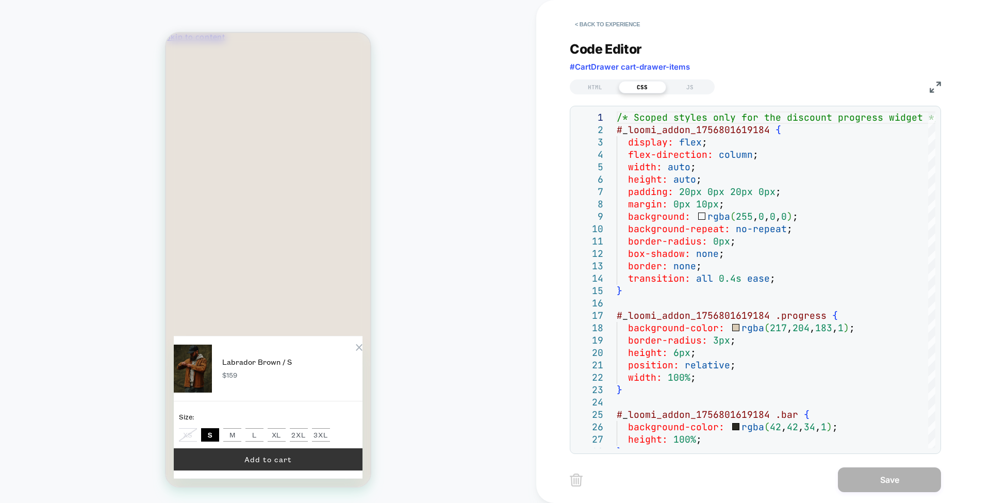
click at [302, 454] on button "Add to cart" at bounding box center [268, 459] width 189 height 22
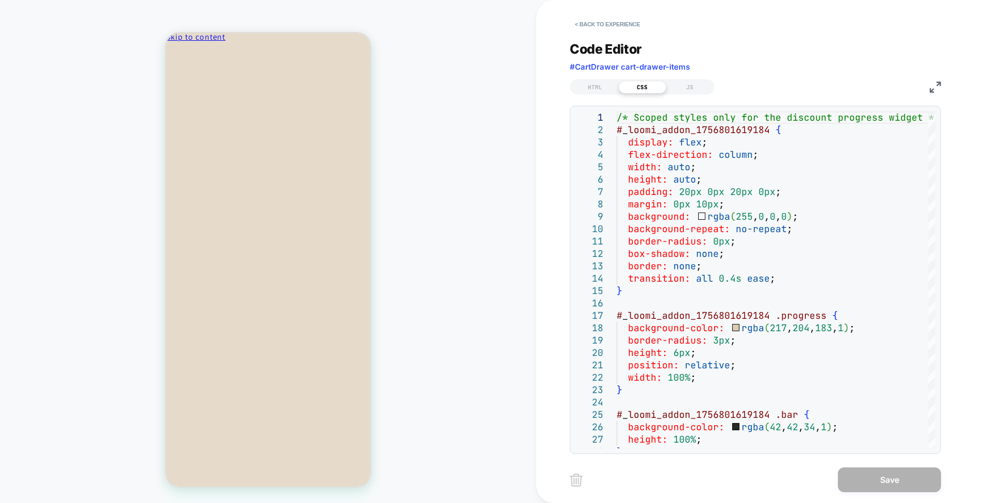
scroll to position [0, 0]
click at [617, 23] on button "< Back to experience" at bounding box center [607, 24] width 75 height 16
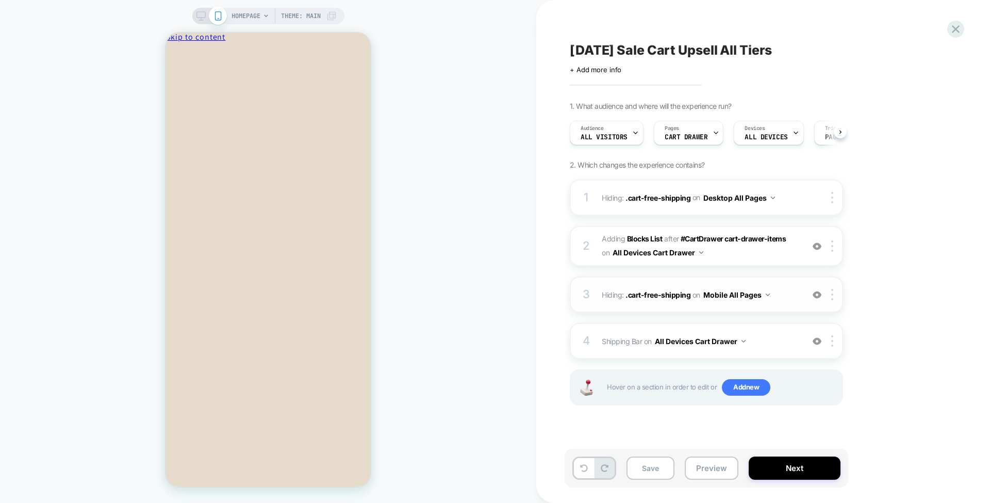
scroll to position [0, 1]
click at [705, 471] on button "Preview" at bounding box center [712, 467] width 54 height 23
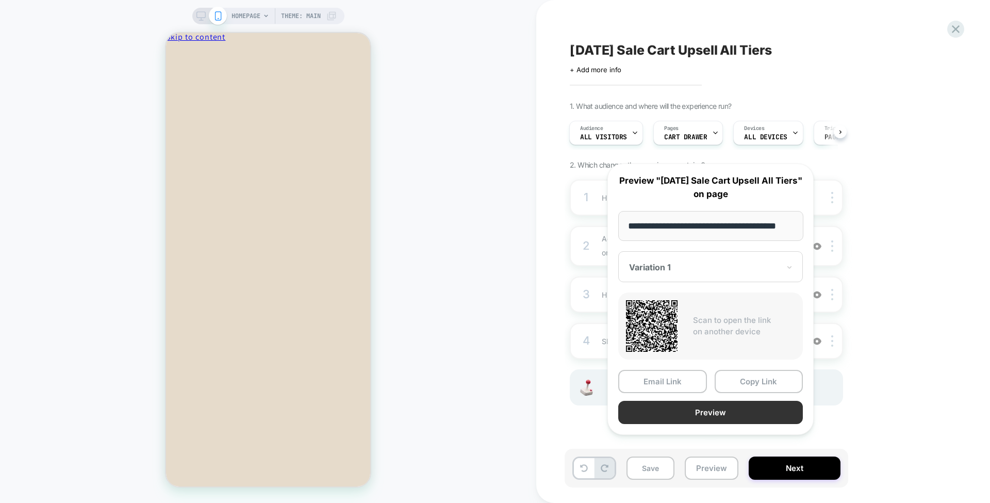
scroll to position [0, 0]
click at [711, 424] on button "Preview" at bounding box center [710, 412] width 185 height 23
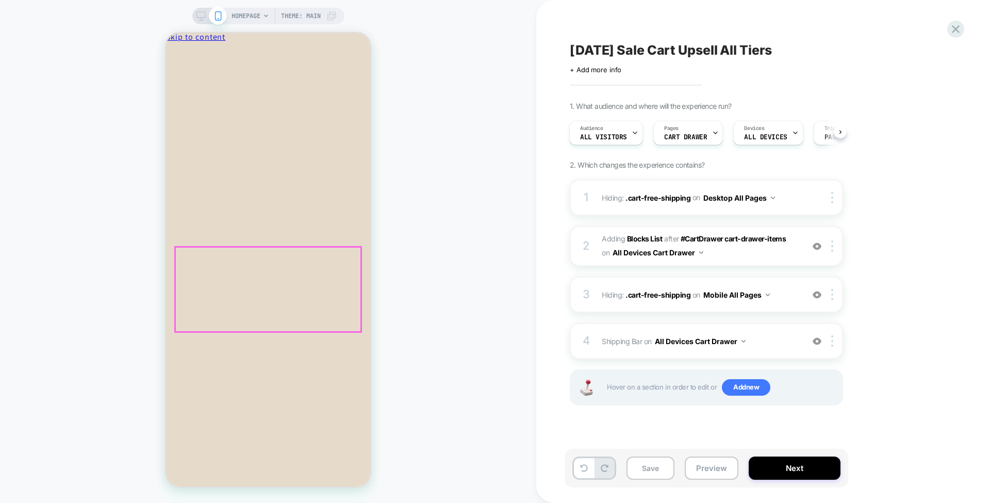
scroll to position [332, 0]
click at [211, 51] on icon "Close" at bounding box center [211, 55] width 0 height 8
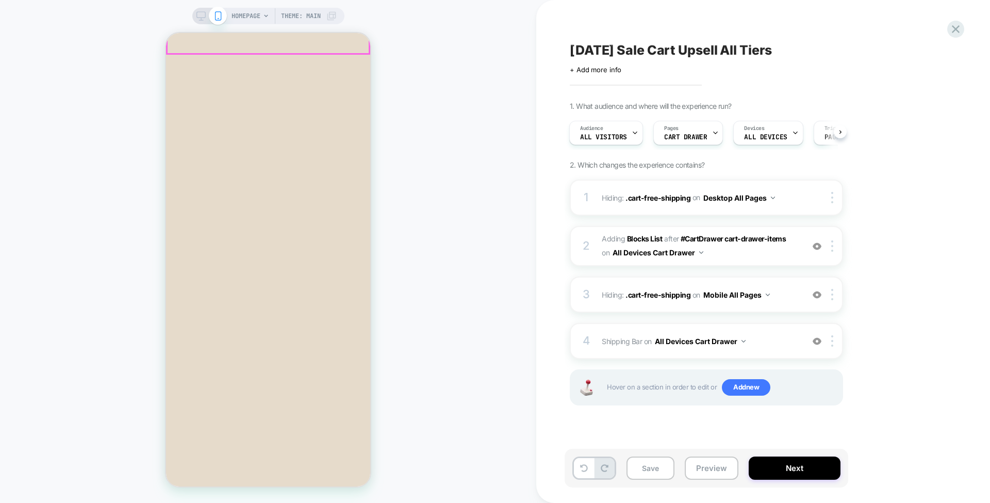
scroll to position [341, 0]
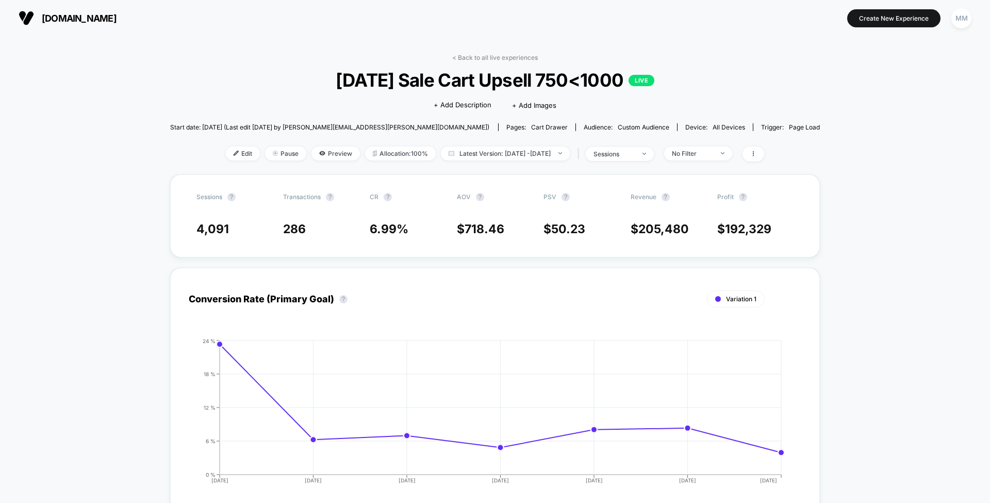
click at [234, 152] on img at bounding box center [236, 153] width 5 height 5
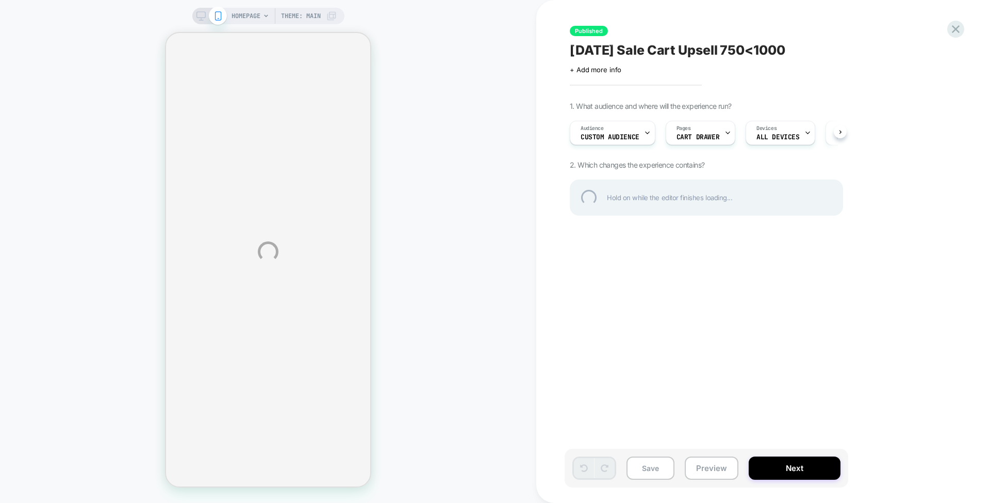
click at [713, 474] on div "HOMEPAGE Theme: MAIN Published [DATE] Sale Cart Upsell 750<1000 Click to edit e…" at bounding box center [495, 251] width 990 height 503
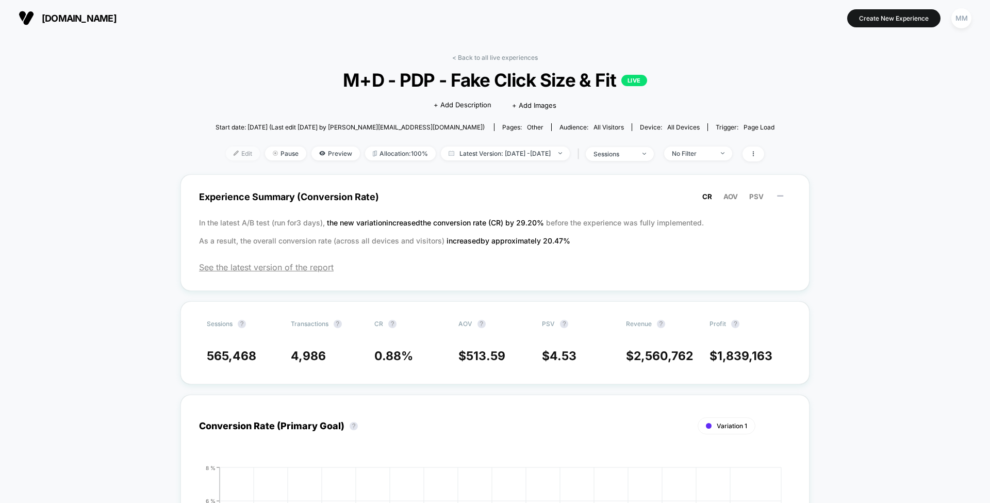
click at [226, 150] on span "Edit" at bounding box center [243, 153] width 34 height 14
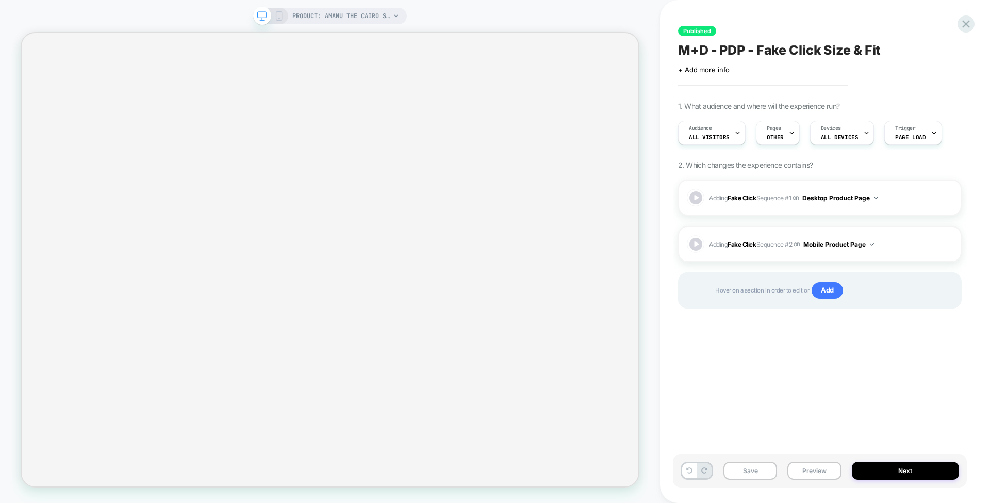
scroll to position [0, 1]
click at [969, 27] on icon at bounding box center [966, 24] width 8 height 8
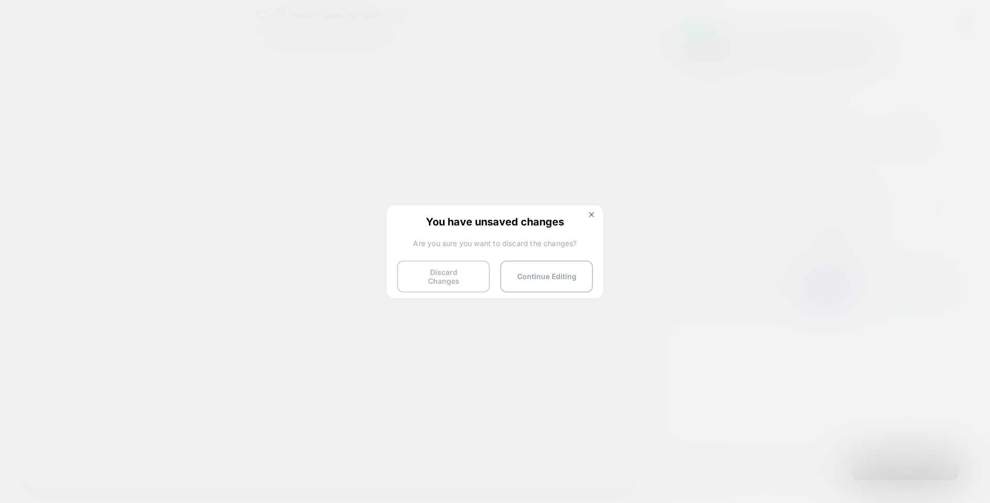
click at [446, 263] on button "Discard Changes" at bounding box center [443, 276] width 93 height 32
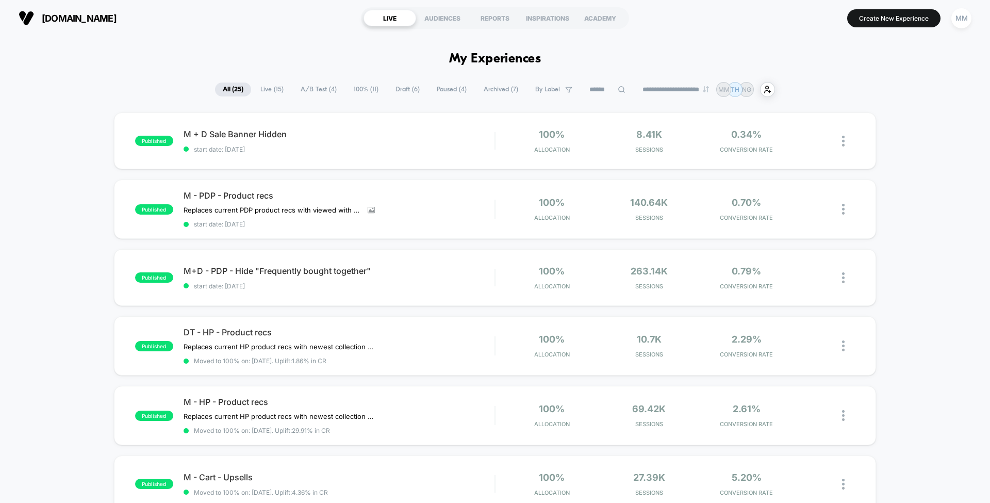
click at [346, 88] on span "100% ( 11 )" at bounding box center [366, 89] width 40 height 14
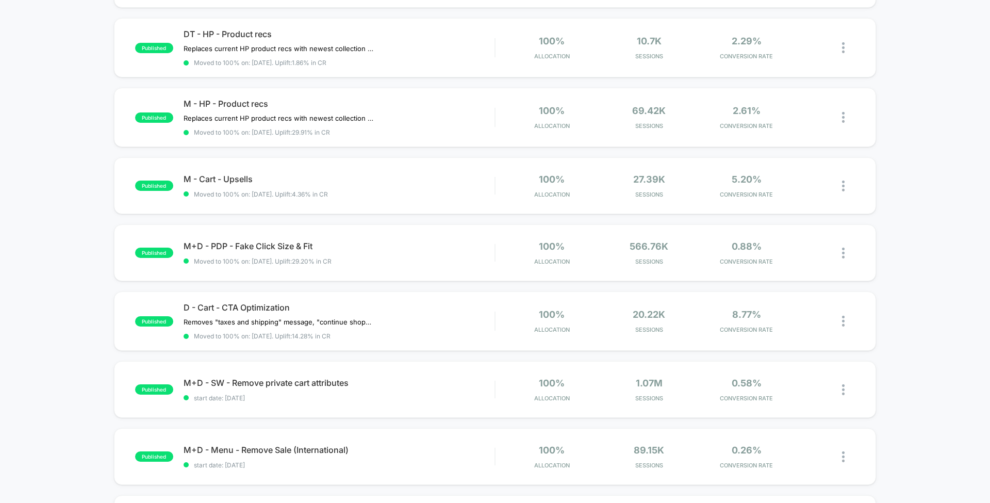
scroll to position [299, 0]
click at [389, 246] on div "M+D - PDP - Fake Click Size & Fit Click to edit experience details Click to edi…" at bounding box center [339, 252] width 311 height 24
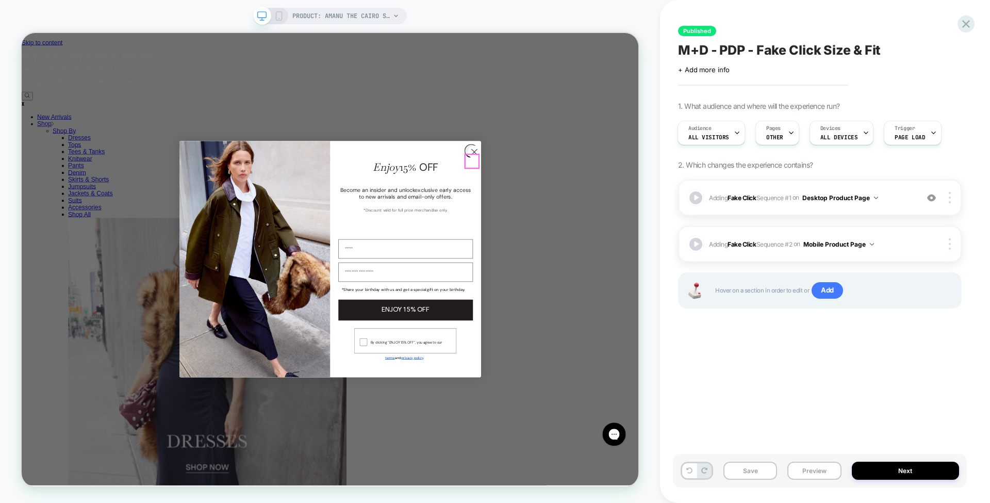
click at [618, 198] on circle "Close dialog" at bounding box center [624, 191] width 17 height 17
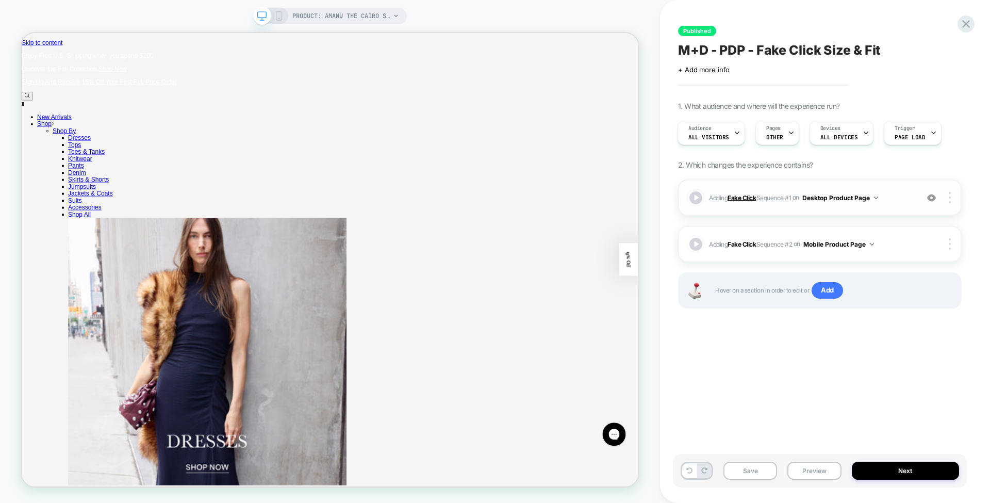
click at [742, 194] on b "Fake Click" at bounding box center [741, 197] width 28 height 8
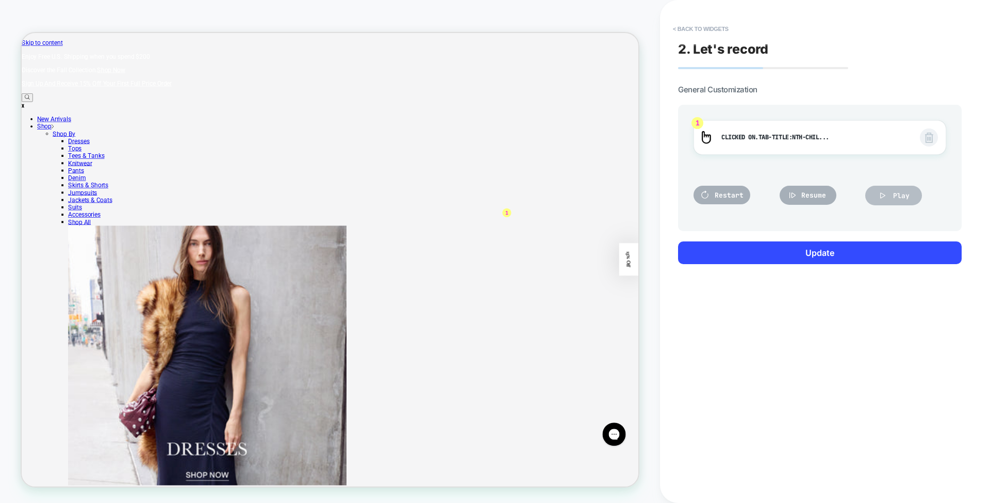
click at [893, 197] on button "Play" at bounding box center [893, 196] width 57 height 20
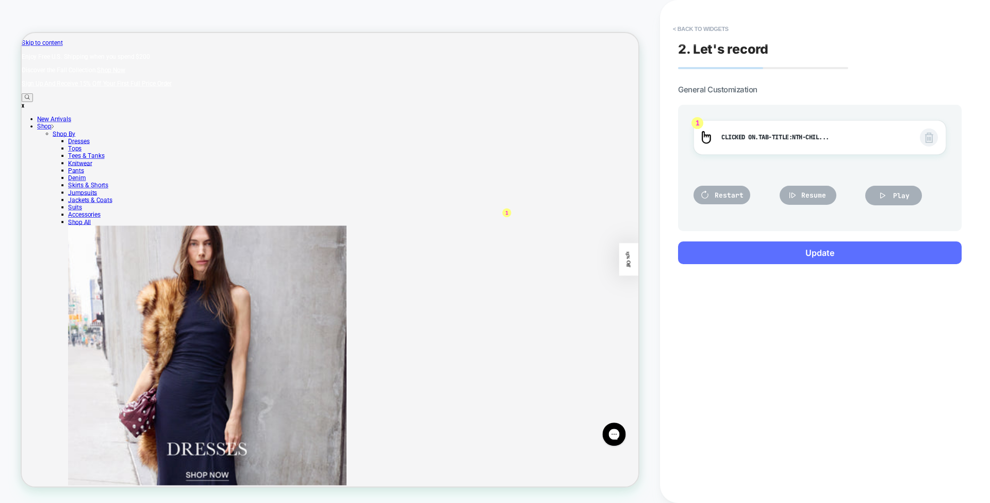
click at [831, 260] on button "Update" at bounding box center [820, 252] width 284 height 23
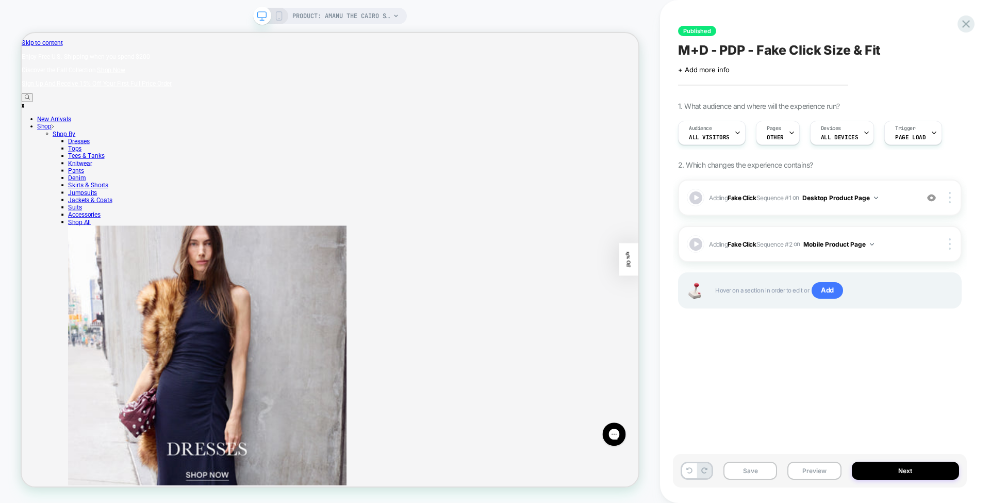
scroll to position [0, 1]
click at [823, 472] on button "Preview" at bounding box center [814, 470] width 54 height 18
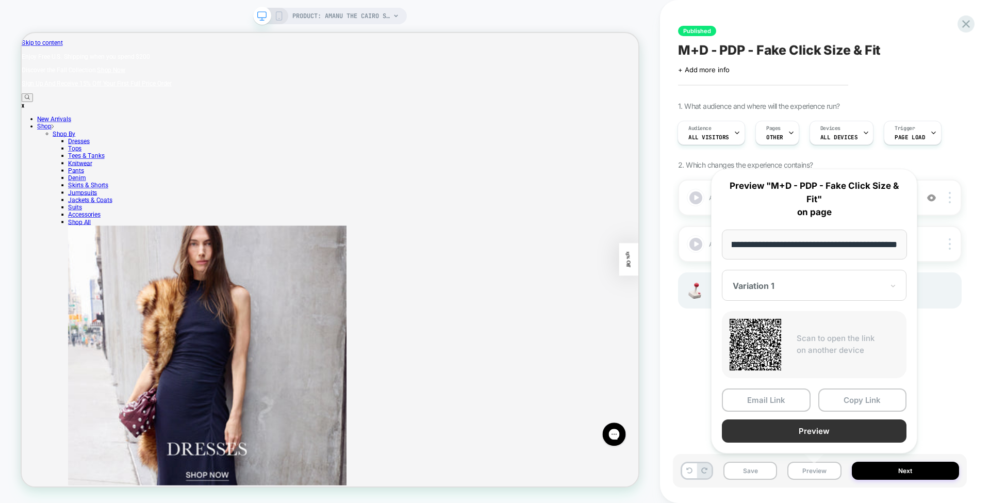
scroll to position [0, 0]
click at [811, 436] on button "Preview" at bounding box center [814, 430] width 185 height 23
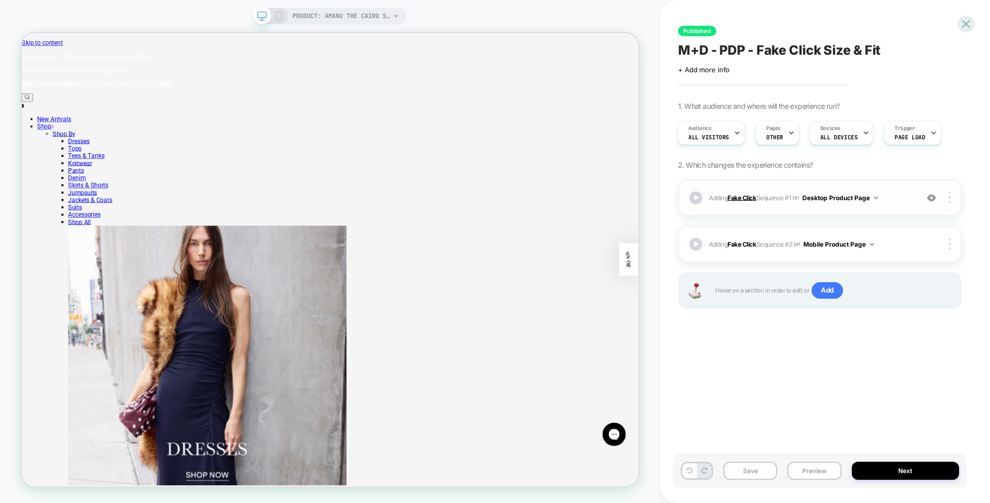
click at [745, 195] on b "Fake Click" at bounding box center [741, 197] width 28 height 8
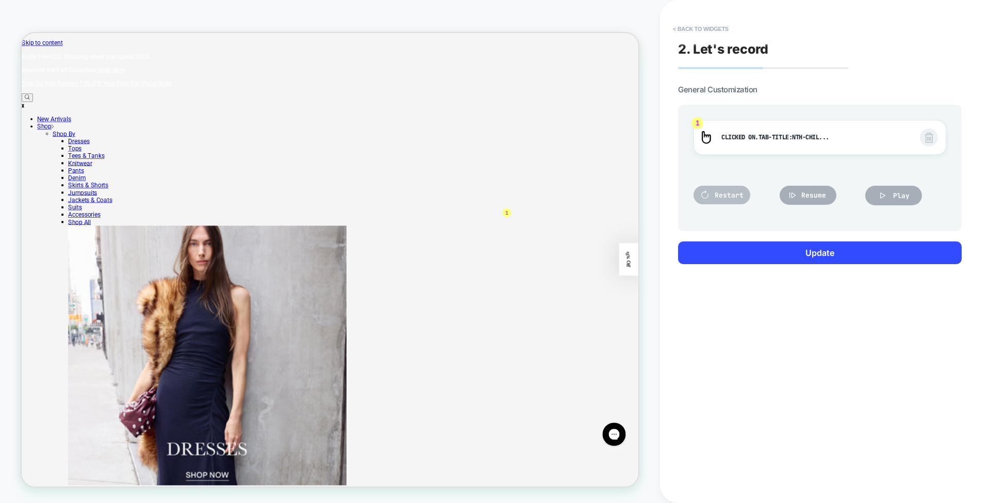
click at [723, 188] on button "Restart" at bounding box center [721, 195] width 57 height 19
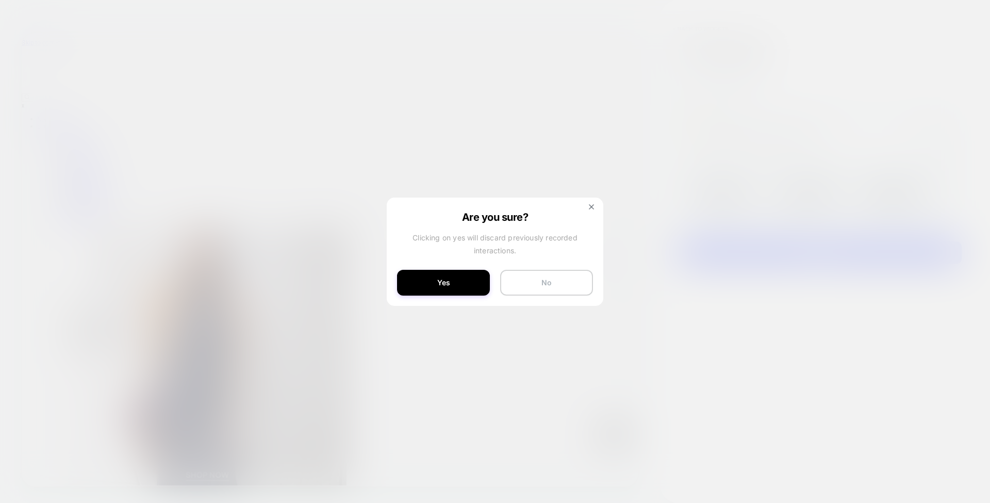
click at [528, 276] on button "No" at bounding box center [546, 283] width 93 height 26
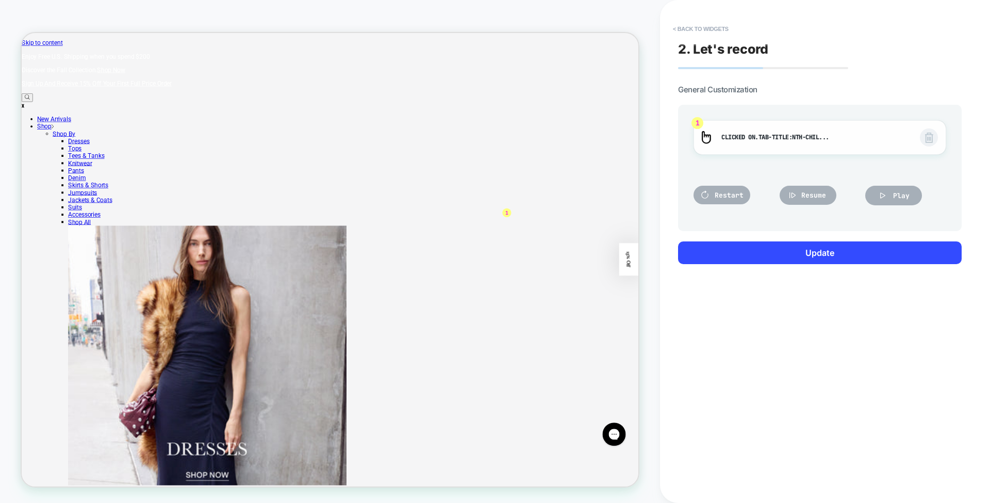
click at [929, 137] on img at bounding box center [929, 138] width 8 height 10
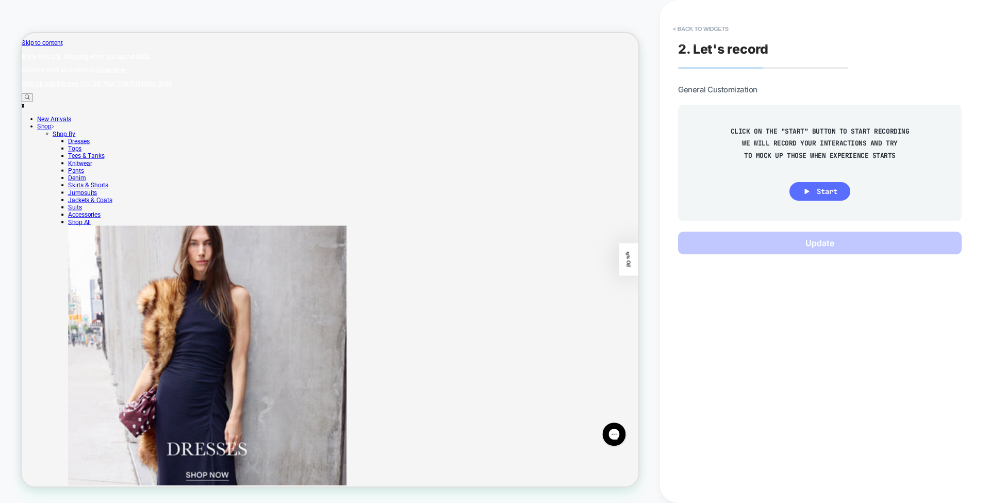
click at [805, 193] on icon at bounding box center [806, 191] width 9 height 9
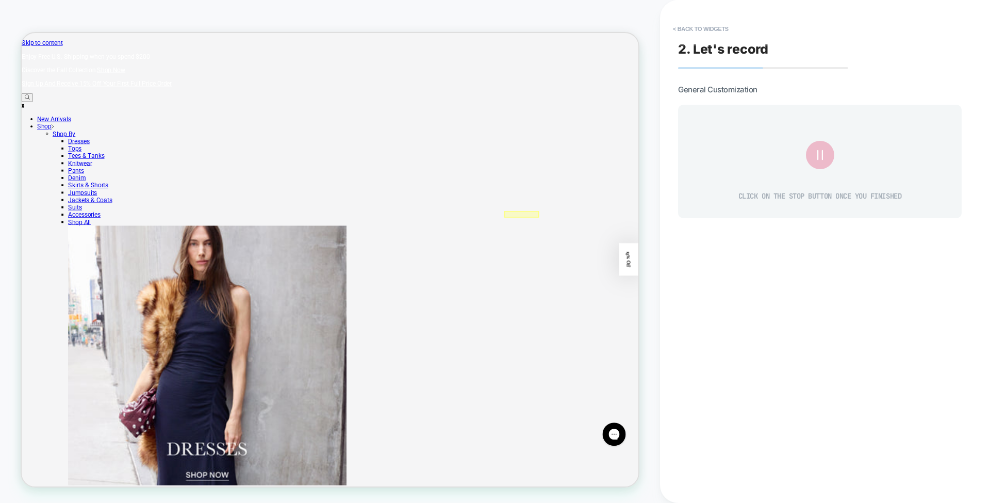
click at [698, 276] on div at bounding box center [688, 274] width 46 height 9
click at [719, 280] on div "Fake Click" at bounding box center [747, 290] width 98 height 29
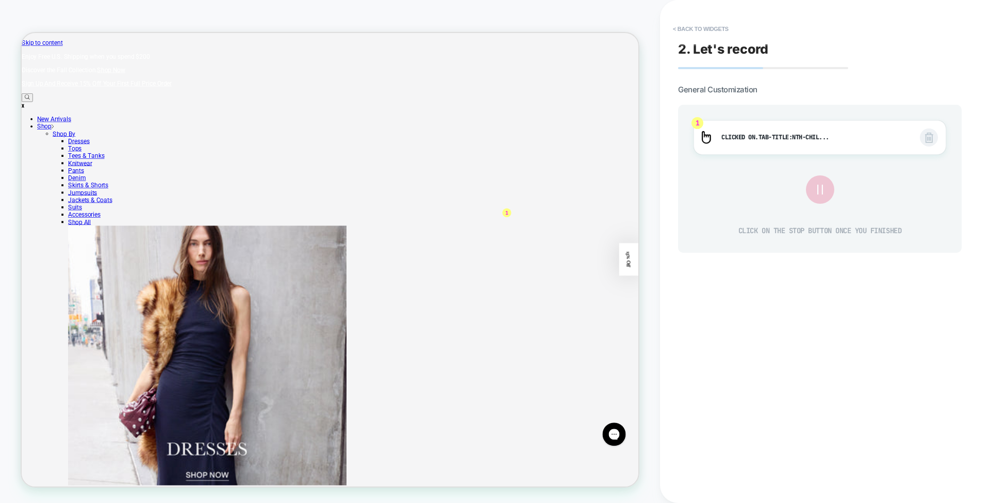
click at [823, 192] on icon at bounding box center [819, 189] width 17 height 17
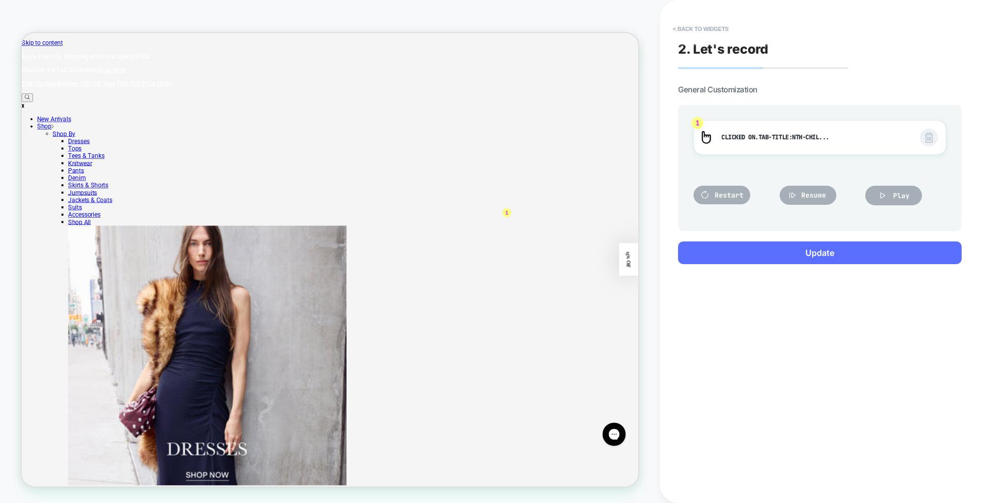
click at [808, 249] on button "Update" at bounding box center [820, 252] width 284 height 23
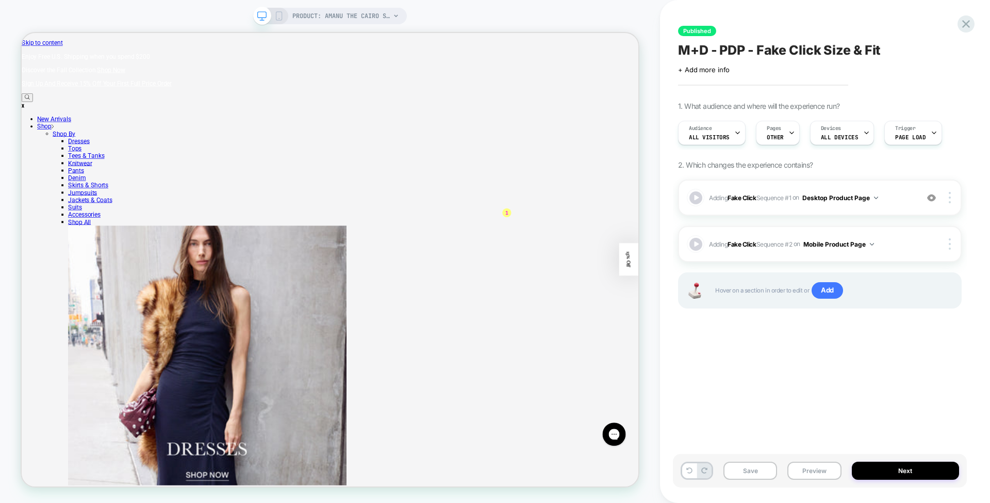
scroll to position [0, 1]
click at [817, 472] on button "Preview" at bounding box center [814, 470] width 54 height 18
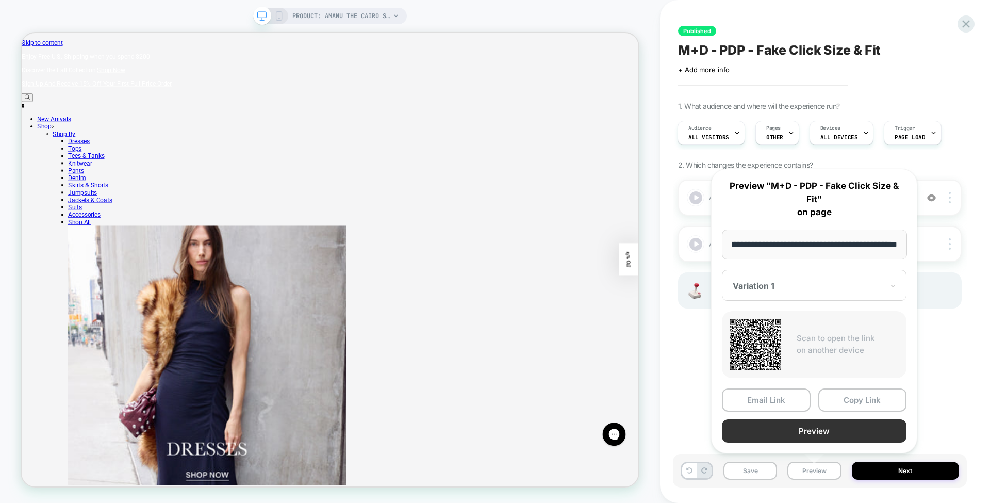
scroll to position [0, 0]
click at [820, 425] on button "Preview" at bounding box center [814, 430] width 185 height 23
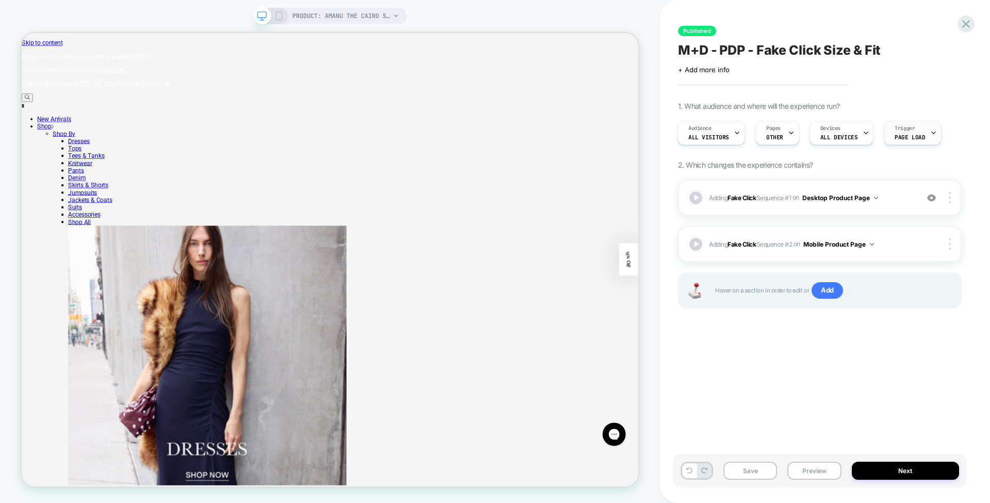
click at [906, 128] on span "Trigger" at bounding box center [905, 128] width 20 height 7
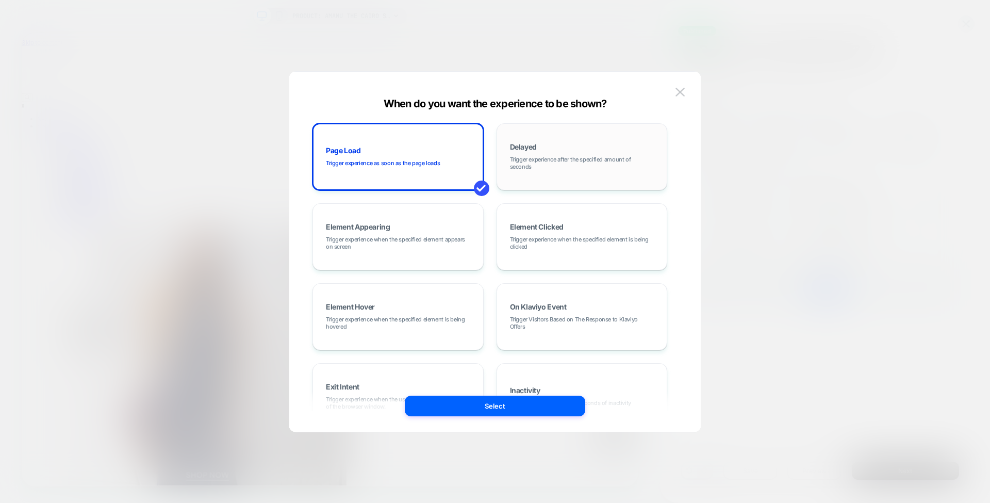
click at [569, 154] on div "Delayed Trigger experience after the specified amount of seconds" at bounding box center [582, 157] width 160 height 56
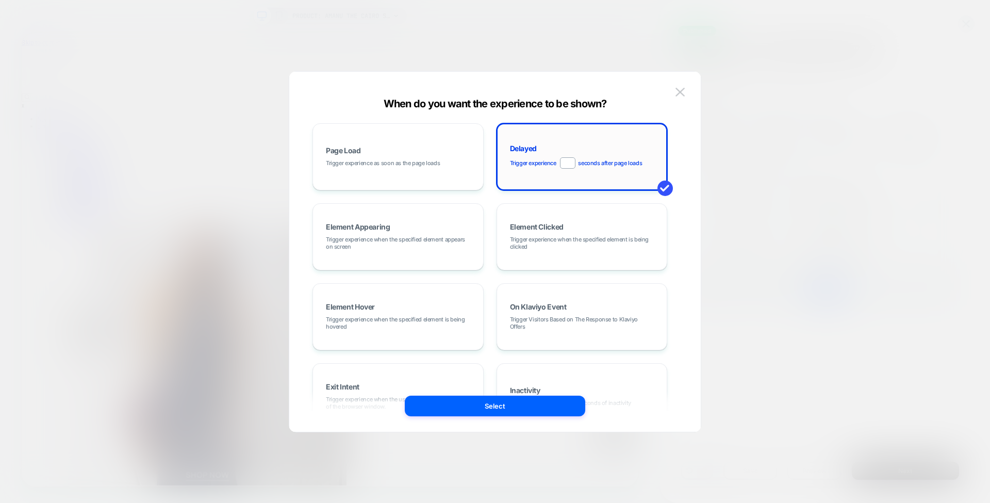
click at [571, 161] on input "*" at bounding box center [567, 162] width 15 height 11
type input "*"
click at [498, 405] on button "Select" at bounding box center [495, 405] width 180 height 21
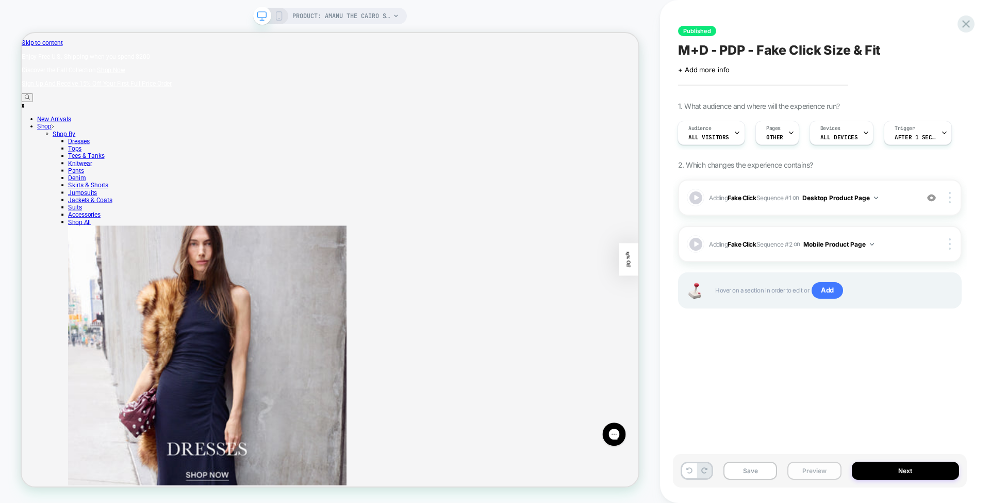
click at [821, 472] on button "Preview" at bounding box center [814, 470] width 54 height 18
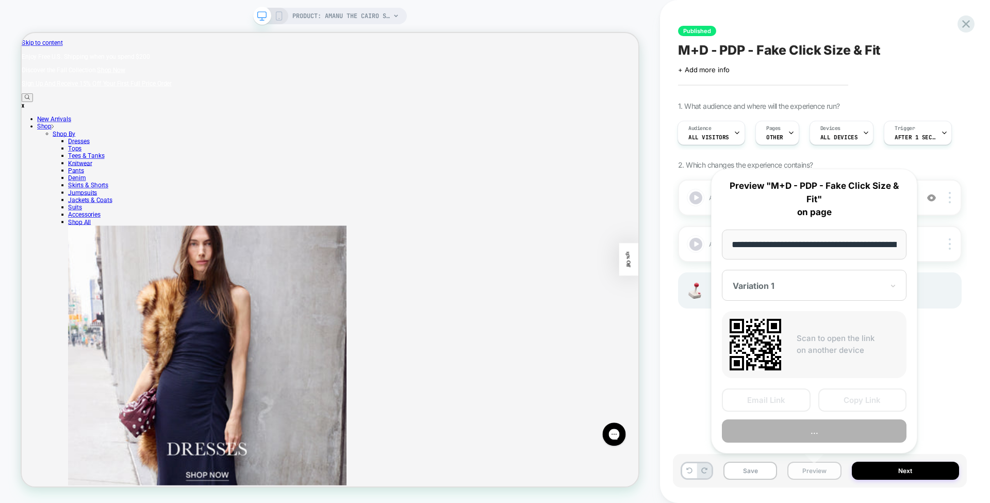
scroll to position [0, 141]
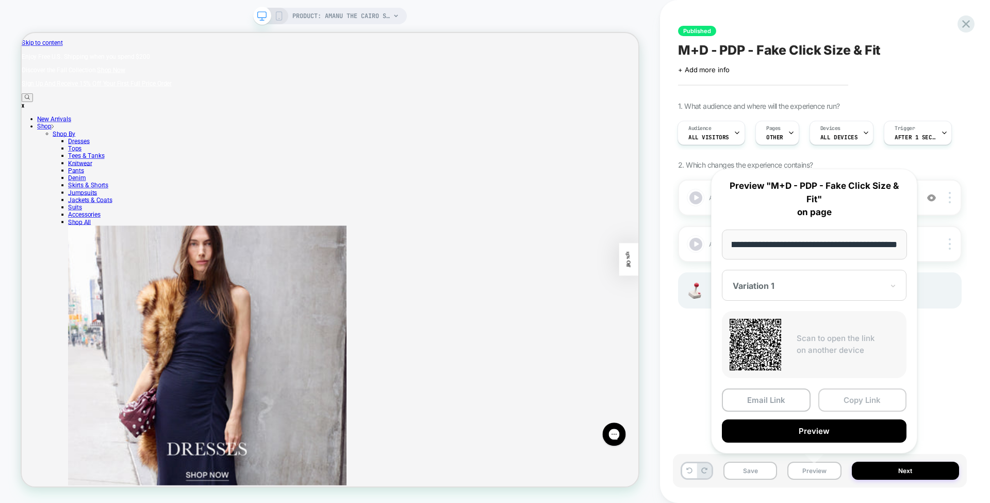
drag, startPoint x: 835, startPoint y: 247, endPoint x: 852, endPoint y: 392, distance: 145.3
click at [852, 392] on div "**********" at bounding box center [814, 311] width 206 height 285
click at [852, 392] on button "Copy Link" at bounding box center [862, 399] width 89 height 23
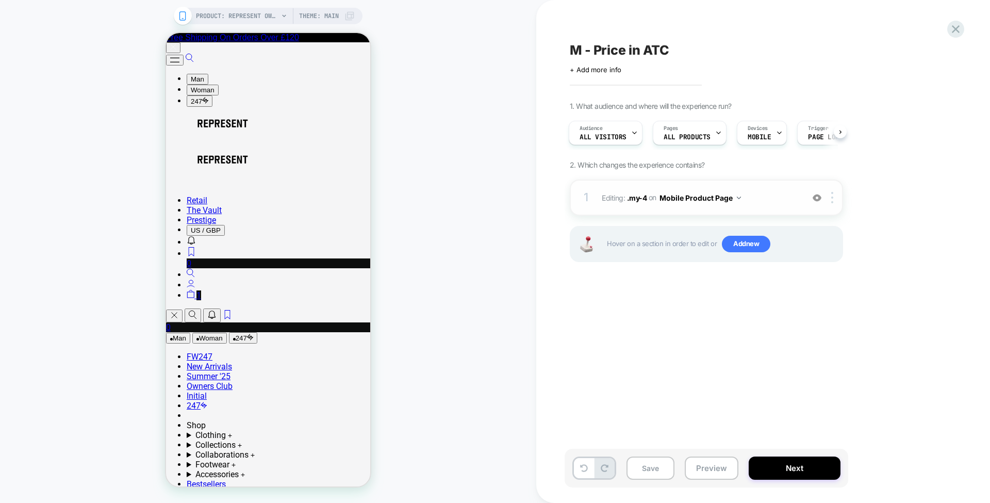
click at [611, 196] on span "Editing : .my-4 .my-4 on Mobile Product Page" at bounding box center [700, 197] width 196 height 15
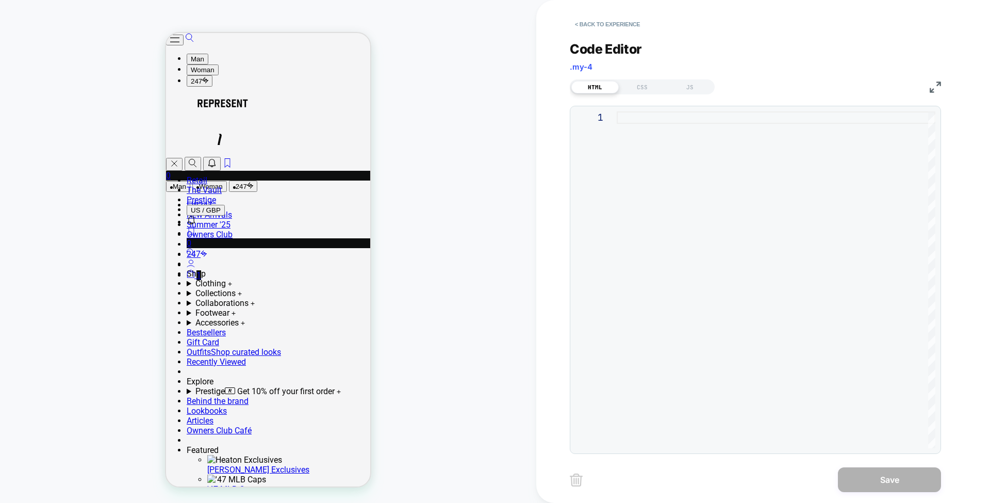
scroll to position [387, 0]
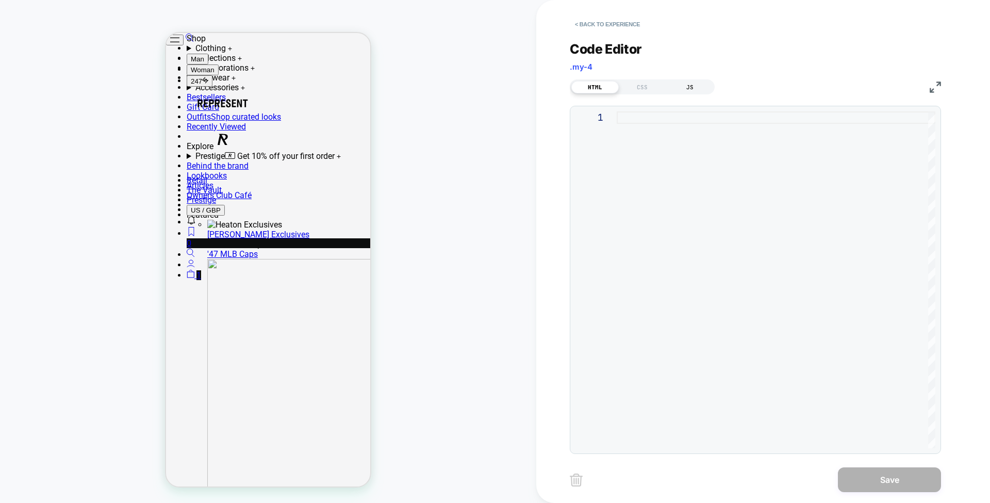
click at [689, 89] on div "JS" at bounding box center [689, 87] width 47 height 12
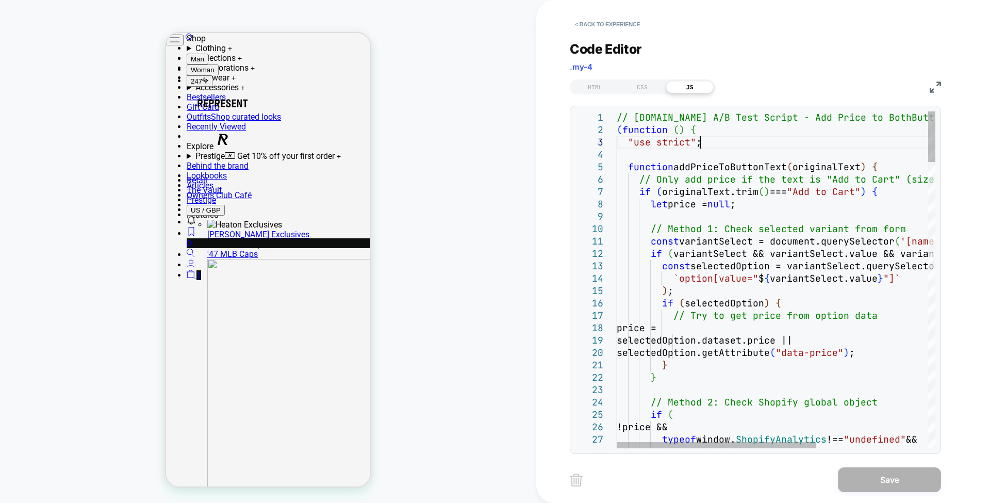
scroll to position [0, 0]
click at [60, 303] on div "PRODUCT: Represent Owners Club T-Shirt - Black PRODUCT: Represent Owners Club T…" at bounding box center [268, 251] width 536 height 482
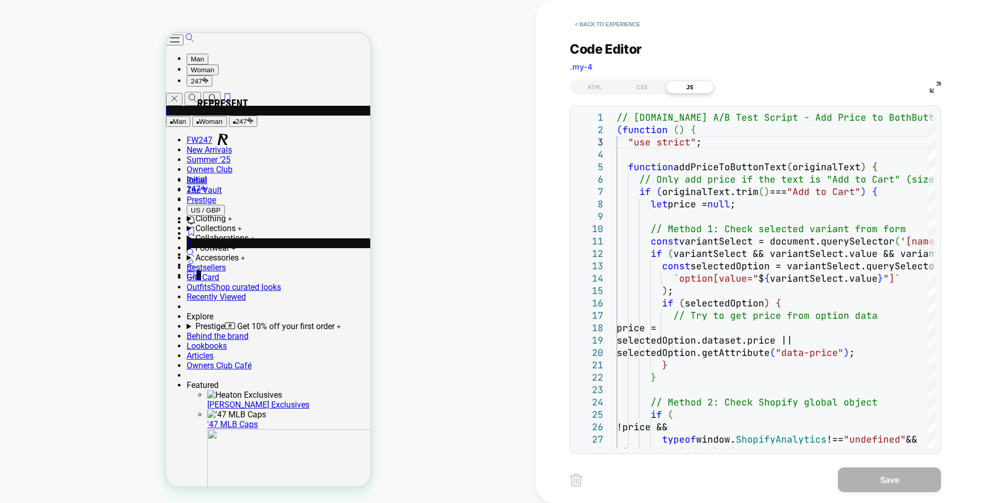
scroll to position [179, 0]
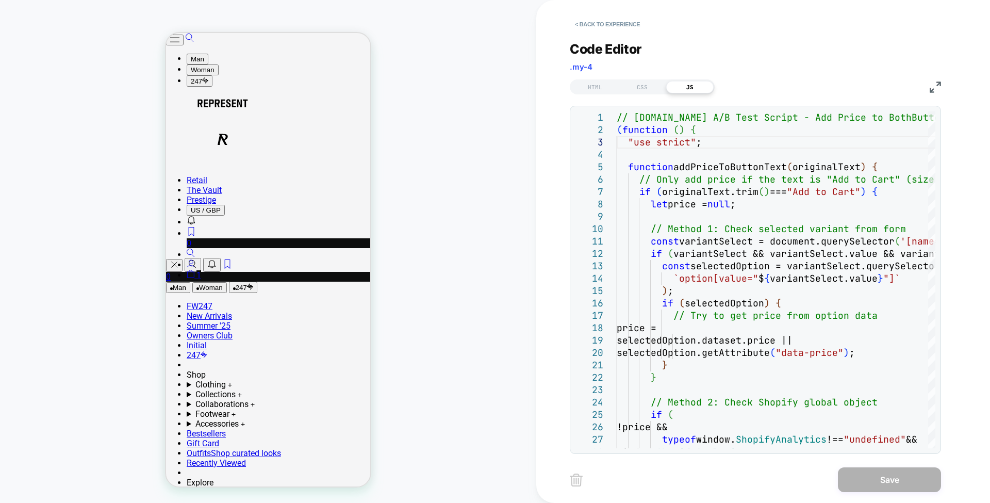
scroll to position [0, 0]
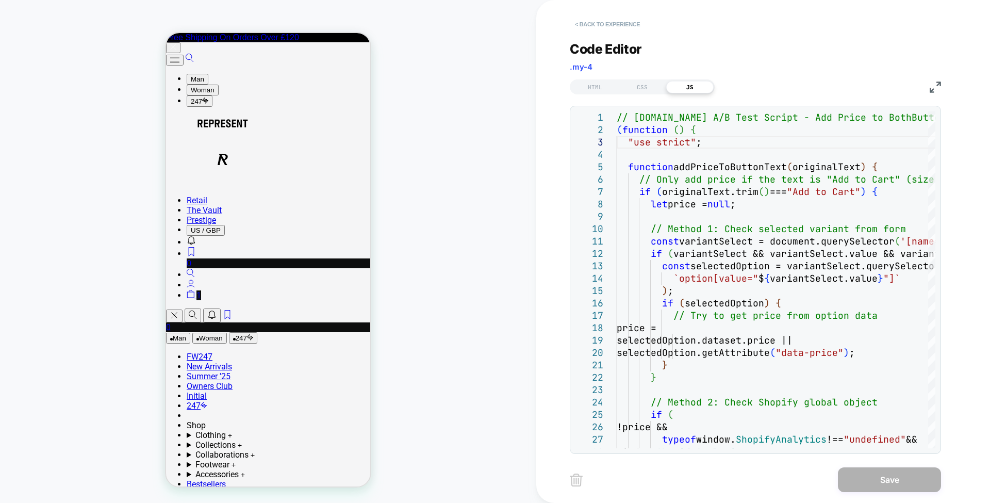
click at [592, 26] on button "< Back to experience" at bounding box center [607, 24] width 75 height 16
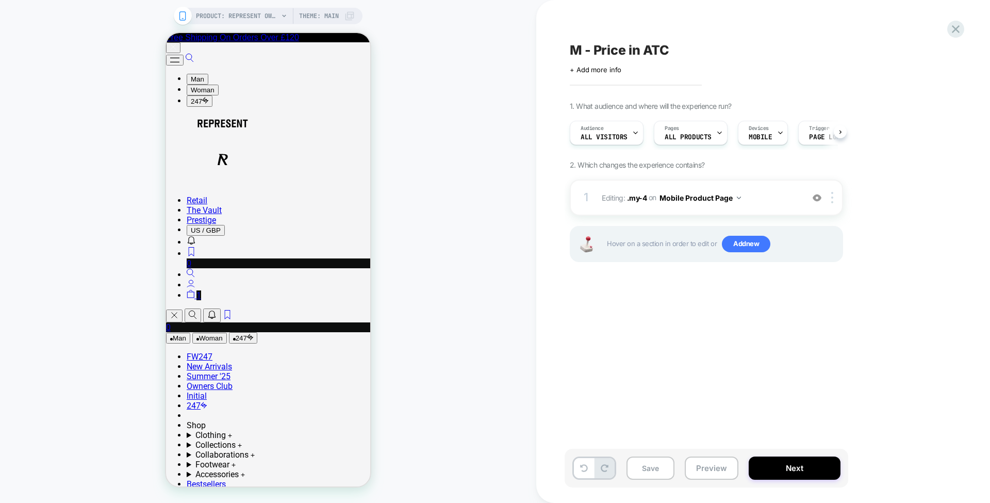
scroll to position [0, 1]
click at [671, 133] on div "Pages ALL PRODUCTS" at bounding box center [688, 132] width 68 height 23
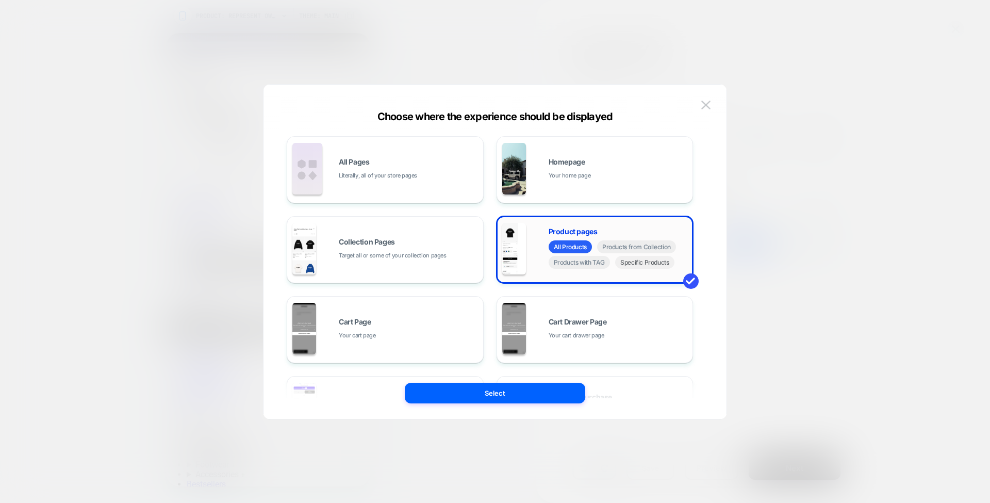
click at [647, 261] on span "Specific Products" at bounding box center [644, 262] width 59 height 13
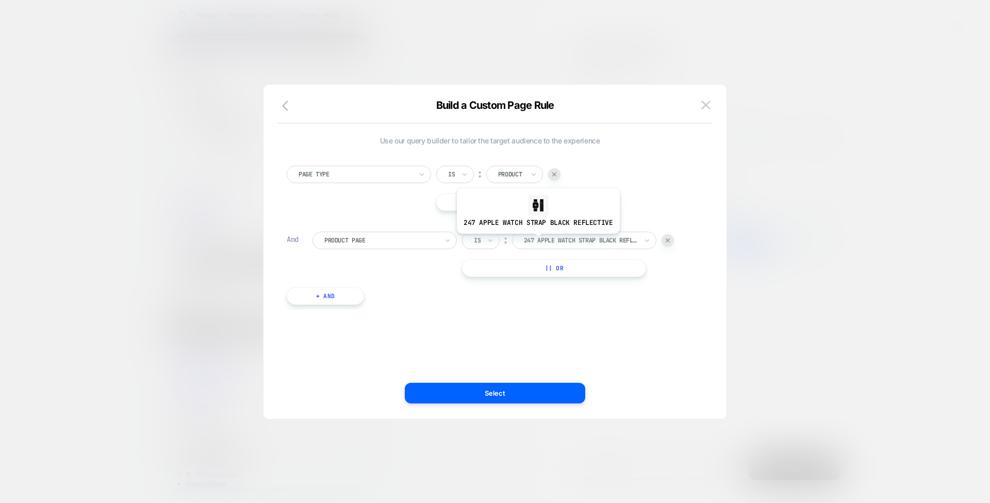
click at [536, 241] on div at bounding box center [580, 240] width 113 height 9
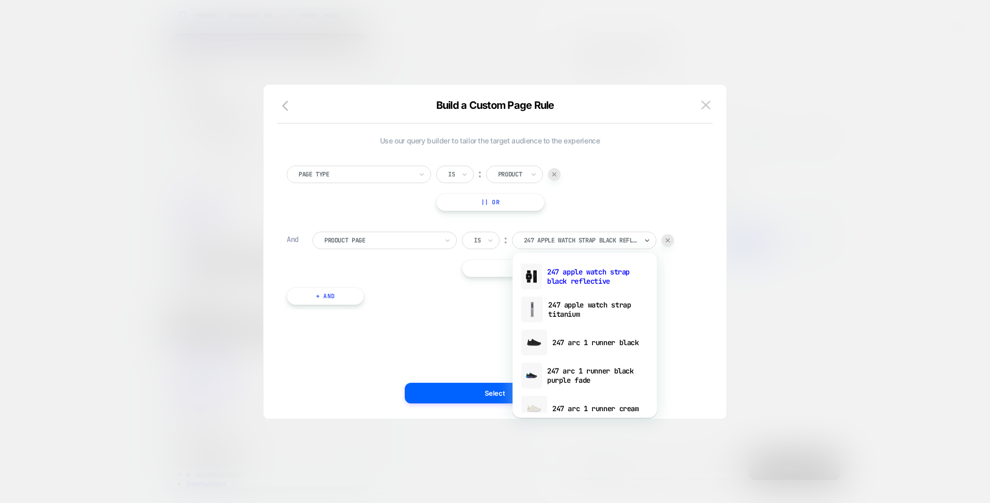
click at [490, 311] on div "Use our query builder to tailor the target audience to the experience Page Type…" at bounding box center [490, 225] width 406 height 179
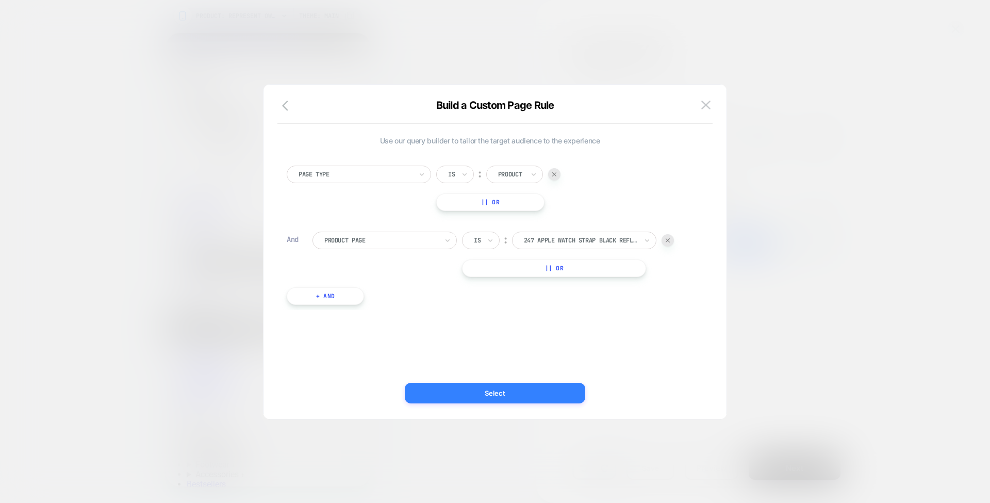
click at [496, 384] on button "Select" at bounding box center [495, 393] width 180 height 21
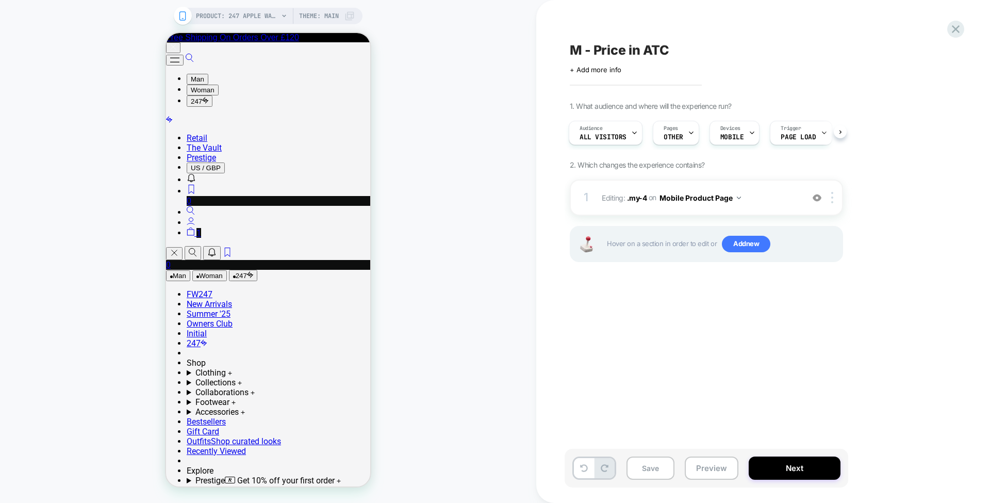
scroll to position [0, 0]
click at [615, 197] on span "Editing : .my-4 .my-4 on Mobile Product Page" at bounding box center [700, 197] width 196 height 15
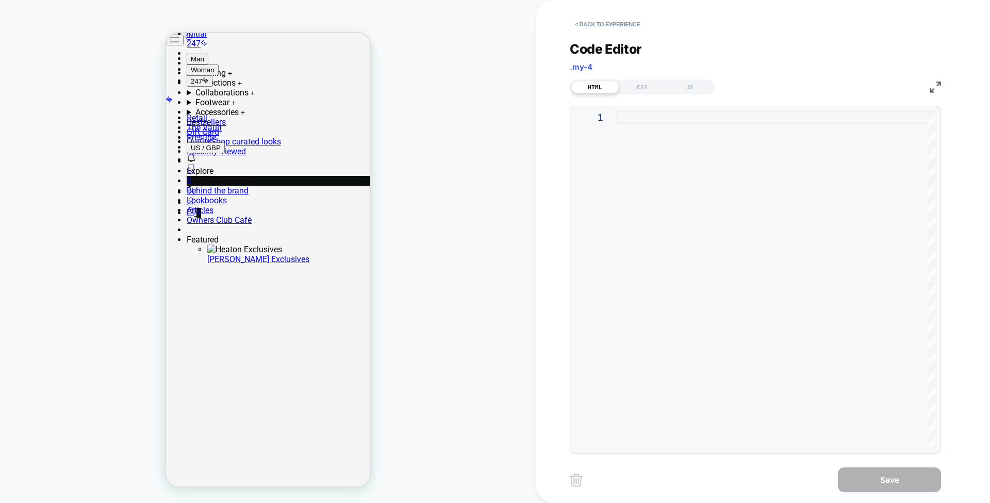
scroll to position [300, 0]
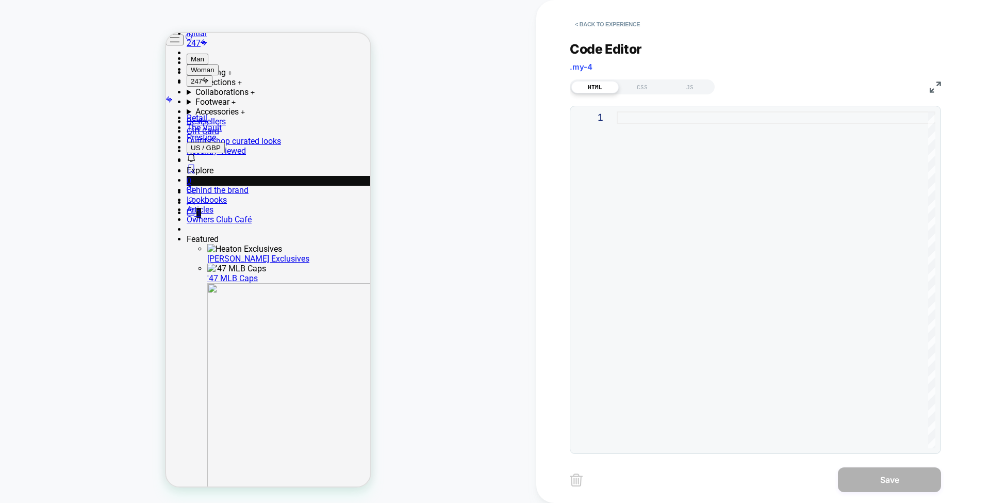
drag, startPoint x: 303, startPoint y: 378, endPoint x: 296, endPoint y: 379, distance: 7.2
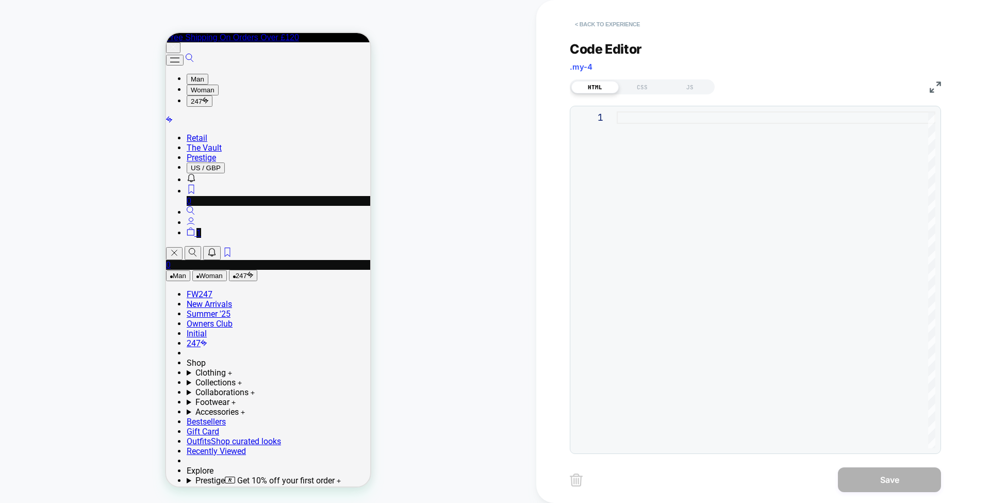
click at [602, 27] on button "< Back to experience" at bounding box center [607, 24] width 75 height 16
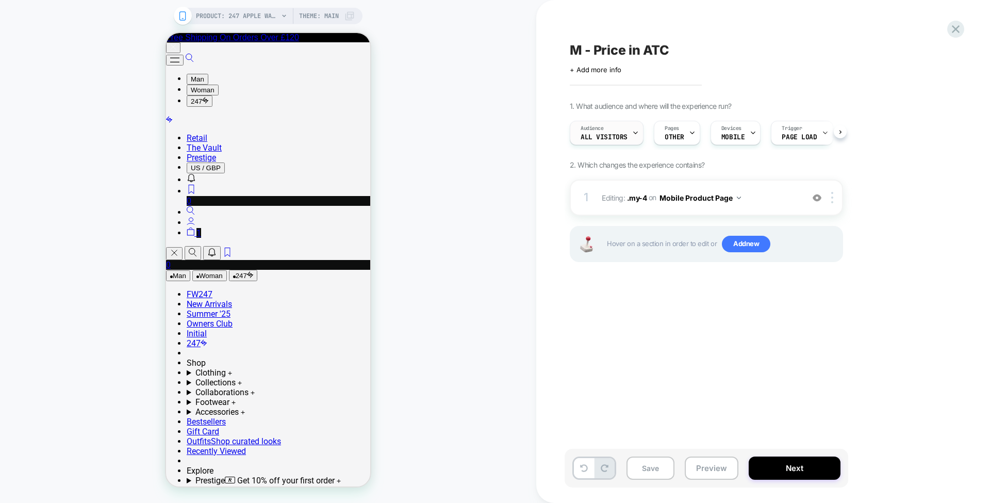
scroll to position [0, 1]
click at [259, 13] on span "PRODUCT: 247 Apple Watch Strap - Black Reflective" at bounding box center [237, 16] width 82 height 16
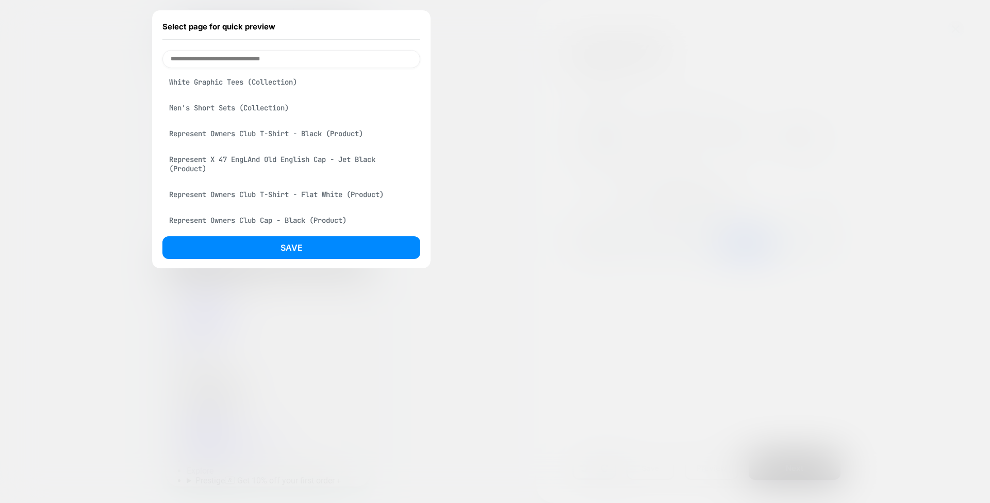
scroll to position [236, 0]
click at [270, 154] on div "Represent X 47 EngLAnd Old English Cap - Jet Black (Product)" at bounding box center [291, 163] width 258 height 29
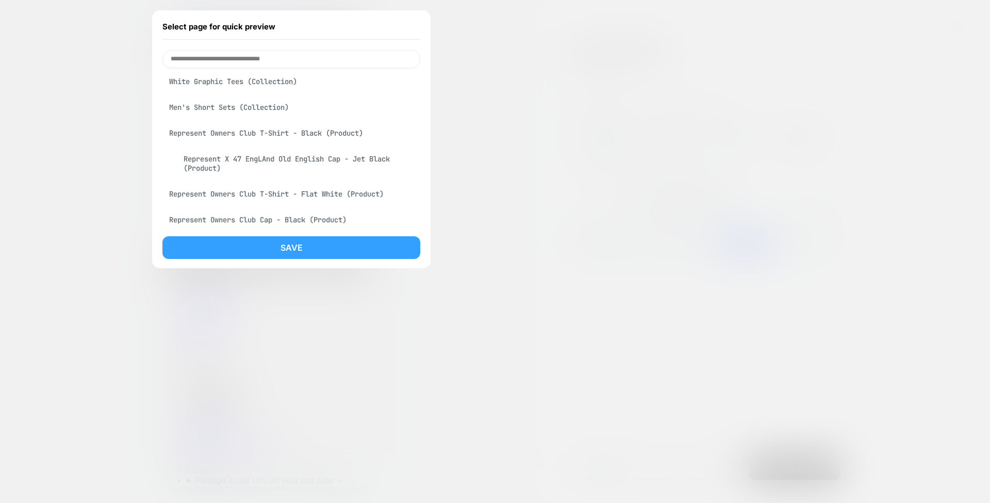
click at [311, 242] on button "Save" at bounding box center [291, 247] width 258 height 23
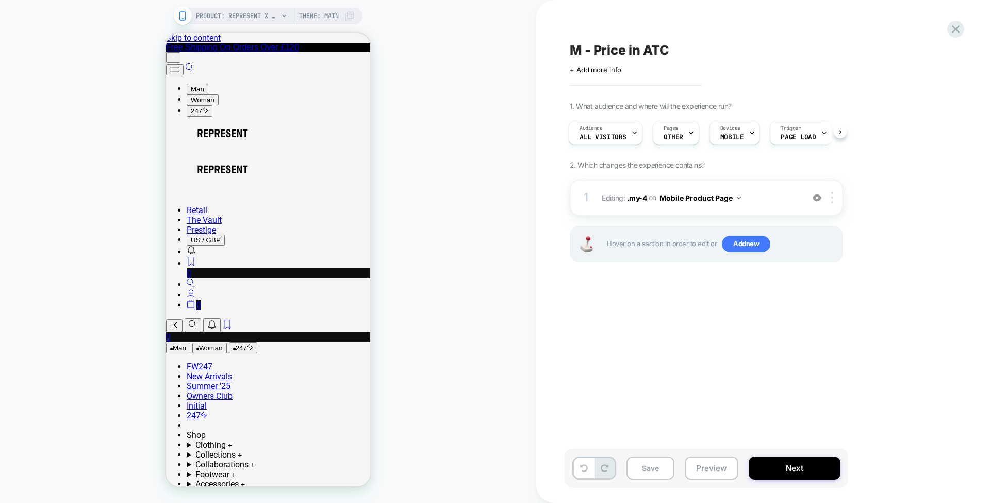
scroll to position [0, 0]
